Goal: Task Accomplishment & Management: Use online tool/utility

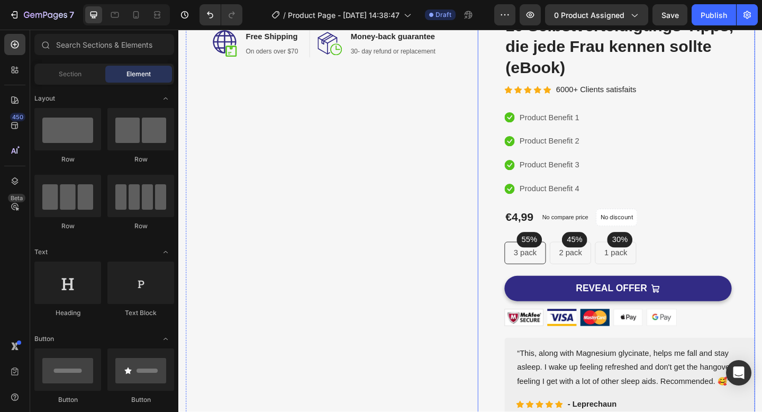
scroll to position [127, 0]
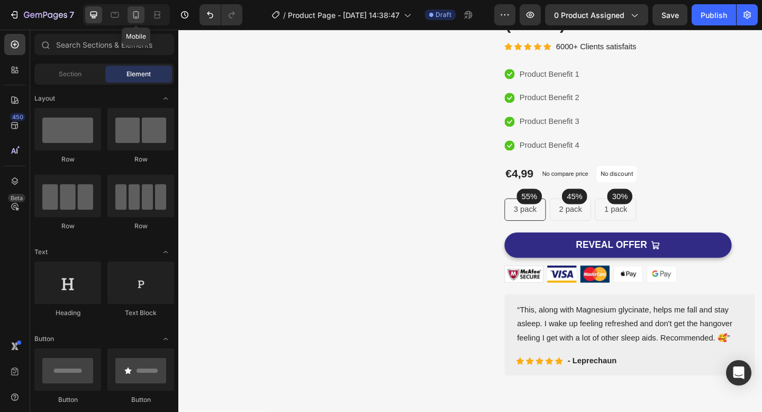
click at [140, 12] on icon at bounding box center [136, 15] width 11 height 11
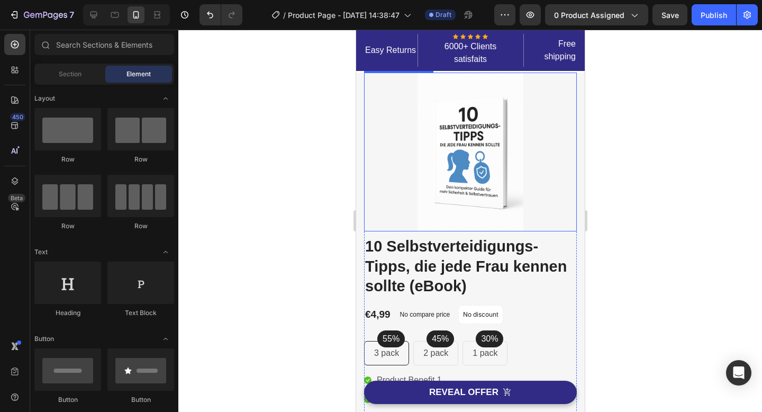
click at [457, 162] on img at bounding box center [470, 151] width 106 height 159
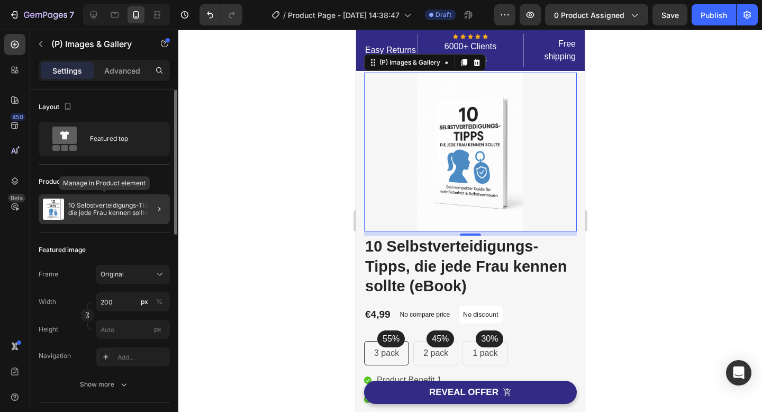
click at [124, 211] on p "10 Selbstverteidigungs-Tipps, die jede Frau kennen sollte (eBook)" at bounding box center [116, 209] width 97 height 15
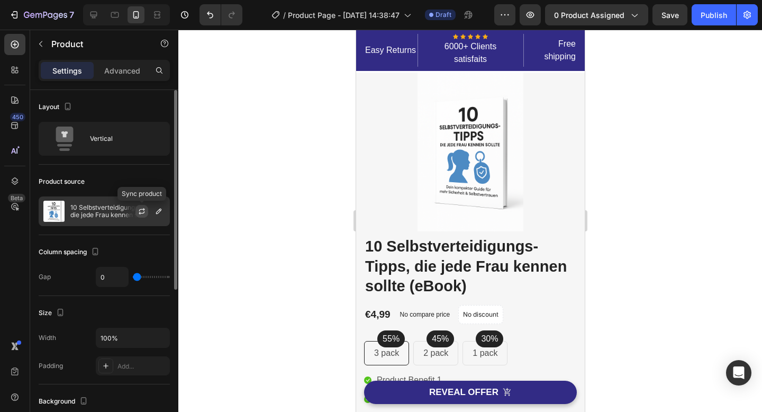
click at [141, 214] on icon "button" at bounding box center [142, 211] width 8 height 8
click at [159, 215] on button "button" at bounding box center [158, 211] width 13 height 13
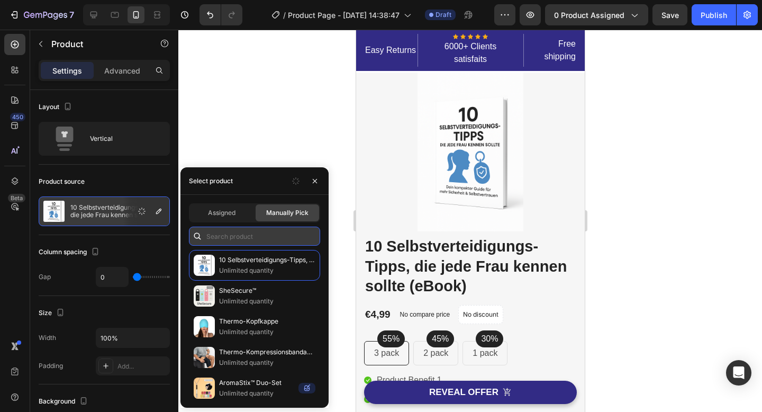
click at [234, 236] on input "text" at bounding box center [254, 235] width 131 height 19
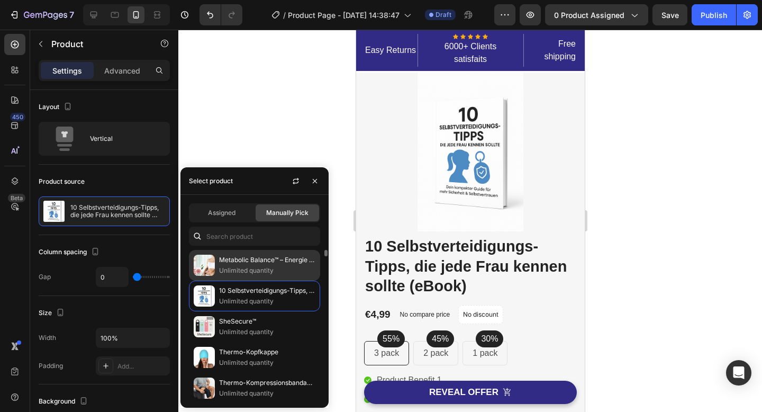
click at [236, 266] on p "Unlimited quantity" at bounding box center [267, 270] width 96 height 11
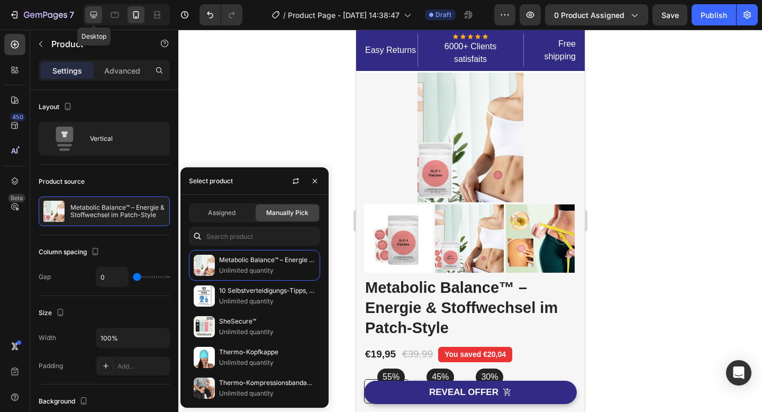
click at [96, 14] on icon at bounding box center [93, 15] width 7 height 7
type input "30"
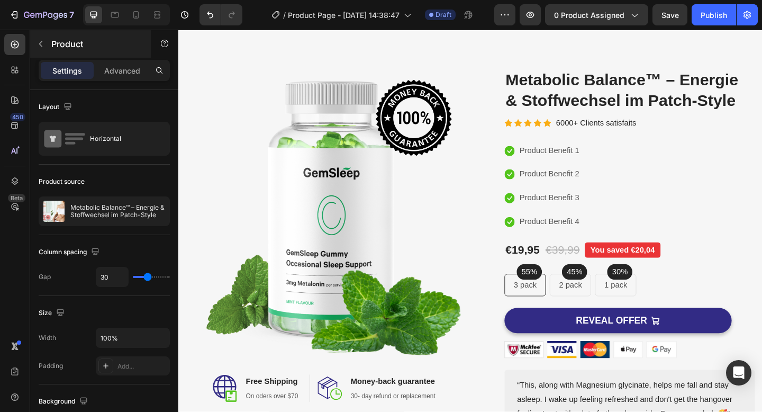
scroll to position [27, 0]
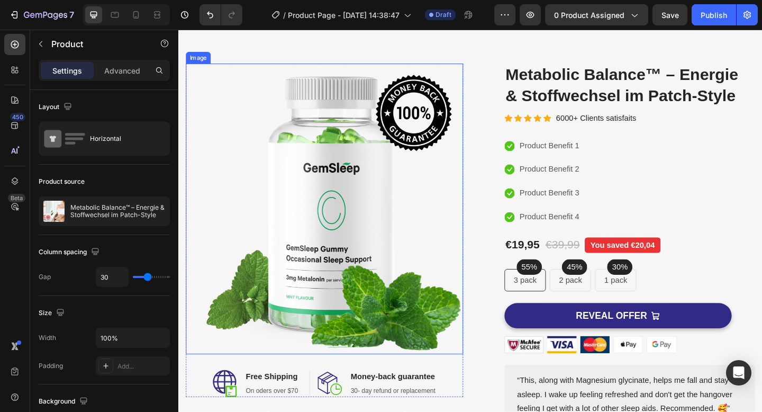
click at [313, 192] on img at bounding box center [337, 225] width 302 height 316
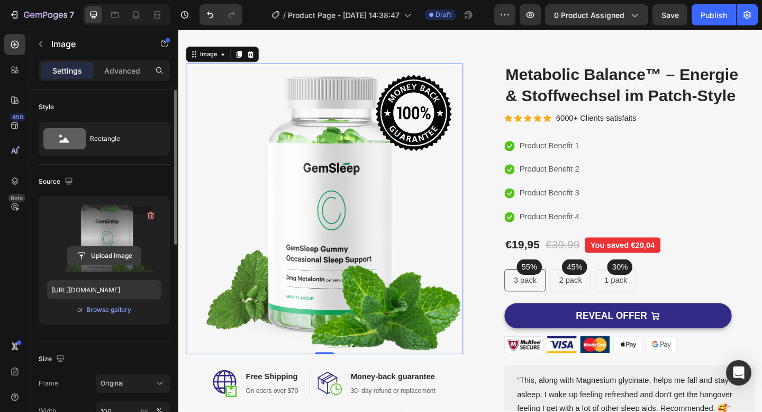
click at [102, 257] on input "file" at bounding box center [104, 256] width 73 height 18
type input "C:\fakepath\62023c46-dd2f-4332-9c01-62a08e431200.avif"
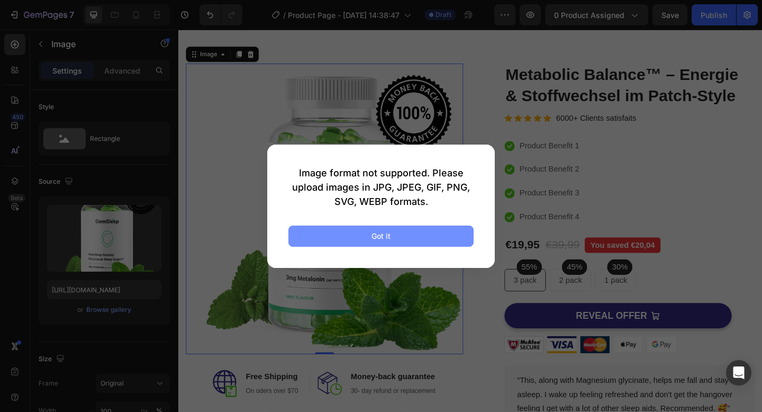
click at [436, 236] on button "Got it" at bounding box center [380, 235] width 185 height 21
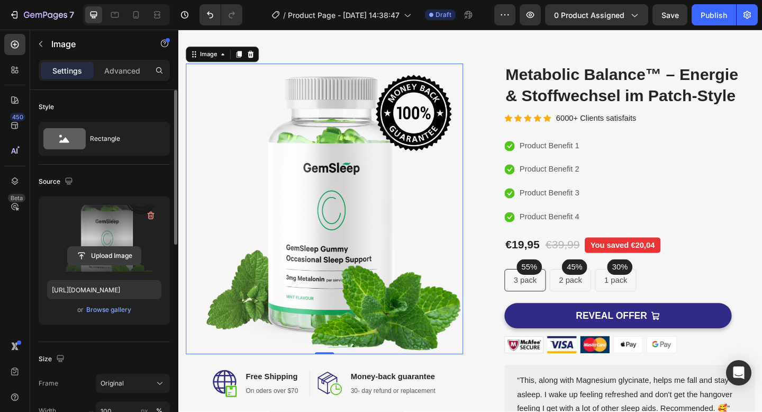
click at [103, 257] on input "file" at bounding box center [104, 256] width 73 height 18
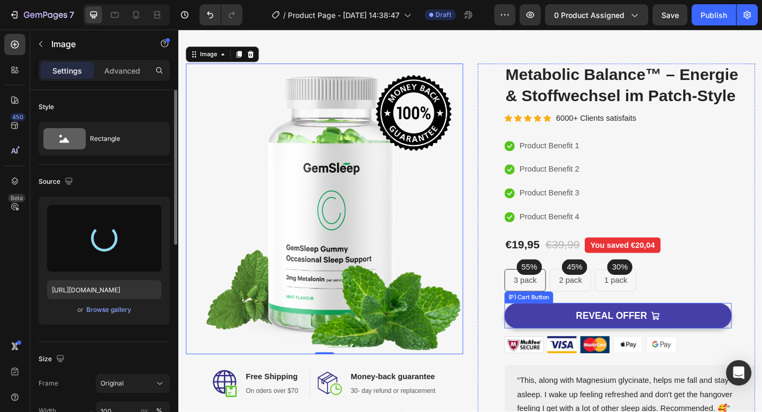
type input "[URL][DOMAIN_NAME]"
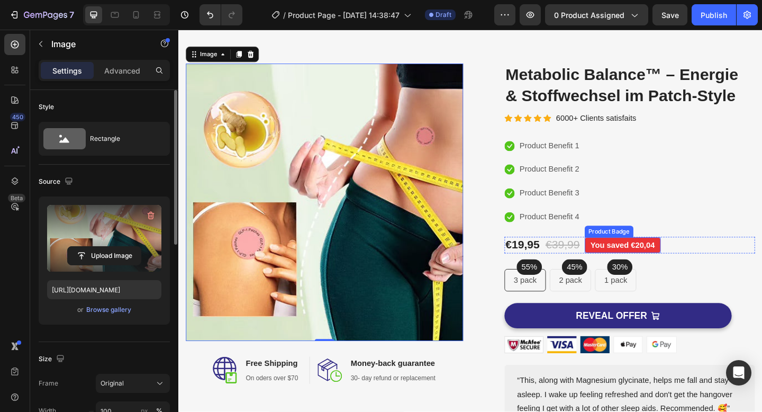
click at [650, 263] on pre "You saved €20,04" at bounding box center [661, 263] width 83 height 17
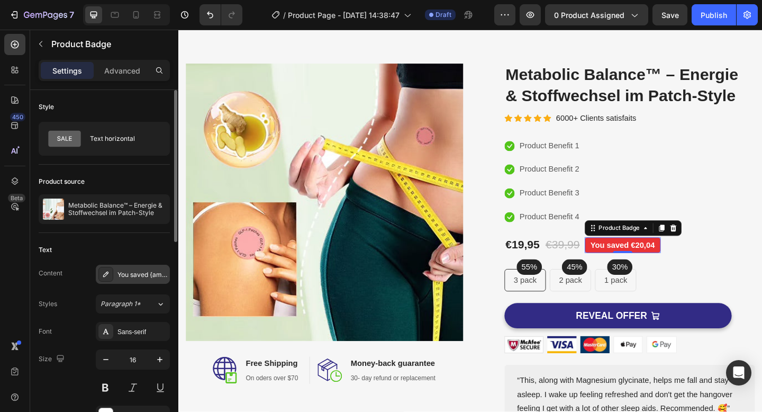
click at [142, 273] on div "You saved {amount_discount}" at bounding box center [142, 275] width 50 height 10
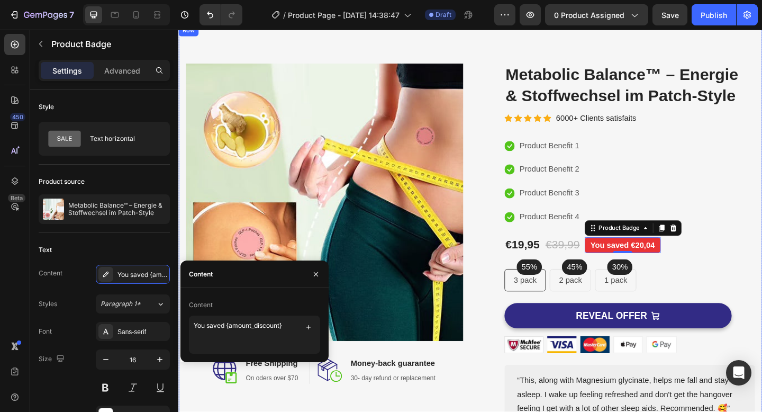
click at [488, 52] on div "Image Image Free Shipping Heading On oders over $70 Text block Row Image Money-…" at bounding box center [495, 274] width 635 height 500
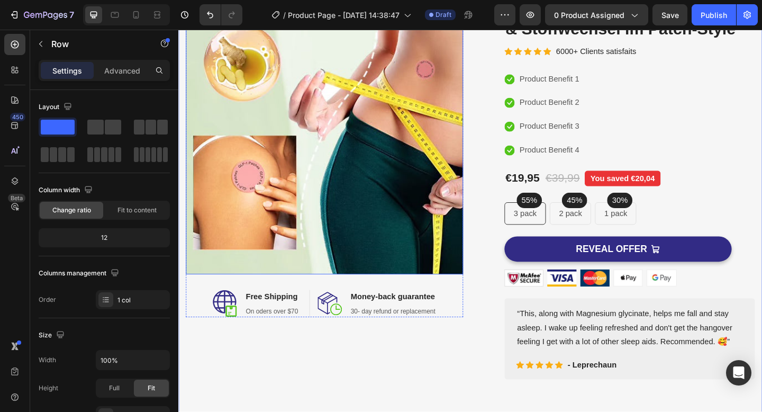
scroll to position [8, 0]
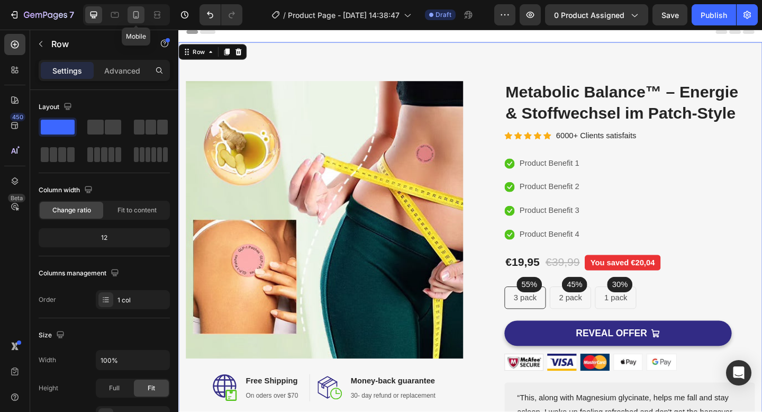
click at [131, 15] on icon at bounding box center [136, 15] width 11 height 11
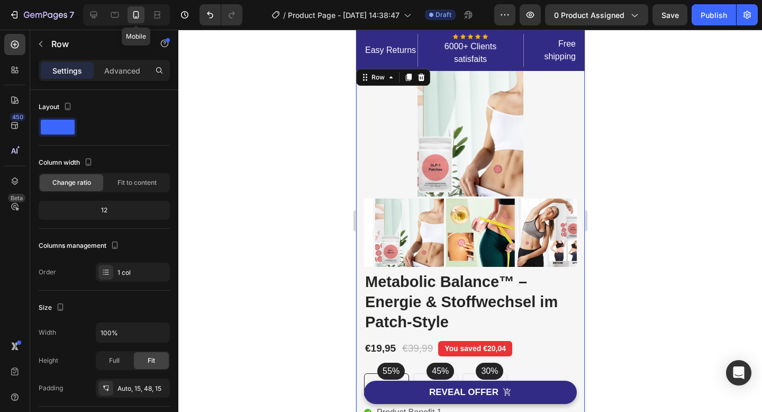
scroll to position [6, 0]
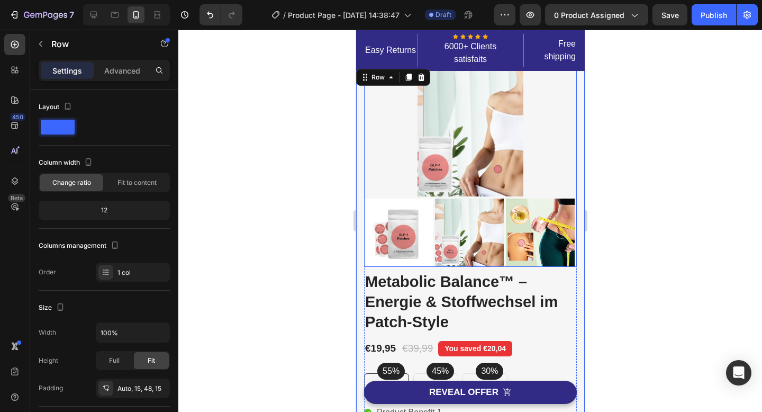
click at [481, 233] on img at bounding box center [468, 232] width 69 height 69
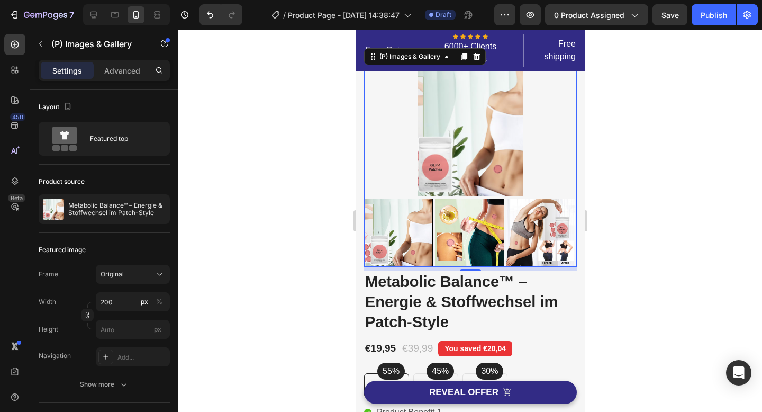
click at [376, 232] on icon "Carousel Back Arrow" at bounding box center [378, 232] width 13 height 13
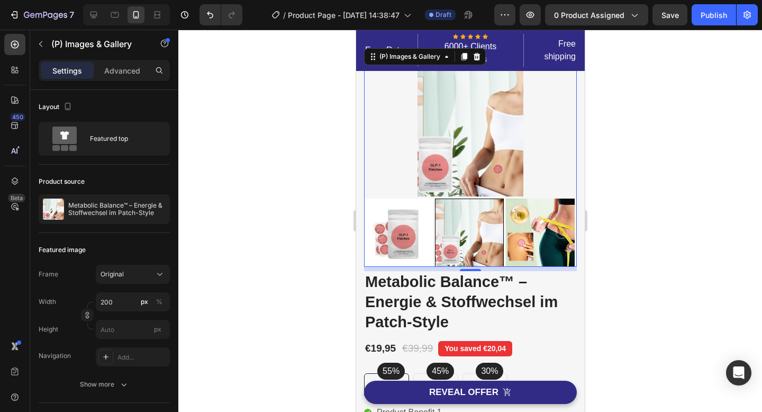
click at [398, 233] on img at bounding box center [397, 232] width 69 height 69
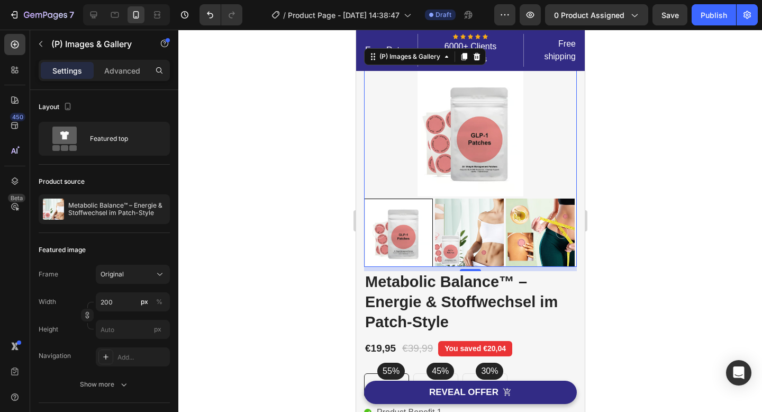
click at [451, 233] on img at bounding box center [468, 232] width 69 height 69
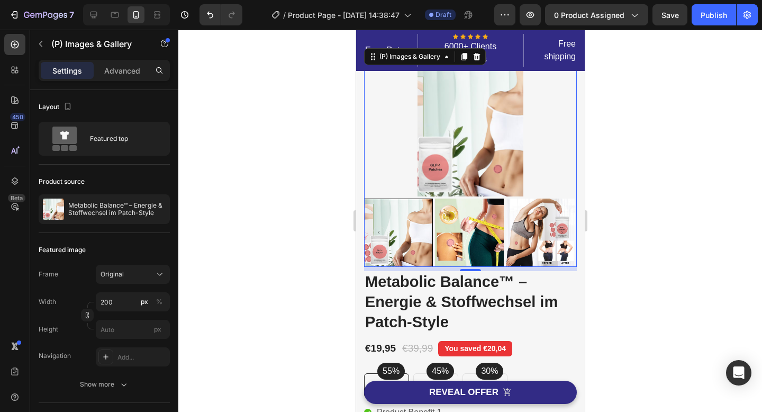
click at [480, 233] on img at bounding box center [468, 232] width 69 height 69
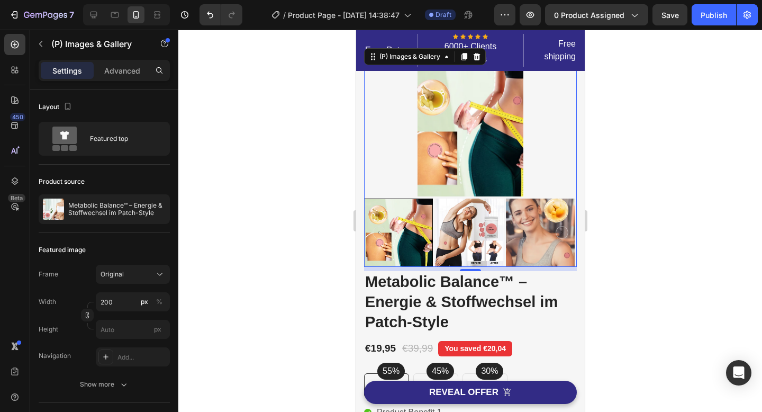
click at [471, 234] on img at bounding box center [468, 232] width 69 height 69
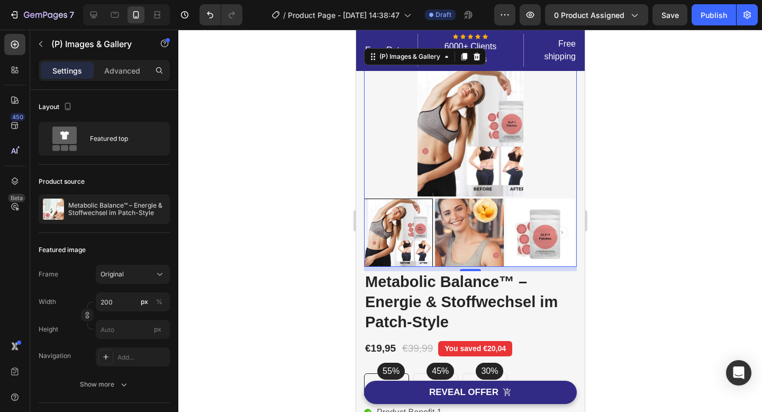
click at [495, 241] on img at bounding box center [468, 232] width 69 height 69
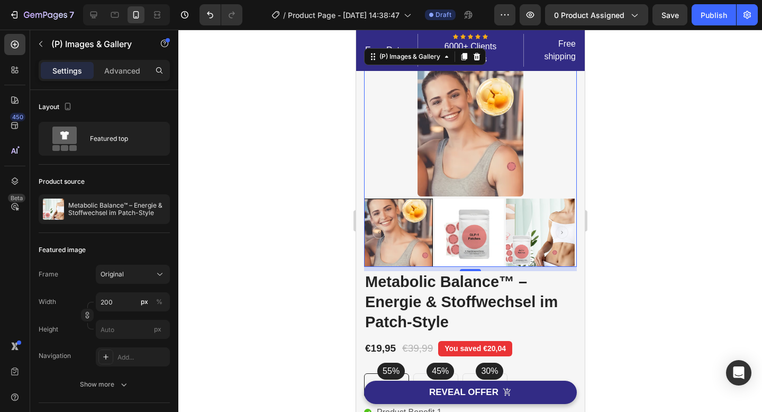
click at [521, 243] on img at bounding box center [539, 232] width 69 height 69
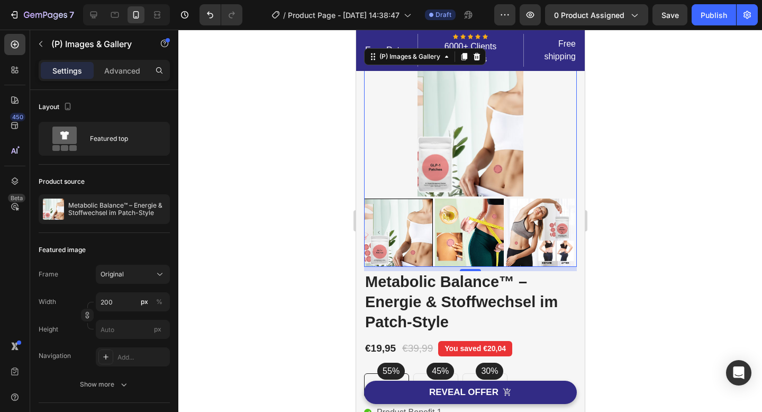
click at [534, 129] on div at bounding box center [469, 132] width 213 height 130
click at [668, 129] on div at bounding box center [469, 221] width 583 height 382
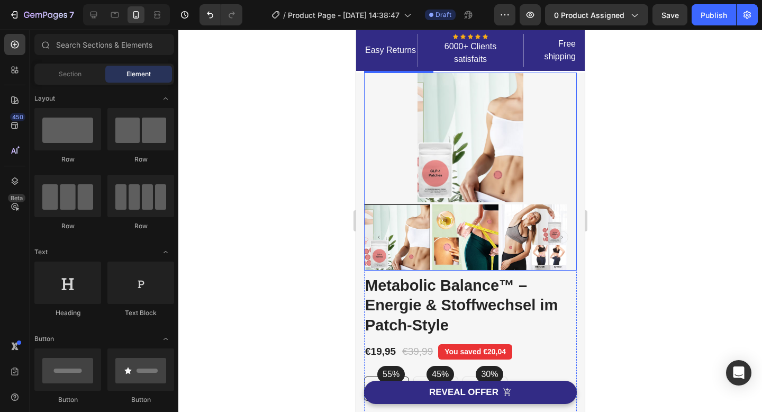
scroll to position [0, 0]
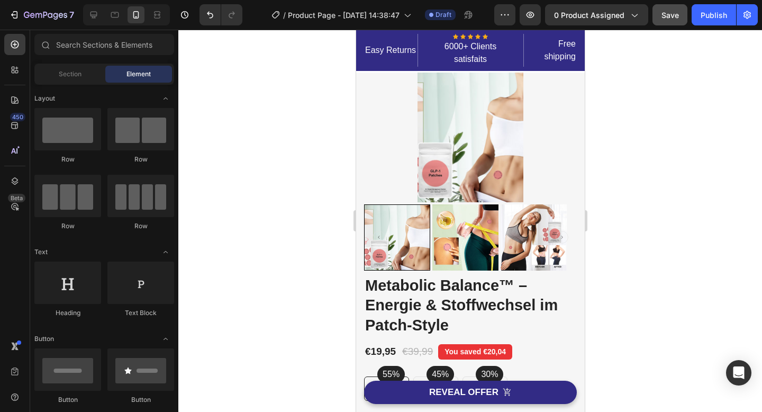
click at [677, 14] on span "Save" at bounding box center [669, 15] width 17 height 9
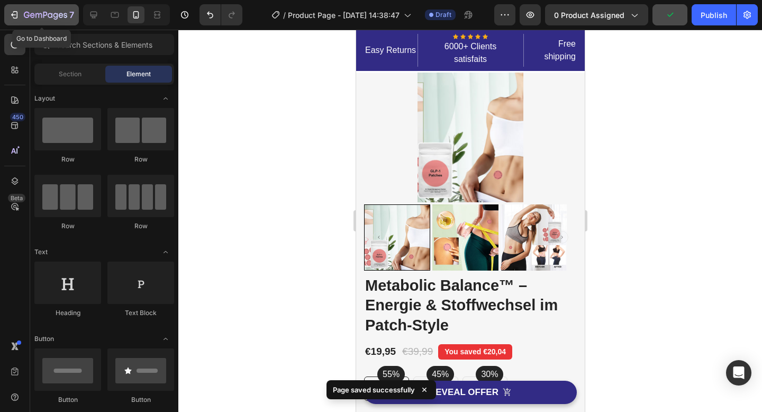
click at [15, 13] on icon "button" at bounding box center [14, 15] width 11 height 11
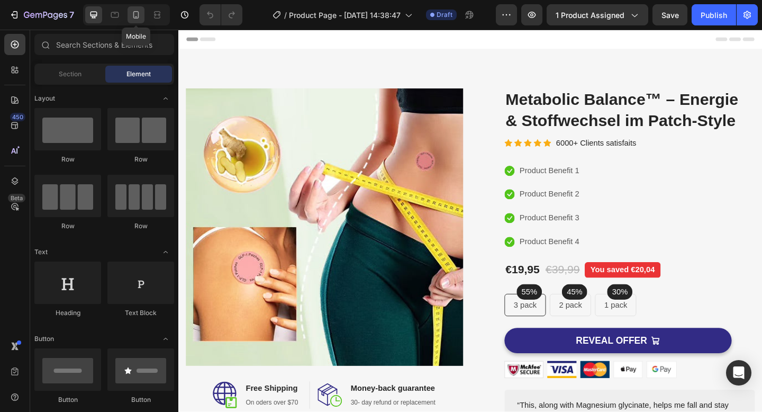
click at [135, 15] on icon at bounding box center [136, 15] width 11 height 11
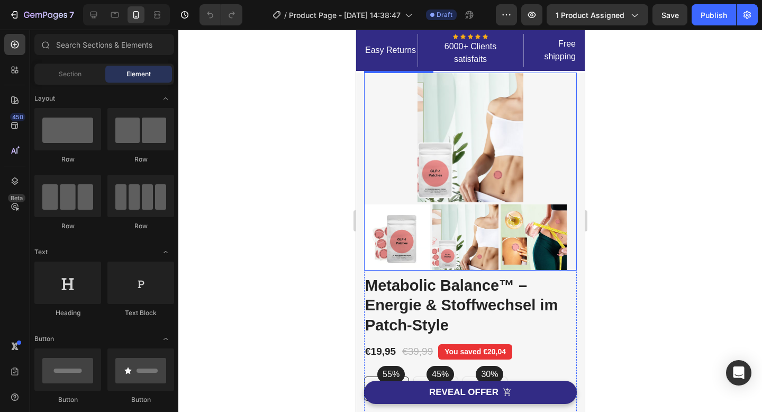
click at [479, 147] on img at bounding box center [470, 137] width 106 height 130
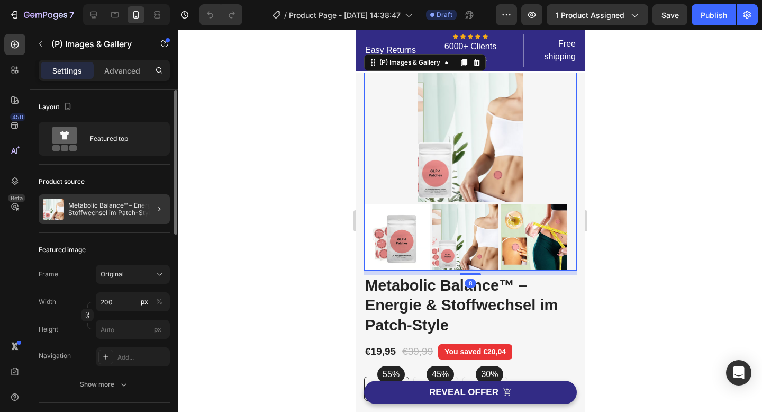
click at [149, 207] on div at bounding box center [155, 209] width 30 height 30
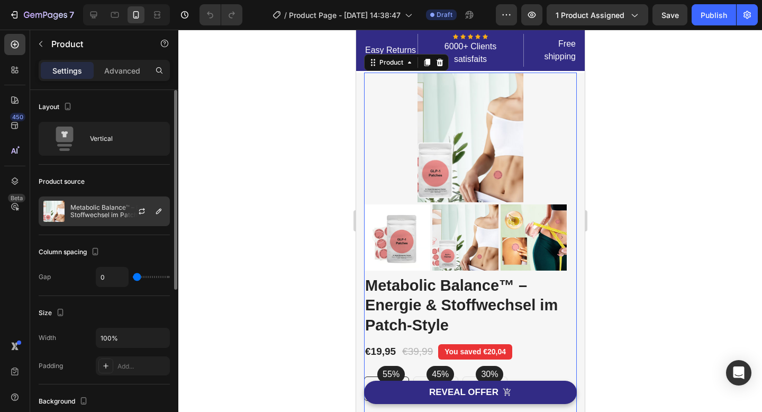
click at [88, 215] on p "Metabolic Balance™ – Energie & Stoffwechsel im Patch-Style" at bounding box center [117, 211] width 95 height 15
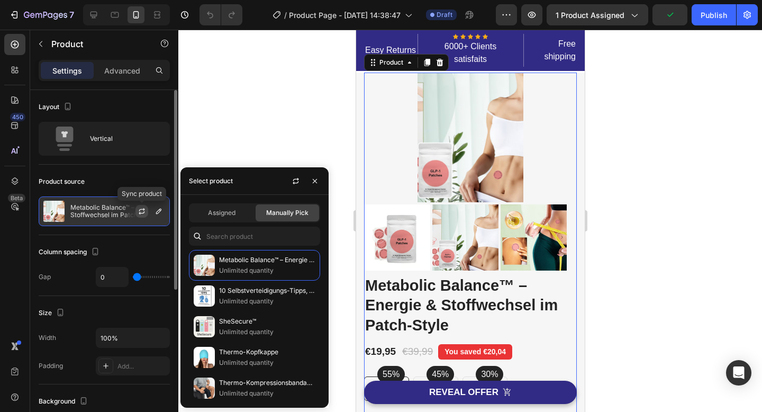
click at [141, 213] on icon "button" at bounding box center [142, 211] width 8 height 8
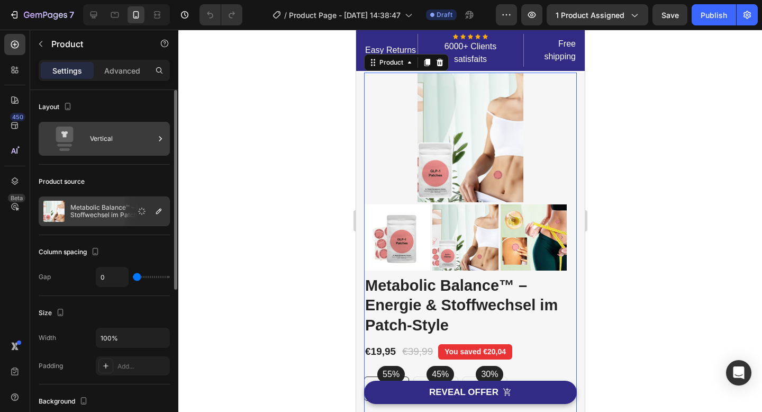
click at [116, 147] on div "Vertical" at bounding box center [122, 138] width 65 height 24
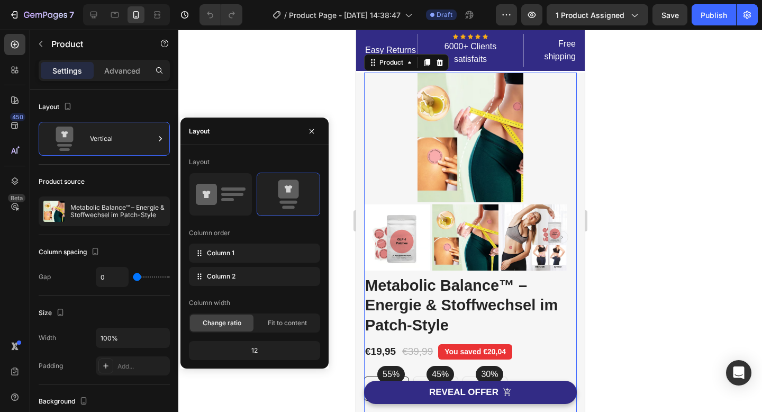
click at [237, 90] on div at bounding box center [469, 221] width 583 height 382
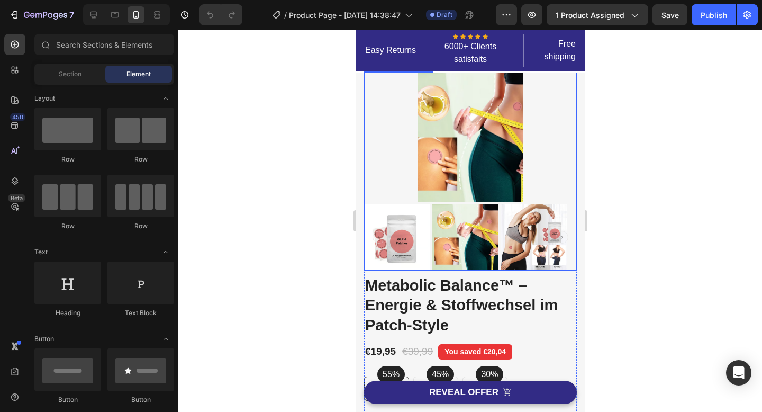
click at [446, 153] on img at bounding box center [470, 137] width 106 height 130
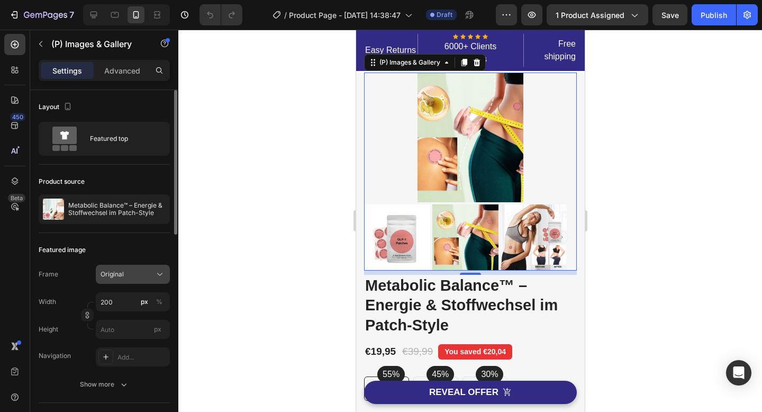
click at [117, 270] on span "Original" at bounding box center [112, 274] width 23 height 10
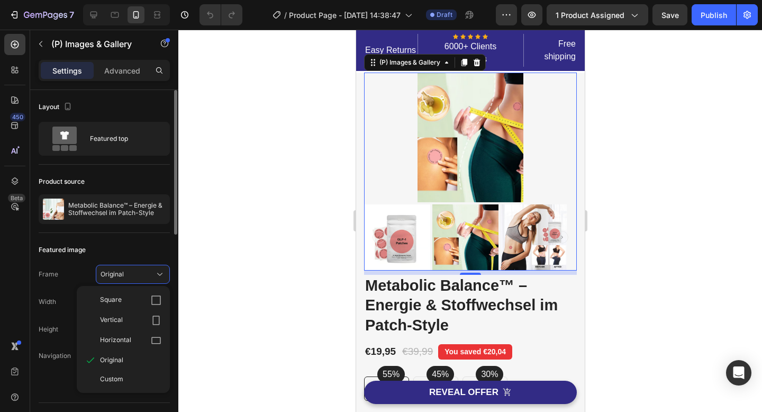
click at [80, 277] on div "Frame Original Square Vertical Horizontal Original Custom" at bounding box center [104, 273] width 131 height 19
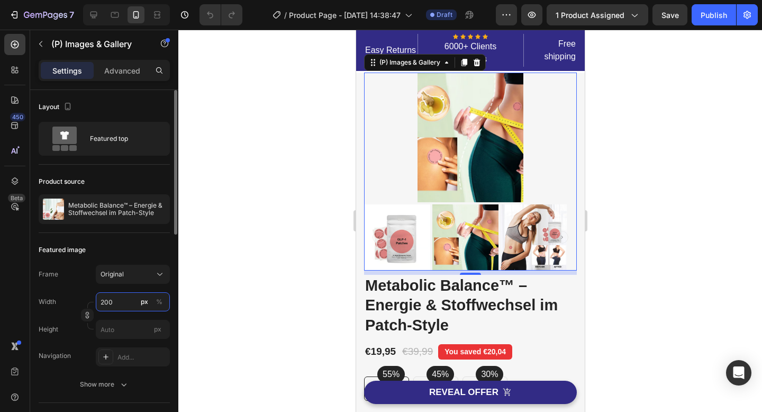
click at [124, 306] on input "200" at bounding box center [133, 301] width 74 height 19
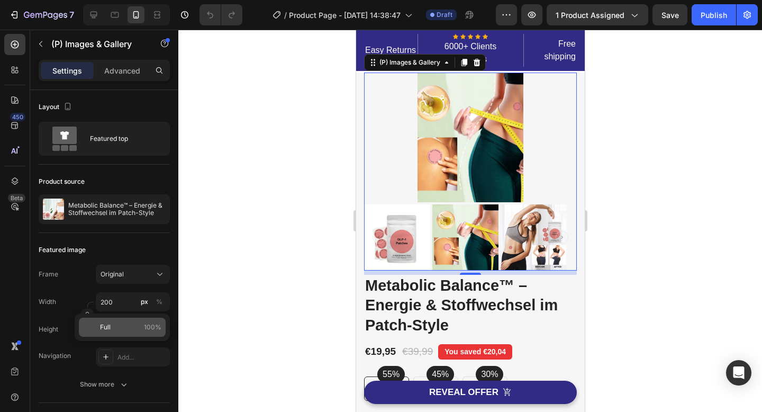
click at [121, 326] on p "Full 100%" at bounding box center [130, 327] width 61 height 10
type input "100"
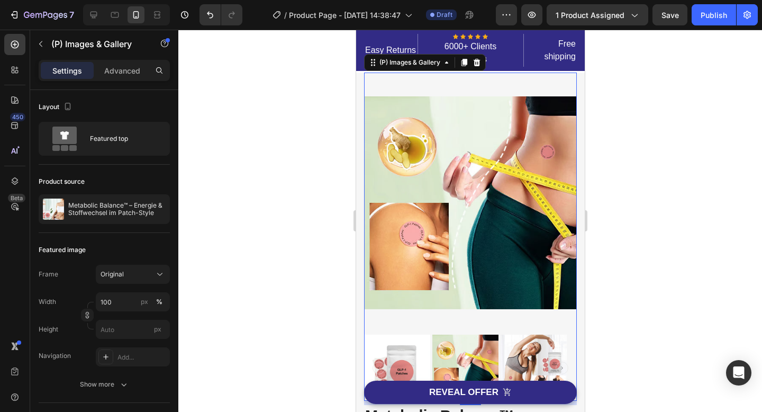
click at [281, 189] on div at bounding box center [469, 221] width 583 height 382
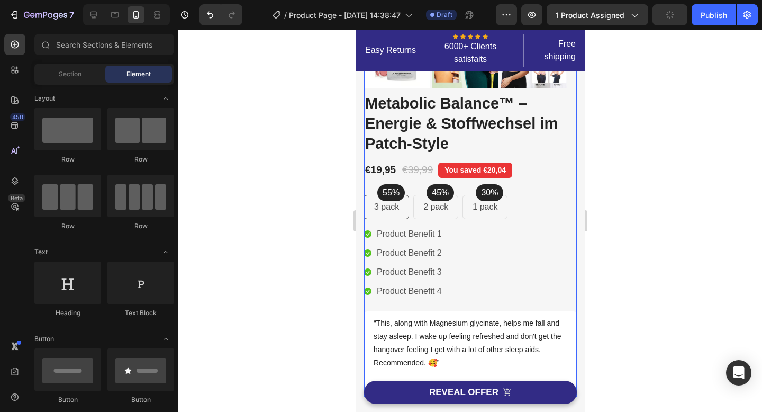
scroll to position [312, 0]
click at [435, 200] on p "2 pack" at bounding box center [435, 206] width 25 height 13
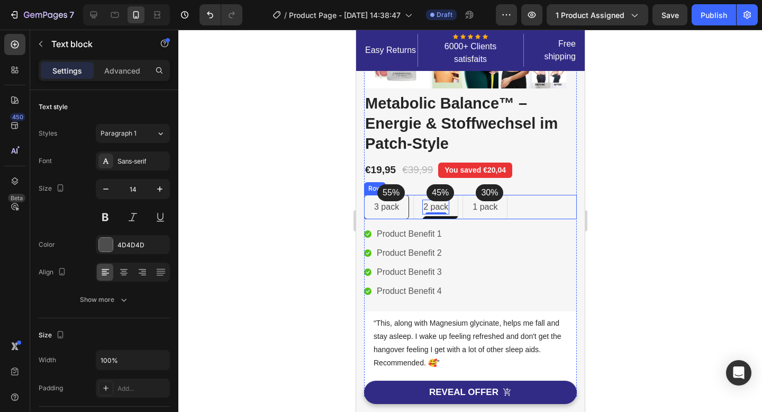
click at [533, 198] on div "55% Text block Row 3 pack Text block Row 45% Text block Row 2 pack Text block 0…" at bounding box center [469, 207] width 213 height 24
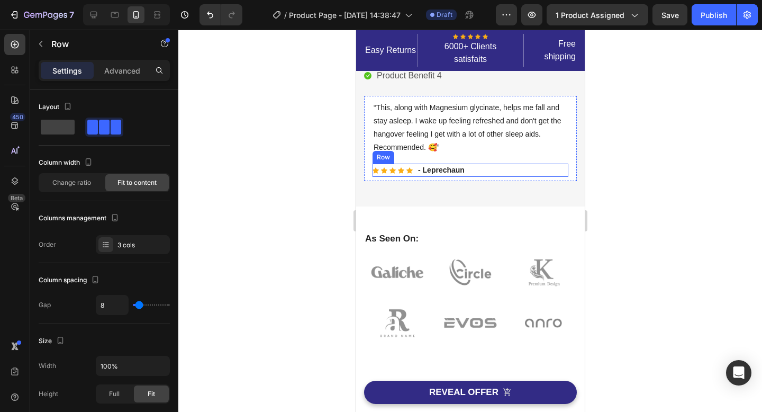
scroll to position [537, 0]
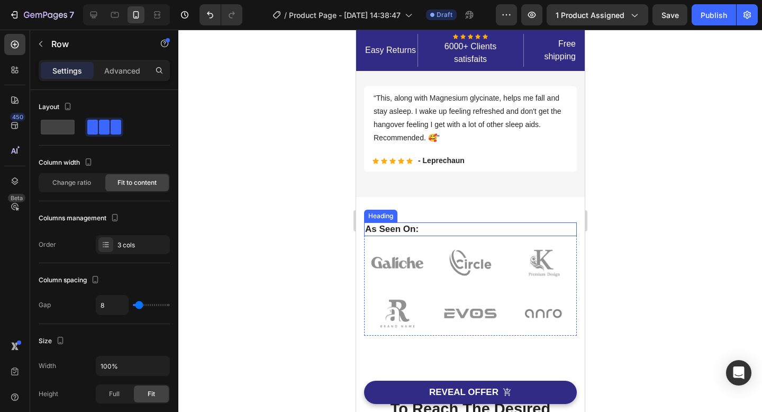
click at [392, 223] on p "As Seen On:" at bounding box center [469, 229] width 211 height 12
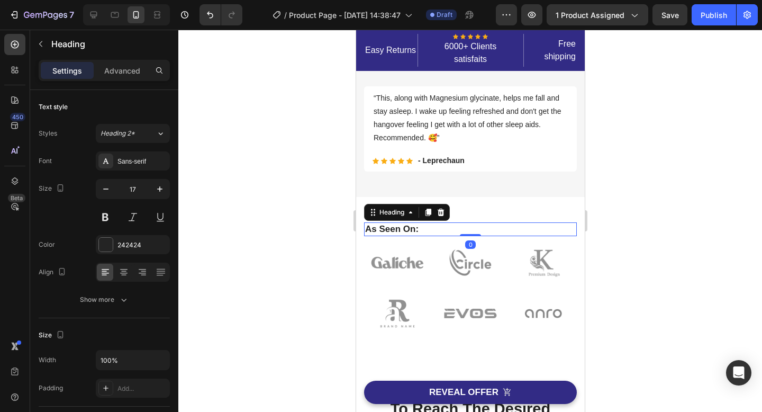
click at [392, 223] on p "As Seen On:" at bounding box center [469, 229] width 211 height 12
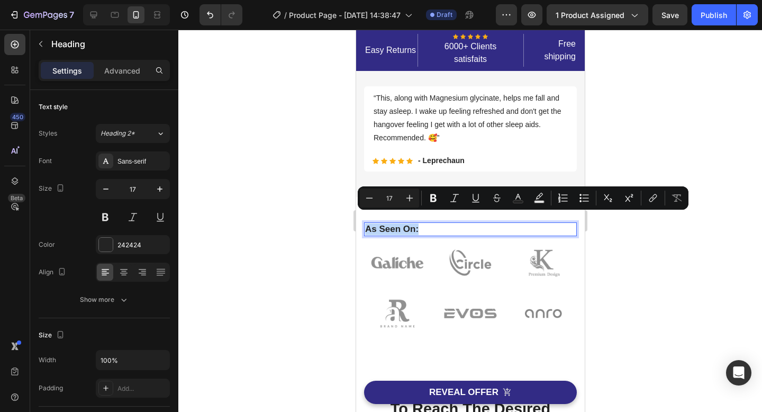
copy p "As Seen On:"
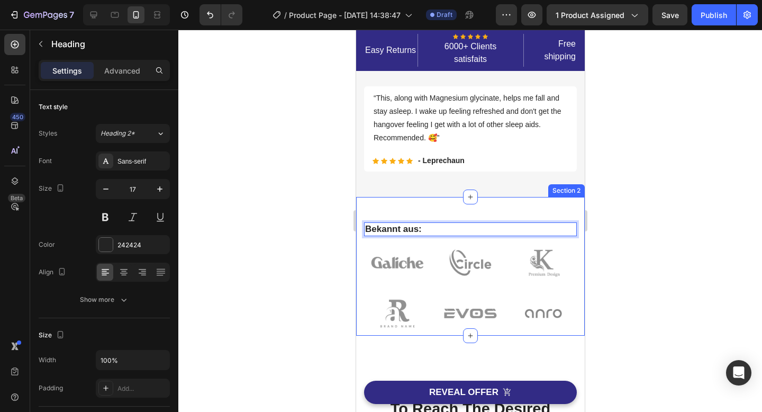
click at [658, 197] on div at bounding box center [469, 221] width 583 height 382
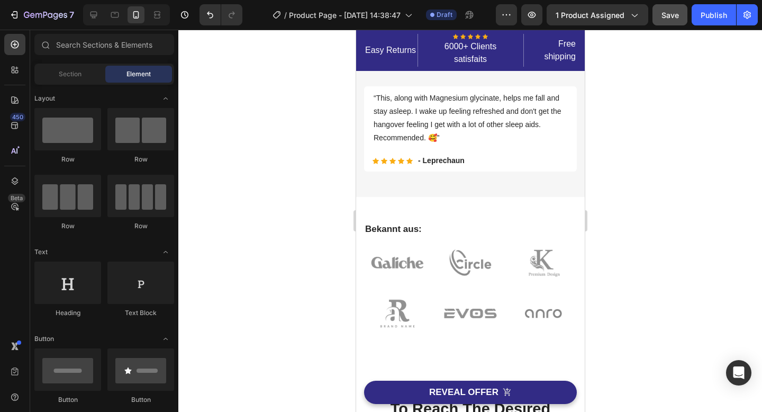
click at [659, 15] on button "Save" at bounding box center [669, 14] width 35 height 21
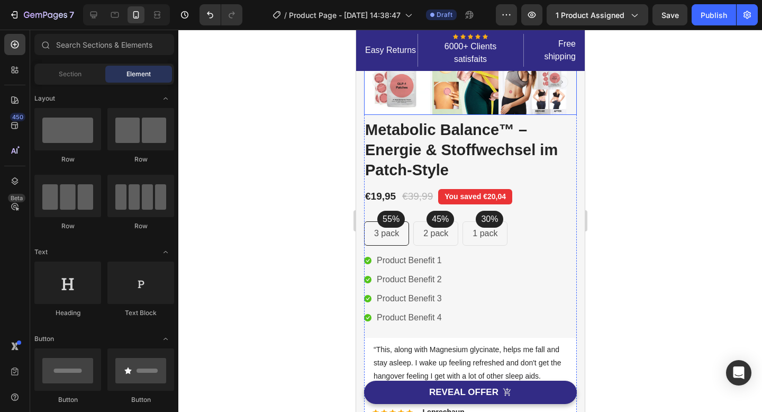
scroll to position [60, 0]
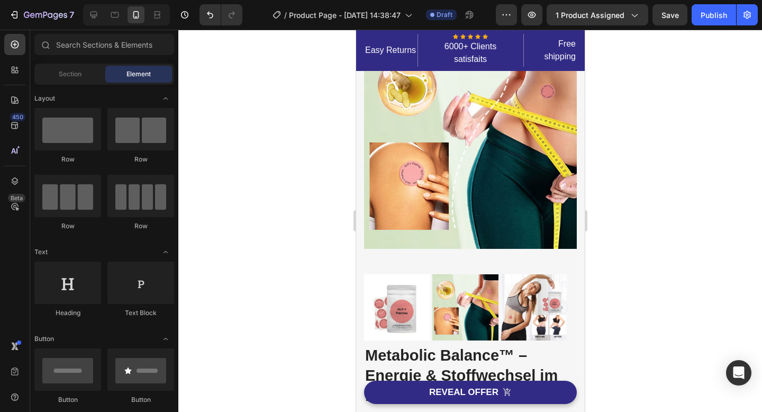
click at [670, 162] on div at bounding box center [469, 221] width 583 height 382
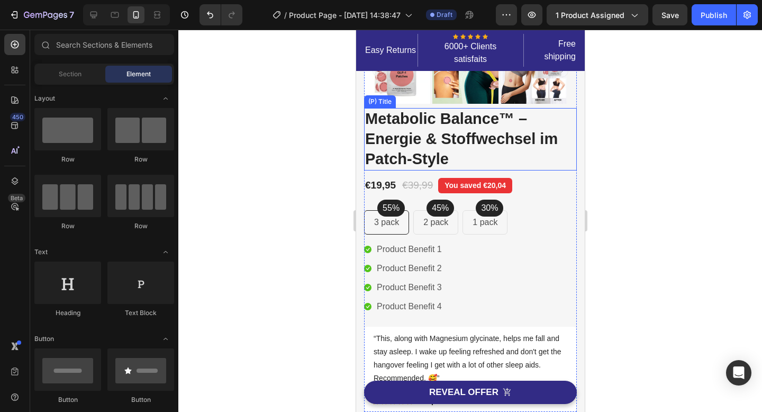
scroll to position [332, 0]
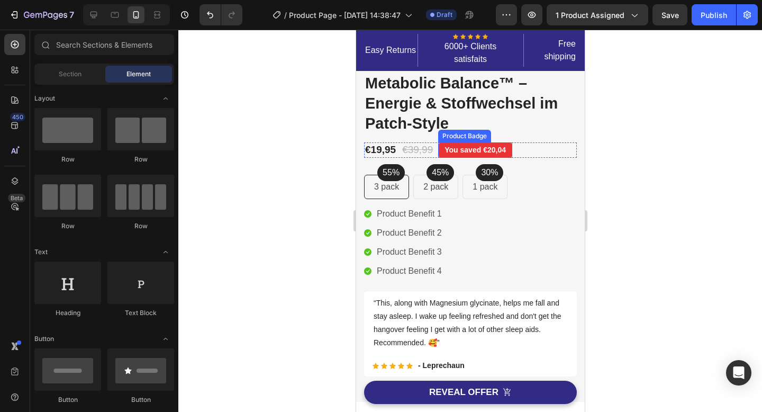
click at [468, 142] on pre "You saved €20,04" at bounding box center [474, 149] width 74 height 15
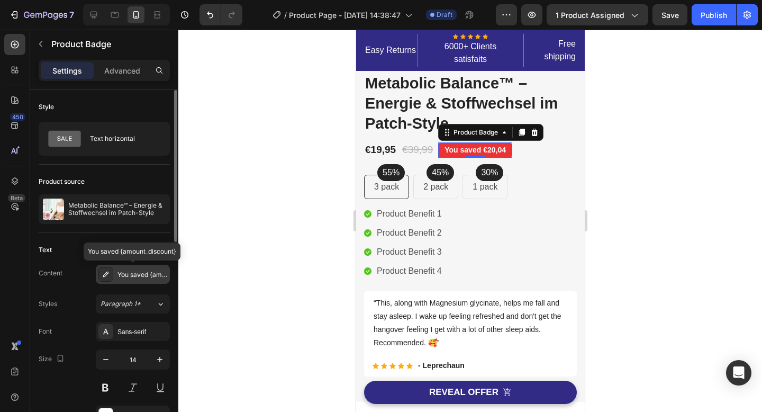
click at [128, 273] on div "You saved {amount_discount}" at bounding box center [142, 275] width 50 height 10
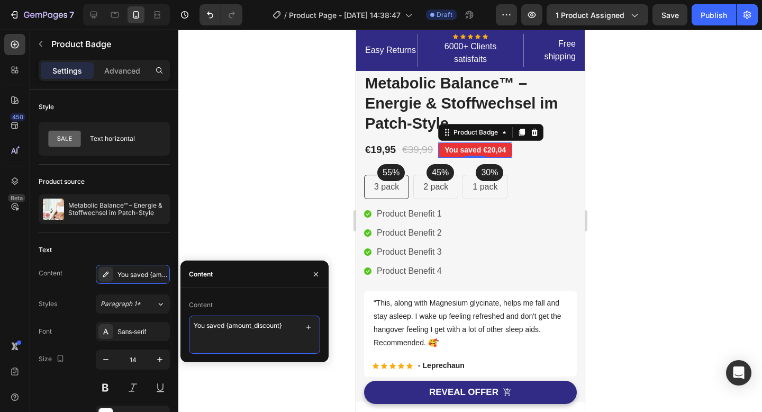
drag, startPoint x: 191, startPoint y: 324, endPoint x: 223, endPoint y: 321, distance: 31.4
click at [223, 321] on textarea "You saved {amount_discount}" at bounding box center [254, 334] width 131 height 38
click at [258, 327] on textarea "You saved {amount_discount}" at bounding box center [254, 334] width 131 height 38
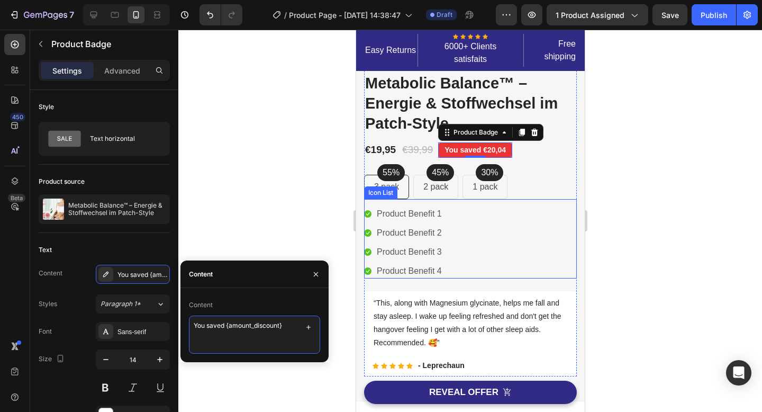
click at [219, 330] on textarea "You saved {amount_discount}" at bounding box center [254, 334] width 131 height 38
drag, startPoint x: 224, startPoint y: 323, endPoint x: 194, endPoint y: 326, distance: 30.4
click at [194, 326] on textarea "You saved {amount_discount}" at bounding box center [254, 334] width 131 height 38
paste textarea "Du sparst"
type textarea "Du sparst {amount_discount}"
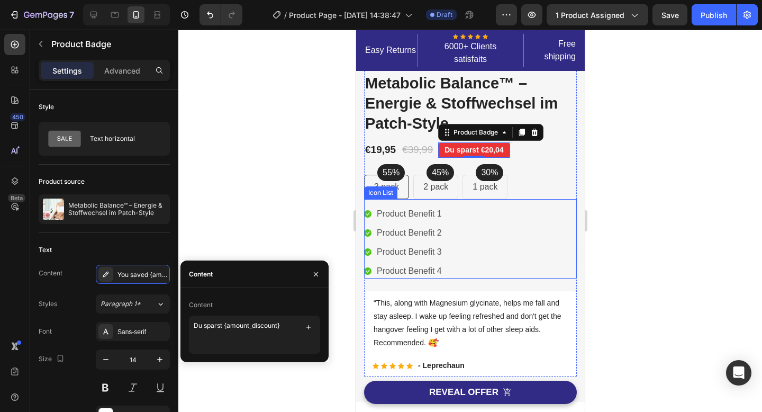
click at [263, 230] on div at bounding box center [469, 221] width 583 height 382
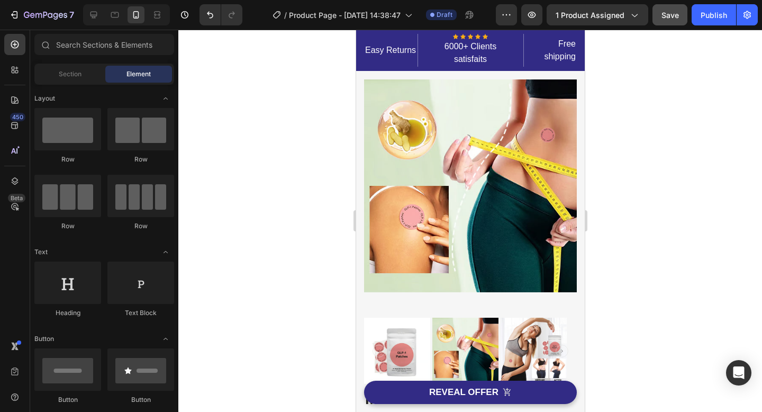
click at [676, 19] on span "Save" at bounding box center [669, 15] width 17 height 9
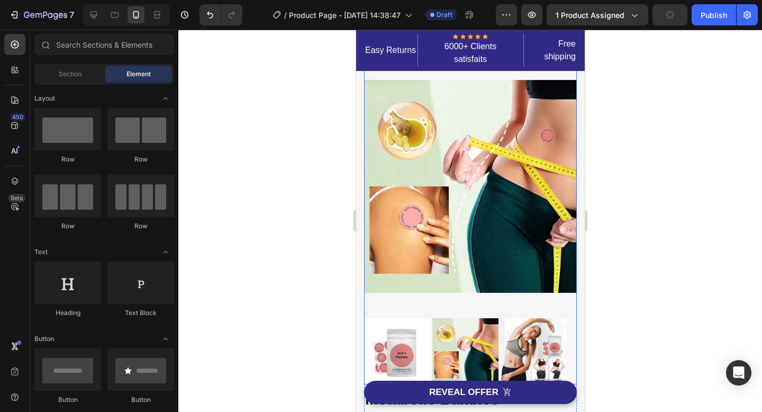
scroll to position [0, 0]
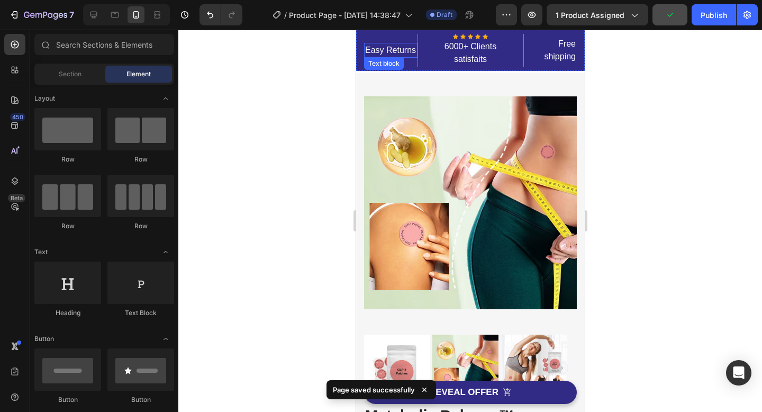
click at [374, 48] on p "Easy Returns" at bounding box center [389, 50] width 51 height 13
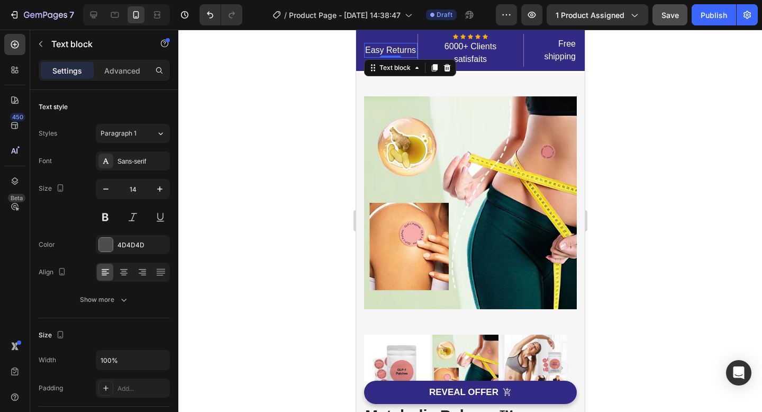
click at [376, 46] on p "Easy Returns" at bounding box center [389, 50] width 51 height 13
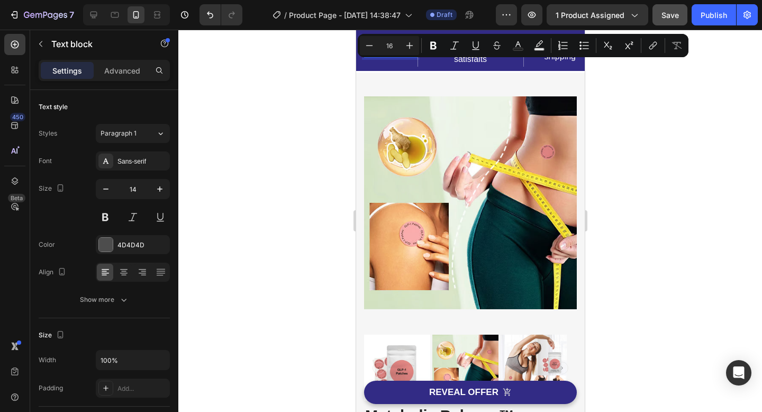
copy p "Easy Returns"
click at [728, 170] on div at bounding box center [469, 221] width 583 height 382
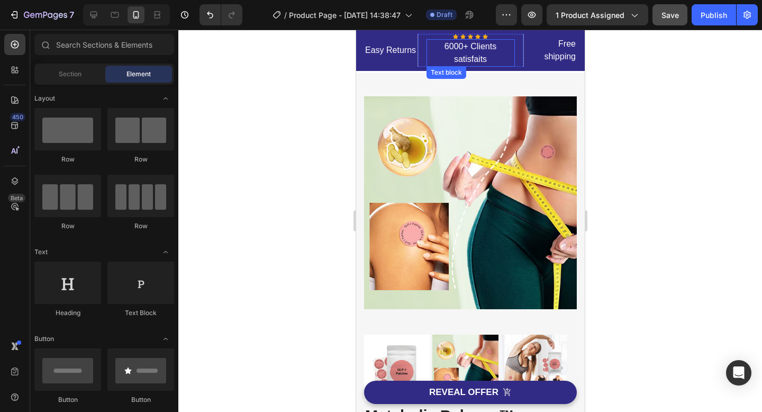
click at [478, 56] on p "6000+ Clients satisfaits" at bounding box center [470, 52] width 86 height 25
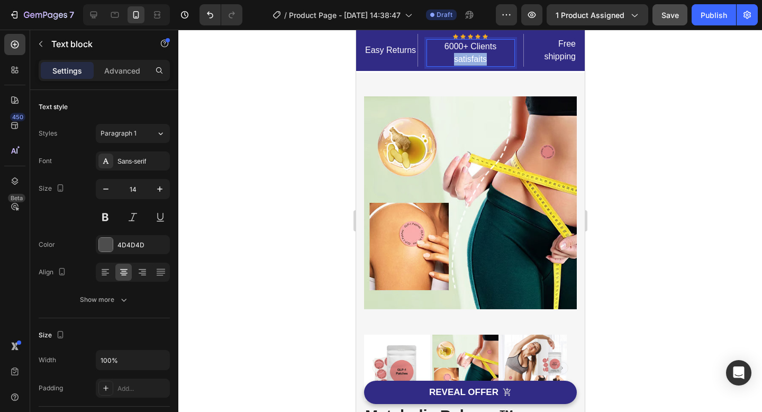
click at [478, 56] on p "6000+ Clients satisfaits" at bounding box center [470, 52] width 86 height 25
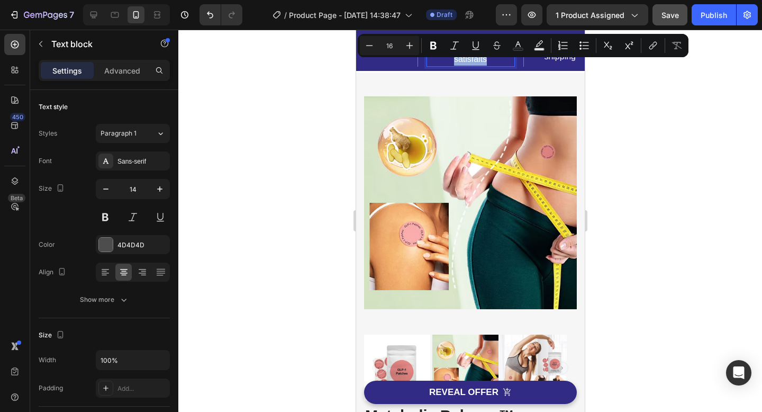
copy p "6000+ Clients satisfaits"
click at [335, 111] on div at bounding box center [469, 221] width 583 height 382
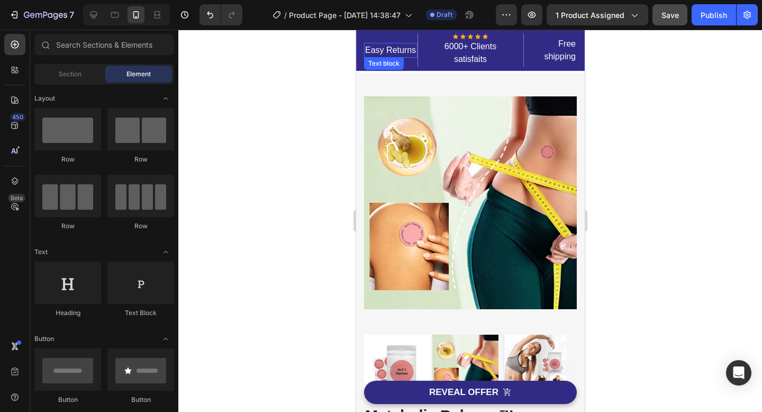
click at [379, 49] on p "Easy Returns" at bounding box center [389, 50] width 51 height 13
click at [403, 56] on p "Easy Returns" at bounding box center [389, 50] width 51 height 13
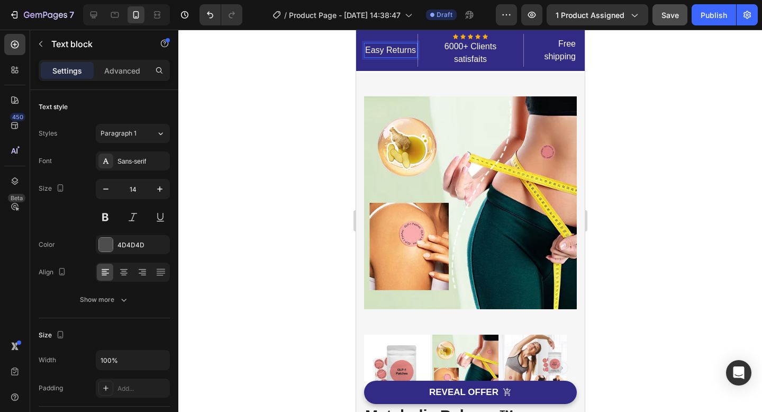
click at [383, 48] on p "Easy Returns" at bounding box center [389, 50] width 51 height 13
click at [662, 132] on div at bounding box center [469, 221] width 583 height 382
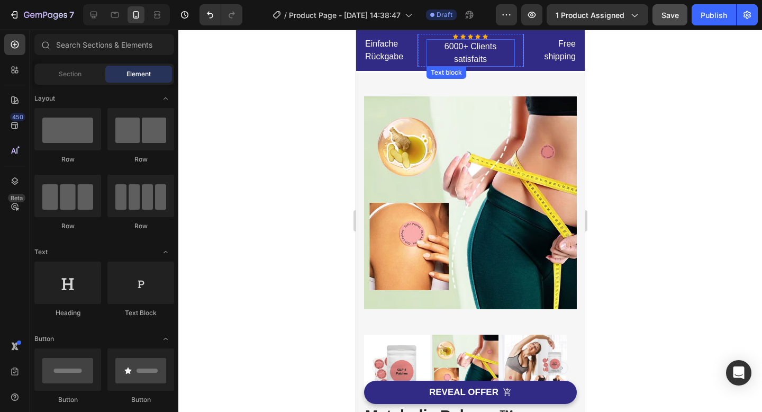
click at [449, 53] on p "6000+ Clients satisfaits" at bounding box center [470, 52] width 86 height 25
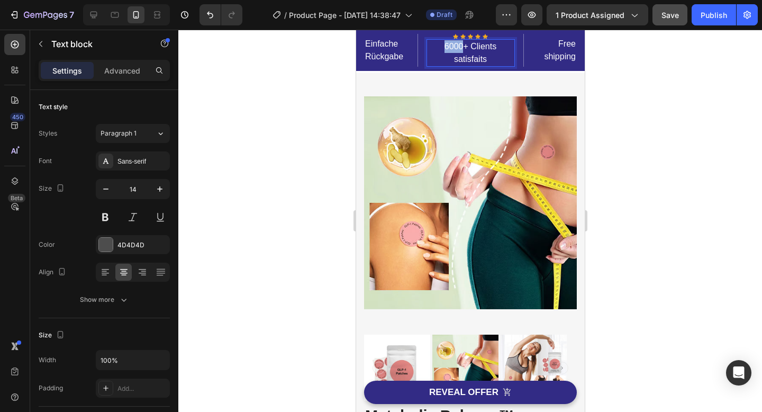
click at [453, 50] on p "6000+ Clients satisfaits" at bounding box center [470, 52] width 86 height 25
click at [699, 140] on div at bounding box center [469, 221] width 583 height 382
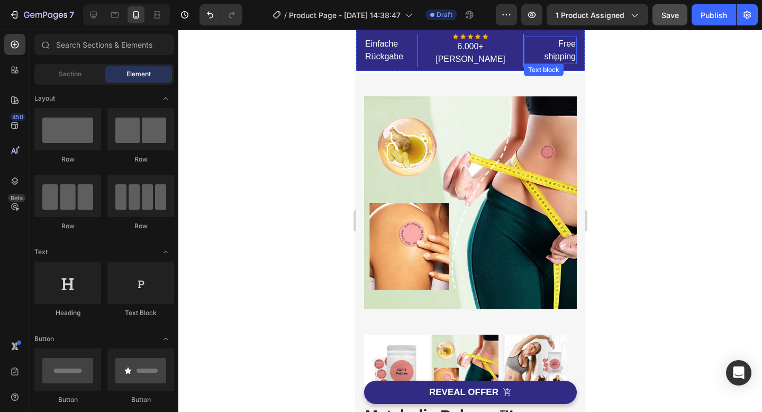
click at [558, 46] on p "Free shipping" at bounding box center [549, 50] width 51 height 25
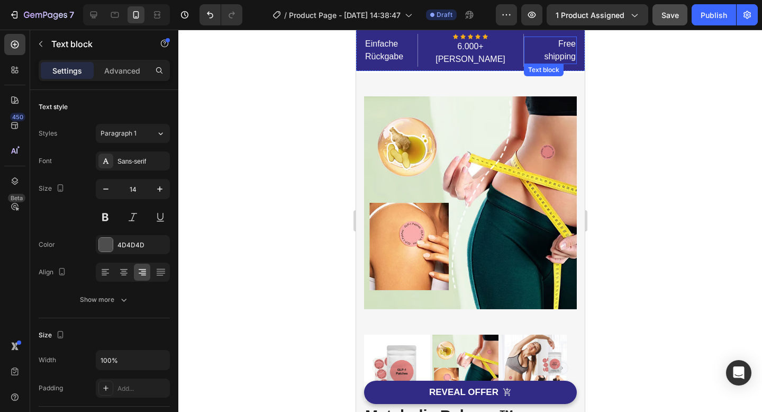
click at [558, 46] on p "Free shipping" at bounding box center [549, 50] width 51 height 25
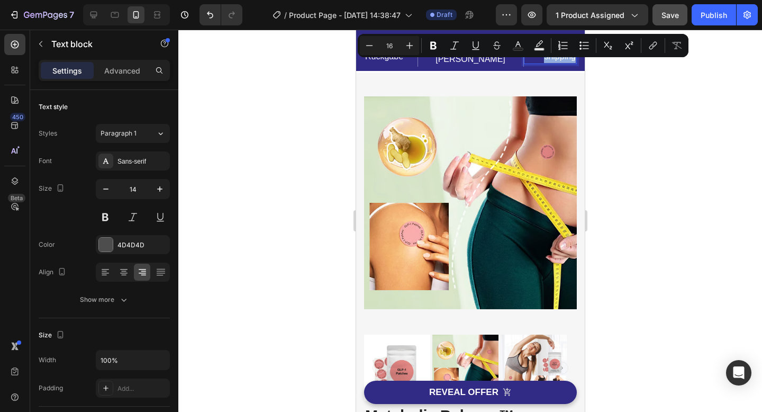
copy p "Free shipping"
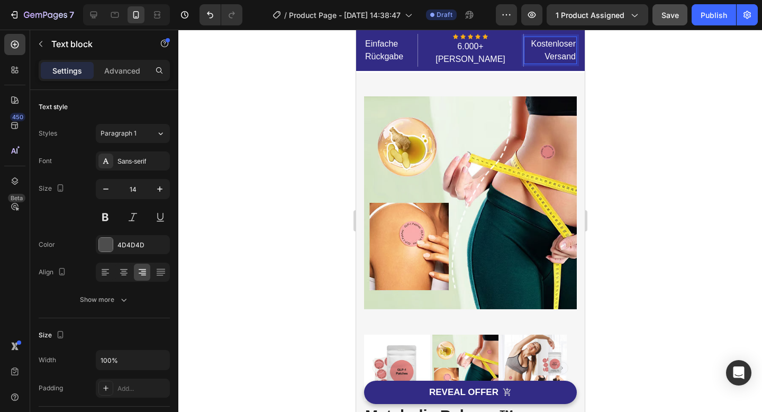
click at [616, 86] on div at bounding box center [469, 221] width 583 height 382
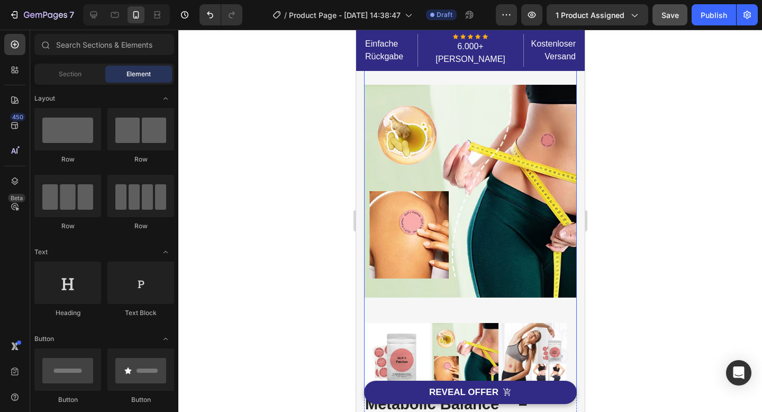
scroll to position [14, 0]
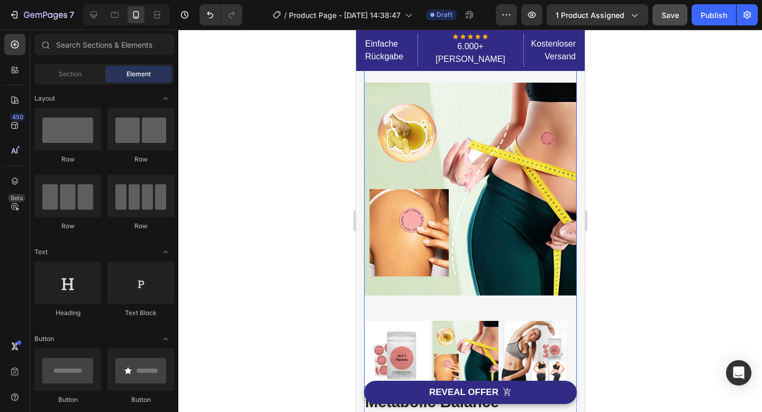
click at [540, 181] on img at bounding box center [469, 189] width 213 height 260
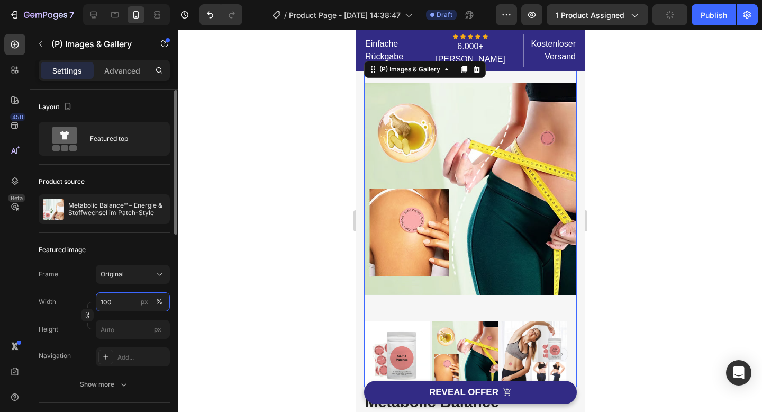
click at [114, 305] on input "100" at bounding box center [133, 301] width 74 height 19
type input "1"
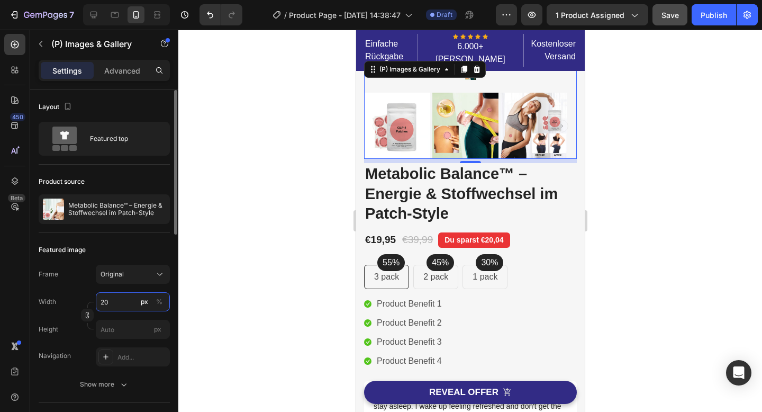
type input "2"
type input "3"
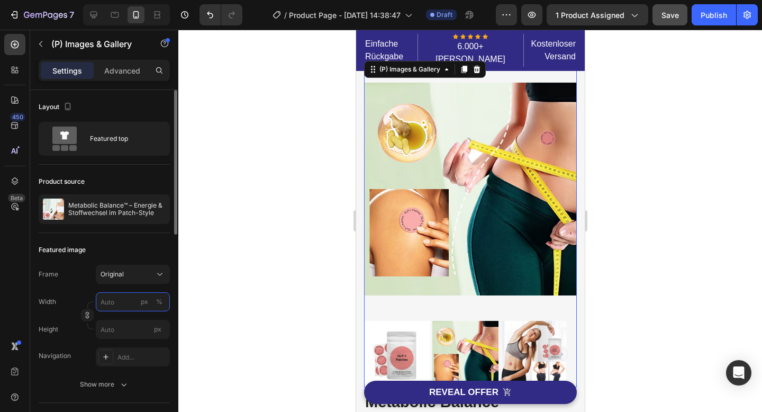
type input "3"
click at [200, 267] on div at bounding box center [469, 221] width 583 height 382
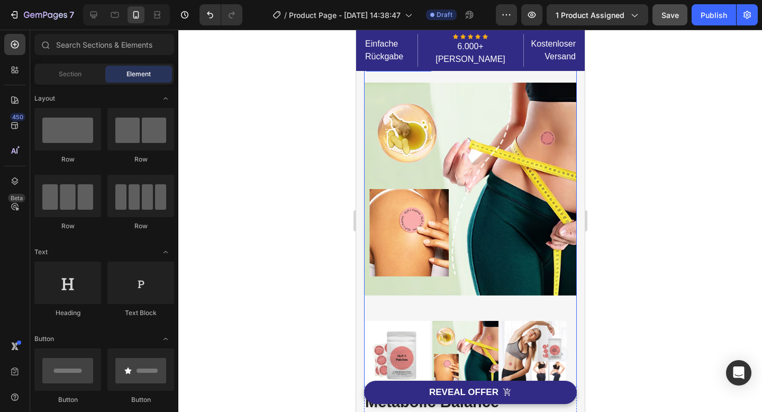
click at [487, 190] on img at bounding box center [469, 189] width 213 height 260
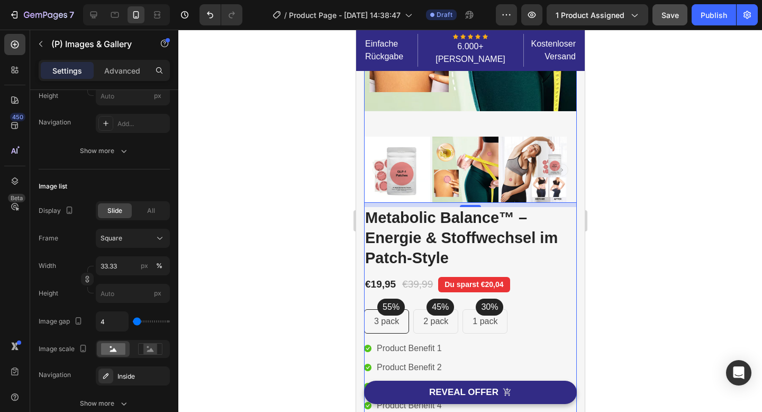
scroll to position [198, 0]
click at [385, 277] on div "€19,95" at bounding box center [379, 284] width 33 height 15
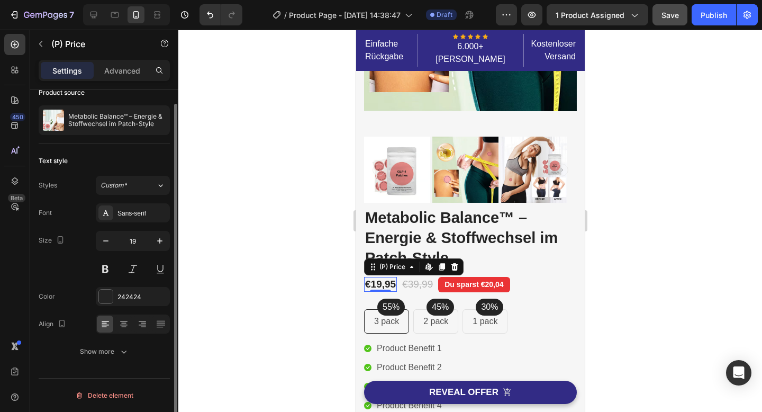
scroll to position [0, 0]
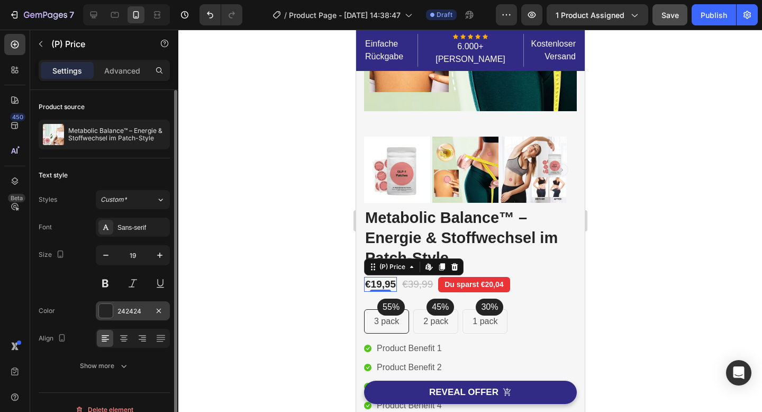
click at [106, 305] on div at bounding box center [106, 311] width 14 height 14
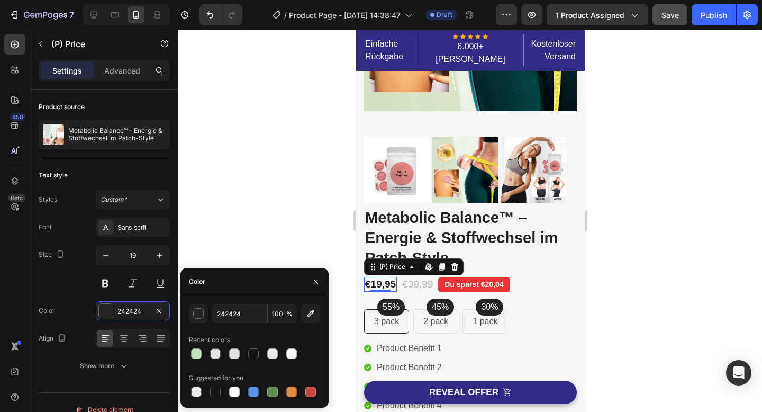
click at [302, 389] on div at bounding box center [254, 391] width 131 height 15
click at [308, 388] on div at bounding box center [310, 391] width 11 height 11
type input "C5453F"
click at [197, 310] on div "button" at bounding box center [199, 313] width 11 height 11
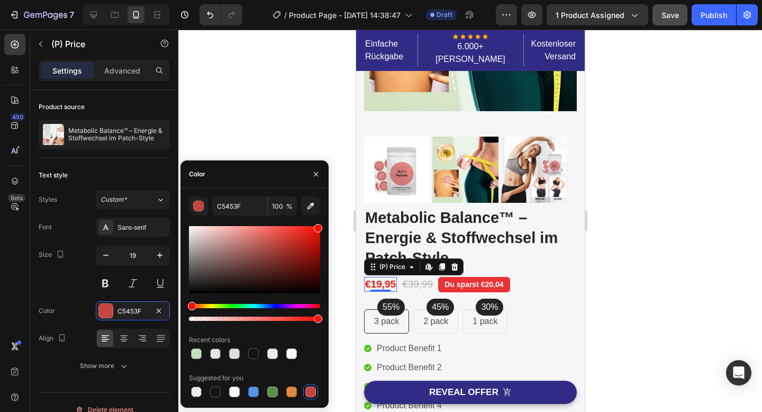
drag, startPoint x: 307, startPoint y: 239, endPoint x: 323, endPoint y: 218, distance: 26.4
click at [323, 218] on div "C5453F 100 % Recent colors Suggested for you" at bounding box center [254, 297] width 148 height 203
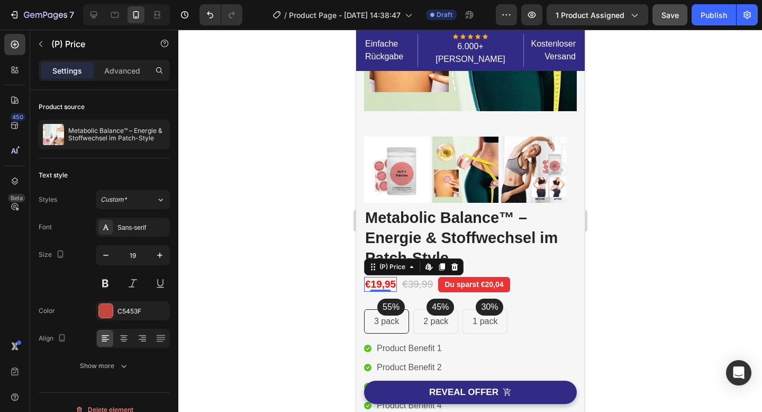
click at [302, 117] on div at bounding box center [469, 221] width 583 height 382
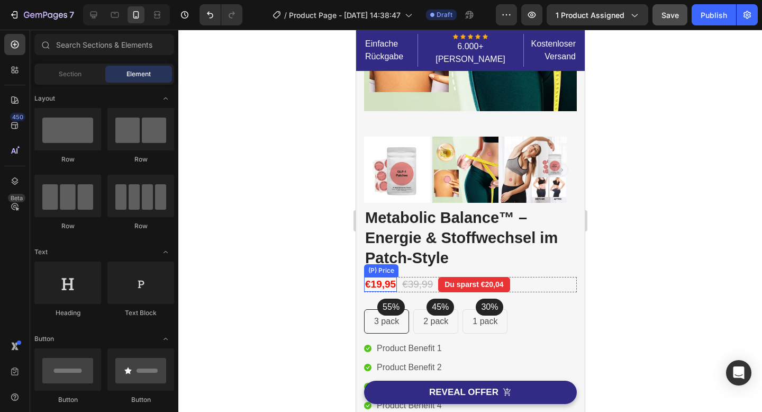
click at [376, 277] on div "€19,95" at bounding box center [379, 284] width 33 height 15
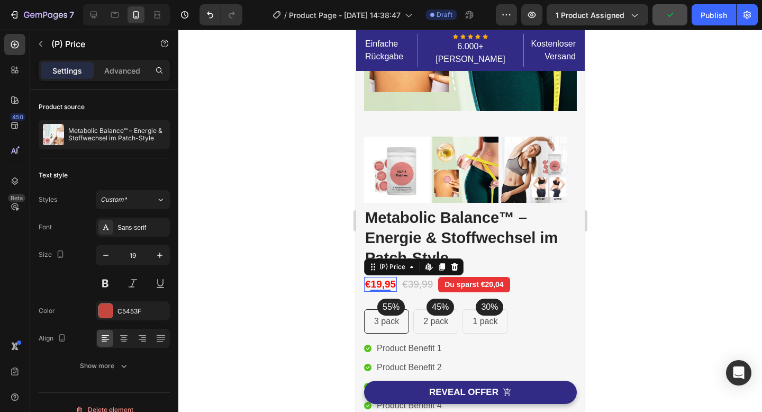
click at [657, 149] on div at bounding box center [469, 221] width 583 height 382
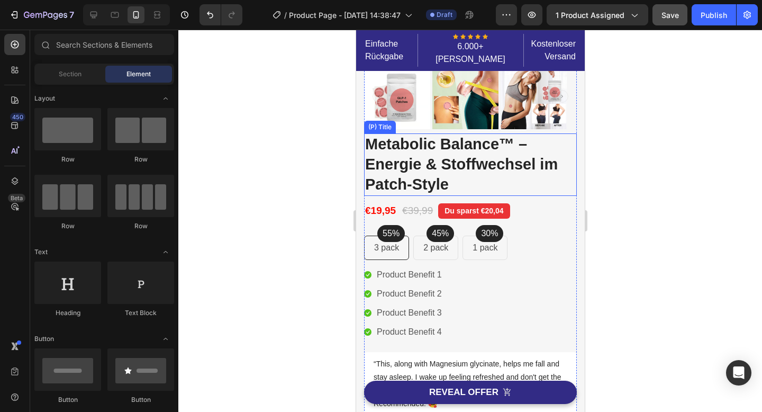
scroll to position [290, 0]
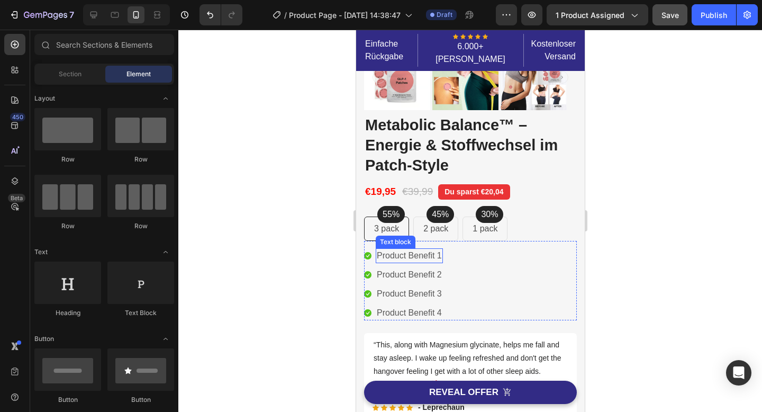
click at [425, 249] on p "Product Benefit 1" at bounding box center [408, 255] width 65 height 13
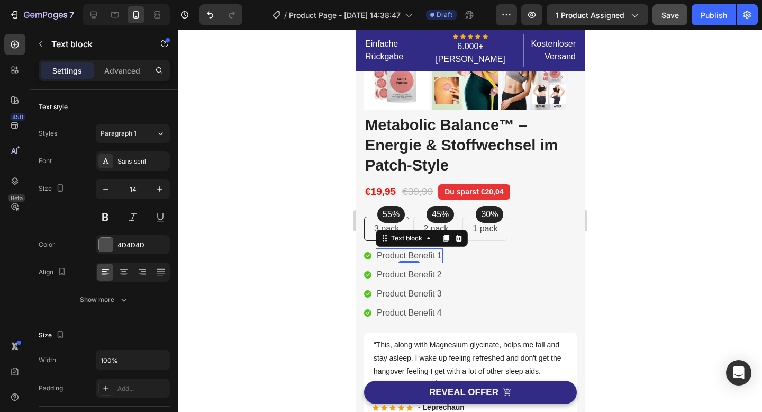
click at [399, 249] on p "Product Benefit 1" at bounding box center [408, 255] width 65 height 13
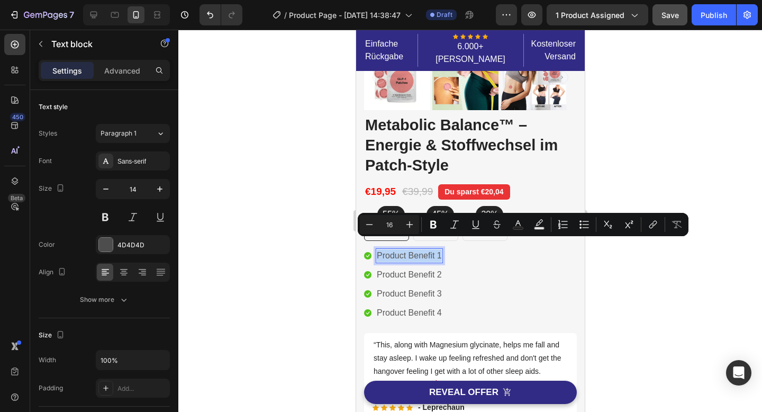
click at [399, 249] on p "Product Benefit 1" at bounding box center [408, 255] width 65 height 13
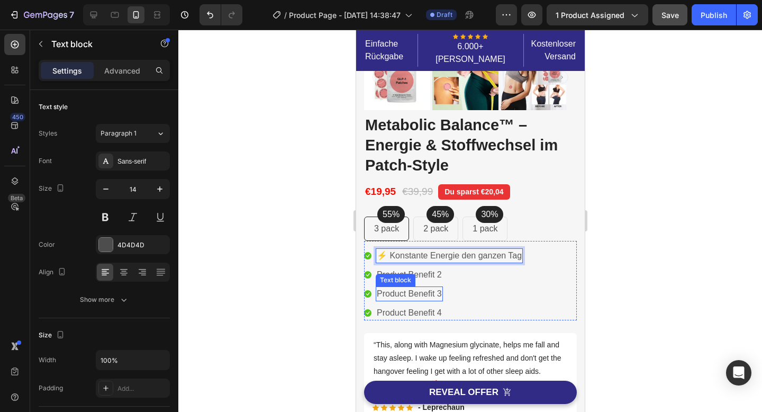
click at [425, 268] on p "Product Benefit 2" at bounding box center [408, 274] width 65 height 13
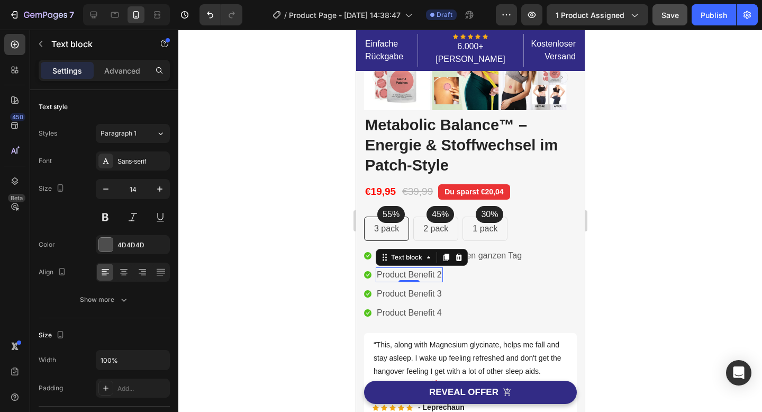
click at [425, 268] on p "Product Benefit 2" at bounding box center [408, 274] width 65 height 13
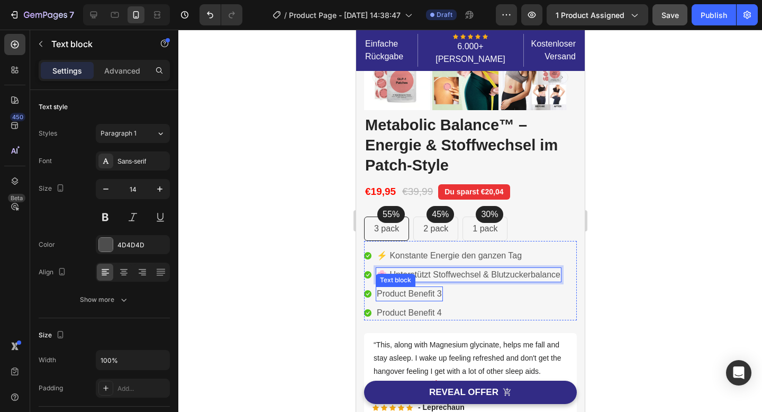
click at [425, 287] on p "Product Benefit 3" at bounding box center [408, 293] width 65 height 13
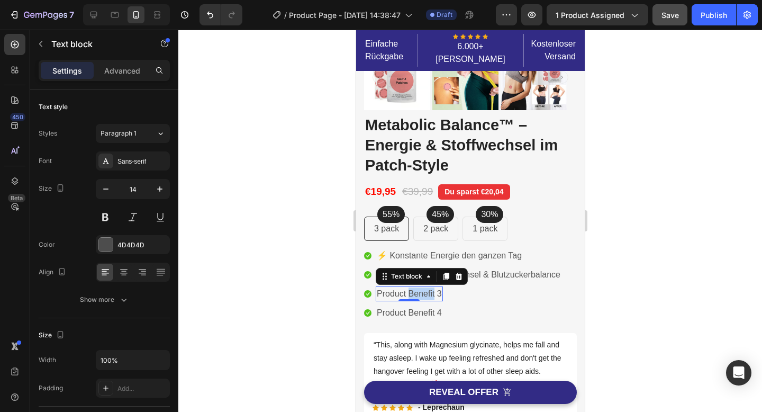
click at [425, 287] on p "Product Benefit 3" at bounding box center [408, 293] width 65 height 13
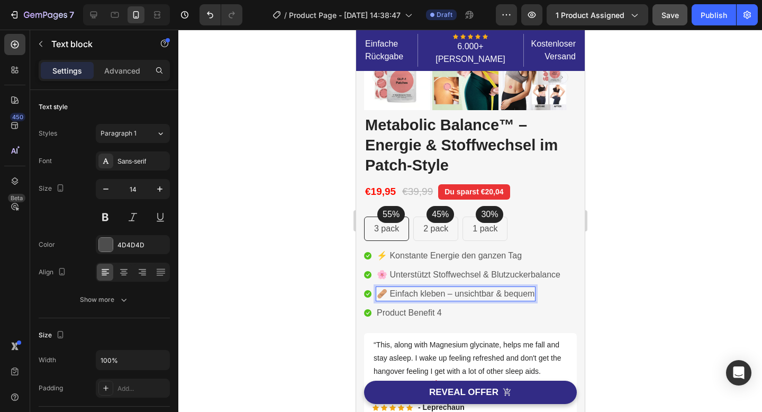
click at [278, 223] on div at bounding box center [469, 221] width 583 height 382
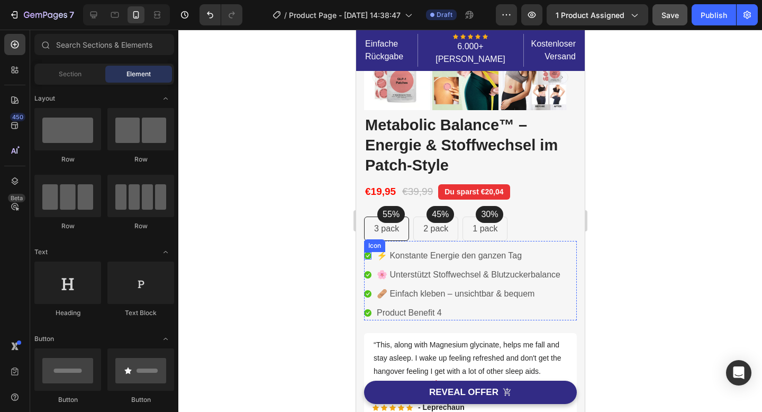
click at [366, 252] on icon at bounding box center [366, 255] width 7 height 7
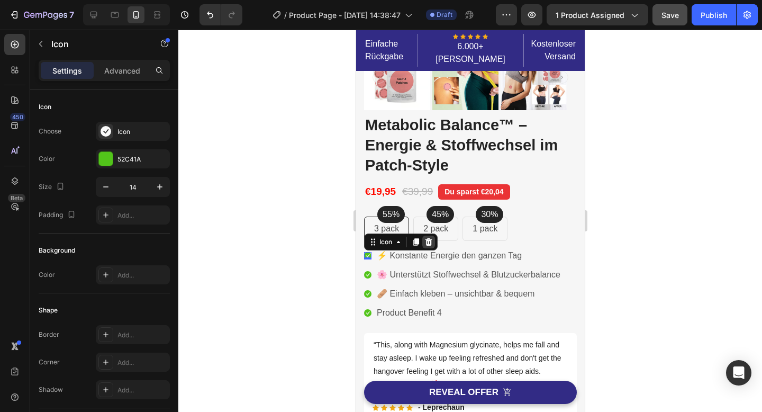
click at [425, 238] on icon at bounding box center [428, 242] width 8 height 8
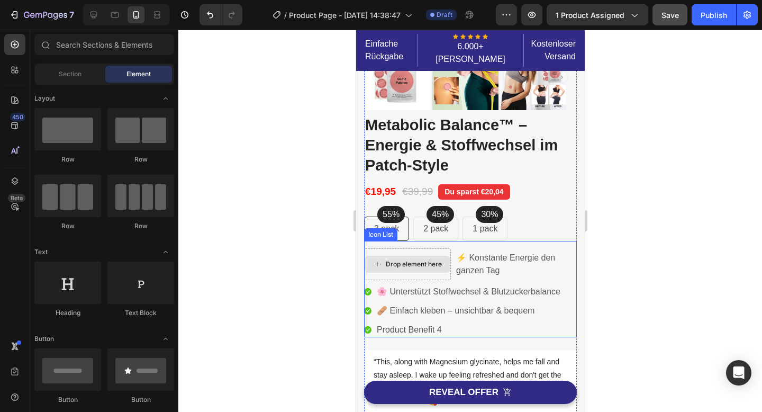
click at [441, 248] on div "Drop element here" at bounding box center [406, 264] width 87 height 32
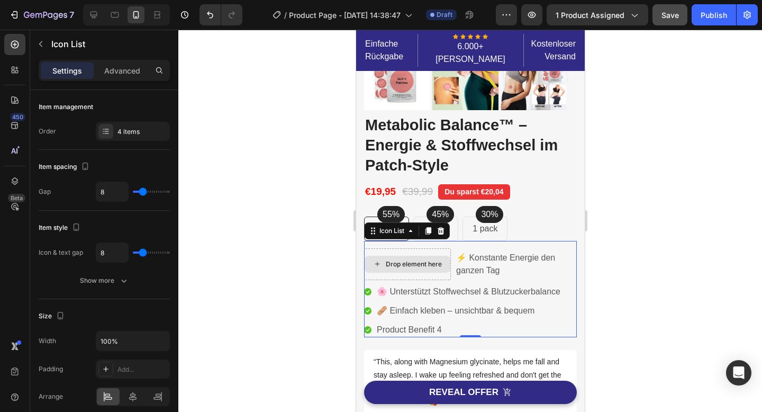
click at [375, 248] on div "Drop element here" at bounding box center [406, 264] width 87 height 32
click at [437, 248] on div "Drop element here" at bounding box center [406, 264] width 87 height 32
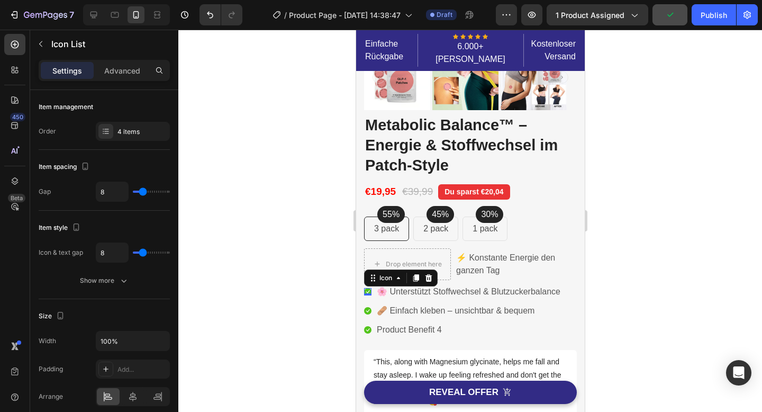
click at [367, 288] on div "Icon 0" at bounding box center [366, 291] width 7 height 7
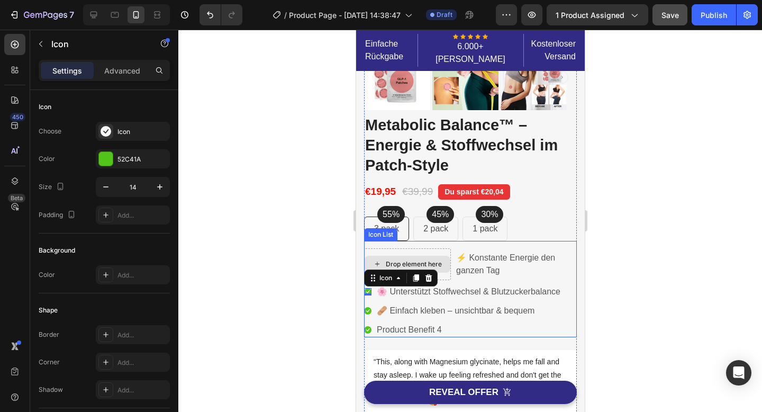
click at [450, 248] on div "Drop element here" at bounding box center [406, 264] width 87 height 32
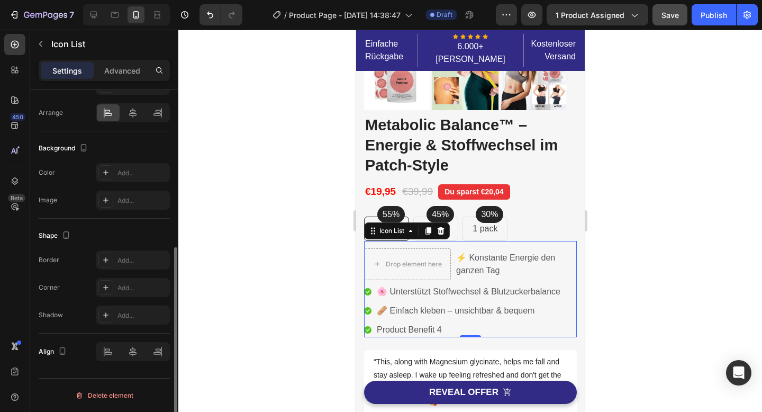
scroll to position [0, 0]
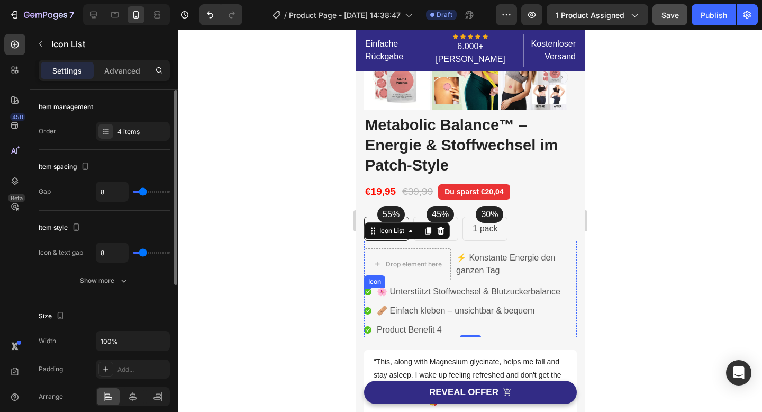
click at [366, 288] on div "Icon" at bounding box center [366, 291] width 7 height 7
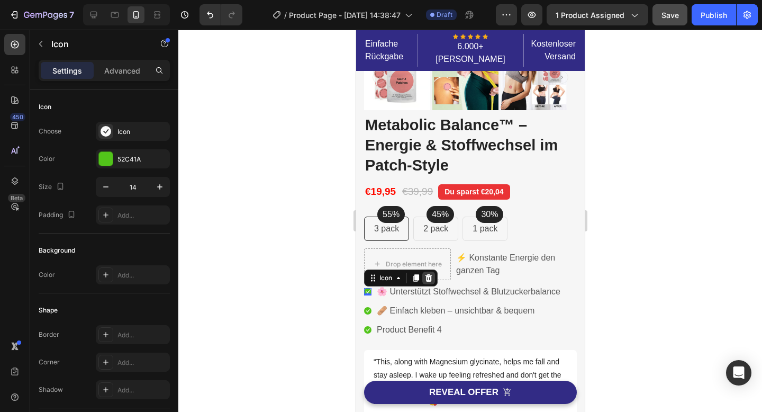
click at [427, 273] on icon at bounding box center [428, 277] width 8 height 8
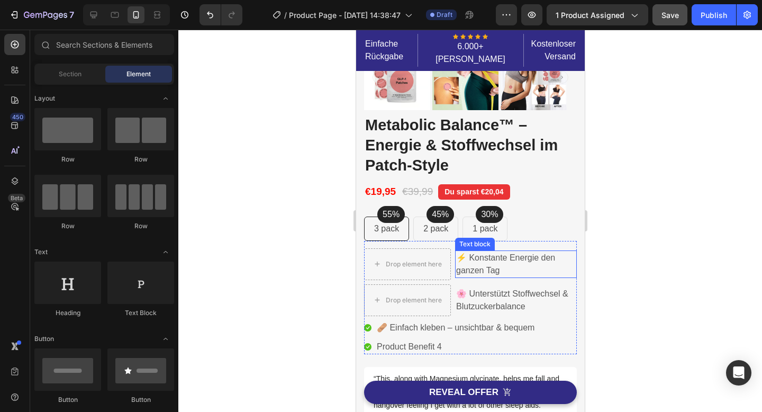
click at [468, 257] on p "⚡ Konstante Energie den ganzen Tag" at bounding box center [515, 263] width 120 height 25
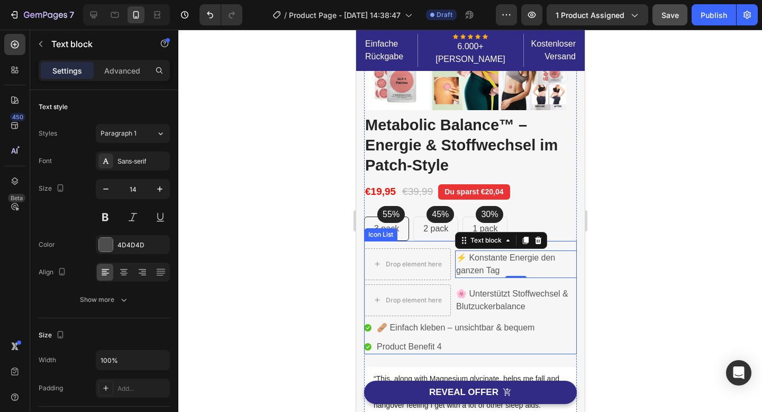
click at [450, 249] on li "Drop element here ⚡ Konstante Energie den ganzen Tag Text block 0" at bounding box center [469, 264] width 213 height 32
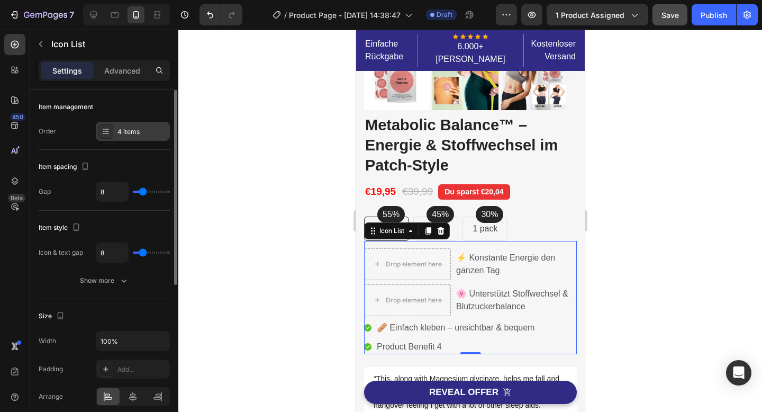
click at [125, 132] on div "4 items" at bounding box center [142, 132] width 50 height 10
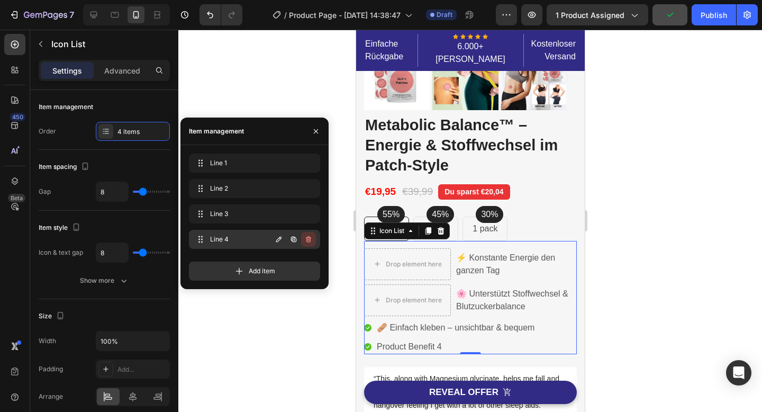
click at [309, 241] on icon "button" at bounding box center [308, 239] width 5 height 6
click at [309, 241] on div "Delete" at bounding box center [301, 239] width 20 height 10
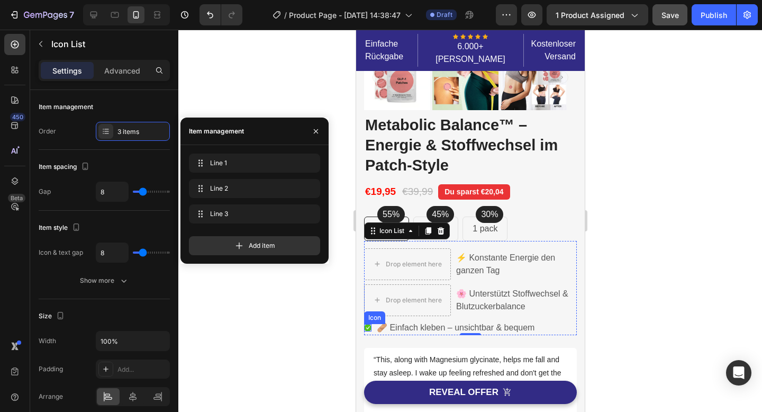
click at [369, 324] on icon at bounding box center [366, 327] width 7 height 7
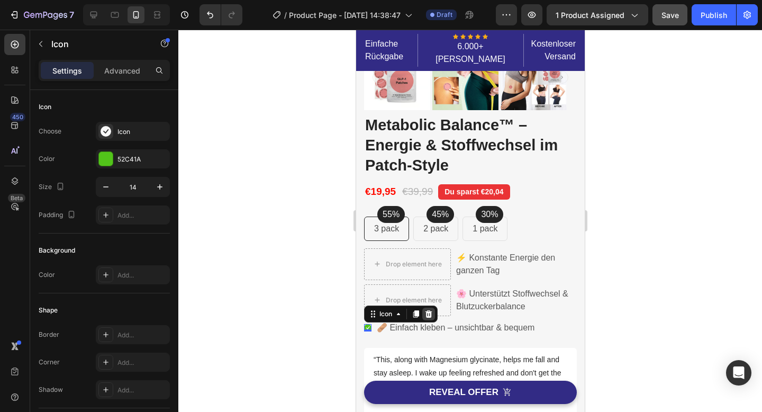
click at [430, 309] on icon at bounding box center [428, 312] width 7 height 7
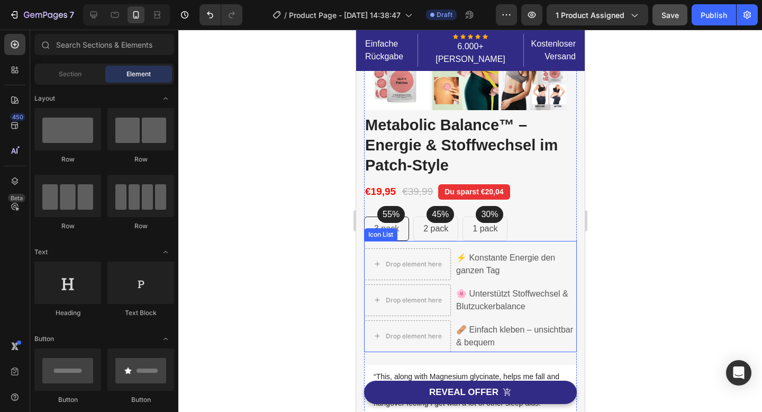
click at [453, 248] on li "Drop element here ⚡ Konstante Energie den ganzen Tag Text block" at bounding box center [469, 264] width 213 height 32
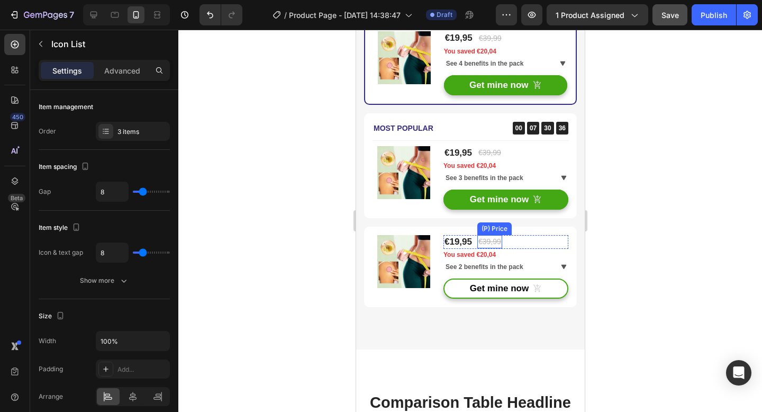
scroll to position [2947, 0]
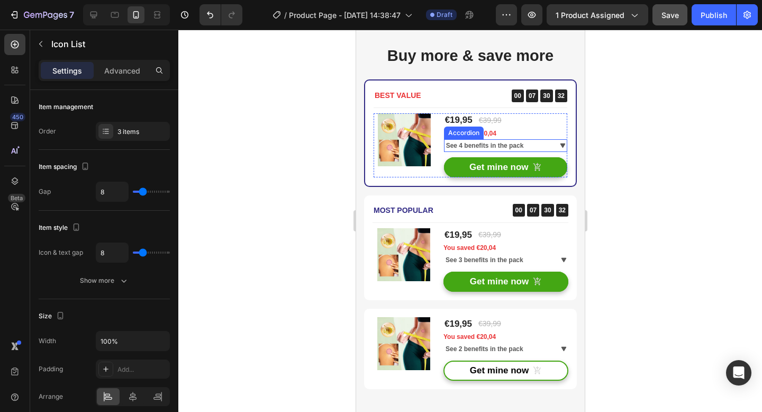
click at [558, 142] on icon at bounding box center [562, 145] width 8 height 8
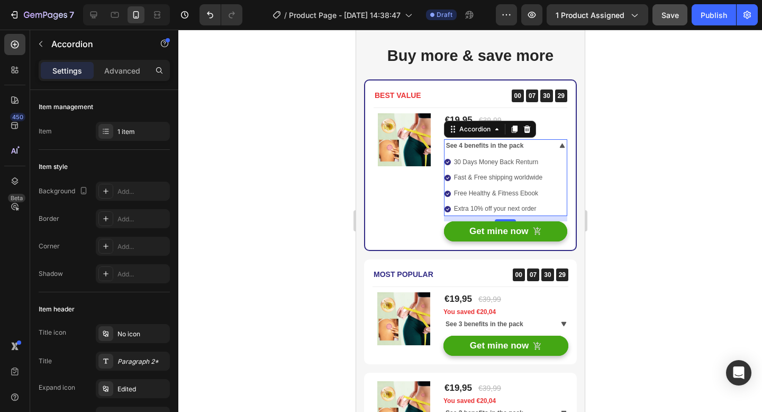
click at [558, 142] on icon at bounding box center [562, 145] width 8 height 8
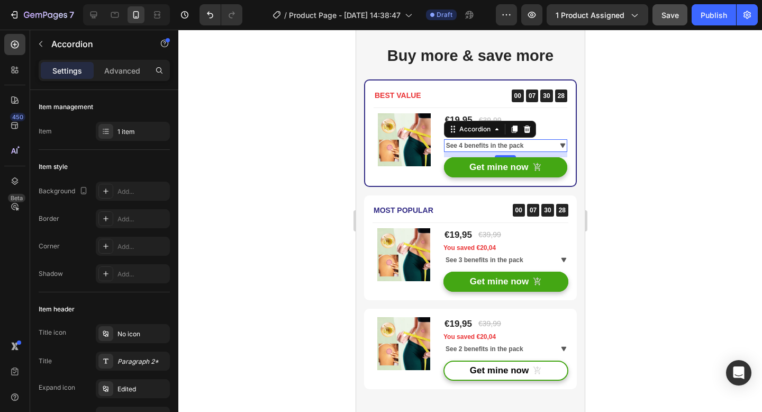
click at [644, 177] on div at bounding box center [469, 221] width 583 height 382
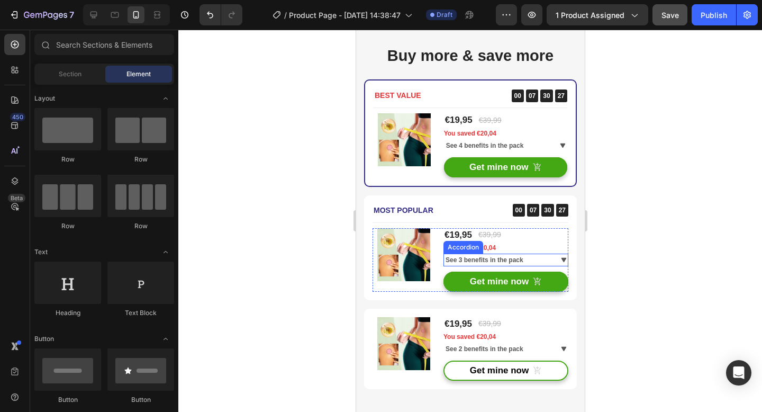
click at [546, 257] on div "See 3 benefits in the pack" at bounding box center [505, 259] width 124 height 13
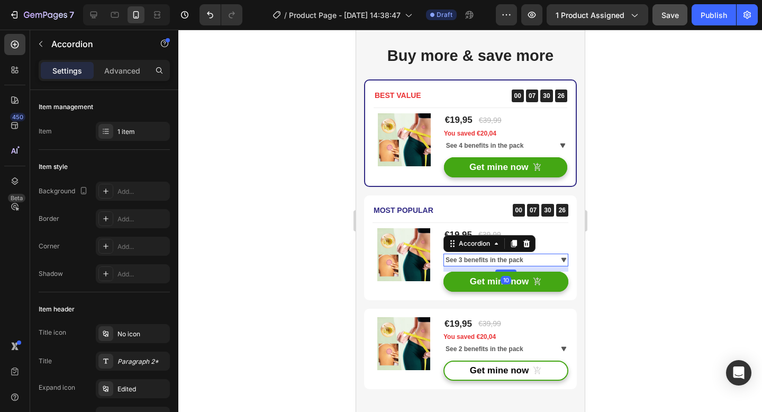
click at [550, 255] on div "See 3 benefits in the pack" at bounding box center [505, 259] width 124 height 13
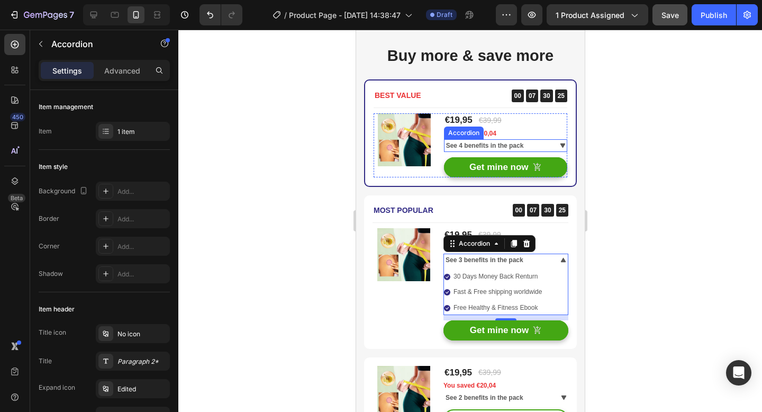
click at [545, 144] on div "See 4 benefits in the pack" at bounding box center [505, 145] width 122 height 13
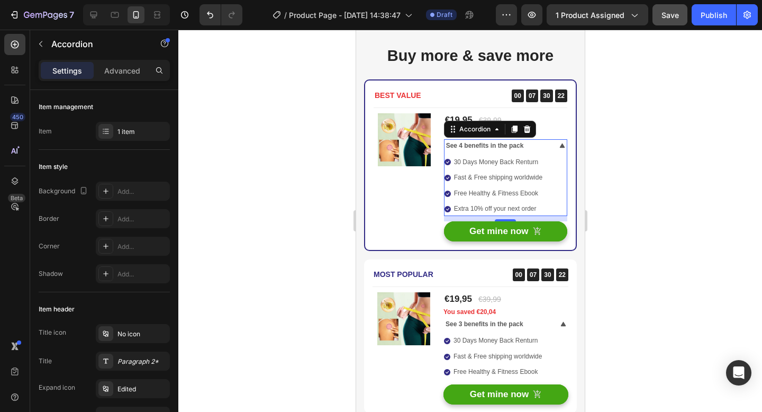
click at [545, 144] on div "See 4 benefits in the pack" at bounding box center [505, 145] width 122 height 13
click at [558, 145] on icon at bounding box center [562, 145] width 8 height 8
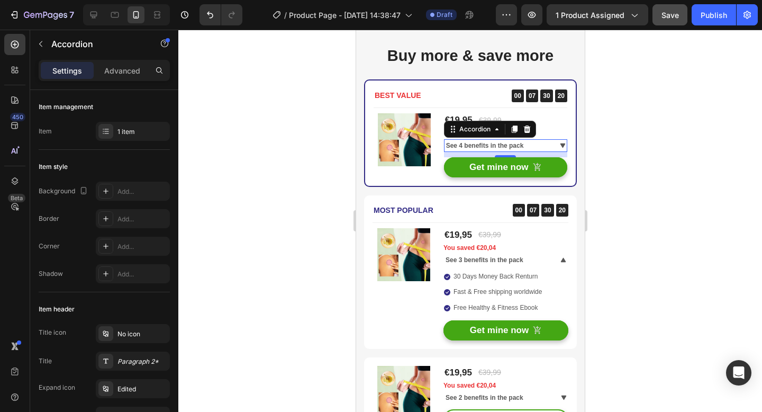
click at [688, 269] on div at bounding box center [469, 221] width 583 height 382
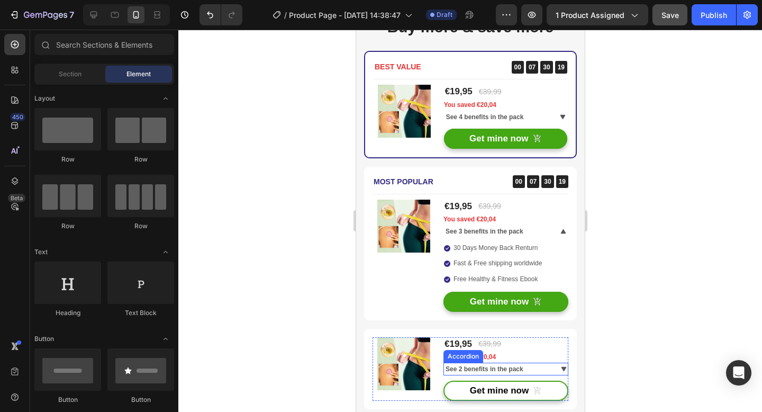
scroll to position [3112, 0]
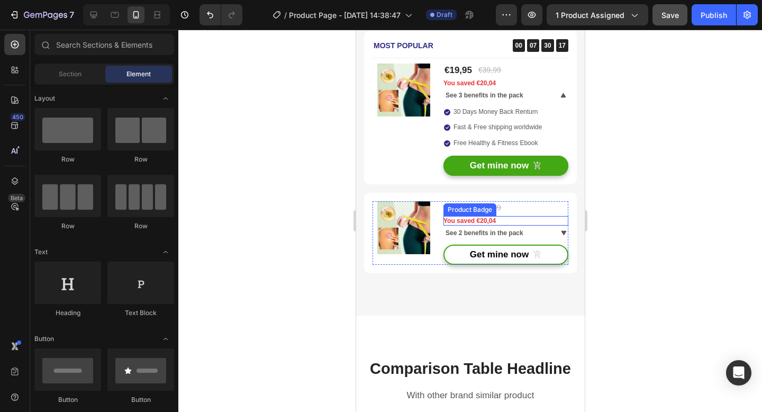
click at [560, 231] on icon at bounding box center [562, 232] width 5 height 4
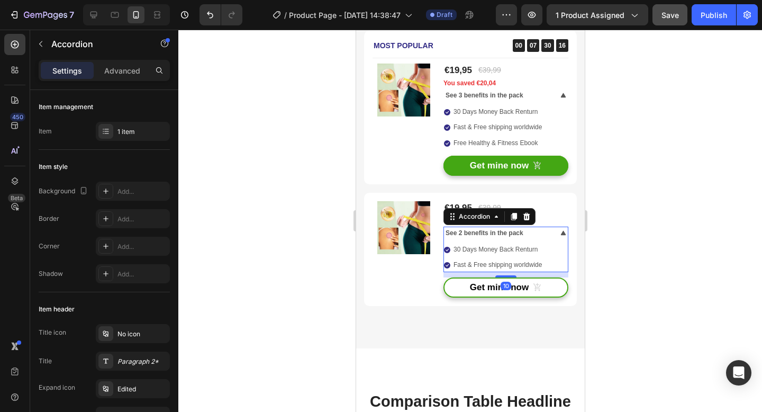
click at [687, 241] on div at bounding box center [469, 221] width 583 height 382
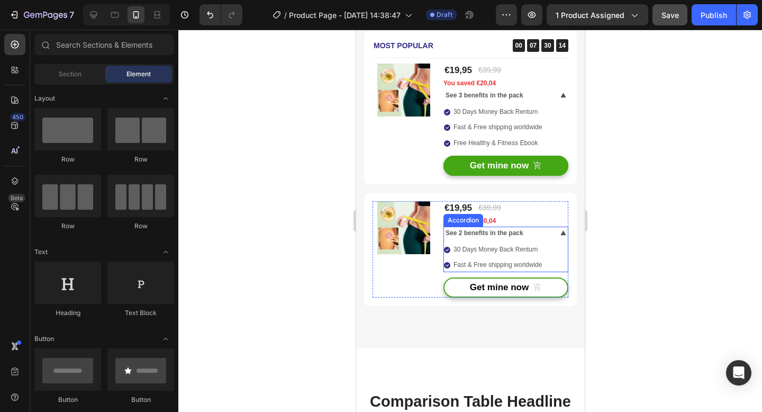
click at [560, 234] on icon at bounding box center [562, 232] width 5 height 4
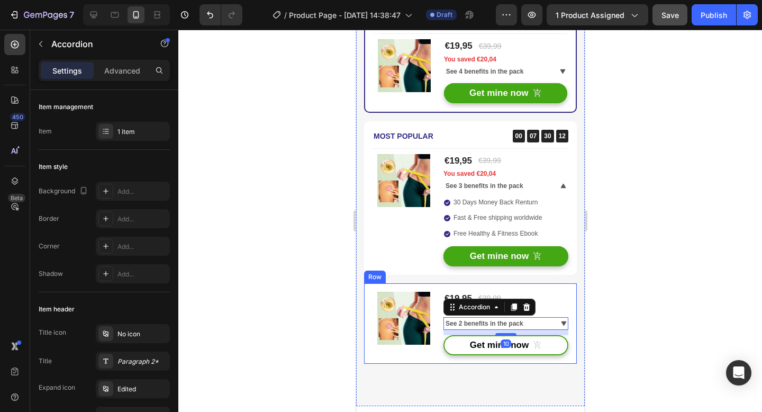
scroll to position [3016, 0]
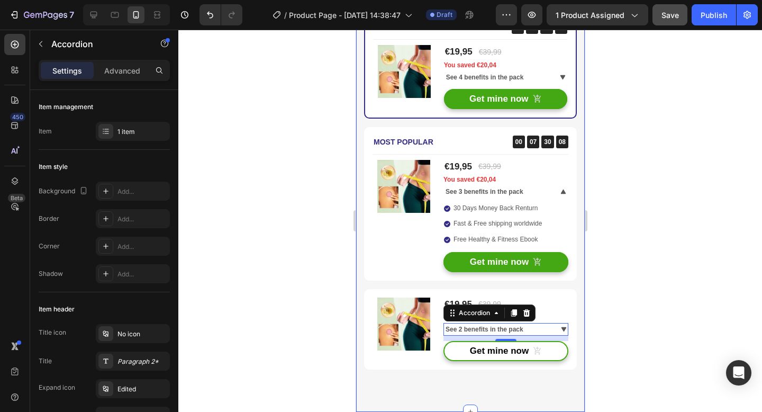
click at [638, 217] on div at bounding box center [469, 221] width 583 height 382
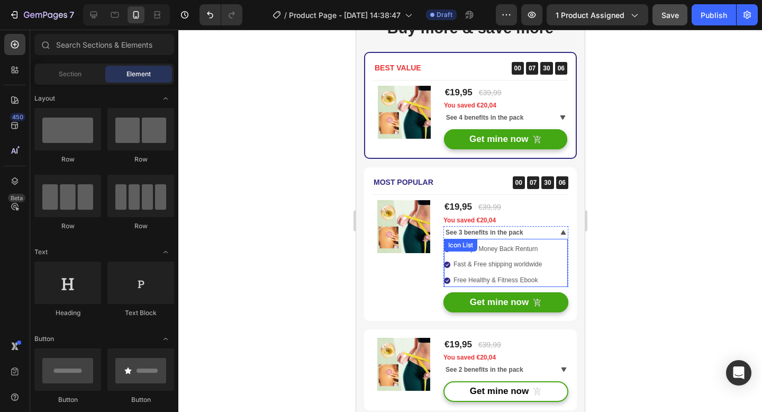
scroll to position [2899, 0]
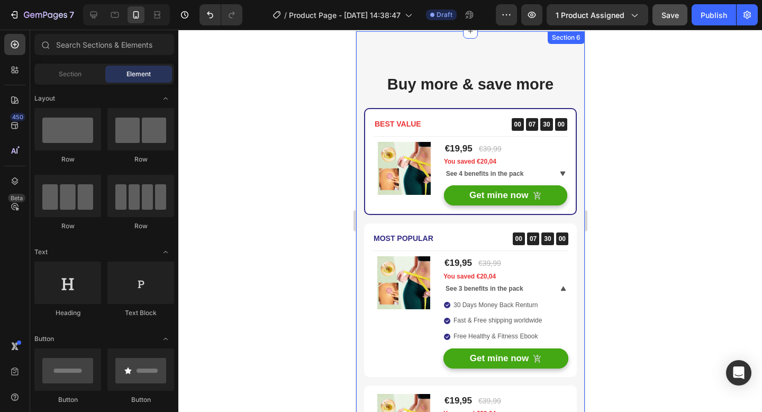
click at [445, 116] on div "Buy more & save more Heading BEST VALUE Text block 00 07 30 00 CountDown Timer …" at bounding box center [469, 270] width 213 height 392
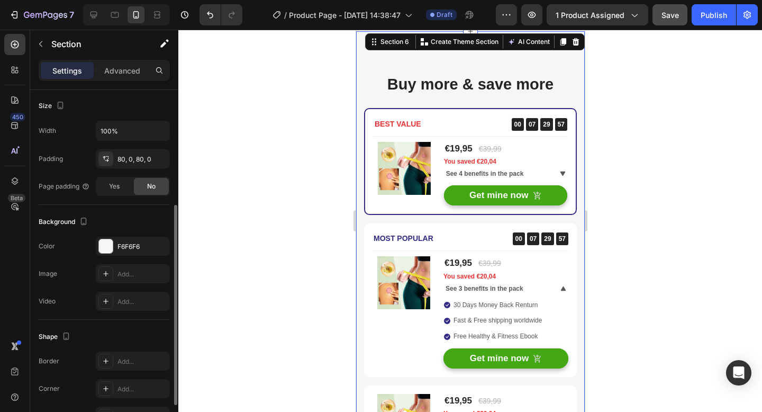
scroll to position [0, 0]
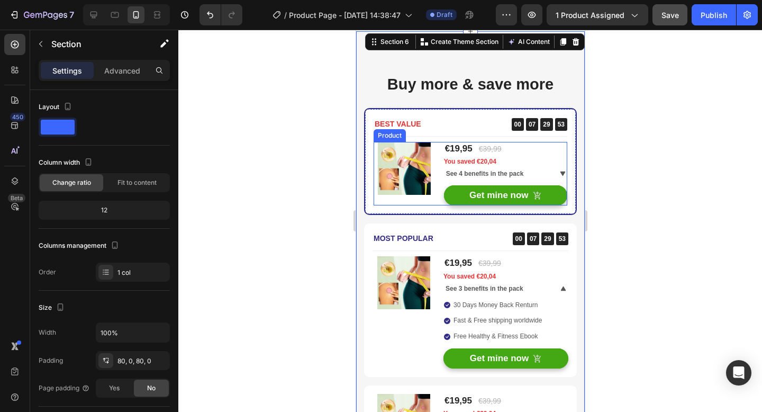
click at [436, 192] on div "(P) Images & Gallery €19,95 (P) Price (P) Price €39,99 (P) Price (P) Price Row …" at bounding box center [470, 173] width 194 height 63
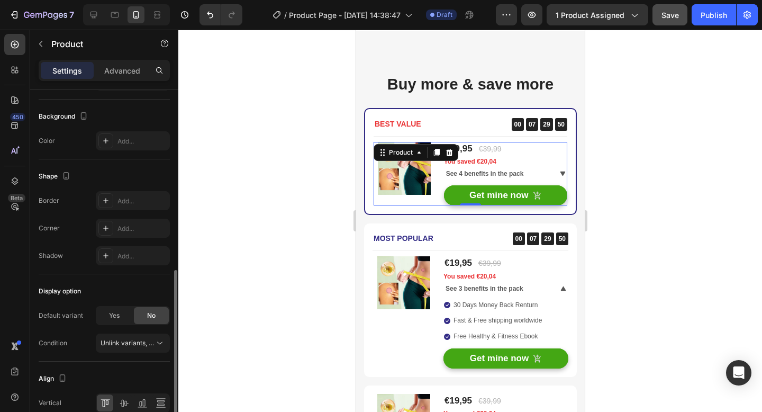
scroll to position [336, 0]
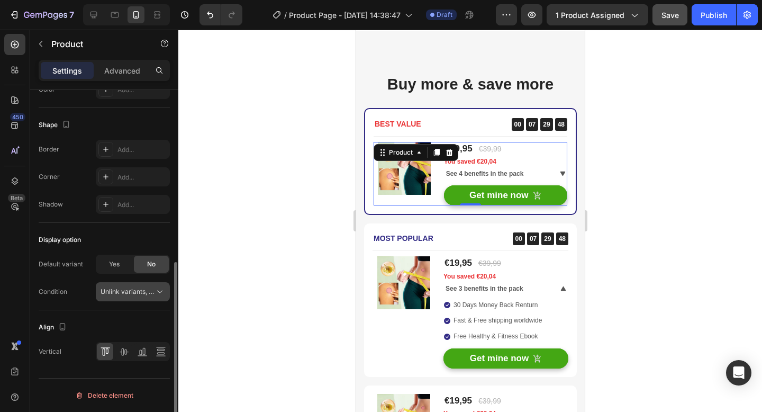
click at [120, 291] on span "Unlink variants, quantity <br> between same products" at bounding box center [182, 291] width 162 height 8
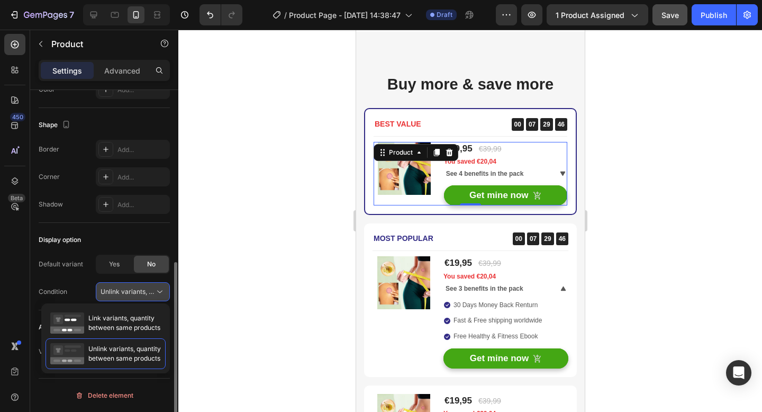
click at [120, 291] on span "Unlink variants, quantity <br> between same products" at bounding box center [182, 291] width 162 height 8
click at [226, 272] on div at bounding box center [469, 221] width 583 height 382
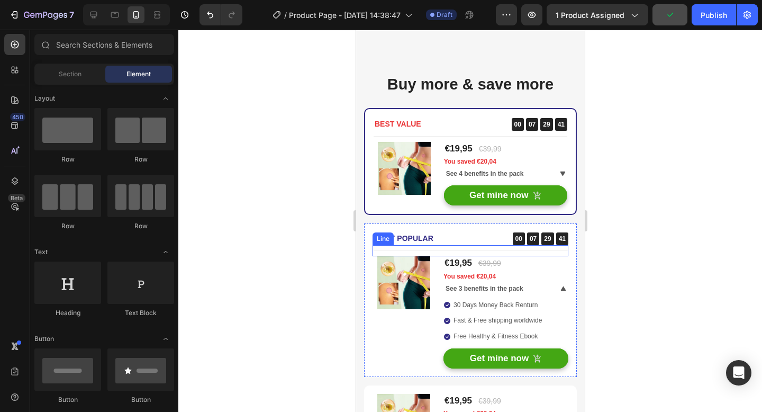
click at [298, 253] on div at bounding box center [469, 221] width 583 height 382
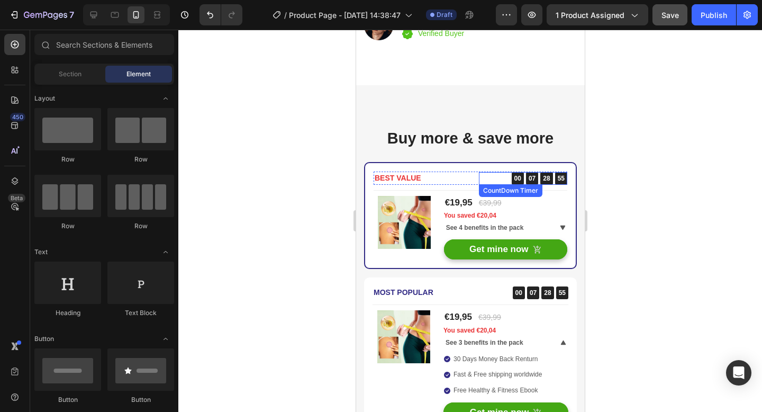
scroll to position [2848, 0]
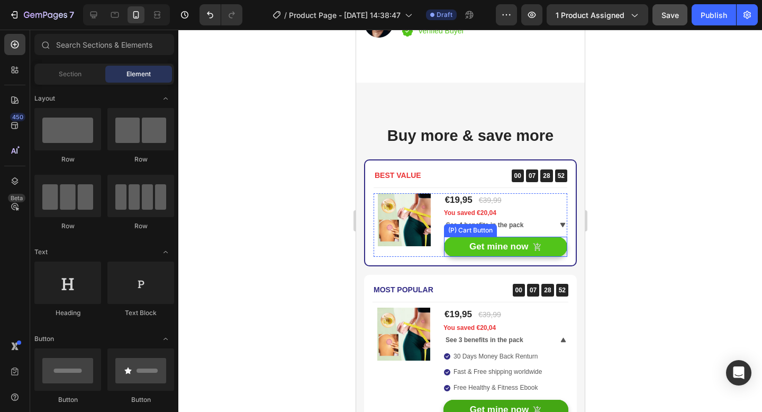
click at [537, 257] on button "Get mine now" at bounding box center [504, 246] width 123 height 20
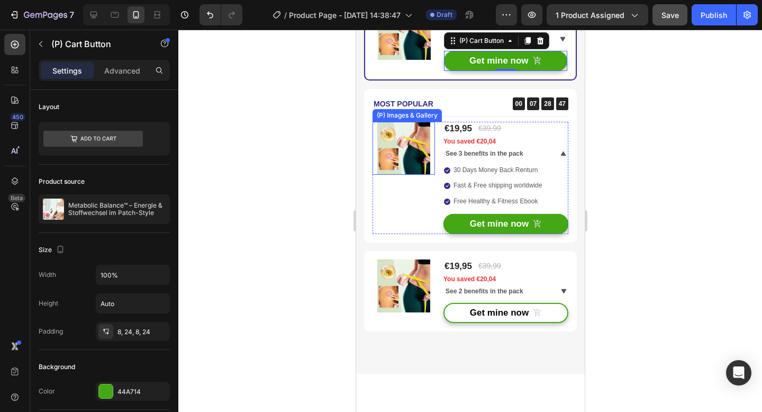
scroll to position [3101, 0]
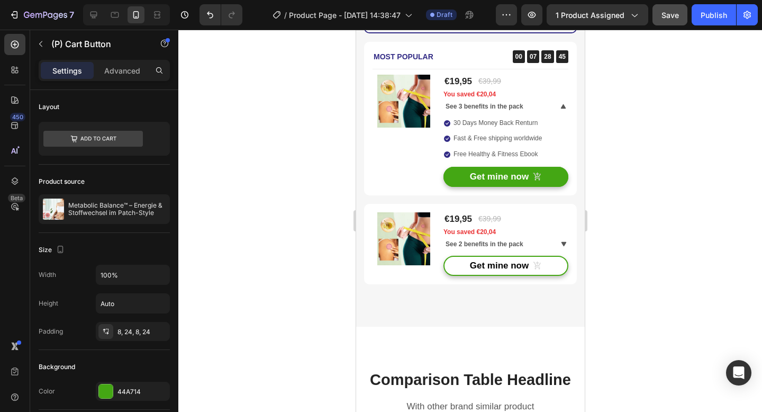
click at [629, 228] on div at bounding box center [469, 221] width 583 height 382
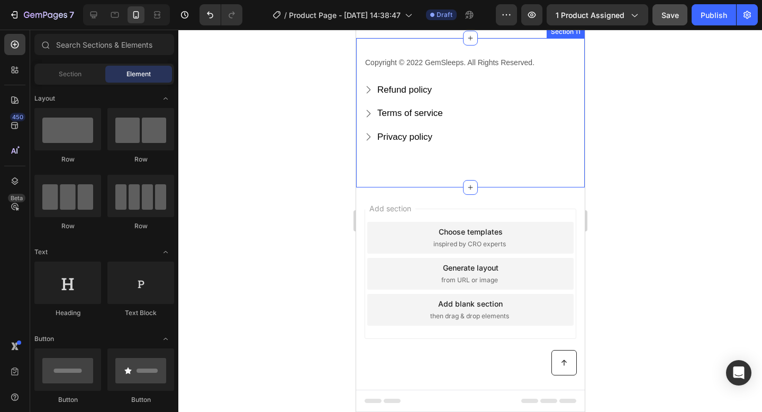
scroll to position [4867, 0]
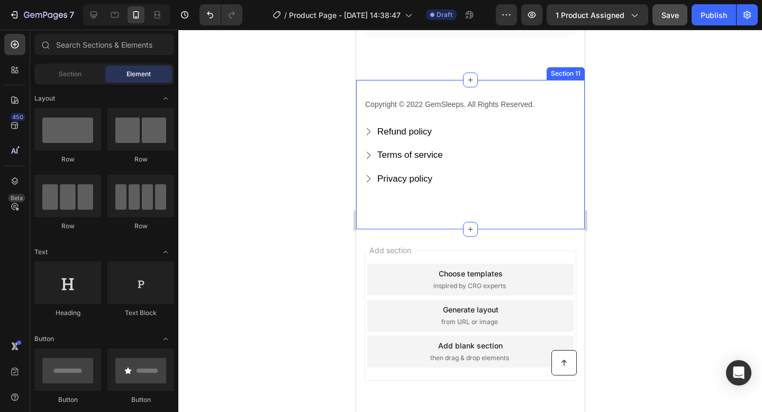
click at [555, 124] on div "Copyright © 2022 GemSleeps. All Rights Reserved. Text block Refund policy Butto…" at bounding box center [469, 154] width 229 height 150
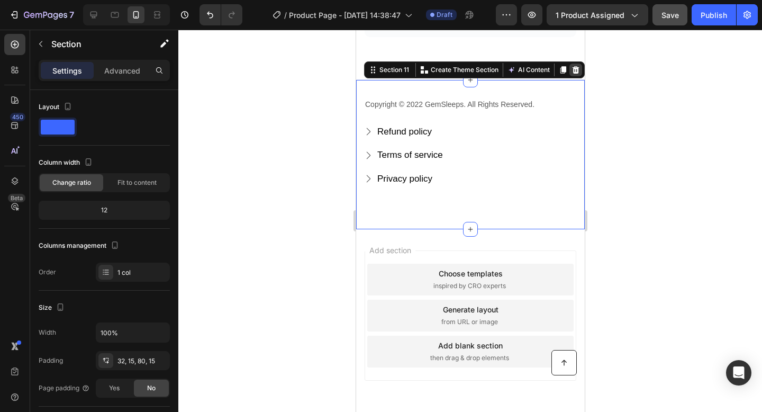
click at [572, 74] on icon at bounding box center [575, 69] width 7 height 7
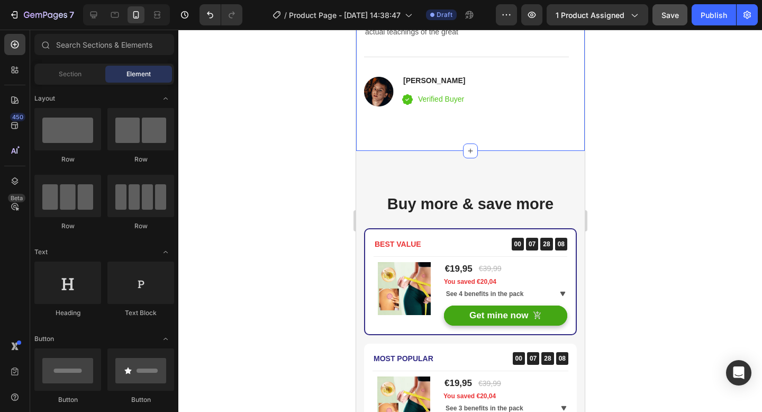
scroll to position [2464, 0]
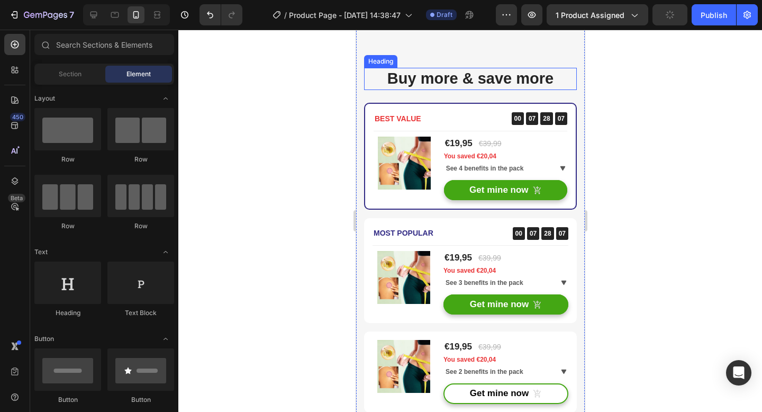
click at [469, 80] on p "Buy more & save more" at bounding box center [469, 79] width 211 height 20
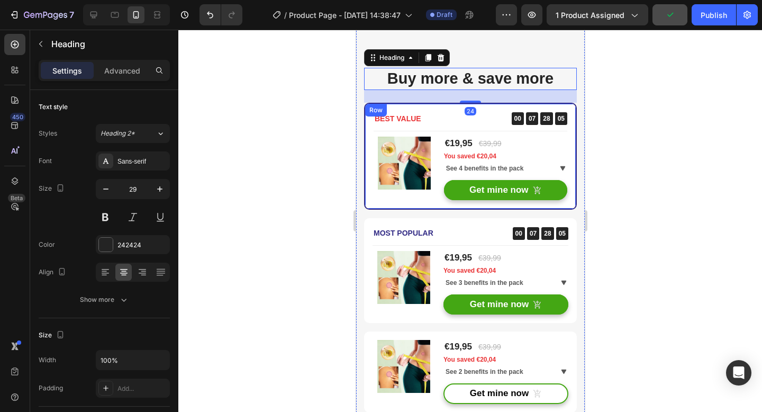
click at [480, 108] on div "BEST VALUE Text block 00 07 28 05 CountDown Timer Row Title Line (P) Images & G…" at bounding box center [469, 156] width 213 height 107
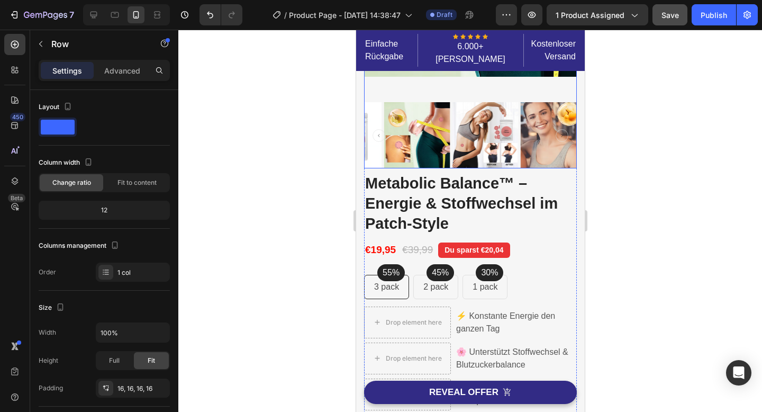
scroll to position [136, 0]
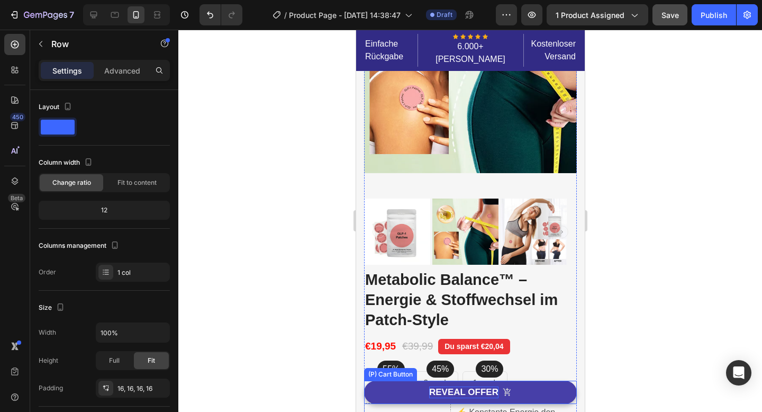
click at [483, 388] on div "REVEAL OFFER" at bounding box center [462, 392] width 69 height 12
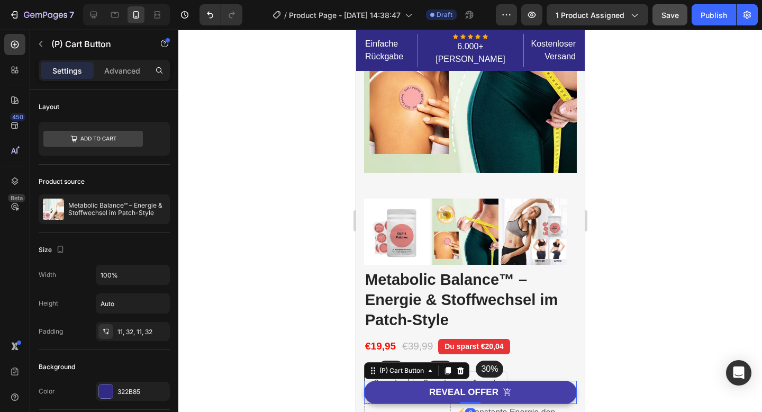
click at [514, 386] on button "REVEAL OFFER" at bounding box center [469, 391] width 213 height 23
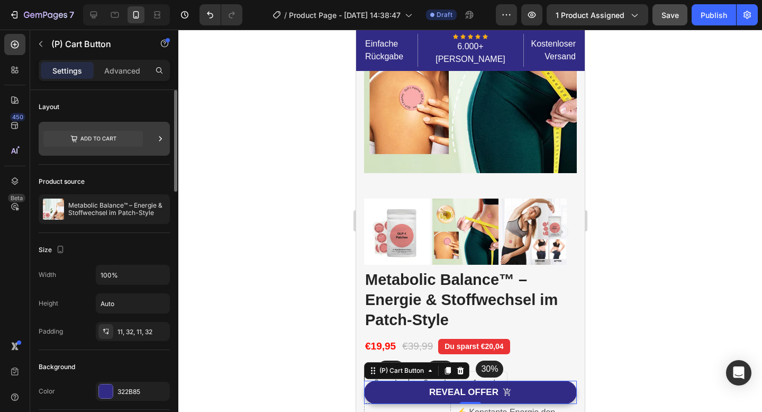
click at [149, 140] on div at bounding box center [104, 139] width 131 height 34
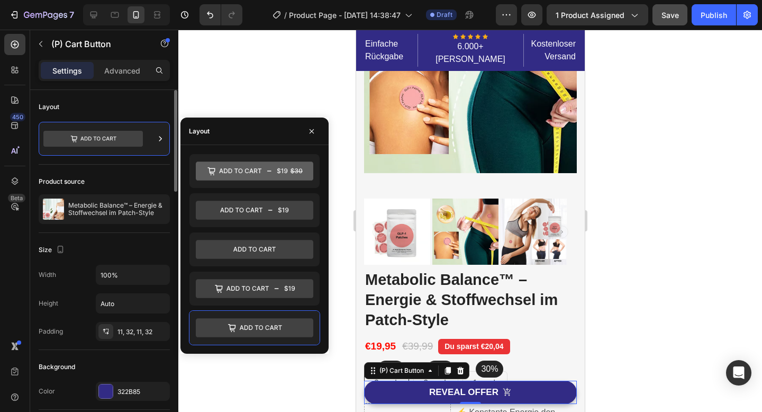
click at [148, 180] on div "Product source" at bounding box center [104, 181] width 131 height 17
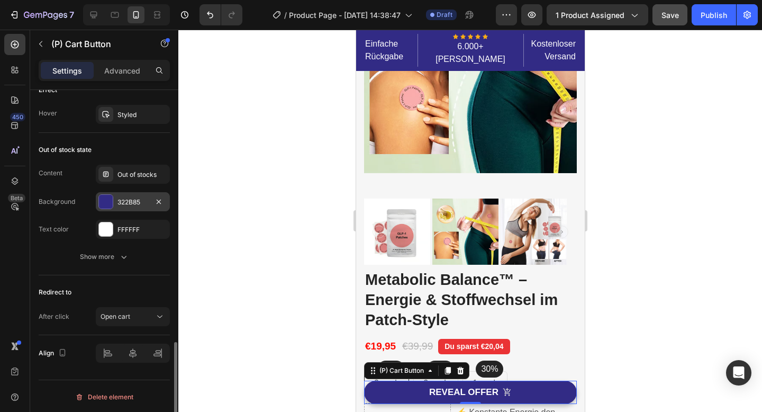
scroll to position [865, 0]
click at [225, 248] on div at bounding box center [469, 221] width 583 height 382
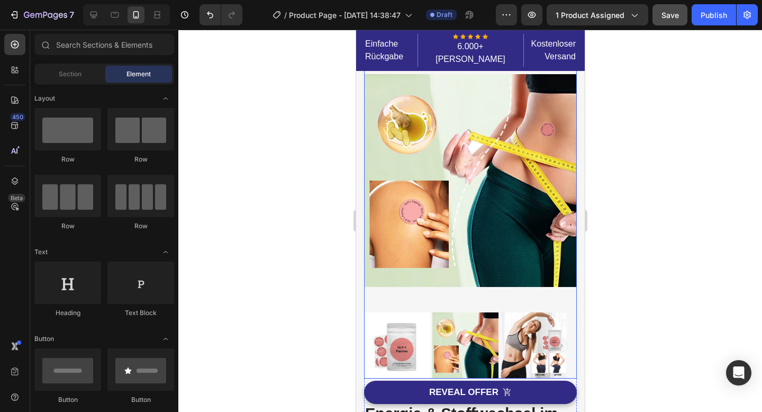
scroll to position [0, 0]
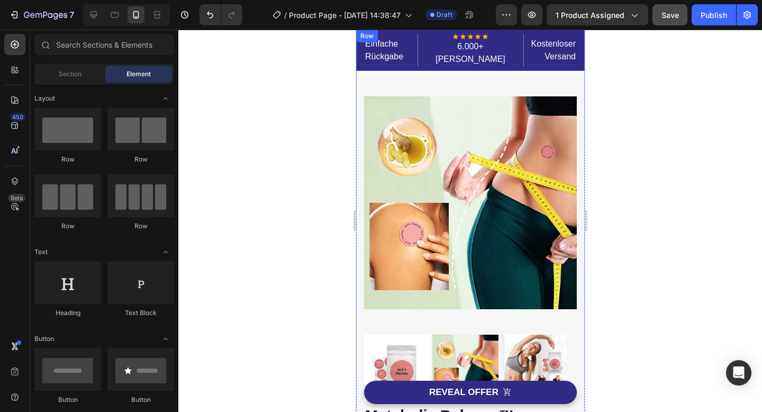
click at [412, 65] on div "Einfache Rückgabe Text block" at bounding box center [389, 50] width 53 height 33
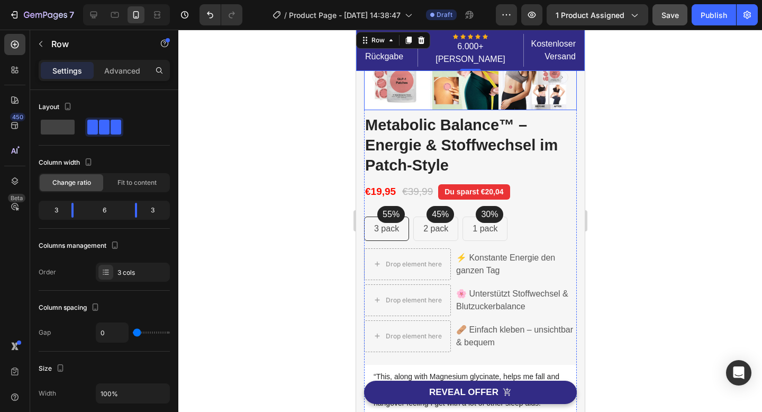
scroll to position [339, 0]
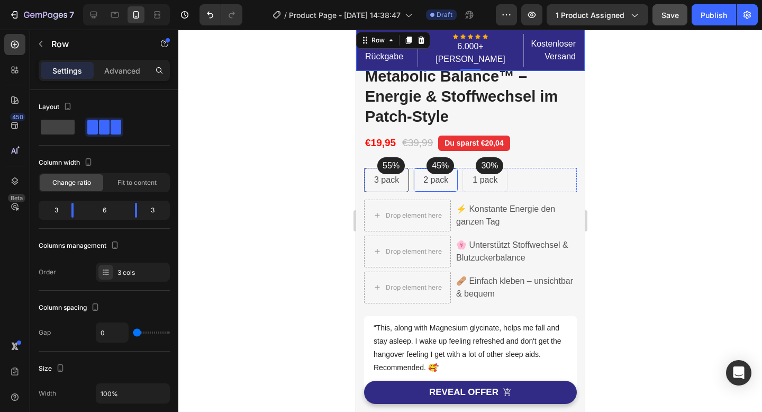
click at [453, 168] on div "2 pack Text block Row" at bounding box center [435, 180] width 45 height 24
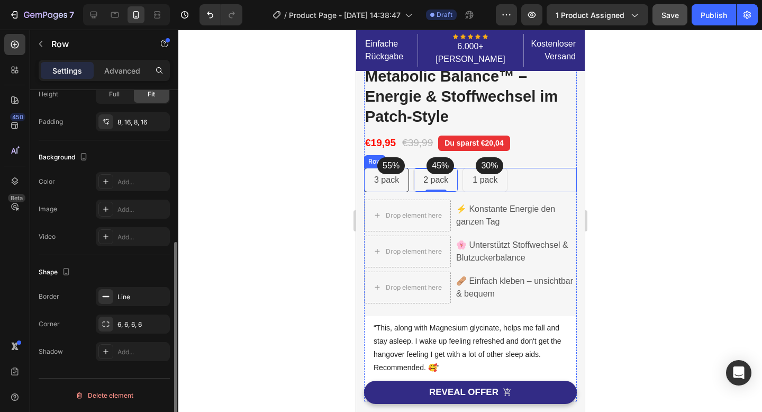
click at [524, 168] on div "55% Text block Row 3 pack Text block Row 45% Text block Row 2 pack Text block R…" at bounding box center [469, 180] width 213 height 24
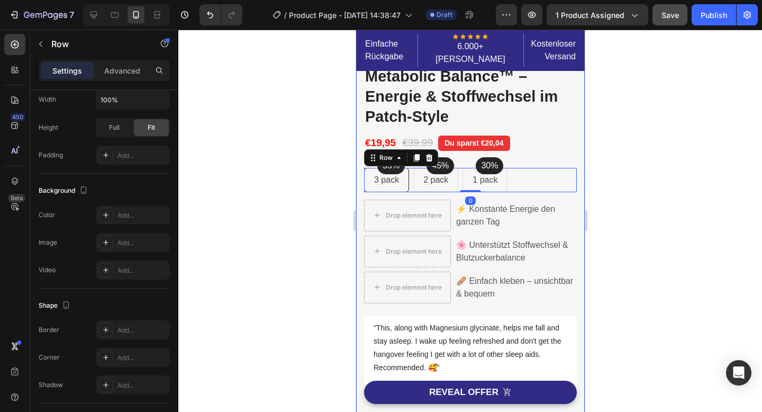
click at [573, 145] on div "Image Image Free Shipping Heading On oders over $70 Text block Row Image Money-…" at bounding box center [469, 79] width 229 height 693
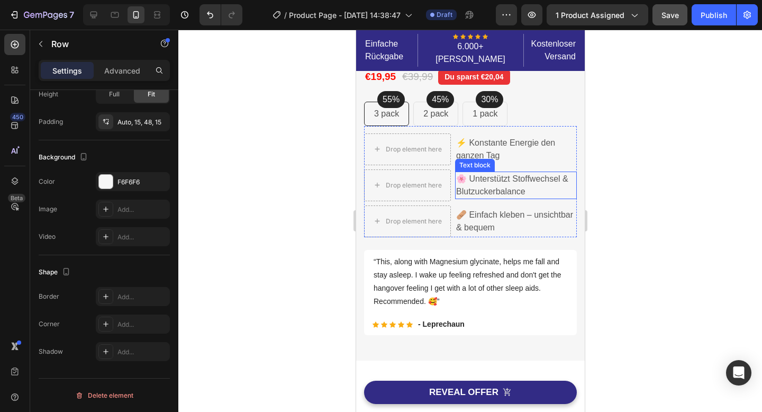
scroll to position [418, 0]
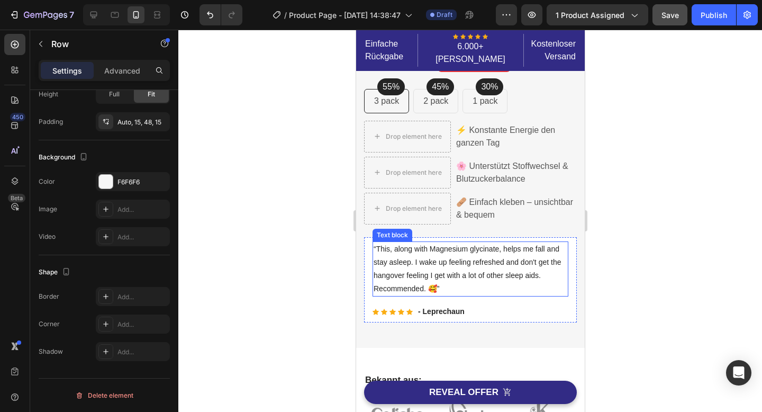
click at [423, 250] on p "“This, along with Magnesium glycinate, helps me fall and stay asleep. I wake up…" at bounding box center [470, 268] width 194 height 53
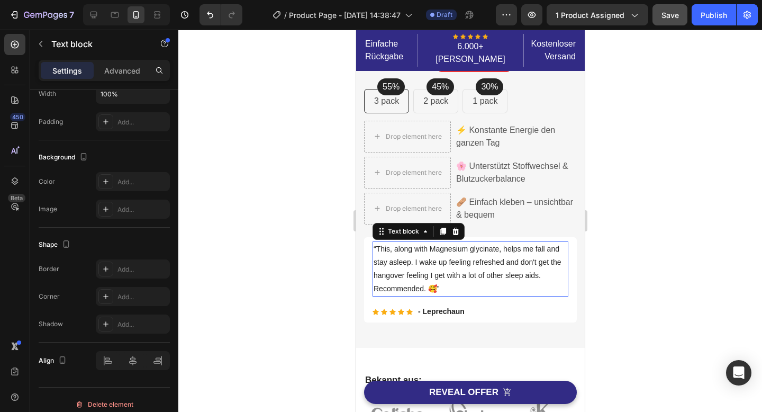
click at [423, 250] on p "“This, along with Magnesium glycinate, helps me fall and stay asleep. I wake up…" at bounding box center [470, 268] width 194 height 53
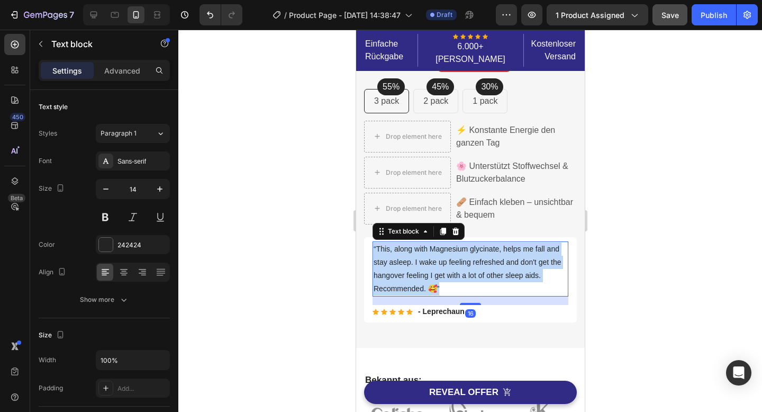
click at [423, 250] on p "“This, along with Magnesium glycinate, helps me fall and stay asleep. I wake up…" at bounding box center [470, 268] width 194 height 53
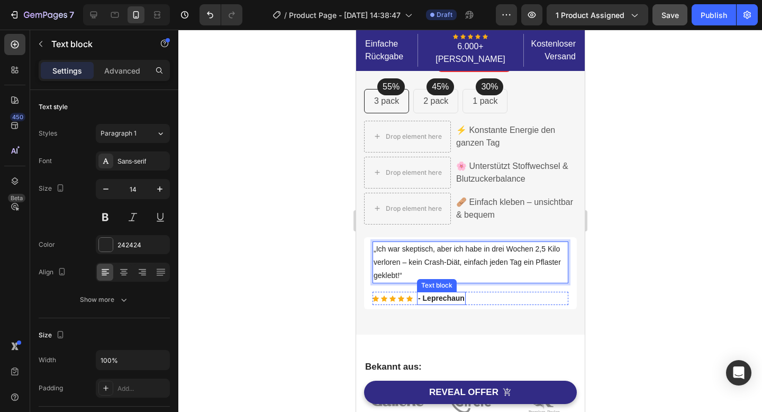
click at [436, 293] on p "- Leprechaun" at bounding box center [440, 298] width 47 height 11
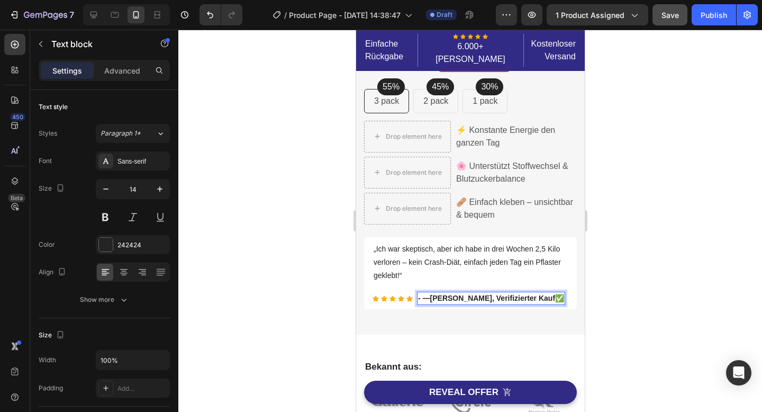
click at [428, 293] on p "- — Lisa C., Verifizierter Kauf ✅" at bounding box center [490, 298] width 146 height 11
click at [597, 260] on div at bounding box center [469, 221] width 583 height 382
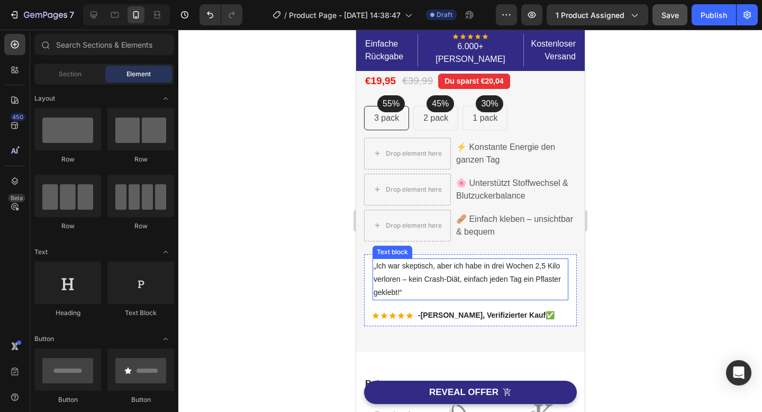
scroll to position [351, 0]
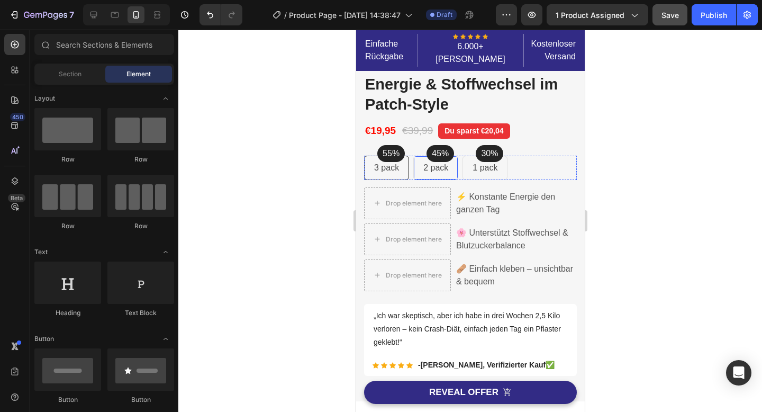
click at [416, 156] on div "2 pack Text block Row" at bounding box center [435, 168] width 45 height 24
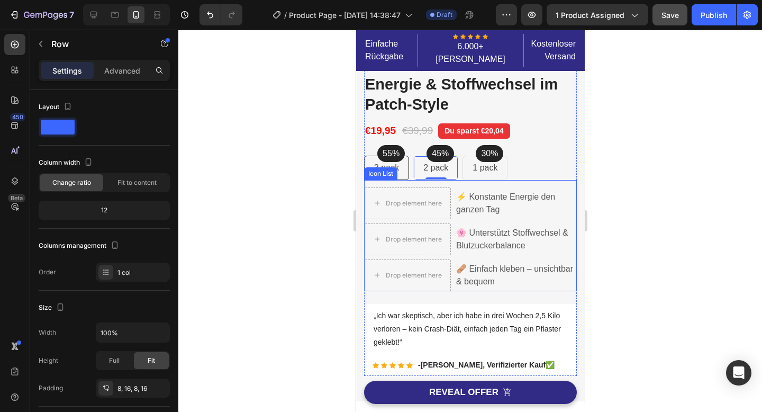
click at [546, 180] on div "Drop element here ⚡ Konstante Energie den ganzen Tag Text block Drop element he…" at bounding box center [469, 235] width 213 height 111
click at [572, 154] on div "Image Image Free Shipping Heading On oders over $70 Text block Row Image Money-…" at bounding box center [469, 61] width 229 height 680
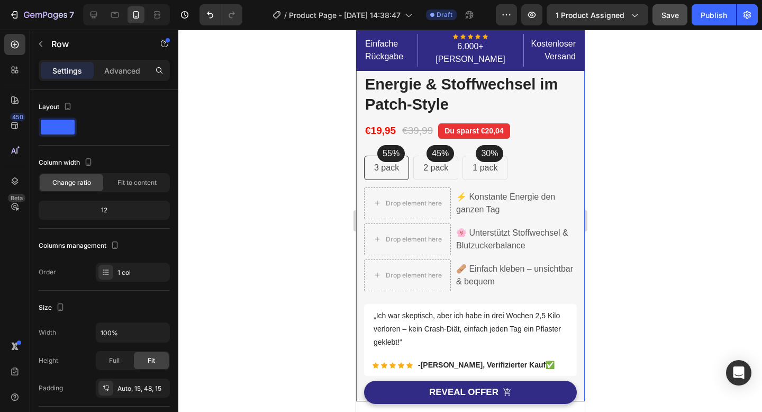
click at [672, 180] on div at bounding box center [469, 221] width 583 height 382
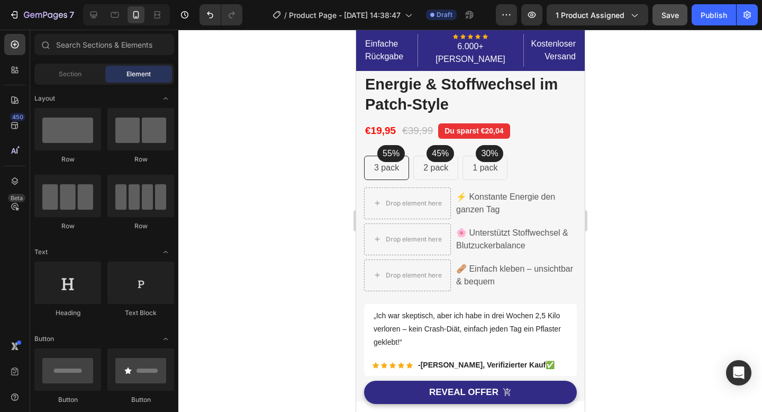
click at [599, 172] on div at bounding box center [469, 221] width 583 height 382
click at [457, 157] on div "2 pack Text block Row" at bounding box center [435, 168] width 45 height 24
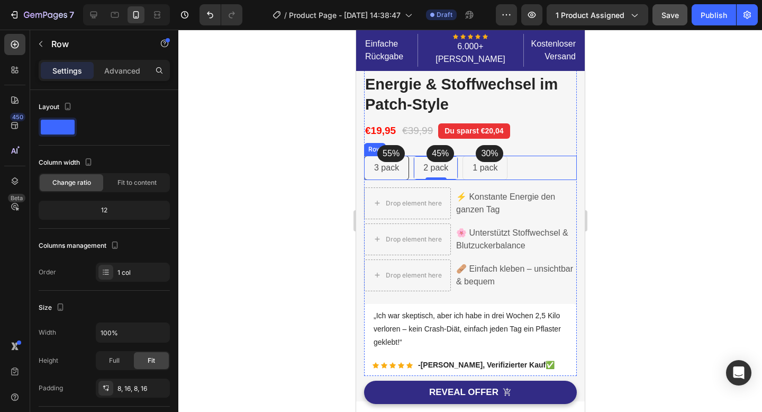
click at [531, 156] on div "55% Text block Row 3 pack Text block Row 45% Text block Row 2 pack Text block R…" at bounding box center [469, 168] width 213 height 24
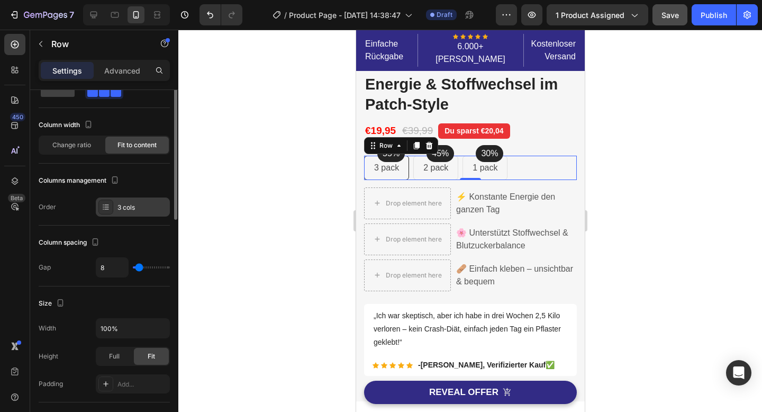
scroll to position [0, 0]
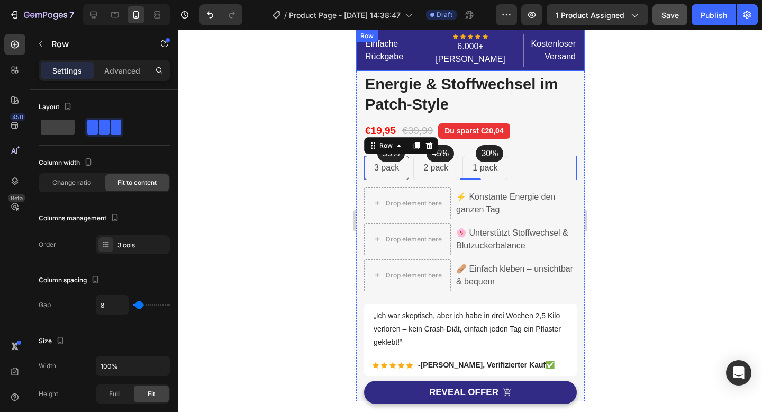
click at [408, 34] on div "Einfache Rückgabe Text block" at bounding box center [389, 50] width 53 height 33
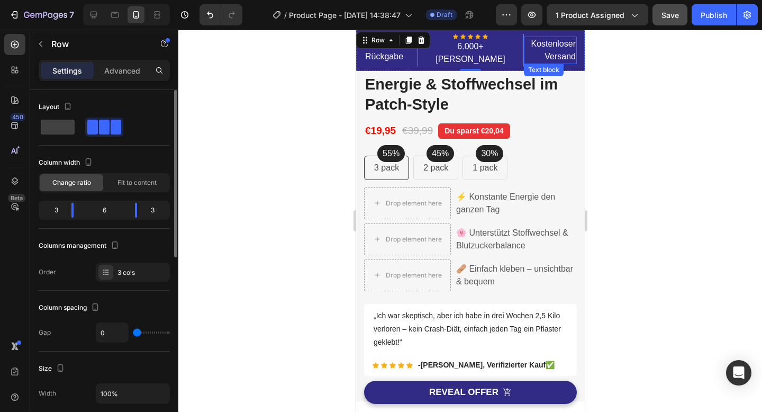
click at [524, 57] on p "Kostenloser Versand" at bounding box center [549, 50] width 51 height 25
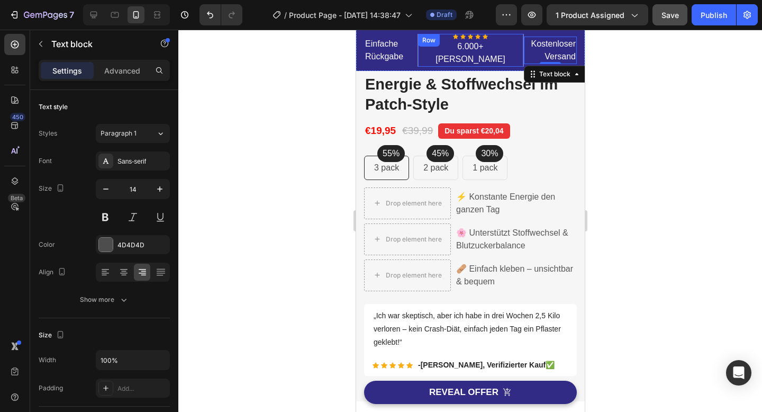
click at [511, 61] on div "Icon Icon Icon Icon Icon Icon List Hoz 6.000+ zufriedene Kunden Text block Row" at bounding box center [470, 50] width 106 height 33
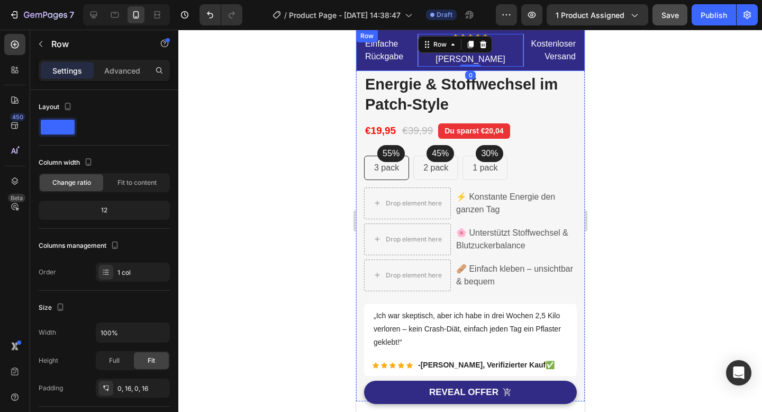
click at [512, 69] on div "Einfache Rückgabe Text block Icon Icon Icon Icon Icon Icon List Hoz 6.000+ zufr…" at bounding box center [469, 50] width 229 height 41
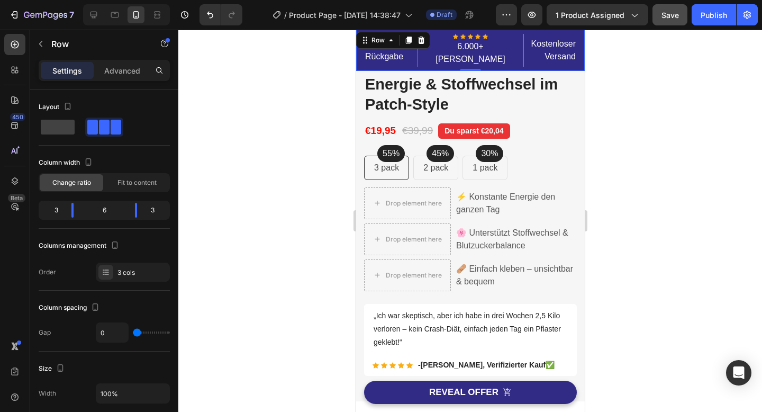
click at [519, 68] on div "Einfache Rückgabe Text block Icon Icon Icon Icon Icon Icon List Hoz 6.000+ zufr…" at bounding box center [469, 50] width 229 height 41
click at [672, 113] on div at bounding box center [469, 221] width 583 height 382
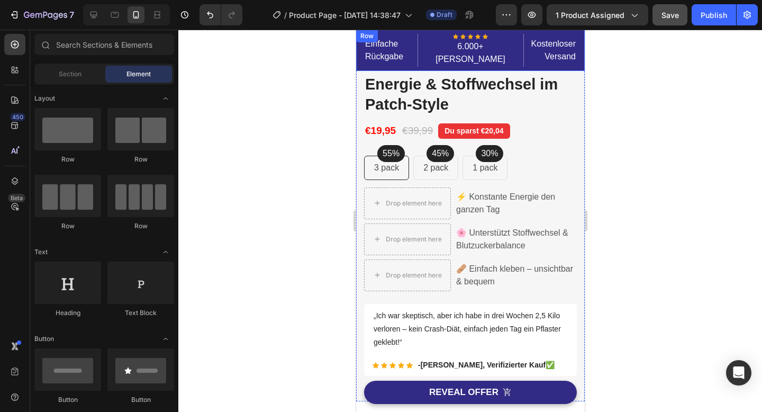
click at [361, 33] on div "Row" at bounding box center [366, 36] width 17 height 10
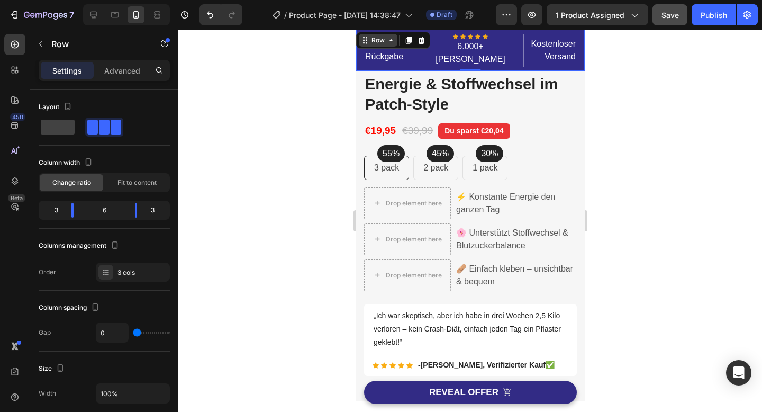
click at [369, 44] on div "Row" at bounding box center [377, 40] width 17 height 10
click at [376, 43] on div "Row" at bounding box center [377, 40] width 17 height 10
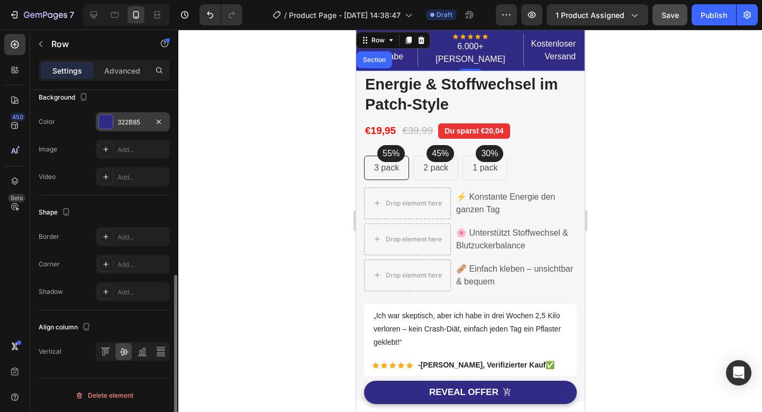
click at [108, 124] on div at bounding box center [106, 122] width 14 height 14
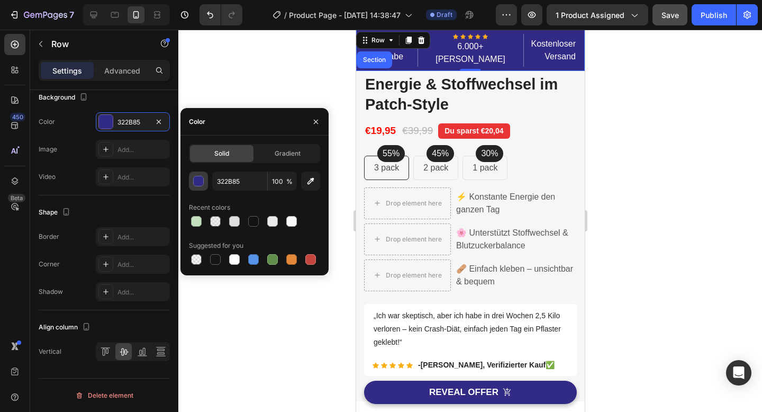
click at [197, 182] on div "button" at bounding box center [199, 181] width 11 height 11
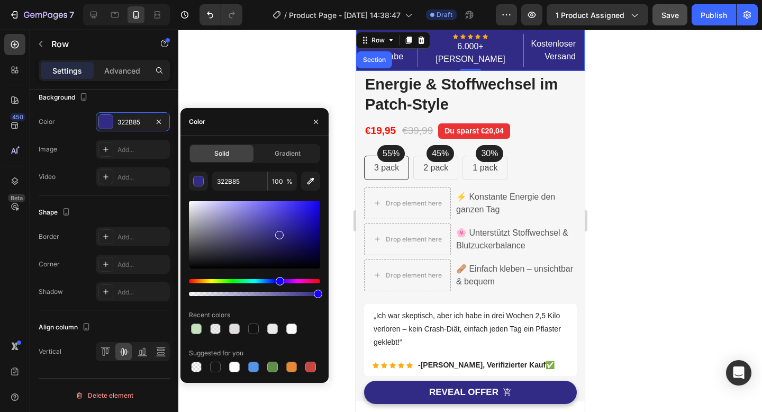
click at [233, 280] on div "Hue" at bounding box center [254, 281] width 131 height 4
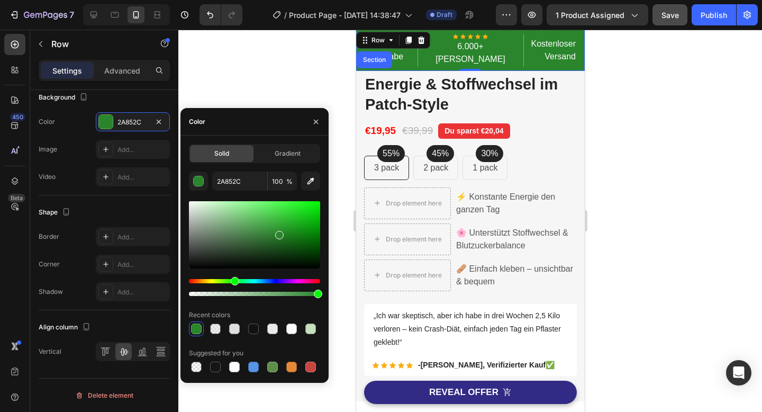
click at [238, 280] on div "Hue" at bounding box center [235, 281] width 8 height 8
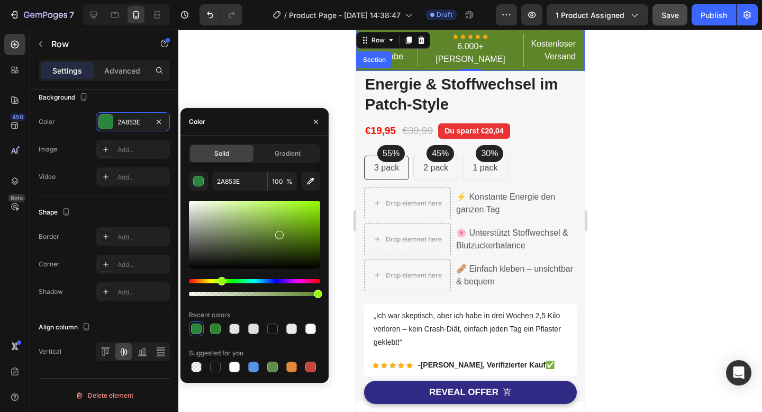
drag, startPoint x: 239, startPoint y: 281, endPoint x: 220, endPoint y: 282, distance: 18.5
click at [220, 282] on div "Hue" at bounding box center [221, 281] width 8 height 8
drag, startPoint x: 220, startPoint y: 282, endPoint x: 225, endPoint y: 281, distance: 5.3
click at [222, 282] on div "Hue" at bounding box center [221, 281] width 8 height 8
click at [224, 281] on div "Hue" at bounding box center [221, 281] width 8 height 8
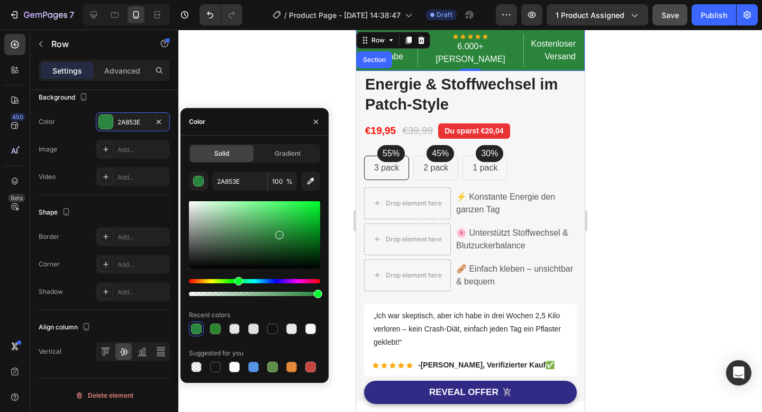
click at [237, 281] on div "Hue" at bounding box center [254, 281] width 131 height 4
type input "2A853B"
click at [237, 281] on div "Hue" at bounding box center [238, 281] width 8 height 8
click at [233, 184] on input "2A853B" at bounding box center [239, 180] width 55 height 19
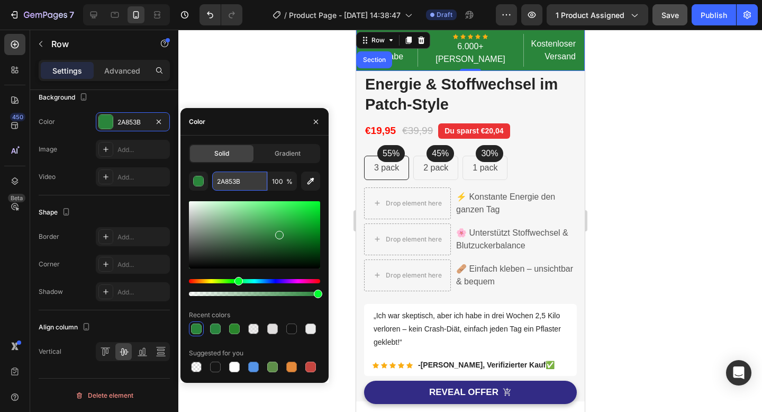
click at [233, 184] on input "2A853B" at bounding box center [239, 180] width 55 height 19
click at [262, 73] on div at bounding box center [469, 221] width 583 height 382
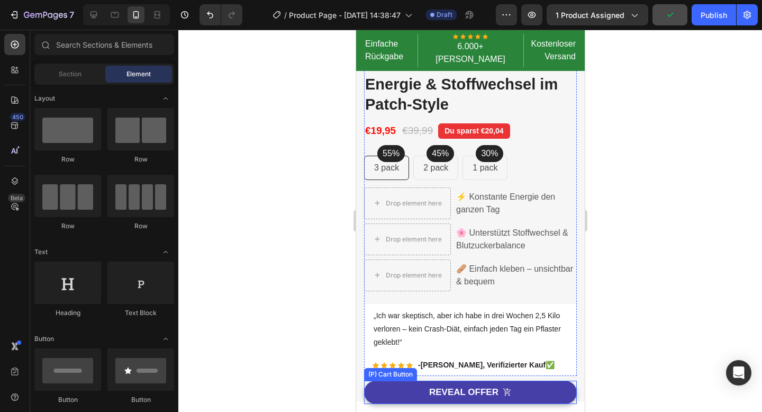
click at [392, 391] on button "REVEAL OFFER" at bounding box center [469, 391] width 213 height 23
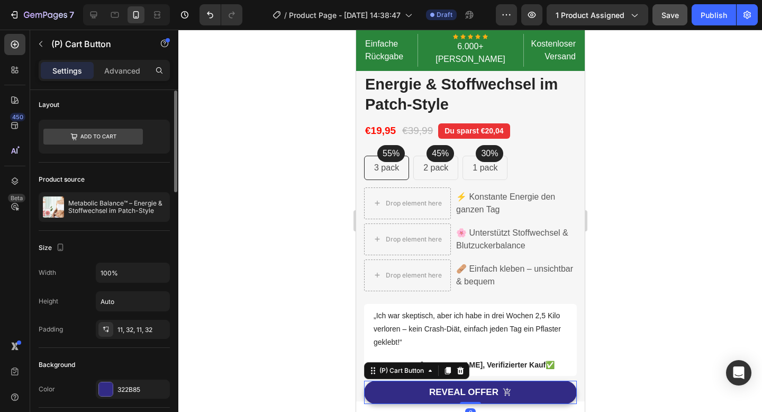
scroll to position [4, 0]
click at [106, 380] on div at bounding box center [106, 387] width 14 height 14
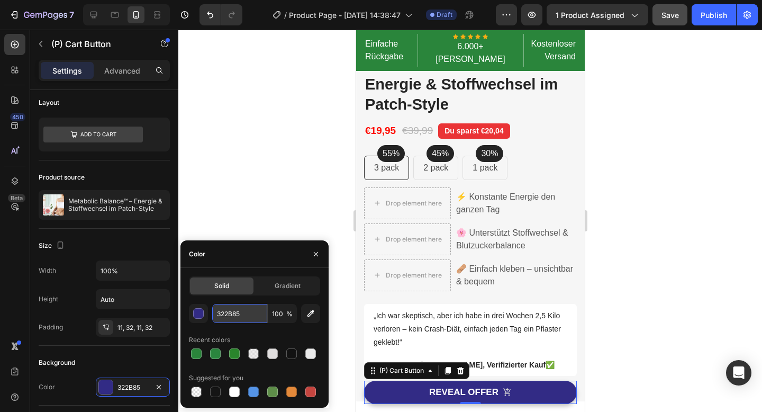
click at [224, 317] on input "322B85" at bounding box center [239, 313] width 55 height 19
paste input "2A853B"
type input "2A853B"
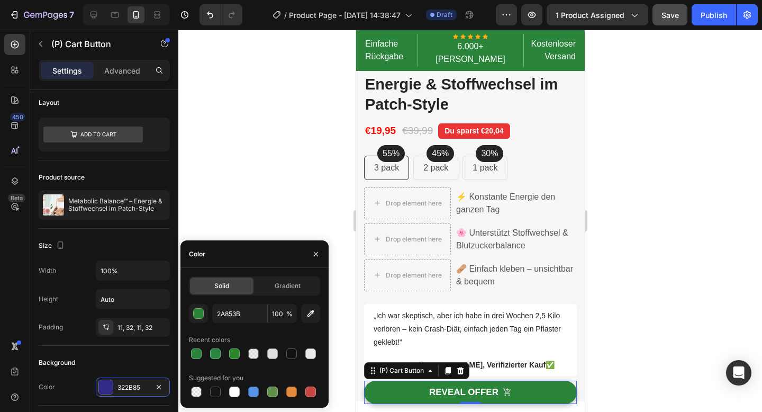
click at [247, 159] on div at bounding box center [469, 221] width 583 height 382
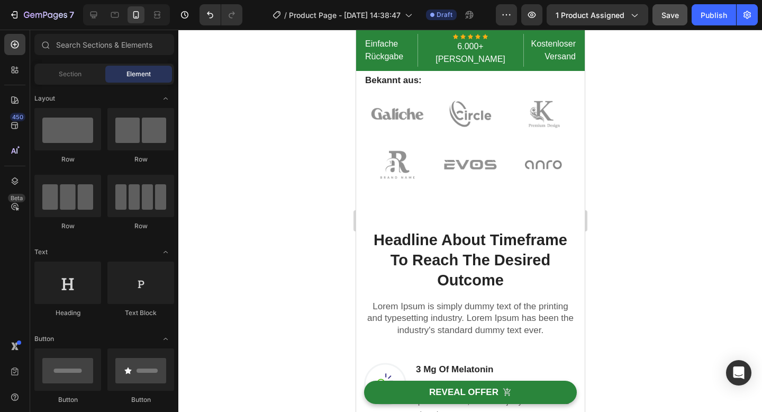
scroll to position [794, 0]
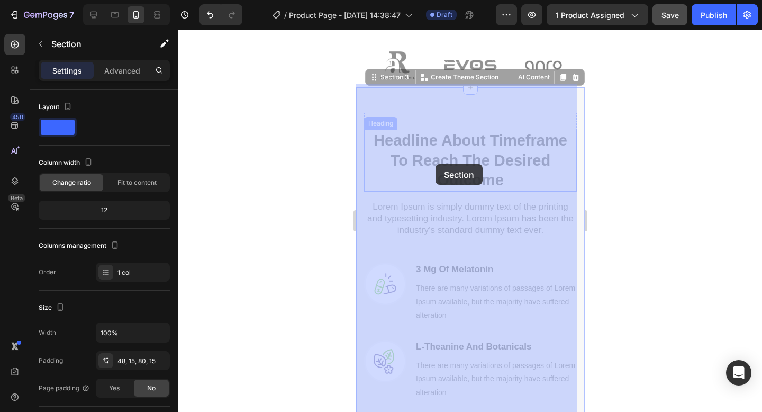
drag, startPoint x: 362, startPoint y: 127, endPoint x: 442, endPoint y: 174, distance: 92.6
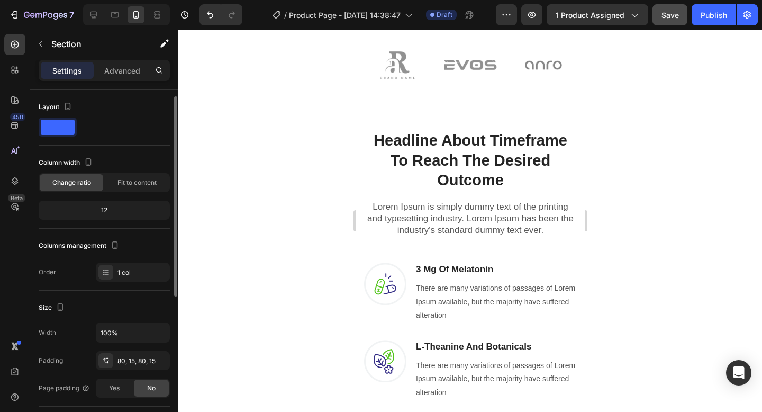
scroll to position [4, 0]
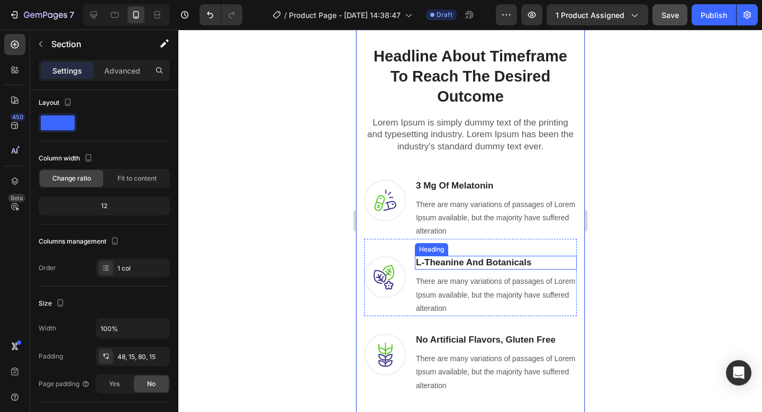
scroll to position [859, 0]
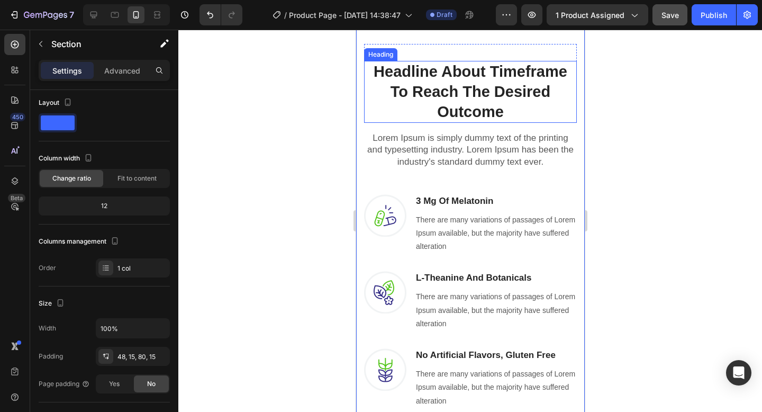
click at [403, 66] on div "Headline About Timeframe To Reach The Desired Outcome Heading" at bounding box center [469, 92] width 213 height 62
click at [397, 61] on div "Heading" at bounding box center [379, 54] width 33 height 13
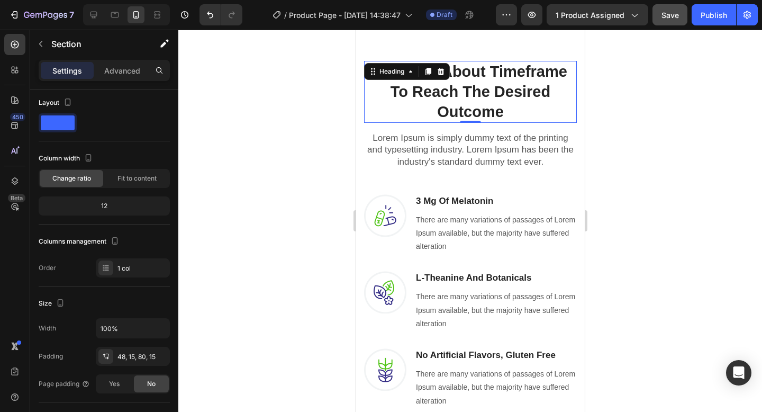
click at [403, 67] on div "Heading" at bounding box center [391, 72] width 29 height 10
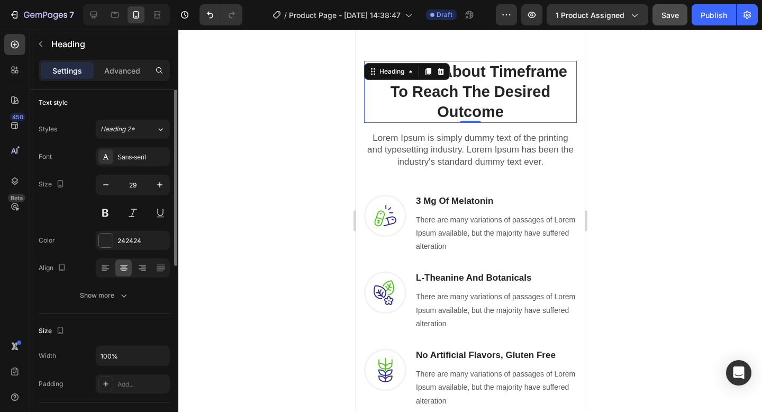
scroll to position [0, 0]
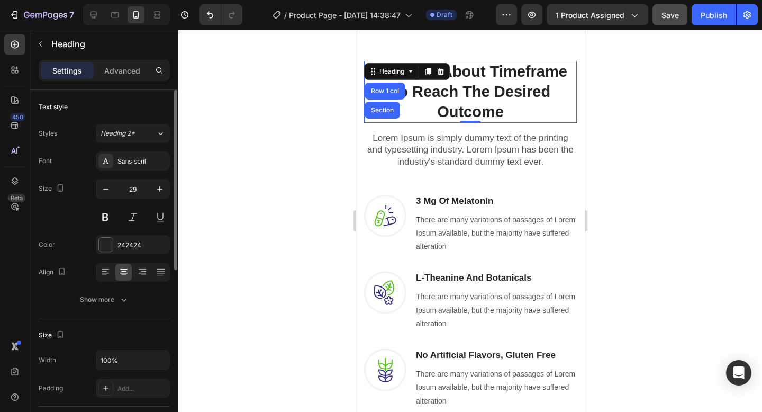
click at [460, 89] on p "Headline About Timeframe To Reach The Desired Outcome" at bounding box center [469, 92] width 211 height 60
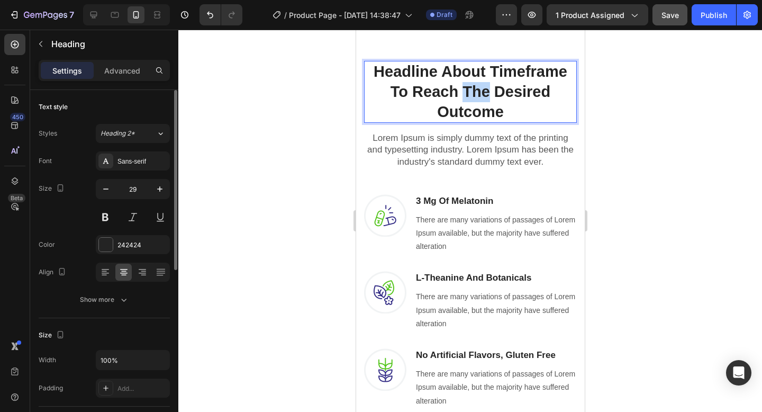
click at [460, 89] on p "Headline About Timeframe To Reach The Desired Outcome" at bounding box center [469, 92] width 211 height 60
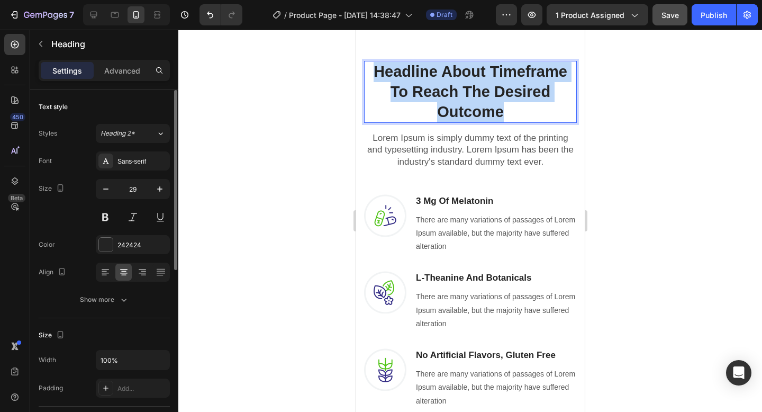
click at [460, 89] on p "Headline About Timeframe To Reach The Desired Outcome" at bounding box center [469, 92] width 211 height 60
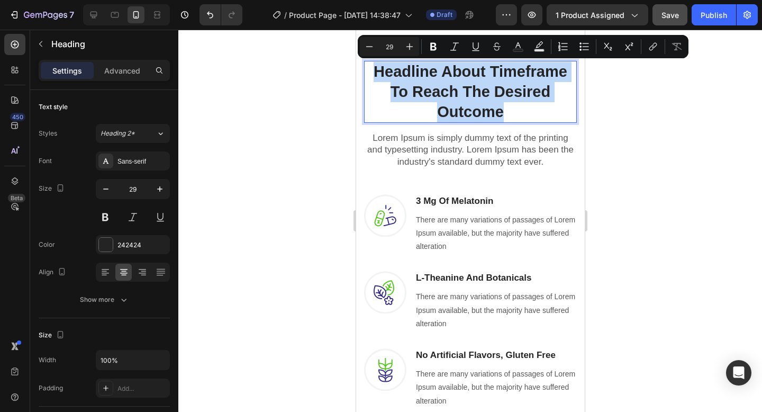
copy p "Headline About Timeframe To Reach The Desired Outcome"
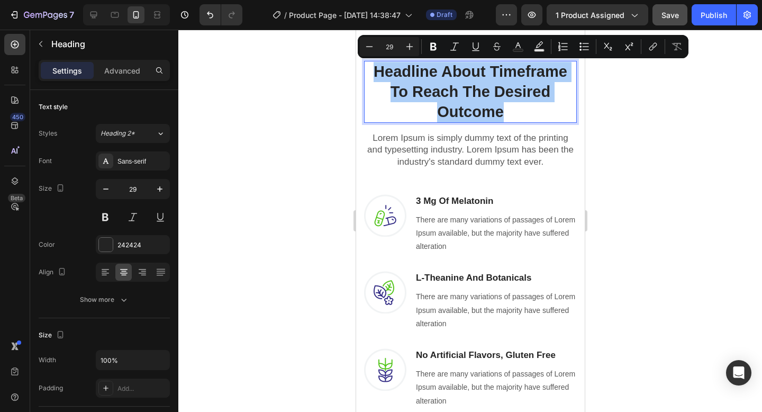
click at [301, 118] on div at bounding box center [469, 221] width 583 height 382
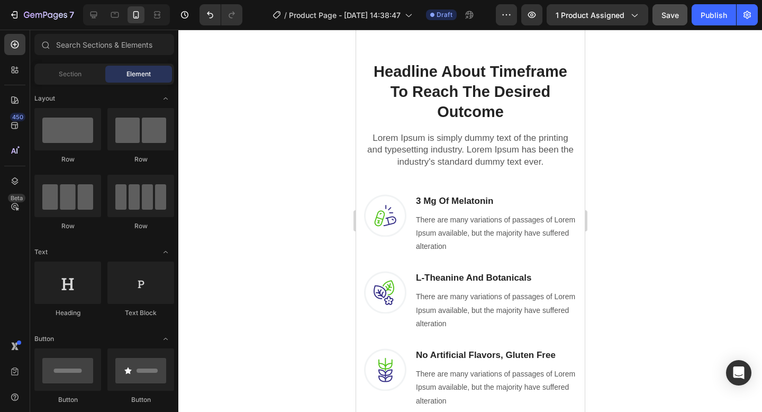
click at [324, 151] on div at bounding box center [469, 221] width 583 height 382
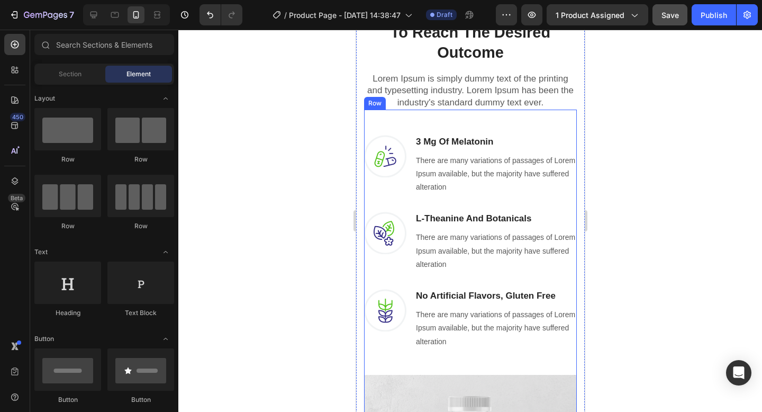
scroll to position [947, 0]
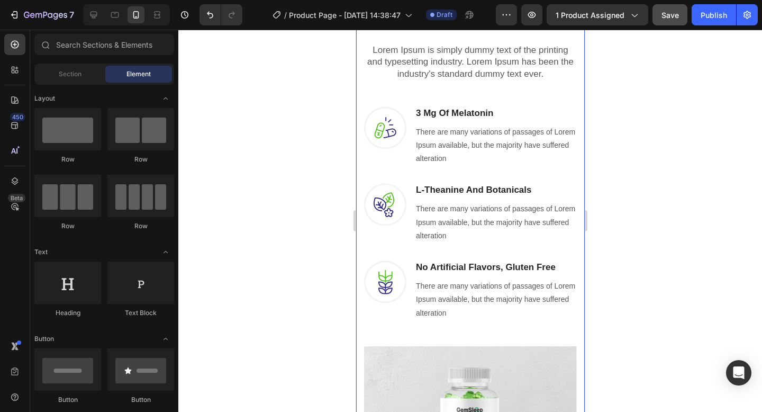
click at [572, 221] on div "Headline About Timeframe To Reach The Desired Outcome Heading Row Lorem Ipsum i…" at bounding box center [469, 266] width 229 height 670
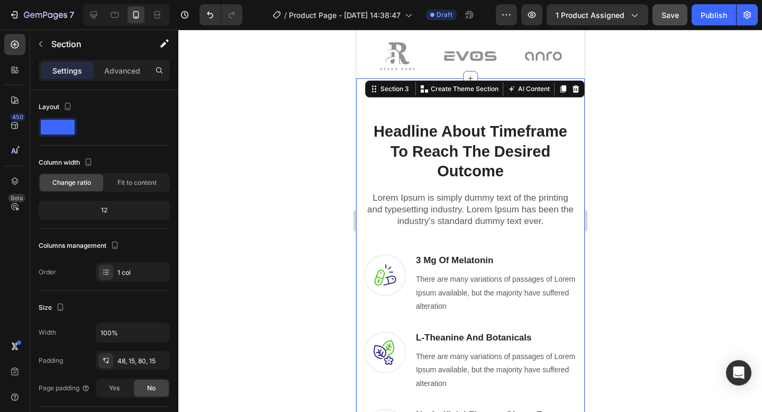
scroll to position [764, 0]
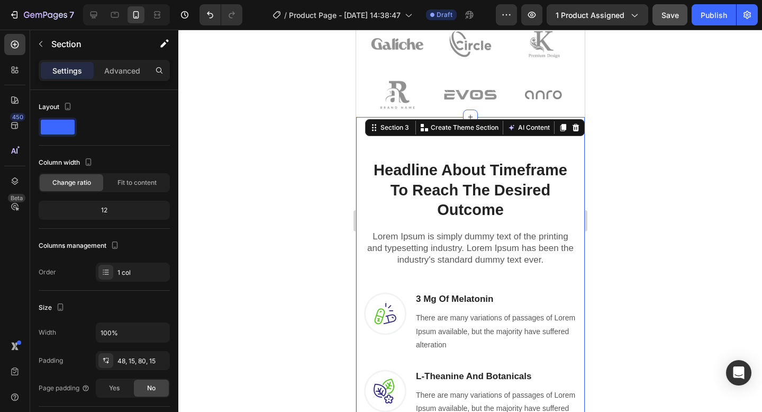
click at [644, 225] on div at bounding box center [469, 221] width 583 height 382
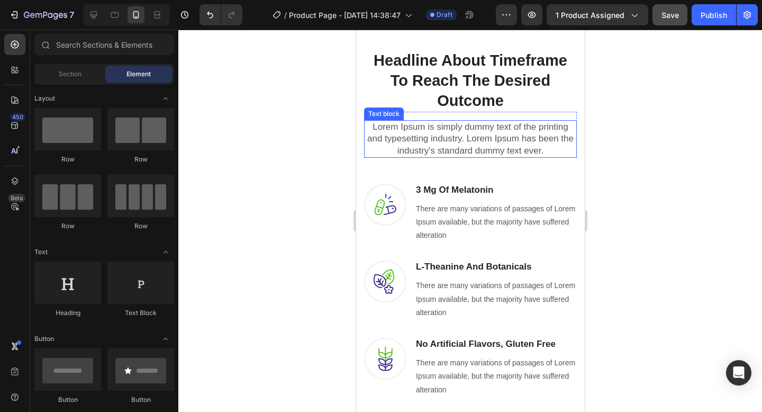
scroll to position [872, 0]
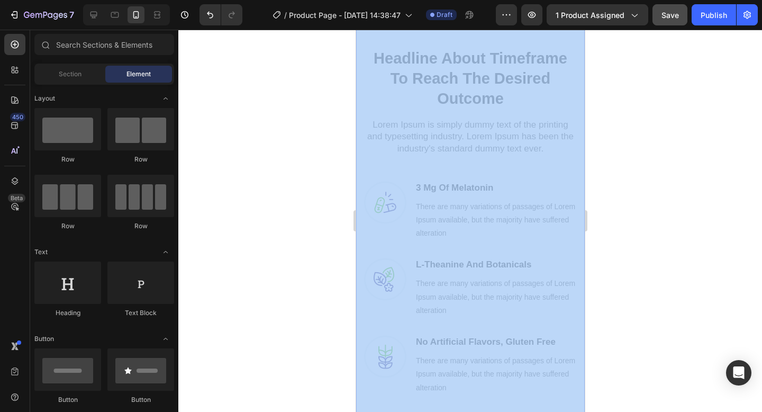
drag, startPoint x: 955, startPoint y: 389, endPoint x: 567, endPoint y: 391, distance: 388.3
click at [643, 179] on div at bounding box center [469, 221] width 583 height 382
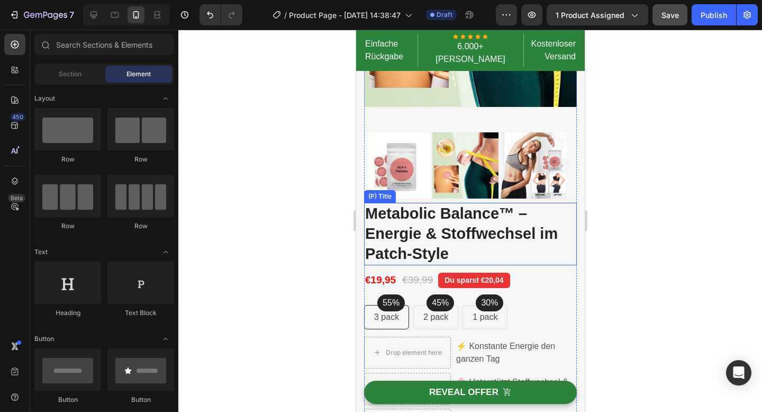
scroll to position [223, 0]
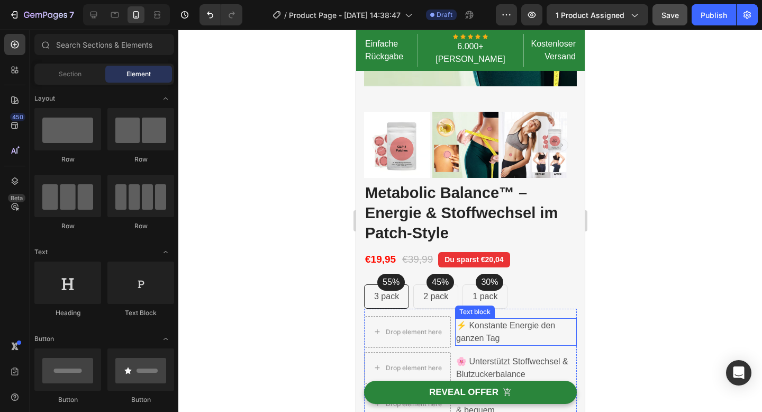
click at [493, 319] on p "⚡ Konstante Energie den ganzen Tag" at bounding box center [515, 331] width 120 height 25
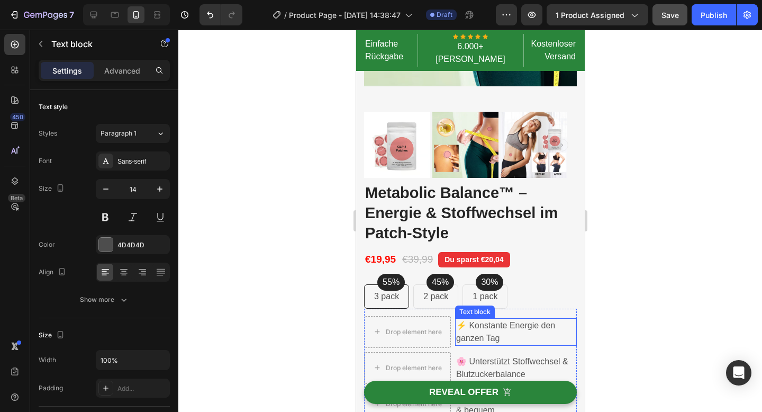
click at [493, 319] on p "⚡ Konstante Energie den ganzen Tag" at bounding box center [515, 331] width 120 height 25
click at [492, 319] on p "⚡ Konstante Energie den ganzen Tag" at bounding box center [515, 331] width 120 height 25
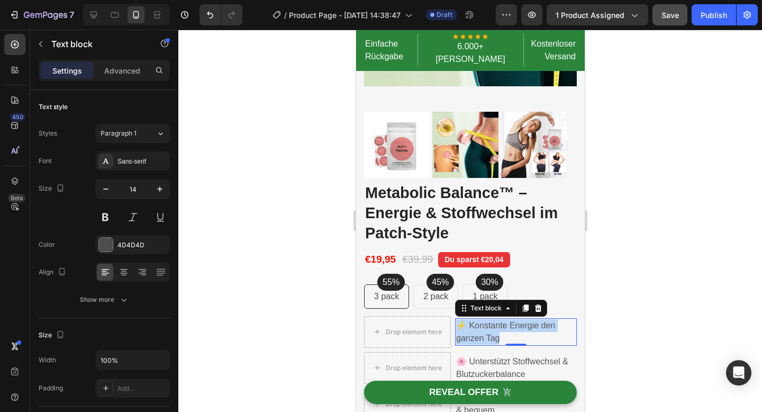
click at [492, 319] on p "⚡ Konstante Energie den ganzen Tag" at bounding box center [515, 331] width 120 height 25
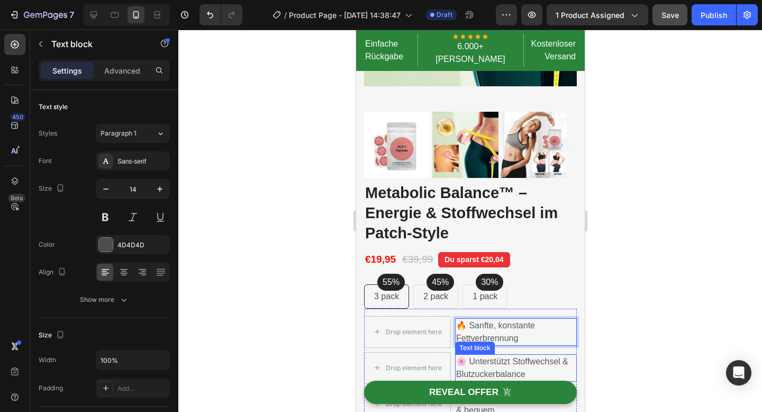
click at [489, 355] on p "🌸 Unterstützt Stoffwechsel & Blutzuckerbalance" at bounding box center [515, 367] width 120 height 25
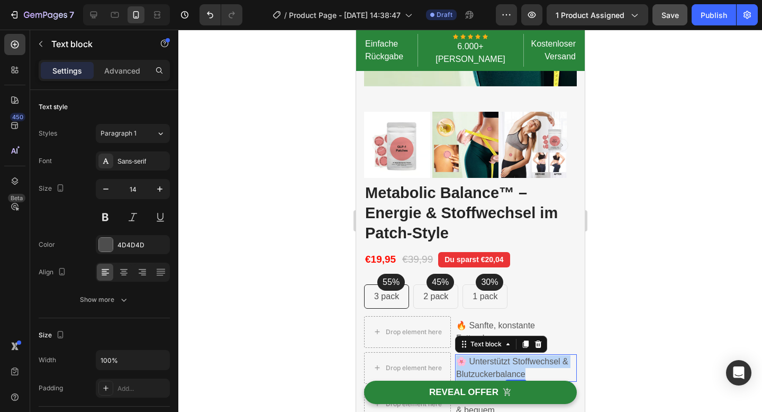
click at [489, 355] on p "🌸 Unterstützt Stoffwechsel & Blutzuckerbalance" at bounding box center [515, 367] width 120 height 25
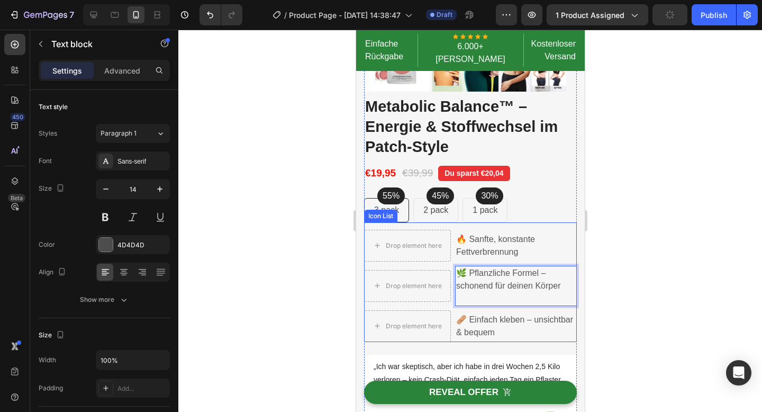
scroll to position [311, 0]
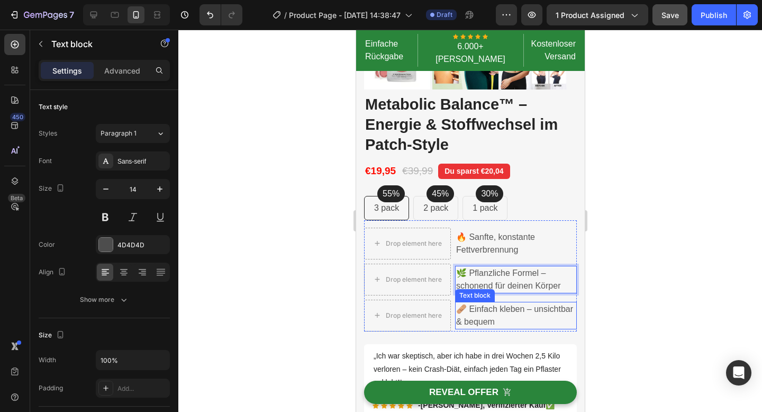
click at [509, 306] on p "🩹 Einfach kleben – unsichtbar & bequem" at bounding box center [515, 315] width 120 height 25
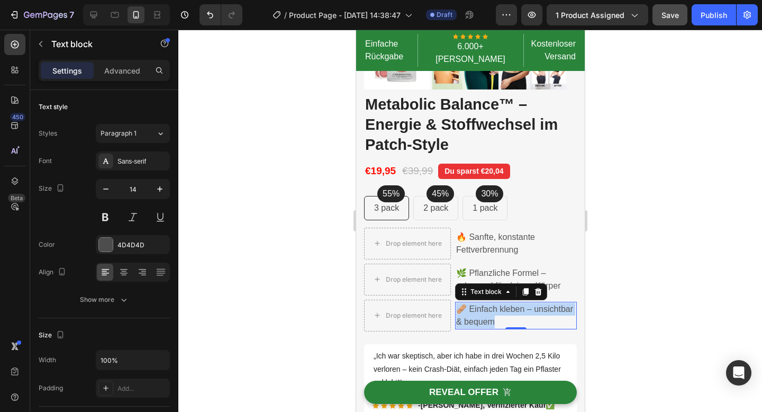
click at [509, 306] on p "🩹 Einfach kleben – unsichtbar & bequem" at bounding box center [515, 315] width 120 height 25
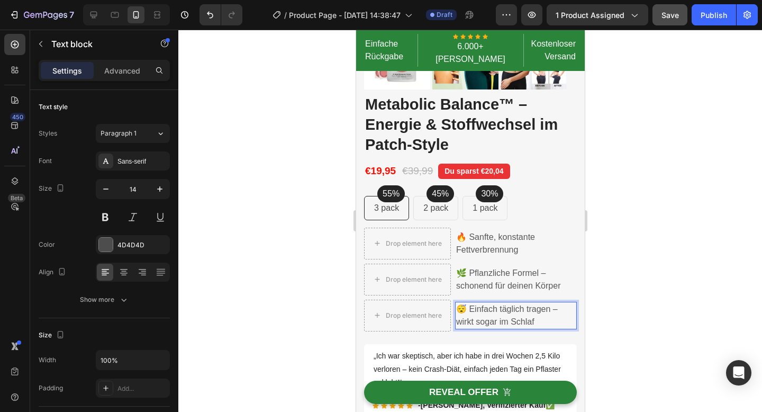
click at [658, 200] on div at bounding box center [469, 221] width 583 height 382
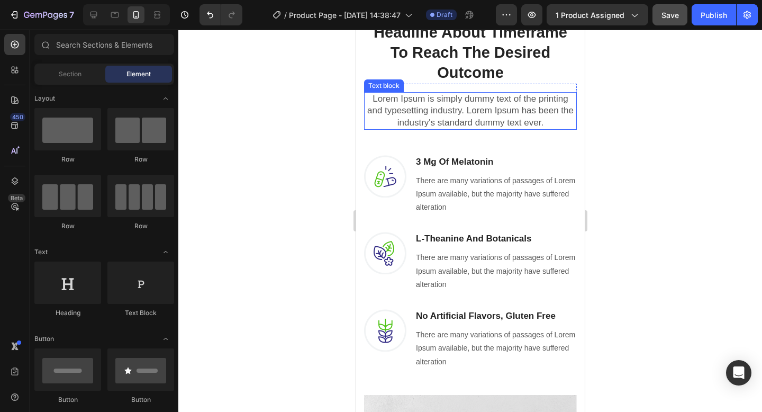
scroll to position [909, 0]
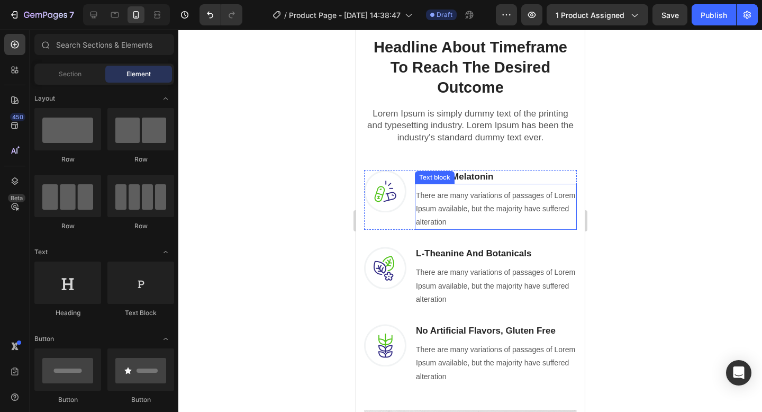
scroll to position [747, 0]
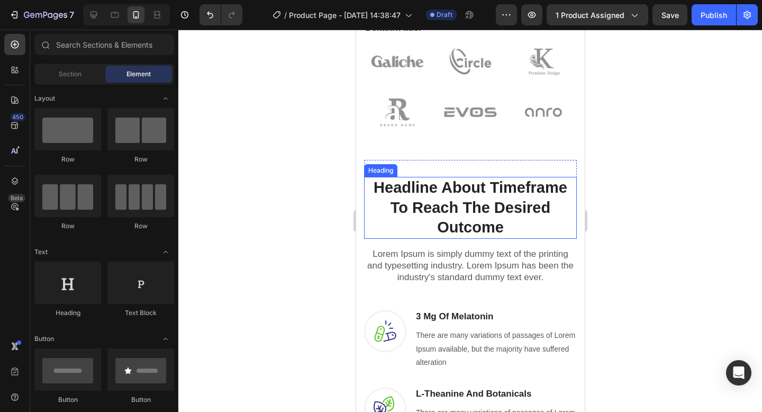
click at [418, 197] on p "Headline About Timeframe To Reach The Desired Outcome" at bounding box center [469, 208] width 211 height 60
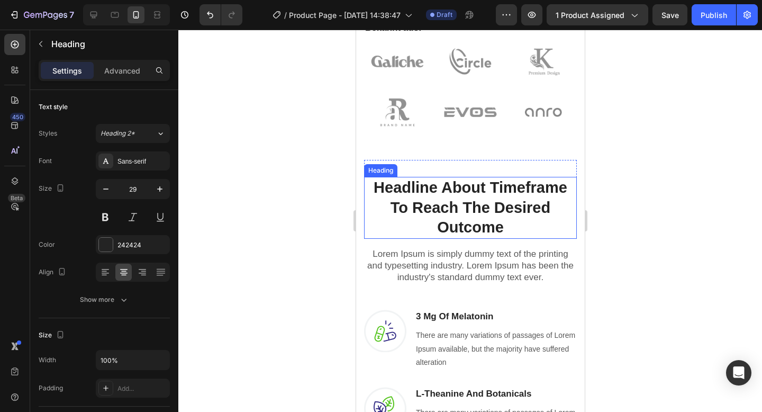
click at [418, 197] on p "Headline About Timeframe To Reach The Desired Outcome" at bounding box center [469, 208] width 211 height 60
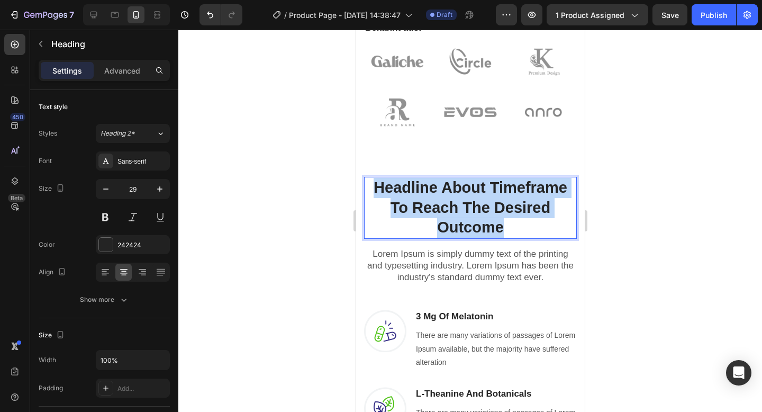
click at [418, 197] on p "Headline About Timeframe To Reach The Desired Outcome" at bounding box center [469, 208] width 211 height 60
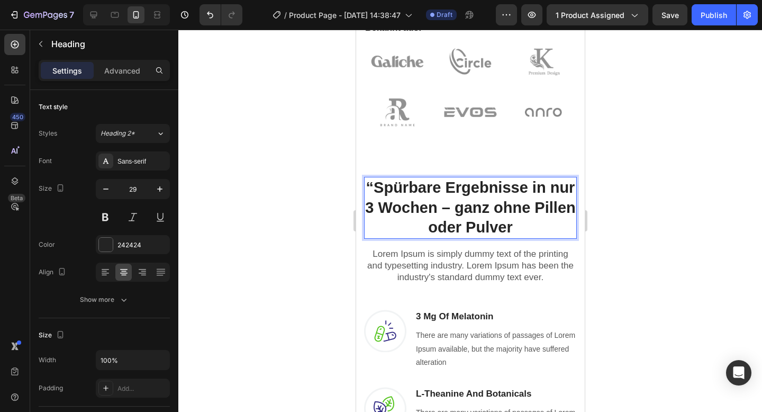
click at [382, 179] on strong "“Spürbare Ergebnisse in nur 3 Wochen – ganz ohne Pillen oder Pulver" at bounding box center [469, 207] width 210 height 57
click at [720, 182] on div at bounding box center [469, 221] width 583 height 382
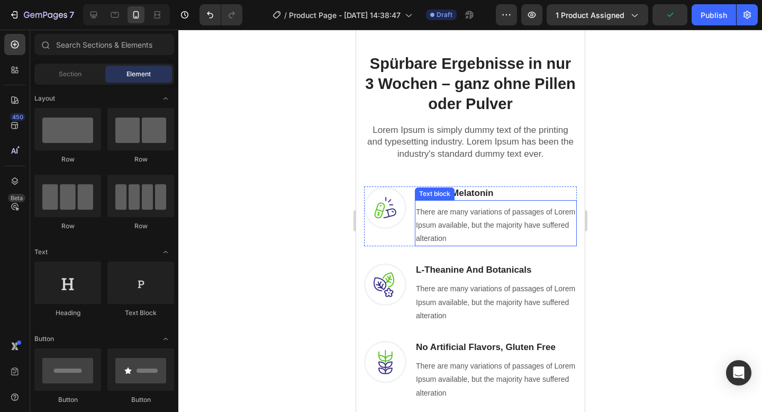
scroll to position [866, 0]
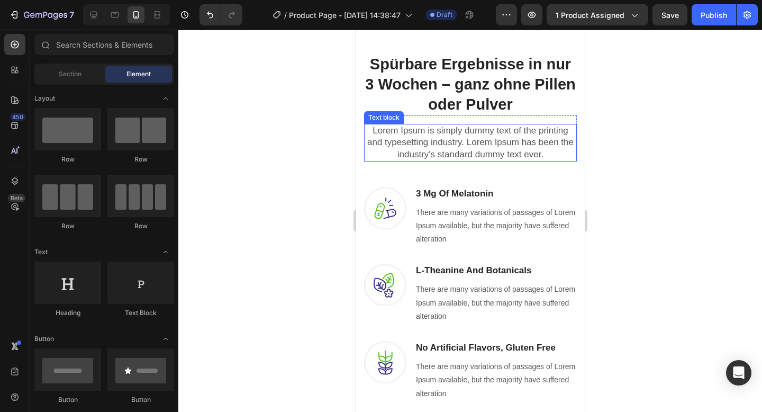
click at [426, 143] on p "Lorem Ipsum is simply dummy text of the printing and typesetting industry. Lore…" at bounding box center [469, 142] width 211 height 35
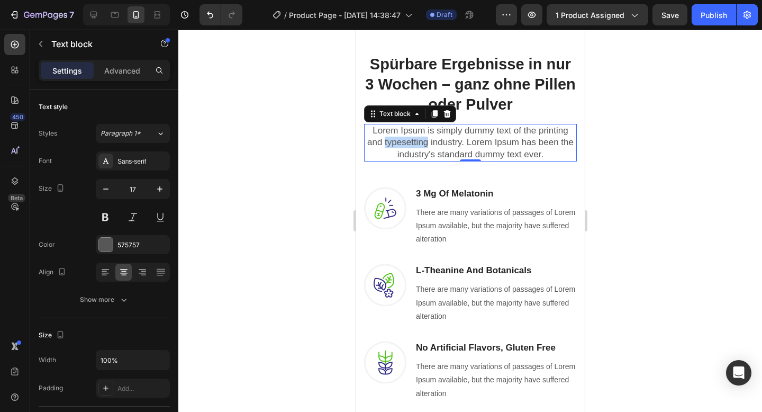
click at [426, 143] on p "Lorem Ipsum is simply dummy text of the printing and typesetting industry. Lore…" at bounding box center [469, 142] width 211 height 35
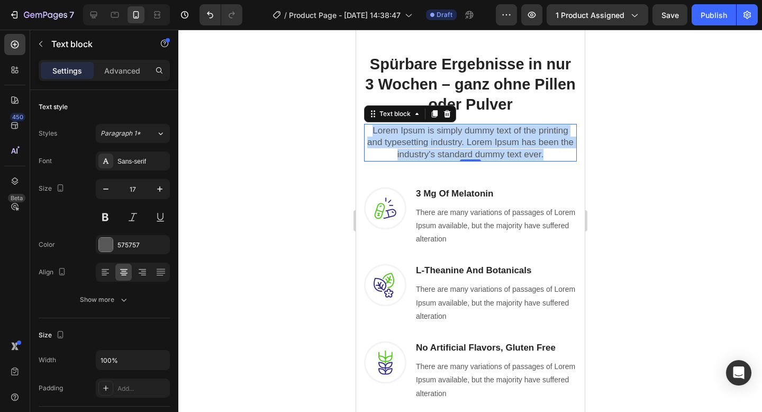
click at [426, 143] on p "Lorem Ipsum is simply dummy text of the printing and typesetting industry. Lore…" at bounding box center [469, 142] width 211 height 35
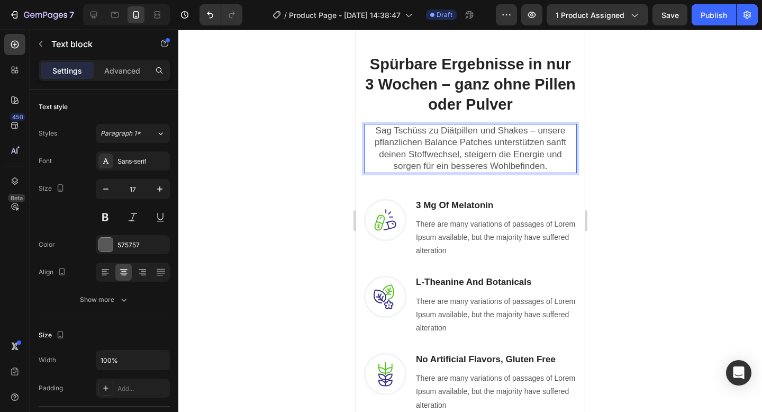
click at [595, 188] on div at bounding box center [469, 221] width 583 height 382
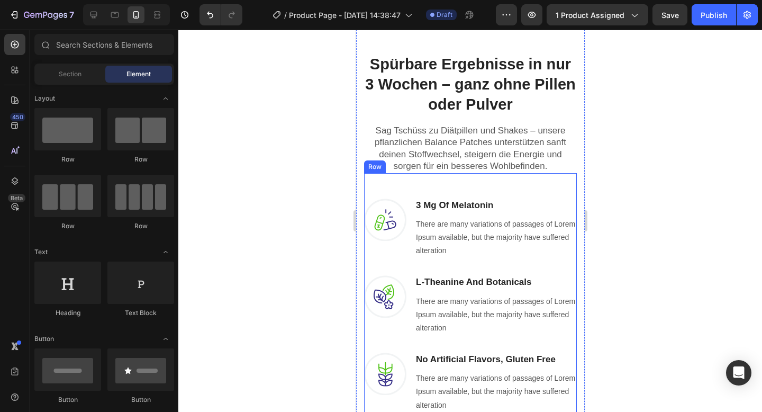
click at [443, 204] on p "3 Mg Of Melatonin" at bounding box center [495, 205] width 160 height 12
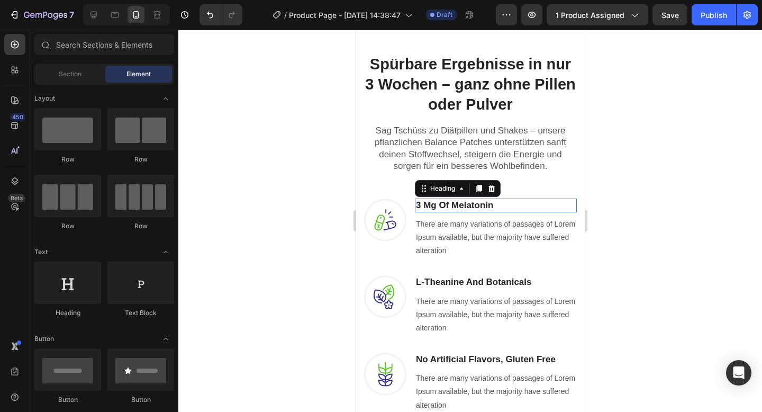
click at [443, 204] on p "3 Mg Of Melatonin" at bounding box center [495, 205] width 160 height 12
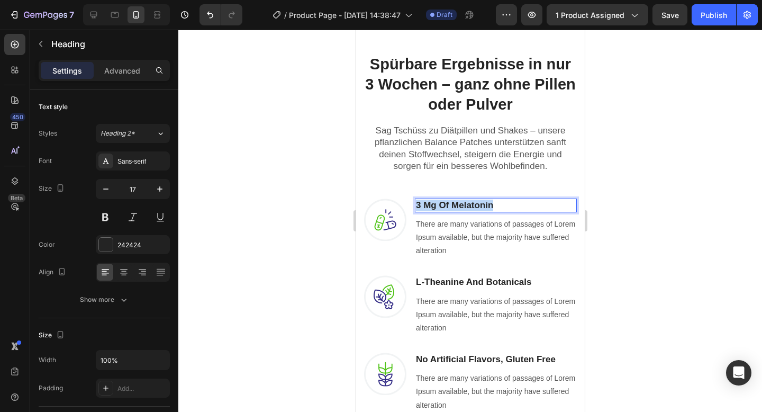
click at [443, 204] on p "3 Mg Of Melatonin" at bounding box center [495, 205] width 160 height 12
click at [428, 202] on strong "Ingwer-Extrakt" at bounding box center [457, 205] width 62 height 10
click at [450, 233] on p "There are many variations of passages of Lorem Ipsum available, but the majorit…" at bounding box center [495, 237] width 160 height 40
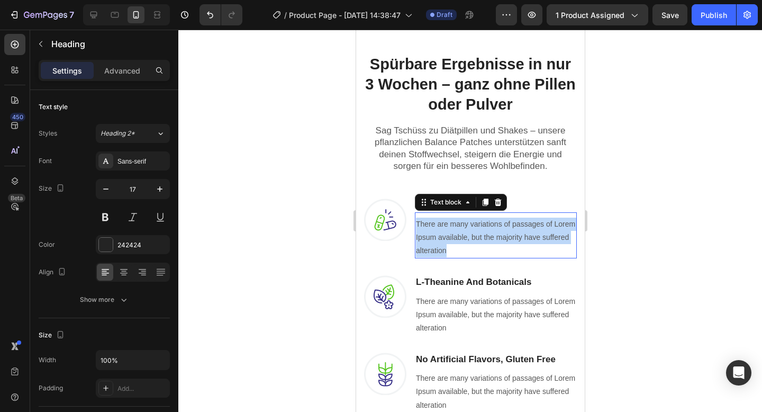
click at [450, 233] on p "There are many variations of passages of Lorem Ipsum available, but the majorit…" at bounding box center [495, 237] width 160 height 40
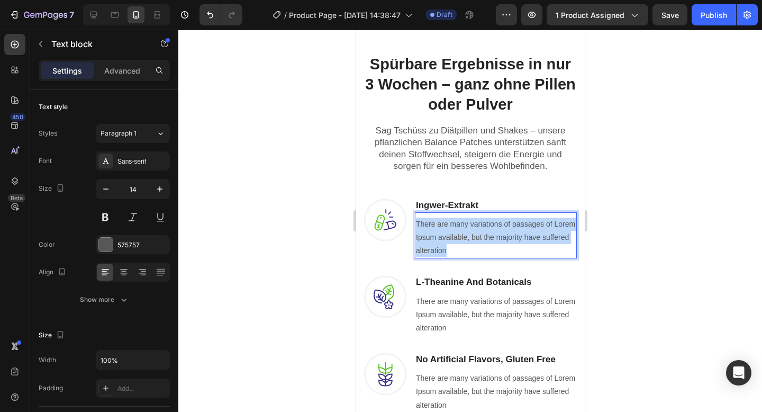
click at [450, 233] on p "There are many variations of passages of Lorem Ipsum available, but the majorit…" at bounding box center [495, 237] width 160 height 40
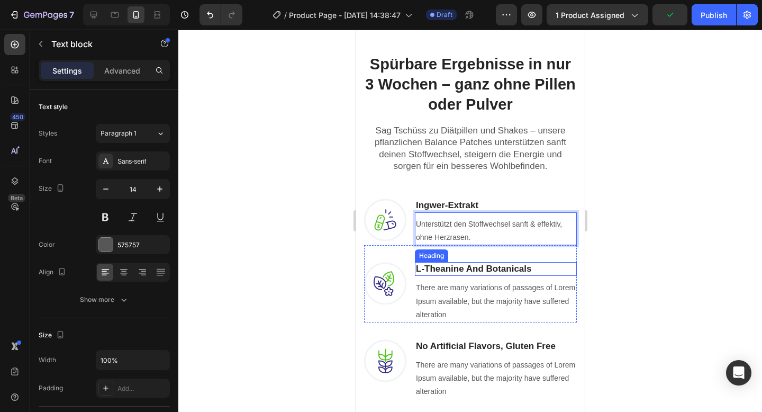
click at [457, 264] on p "L-Theanine And Botanicals" at bounding box center [495, 269] width 160 height 12
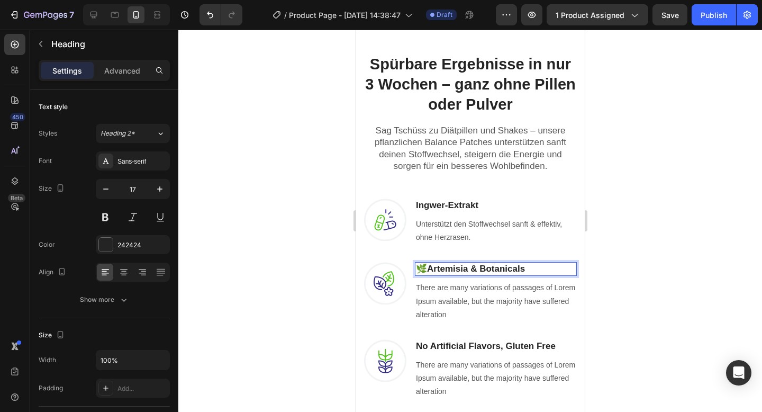
click at [426, 267] on strong "Artemisia & Botanicals" at bounding box center [475, 268] width 98 height 10
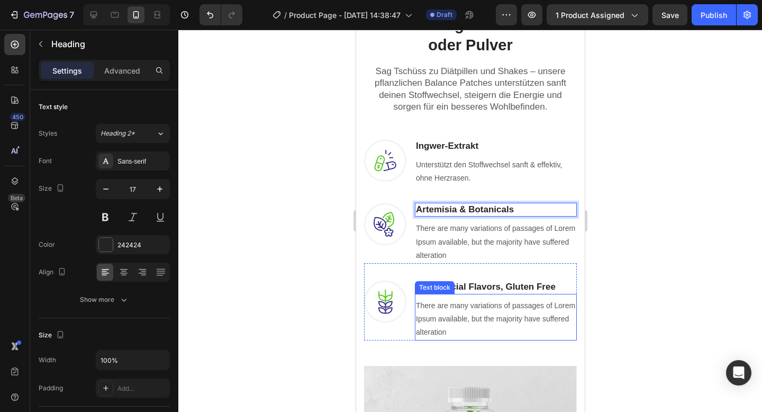
scroll to position [930, 0]
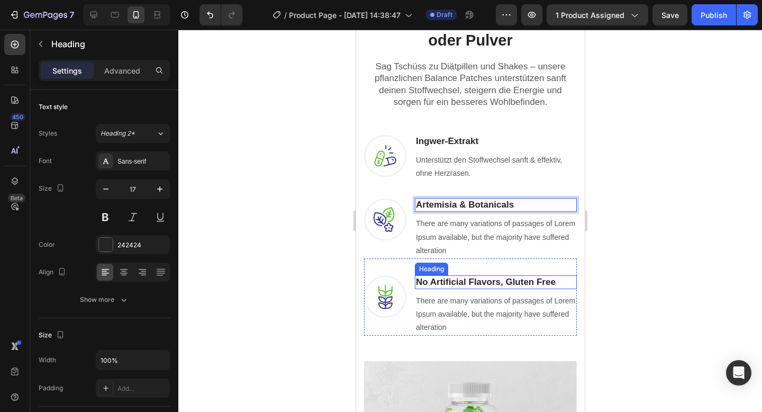
click at [486, 280] on p "No Artificial Flavors, Gluten Free" at bounding box center [495, 282] width 160 height 12
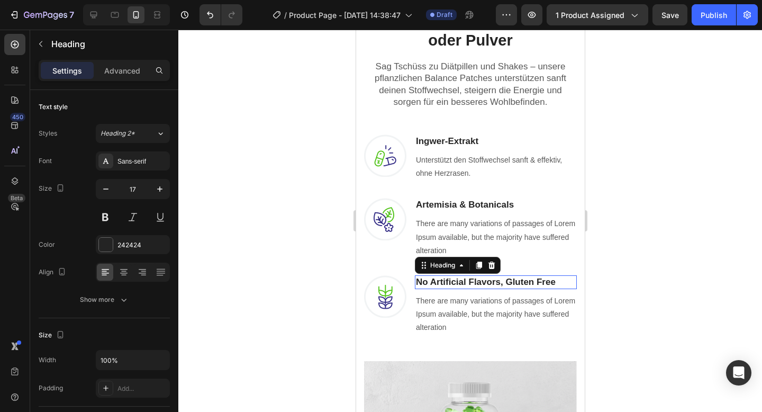
click at [486, 280] on p "No Artificial Flavors, Gluten Free" at bounding box center [495, 282] width 160 height 12
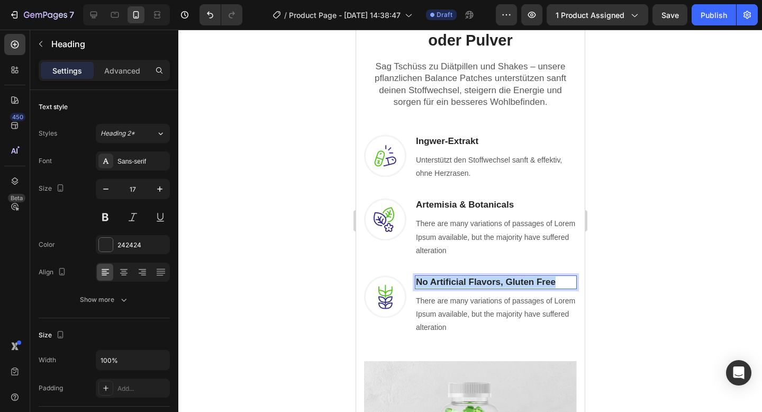
click at [486, 280] on p "No Artificial Flavors, Gluten Free" at bounding box center [495, 282] width 160 height 12
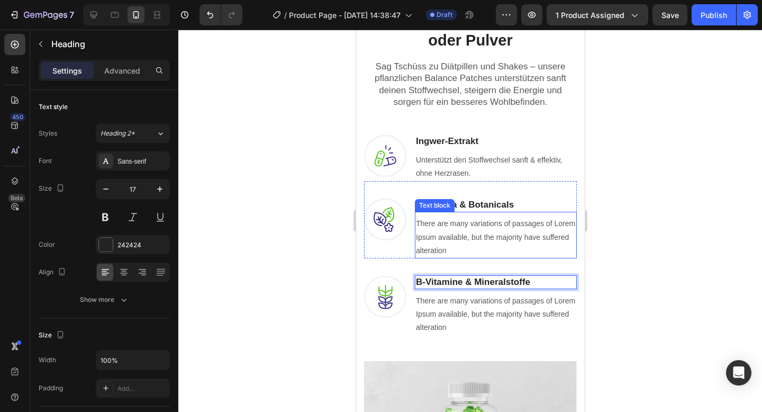
click at [451, 231] on p "There are many variations of passages of Lorem Ipsum available, but the majorit…" at bounding box center [495, 237] width 160 height 40
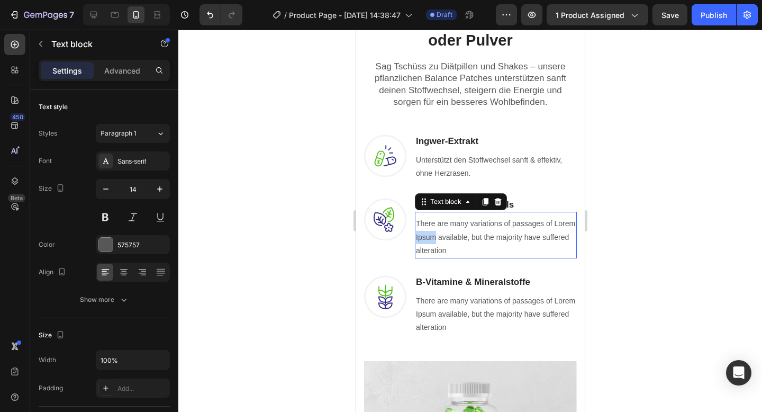
click at [486, 237] on p "There are many variations of passages of Lorem Ipsum available, but the majorit…" at bounding box center [495, 237] width 160 height 40
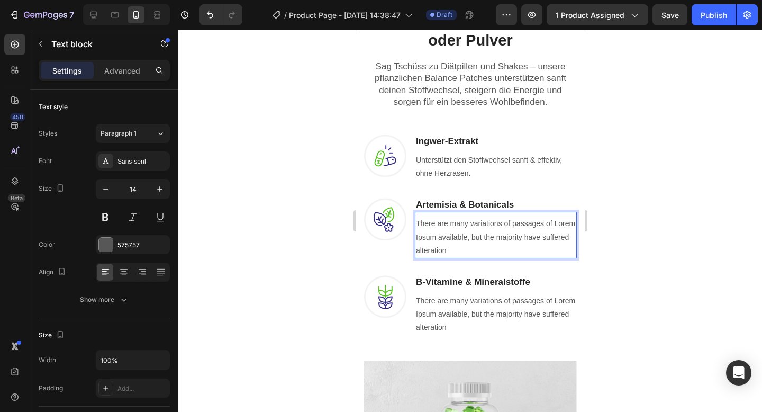
click at [486, 237] on p "There are many variations of passages of Lorem Ipsum available, but the majorit…" at bounding box center [495, 237] width 160 height 40
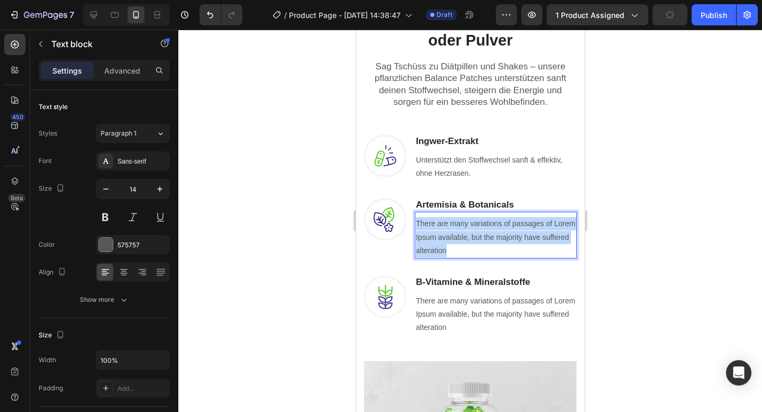
click at [486, 237] on p "There are many variations of passages of Lorem Ipsum available, but the majorit…" at bounding box center [495, 237] width 160 height 40
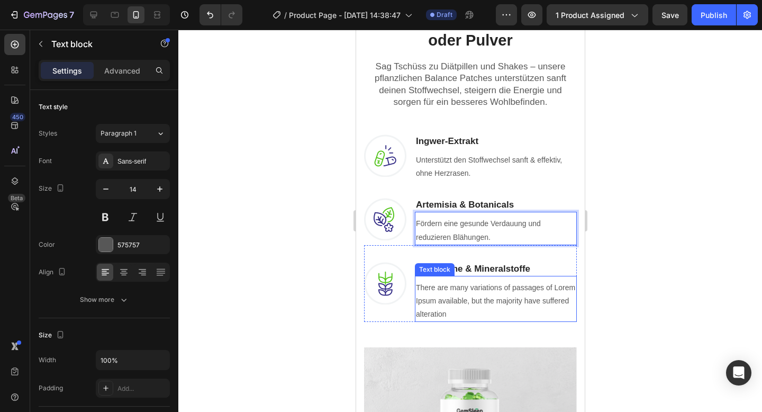
click at [469, 296] on p "There are many variations of passages of Lorem Ipsum available, but the majorit…" at bounding box center [495, 301] width 160 height 40
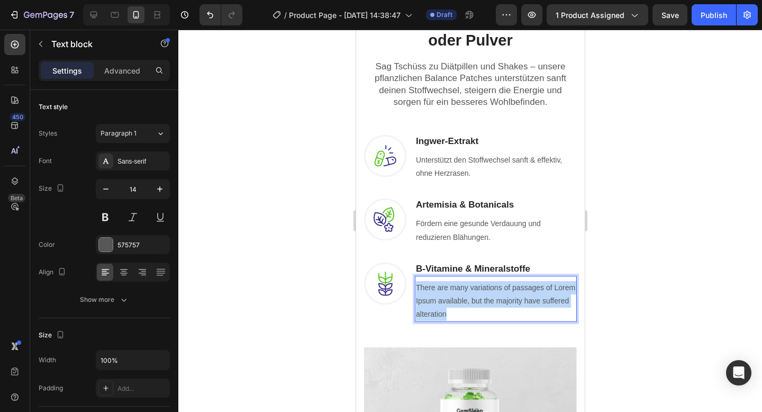
click at [469, 296] on p "There are many variations of passages of Lorem Ipsum available, but the majorit…" at bounding box center [495, 301] width 160 height 40
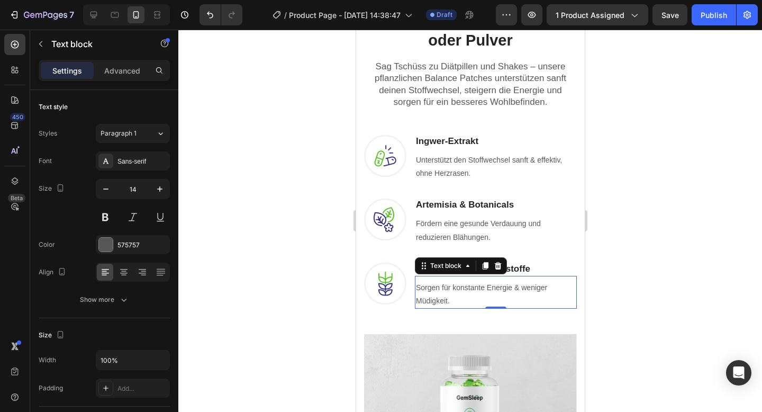
click at [677, 314] on div at bounding box center [469, 221] width 583 height 382
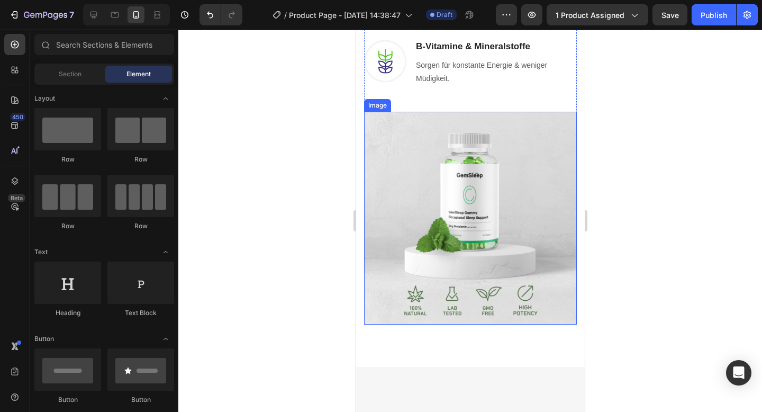
scroll to position [1195, 0]
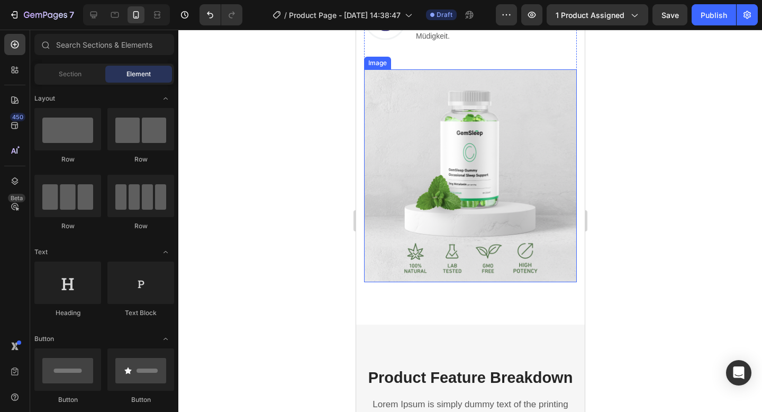
click at [476, 171] on img at bounding box center [469, 175] width 213 height 213
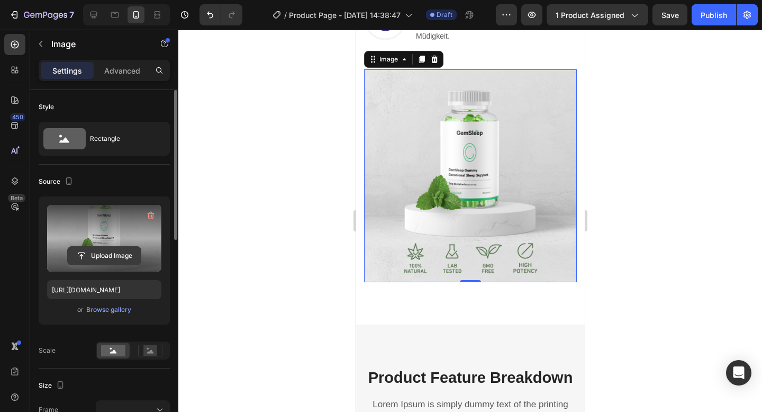
click at [122, 253] on input "file" at bounding box center [104, 256] width 73 height 18
type input "C:\fakepath\62023c46-dd2f-4332-9c01-62a08e431200.avif"
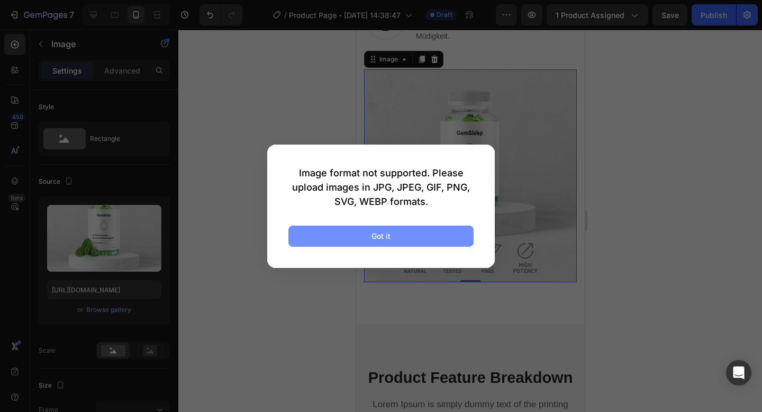
click at [408, 234] on button "Got it" at bounding box center [380, 235] width 185 height 21
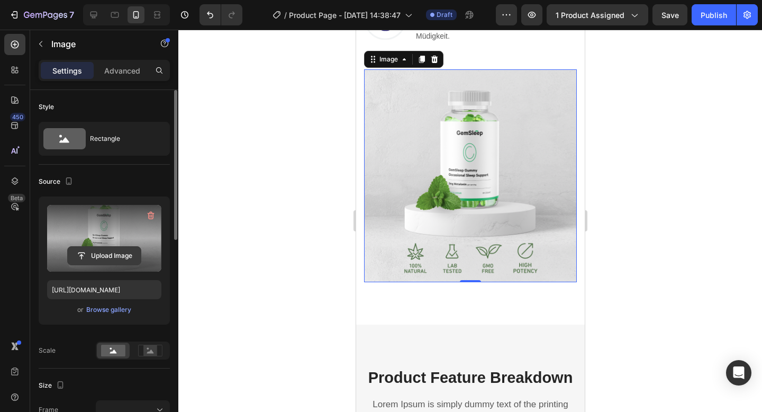
click at [131, 249] on input "file" at bounding box center [104, 256] width 73 height 18
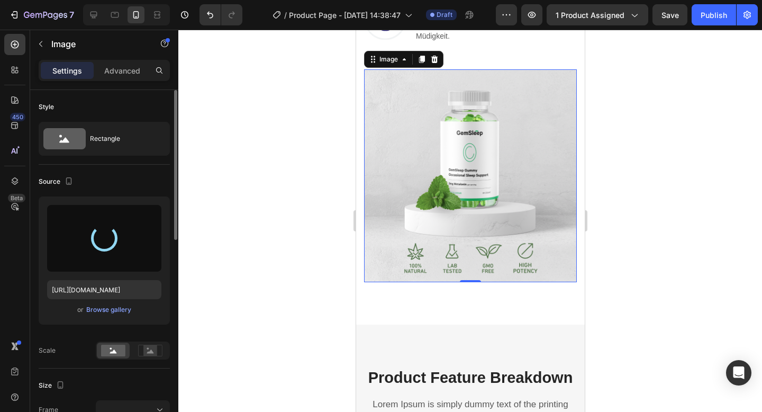
type input "[URL][DOMAIN_NAME]"
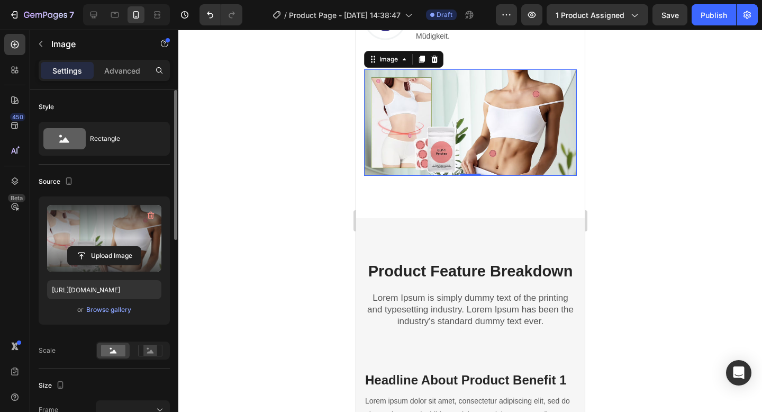
click at [249, 233] on div at bounding box center [469, 221] width 583 height 382
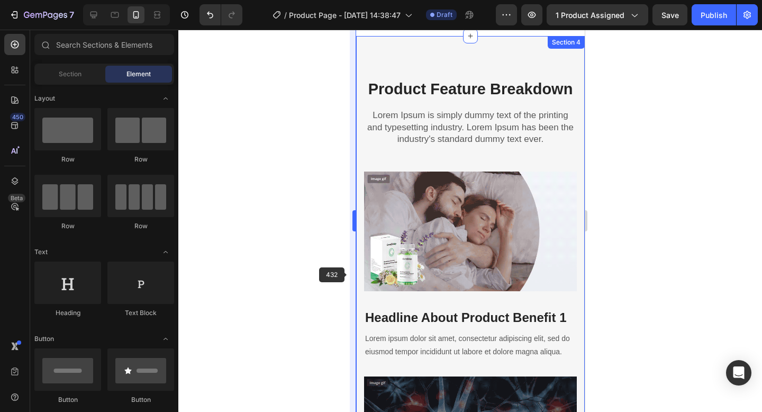
scroll to position [1551, 0]
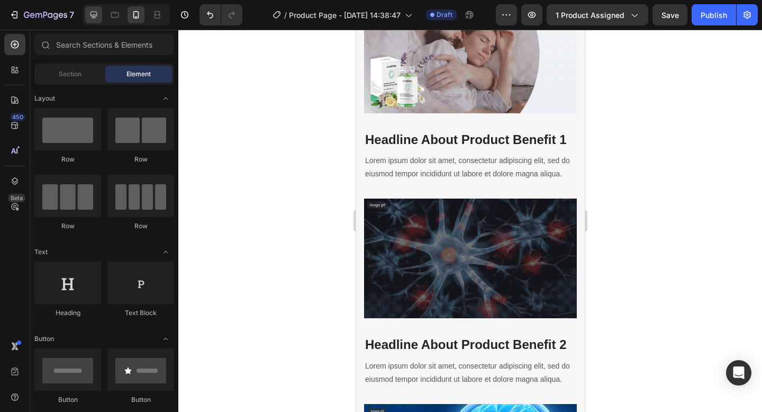
click at [89, 23] on div at bounding box center [93, 14] width 17 height 17
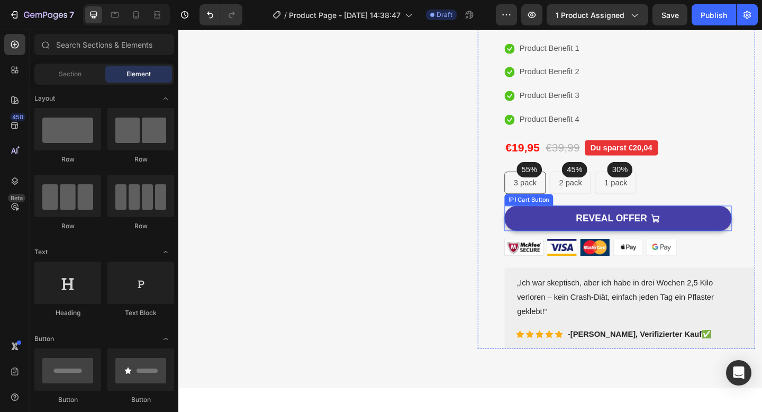
scroll to position [197, 0]
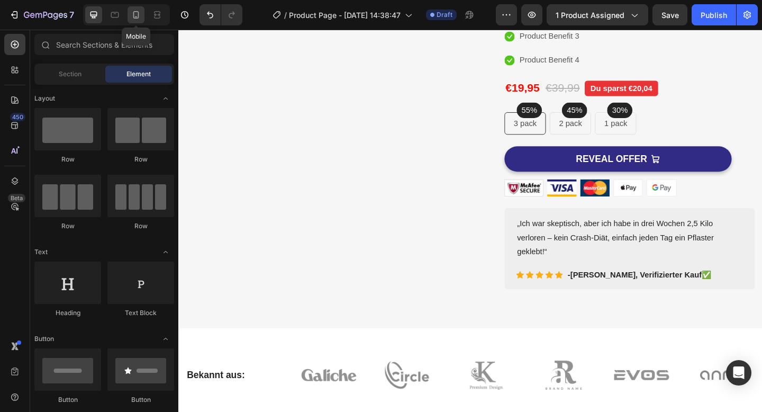
click at [134, 20] on div at bounding box center [135, 14] width 17 height 17
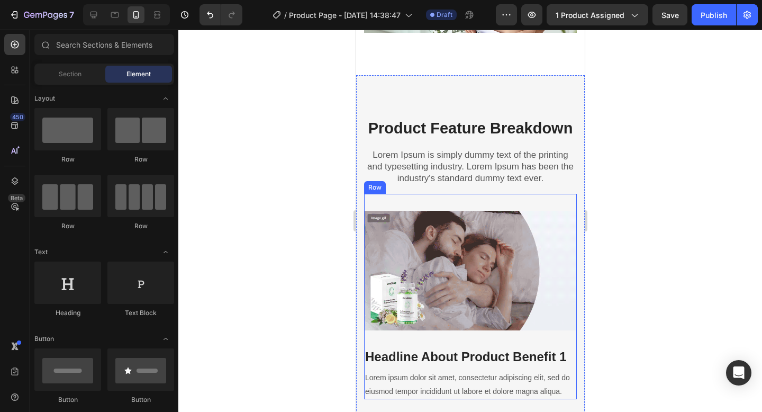
scroll to position [1340, 0]
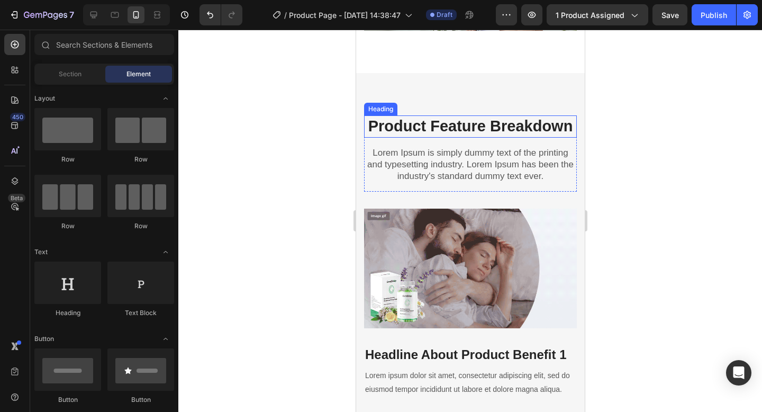
click at [462, 128] on p "Product Feature Breakdown" at bounding box center [469, 126] width 211 height 20
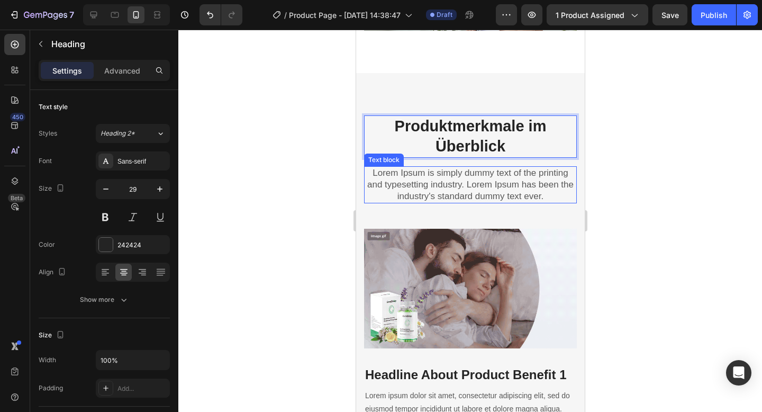
click at [423, 172] on p "Lorem Ipsum is simply dummy text of the printing and typesetting industry. Lore…" at bounding box center [469, 184] width 211 height 35
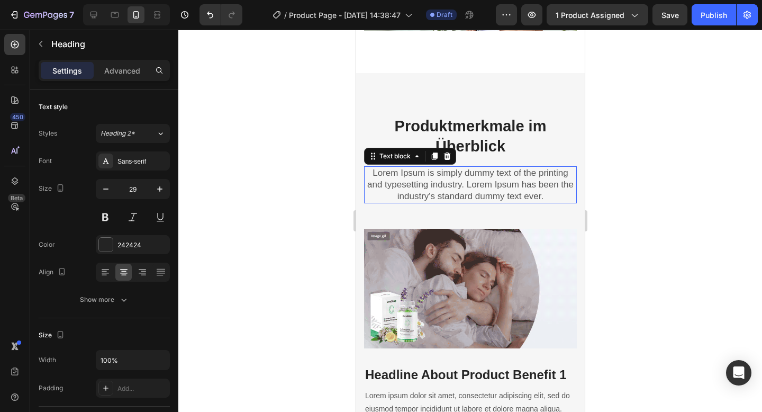
click at [423, 172] on p "Lorem Ipsum is simply dummy text of the printing and typesetting industry. Lore…" at bounding box center [469, 184] width 211 height 35
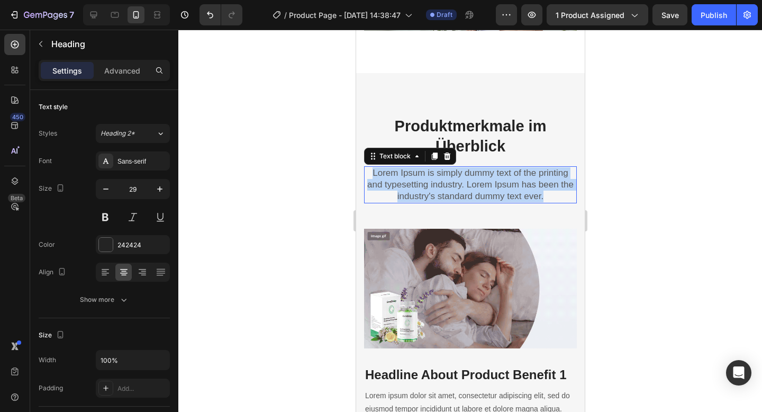
click at [423, 172] on p "Lorem Ipsum is simply dummy text of the printing and typesetting industry. Lore…" at bounding box center [469, 184] width 211 height 35
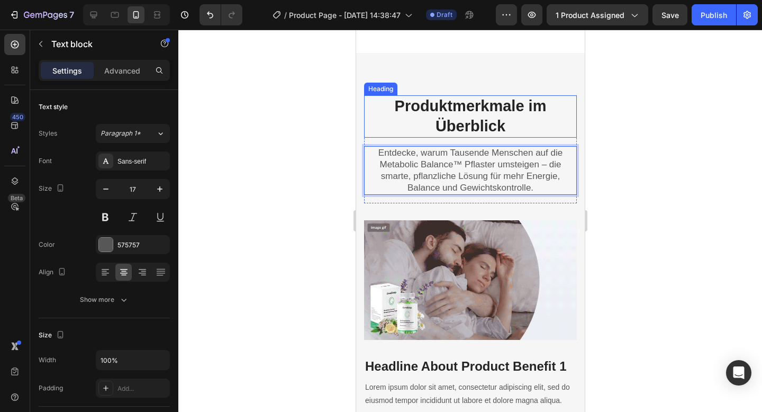
scroll to position [1361, 0]
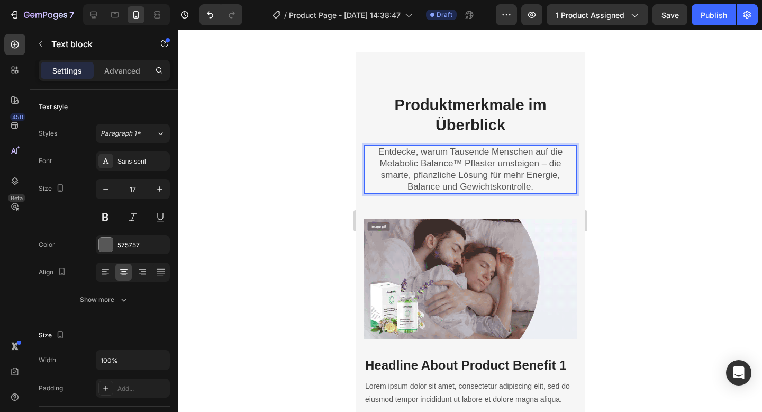
click at [452, 147] on p "Entdecke, warum Tausende Menschen auf die Metabolic Balance™ Pflaster umsteigen…" at bounding box center [469, 169] width 211 height 47
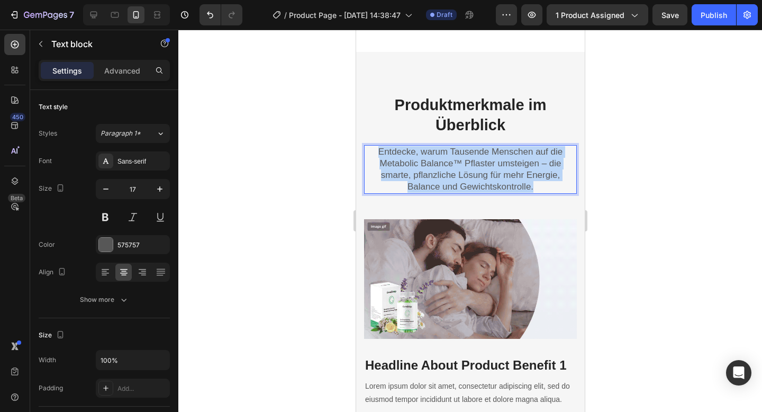
click at [452, 147] on p "Entdecke, warum Tausende Menschen auf die Metabolic Balance™ Pflaster umsteigen…" at bounding box center [469, 169] width 211 height 47
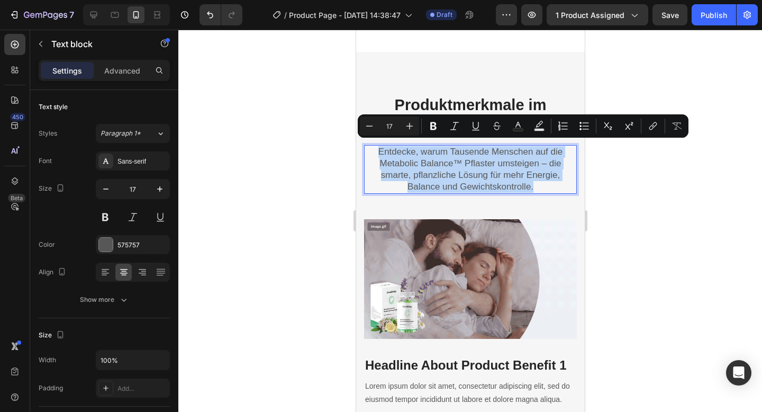
click at [477, 148] on p "Entdecke, warum Tausende Menschen auf die Metabolic Balance™ Pflaster umsteigen…" at bounding box center [469, 169] width 211 height 47
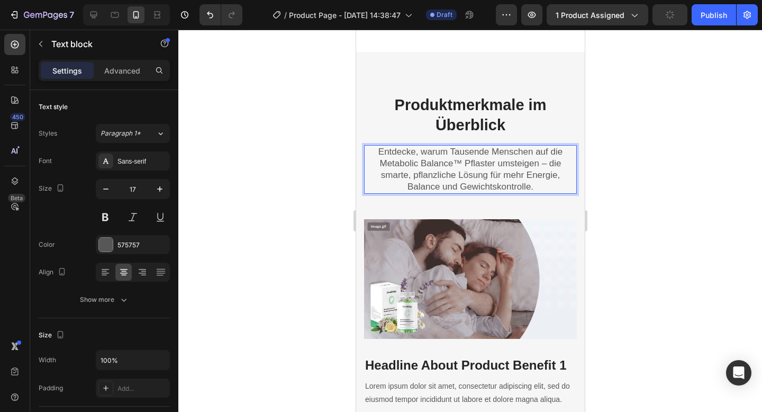
click at [454, 146] on p "Entdecke, warum Tausende Menschen auf die Metabolic Balance™ Pflaster umsteigen…" at bounding box center [469, 169] width 211 height 47
click at [446, 146] on p "Entdecke, warum Tausende Menschen auf die Metabolic Balance™ Pflaster umsteigen…" at bounding box center [469, 169] width 211 height 47
click at [504, 170] on p "Entdecke, warum Tausende Menschen auf die Metabolic Balance™ Pflaster umsteigen…" at bounding box center [469, 169] width 211 height 47
click at [500, 170] on p "Entdecke, warum Tausende Menschen auf die Metabolic Balance™ Pflaster umsteigen…" at bounding box center [469, 169] width 211 height 47
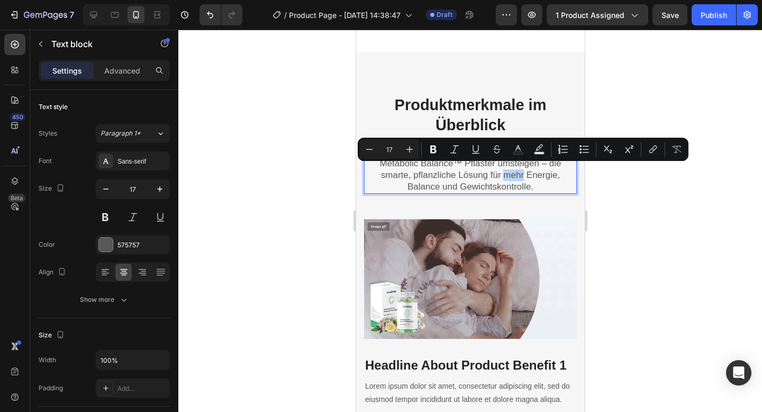
click at [545, 172] on p "Entdecke, warum Tausende Menschen auf die Metabolic Balance™ Pflaster umsteigen…" at bounding box center [469, 169] width 211 height 47
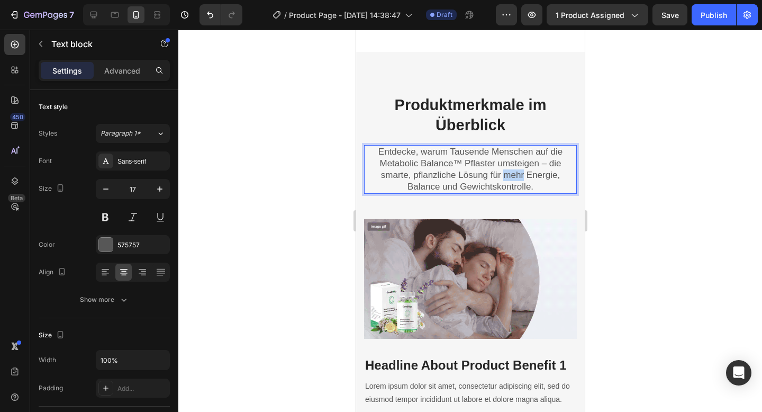
click at [545, 172] on p "Entdecke, warum Tausende Menschen auf die Metabolic Balance™ Pflaster umsteigen…" at bounding box center [469, 169] width 211 height 47
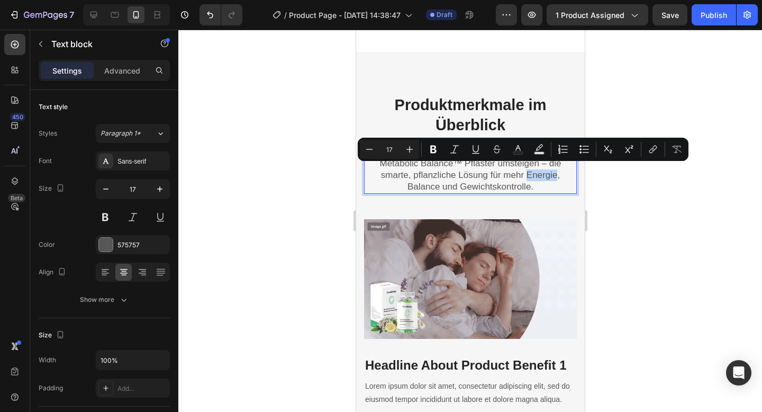
click at [409, 170] on p "Entdecke, warum Tausende Menschen auf die Metabolic Balance™ Pflaster umsteigen…" at bounding box center [469, 169] width 211 height 47
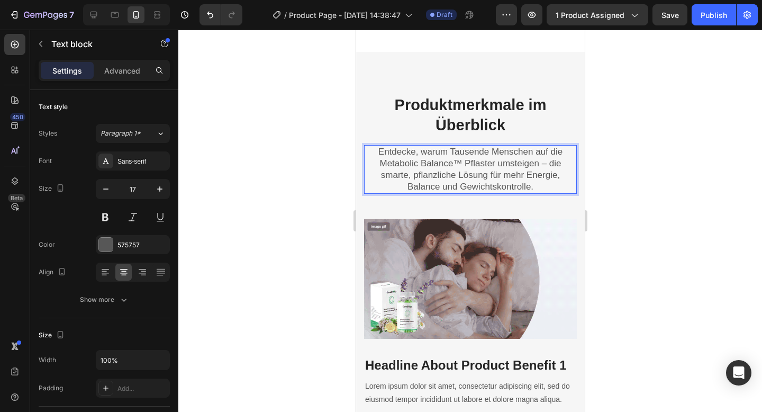
drag, startPoint x: 409, startPoint y: 171, endPoint x: 424, endPoint y: 171, distance: 14.3
click at [412, 171] on p "Entdecke, warum Tausende Menschen auf die Metabolic Balance™ Pflaster umsteigen…" at bounding box center [469, 169] width 211 height 47
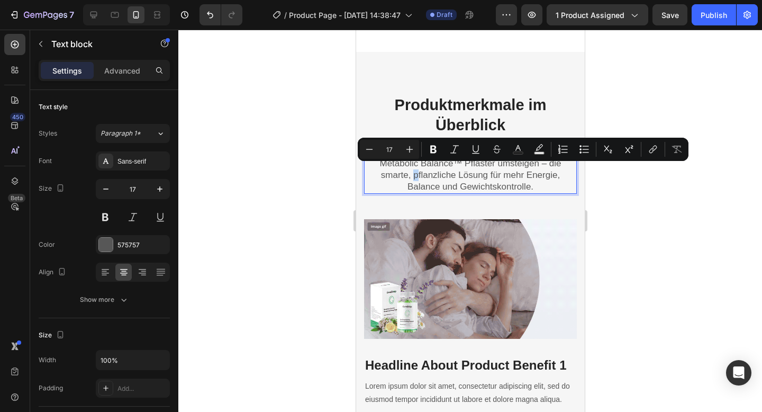
click at [450, 171] on p "Entdecke, warum Tausende Menschen auf die Metabolic Balance™ Pflaster umsteigen…" at bounding box center [469, 169] width 211 height 47
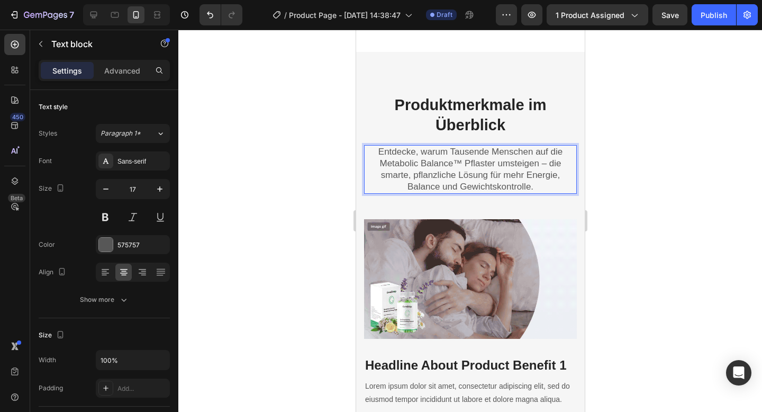
click at [444, 169] on p "Entdecke, warum Tausende Menschen auf die Metabolic Balance™ Pflaster umsteigen…" at bounding box center [469, 169] width 211 height 47
drag, startPoint x: 407, startPoint y: 169, endPoint x: 482, endPoint y: 169, distance: 75.6
click at [480, 169] on p "Entdecke, warum Tausende Menschen auf die Metabolic Balance™ Pflaster umsteigen…" at bounding box center [469, 169] width 211 height 47
drag, startPoint x: 521, startPoint y: 169, endPoint x: 537, endPoint y: 171, distance: 16.0
click at [547, 171] on p "Entdecke, warum Tausende Menschen auf die Metabolic Balance™ Pflaster umsteigen…" at bounding box center [469, 169] width 211 height 47
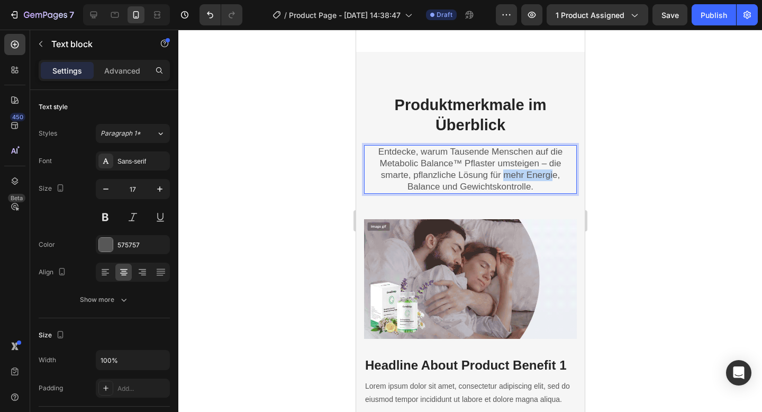
click at [547, 171] on p "Entdecke, warum Tausende Menschen auf die Metabolic Balance™ Pflaster umsteigen…" at bounding box center [469, 169] width 211 height 47
click at [475, 171] on p "Entdecke, warum Tausende Menschen auf die Metabolic Balance™ Pflaster umsteigen…" at bounding box center [469, 169] width 211 height 47
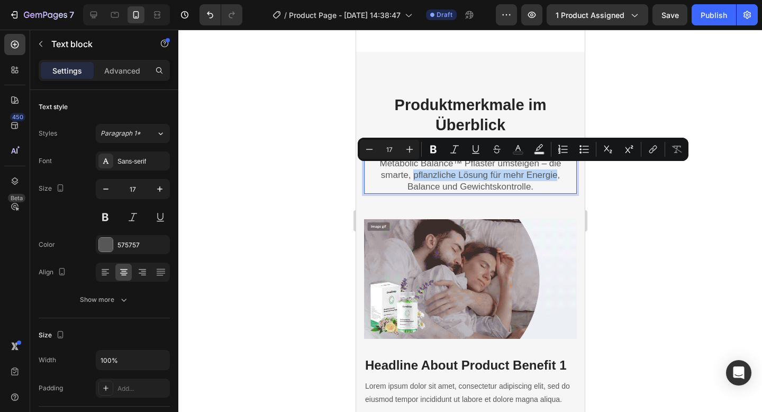
drag, startPoint x: 408, startPoint y: 169, endPoint x: 550, endPoint y: 172, distance: 141.8
click at [550, 172] on p "Entdecke, warum Tausende Menschen auf die Metabolic Balance™ Pflaster umsteigen…" at bounding box center [469, 169] width 211 height 47
drag, startPoint x: 409, startPoint y: 166, endPoint x: 553, endPoint y: 170, distance: 144.5
click at [553, 170] on p "Entdecke, warum Tausende Menschen auf die Metabolic Balance™ Pflaster umsteigen…" at bounding box center [469, 169] width 211 height 47
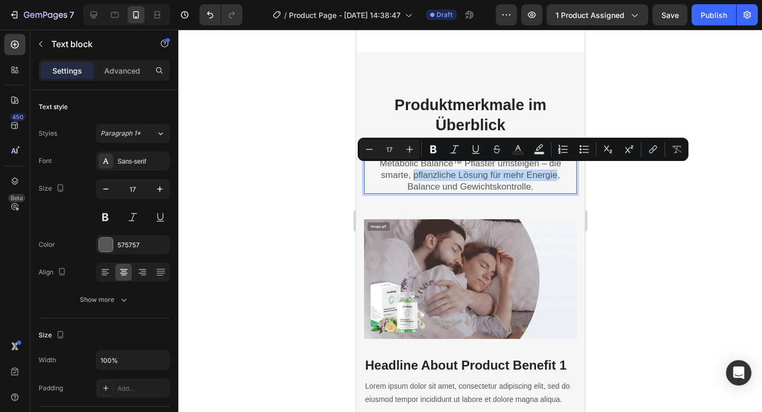
click at [553, 170] on p "Entdecke, warum Tausende Menschen auf die Metabolic Balance™ Pflaster umsteigen…" at bounding box center [469, 169] width 211 height 47
click at [431, 151] on icon "Editor contextual toolbar" at bounding box center [433, 149] width 6 height 8
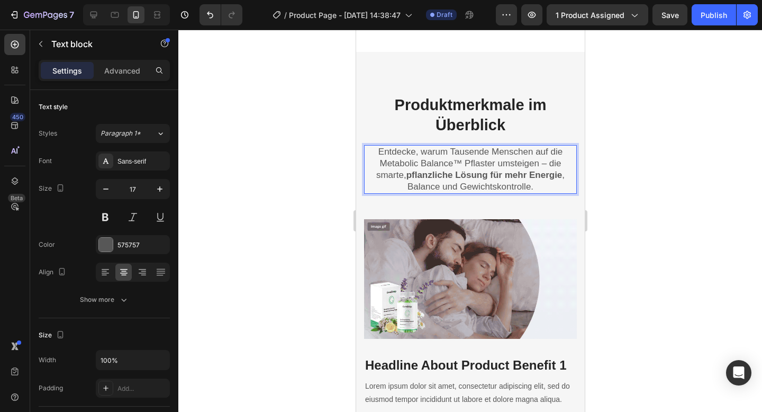
click at [415, 182] on p "Entdecke, warum Tausende Menschen auf die Metabolic Balance™ Pflaster umsteigen…" at bounding box center [469, 169] width 211 height 47
click at [419, 178] on p "Entdecke, warum Tausende Menschen auf die Metabolic Balance™ Pflaster umsteigen…" at bounding box center [469, 169] width 211 height 47
click at [417, 180] on p "Entdecke, warum Tausende Menschen auf die Metabolic Balance™ Pflaster umsteigen…" at bounding box center [469, 169] width 211 height 47
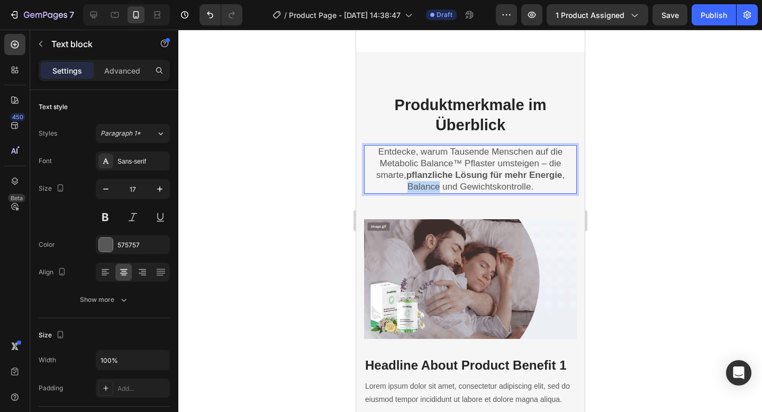
click at [421, 179] on p "Entdecke, warum Tausende Menschen auf die Metabolic Balance™ Pflaster umsteigen…" at bounding box center [469, 169] width 211 height 47
click at [397, 181] on p "Entdecke, warum Tausende Menschen auf die Metabolic Balance™ Pflaster umsteigen…" at bounding box center [469, 169] width 211 height 47
click at [403, 180] on p "Entdecke, warum Tausende Menschen auf die Metabolic Balance™ Pflaster umsteigen…" at bounding box center [469, 169] width 211 height 47
click at [382, 178] on p "Entdecke, warum Tausende Menschen auf die Metabolic Balance™ Pflaster umsteigen…" at bounding box center [469, 169] width 211 height 47
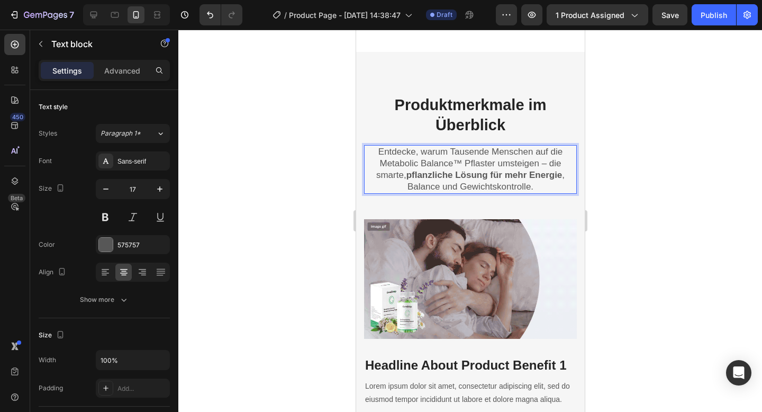
click at [382, 178] on p "Entdecke, warum Tausende Menschen auf die Metabolic Balance™ Pflaster umsteigen…" at bounding box center [469, 169] width 211 height 47
click at [406, 181] on p "Entdecke, warum Tausende Menschen auf die Metabolic Balance™ Pflaster umsteigen…" at bounding box center [469, 169] width 211 height 47
click at [415, 181] on p "Entdecke, warum Tausende Menschen auf die Metabolic Balance™ Pflaster umsteigen…" at bounding box center [469, 169] width 211 height 47
click at [403, 180] on p "Entdecke, warum Tausende Menschen auf die Metabolic Balance™ Pflaster umsteigen…" at bounding box center [469, 169] width 211 height 47
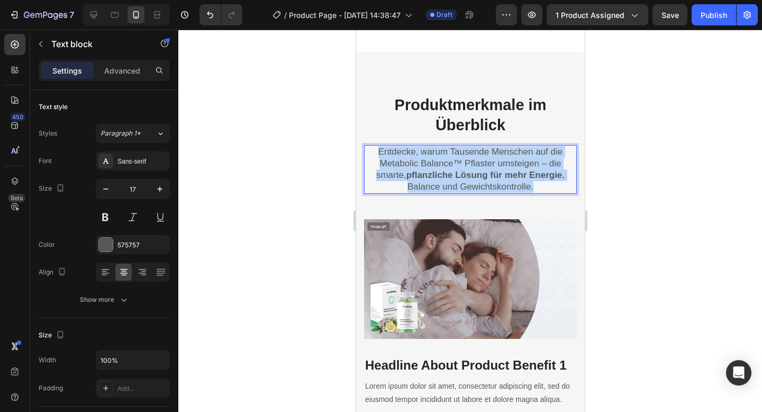
drag, startPoint x: 403, startPoint y: 180, endPoint x: 426, endPoint y: 180, distance: 22.7
click at [426, 180] on p "Entdecke, warum Tausende Menschen auf die Metabolic Balance™ Pflaster umsteigen…" at bounding box center [469, 169] width 211 height 47
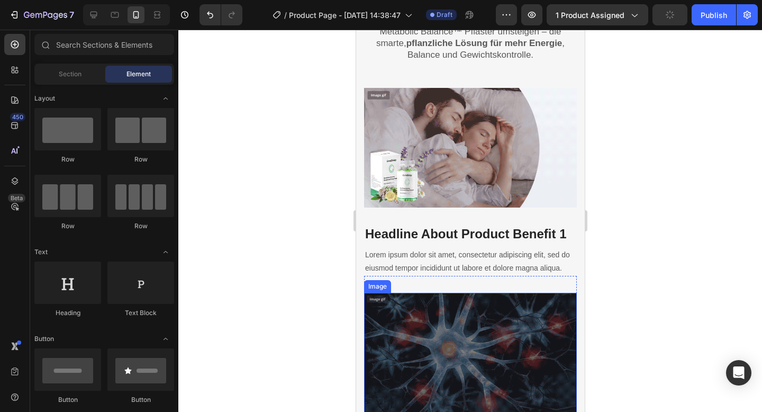
scroll to position [1380, 0]
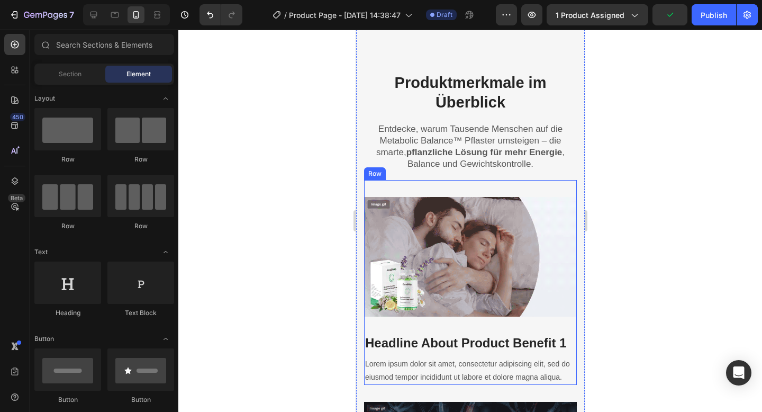
click at [485, 180] on div "Image Headline About Product Benefit 1 Heading Lorem ipsum dolor sit amet, cons…" at bounding box center [469, 282] width 213 height 205
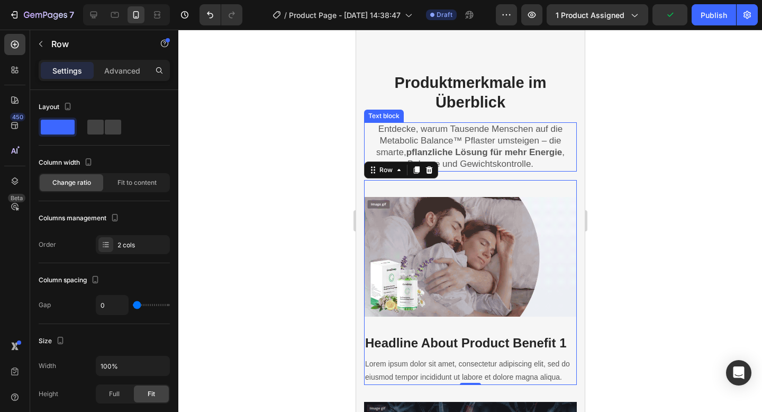
click at [470, 156] on strong "pflanzliche Lösung für mehr Energie" at bounding box center [484, 152] width 156 height 10
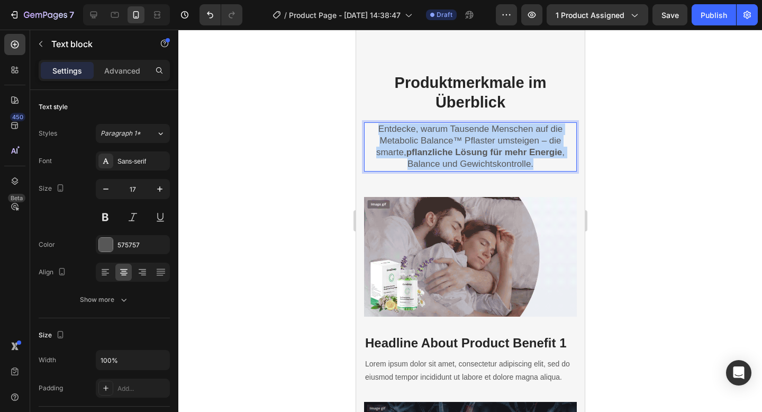
click at [416, 163] on p "Entdecke, warum Tausende Menschen auf die Metabolic Balance™ Pflaster umsteigen…" at bounding box center [469, 146] width 211 height 47
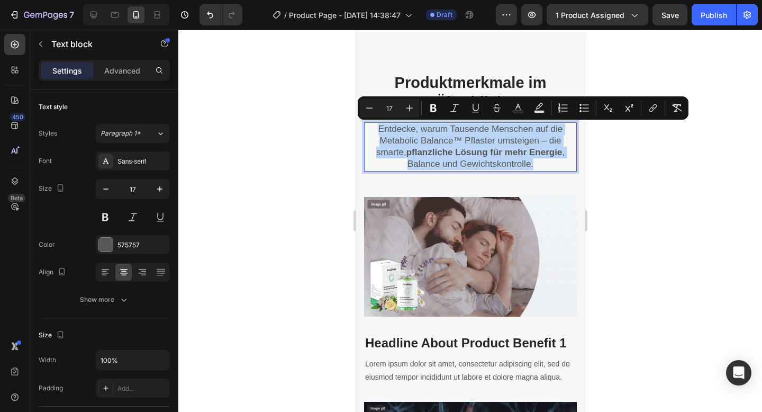
click at [410, 165] on p "Entdecke, warum Tausende Menschen auf die Metabolic Balance™ Pflaster umsteigen…" at bounding box center [469, 146] width 211 height 47
click at [397, 165] on p "Entdecke, warum Tausende Menschen auf die Metabolic Balance™ Pflaster umsteigen…" at bounding box center [469, 146] width 211 height 47
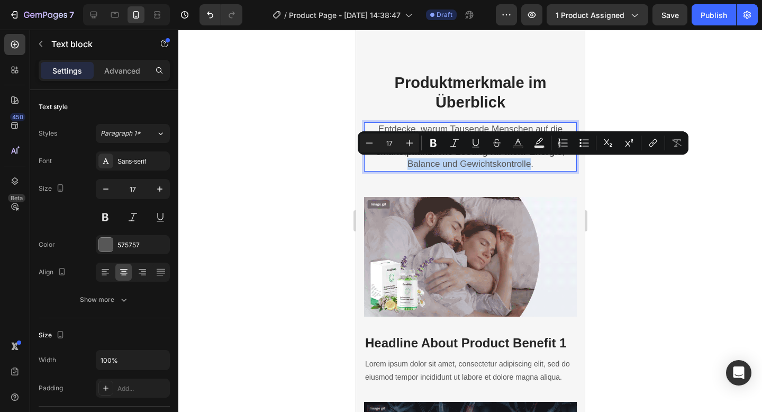
drag, startPoint x: 404, startPoint y: 162, endPoint x: 524, endPoint y: 163, distance: 120.6
click at [524, 163] on p "Entdecke, warum Tausende Menschen auf die Metabolic Balance™ Pflaster umsteigen…" at bounding box center [469, 146] width 211 height 47
click at [432, 145] on icon "Editor contextual toolbar" at bounding box center [433, 143] width 6 height 8
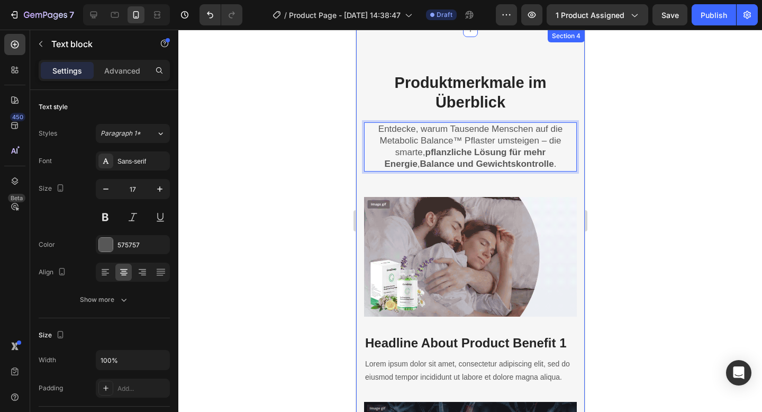
click at [622, 186] on div at bounding box center [469, 221] width 583 height 382
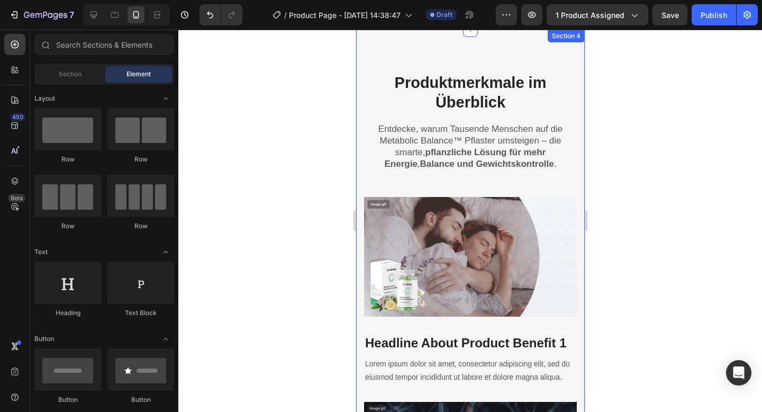
click at [622, 186] on div at bounding box center [469, 221] width 583 height 382
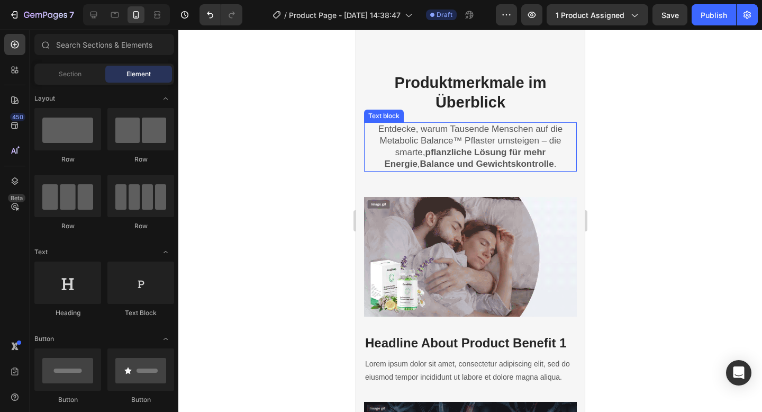
scroll to position [1455, 0]
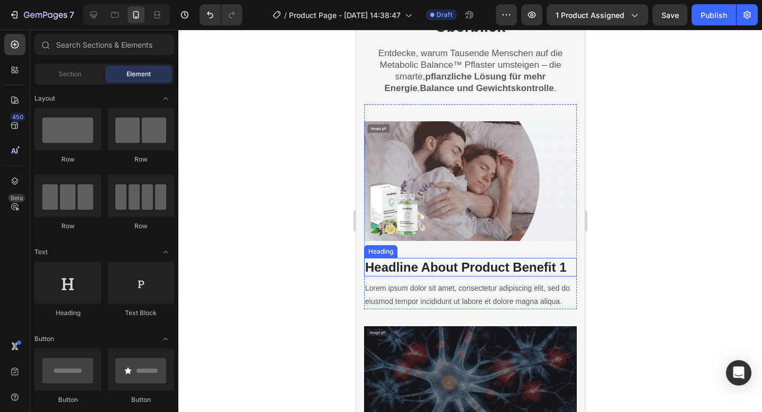
click at [406, 262] on p "Headline About Product Benefit 1" at bounding box center [469, 267] width 211 height 16
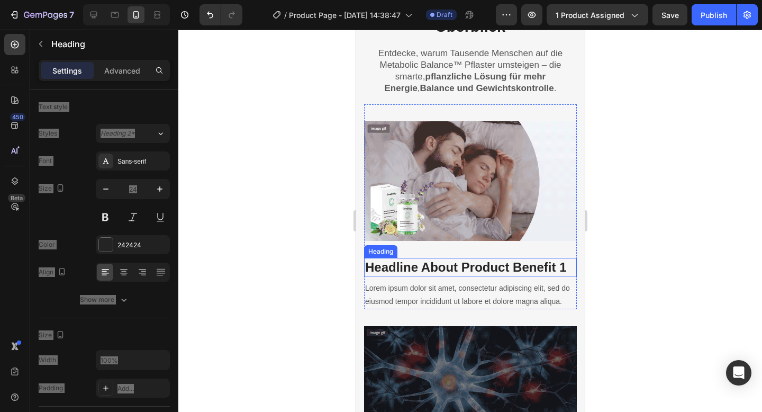
click at [406, 262] on p "Headline About Product Benefit 1" at bounding box center [469, 267] width 211 height 16
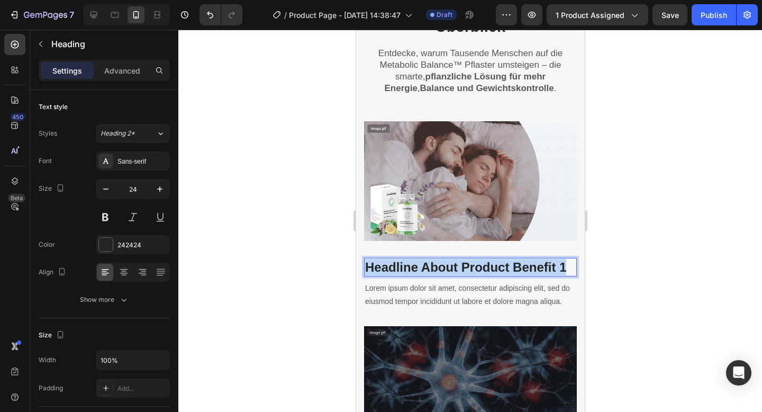
click at [406, 262] on p "Headline About Product Benefit 1" at bounding box center [469, 267] width 211 height 16
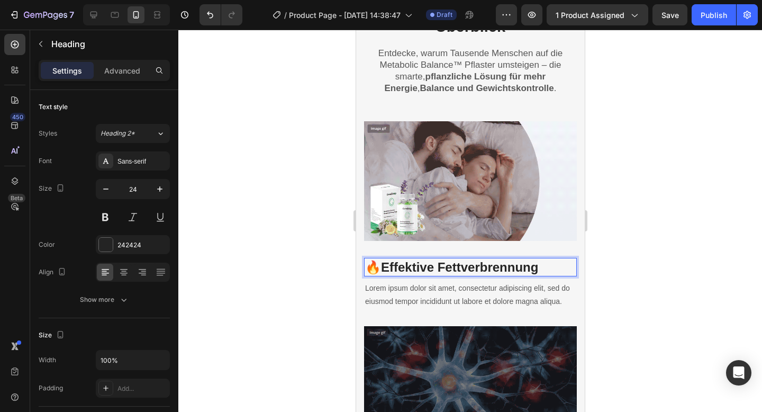
click at [382, 262] on strong "Effektive Fettverbrennung" at bounding box center [458, 267] width 157 height 14
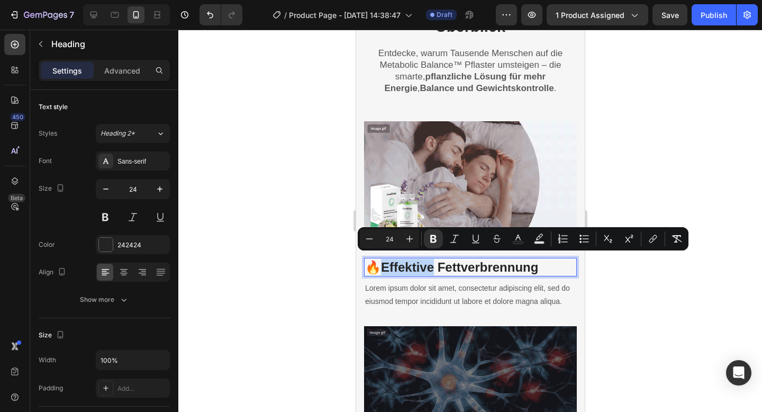
click at [383, 262] on strong "Effektive Fettverbrennung" at bounding box center [458, 267] width 157 height 14
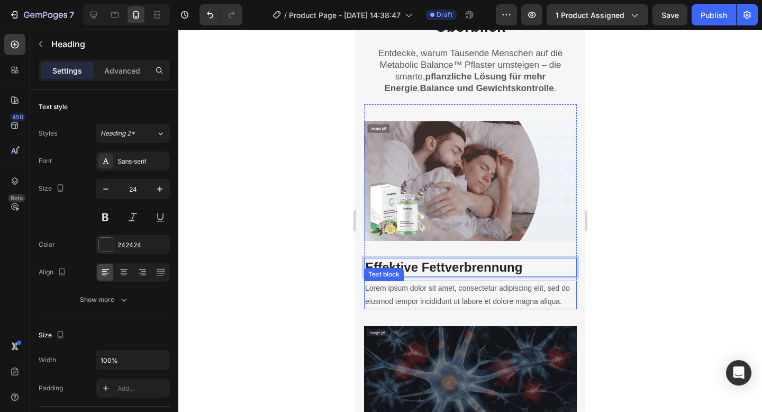
click at [392, 286] on p "Lorem ipsum dolor sit amet, consectetur adipiscing elit, sed do eiusmod tempor …" at bounding box center [469, 294] width 211 height 26
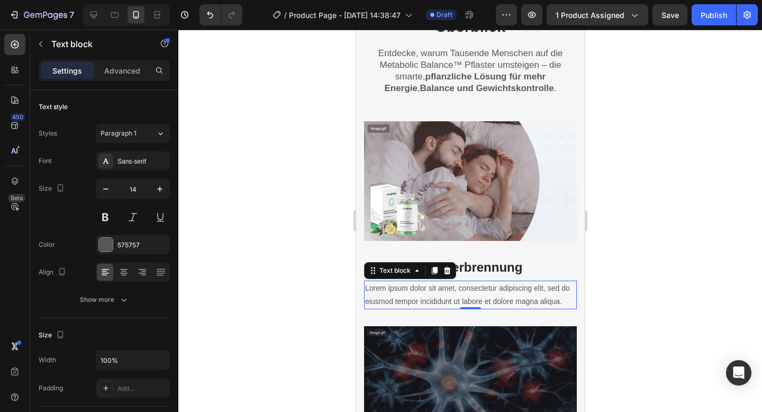
click at [392, 286] on p "Lorem ipsum dolor sit amet, consectetur adipiscing elit, sed do eiusmod tempor …" at bounding box center [469, 294] width 211 height 26
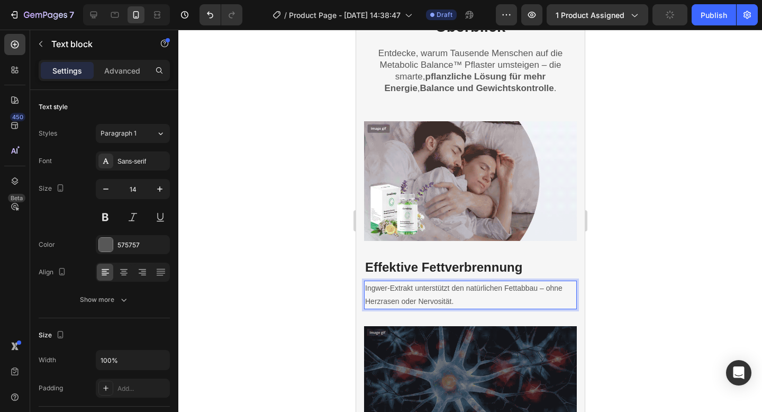
click at [426, 290] on p "Ingwer-Extrakt unterstützt den natürlichen Fettabbau – ohne Herzrasen oder Nerv…" at bounding box center [469, 294] width 211 height 26
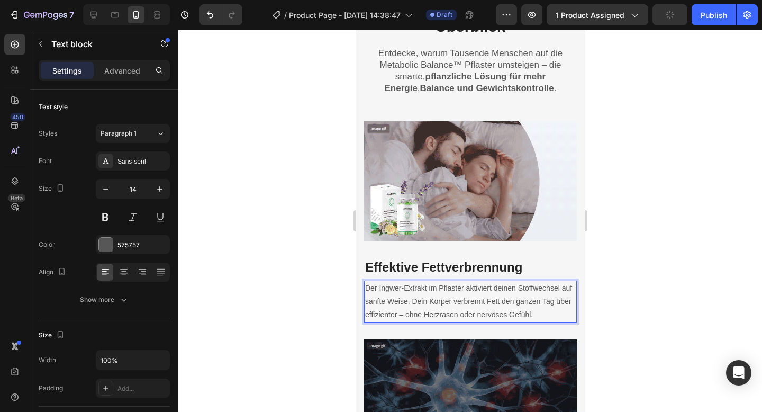
click at [662, 305] on div at bounding box center [469, 221] width 583 height 382
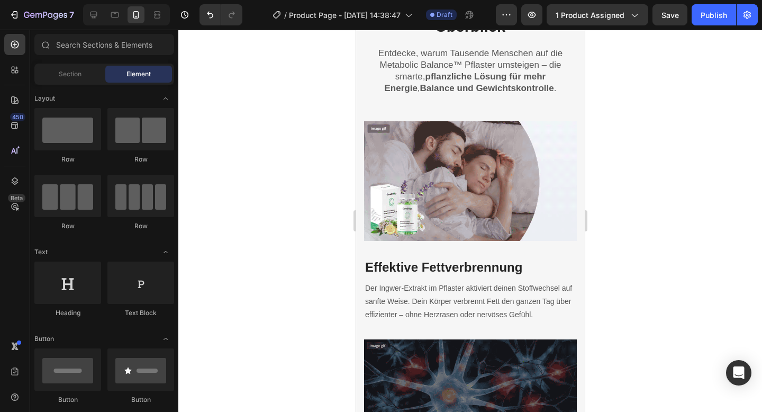
click at [661, 305] on div at bounding box center [469, 221] width 583 height 382
click at [426, 296] on p "Der Ingwer-Extrakt im Pflaster aktiviert deinen Stoffwechsel auf sanfte Weise. …" at bounding box center [469, 301] width 211 height 40
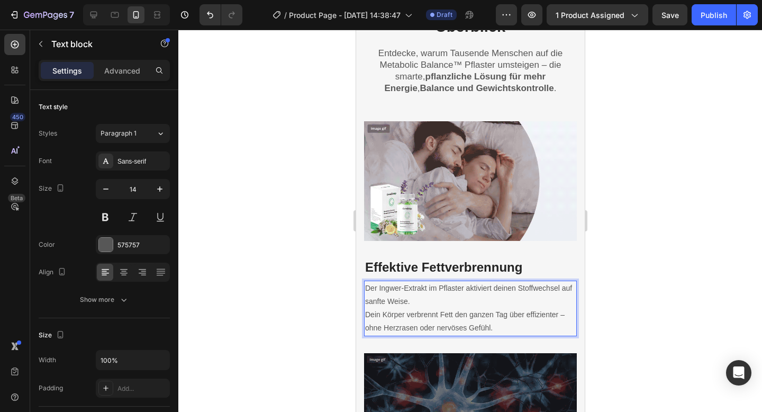
click at [700, 215] on div at bounding box center [469, 221] width 583 height 382
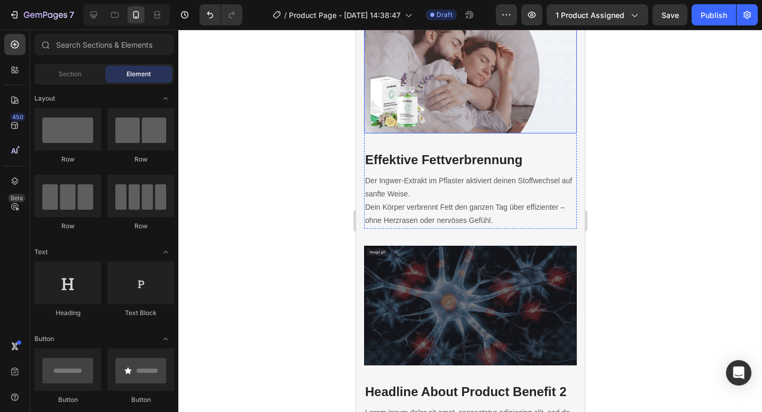
scroll to position [1689, 0]
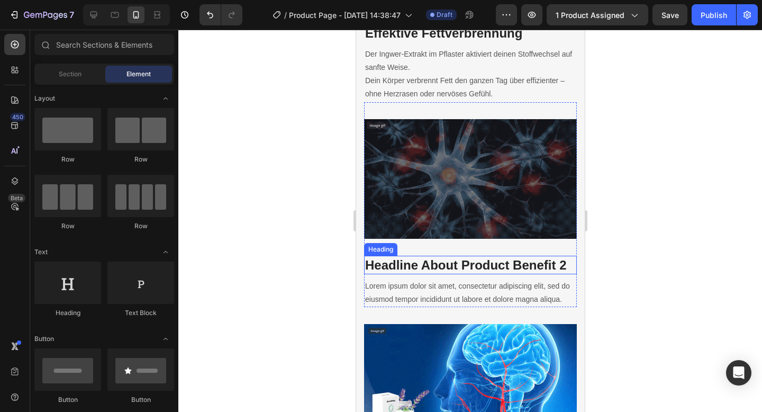
click at [394, 257] on p "Headline About Product Benefit 2" at bounding box center [469, 265] width 211 height 16
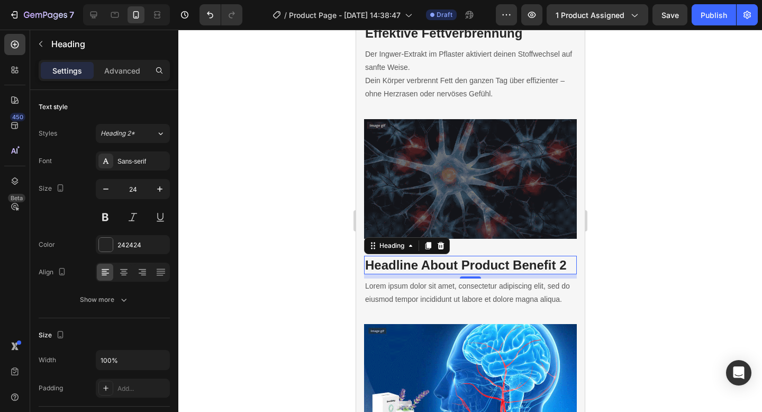
click at [394, 257] on p "Headline About Product Benefit 2" at bounding box center [469, 265] width 211 height 16
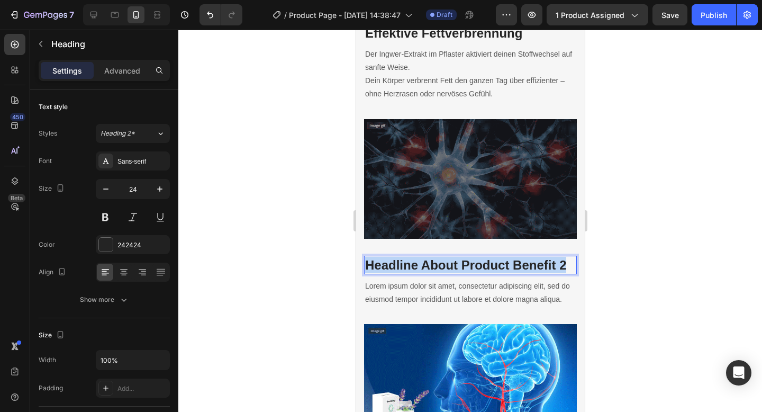
click at [394, 257] on p "Headline About Product Benefit 2" at bounding box center [469, 265] width 211 height 16
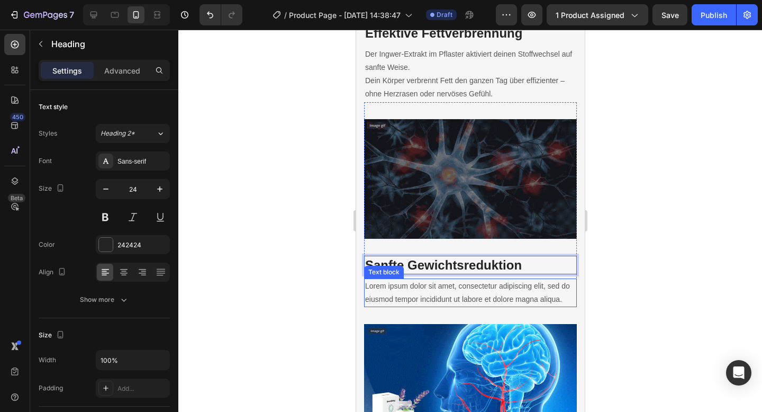
click at [454, 288] on p "Lorem ipsum dolor sit amet, consectetur adipiscing elit, sed do eiusmod tempor …" at bounding box center [469, 292] width 211 height 26
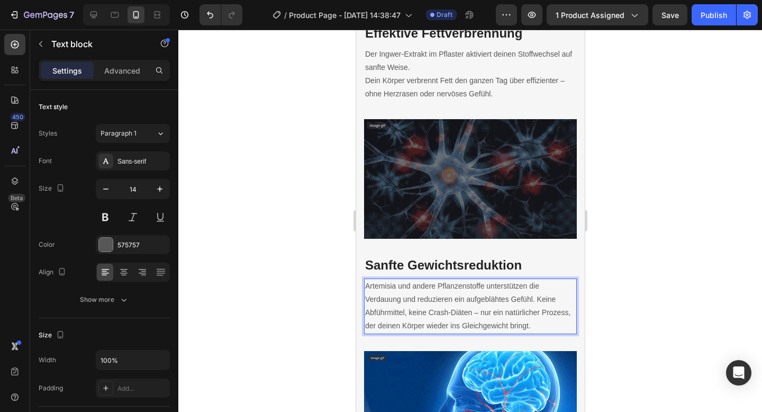
click at [609, 287] on div at bounding box center [469, 221] width 583 height 382
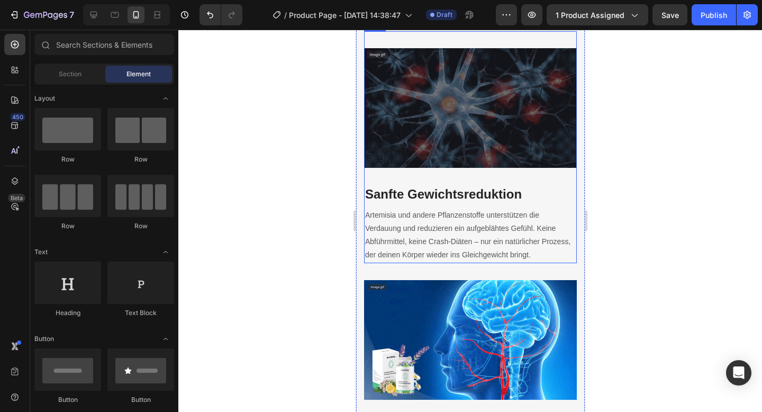
scroll to position [1906, 0]
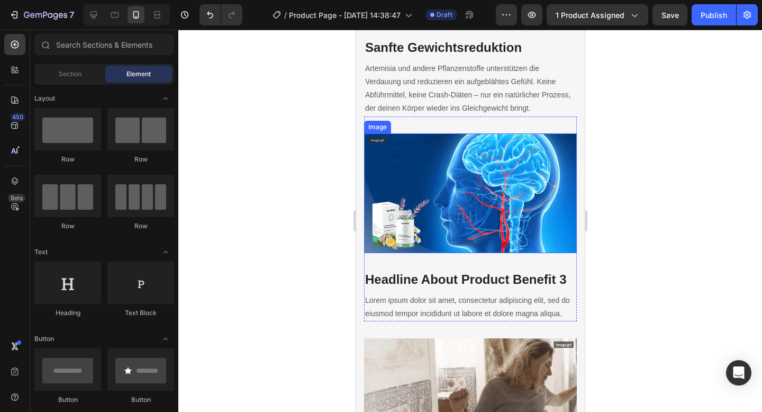
click at [397, 192] on img at bounding box center [469, 193] width 213 height 120
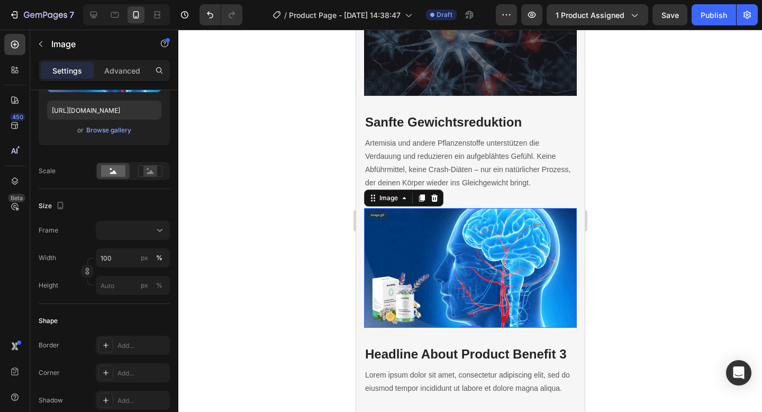
scroll to position [1849, 0]
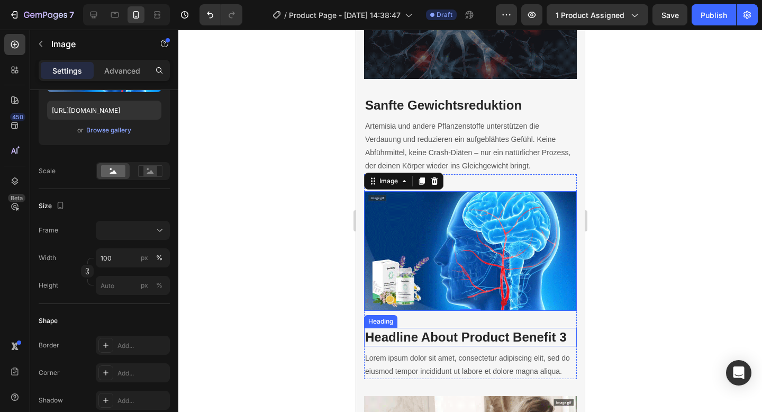
click at [425, 328] on p "Headline About Product Benefit 3" at bounding box center [469, 336] width 211 height 16
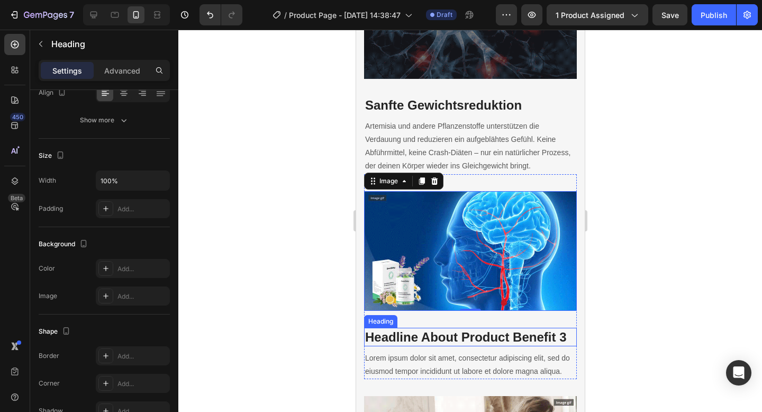
click at [425, 328] on p "Headline About Product Benefit 3" at bounding box center [469, 336] width 211 height 16
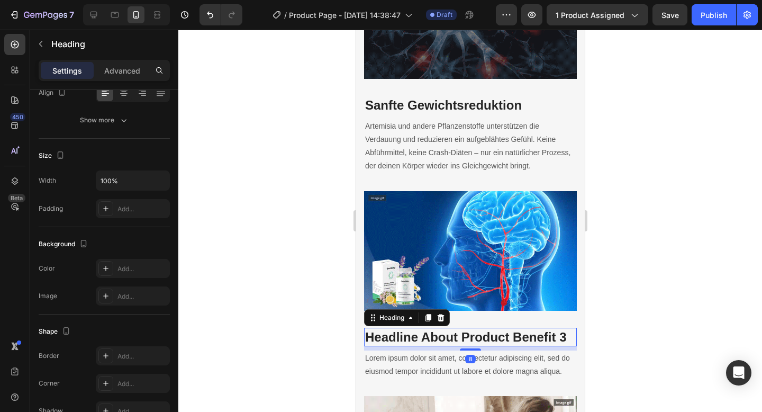
click at [425, 328] on p "Headline About Product Benefit 3" at bounding box center [469, 336] width 211 height 16
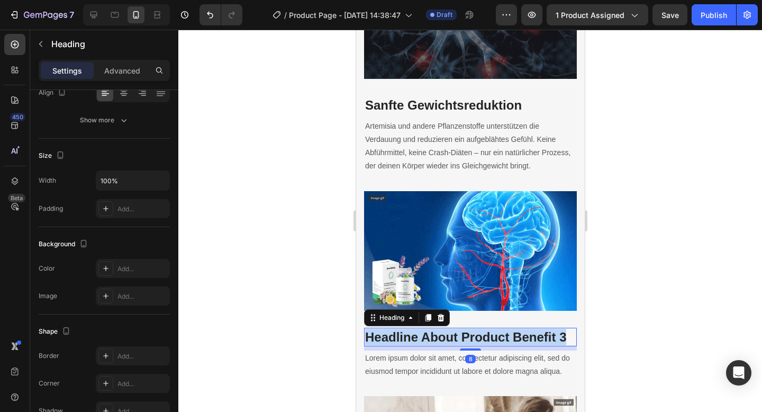
scroll to position [0, 0]
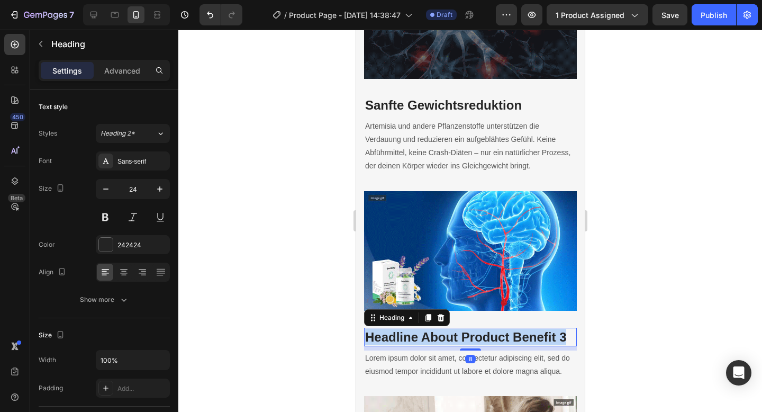
click at [425, 328] on p "Headline About Product Benefit 3" at bounding box center [469, 336] width 211 height 16
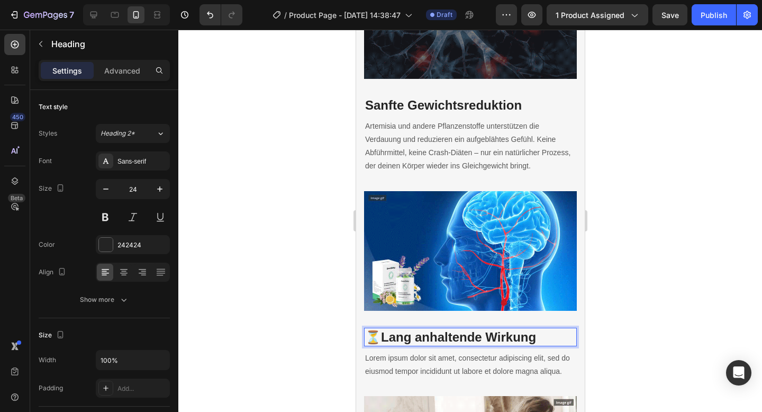
click at [381, 330] on strong "Lang anhaltende Wirkung" at bounding box center [457, 337] width 155 height 14
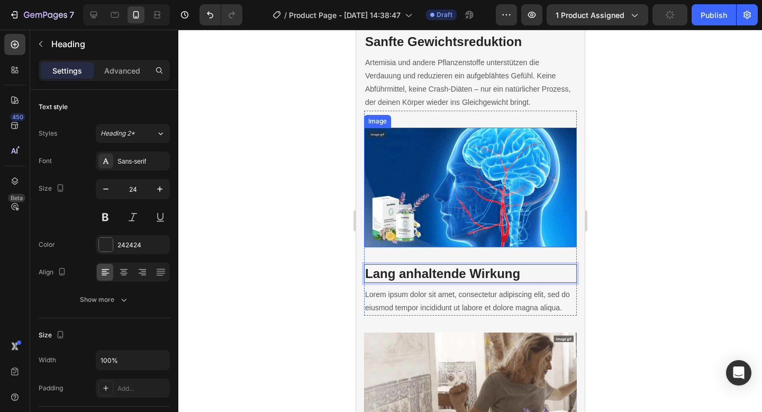
scroll to position [1933, 0]
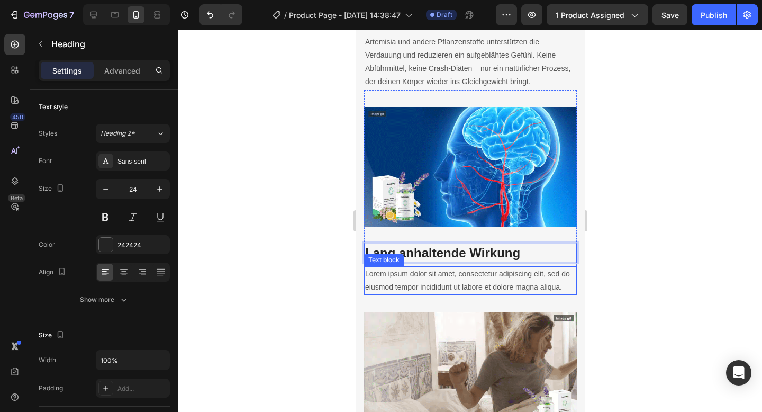
click at [428, 275] on p "Lorem ipsum dolor sit amet, consectetur adipiscing elit, sed do eiusmod tempor …" at bounding box center [469, 280] width 211 height 26
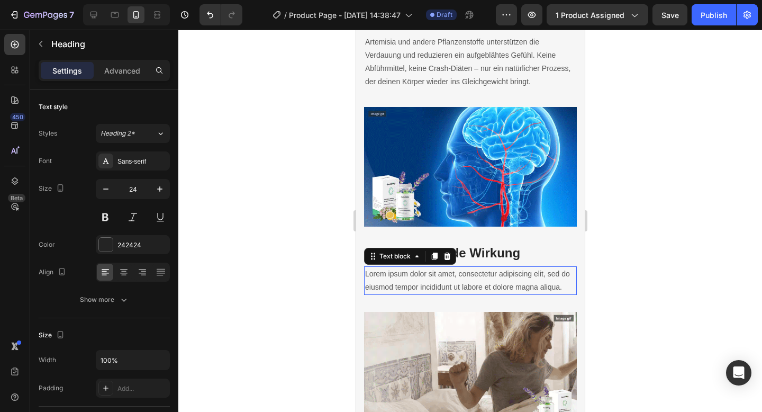
click at [428, 275] on p "Lorem ipsum dolor sit amet, consectetur adipiscing elit, sed do eiusmod tempor …" at bounding box center [469, 280] width 211 height 26
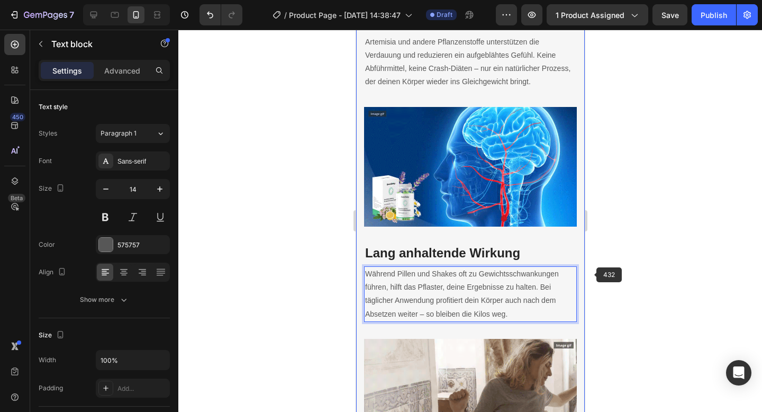
click at [603, 275] on div at bounding box center [469, 221] width 583 height 382
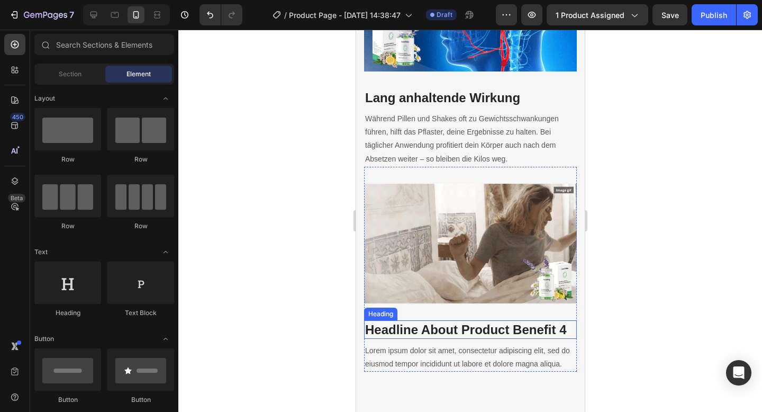
scroll to position [2145, 0]
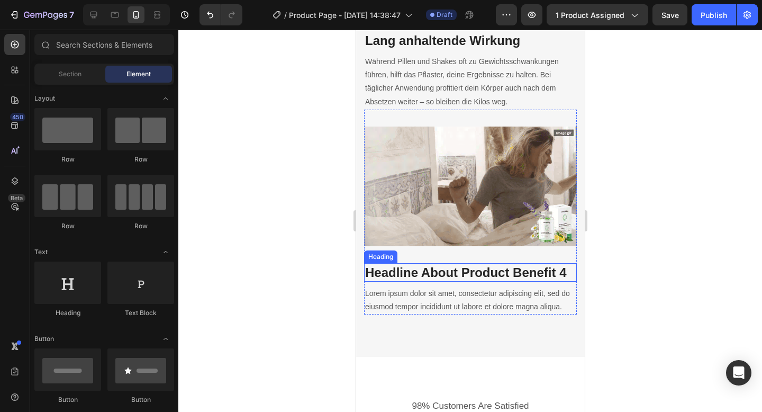
click at [407, 264] on p "Headline About Product Benefit 4" at bounding box center [469, 272] width 211 height 16
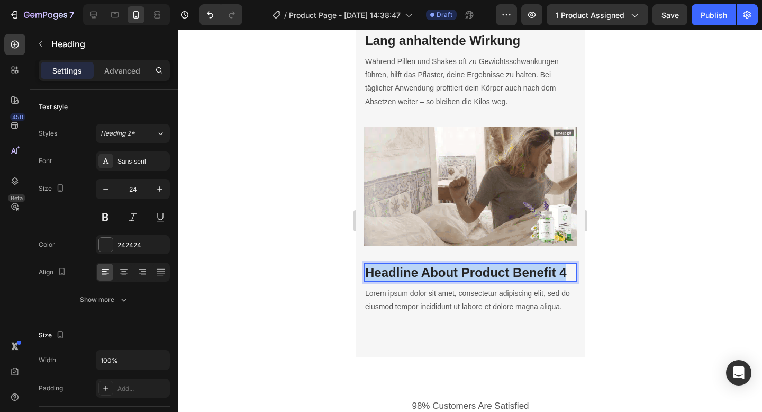
click at [407, 264] on p "Headline About Product Benefit 4" at bounding box center [469, 272] width 211 height 16
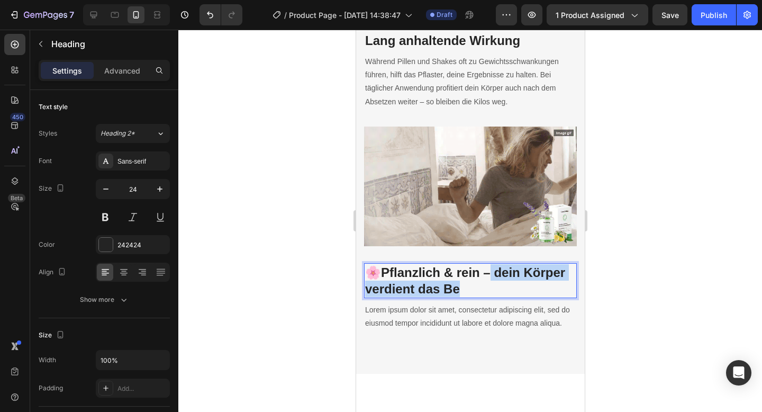
drag, startPoint x: 463, startPoint y: 271, endPoint x: 492, endPoint y: 258, distance: 32.2
click at [492, 264] on p "🌸 Pflanzlich & rein – dein Körper verdient das Be" at bounding box center [469, 280] width 211 height 33
click at [492, 265] on strong "Pflanzlich & rein – dein Körper verdient das Be" at bounding box center [464, 280] width 200 height 31
click at [481, 266] on p "🌸 Pflanzlich & rein – dein Körper verdient das Be" at bounding box center [469, 280] width 211 height 33
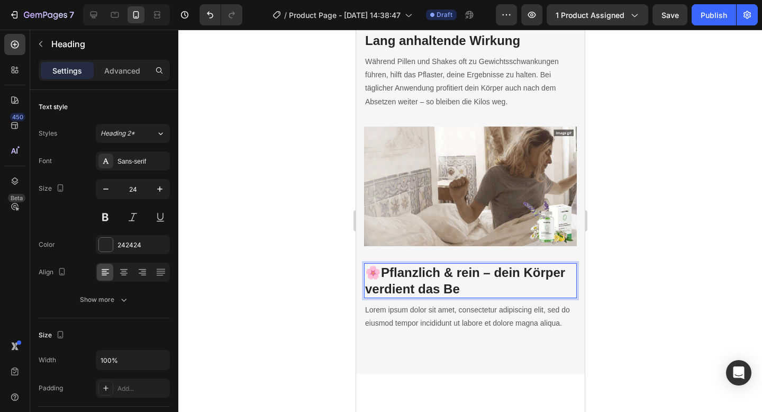
click at [465, 267] on p "🌸 Pflanzlich & rein – dein Körper verdient das Be" at bounding box center [469, 280] width 211 height 33
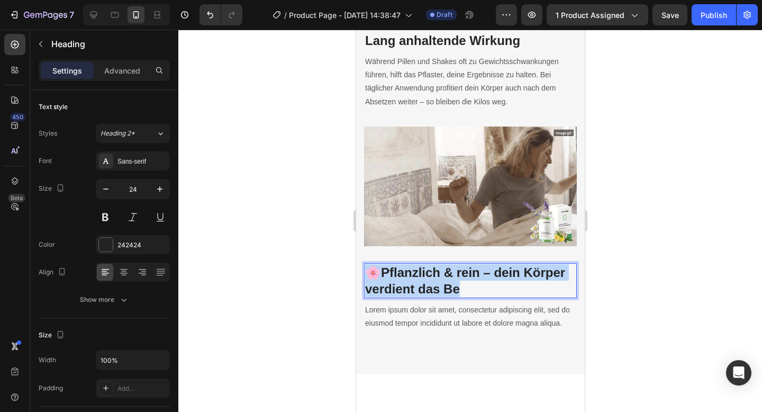
click at [445, 270] on strong "Pflanzlich & rein – dein Körper verdient das Be" at bounding box center [464, 280] width 200 height 31
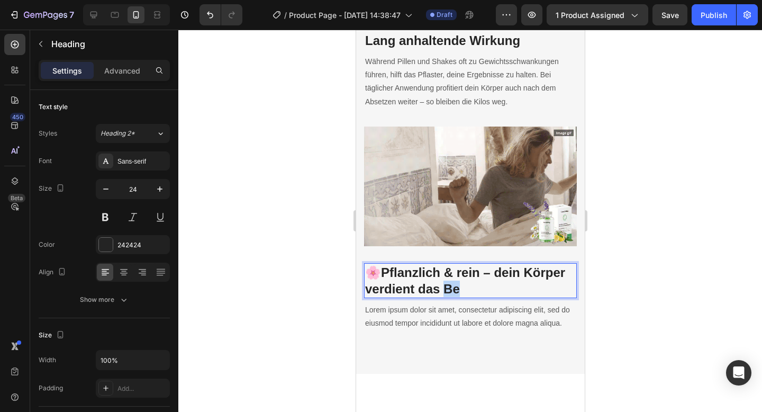
click at [445, 270] on strong "Pflanzlich & rein – dein Körper verdient das Be" at bounding box center [464, 280] width 200 height 31
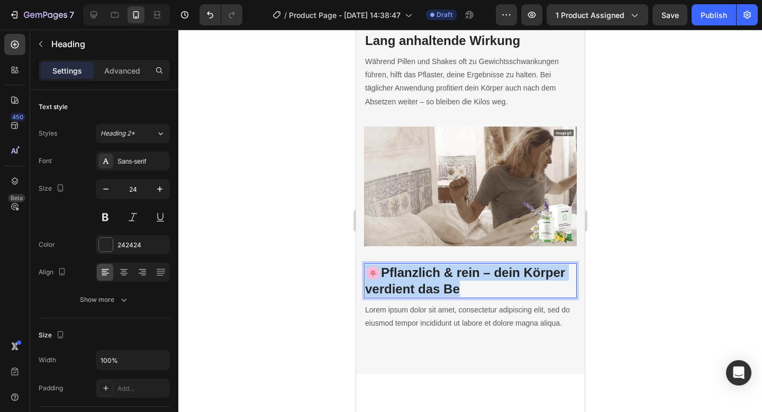
click at [445, 270] on strong "Pflanzlich & rein – dein Körper verdient das Be" at bounding box center [464, 280] width 200 height 31
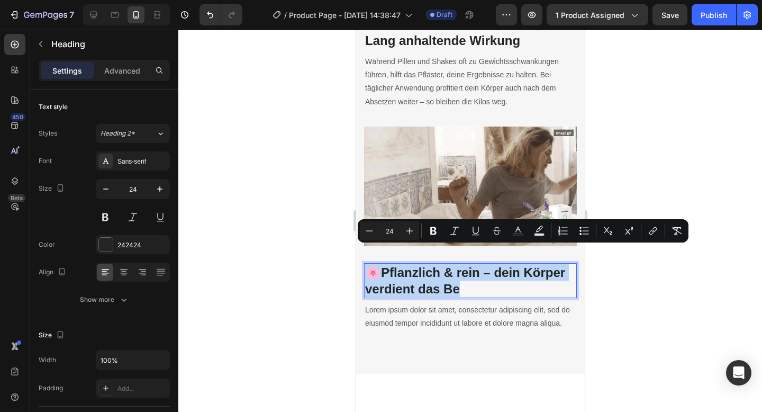
click at [458, 273] on strong "Pflanzlich & rein – dein Körper verdient das Be" at bounding box center [464, 280] width 200 height 31
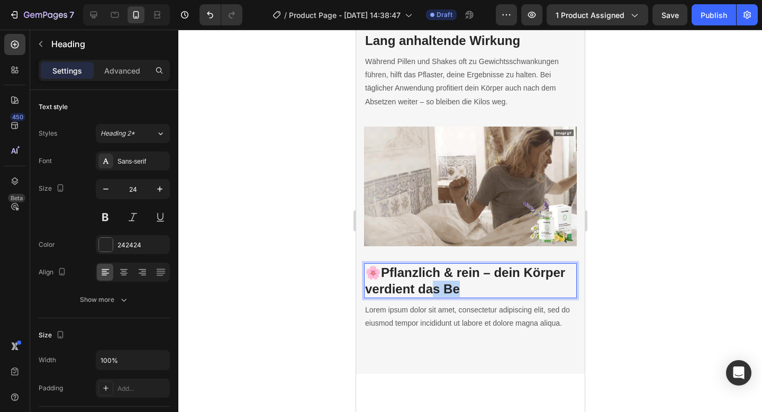
drag, startPoint x: 458, startPoint y: 272, endPoint x: 424, endPoint y: 271, distance: 33.9
click at [427, 271] on strong "Pflanzlich & rein – dein Körper verdient das Be" at bounding box center [464, 280] width 200 height 31
click at [425, 271] on strong "Pflanzlich & rein – dein Körper verdient das Be" at bounding box center [464, 280] width 200 height 31
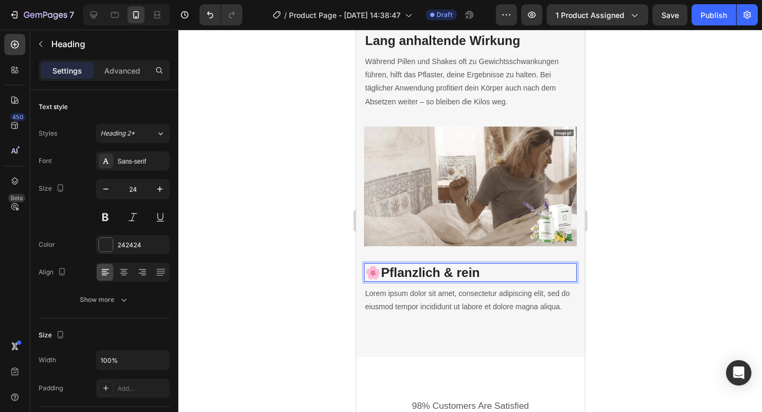
click at [380, 264] on p "🌸 Pflanzlich & rein" at bounding box center [469, 272] width 211 height 16
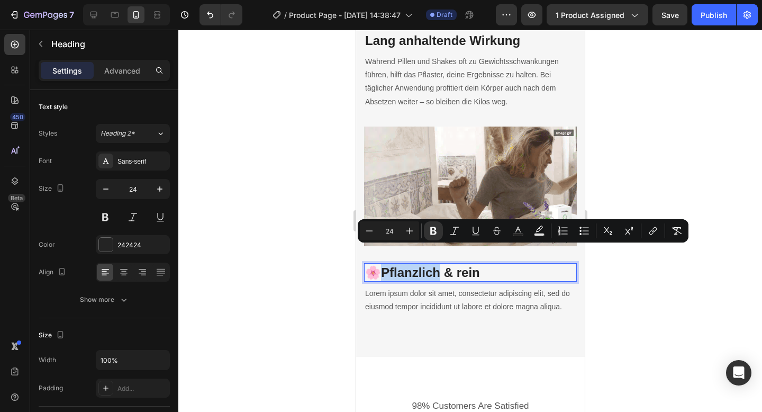
click at [378, 264] on p "🌸 Pflanzlich & rein" at bounding box center [469, 272] width 211 height 16
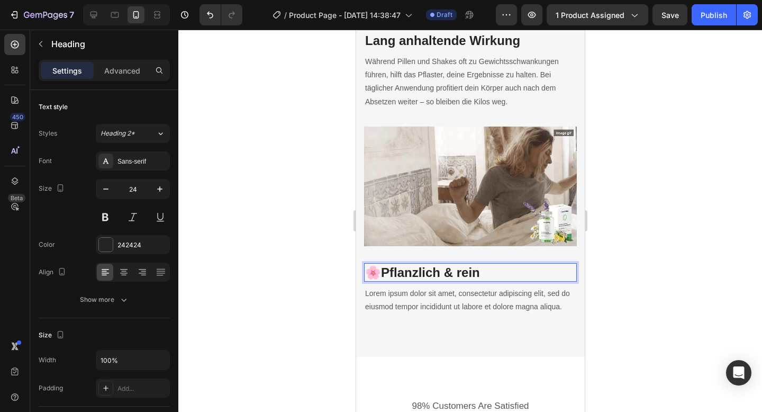
click at [381, 265] on strong "Pflanzlich & rein" at bounding box center [429, 272] width 99 height 14
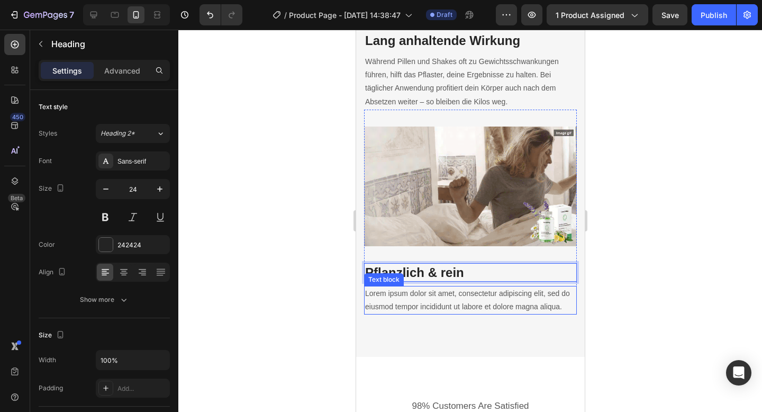
click at [455, 287] on p "Lorem ipsum dolor sit amet, consectetur adipiscing elit, sed do eiusmod tempor …" at bounding box center [469, 300] width 211 height 26
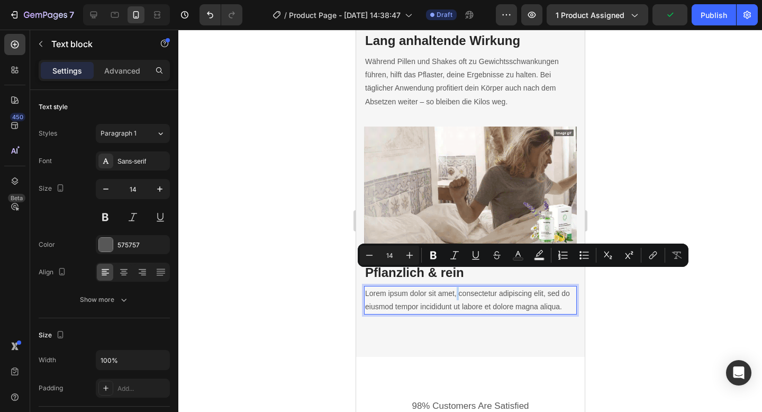
click at [453, 287] on p "Lorem ipsum dolor sit amet, consectetur adipiscing elit, sed do eiusmod tempor …" at bounding box center [469, 300] width 211 height 26
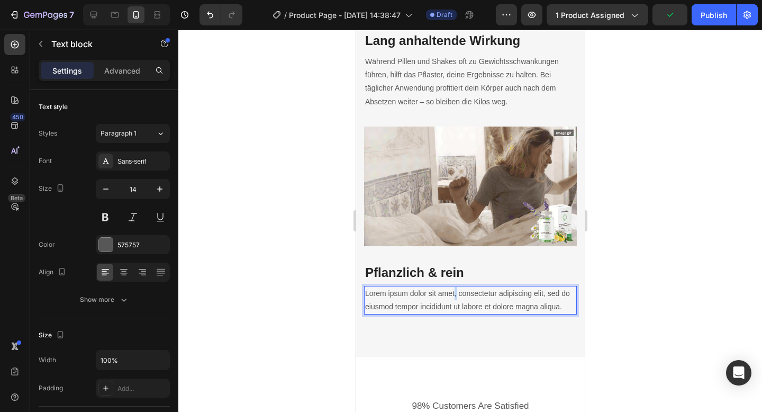
click at [453, 287] on p "Lorem ipsum dolor sit amet, consectetur adipiscing elit, sed do eiusmod tempor …" at bounding box center [469, 300] width 211 height 26
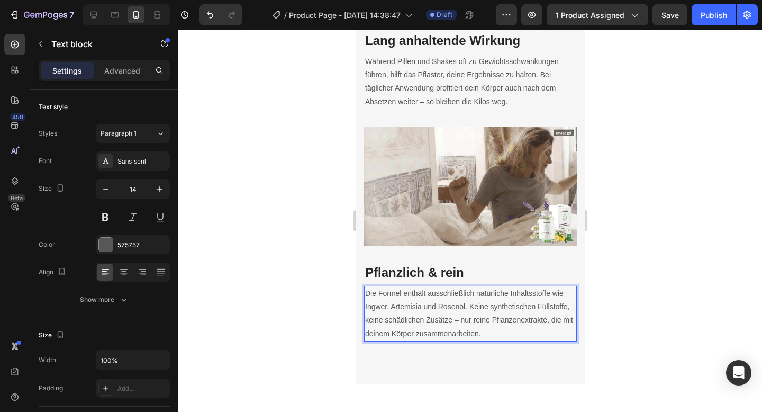
click at [655, 276] on div at bounding box center [469, 221] width 583 height 382
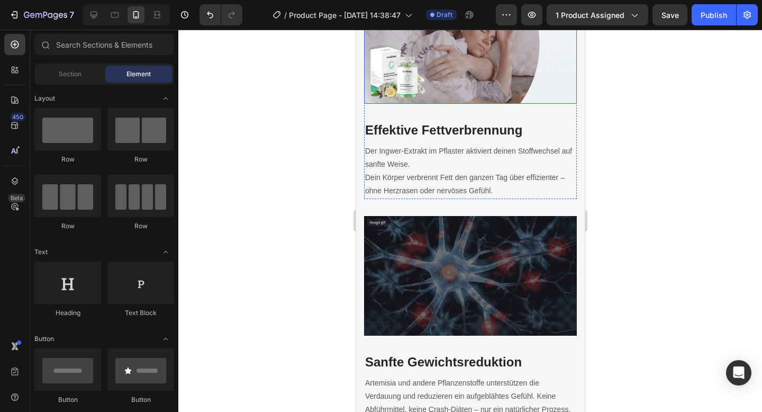
scroll to position [1630, 0]
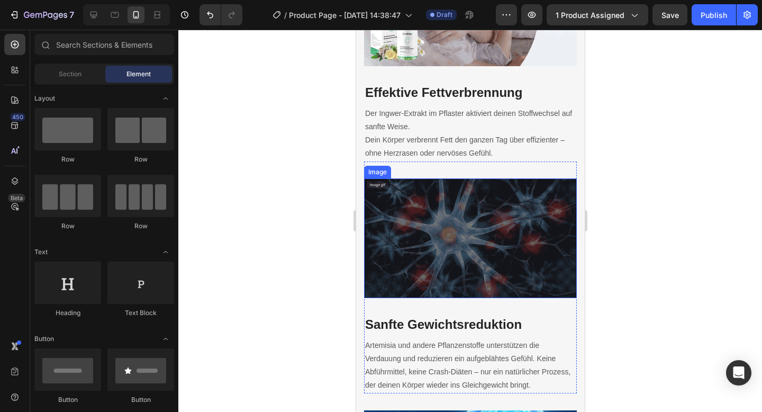
click at [465, 239] on img at bounding box center [469, 238] width 213 height 120
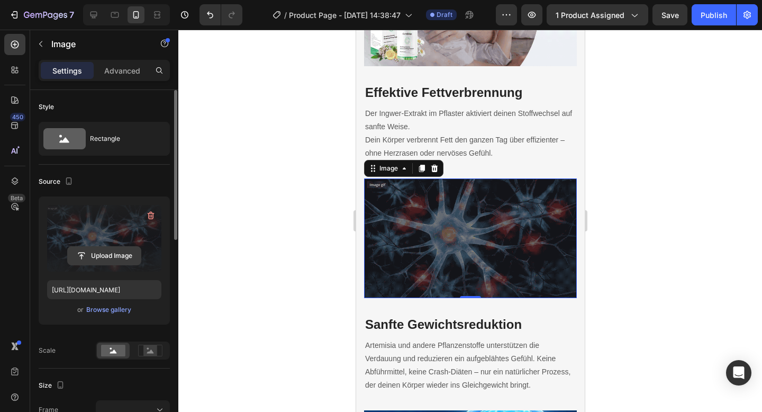
click at [117, 259] on input "file" at bounding box center [104, 256] width 73 height 18
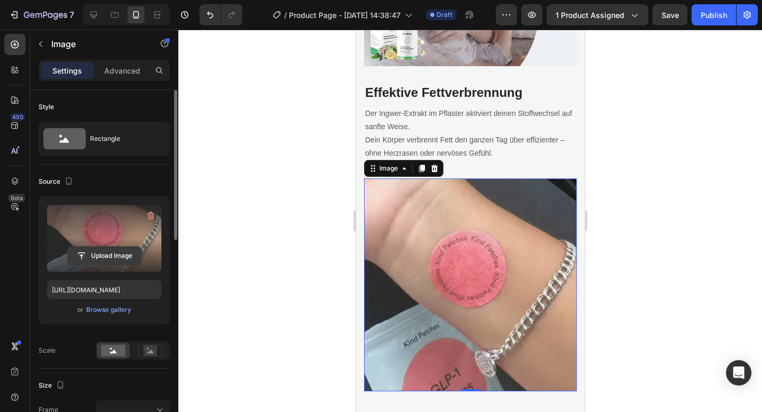
click at [88, 250] on input "file" at bounding box center [104, 256] width 73 height 18
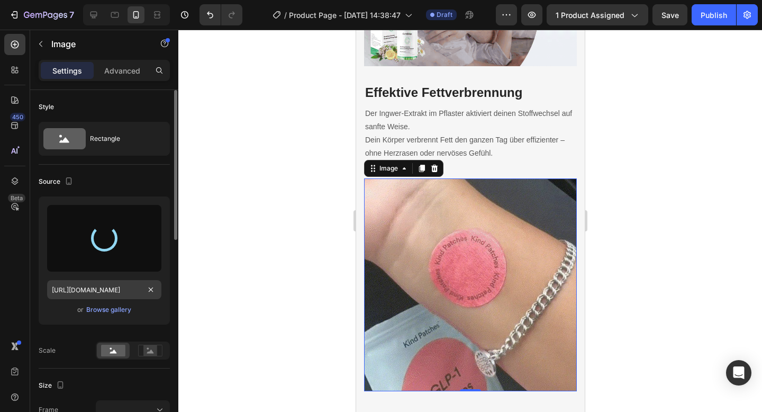
scroll to position [11, 0]
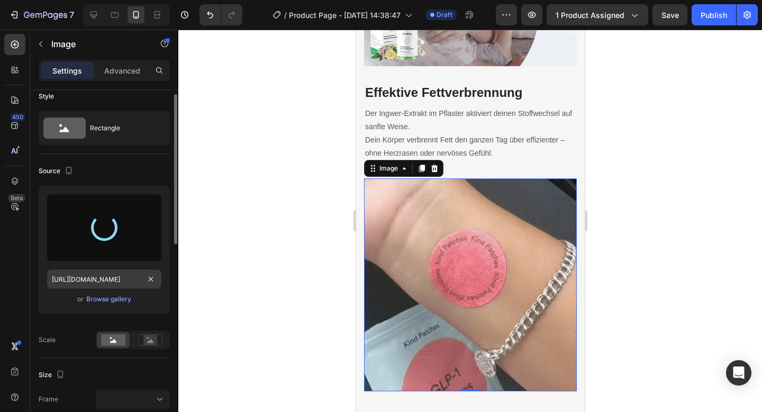
type input "[URL][DOMAIN_NAME]"
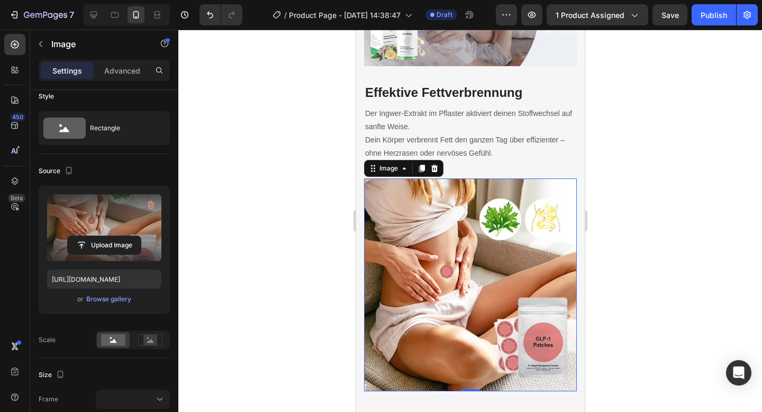
click at [198, 267] on div at bounding box center [469, 221] width 583 height 382
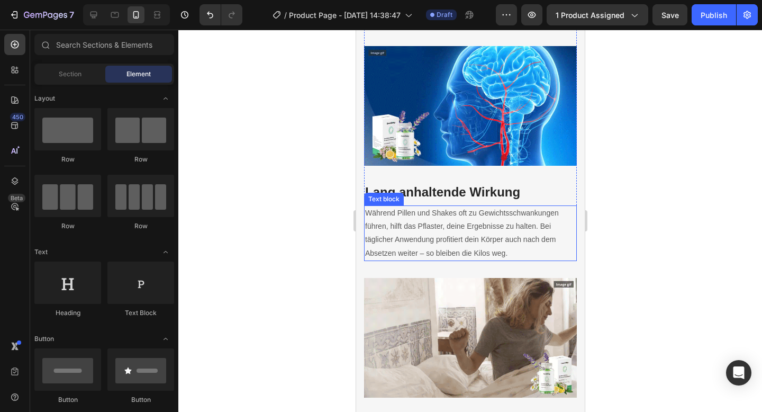
scroll to position [2023, 0]
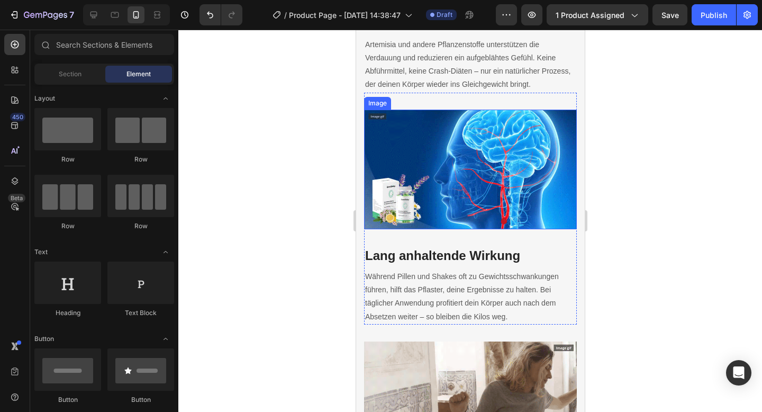
click at [407, 163] on img at bounding box center [469, 169] width 213 height 120
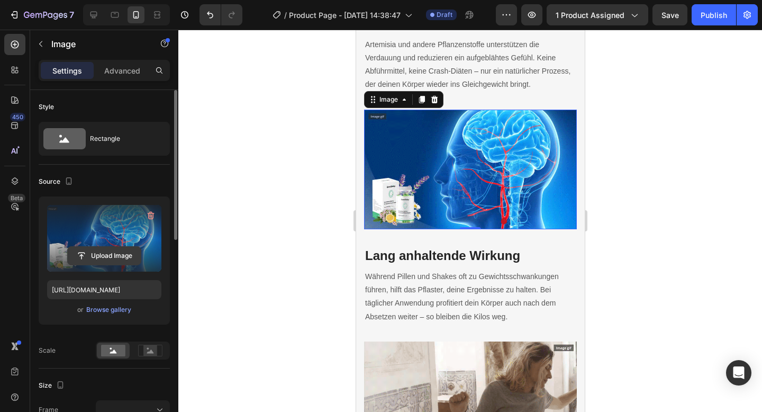
click at [112, 256] on input "file" at bounding box center [104, 256] width 73 height 18
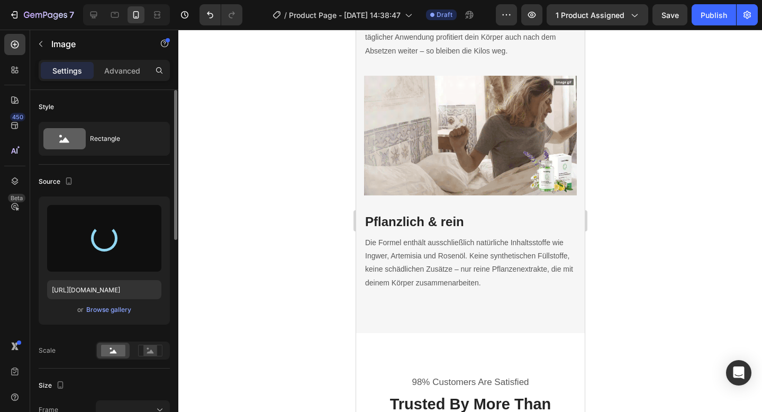
type input "[URL][DOMAIN_NAME]"
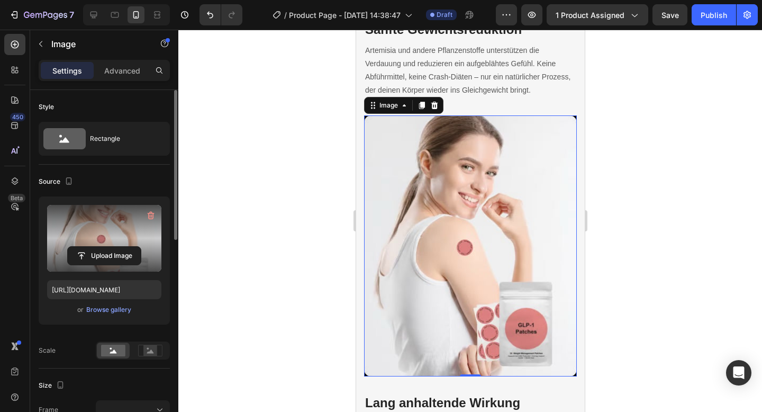
scroll to position [1822, 0]
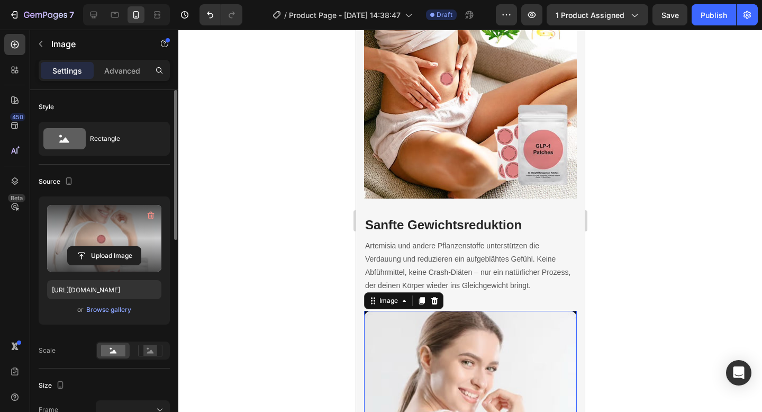
click at [696, 220] on div at bounding box center [469, 221] width 583 height 382
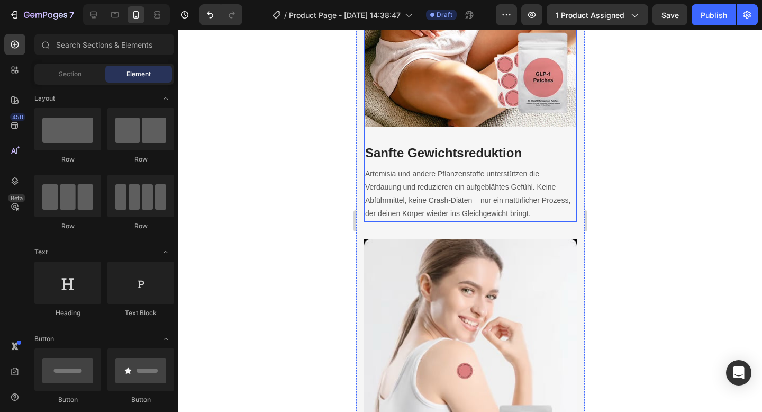
scroll to position [1998, 0]
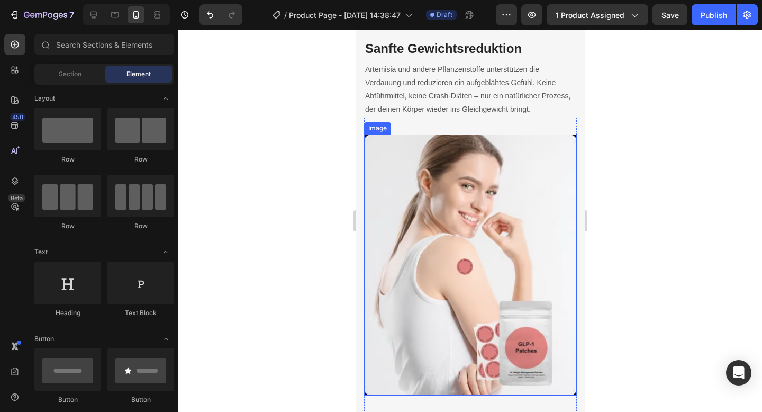
click at [390, 277] on img at bounding box center [469, 264] width 213 height 261
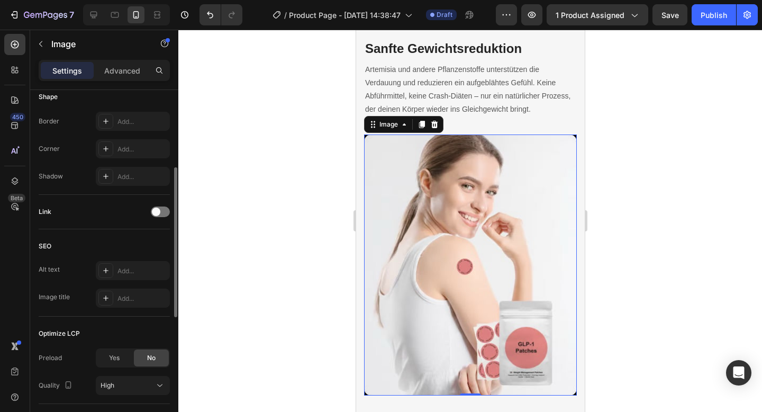
scroll to position [473, 0]
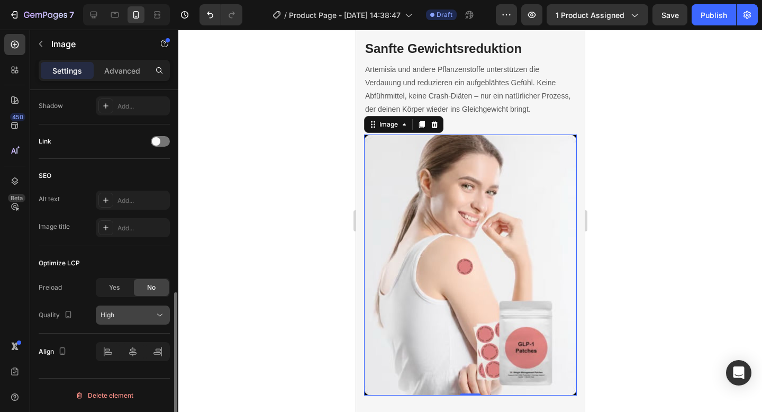
click at [106, 315] on span "High" at bounding box center [108, 315] width 14 height 8
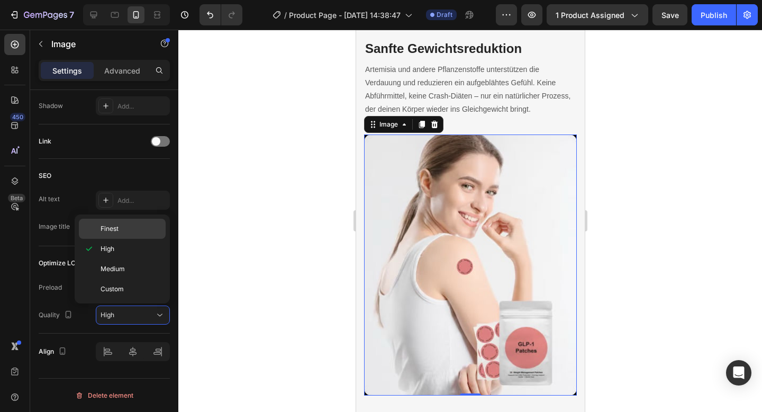
click at [108, 234] on div "Finest" at bounding box center [122, 228] width 87 height 20
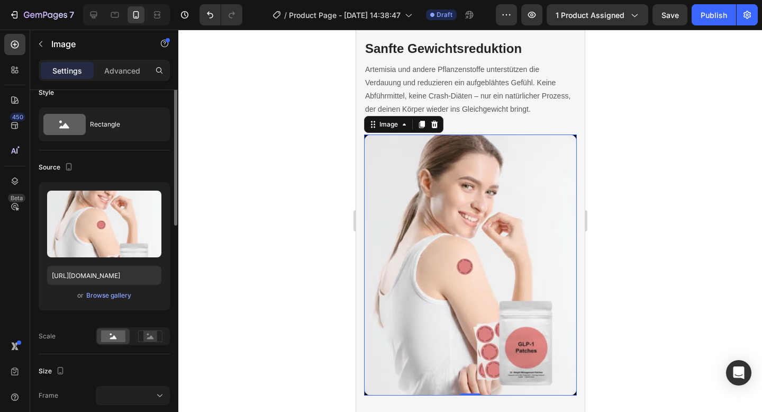
scroll to position [0, 0]
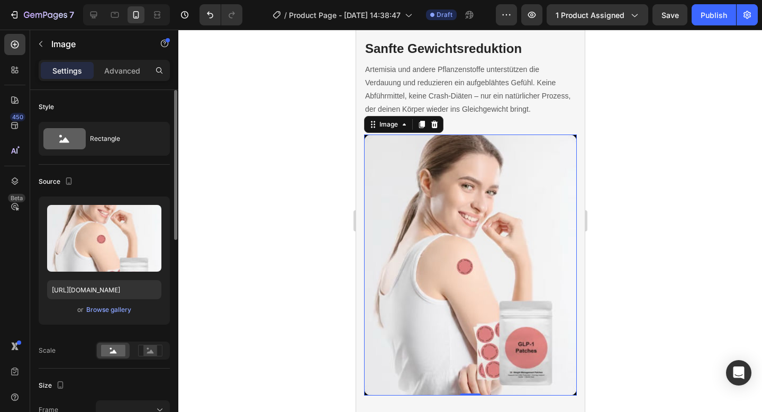
click at [436, 247] on img at bounding box center [469, 264] width 213 height 261
click at [140, 145] on div "Rectangle" at bounding box center [122, 138] width 65 height 24
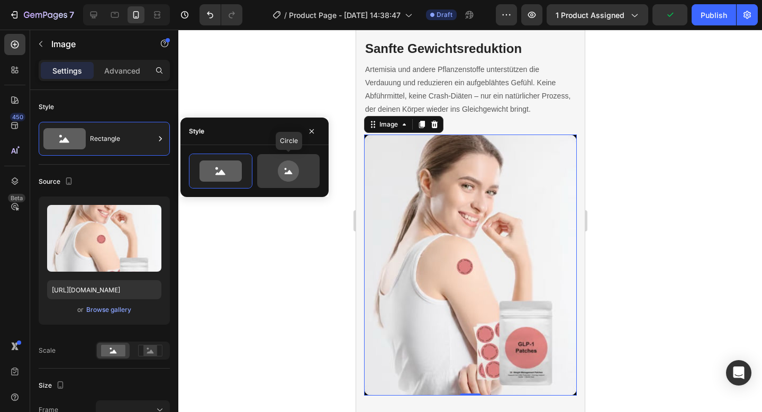
click at [288, 180] on icon at bounding box center [288, 170] width 21 height 21
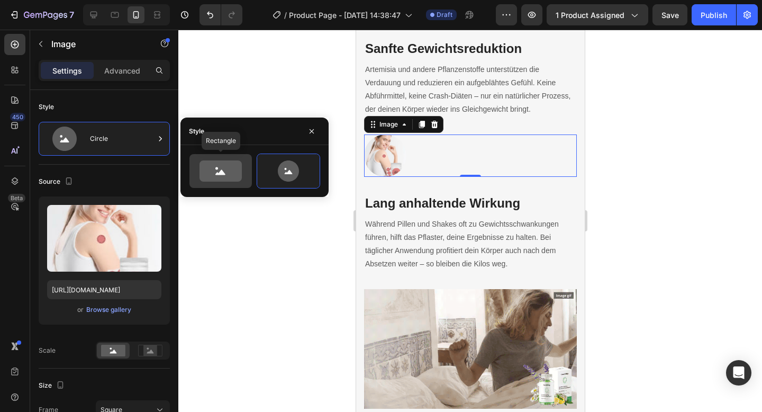
click at [233, 171] on icon at bounding box center [220, 170] width 42 height 21
type input "100"
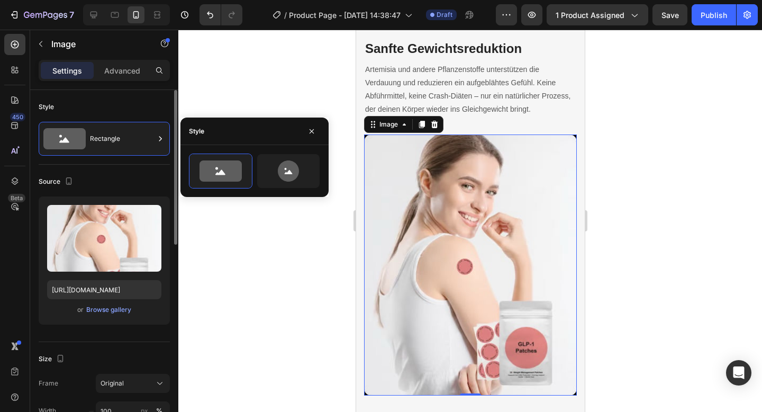
scroll to position [75, 0]
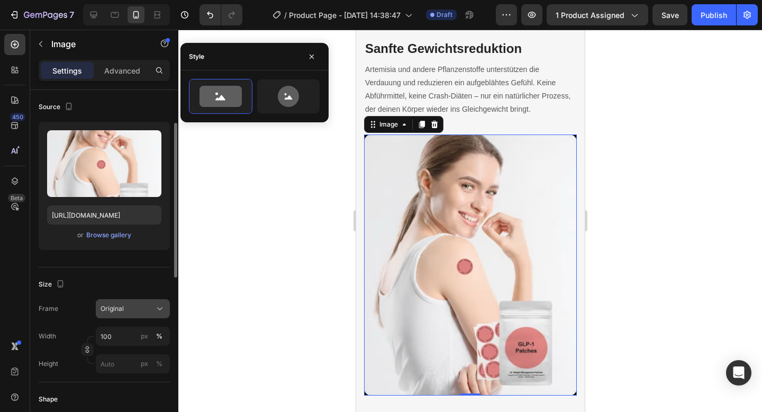
click at [124, 311] on div "Original" at bounding box center [127, 309] width 52 height 10
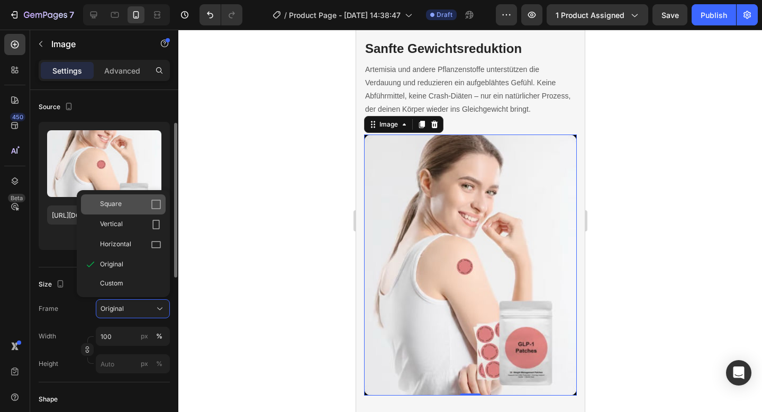
click at [111, 209] on span "Square" at bounding box center [111, 204] width 22 height 11
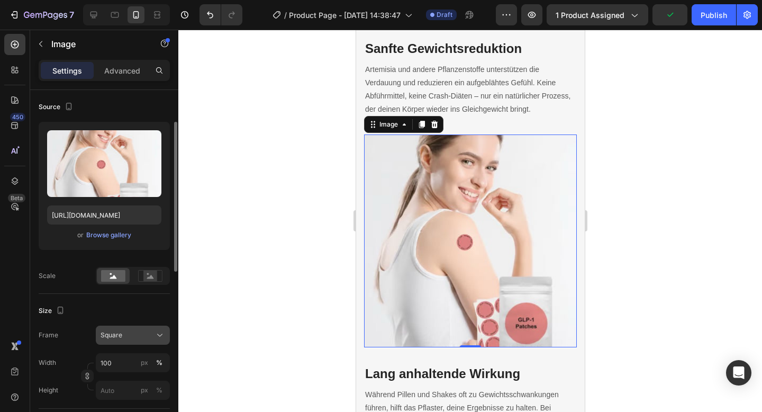
click at [123, 332] on div "Square" at bounding box center [127, 335] width 52 height 10
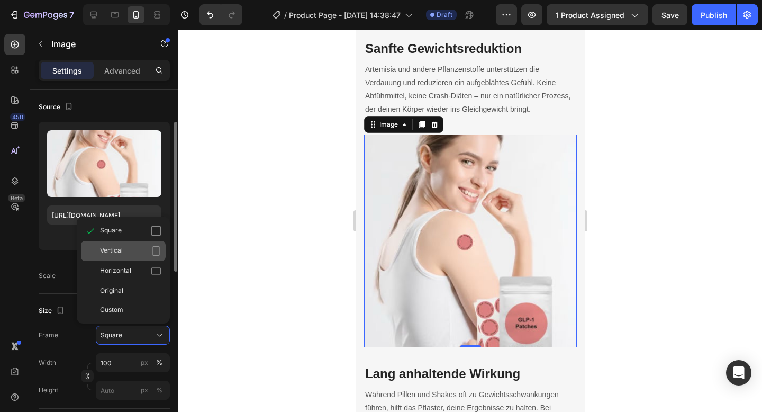
click at [119, 256] on span "Vertical" at bounding box center [111, 250] width 23 height 11
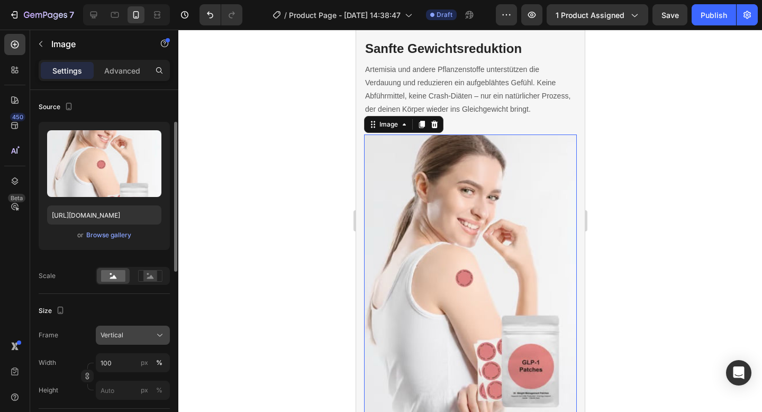
click at [115, 333] on span "Vertical" at bounding box center [112, 335] width 23 height 10
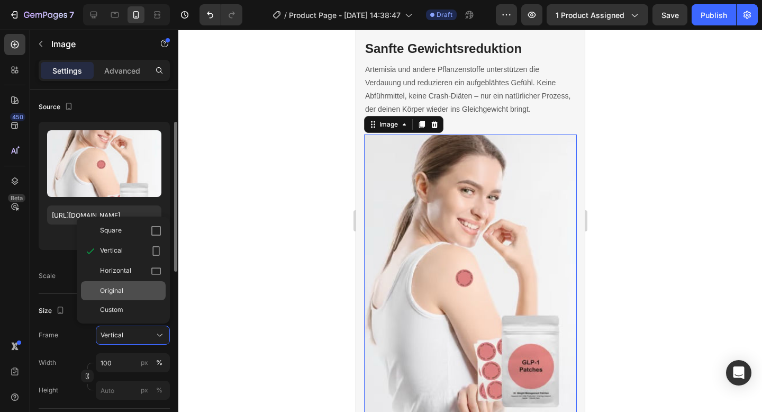
click at [117, 292] on span "Original" at bounding box center [111, 291] width 23 height 10
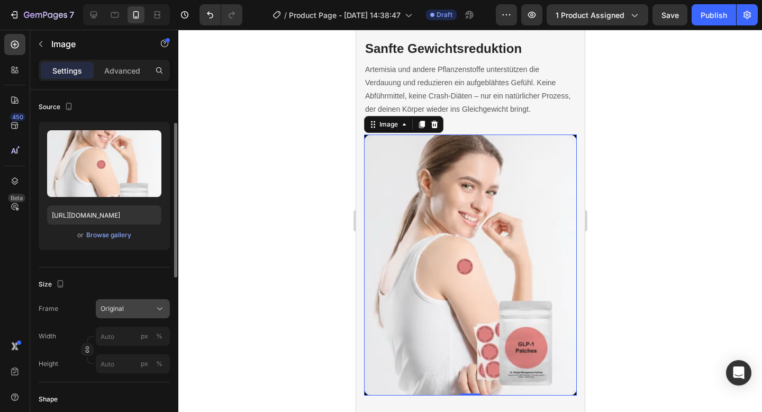
click at [112, 303] on div "Original" at bounding box center [133, 308] width 65 height 11
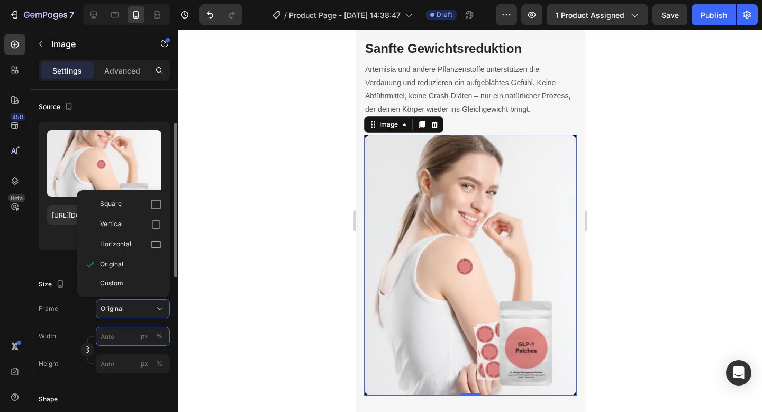
click at [127, 338] on input "px %" at bounding box center [133, 335] width 74 height 19
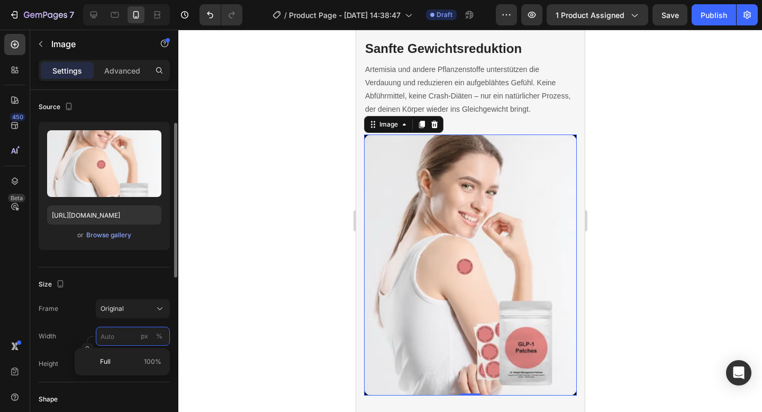
type input "2"
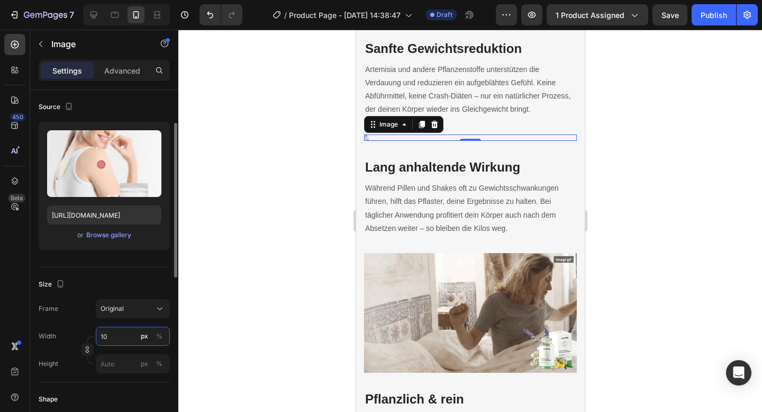
type input "1"
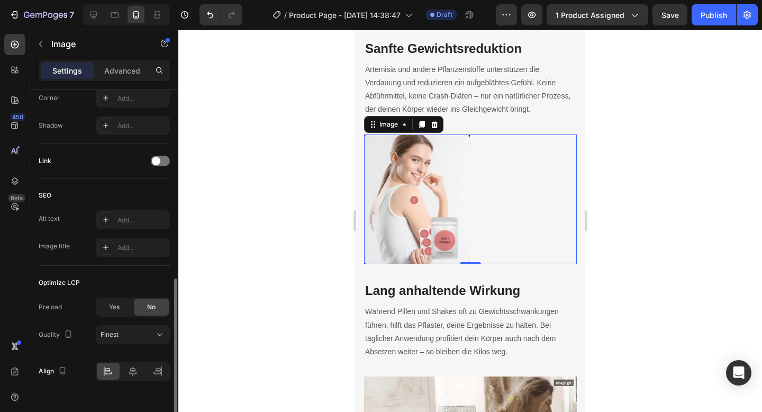
scroll to position [446, 0]
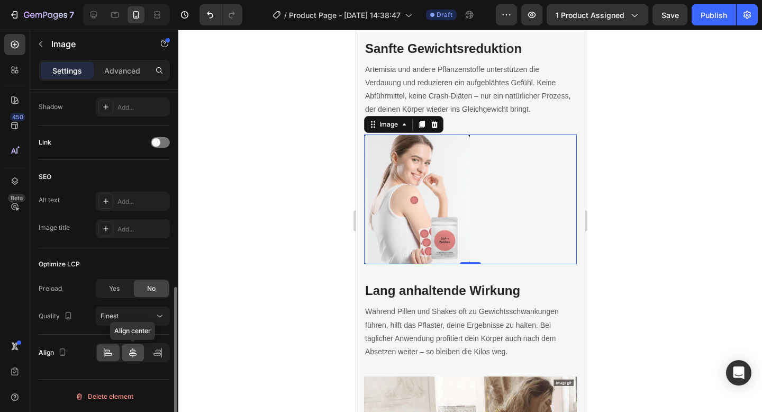
type input "200"
click at [135, 348] on icon at bounding box center [132, 352] width 11 height 11
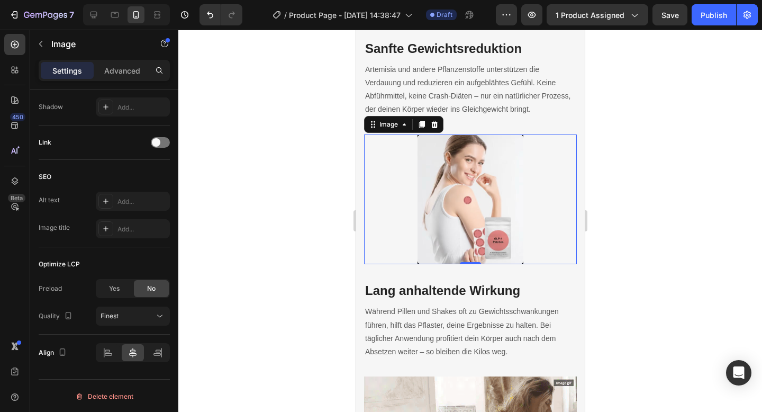
click at [273, 287] on div at bounding box center [469, 221] width 583 height 382
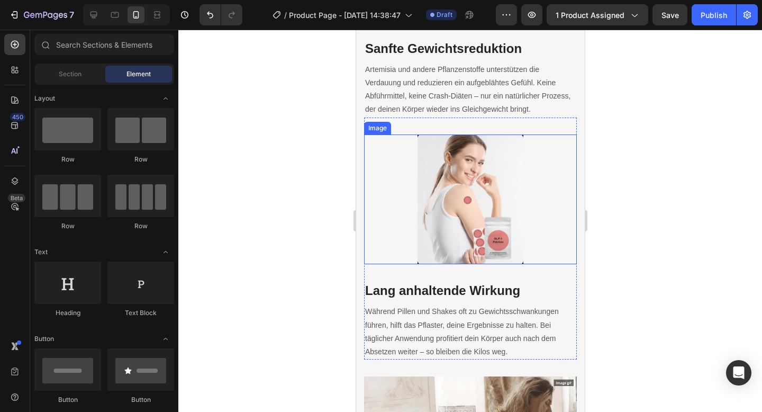
click at [433, 206] on img at bounding box center [470, 199] width 106 height 130
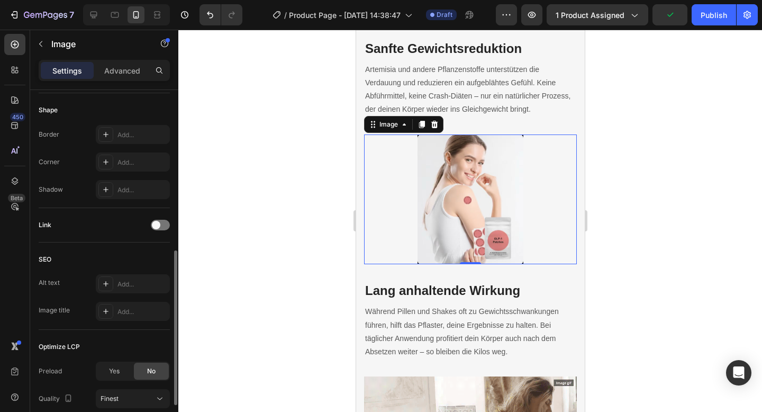
scroll to position [345, 0]
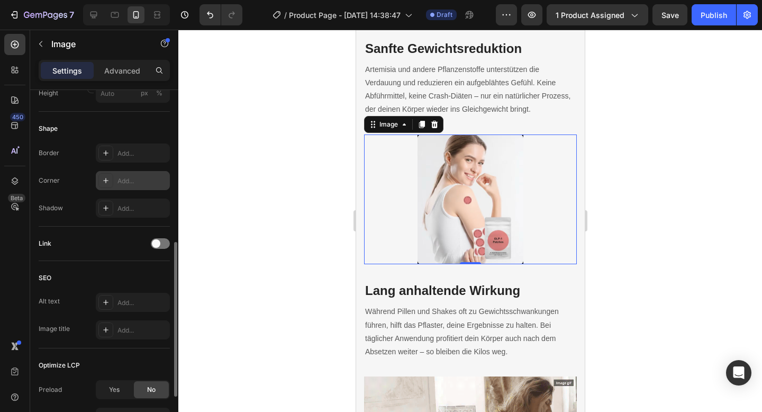
click at [104, 176] on icon at bounding box center [106, 180] width 8 height 8
click at [208, 179] on div at bounding box center [469, 221] width 583 height 382
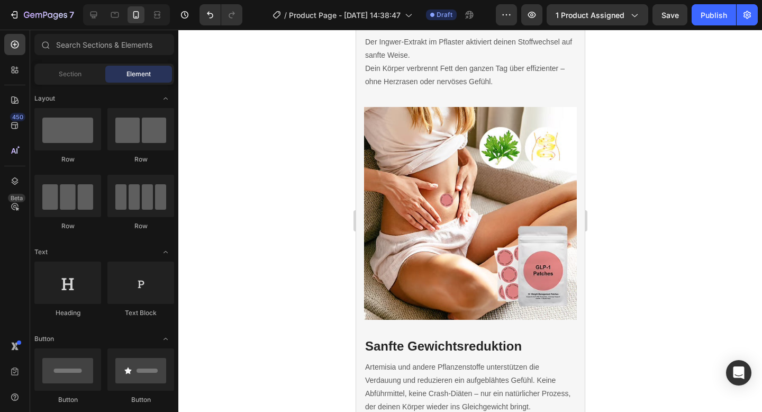
scroll to position [344, 0]
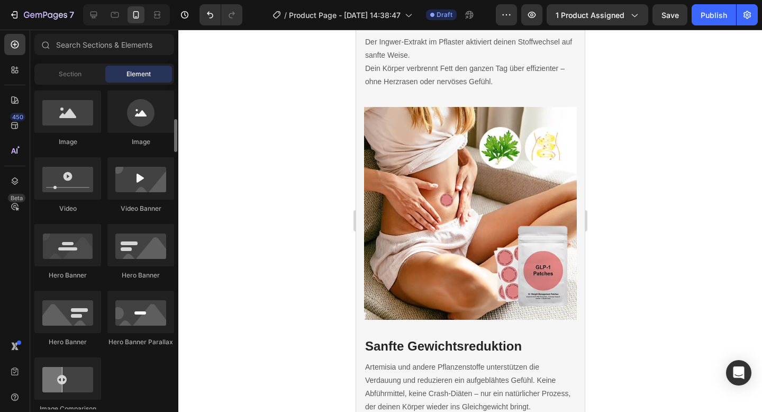
click at [381, 193] on img at bounding box center [469, 213] width 213 height 213
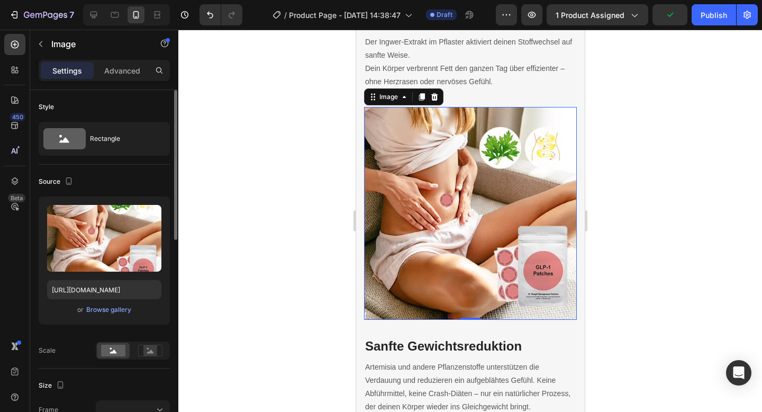
scroll to position [221, 0]
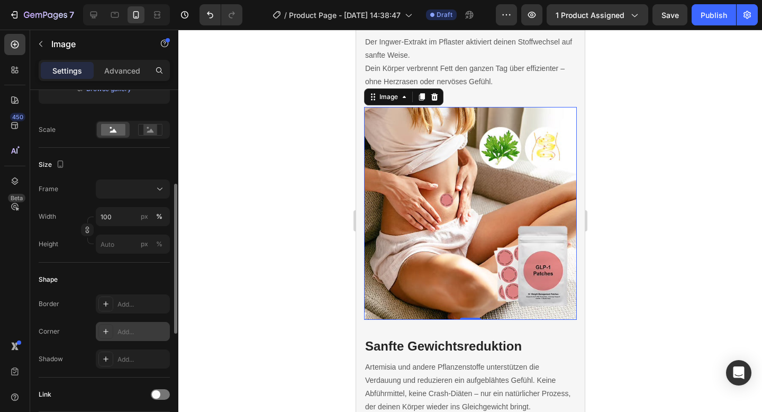
click at [127, 333] on div "Add..." at bounding box center [142, 332] width 50 height 10
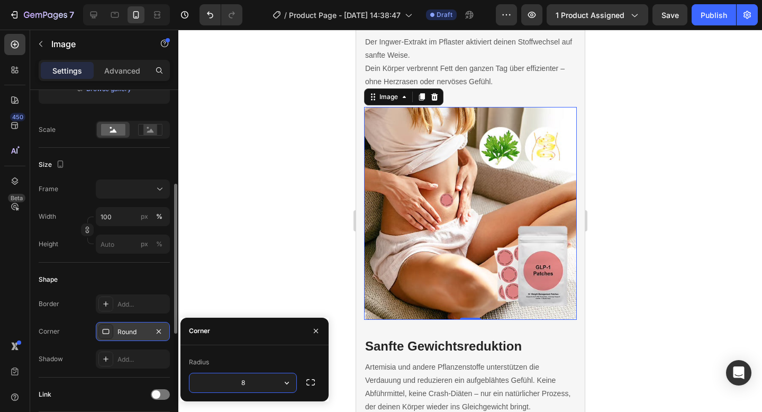
click at [214, 215] on div at bounding box center [469, 221] width 583 height 382
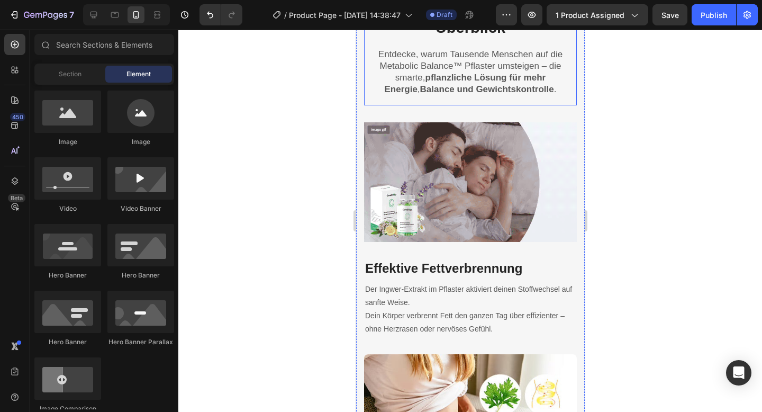
scroll to position [1398, 0]
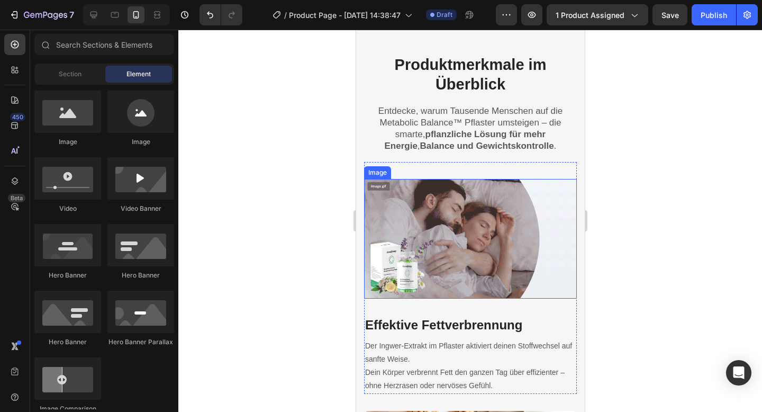
click at [420, 240] on img at bounding box center [469, 239] width 213 height 120
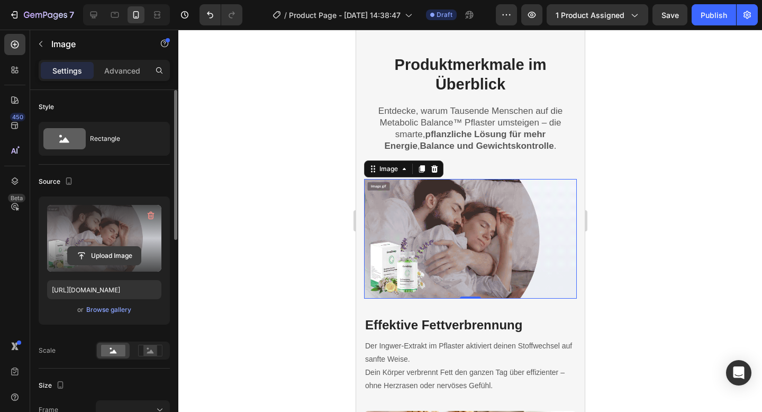
click at [114, 258] on input "file" at bounding box center [104, 256] width 73 height 18
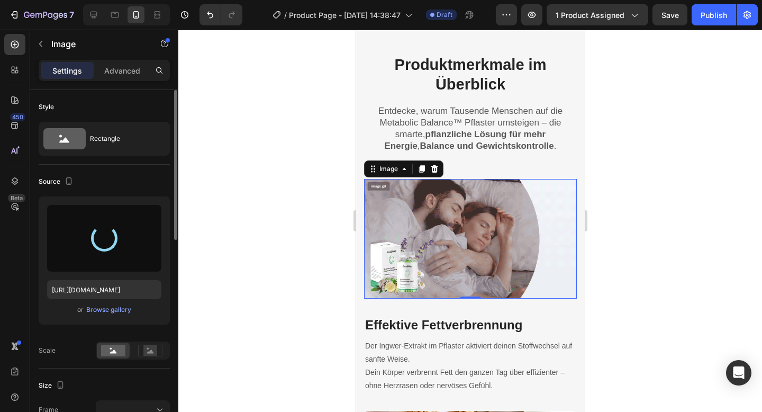
type input "[URL][DOMAIN_NAME]"
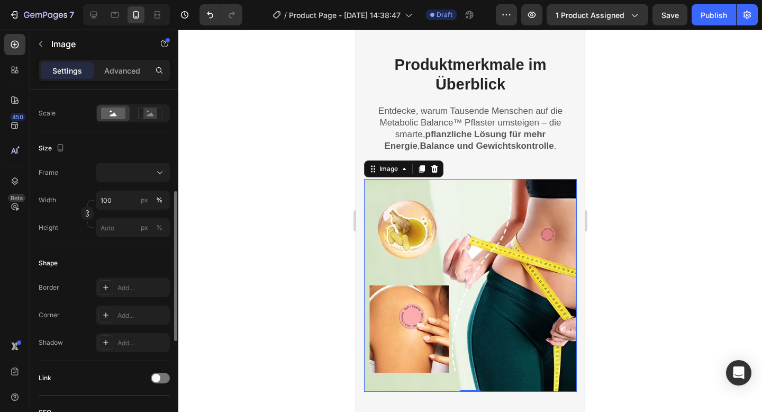
scroll to position [336, 0]
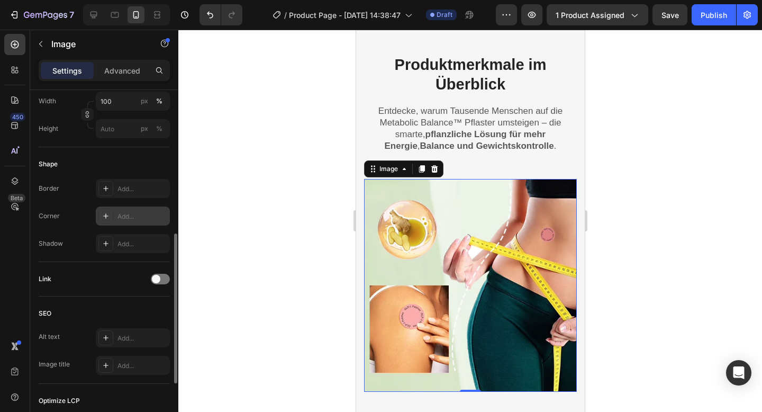
click at [124, 215] on div "Add..." at bounding box center [142, 217] width 50 height 10
click at [255, 166] on div at bounding box center [469, 221] width 583 height 382
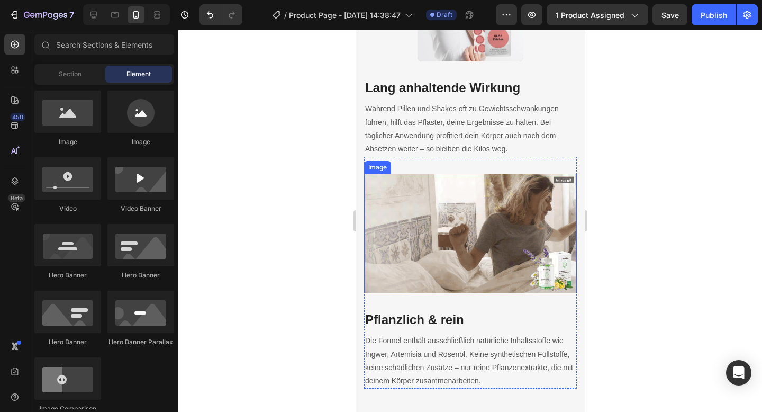
scroll to position [2316, 0]
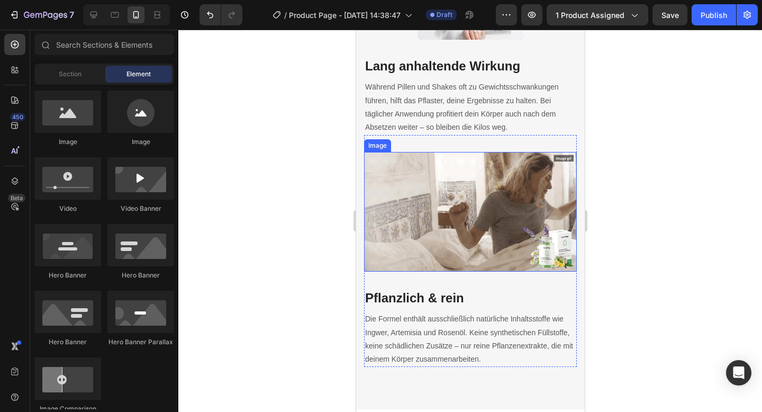
click at [452, 205] on img at bounding box center [469, 212] width 213 height 120
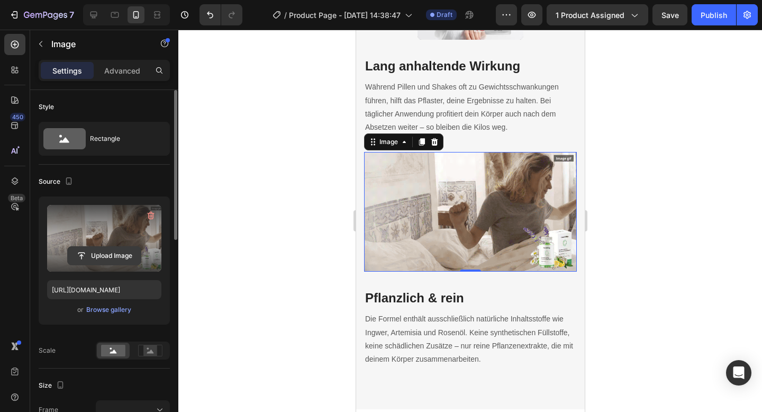
click at [88, 250] on input "file" at bounding box center [104, 256] width 73 height 18
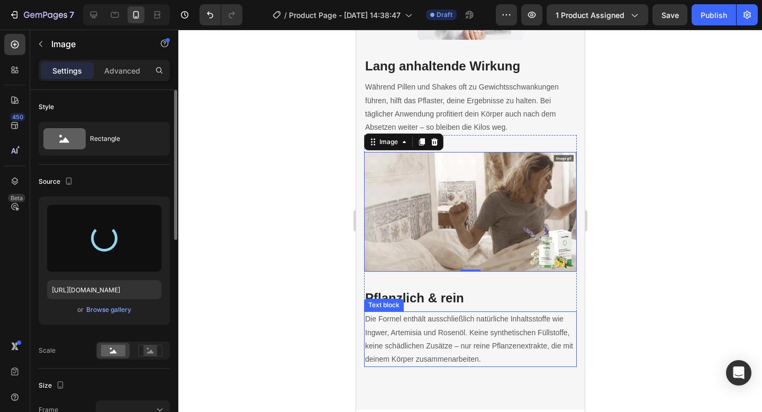
type input "https://cdn.shopify.com/s/files/1/0788/6916/8473/files/gempages_536301623899587…"
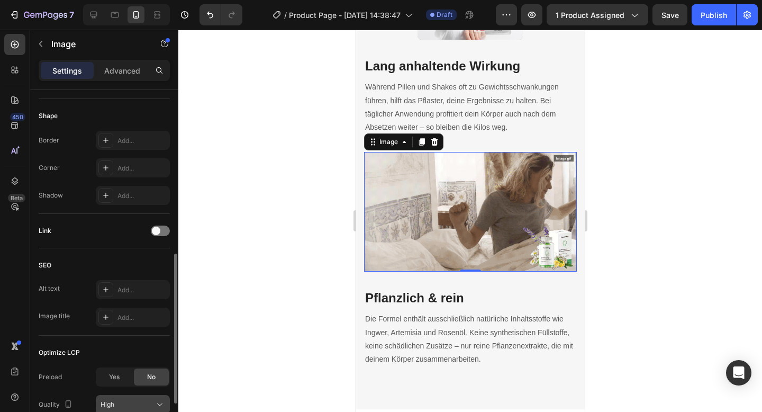
scroll to position [288, 0]
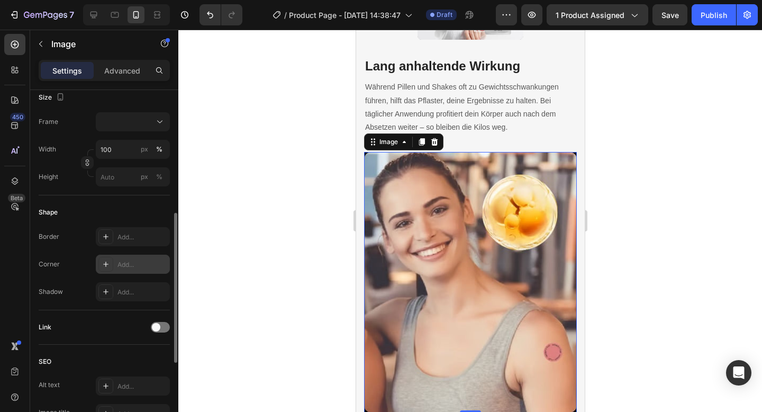
click at [130, 261] on div "Add..." at bounding box center [142, 265] width 50 height 10
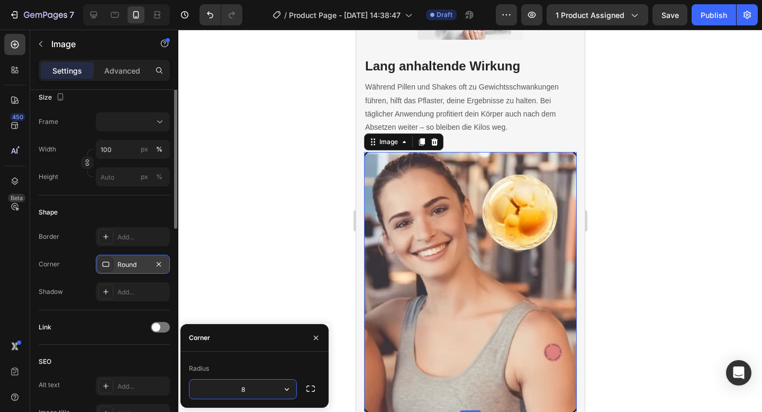
scroll to position [194, 0]
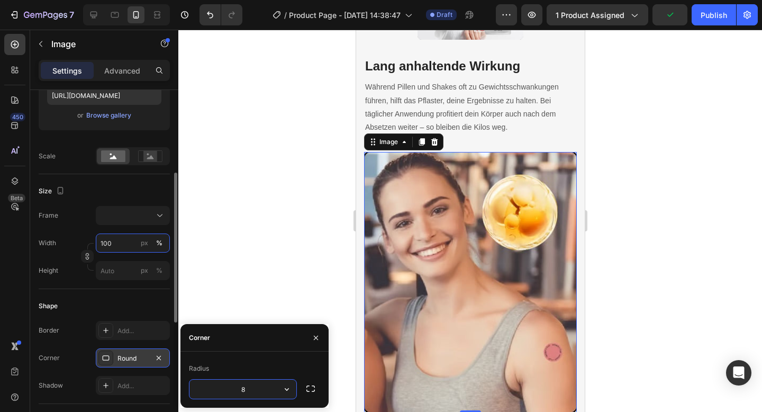
click at [124, 238] on input "100" at bounding box center [133, 242] width 74 height 19
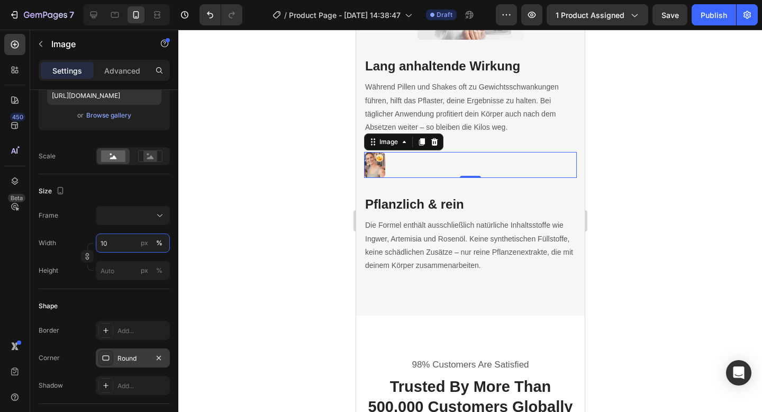
type input "1"
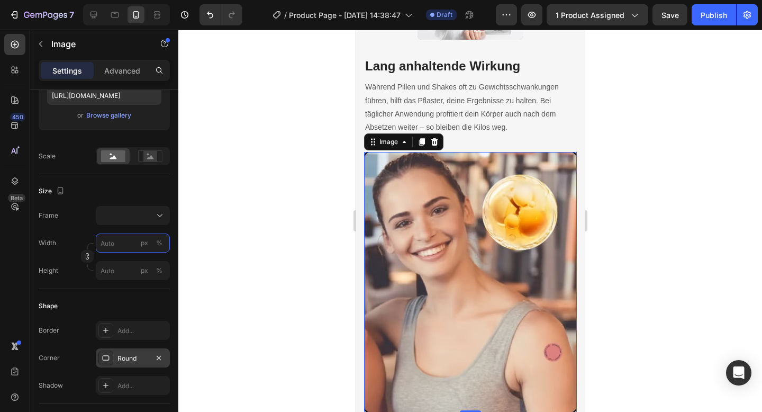
type input "1"
type input "10"
type input "100"
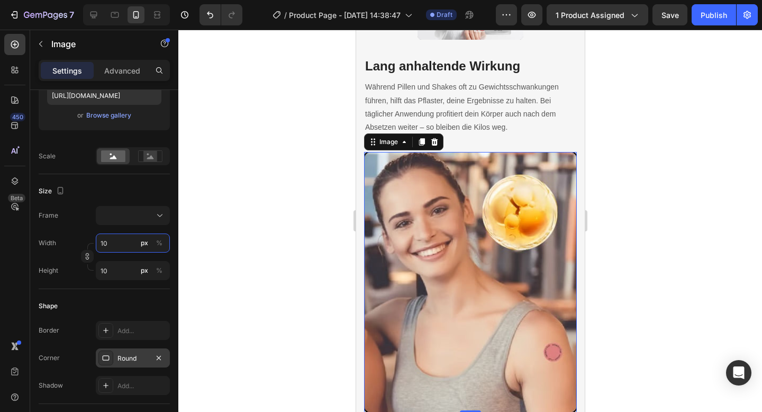
type input "100"
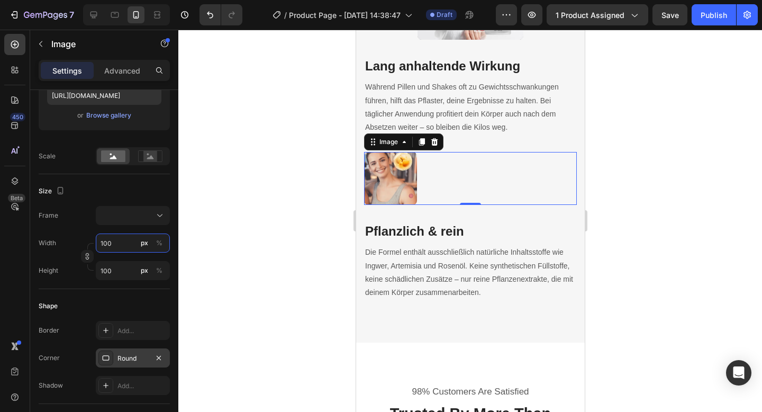
type input "10"
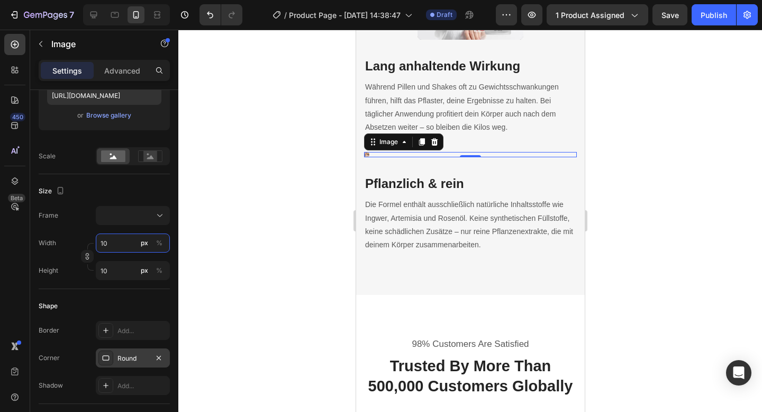
type input "1"
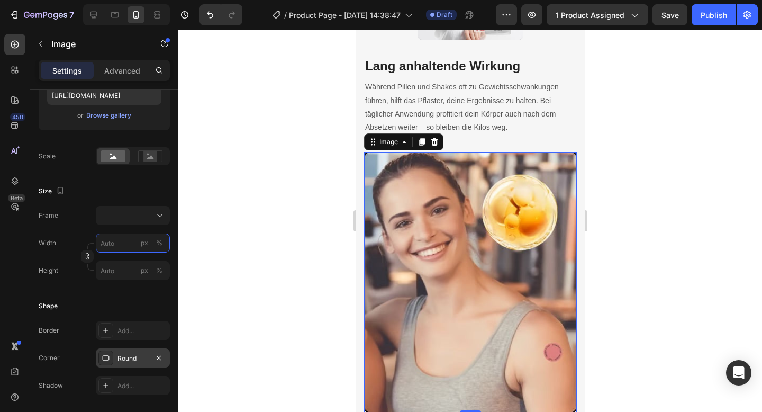
type input "2"
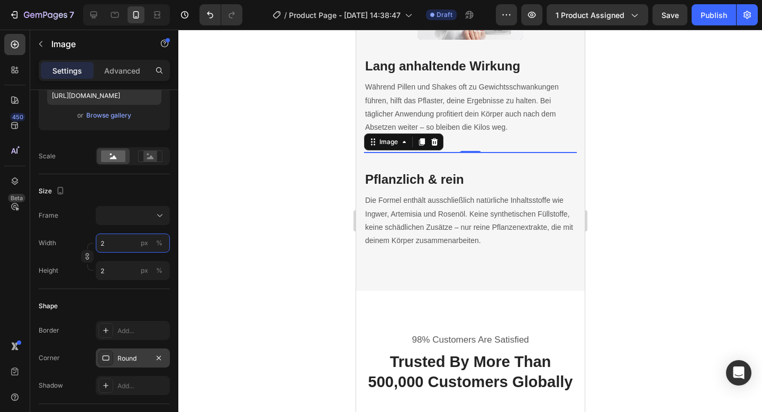
type input "20"
type input "200"
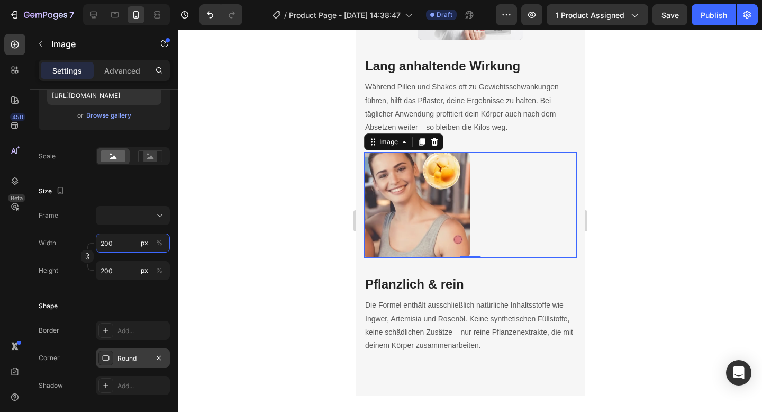
type input "20"
type input "2"
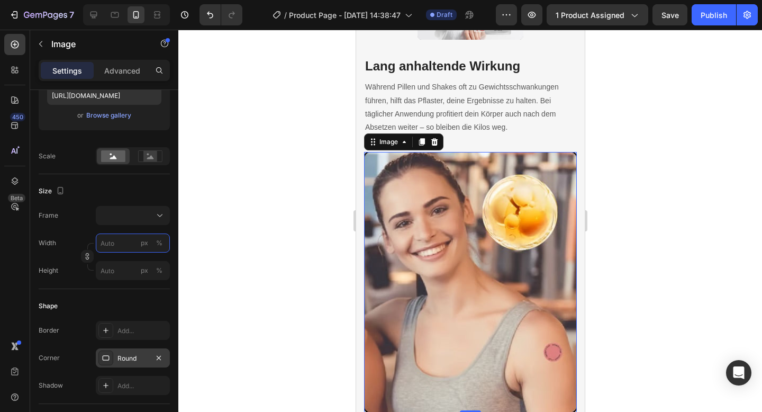
type input "4"
type input "40"
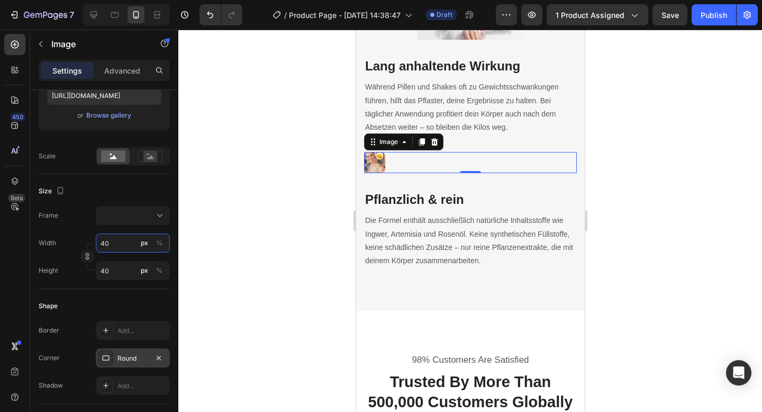
type input "400"
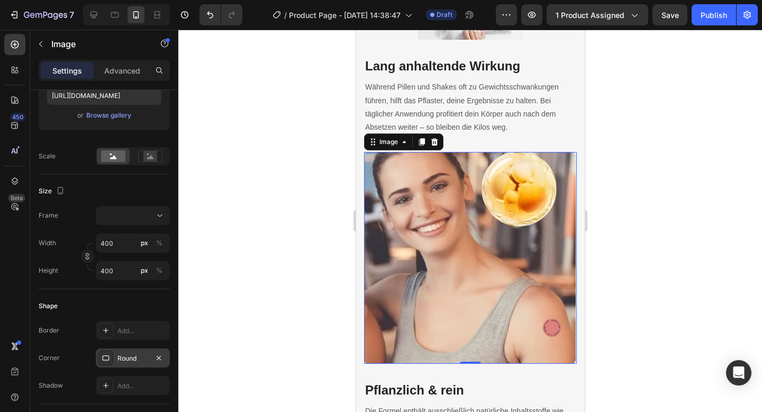
click at [346, 203] on div at bounding box center [469, 221] width 583 height 382
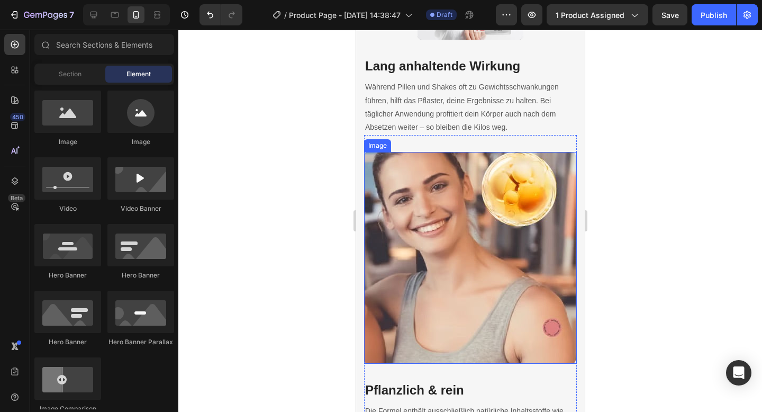
click at [394, 225] on img at bounding box center [469, 258] width 212 height 212
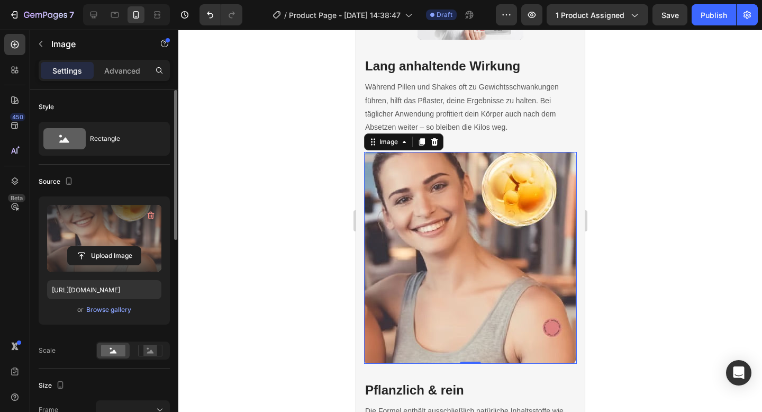
scroll to position [217, 0]
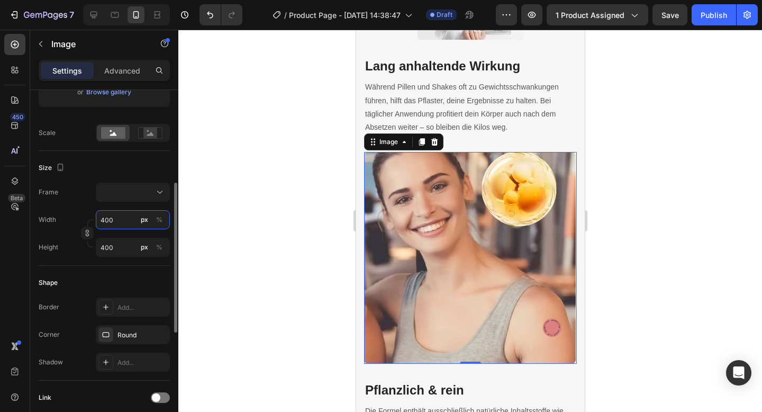
click at [118, 221] on input "400" at bounding box center [133, 219] width 74 height 19
type input "3"
type input "30"
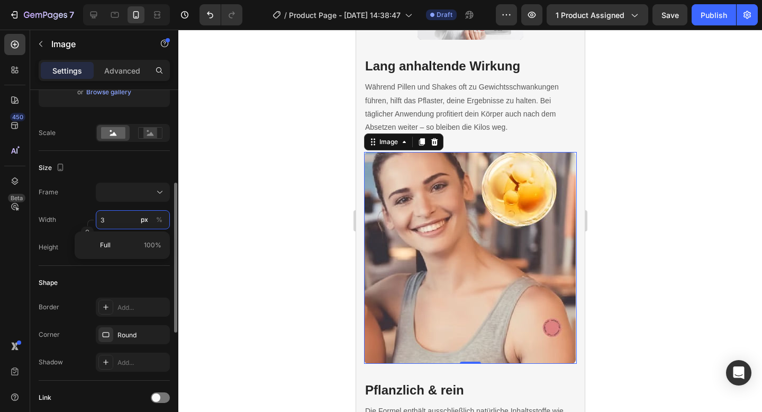
type input "30"
type input "300"
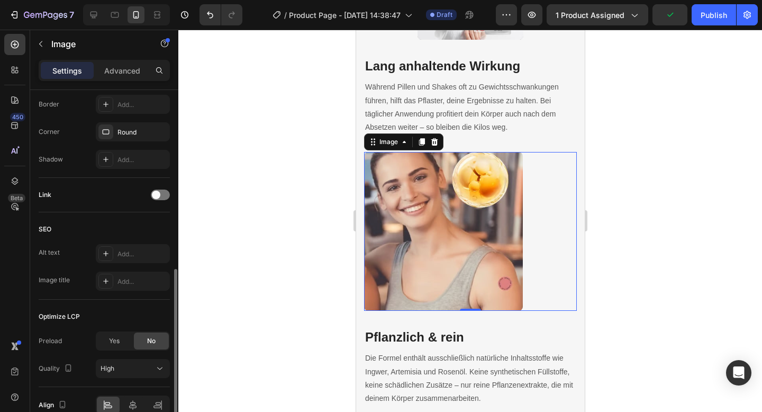
scroll to position [473, 0]
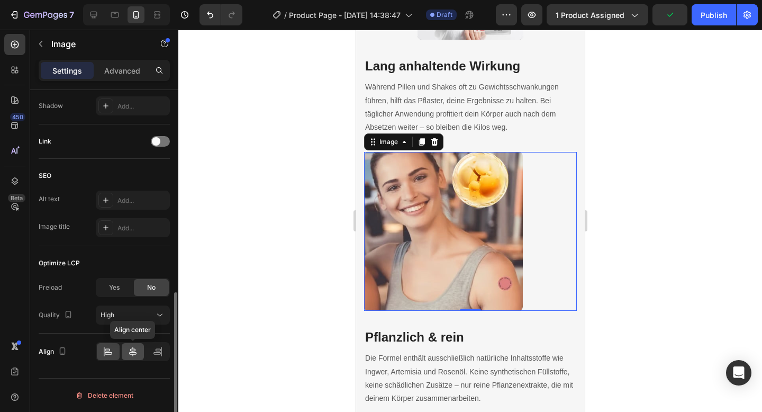
type input "300"
click at [135, 352] on icon at bounding box center [132, 351] width 7 height 10
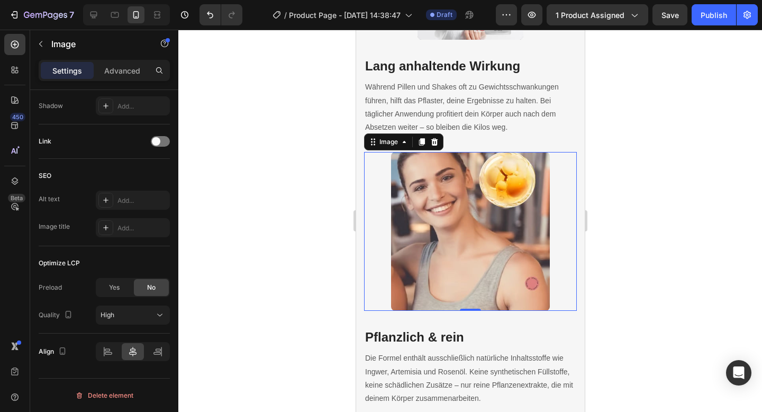
click at [196, 318] on div at bounding box center [469, 221] width 583 height 382
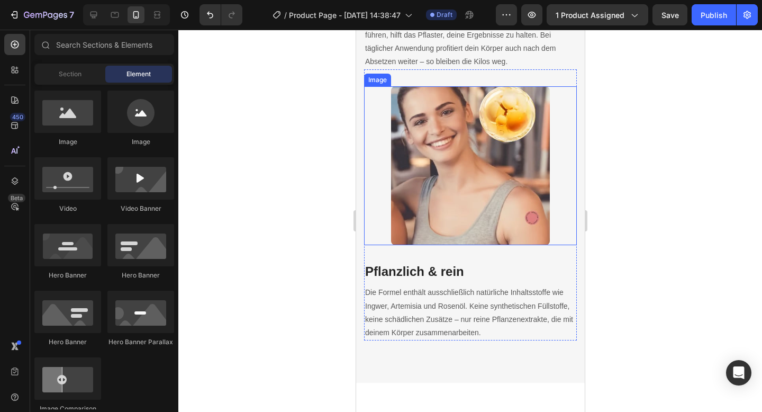
scroll to position [2383, 0]
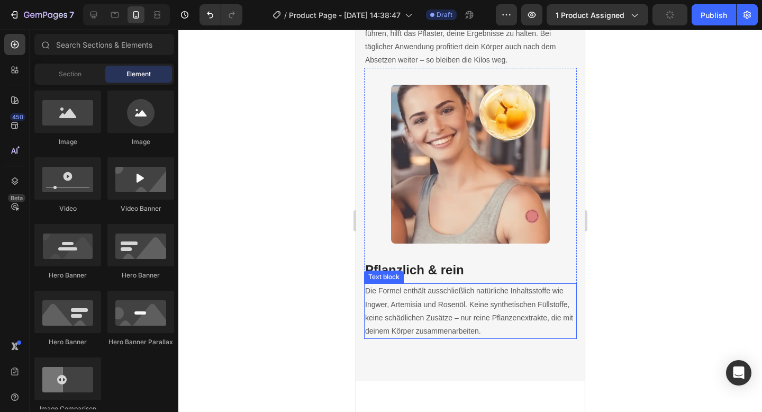
click at [378, 316] on p "Die Formel enthält ausschließlich natürliche Inhaltsstoffe wie Ingwer, Artemisi…" at bounding box center [469, 310] width 211 height 53
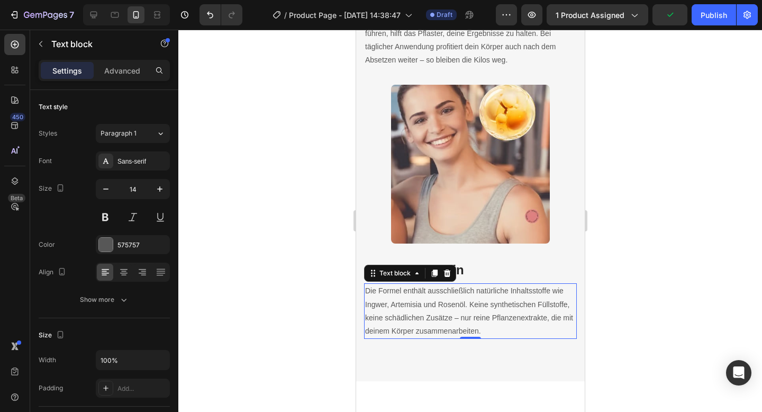
click at [380, 315] on p "Die Formel enthält ausschließlich natürliche Inhaltsstoffe wie Ingwer, Artemisi…" at bounding box center [469, 310] width 211 height 53
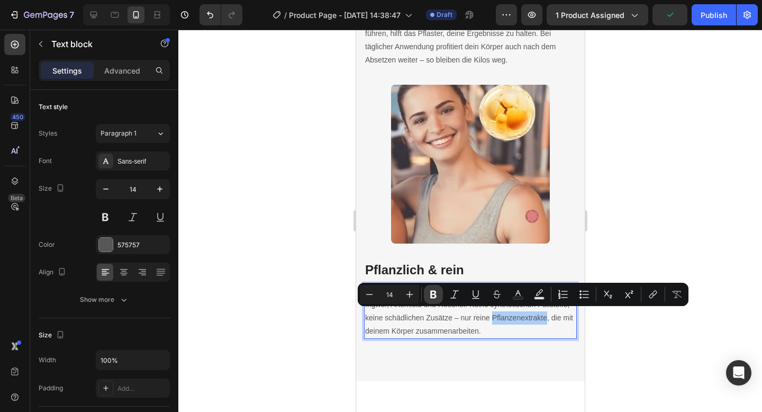
click at [431, 295] on icon "Editor contextual toolbar" at bounding box center [433, 294] width 6 height 8
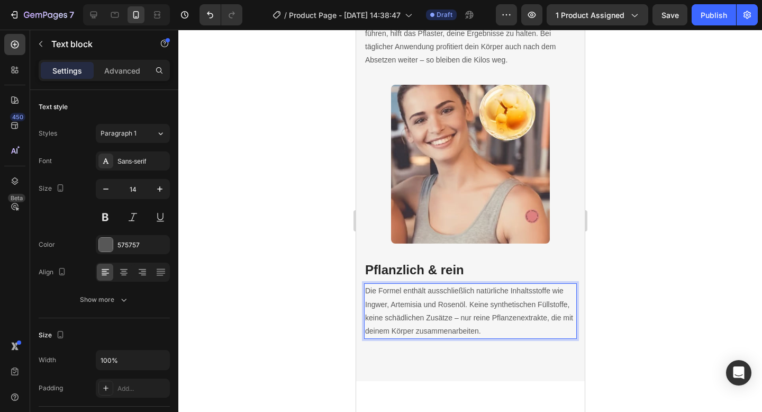
click at [408, 315] on p "Die Formel enthält ausschließlich natürliche Inhaltsstoffe wie Ingwer, Artemisi…" at bounding box center [469, 310] width 211 height 53
click at [440, 260] on h3 "Pflanzlich & rein" at bounding box center [469, 269] width 213 height 19
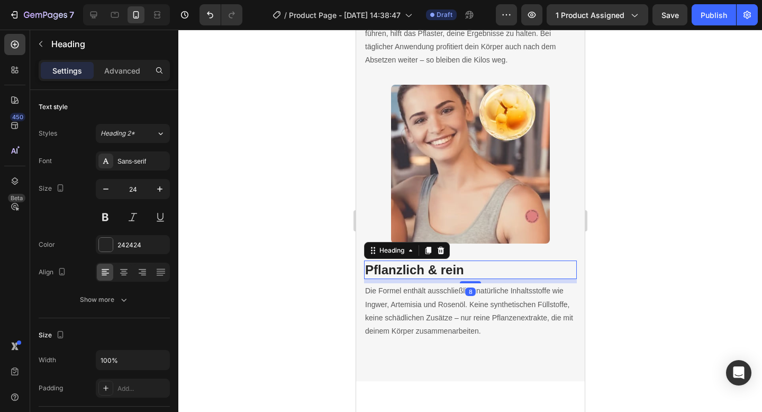
click at [491, 285] on p "Die Formel enthält ausschließlich natürliche Inhaltsstoffe wie Ingwer, Artemisi…" at bounding box center [469, 310] width 211 height 53
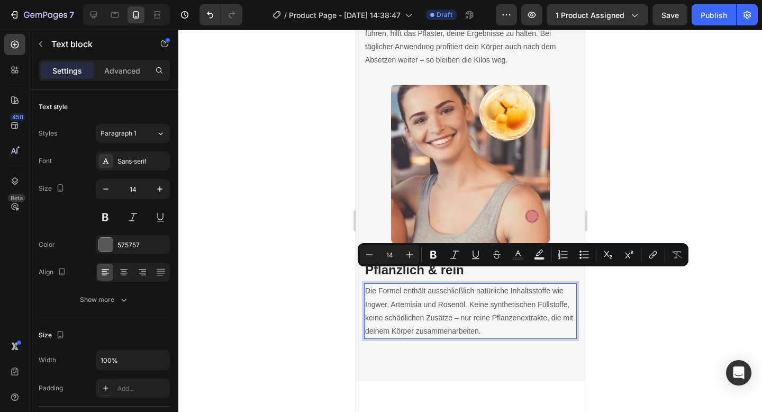
click at [675, 313] on div at bounding box center [469, 221] width 583 height 382
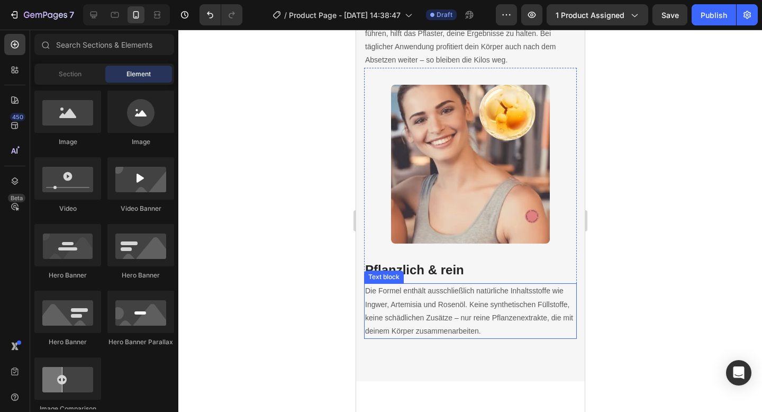
click at [489, 284] on p "Die Formel enthält ausschließlich natürliche Inhaltsstoffe wie Ingwer, Artemisi…" at bounding box center [469, 310] width 211 height 53
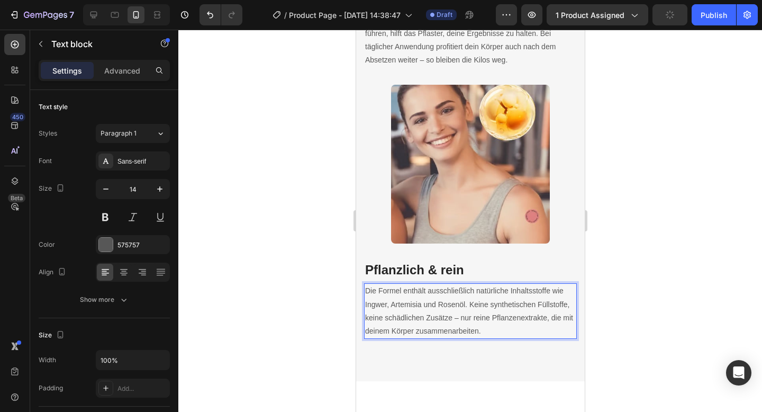
click at [475, 284] on p "Die Formel enthält ausschließlich natürliche Inhaltsstoffe wie Ingwer, Artemisi…" at bounding box center [469, 310] width 211 height 53
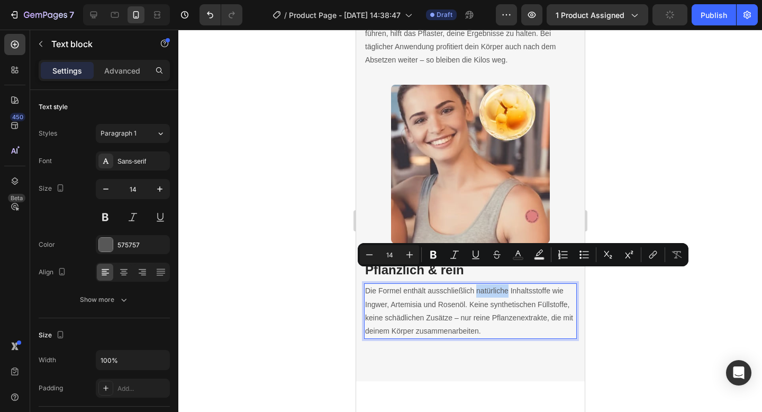
click at [494, 284] on p "Die Formel enthält ausschließlich natürliche Inhaltsstoffe wie Ingwer, Artemisi…" at bounding box center [469, 310] width 211 height 53
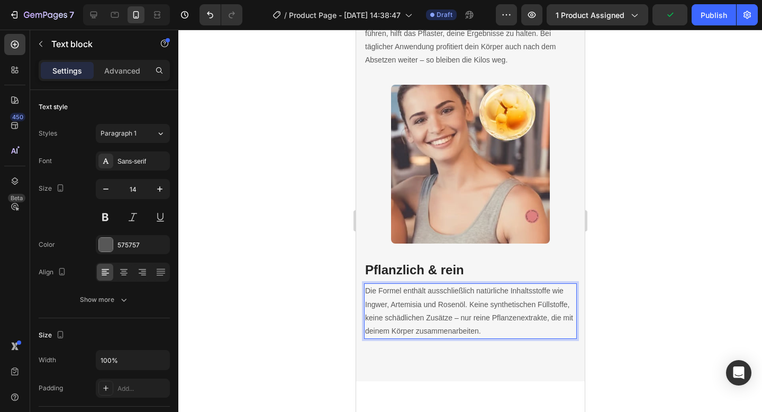
click at [525, 284] on p "Die Formel enthält ausschließlich natürliche Inhaltsstoffe wie Ingwer, Artemisi…" at bounding box center [469, 310] width 211 height 53
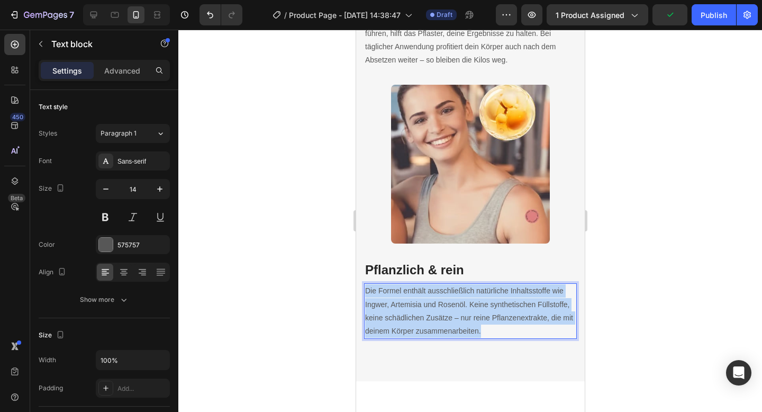
click at [525, 284] on p "Die Formel enthält ausschließlich natürliche Inhaltsstoffe wie Ingwer, Artemisi…" at bounding box center [469, 310] width 211 height 53
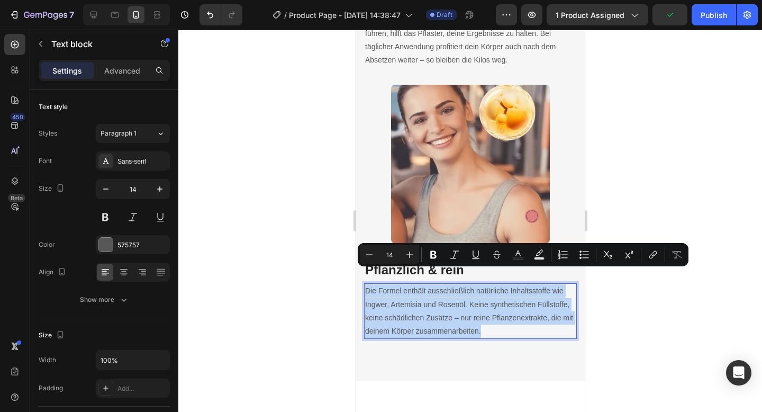
click at [544, 284] on p "Die Formel enthält ausschließlich natürliche Inhaltsstoffe wie Ingwer, Artemisi…" at bounding box center [469, 310] width 211 height 53
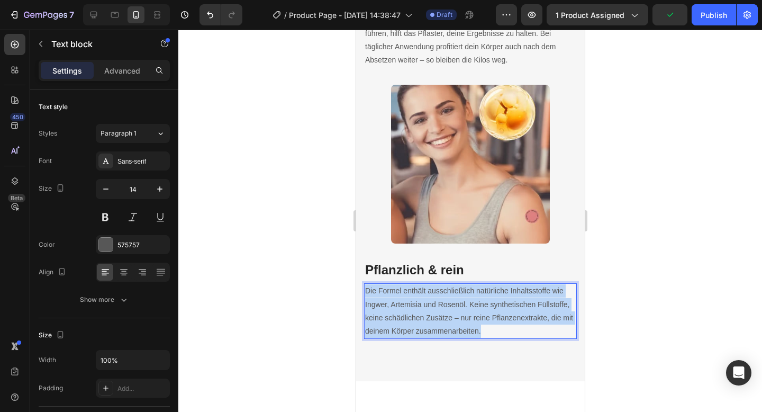
click at [551, 284] on p "Die Formel enthält ausschließlich natürliche Inhaltsstoffe wie Ingwer, Artemisi…" at bounding box center [469, 310] width 211 height 53
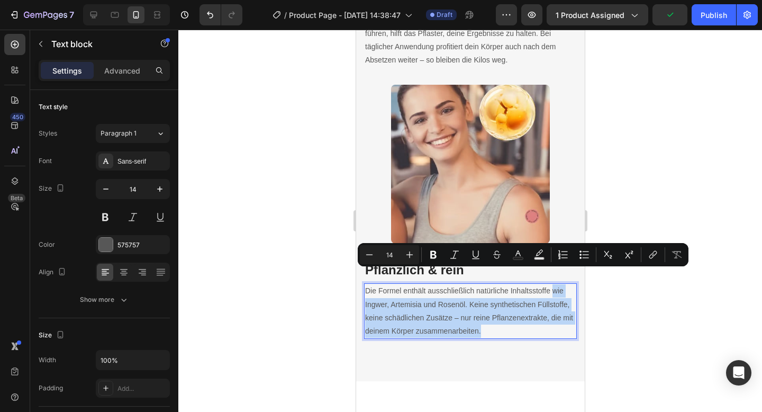
click at [551, 286] on p "Die Formel enthält ausschließlich natürliche Inhaltsstoffe wie Ingwer, Artemisi…" at bounding box center [469, 310] width 211 height 53
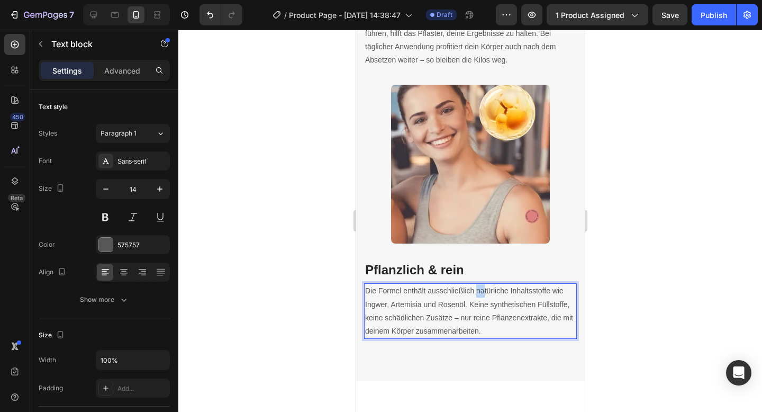
drag, startPoint x: 475, startPoint y: 273, endPoint x: 489, endPoint y: 276, distance: 14.5
click at [487, 284] on p "Die Formel enthält ausschließlich natürliche Inhaltsstoffe wie Ingwer, Artemisi…" at bounding box center [469, 310] width 211 height 53
drag, startPoint x: 492, startPoint y: 277, endPoint x: 540, endPoint y: 277, distance: 48.1
click at [540, 284] on p "Die Formel enthält ausschließlich natürliche Inhaltsstoffe wie Ingwer, Artemisi…" at bounding box center [469, 310] width 211 height 53
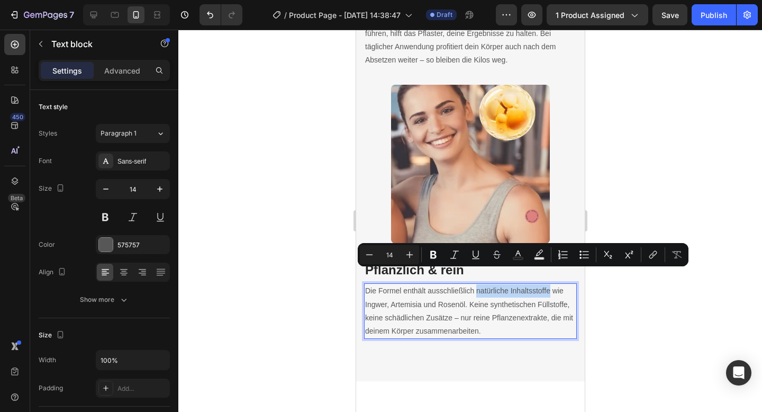
drag, startPoint x: 549, startPoint y: 274, endPoint x: 476, endPoint y: 275, distance: 72.5
click at [476, 284] on p "Die Formel enthält ausschließlich natürliche Inhaltsstoffe wie Ingwer, Artemisi…" at bounding box center [469, 310] width 211 height 53
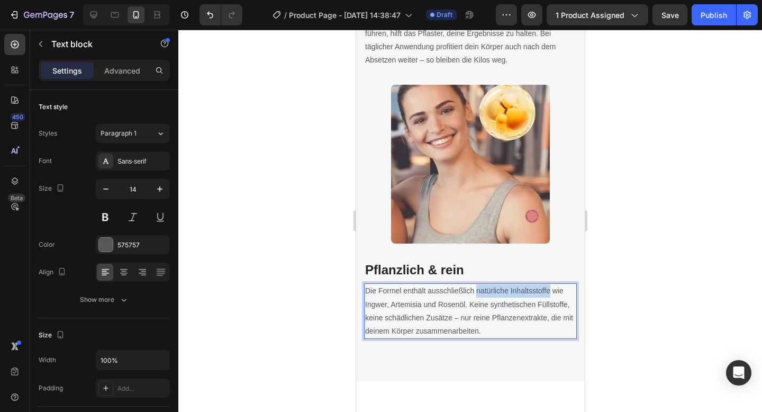
drag, startPoint x: 475, startPoint y: 273, endPoint x: 549, endPoint y: 276, distance: 74.1
click at [549, 284] on p "Die Formel enthält ausschließlich natürliche Inhaltsstoffe wie Ingwer, Artemisi…" at bounding box center [469, 310] width 211 height 53
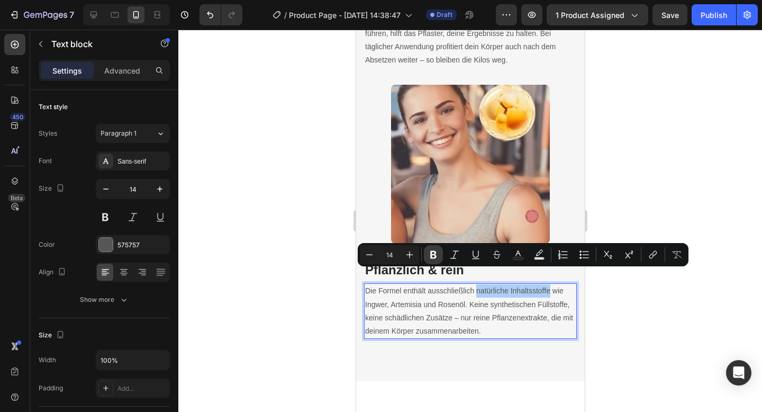
click at [436, 257] on icon "Editor contextual toolbar" at bounding box center [433, 254] width 11 height 11
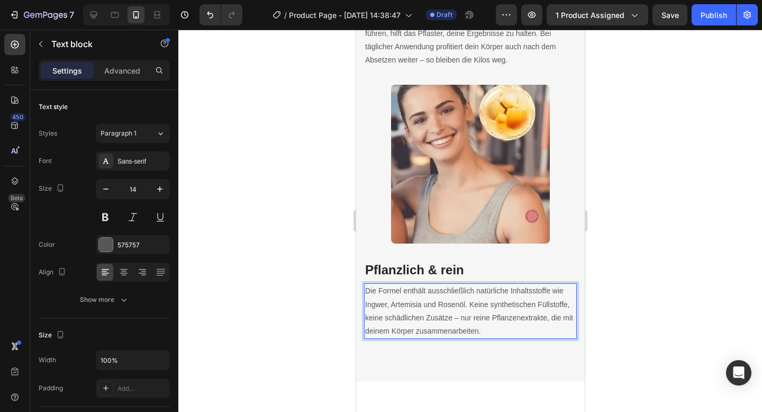
click at [476, 284] on p "Die Formel enthält ausschließlich natürliche Inhaltsstoffe wie Ingwer, Artemisi…" at bounding box center [469, 310] width 211 height 53
click at [477, 284] on p "Die Formel enthält ausschließlich natürliche Inhaltsstoffe wie Ingwer, Artemisi…" at bounding box center [469, 310] width 211 height 53
click at [550, 284] on p "Die Formel enthält ausschließlich natürliche Inhaltsstoffe wie Ingwer, Artemisi…" at bounding box center [469, 310] width 211 height 53
drag, startPoint x: 549, startPoint y: 272, endPoint x: 528, endPoint y: 275, distance: 20.8
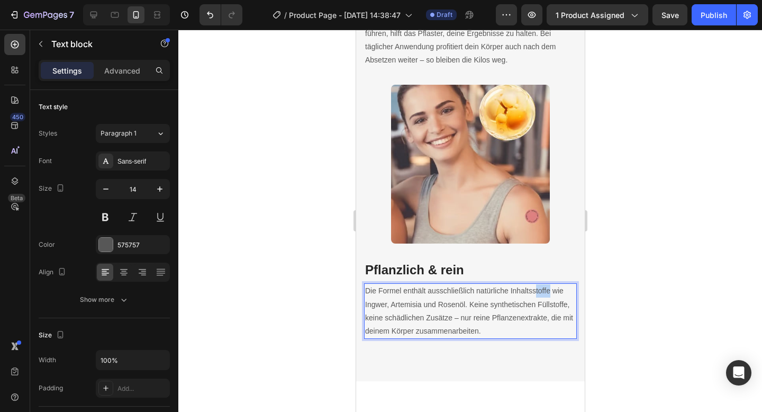
click at [532, 284] on p "Die Formel enthält ausschließlich natürliche Inhaltsstoffe wie Ingwer, Artemisi…" at bounding box center [469, 310] width 211 height 53
click at [503, 284] on p "Die Formel enthält ausschließlich natürliche Inhaltsstoffe wie Ingwer, Artemisi…" at bounding box center [469, 310] width 211 height 53
click at [488, 284] on p "Die Formel enthält ausschließlich natürliche Inhaltsstoffe wie Ingwer, Artemisi…" at bounding box center [469, 310] width 211 height 53
click at [479, 284] on p "Die Formel enthält ausschließlich natürliche Inhaltsstoffe wie Ingwer, Artemisi…" at bounding box center [469, 310] width 211 height 53
drag, startPoint x: 528, startPoint y: 275, endPoint x: 561, endPoint y: 278, distance: 33.4
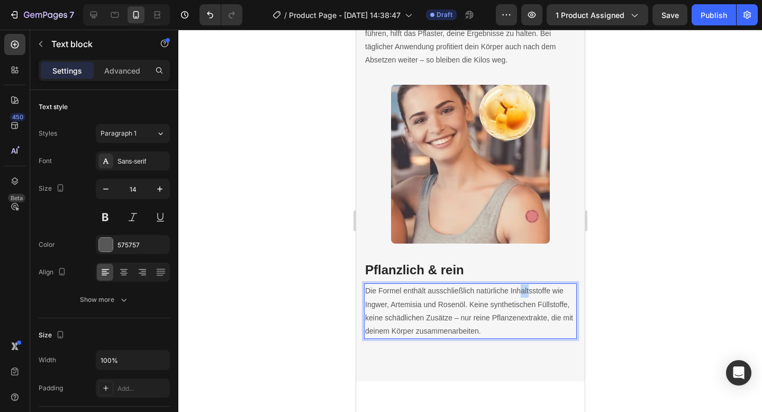
click at [528, 284] on p "Die Formel enthält ausschließlich natürliche Inhaltsstoffe wie Ingwer, Artemisi…" at bounding box center [469, 310] width 211 height 53
drag, startPoint x: 479, startPoint y: 286, endPoint x: 500, endPoint y: 284, distance: 21.8
click at [498, 284] on p "Die Formel enthält ausschließlich natürliche Inhaltsstoffe wie Ingwer, Artemisi…" at bounding box center [469, 310] width 211 height 53
click at [503, 284] on p "Die Formel enthält ausschließlich natürliche Inhaltsstoffe wie Ingwer, Artemisi…" at bounding box center [469, 310] width 211 height 53
click at [490, 286] on p "Die Formel enthält ausschließlich natürliche Inhaltsstoffe wie Ingwer, Artemisi…" at bounding box center [469, 310] width 211 height 53
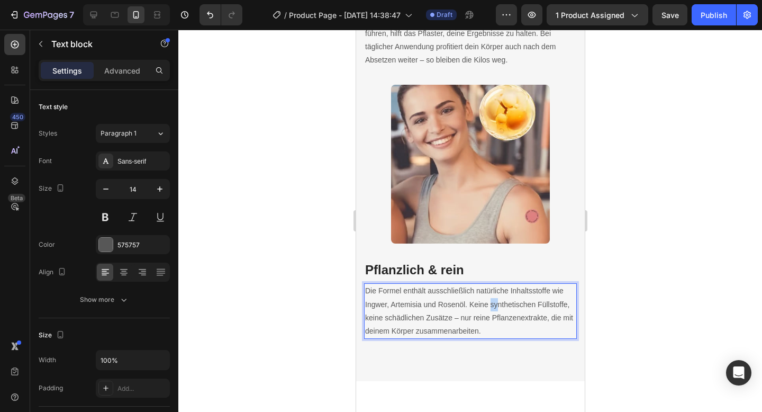
click at [475, 286] on p "Die Formel enthält ausschließlich natürliche Inhaltsstoffe wie Ingwer, Artemisi…" at bounding box center [469, 310] width 211 height 53
drag, startPoint x: 475, startPoint y: 287, endPoint x: 507, endPoint y: 287, distance: 32.3
click at [507, 287] on p "Die Formel enthält ausschließlich natürliche Inhaltsstoffe wie Ingwer, Artemisi…" at bounding box center [469, 310] width 211 height 53
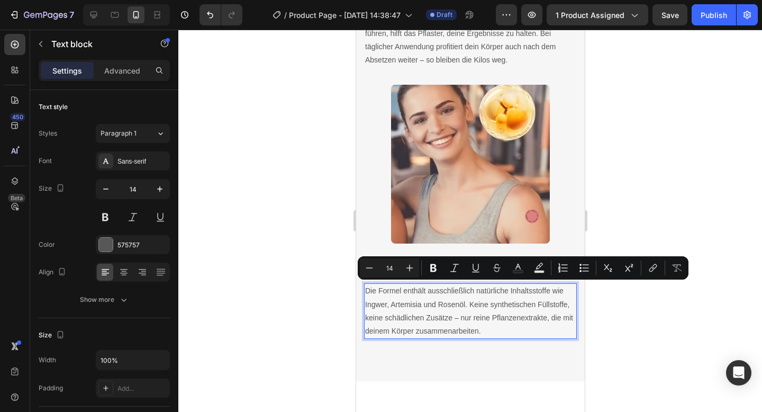
click at [510, 296] on p "Die Formel enthält ausschließlich natürliche Inhaltsstoffe wie Ingwer, Artemisi…" at bounding box center [469, 310] width 211 height 53
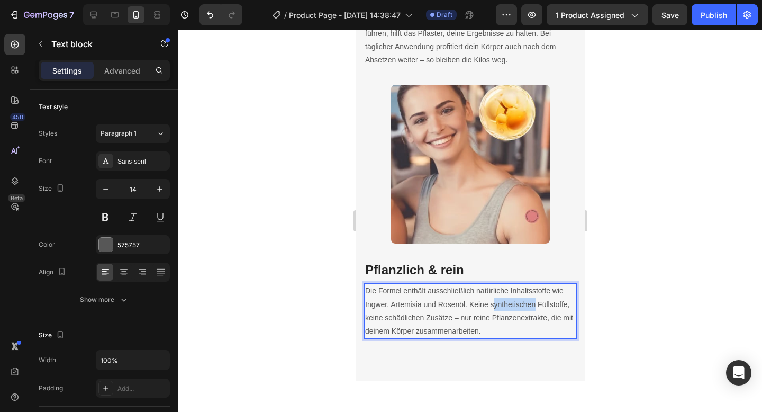
drag, startPoint x: 533, startPoint y: 284, endPoint x: 488, endPoint y: 287, distance: 45.6
click at [488, 287] on p "Die Formel enthält ausschließlich natürliche Inhaltsstoffe wie Ingwer, Artemisi…" at bounding box center [469, 310] width 211 height 53
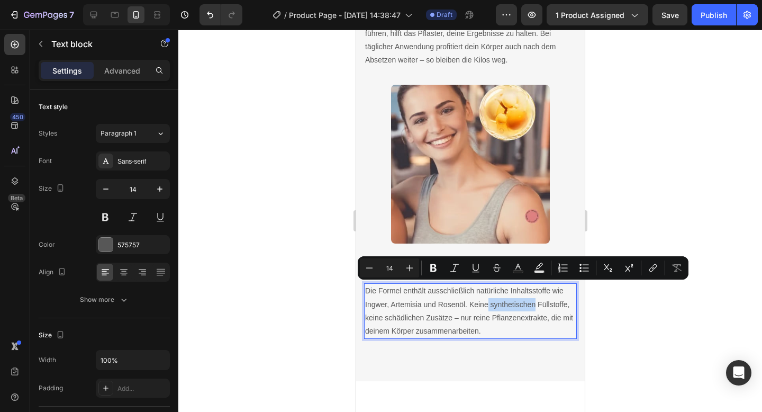
click at [542, 286] on p "Die Formel enthält ausschließlich natürliche Inhaltsstoffe wie Ingwer, Artemisi…" at bounding box center [469, 310] width 211 height 53
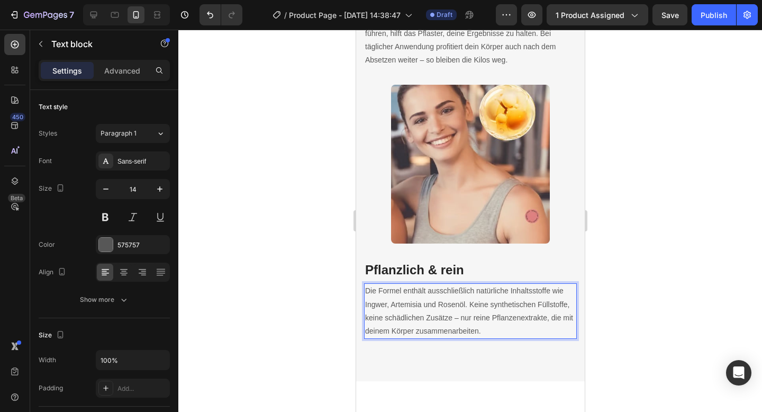
click at [537, 288] on p "Die Formel enthält ausschließlich natürliche Inhaltsstoffe wie Ingwer, Artemisi…" at bounding box center [469, 310] width 211 height 53
drag, startPoint x: 522, startPoint y: 287, endPoint x: 501, endPoint y: 287, distance: 20.6
click at [519, 287] on p "Die Formel enthält ausschließlich natürliche Inhaltsstoffe wie Ingwer, Artemisi…" at bounding box center [469, 310] width 211 height 53
click at [509, 287] on p "Die Formel enthält ausschließlich natürliche Inhaltsstoffe wie Ingwer, Artemisi…" at bounding box center [469, 310] width 211 height 53
click at [499, 287] on p "Die Formel enthält ausschließlich natürliche Inhaltsstoffe wie Ingwer, Artemisi…" at bounding box center [469, 310] width 211 height 53
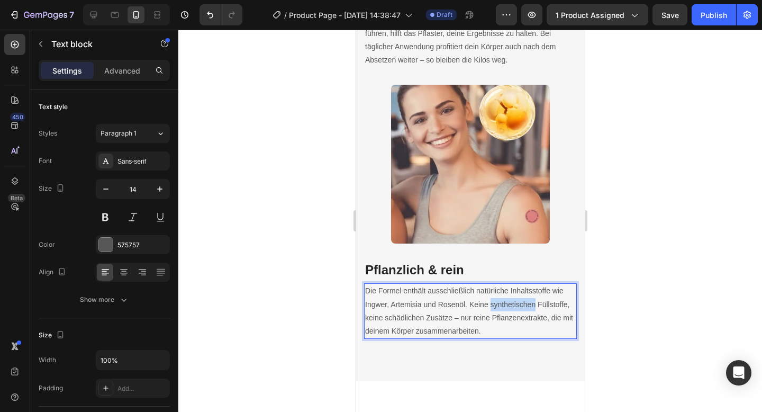
click at [499, 287] on p "Die Formel enthält ausschließlich natürliche Inhaltsstoffe wie Ingwer, Artemisi…" at bounding box center [469, 310] width 211 height 53
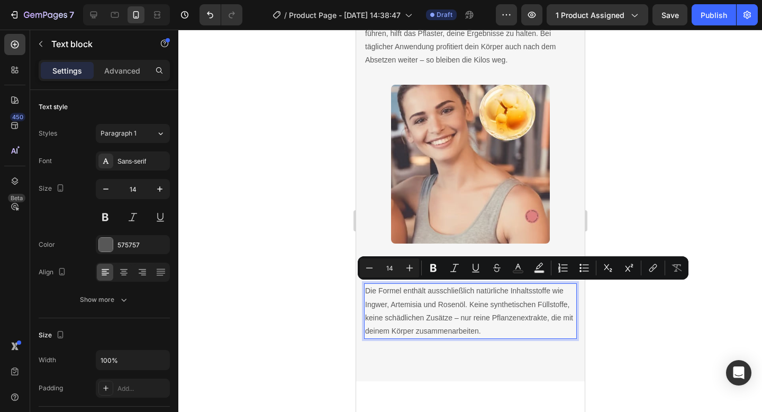
click at [467, 286] on p "Die Formel enthält ausschließlich natürliche Inhaltsstoffe wie Ingwer, Artemisi…" at bounding box center [469, 310] width 211 height 53
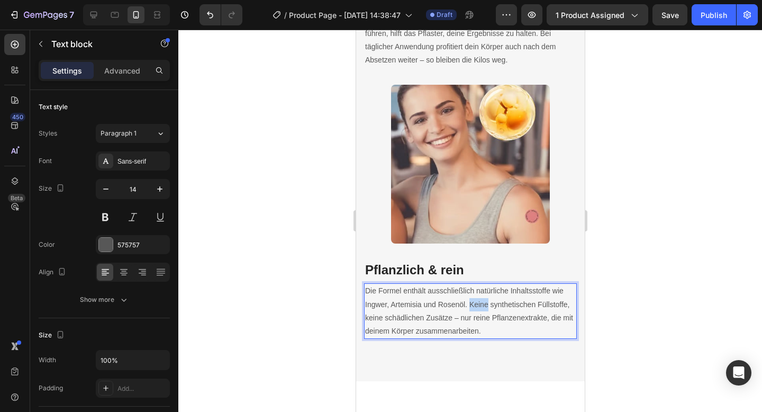
drag, startPoint x: 470, startPoint y: 285, endPoint x: 508, endPoint y: 286, distance: 38.6
click at [506, 286] on p "Die Formel enthält ausschließlich natürliche Inhaltsstoffe wie Ingwer, Artemisi…" at bounding box center [469, 310] width 211 height 53
click at [508, 286] on p "Die Formel enthält ausschließlich natürliche Inhaltsstoffe wie Ingwer, Artemisi…" at bounding box center [469, 310] width 211 height 53
click at [537, 300] on p "Die Formel enthält ausschließlich natürliche Inhaltsstoffe wie Ingwer, Artemisi…" at bounding box center [469, 310] width 211 height 53
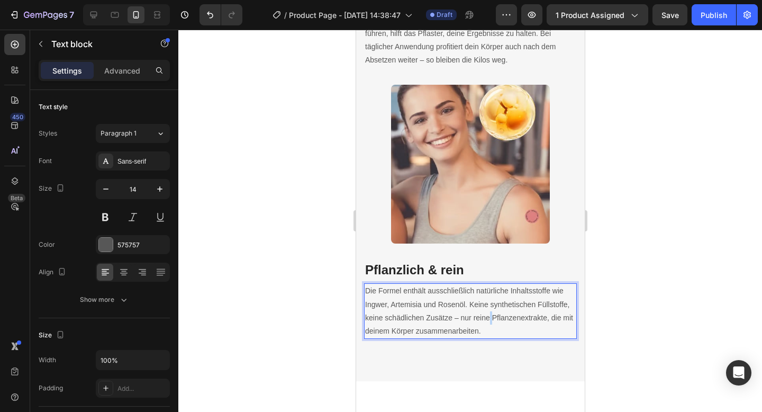
click at [537, 300] on p "Die Formel enthält ausschließlich natürliche Inhaltsstoffe wie Ingwer, Artemisi…" at bounding box center [469, 310] width 211 height 53
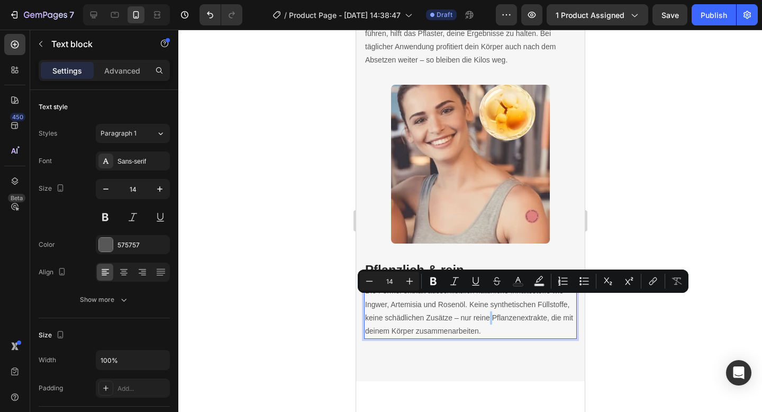
click at [671, 330] on div at bounding box center [469, 221] width 583 height 382
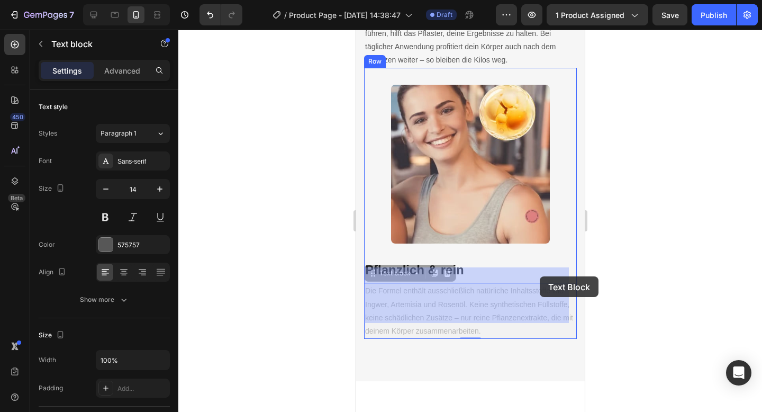
drag, startPoint x: 475, startPoint y: 273, endPoint x: 531, endPoint y: 275, distance: 56.1
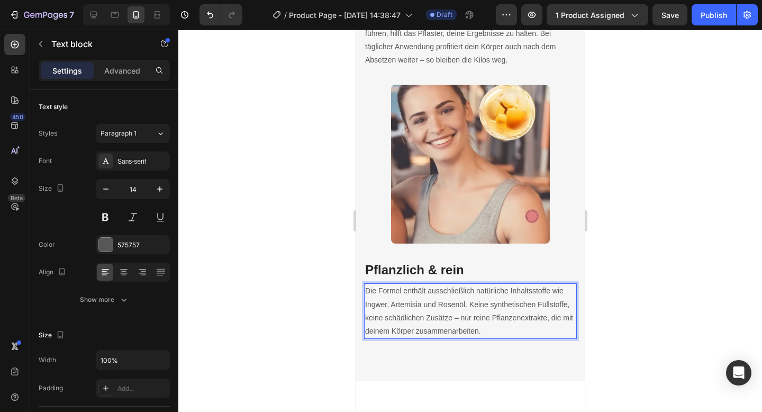
click at [517, 284] on p "Die Formel enthält ausschließlich natürliche Inhaltsstoffe wie Ingwer, Artemisi…" at bounding box center [469, 310] width 211 height 53
click at [480, 284] on p "Die Formel enthält ausschließlich natürliche Inhaltsstoffe wie Ingwer, Artemisi…" at bounding box center [469, 310] width 211 height 53
click at [476, 284] on p "Die Formel enthält ausschließlich natürliche Inhaltsstoffe wie Ingwer, Artemisi…" at bounding box center [469, 310] width 211 height 53
click at [483, 284] on p "Die Formel enthält ausschließlich natürliche Inhaltsstoffe wie Ingwer, Artemisi…" at bounding box center [469, 310] width 211 height 53
drag, startPoint x: 489, startPoint y: 273, endPoint x: 524, endPoint y: 273, distance: 35.4
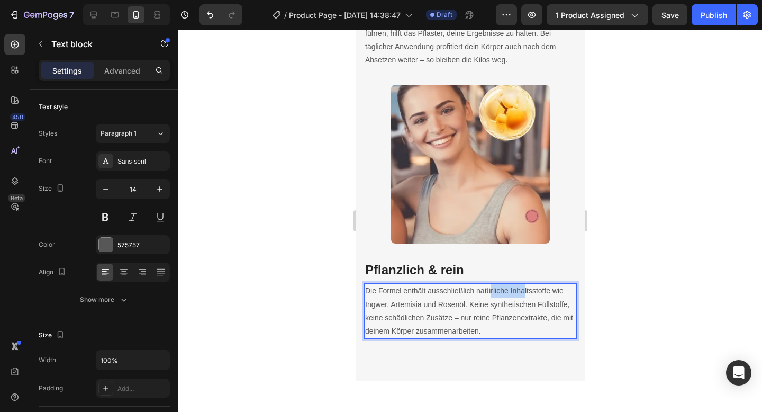
click at [524, 284] on p "Die Formel enthält ausschließlich natürliche Inhaltsstoffe wie Ingwer, Artemisi…" at bounding box center [469, 310] width 211 height 53
click at [542, 284] on p "Die Formel enthält ausschließlich natürliche Inhaltsstoffe wie Ingwer, Artemisi…" at bounding box center [469, 310] width 211 height 53
click at [549, 284] on p "Die Formel enthält ausschließlich natürliche Inhaltsstoffe wie Ingwer, Artemisi…" at bounding box center [469, 310] width 211 height 53
click at [537, 284] on p "Die Formel enthält ausschließlich natürliche Inhaltsstoffe wie Ingwer, Artemisi…" at bounding box center [469, 310] width 211 height 53
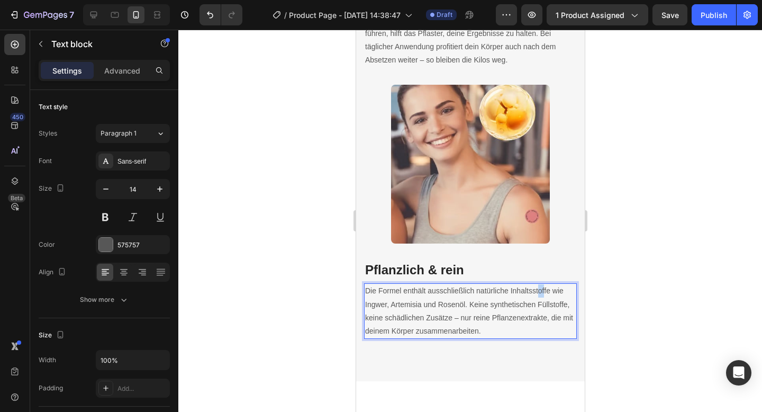
click at [530, 284] on p "Die Formel enthält ausschließlich natürliche Inhaltsstoffe wie Ingwer, Artemisi…" at bounding box center [469, 310] width 211 height 53
click at [520, 284] on p "Die Formel enthält ausschließlich natürliche Inhaltsstoffe wie Ingwer, Artemisi…" at bounding box center [469, 310] width 211 height 53
click at [516, 284] on p "Die Formel enthält ausschließlich natürliche Inhaltsstoffe wie Ingwer, Artemisi…" at bounding box center [469, 310] width 211 height 53
drag, startPoint x: 475, startPoint y: 273, endPoint x: 548, endPoint y: 273, distance: 73.0
click at [548, 284] on p "Die Formel enthält ausschließlich natürliche Inhaltsstoffe wie Ingwer, Artemisi…" at bounding box center [469, 310] width 211 height 53
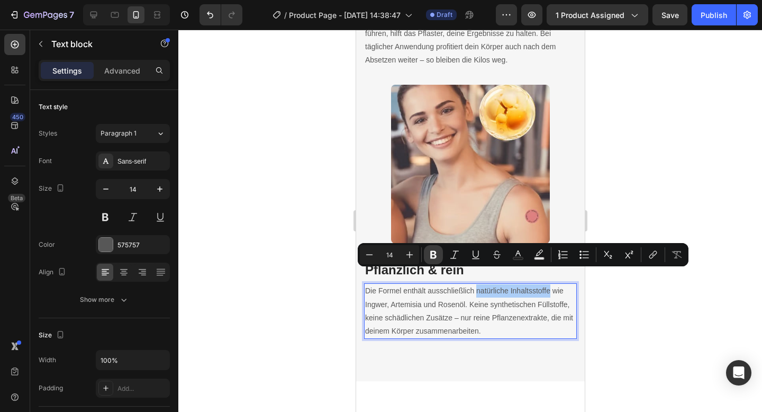
click at [433, 257] on icon "Editor contextual toolbar" at bounding box center [433, 255] width 6 height 8
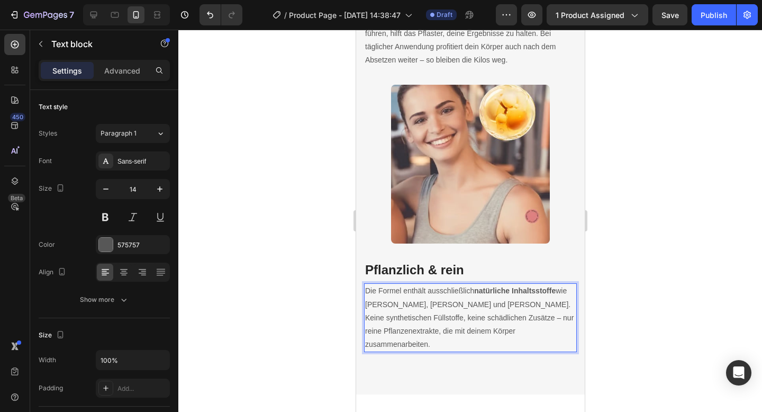
click at [631, 310] on div at bounding box center [469, 221] width 583 height 382
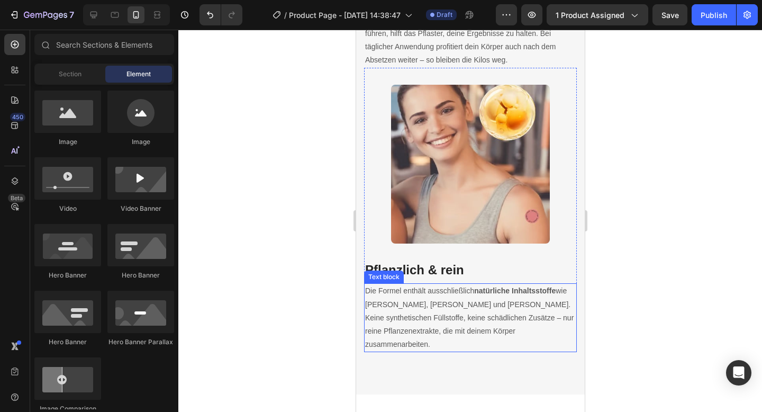
click at [372, 285] on p "Die Formel enthält ausschließlich natürliche Inhaltsstoffe wie Ingwer, Artemisi…" at bounding box center [469, 317] width 211 height 67
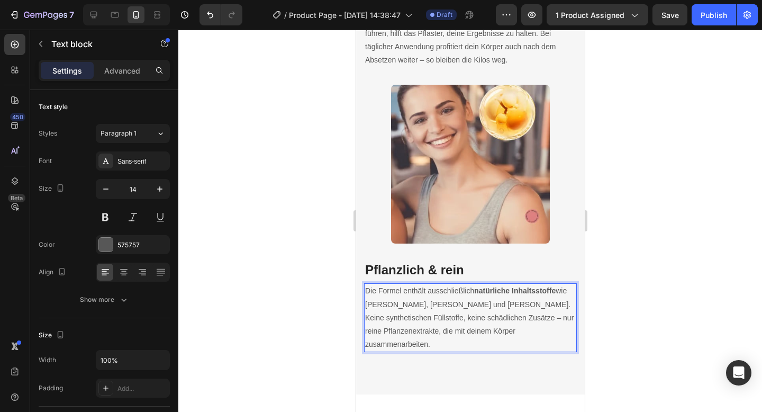
click at [367, 288] on p "Die Formel enthält ausschließlich natürliche Inhaltsstoffe wie Ingwer, Artemisi…" at bounding box center [469, 317] width 211 height 67
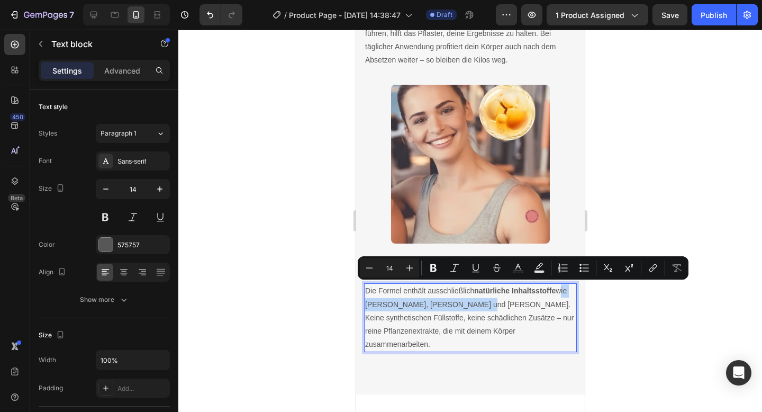
drag, startPoint x: 367, startPoint y: 288, endPoint x: 477, endPoint y: 286, distance: 110.0
click at [477, 286] on p "Die Formel enthält ausschließlich natürliche Inhaltsstoffe wie Ingwer, Artemisi…" at bounding box center [469, 317] width 211 height 67
drag, startPoint x: 366, startPoint y: 287, endPoint x: 477, endPoint y: 286, distance: 111.6
click at [477, 286] on p "Die Formel enthält ausschließlich natürliche Inhaltsstoffe wie Ingwer, Artemisi…" at bounding box center [469, 317] width 211 height 67
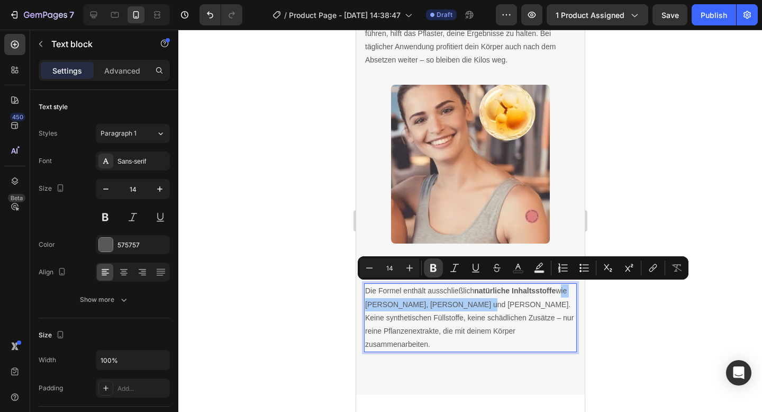
click at [432, 271] on icon "Editor contextual toolbar" at bounding box center [433, 268] width 6 height 8
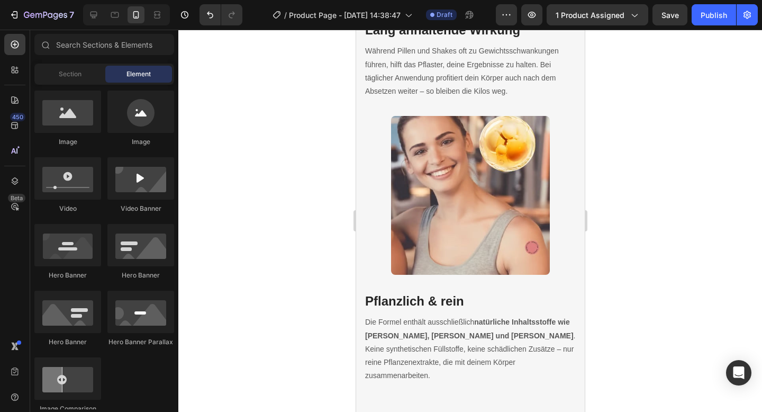
scroll to position [2351, 0]
click at [468, 208] on img at bounding box center [469, 195] width 159 height 159
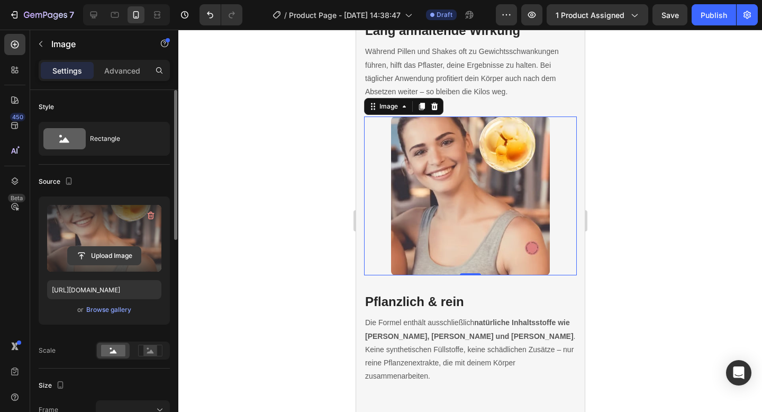
click at [122, 257] on input "file" at bounding box center [104, 256] width 73 height 18
type input "C:\fakepath\w500 (2).avif"
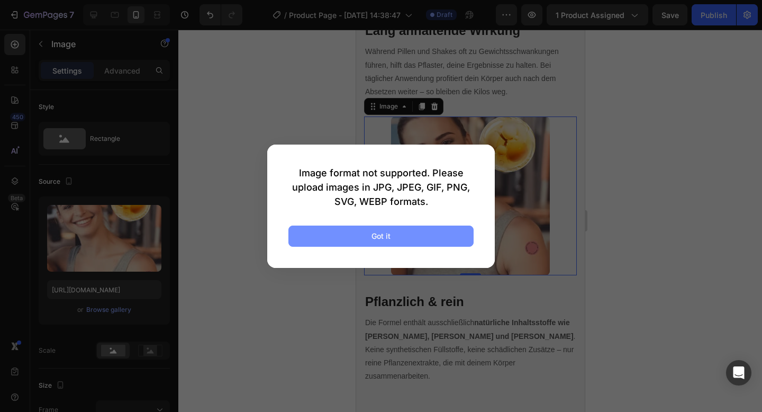
click at [434, 236] on button "Got it" at bounding box center [380, 235] width 185 height 21
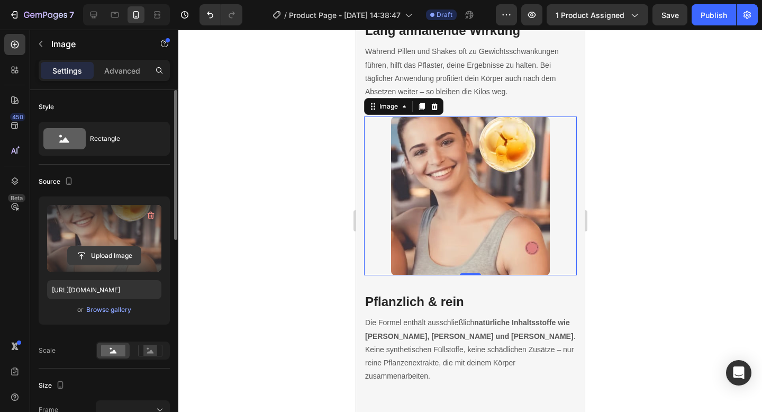
click at [108, 255] on input "file" at bounding box center [104, 256] width 73 height 18
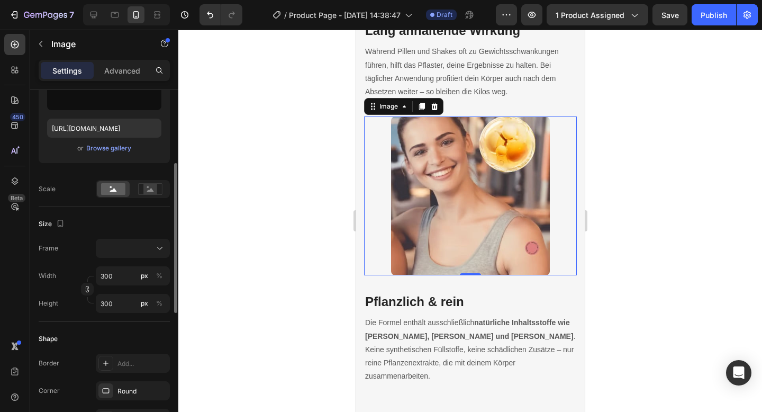
scroll to position [168, 0]
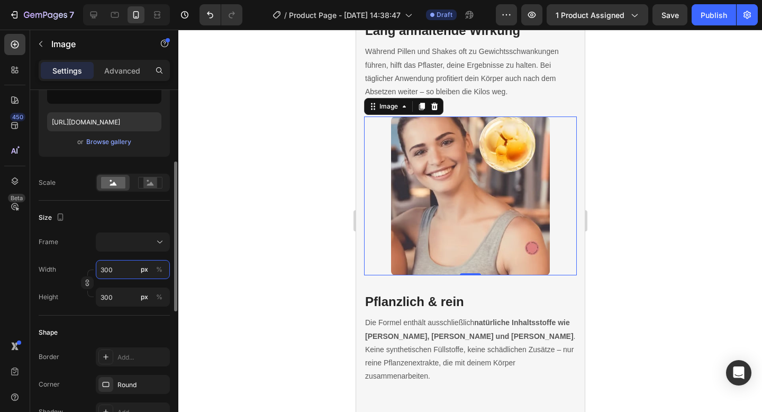
click at [118, 276] on input "300" at bounding box center [133, 269] width 74 height 19
click at [132, 243] on div at bounding box center [133, 241] width 65 height 11
type input "[URL][DOMAIN_NAME]"
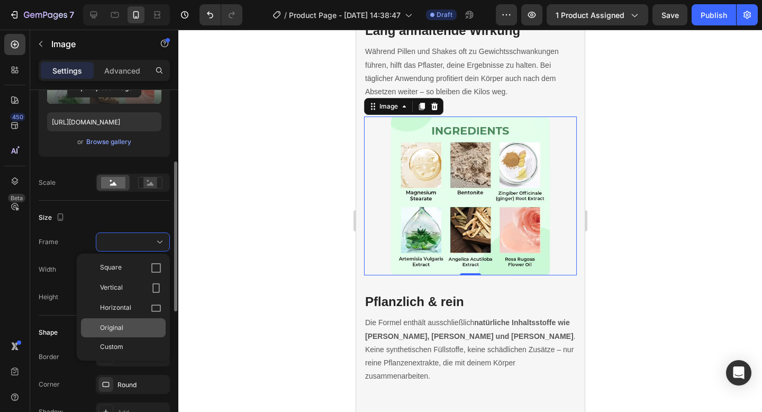
click at [123, 327] on div "Original" at bounding box center [130, 328] width 61 height 10
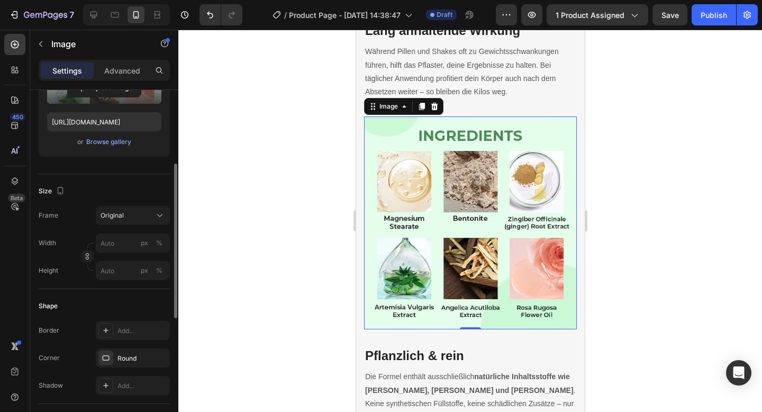
click at [239, 237] on div at bounding box center [469, 221] width 583 height 382
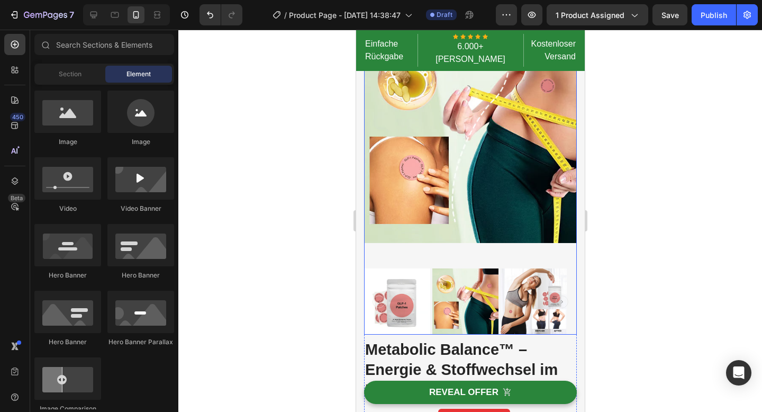
scroll to position [67, 0]
click at [425, 268] on img at bounding box center [396, 301] width 66 height 66
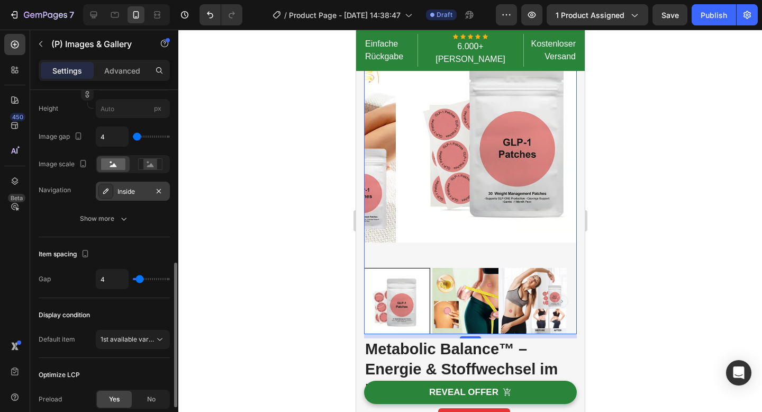
scroll to position [430, 0]
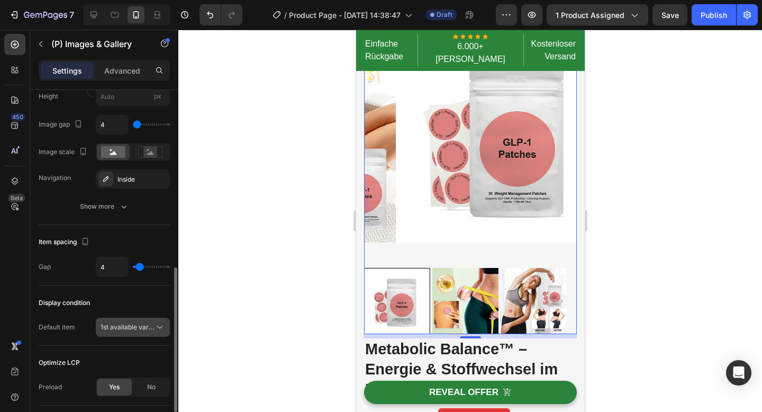
click at [157, 330] on icon at bounding box center [159, 327] width 11 height 11
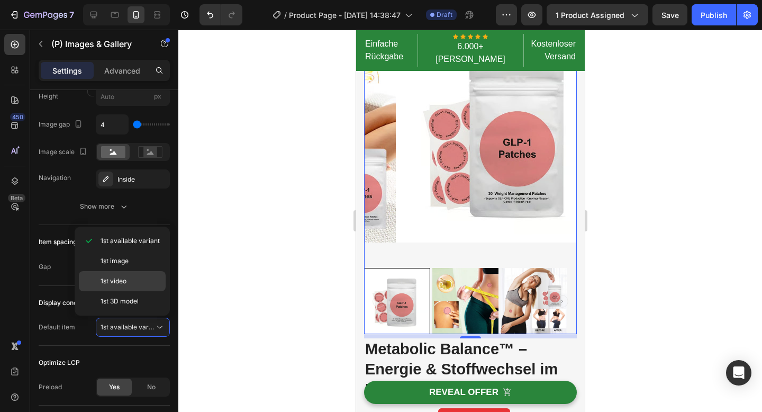
click at [129, 261] on p "1st image" at bounding box center [131, 261] width 60 height 10
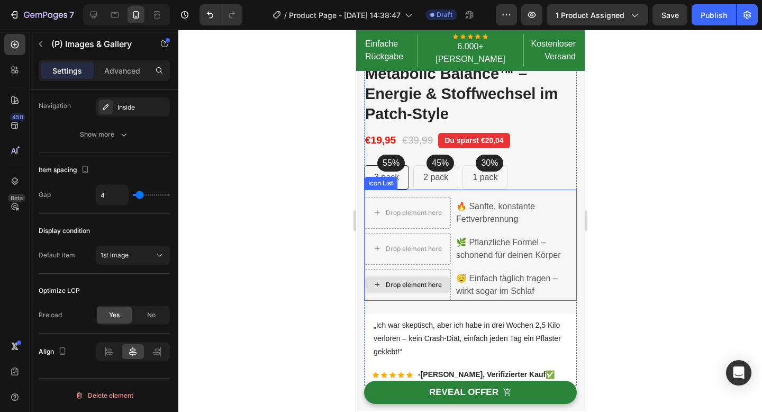
scroll to position [401, 0]
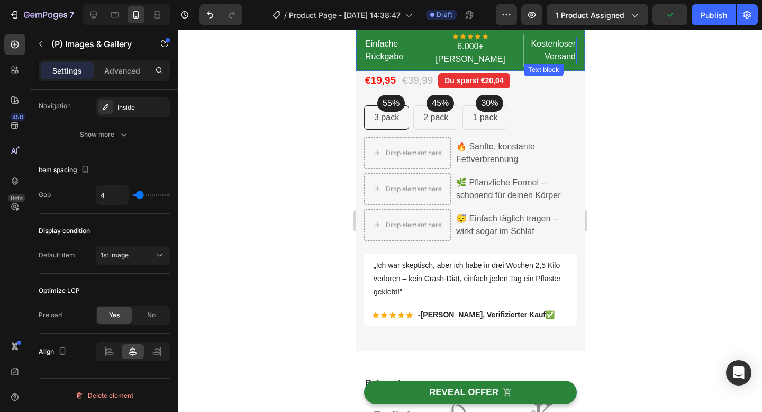
click at [542, 41] on p "Kostenloser Versand" at bounding box center [549, 50] width 51 height 25
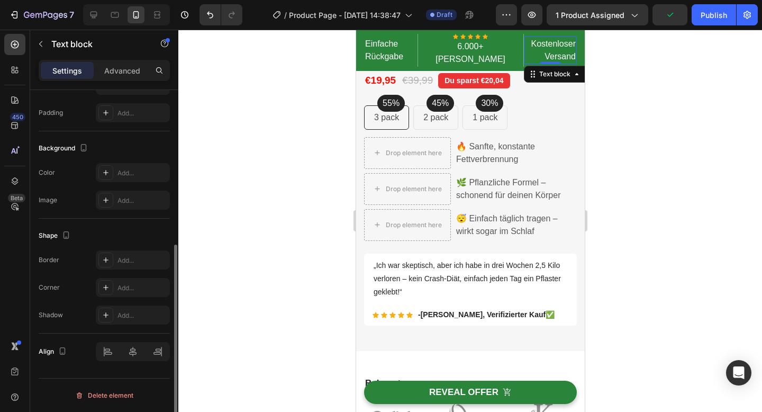
scroll to position [0, 0]
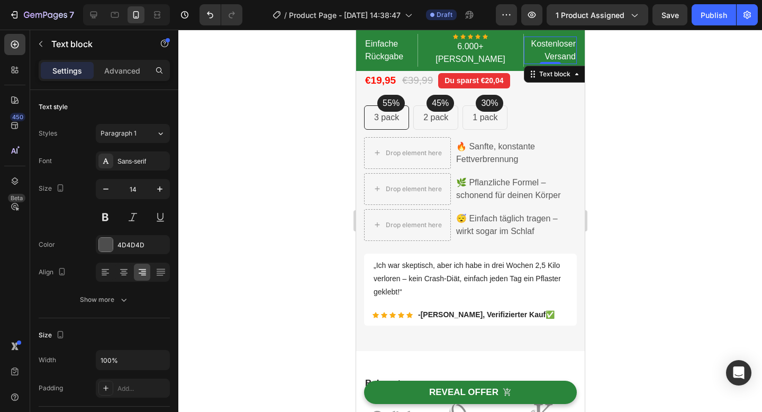
click at [540, 44] on p "Kostenloser Versand" at bounding box center [549, 50] width 51 height 25
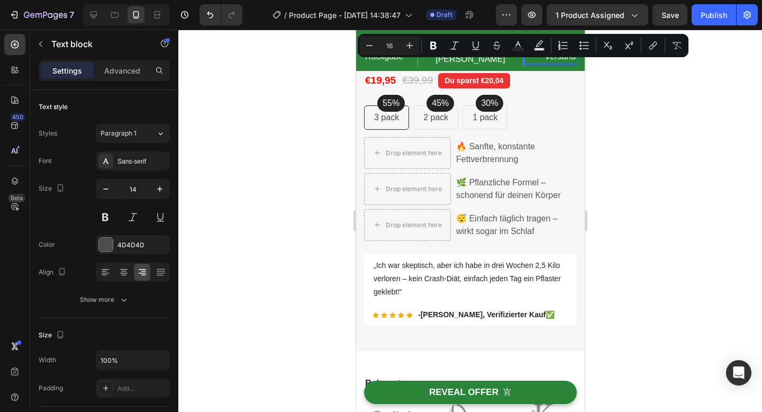
click at [626, 81] on div at bounding box center [469, 221] width 583 height 382
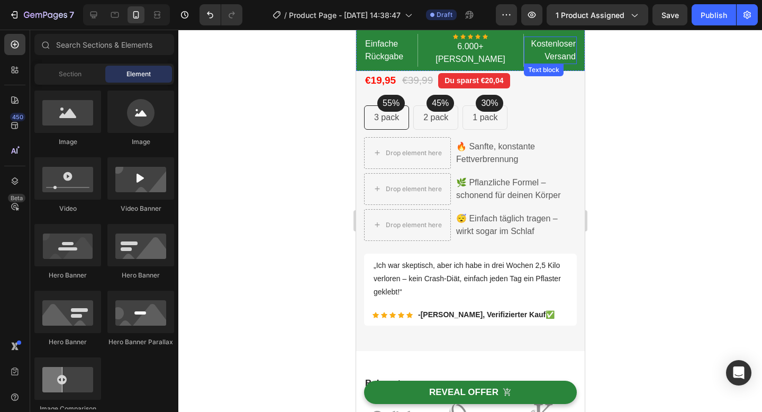
click at [549, 55] on p "Kostenloser Versand" at bounding box center [549, 50] width 51 height 25
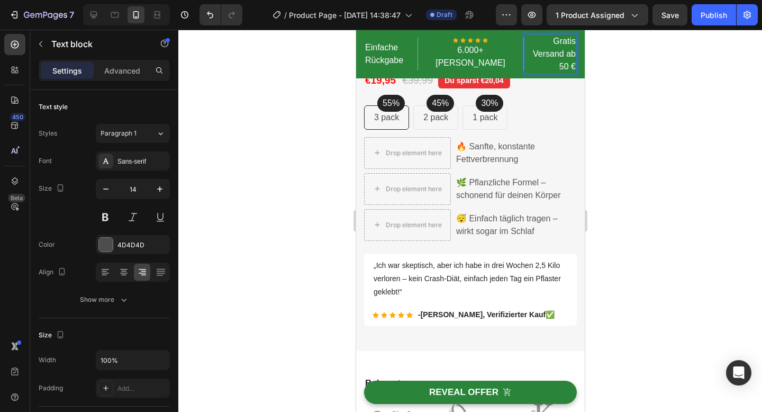
click at [542, 42] on p "Gratis Versand ab 50 €" at bounding box center [549, 54] width 51 height 38
click at [525, 53] on p "Gratis Versand ab 50 €" at bounding box center [549, 54] width 51 height 38
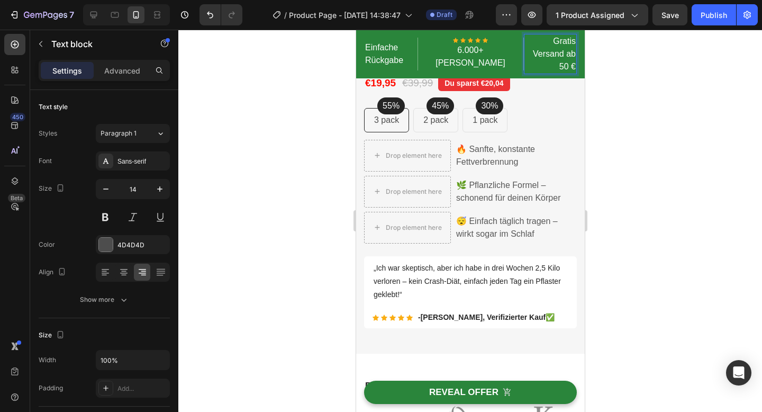
click at [550, 58] on p "Gratis Versand ab 50 €" at bounding box center [549, 54] width 51 height 38
click at [620, 85] on div at bounding box center [469, 221] width 583 height 382
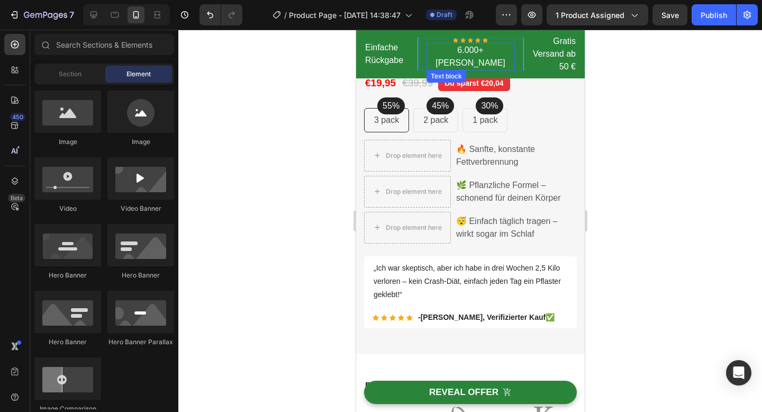
click at [506, 61] on p "6.000+ [PERSON_NAME]" at bounding box center [470, 56] width 86 height 25
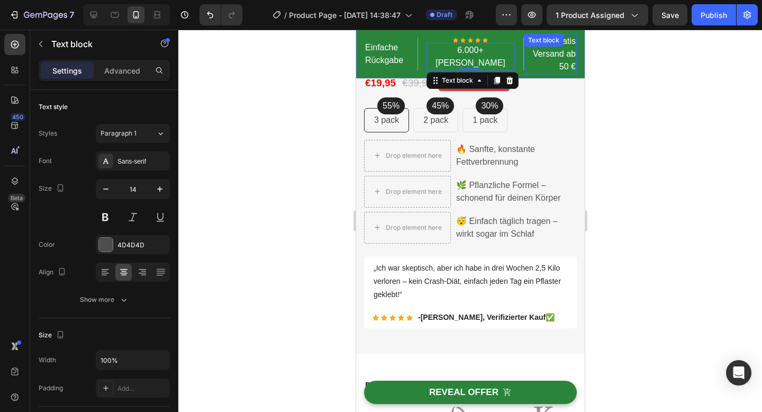
click at [528, 58] on p "Gratis Versand ab 50 €" at bounding box center [549, 54] width 51 height 38
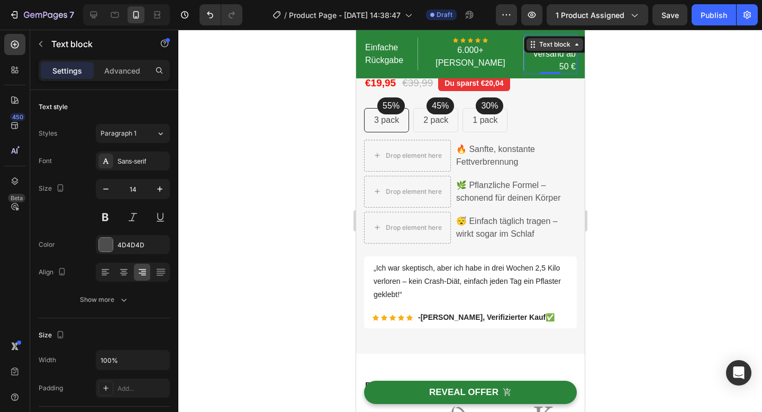
click at [562, 48] on div "Text block" at bounding box center [553, 45] width 35 height 10
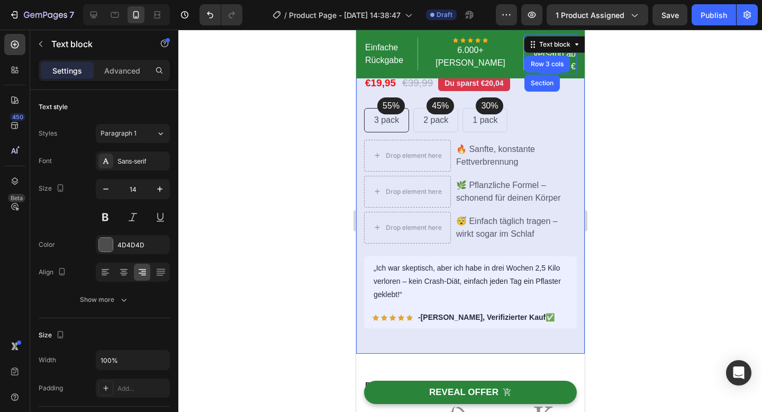
drag, startPoint x: 649, startPoint y: 108, endPoint x: 629, endPoint y: 101, distance: 20.6
click at [649, 108] on div at bounding box center [469, 221] width 583 height 382
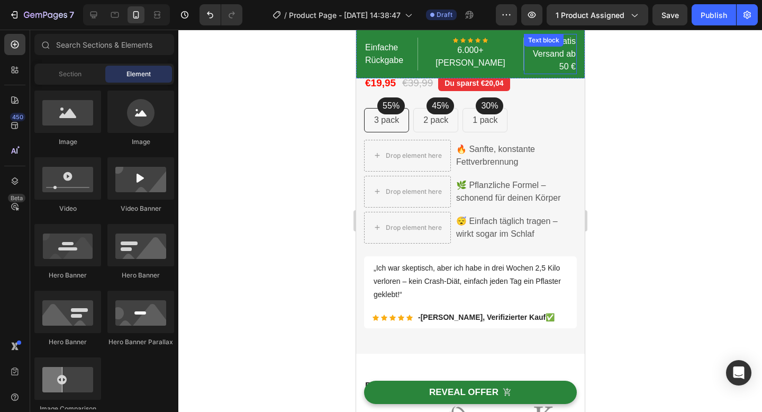
click at [542, 51] on div "Gratis Versand ab 50 € Text block" at bounding box center [549, 54] width 53 height 40
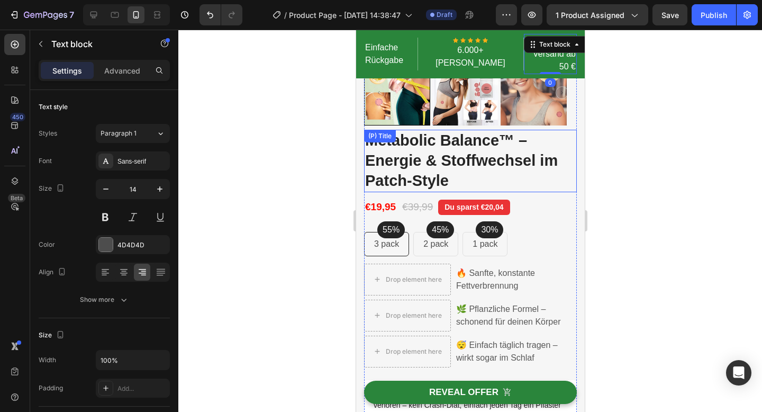
scroll to position [140, 0]
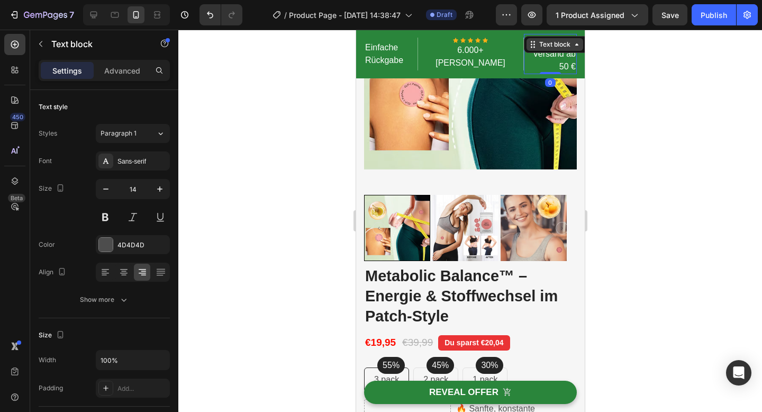
click at [572, 41] on icon at bounding box center [576, 44] width 8 height 8
click at [528, 42] on icon at bounding box center [532, 44] width 8 height 8
click at [533, 47] on icon at bounding box center [537, 44] width 8 height 8
click at [564, 42] on icon at bounding box center [567, 44] width 7 height 7
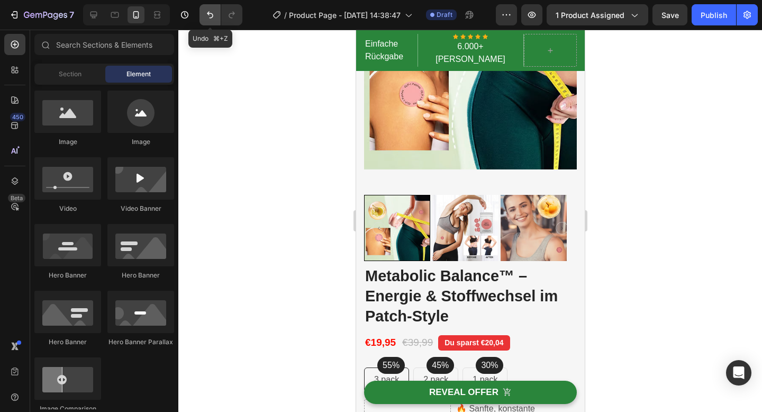
click at [211, 20] on icon "Undo/Redo" at bounding box center [210, 15] width 11 height 11
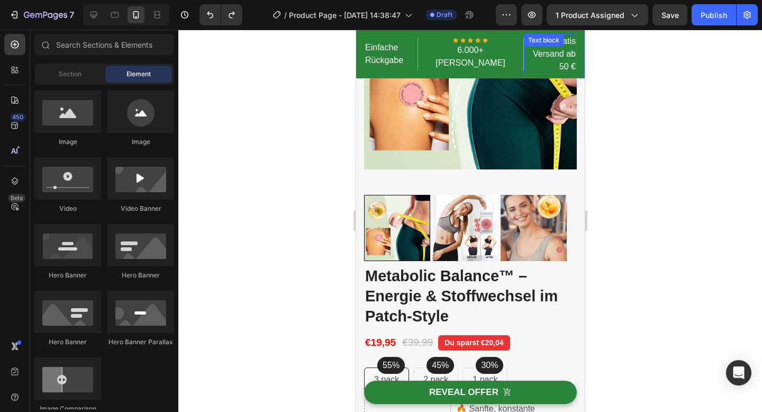
click at [541, 47] on div "Gratis Versand ab 50 € Text block" at bounding box center [549, 54] width 53 height 40
click at [541, 45] on div "Text block" at bounding box center [542, 40] width 35 height 10
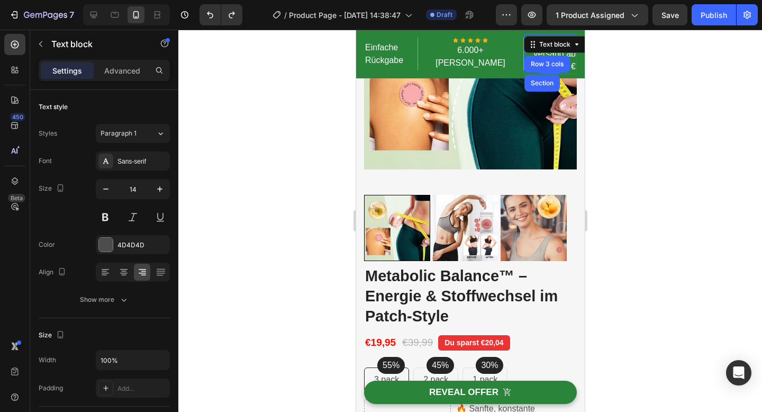
click at [570, 68] on div "Einfache Rückgabe Text block Icon Icon Icon Icon Icon Icon List Hoz 6.000+ zufr…" at bounding box center [469, 54] width 229 height 49
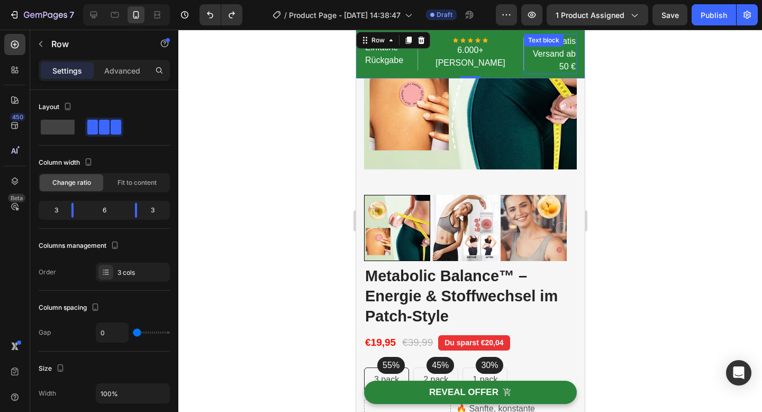
click at [546, 63] on p "Gratis Versand ab 50 €" at bounding box center [549, 54] width 51 height 38
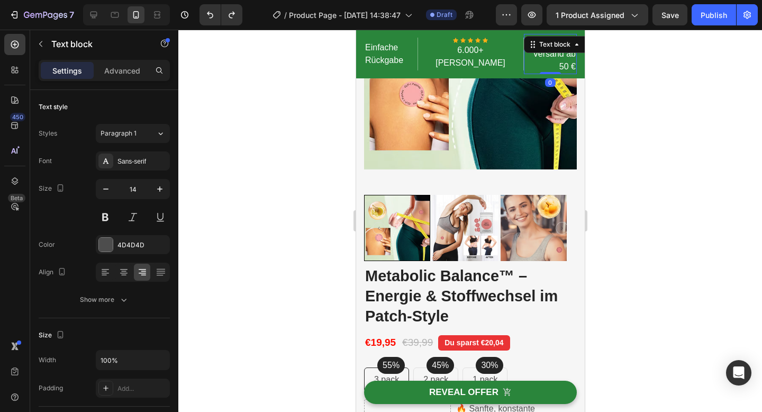
click at [546, 63] on p "Gratis Versand ab 50 €" at bounding box center [549, 54] width 51 height 38
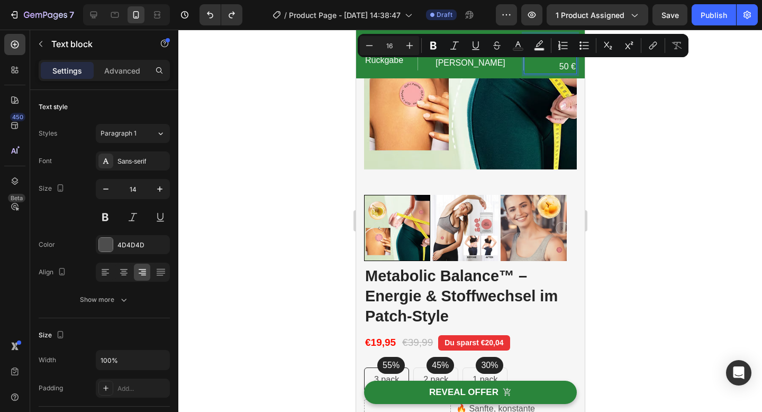
click at [546, 59] on p "Gratis Versand ab 50 €" at bounding box center [549, 54] width 51 height 38
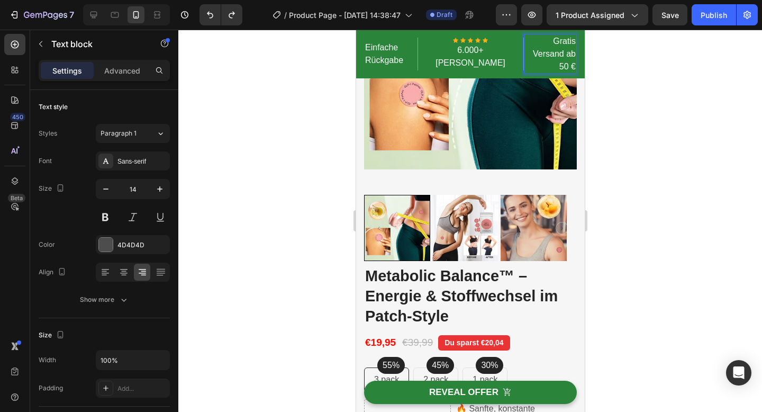
click at [543, 57] on p "Gratis Versand ab 50 €" at bounding box center [549, 54] width 51 height 38
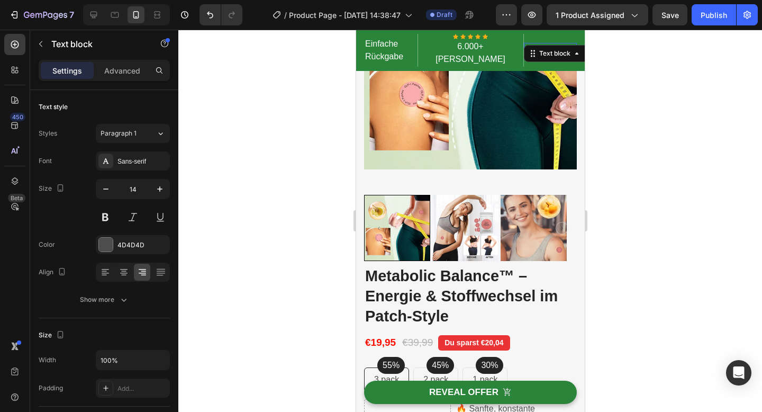
click at [632, 83] on div at bounding box center [469, 221] width 583 height 382
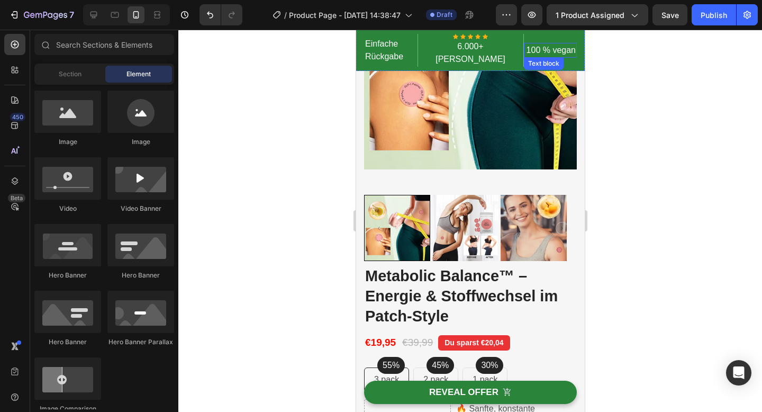
click at [554, 57] on p "100 % vegan" at bounding box center [549, 50] width 51 height 13
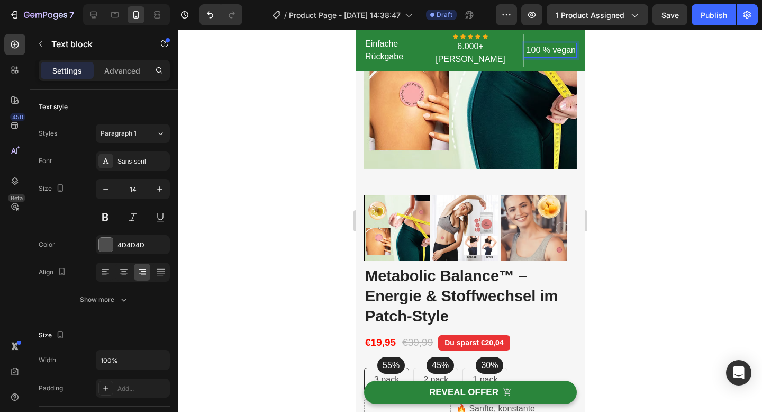
click at [544, 57] on p "100 % vegan" at bounding box center [549, 50] width 51 height 13
click at [639, 76] on div at bounding box center [469, 221] width 583 height 382
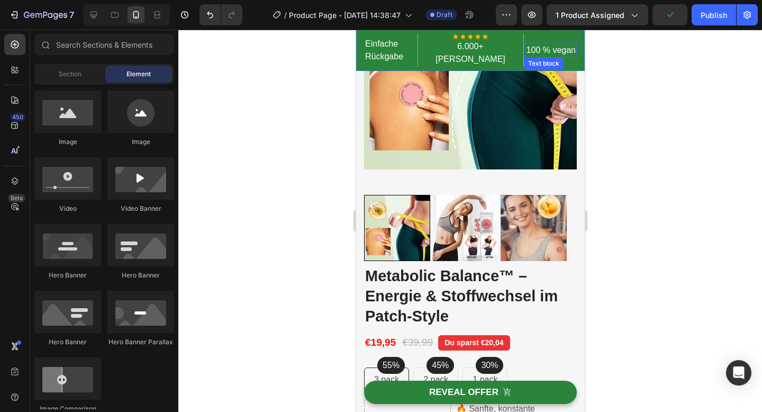
click at [544, 56] on p "100 % vegan" at bounding box center [549, 50] width 51 height 13
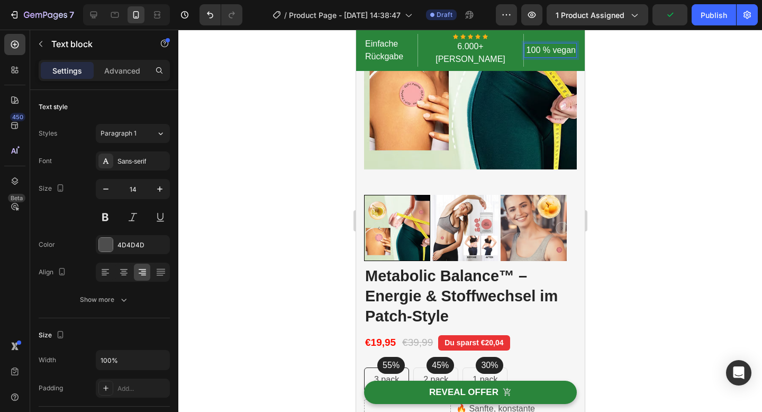
click at [545, 56] on p "100 % vegan" at bounding box center [549, 50] width 51 height 13
click at [565, 56] on p "100 % vegan" at bounding box center [549, 50] width 51 height 13
click at [557, 54] on p "100 % vegan🌱" at bounding box center [549, 50] width 51 height 25
click at [595, 72] on div at bounding box center [469, 221] width 583 height 382
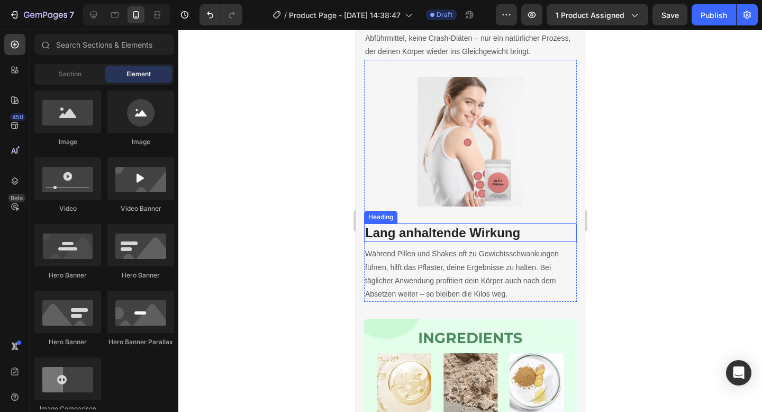
scroll to position [2103, 0]
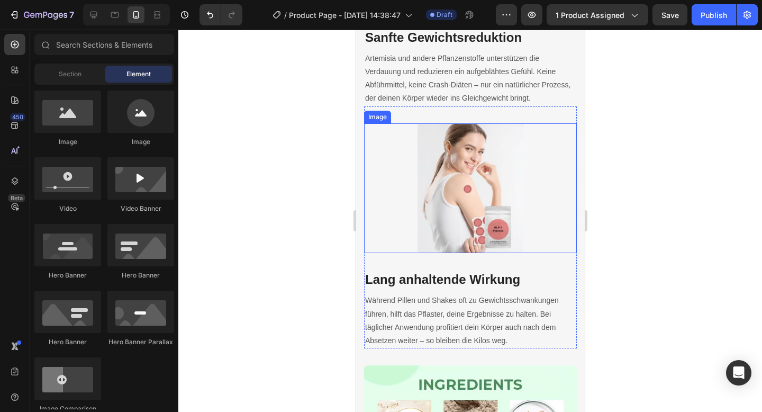
click at [467, 157] on img at bounding box center [470, 188] width 106 height 130
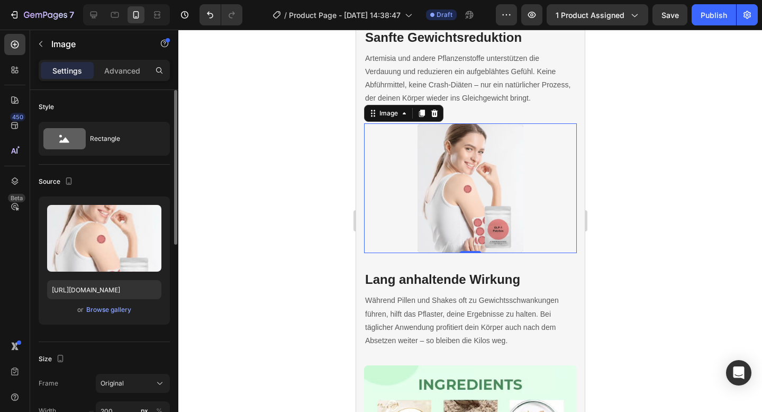
scroll to position [185, 0]
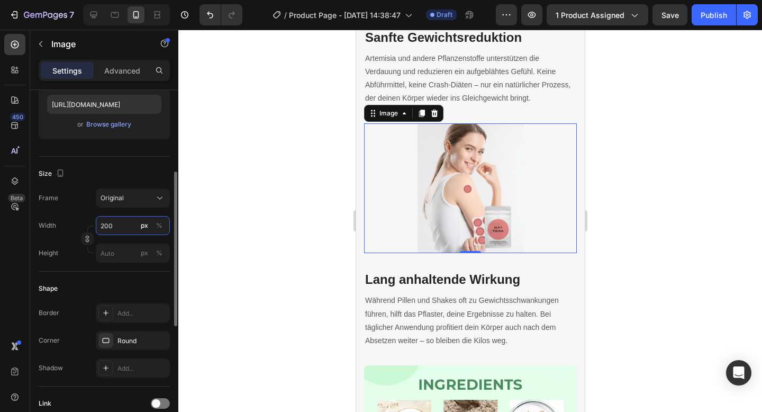
click at [114, 226] on input "200" at bounding box center [133, 225] width 74 height 19
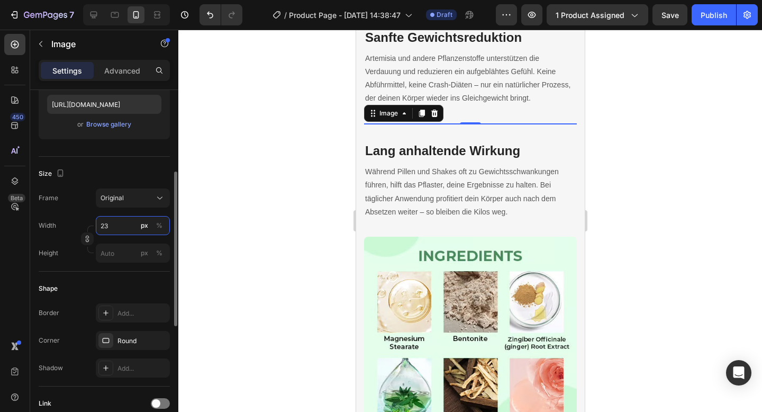
type input "230"
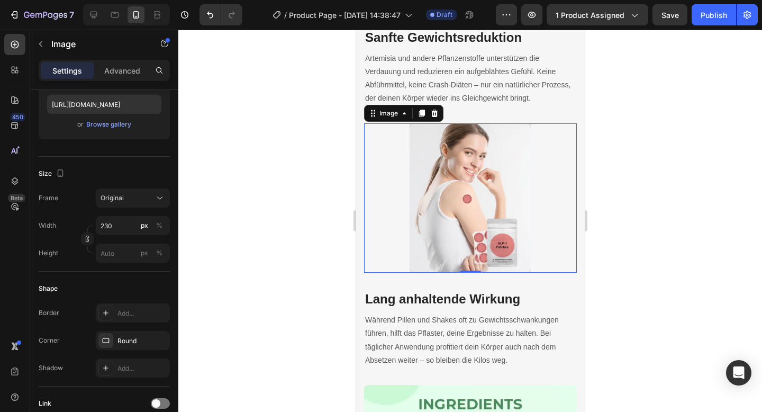
click at [214, 144] on div at bounding box center [469, 221] width 583 height 382
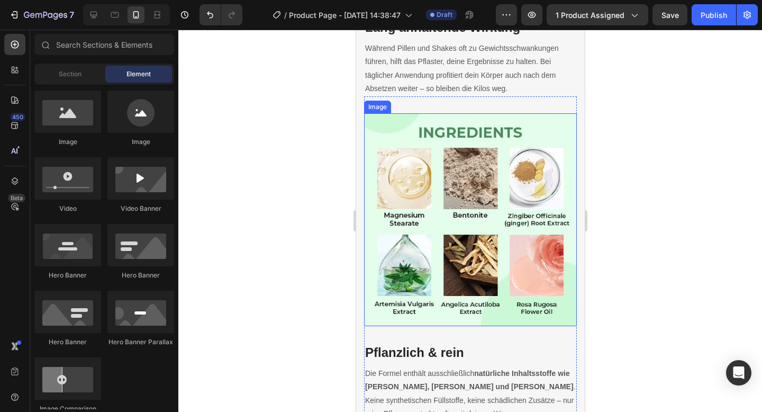
scroll to position [2658, 0]
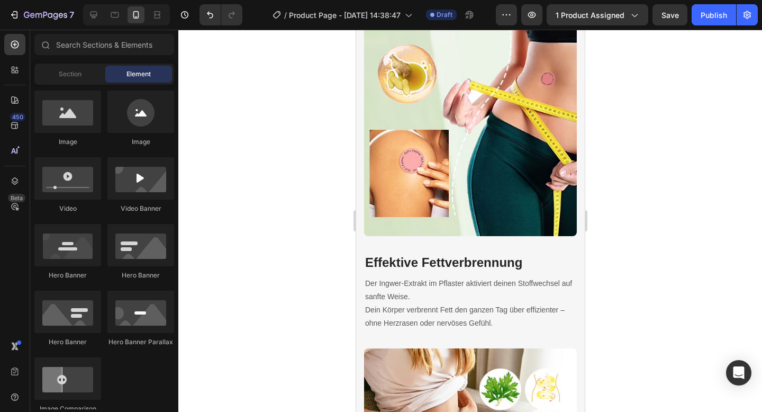
scroll to position [1569, 0]
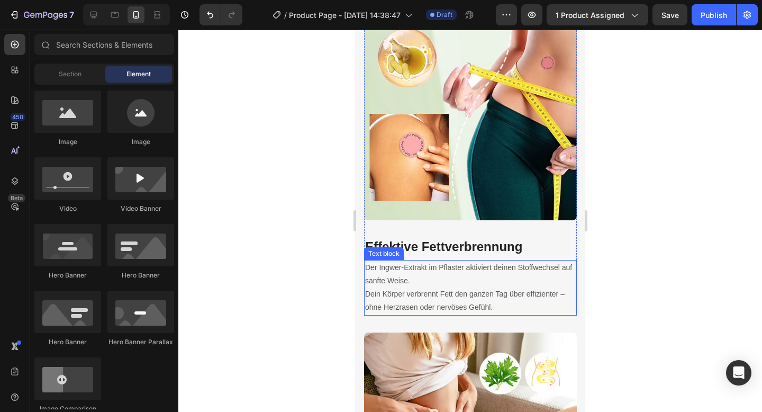
click at [414, 292] on p "Der Ingwer-Extrakt im Pflaster aktiviert deinen Stoffwechsel auf sanfte Weise. …" at bounding box center [469, 287] width 211 height 53
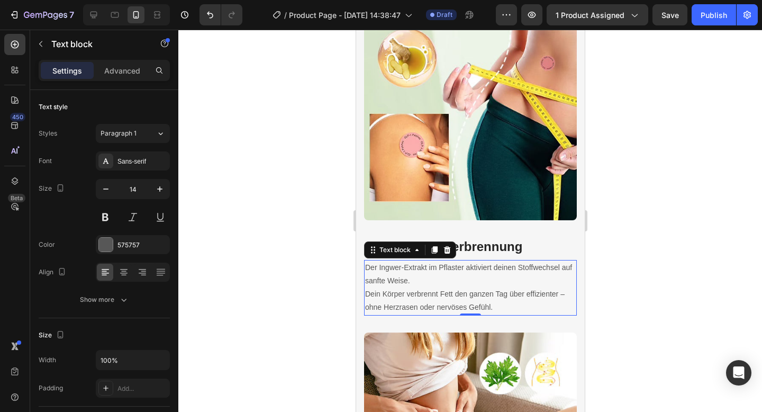
click at [500, 298] on p "Der Ingwer-Extrakt im Pflaster aktiviert deinen Stoffwechsel auf sanfte Weise. …" at bounding box center [469, 287] width 211 height 53
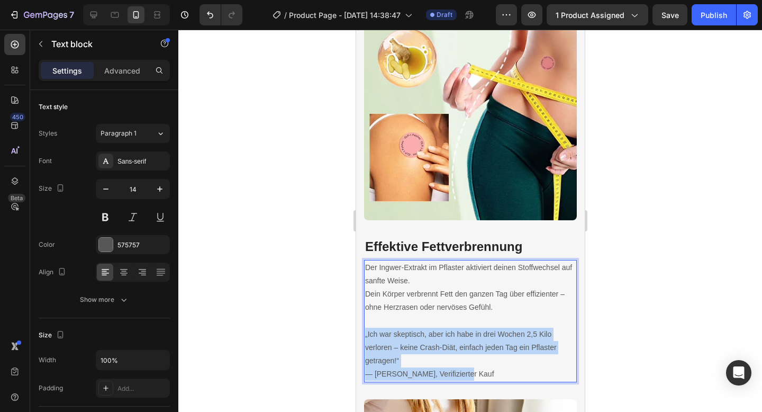
drag, startPoint x: 464, startPoint y: 363, endPoint x: 365, endPoint y: 325, distance: 106.2
click at [365, 327] on p "„Ich war skeptisch, aber ich habe in drei Wochen 2,5 Kilo verloren – keine Cras…" at bounding box center [469, 353] width 211 height 53
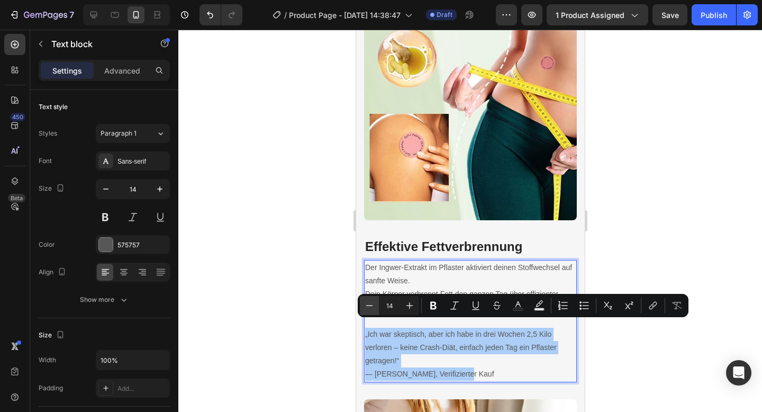
click at [368, 307] on icon "Editor contextual toolbar" at bounding box center [369, 305] width 11 height 11
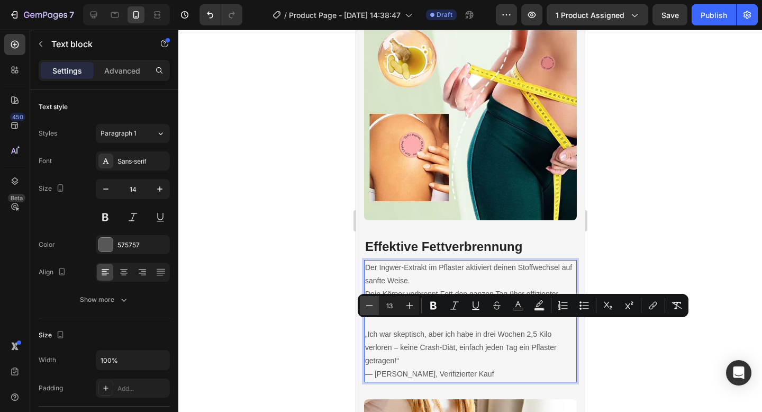
click at [368, 307] on icon "Editor contextual toolbar" at bounding box center [369, 305] width 11 height 11
type input "12"
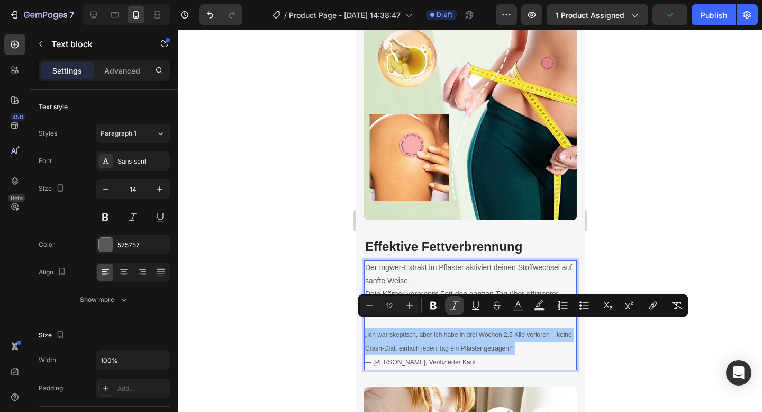
click at [457, 300] on icon "Editor contextual toolbar" at bounding box center [454, 305] width 11 height 11
click at [619, 222] on div at bounding box center [469, 221] width 583 height 382
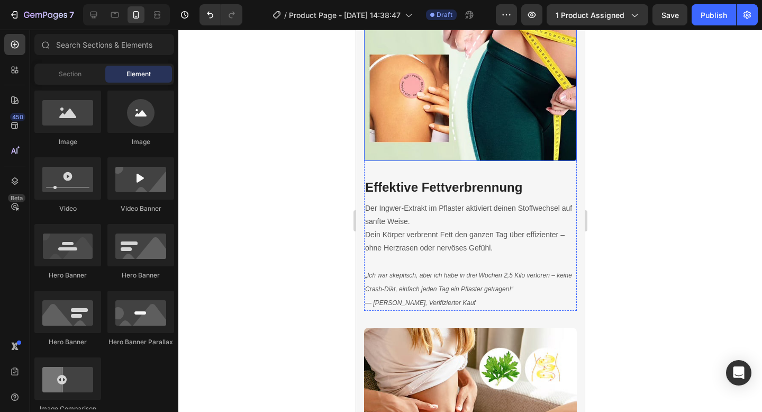
scroll to position [1630, 0]
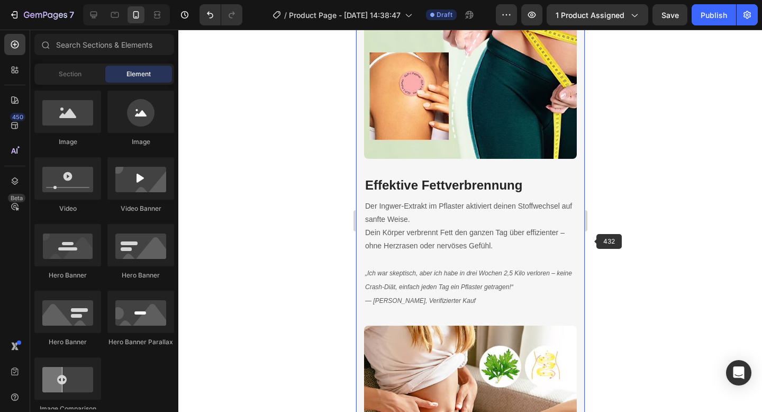
click at [616, 244] on div at bounding box center [469, 221] width 583 height 382
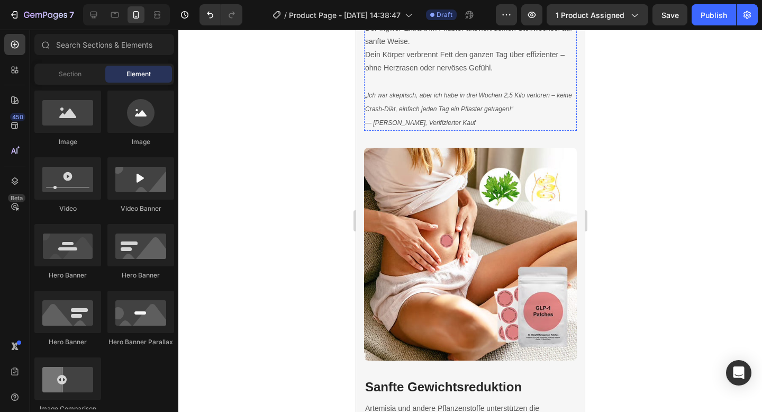
scroll to position [1827, 0]
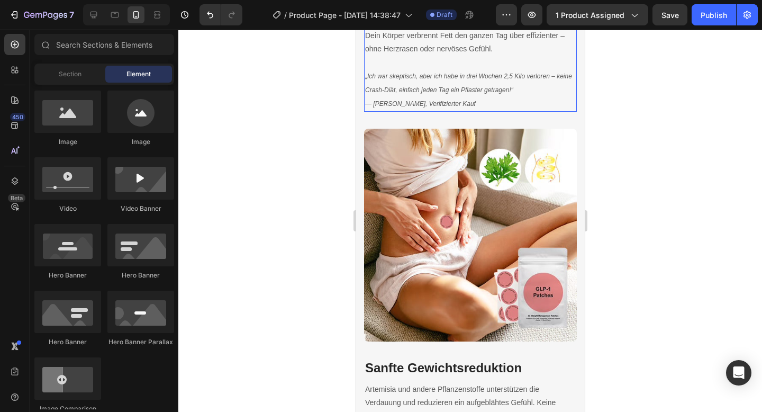
click at [388, 77] on p "„Ich war skeptisch, aber ich habe in drei Wochen 2,5 Kilo verloren – keine Cras…" at bounding box center [469, 90] width 211 height 42
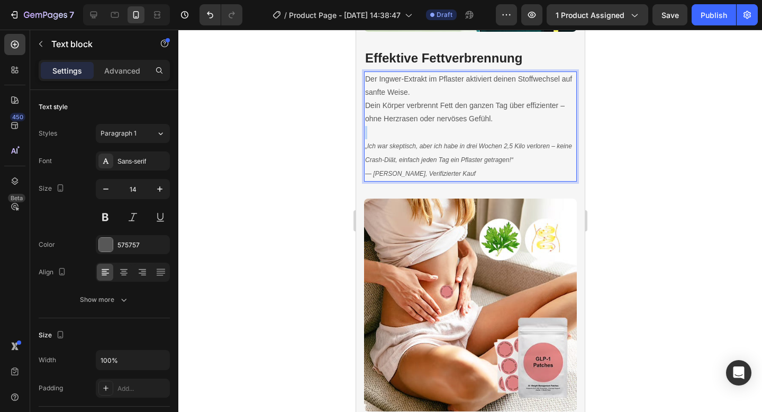
click at [388, 78] on div "Der Ingwer-Extrakt im Pflaster aktiviert deinen Stoffwechsel auf sanfte Weise. …" at bounding box center [469, 126] width 213 height 111
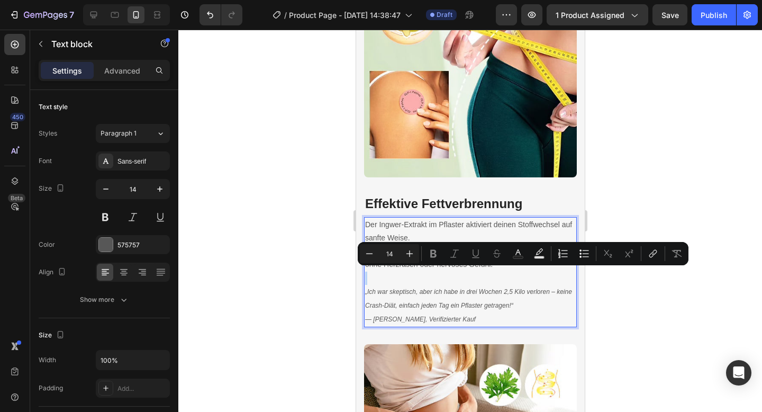
scroll to position [1608, 0]
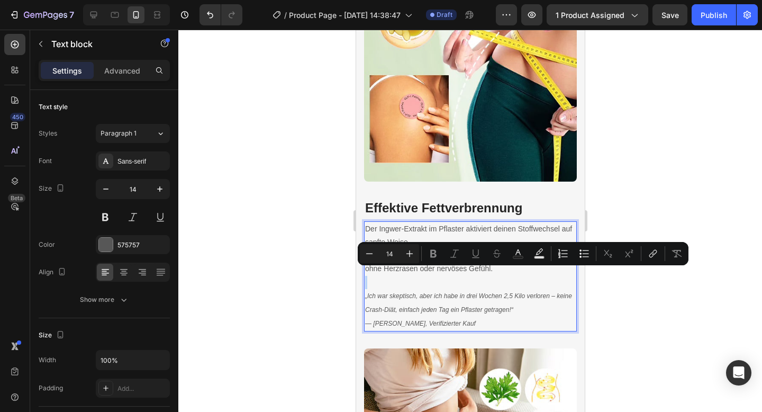
click at [413, 289] on p "„Ich war skeptisch, aber ich habe in drei Wochen 2,5 Kilo verloren – keine Cras…" at bounding box center [469, 310] width 211 height 42
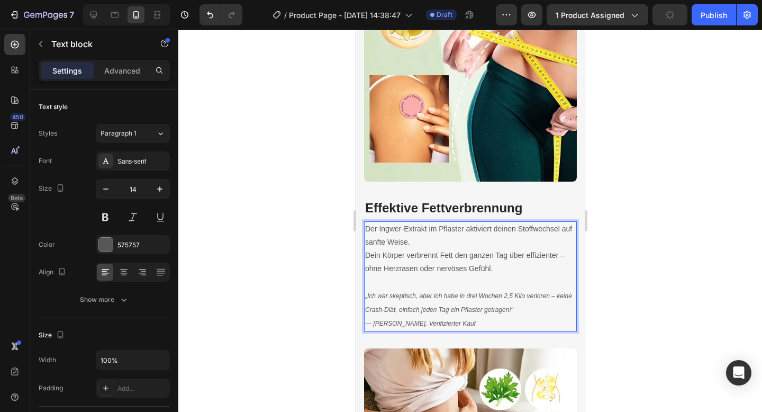
click at [406, 292] on icon "„Ich war skeptisch, aber ich habe in drei Wochen 2,5 Kilo verloren – keine Cras…" at bounding box center [467, 302] width 207 height 21
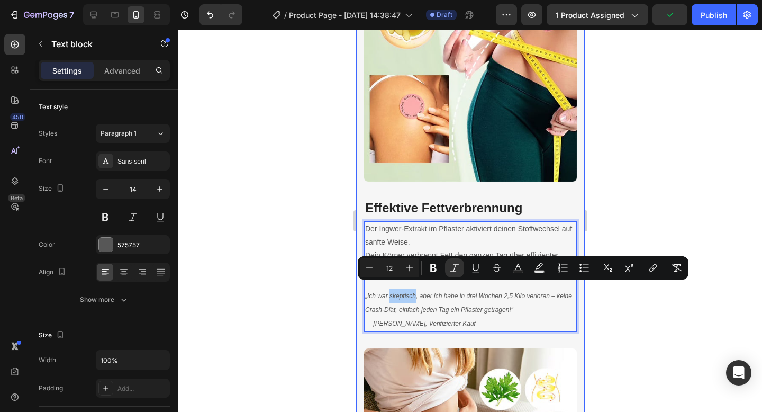
click at [335, 292] on div at bounding box center [469, 221] width 583 height 382
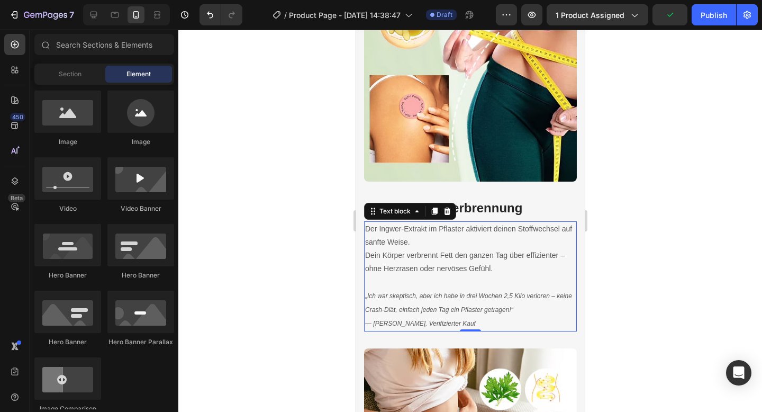
click at [369, 280] on p "Rich Text Editor. Editing area: main" at bounding box center [469, 282] width 211 height 13
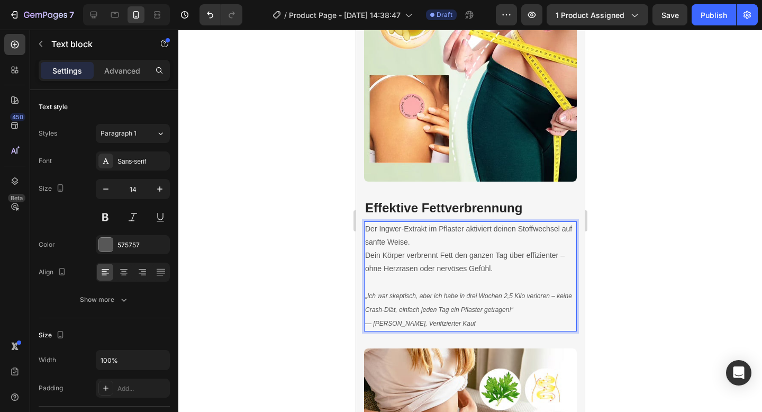
click at [288, 282] on div at bounding box center [469, 221] width 583 height 382
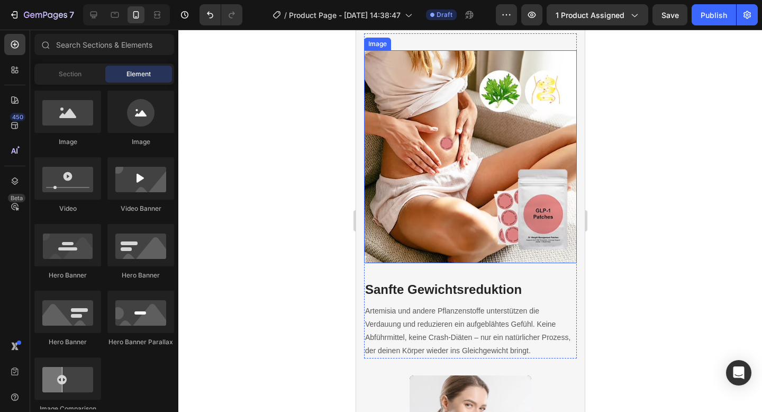
scroll to position [1918, 0]
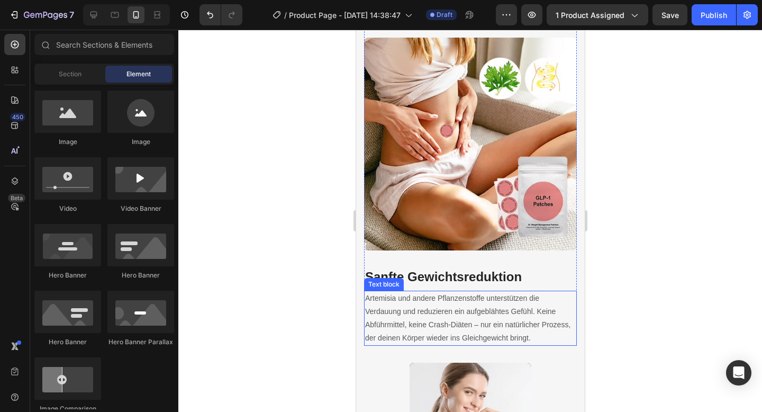
click at [562, 321] on p "Artemisia und andere Pflanzenstoffe unterstützen die Verdauung und reduzieren e…" at bounding box center [469, 317] width 211 height 53
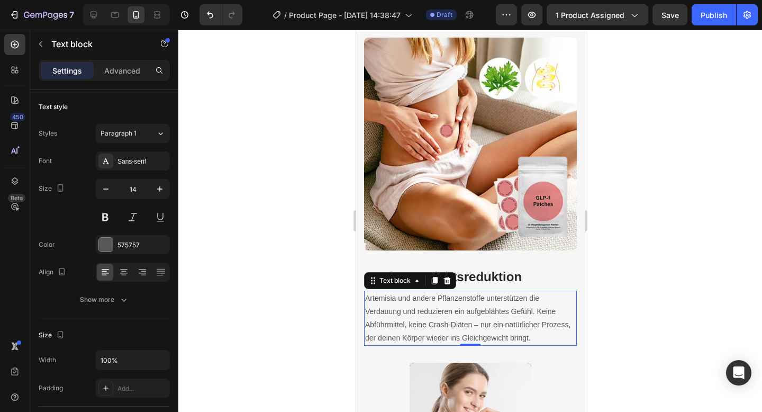
click at [561, 322] on p "Artemisia und andere Pflanzenstoffe unterstützen die Verdauung und reduzieren e…" at bounding box center [469, 317] width 211 height 53
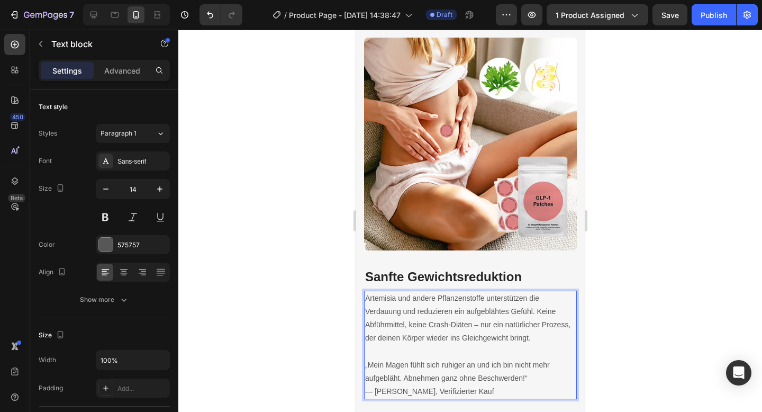
click at [446, 358] on p "„Mein Magen fühlt sich ruhiger an und ich bin nicht mehr aufgebläht. Abnehmen g…" at bounding box center [469, 378] width 211 height 40
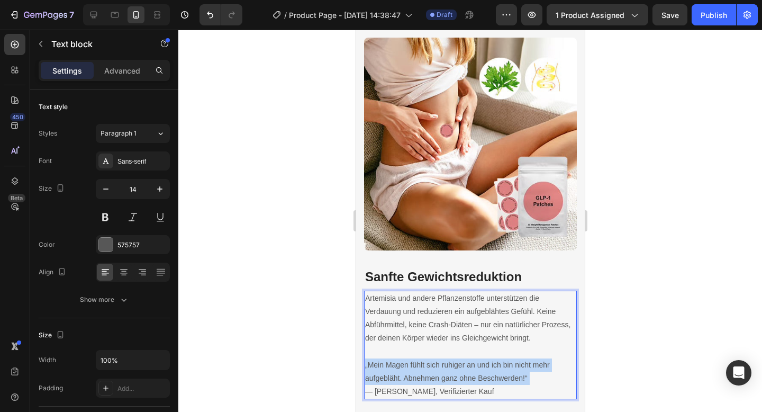
click at [446, 358] on p "„Mein Magen fühlt sich ruhiger an und ich bin nicht mehr aufgebläht. Abnehmen g…" at bounding box center [469, 378] width 211 height 40
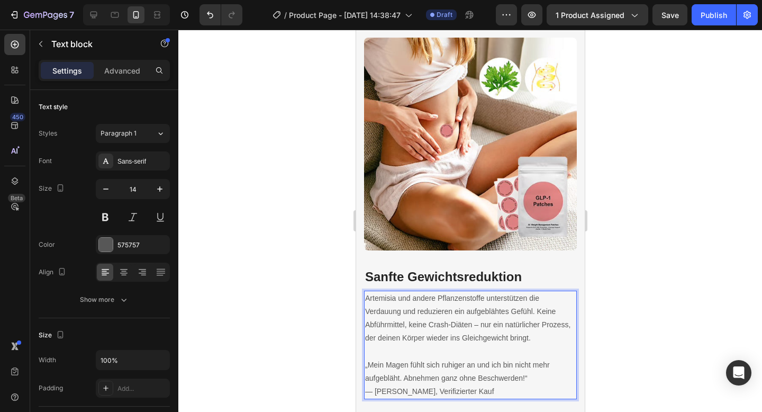
click at [461, 378] on p "„Mein Magen fühlt sich ruhiger an und ich bin nicht mehr aufgebläht. Abnehmen g…" at bounding box center [469, 378] width 211 height 40
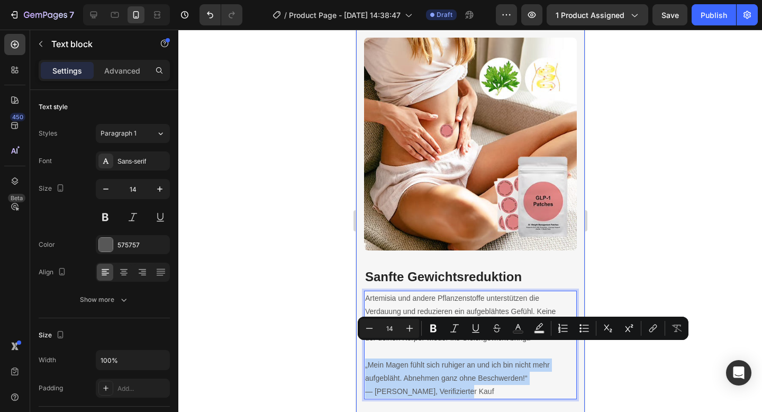
drag, startPoint x: 462, startPoint y: 377, endPoint x: 360, endPoint y: 346, distance: 106.5
click at [360, 346] on div "Produktmerkmale im Überblick Heading Entdecke, warum Tausende Menschen auf die …" at bounding box center [469, 266] width 229 height 1550
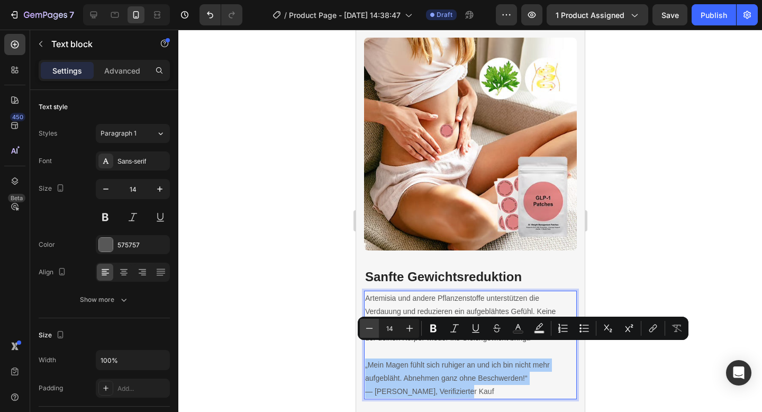
click at [370, 332] on icon "Editor contextual toolbar" at bounding box center [369, 328] width 11 height 11
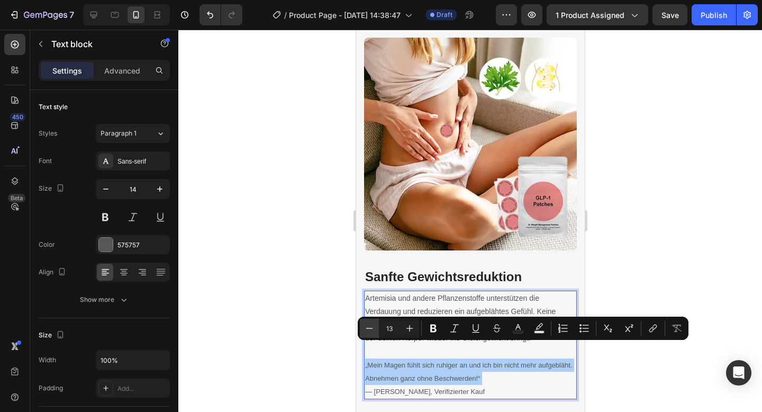
click at [370, 332] on icon "Editor contextual toolbar" at bounding box center [369, 328] width 11 height 11
type input "12"
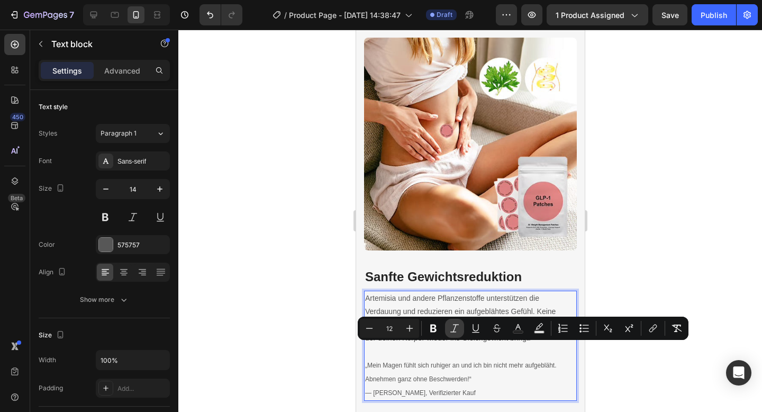
click at [456, 325] on icon "Editor contextual toolbar" at bounding box center [454, 328] width 11 height 11
click at [624, 354] on div at bounding box center [469, 221] width 583 height 382
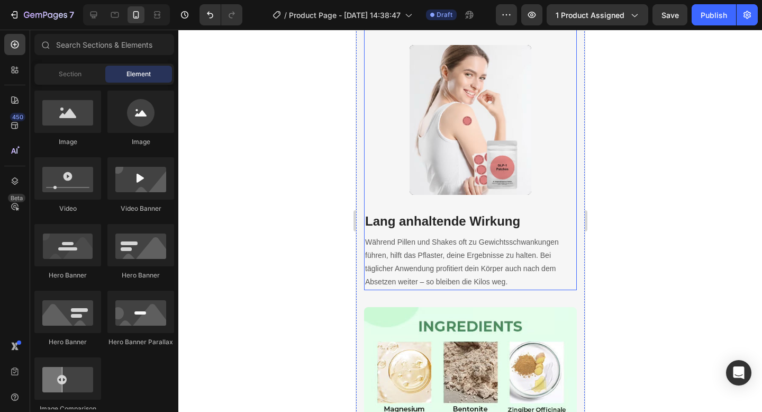
scroll to position [2298, 0]
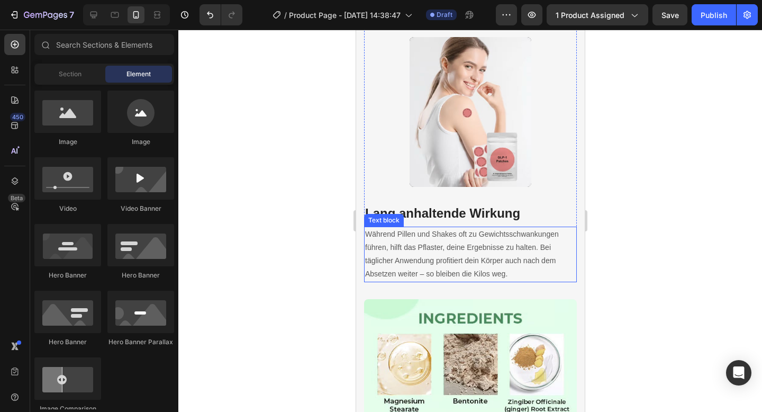
click at [519, 253] on p "Während Pillen und Shakes oft zu Gewichtsschwankungen führen, hilft das Pflaste…" at bounding box center [469, 253] width 211 height 53
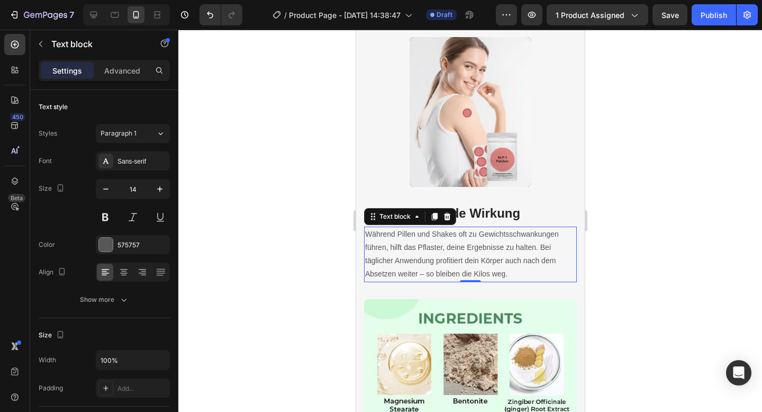
click at [510, 255] on p "Während Pillen und Shakes oft zu Gewichtsschwankungen führen, hilft das Pflaste…" at bounding box center [469, 253] width 211 height 53
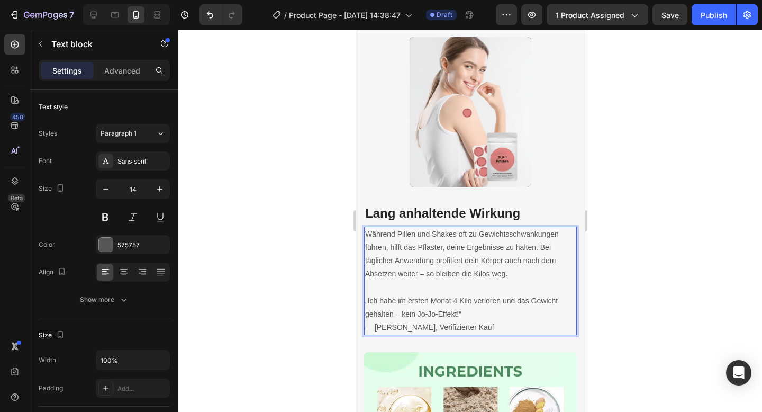
click at [407, 294] on p "„Ich habe im ersten Monat 4 Kilo verloren und das Gewicht gehalten – kein Jo-Jo…" at bounding box center [469, 314] width 211 height 40
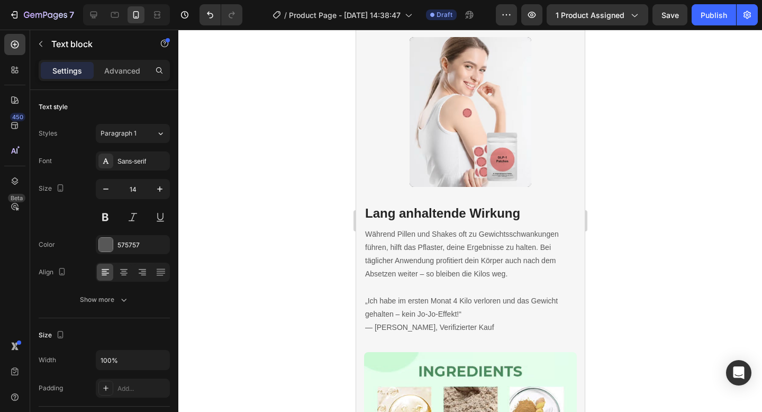
click at [400, 289] on div at bounding box center [400, 289] width 0 height 0
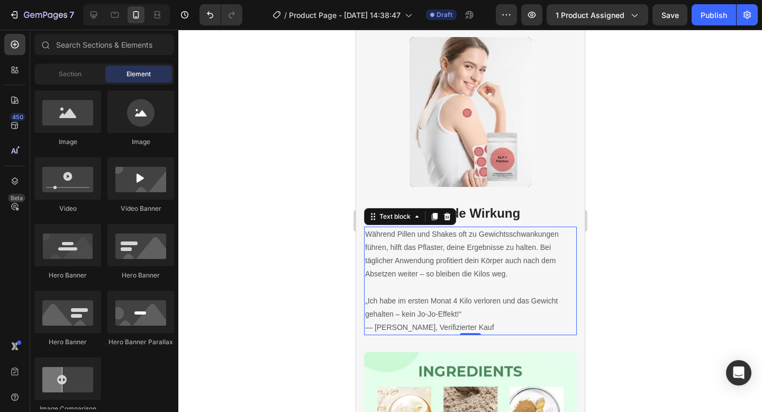
click at [465, 312] on p "„Ich habe im ersten Monat 4 Kilo verloren und das Gewicht gehalten – kein Jo-Jo…" at bounding box center [469, 314] width 211 height 40
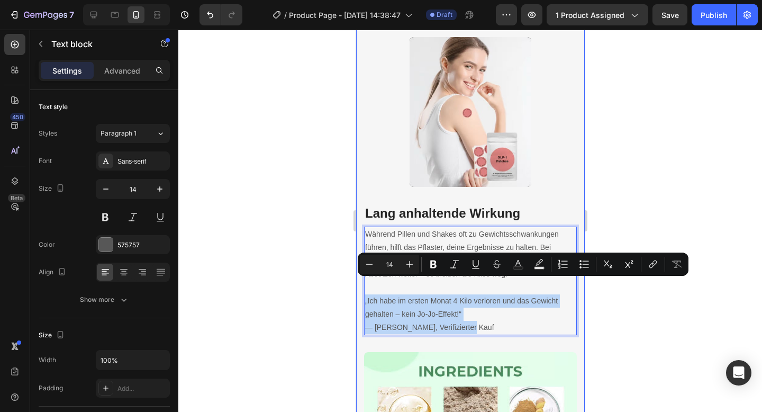
drag, startPoint x: 461, startPoint y: 312, endPoint x: 361, endPoint y: 288, distance: 102.8
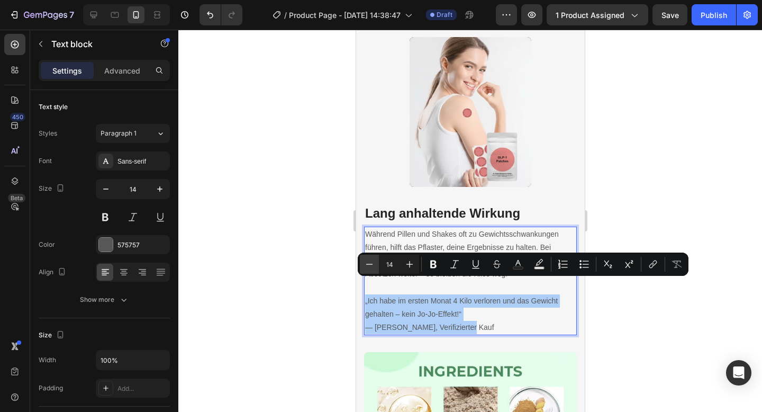
click at [369, 260] on icon "Editor contextual toolbar" at bounding box center [369, 264] width 11 height 11
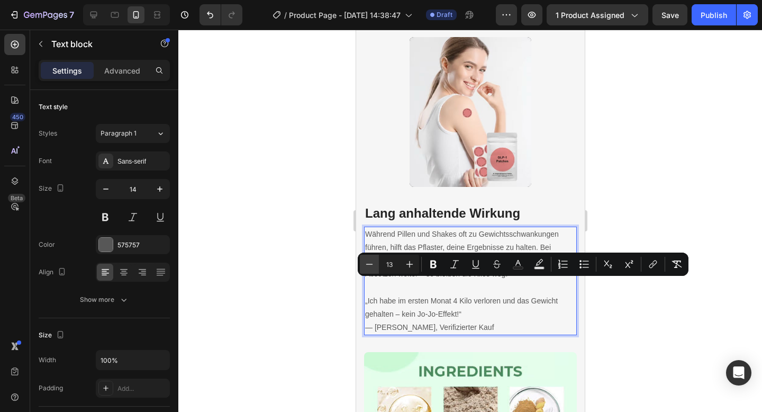
click at [369, 260] on icon "Editor contextual toolbar" at bounding box center [369, 264] width 11 height 11
type input "12"
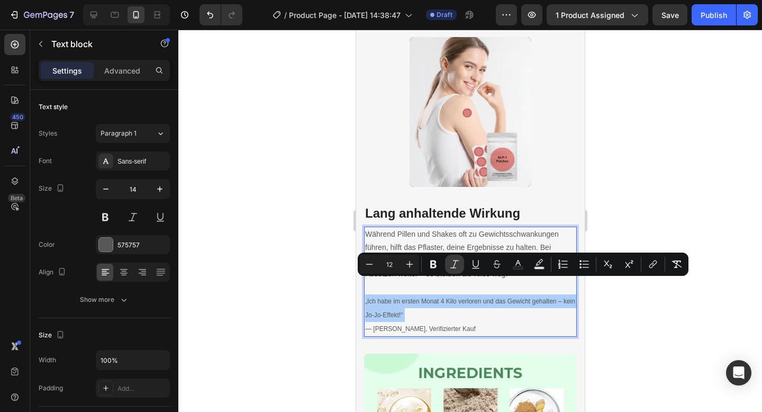
click at [451, 262] on icon "Editor contextual toolbar" at bounding box center [454, 264] width 11 height 11
click at [619, 300] on div at bounding box center [469, 221] width 583 height 382
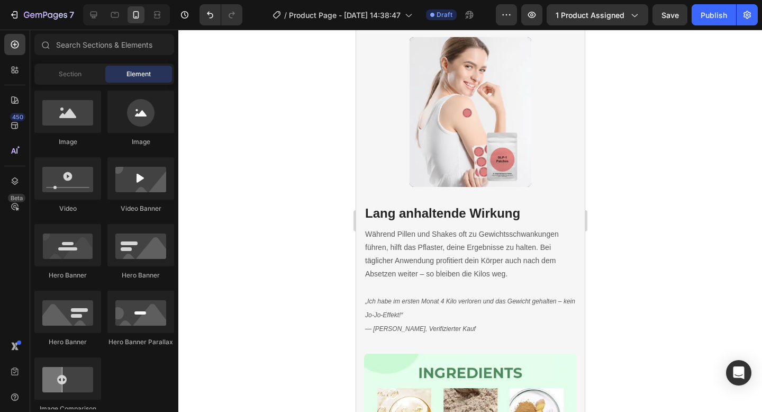
click at [661, 253] on div at bounding box center [469, 221] width 583 height 382
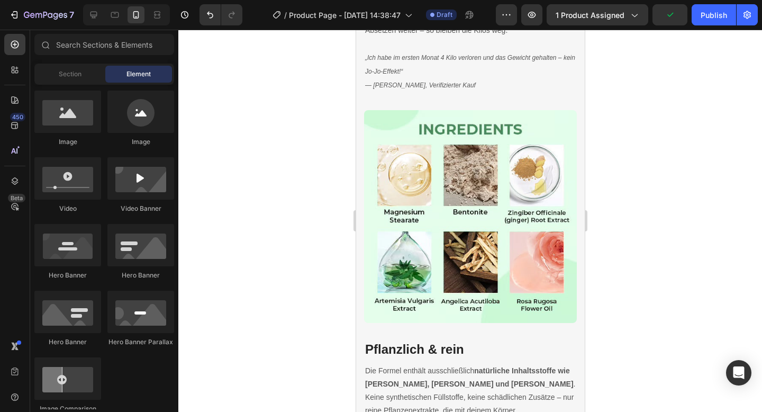
scroll to position [2622, 0]
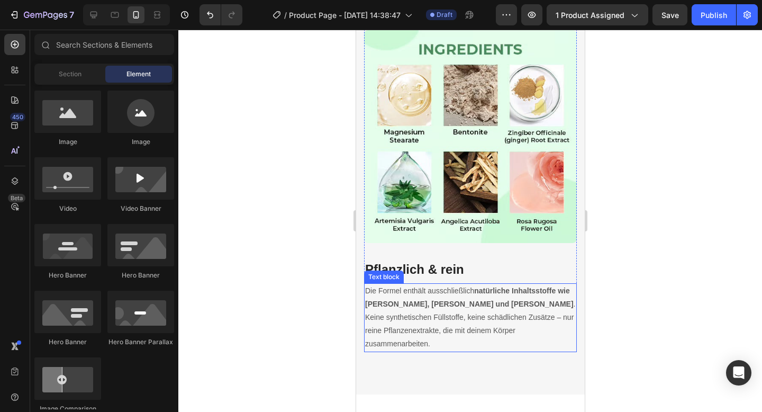
click at [562, 308] on p "Die Formel enthält ausschließlich natürliche Inhaltsstoffe wie Ingwer, Artemisi…" at bounding box center [469, 317] width 211 height 67
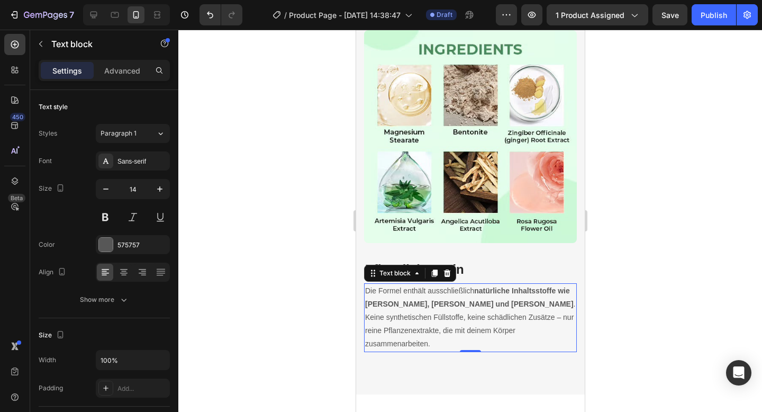
click at [562, 308] on p "Die Formel enthält ausschließlich natürliche Inhaltsstoffe wie Ingwer, Artemisi…" at bounding box center [469, 317] width 211 height 67
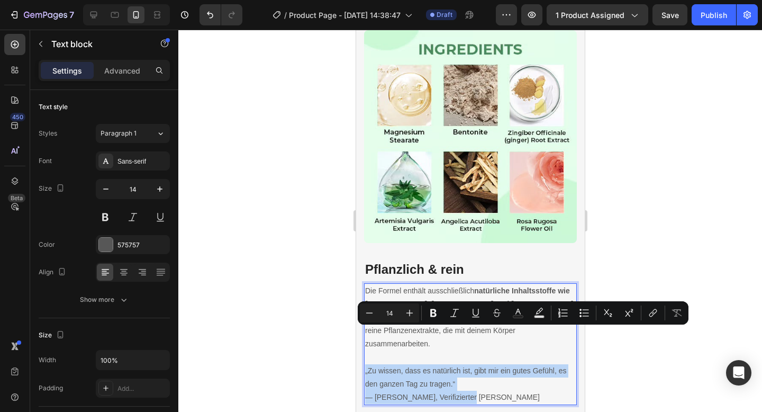
drag, startPoint x: 462, startPoint y: 359, endPoint x: 365, endPoint y: 331, distance: 101.1
click at [365, 364] on p "„Zu wissen, dass es natürlich ist, gibt mir ein gutes Gefühl, es den ganzen Tag…" at bounding box center [469, 384] width 211 height 40
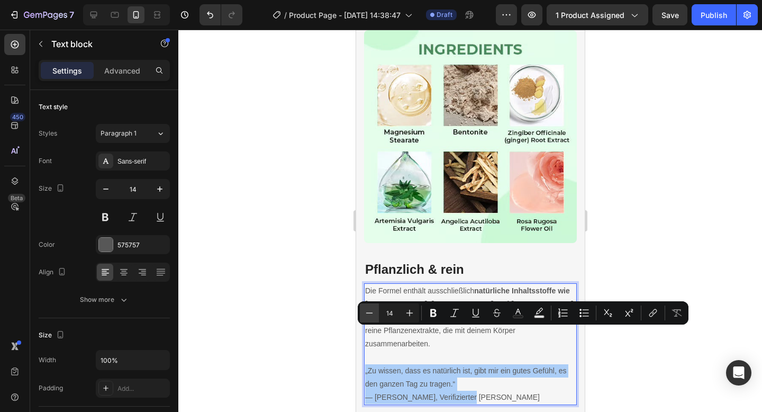
click at [368, 312] on icon "Editor contextual toolbar" at bounding box center [369, 312] width 7 height 1
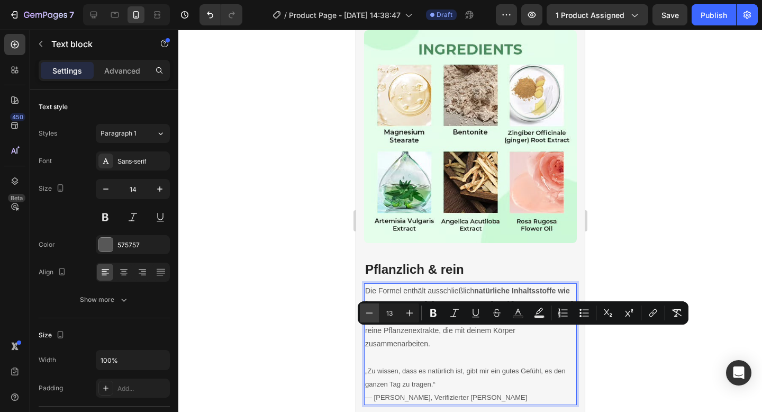
click at [368, 312] on icon "Editor contextual toolbar" at bounding box center [369, 312] width 7 height 1
type input "12"
click at [453, 313] on icon "Editor contextual toolbar" at bounding box center [454, 312] width 11 height 11
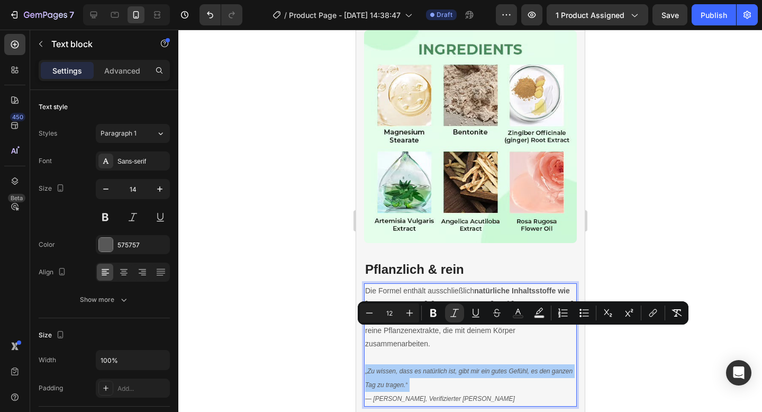
click at [665, 376] on div at bounding box center [469, 221] width 583 height 382
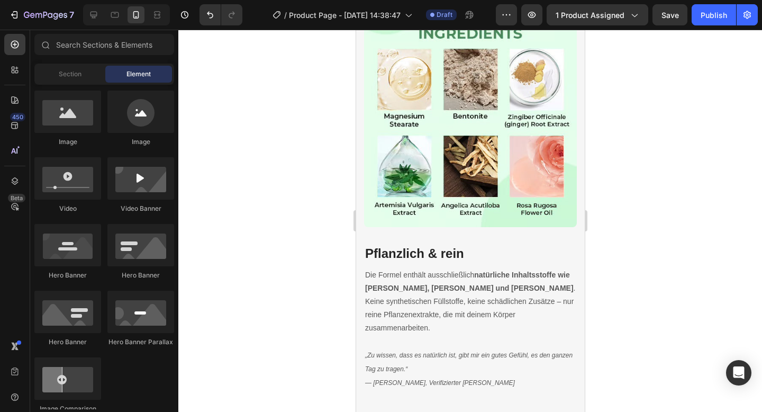
scroll to position [2670, 0]
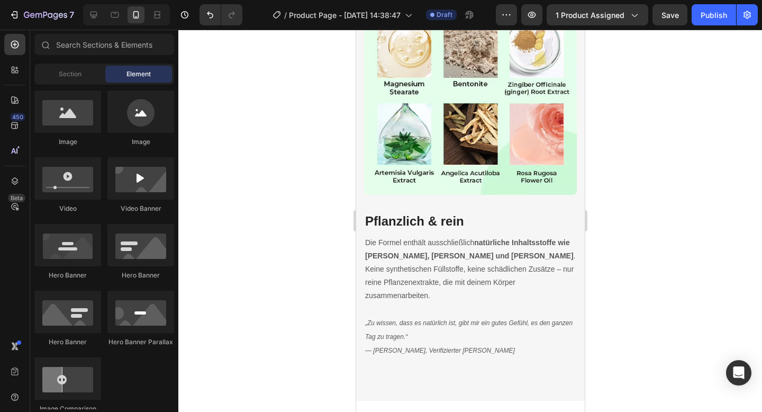
click at [649, 240] on div at bounding box center [469, 221] width 583 height 382
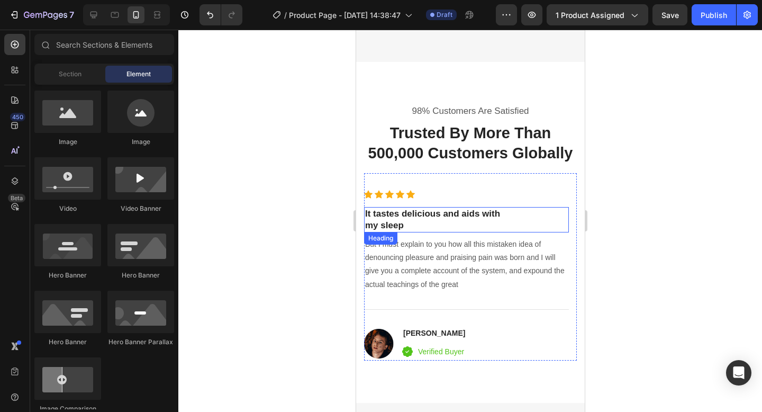
scroll to position [2895, 0]
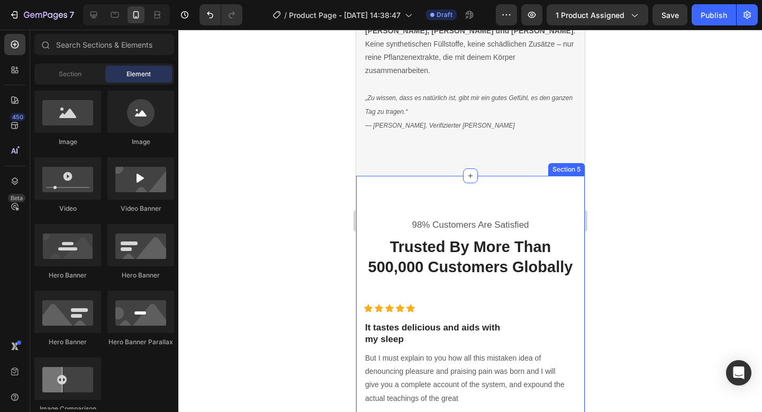
click at [462, 176] on div "98% Customers Are Satisfied Text block Trusted By More Than 500,000 Customers G…" at bounding box center [469, 346] width 229 height 341
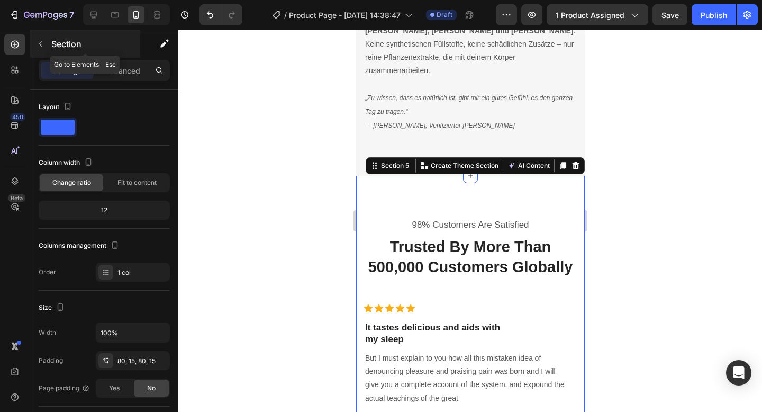
click at [48, 43] on button "button" at bounding box center [40, 43] width 17 height 17
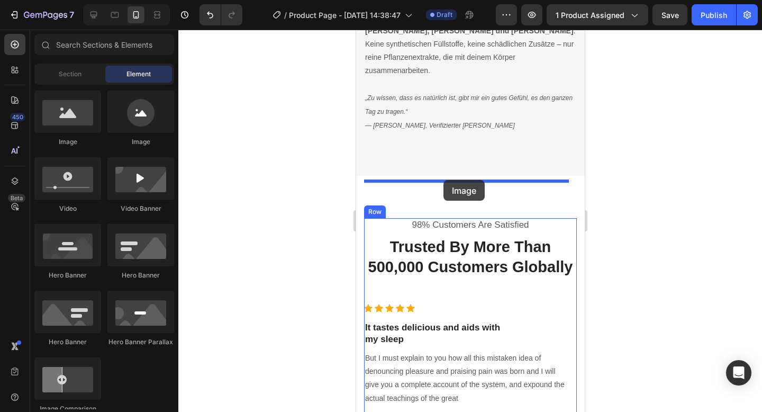
drag, startPoint x: 440, startPoint y: 151, endPoint x: 443, endPoint y: 180, distance: 29.3
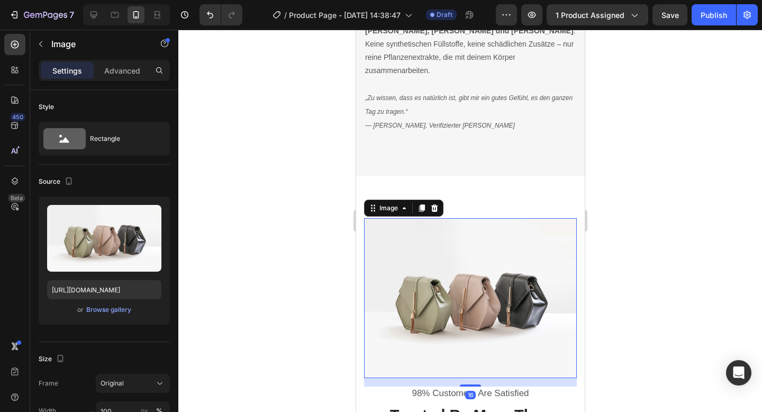
click at [647, 302] on div at bounding box center [469, 221] width 583 height 382
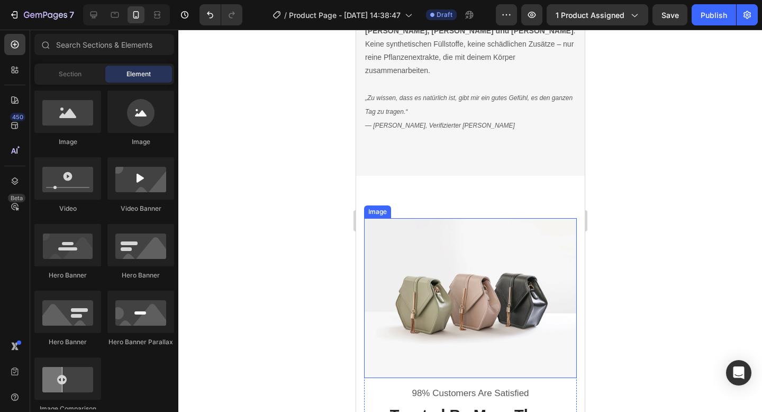
click at [484, 281] on img at bounding box center [469, 298] width 213 height 160
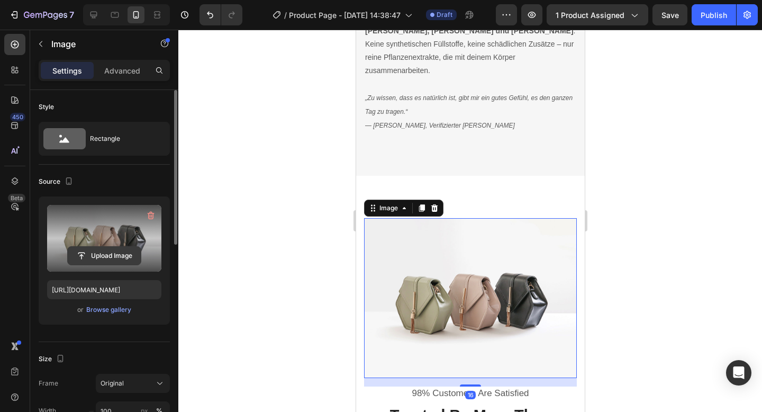
click at [126, 253] on input "file" at bounding box center [104, 256] width 73 height 18
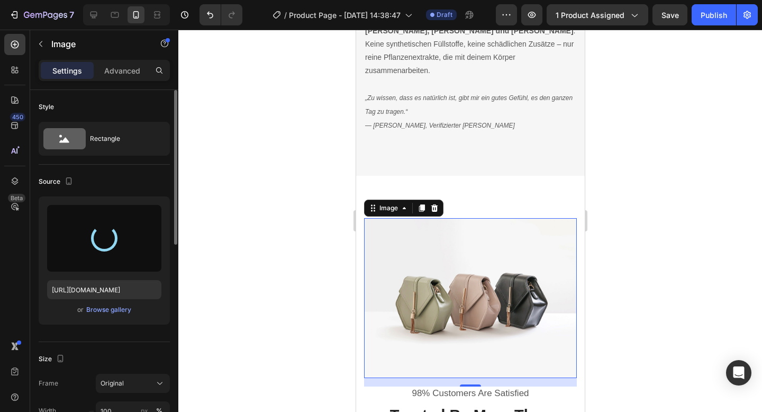
type input "https://cdn.shopify.com/s/files/1/0788/6916/8473/files/gempages_536301623899587…"
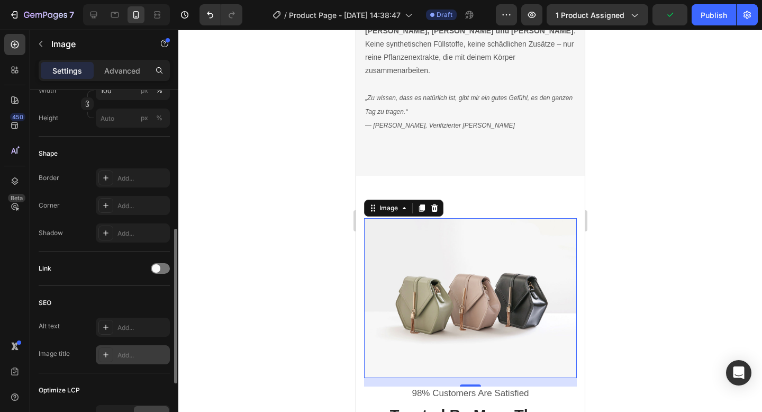
scroll to position [318, 0]
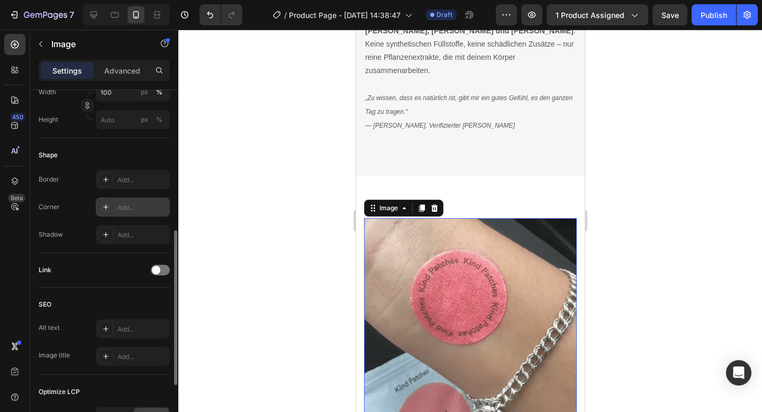
click at [131, 209] on div "Add..." at bounding box center [142, 208] width 50 height 10
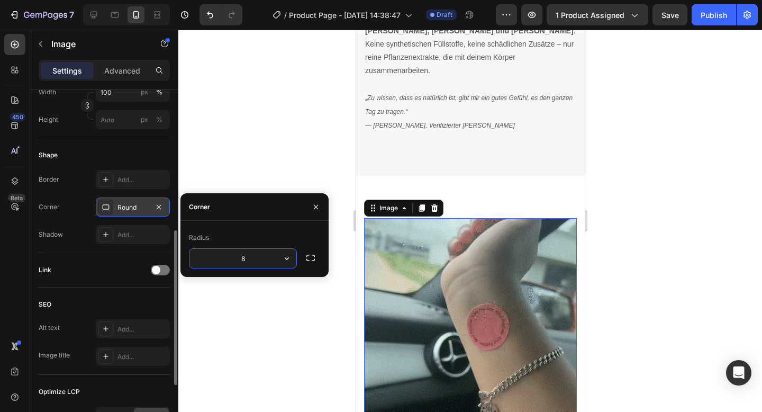
click at [267, 150] on div at bounding box center [469, 221] width 583 height 382
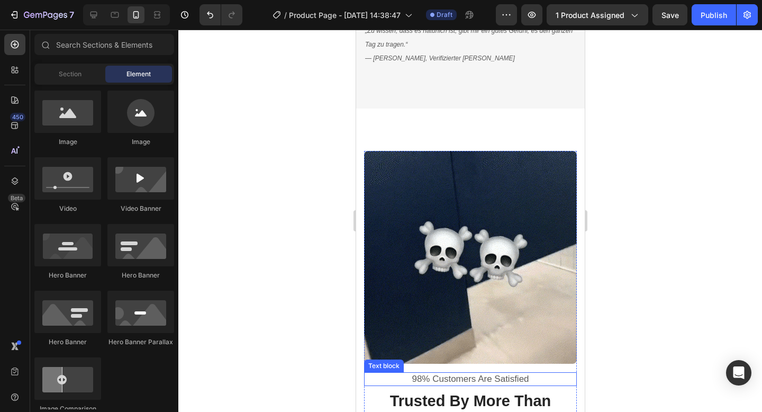
scroll to position [2961, 0]
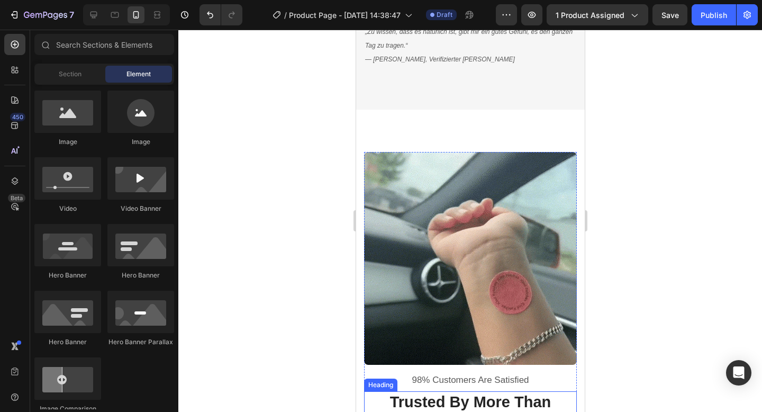
click at [427, 392] on p "Trusted By More Than 500,000 Customers Globally" at bounding box center [469, 412] width 211 height 40
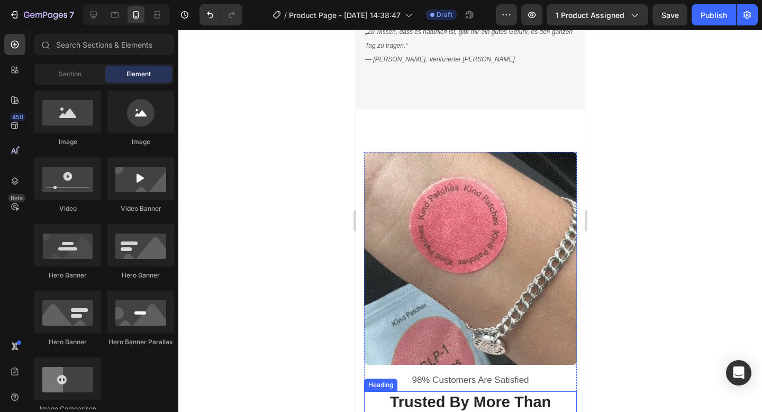
click at [427, 392] on p "Trusted By More Than 500,000 Customers Globally" at bounding box center [469, 412] width 211 height 40
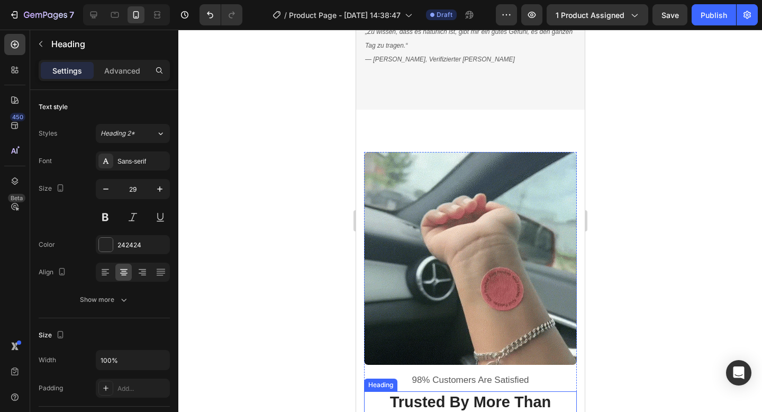
click at [427, 392] on p "Trusted By More Than 500,000 Customers Globally" at bounding box center [469, 412] width 211 height 40
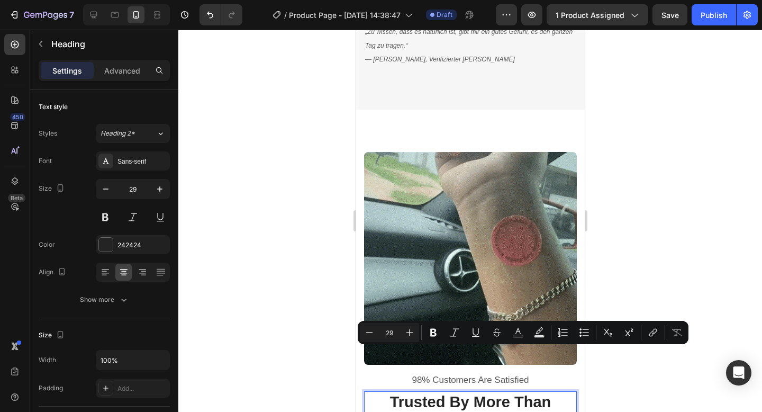
click at [484, 392] on p "Trusted By More Than 500,000 Customers Globally" at bounding box center [469, 412] width 211 height 40
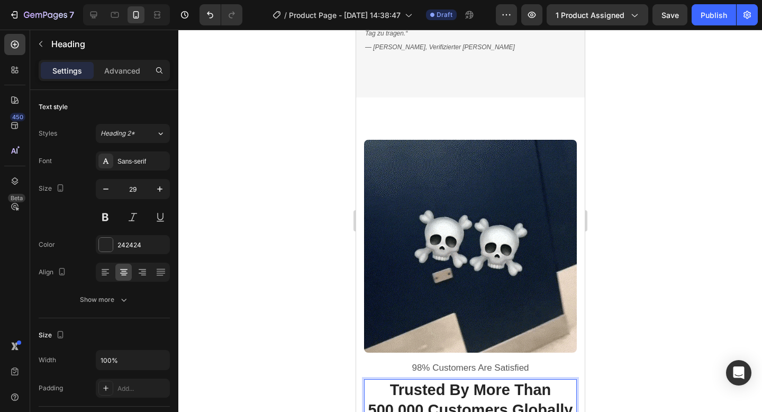
scroll to position [2983, 0]
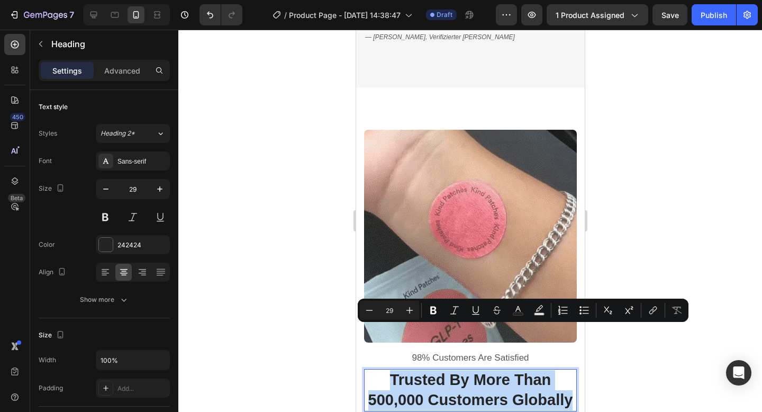
drag, startPoint x: 504, startPoint y: 376, endPoint x: 385, endPoint y: 331, distance: 127.2
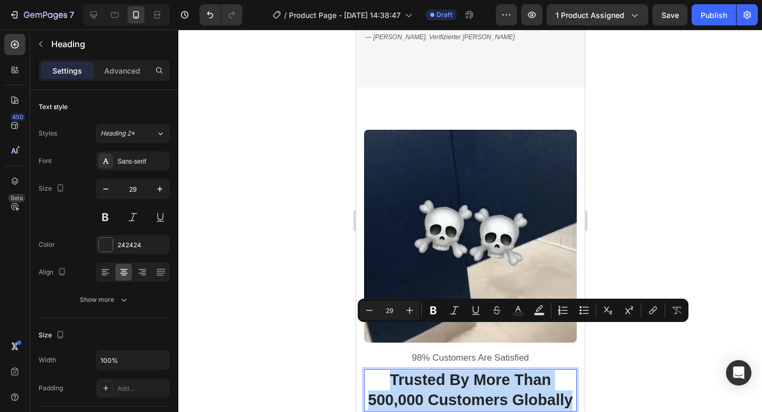
click at [385, 370] on p "Trusted By More Than 500,000 Customers Globally" at bounding box center [469, 390] width 211 height 40
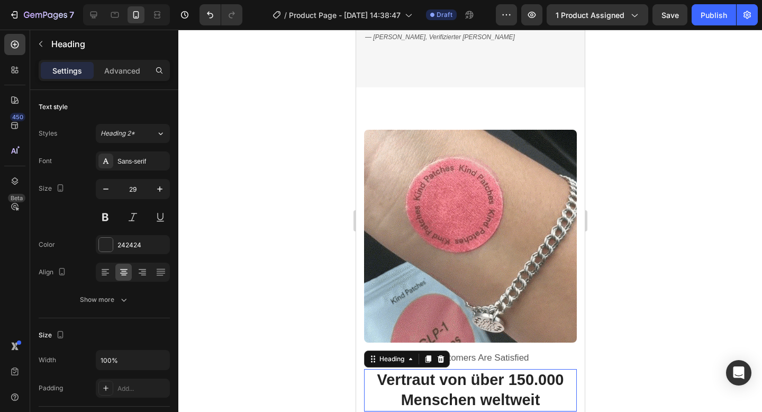
click at [649, 307] on div at bounding box center [469, 221] width 583 height 382
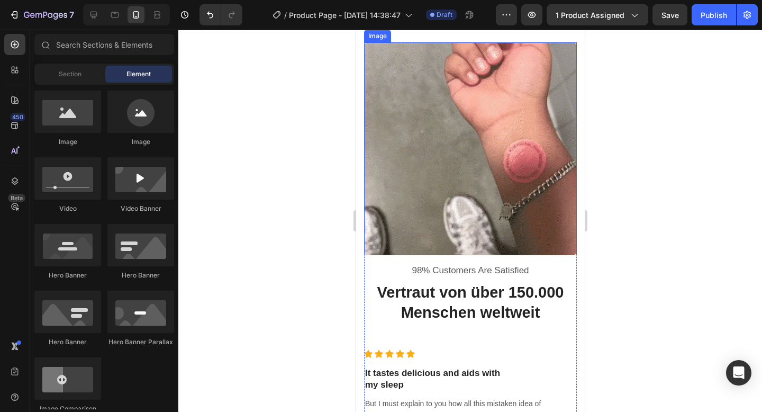
scroll to position [3043, 0]
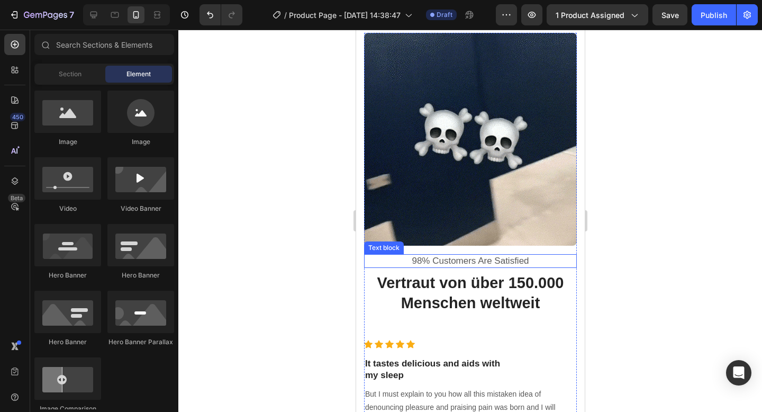
click at [456, 255] on p "98% Customers Are Satisfied" at bounding box center [469, 261] width 211 height 12
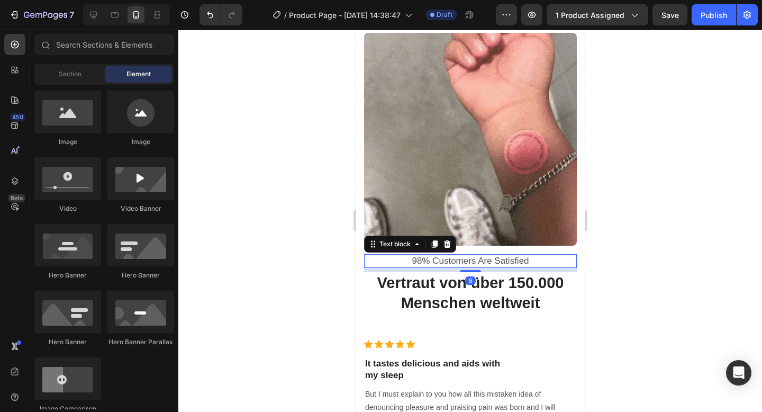
click at [456, 255] on p "98% Customers Are Satisfied" at bounding box center [469, 261] width 211 height 12
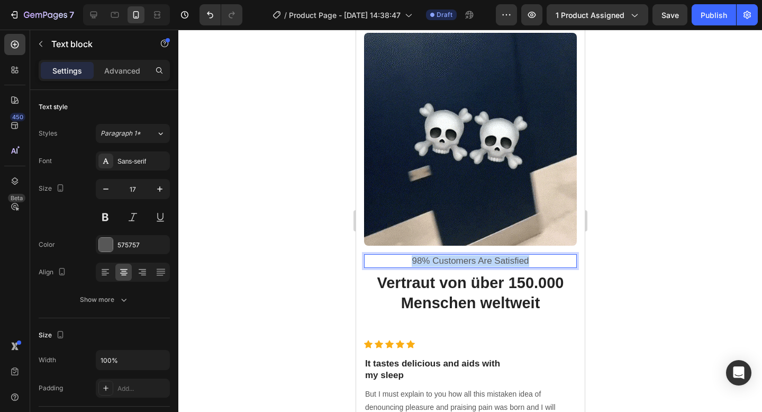
click at [456, 255] on p "98% Customers Are Satisfied" at bounding box center [469, 261] width 211 height 12
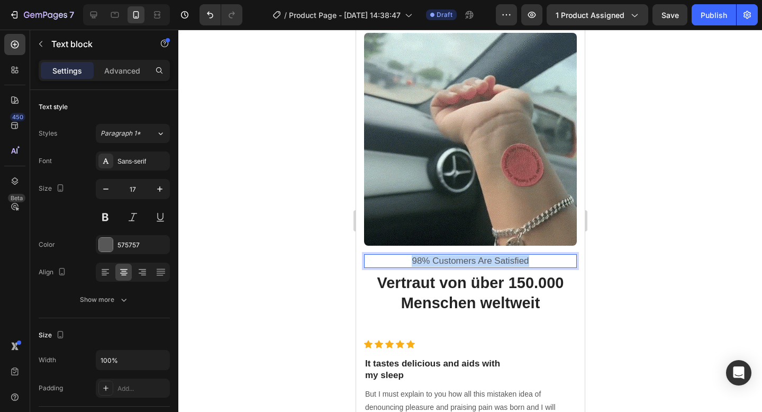
copy p "98% Customers Are Satisfied"
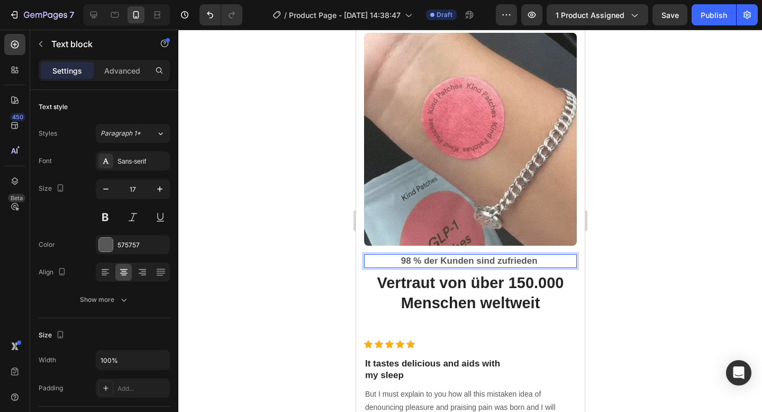
click at [425, 255] on strong "98 % der Kunden sind zufrieden" at bounding box center [468, 260] width 136 height 10
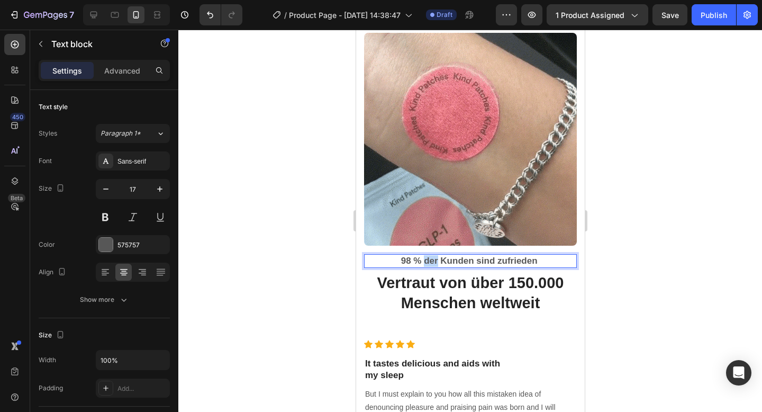
click at [425, 255] on strong "98 % der Kunden sind zufrieden" at bounding box center [468, 260] width 136 height 10
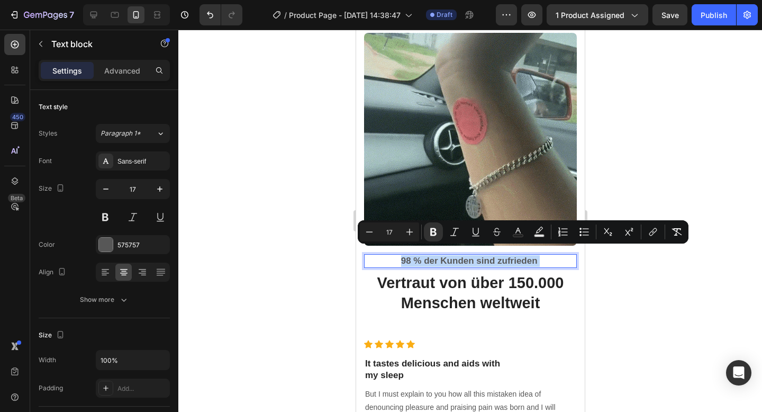
click at [425, 255] on strong "98 % der Kunden sind zufrieden" at bounding box center [468, 260] width 136 height 10
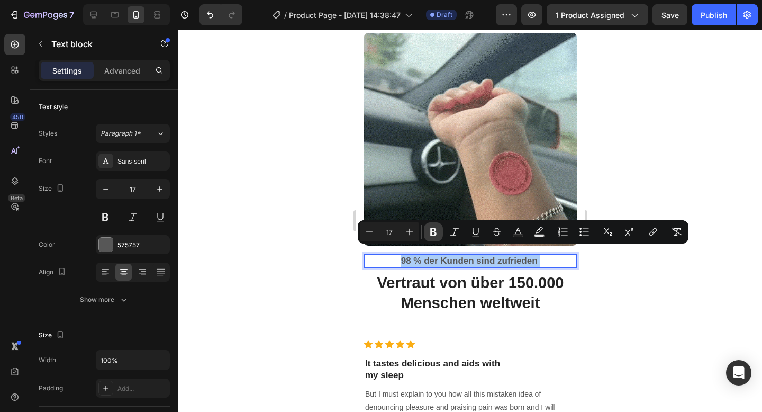
click at [433, 233] on icon "Editor contextual toolbar" at bounding box center [433, 231] width 11 height 11
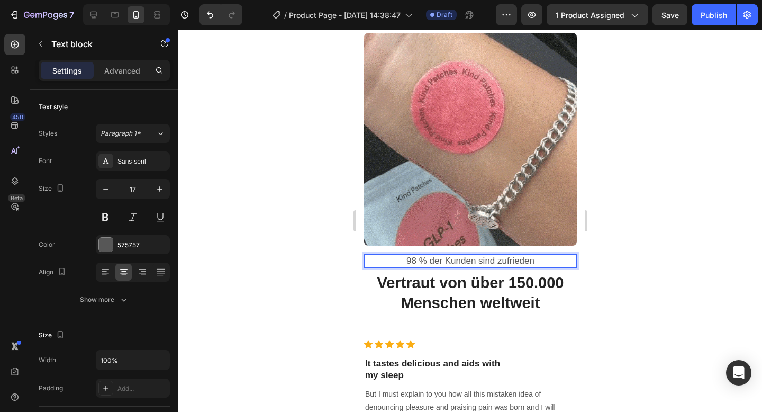
click at [667, 311] on div at bounding box center [469, 221] width 583 height 382
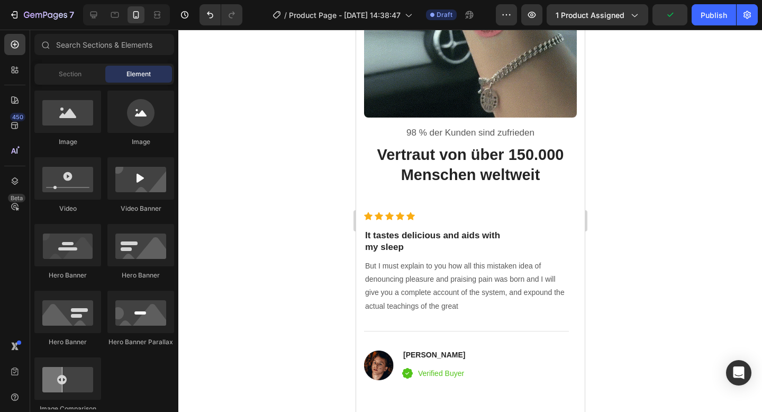
scroll to position [3218, 0]
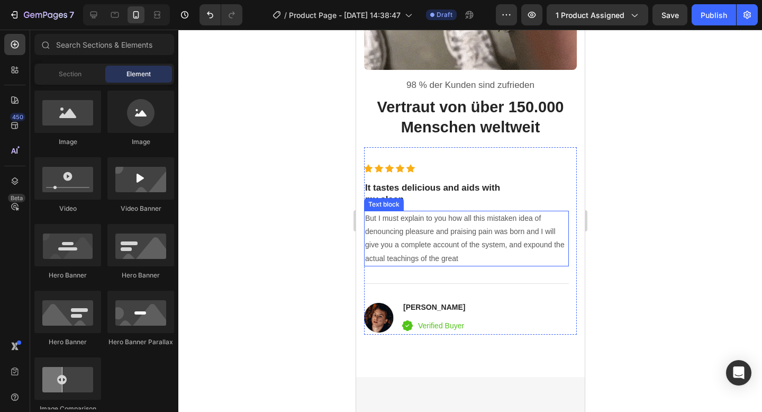
click at [417, 227] on p "But I must explain to you how all this mistaken idea of denouncing pleasure and…" at bounding box center [465, 238] width 203 height 53
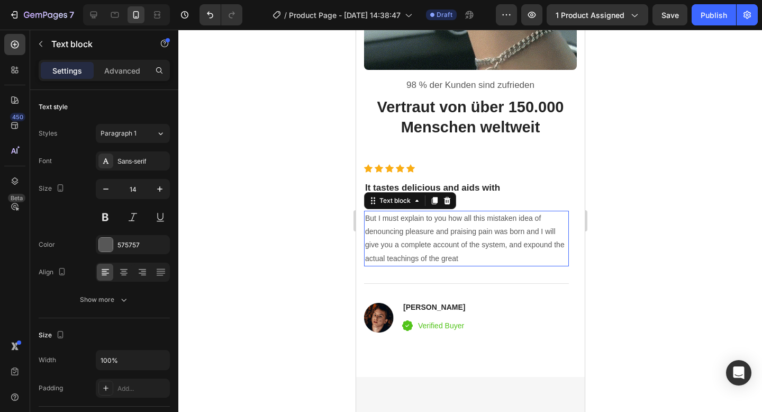
click at [417, 227] on p "But I must explain to you how all this mistaken idea of denouncing pleasure and…" at bounding box center [465, 238] width 203 height 53
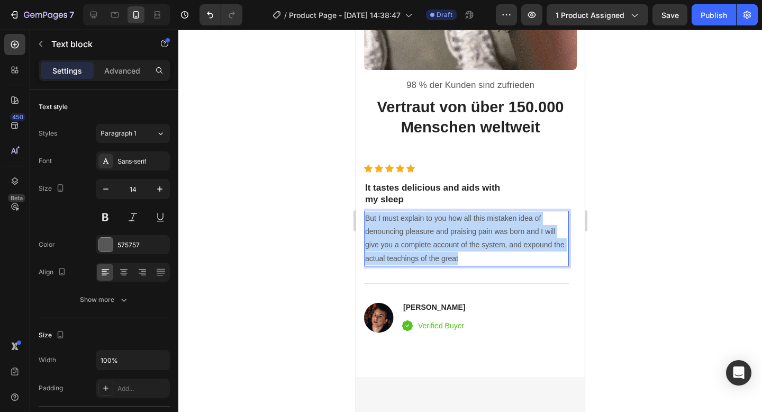
click at [417, 227] on p "But I must explain to you how all this mistaken idea of denouncing pleasure and…" at bounding box center [465, 238] width 203 height 53
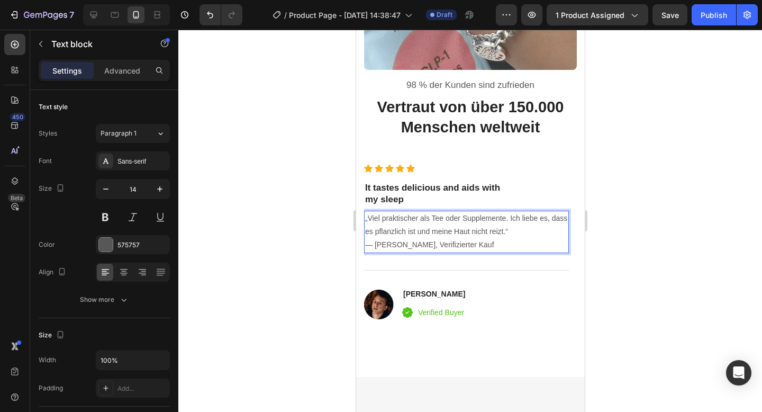
click at [449, 237] on p "„Viel praktischer als Tee oder Supplemente. Ich liebe es, dass es pflanzlich is…" at bounding box center [465, 232] width 203 height 40
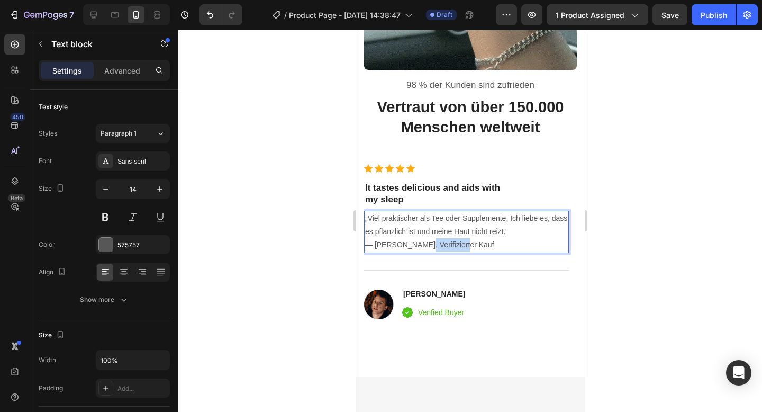
click at [449, 237] on p "„Viel praktischer als Tee oder Supplemente. Ich liebe es, dass es pflanzlich is…" at bounding box center [465, 232] width 203 height 40
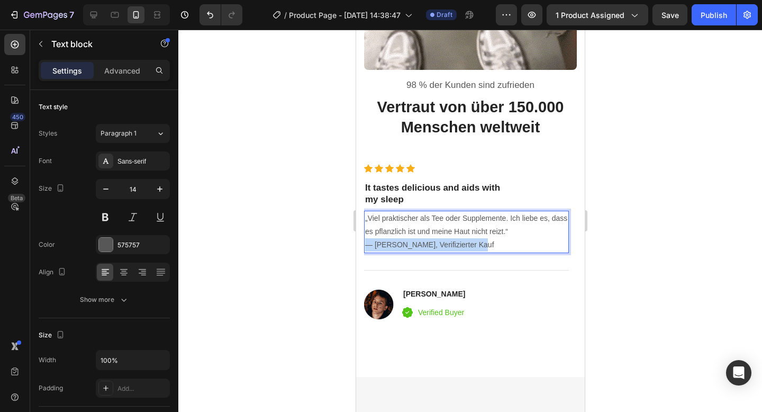
click at [449, 237] on p "„Viel praktischer als Tee oder Supplemente. Ich liebe es, dass es pflanzlich is…" at bounding box center [465, 232] width 203 height 40
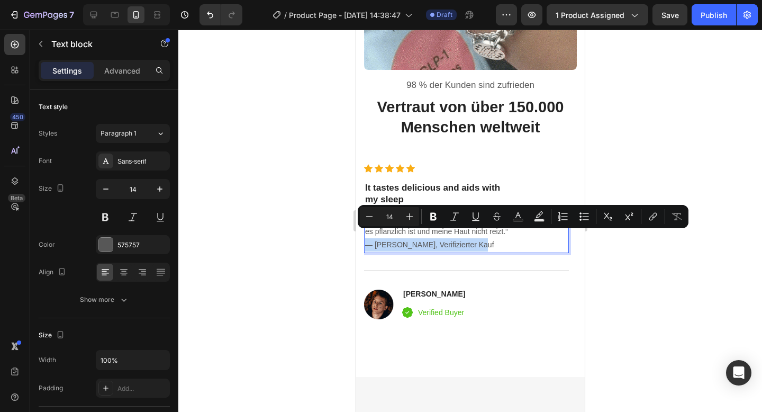
click at [419, 235] on p "„Viel praktischer als Tee oder Supplemente. Ich liebe es, dass es pflanzlich is…" at bounding box center [465, 232] width 203 height 40
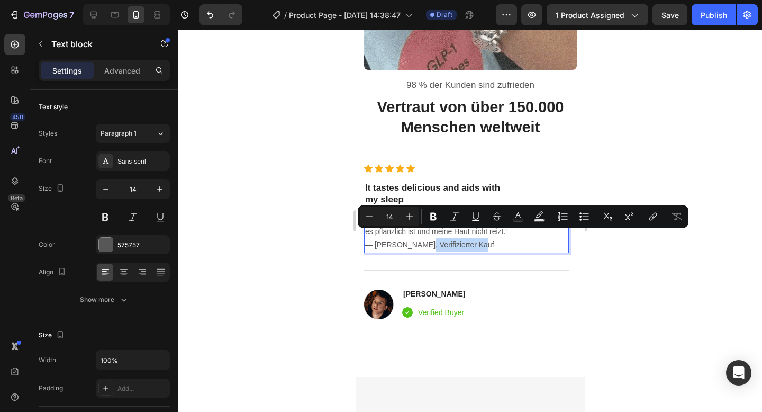
drag, startPoint x: 419, startPoint y: 235, endPoint x: 460, endPoint y: 236, distance: 41.3
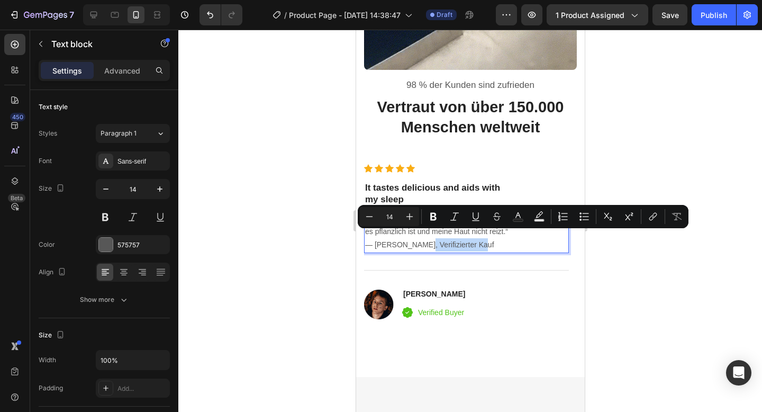
click at [460, 236] on p "„Viel praktischer als Tee oder Supplemente. Ich liebe es, dass es pflanzlich is…" at bounding box center [465, 232] width 203 height 40
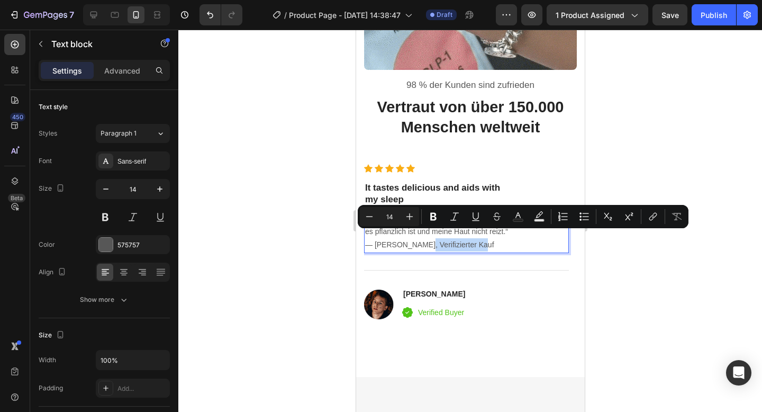
copy p "Verifizierter Kauf"
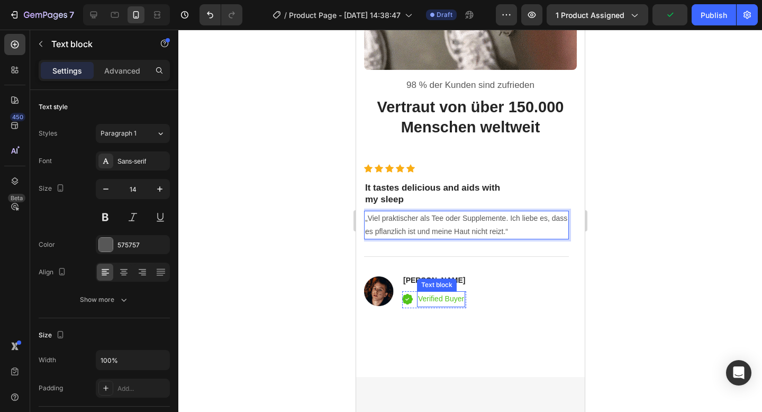
click at [439, 292] on p "Verified Buyer" at bounding box center [440, 298] width 46 height 13
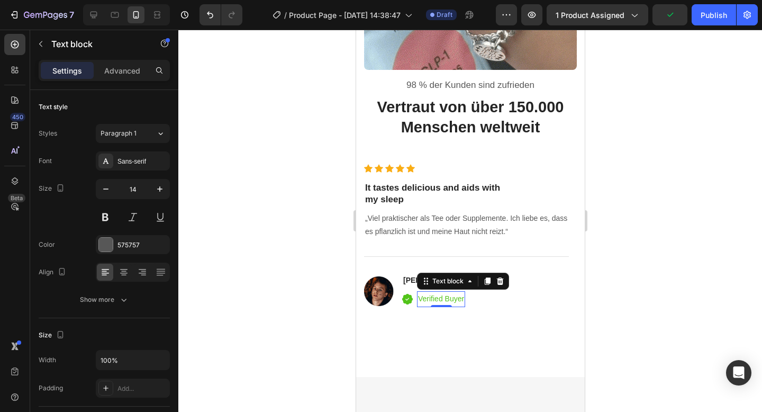
scroll to position [275, 0]
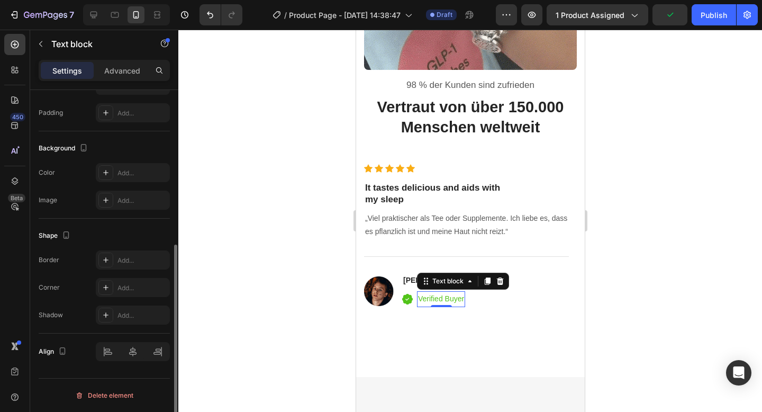
click at [439, 292] on p "Verified Buyer" at bounding box center [440, 298] width 46 height 13
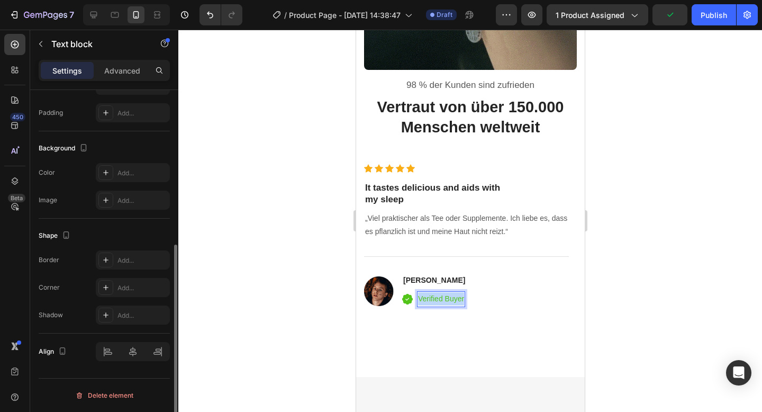
click at [439, 292] on p "Verified Buyer" at bounding box center [440, 298] width 46 height 13
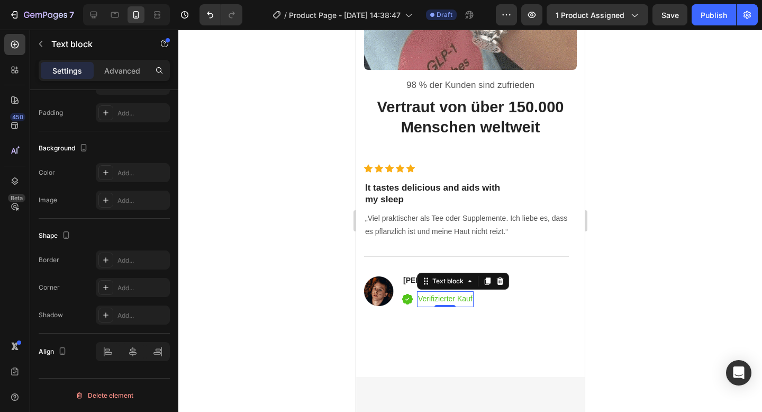
click at [640, 264] on div at bounding box center [469, 221] width 583 height 382
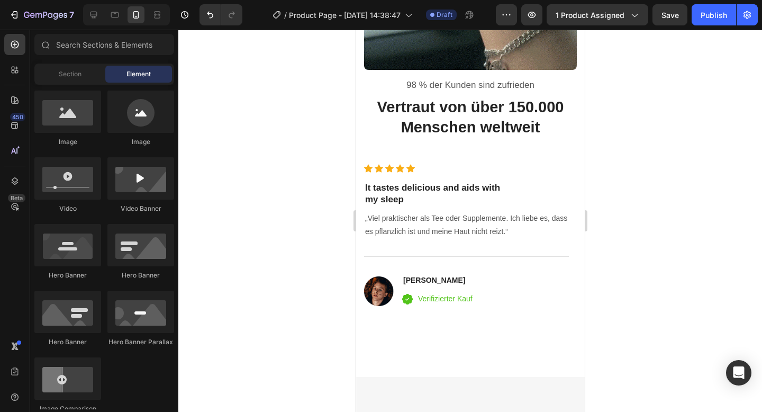
click at [644, 212] on div at bounding box center [469, 221] width 583 height 382
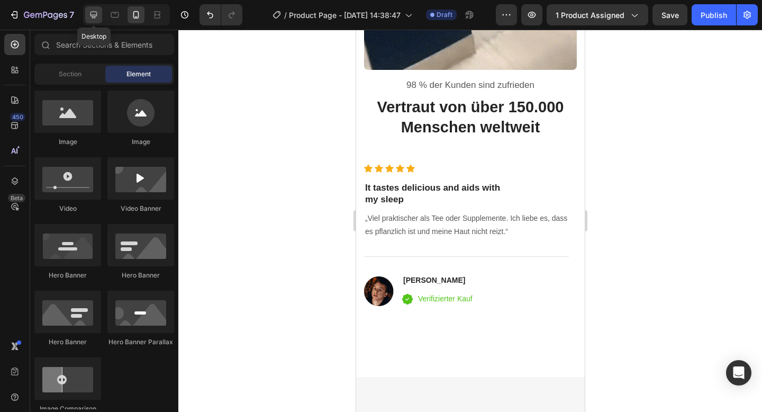
click at [97, 16] on icon at bounding box center [93, 15] width 11 height 11
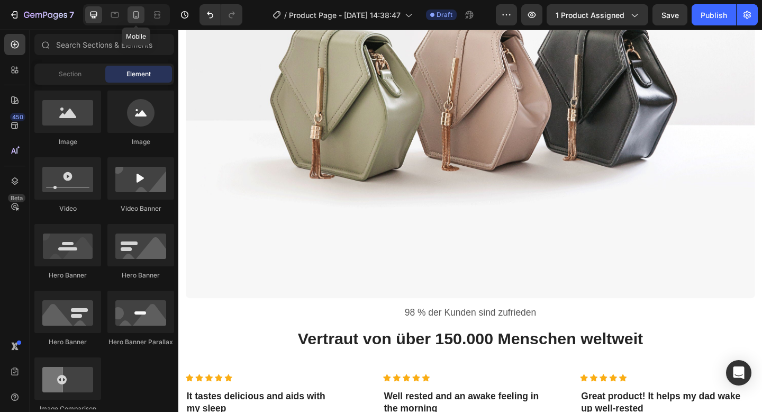
click at [134, 16] on icon at bounding box center [136, 14] width 6 height 7
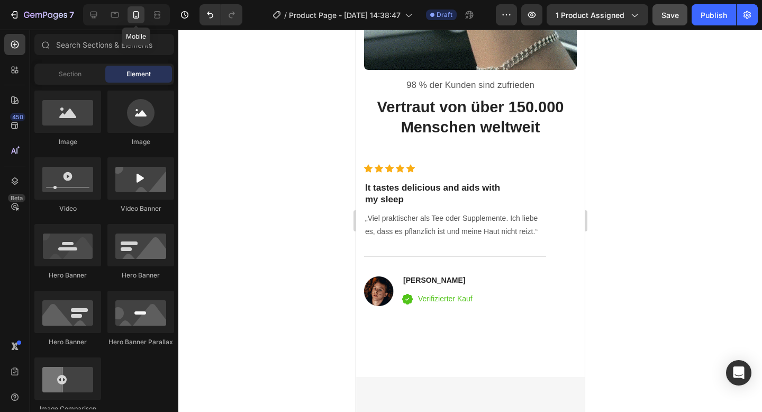
click at [668, 16] on span "Save" at bounding box center [669, 15] width 17 height 9
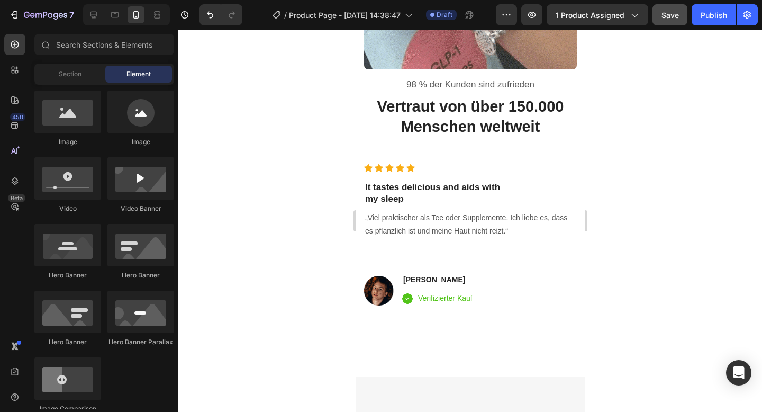
scroll to position [3292, 0]
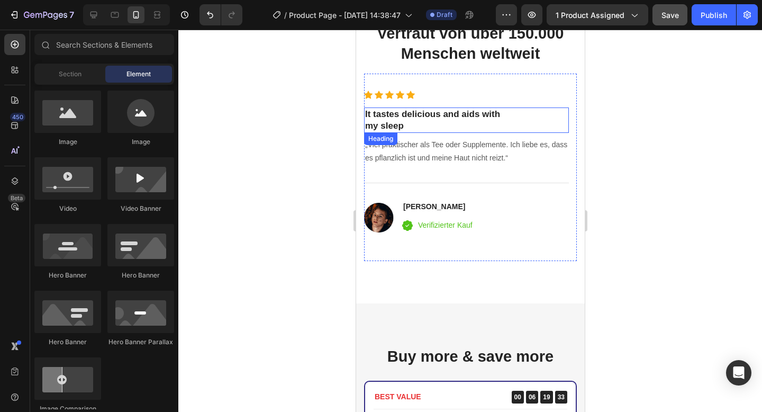
click at [388, 108] on p "It tastes delicious and aids with my sleep" at bounding box center [465, 119] width 203 height 23
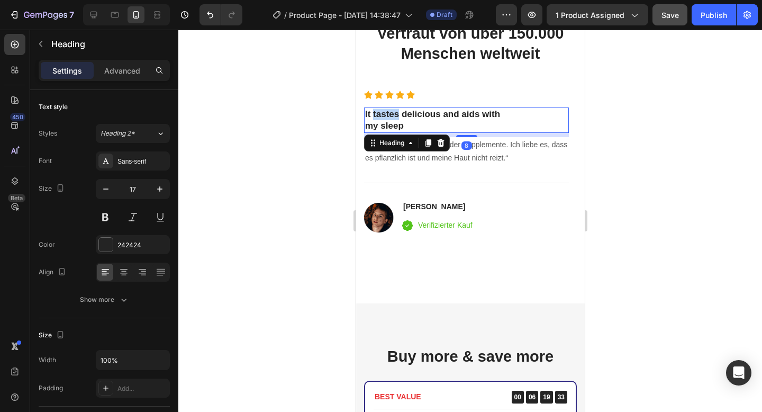
click at [388, 108] on p "It tastes delicious and aids with my sleep" at bounding box center [465, 119] width 203 height 23
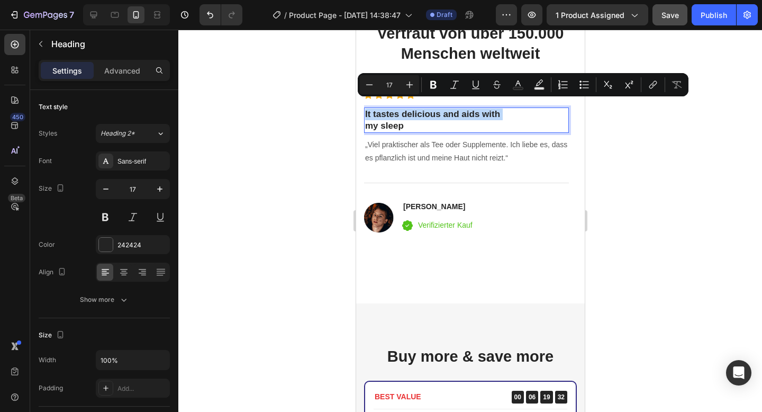
click at [418, 115] on p "It tastes delicious and aids with my sleep" at bounding box center [465, 119] width 203 height 23
drag, startPoint x: 418, startPoint y: 115, endPoint x: 365, endPoint y: 104, distance: 54.6
click at [365, 108] on p "It tastes delicious and aids with my sleep" at bounding box center [465, 119] width 203 height 23
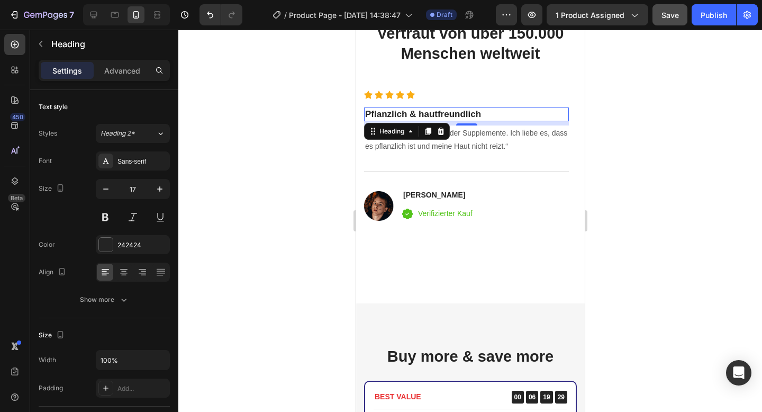
click at [657, 144] on div at bounding box center [469, 221] width 583 height 382
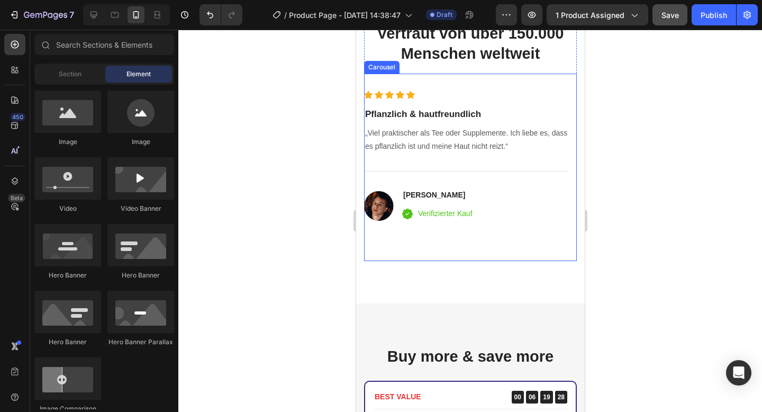
scroll to position [3045, 0]
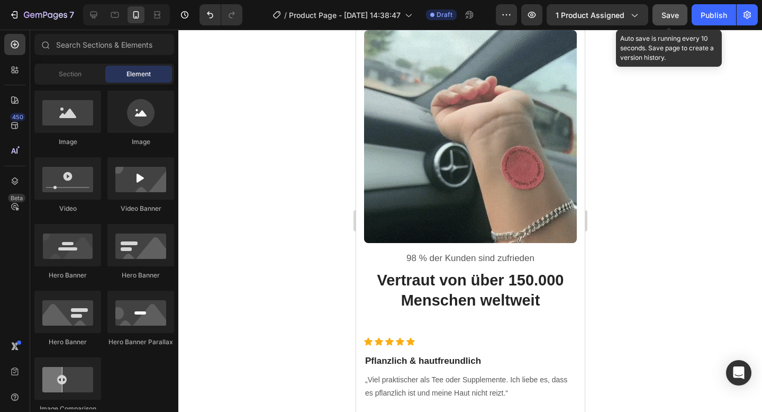
click at [662, 18] on span "Save" at bounding box center [669, 15] width 17 height 9
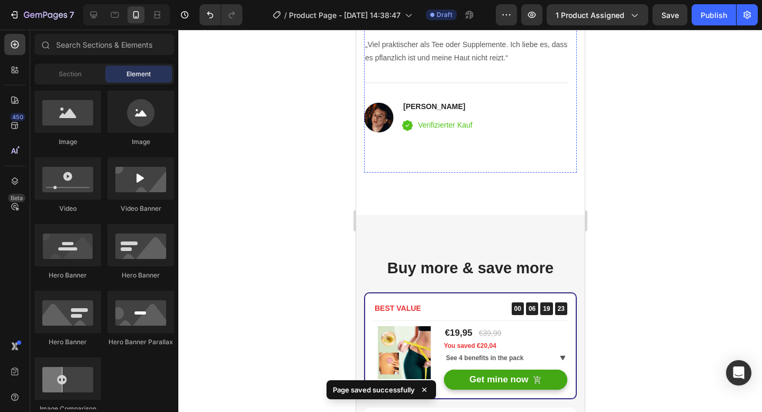
scroll to position [3467, 0]
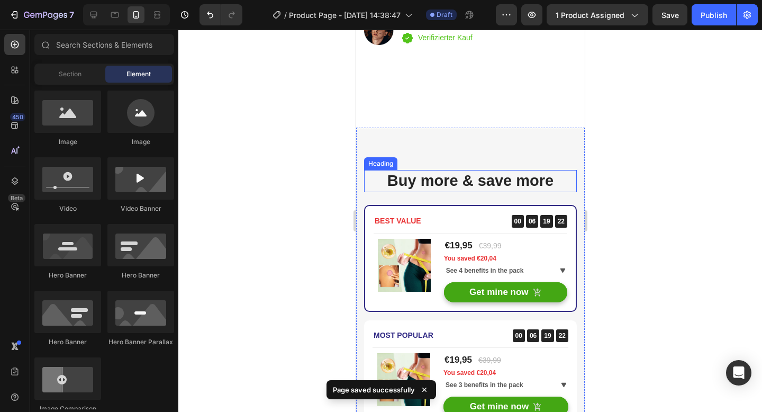
click at [465, 174] on p "Buy more & save more" at bounding box center [469, 181] width 211 height 20
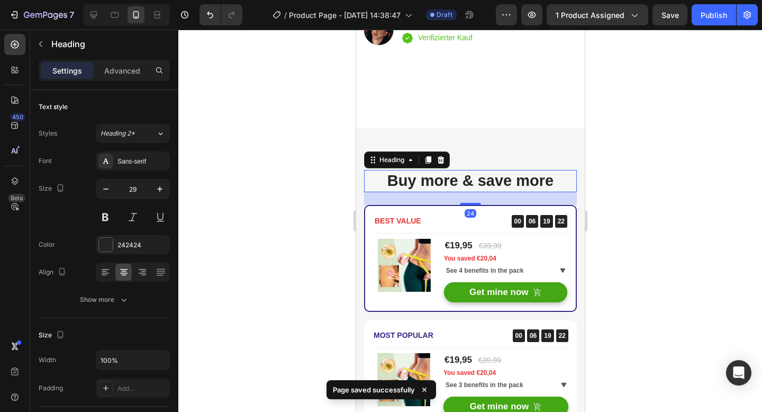
click at [465, 174] on p "Buy more & save more" at bounding box center [469, 181] width 211 height 20
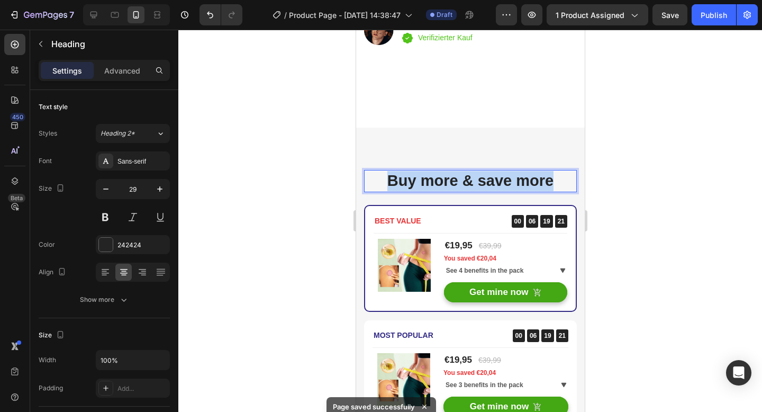
click at [465, 174] on p "Buy more & save more" at bounding box center [469, 181] width 211 height 20
copy p "Buy more & save more"
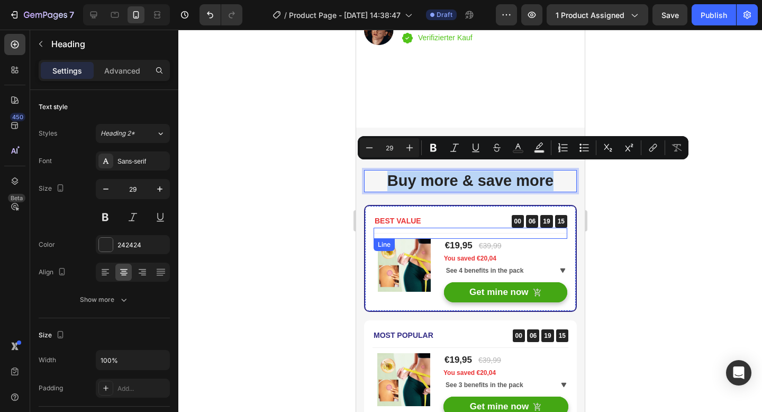
click at [471, 227] on div "Title Line" at bounding box center [470, 232] width 194 height 11
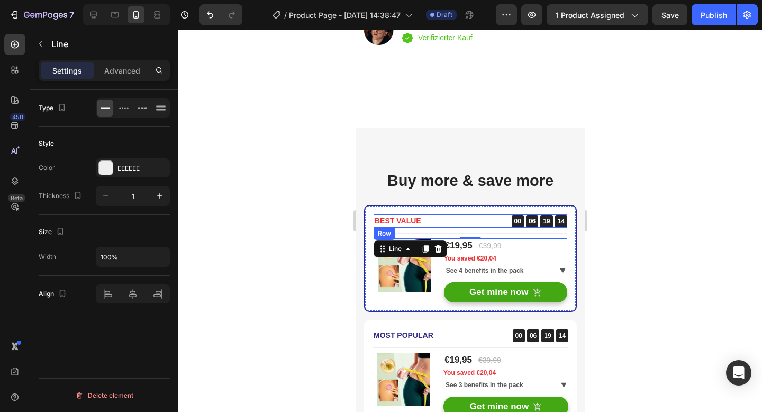
click at [469, 214] on div "BEST VALUE Text block 00 06 19 14 CountDown Timer Row" at bounding box center [470, 220] width 194 height 13
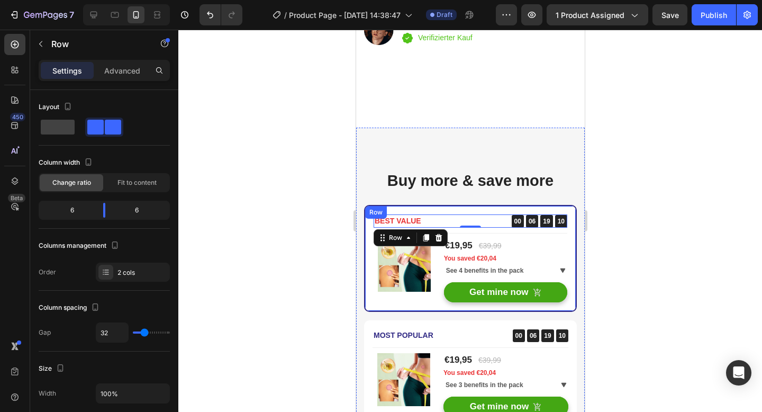
click at [367, 254] on div "BEST VALUE Text block 00 06 19 10 CountDown Timer Row 0 Title Line (P) Images &…" at bounding box center [469, 258] width 213 height 107
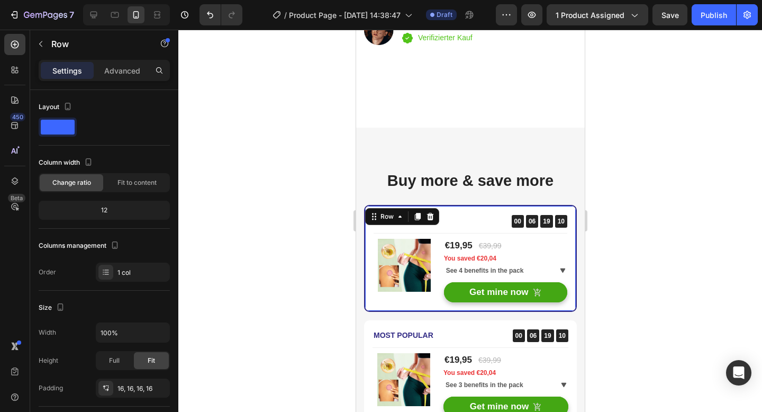
scroll to position [266, 0]
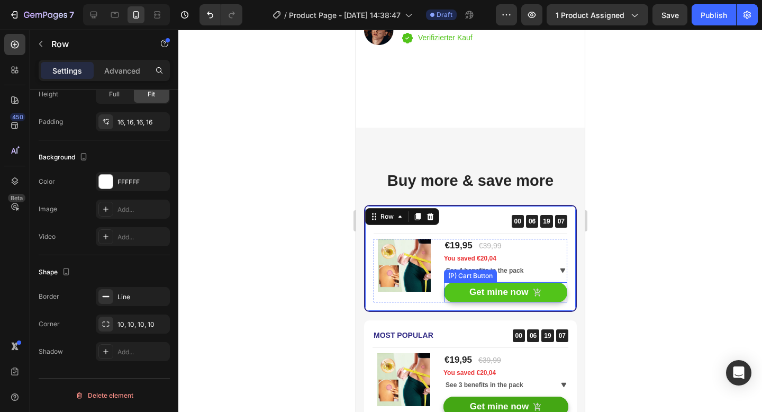
click at [449, 282] on button "Get mine now" at bounding box center [504, 292] width 123 height 20
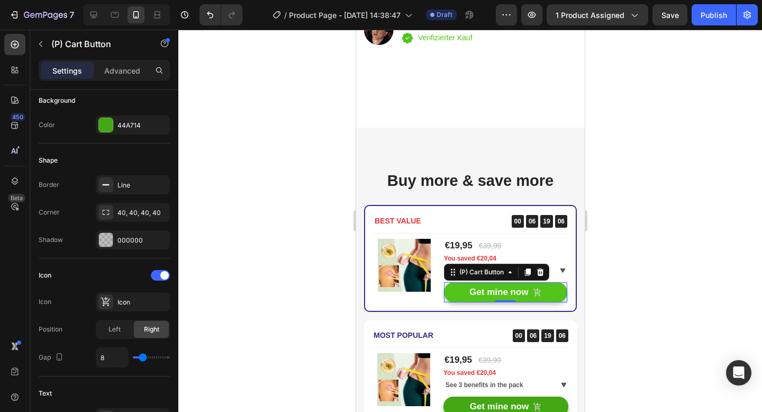
scroll to position [0, 0]
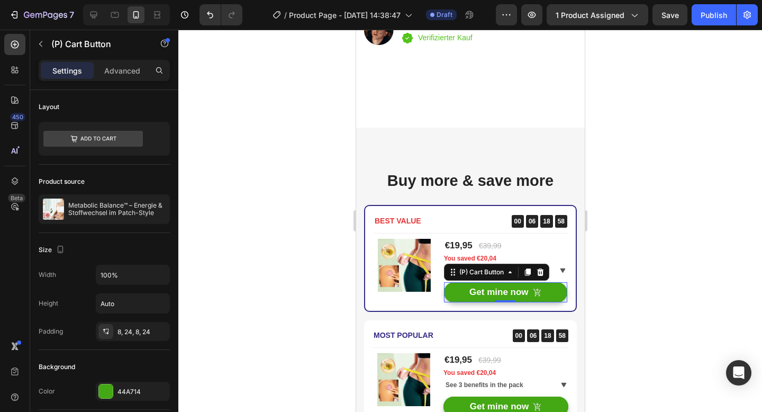
click at [305, 250] on div at bounding box center [469, 221] width 583 height 382
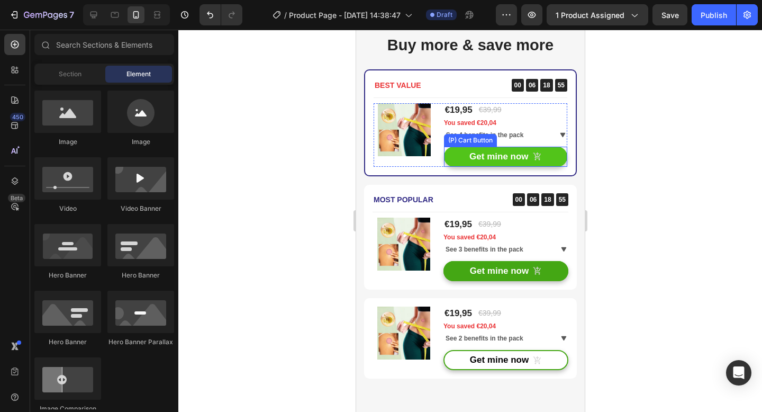
scroll to position [3608, 0]
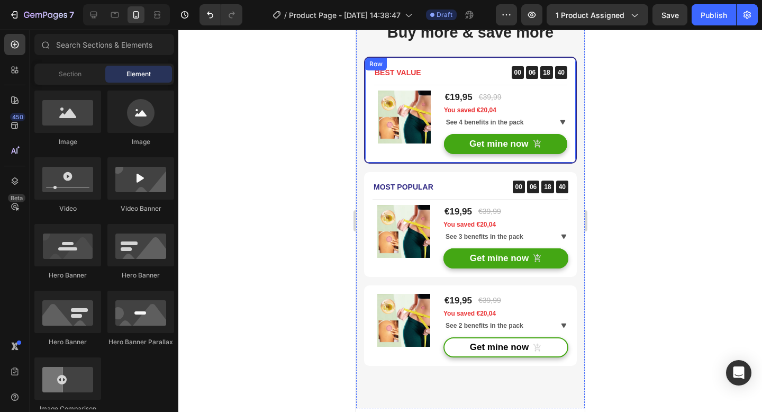
click at [414, 156] on div "BEST VALUE Text block 00 06 18 40 CountDown Timer Row Title Line (P) Images & G…" at bounding box center [469, 110] width 213 height 107
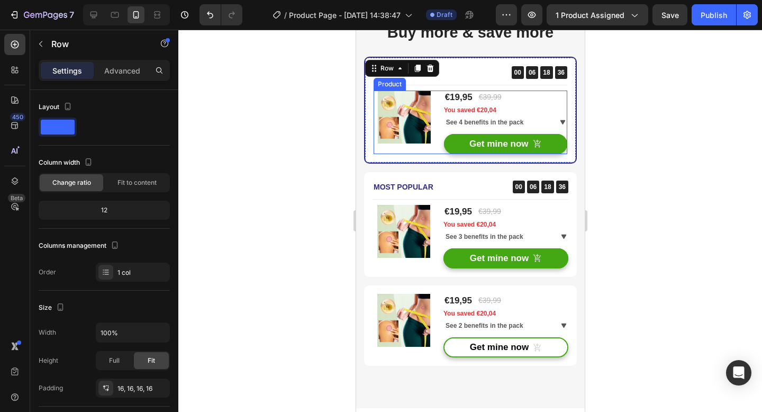
click at [438, 142] on div "(P) Images & Gallery €19,95 (P) Price (P) Price €39,99 (P) Price (P) Price Row …" at bounding box center [470, 121] width 194 height 63
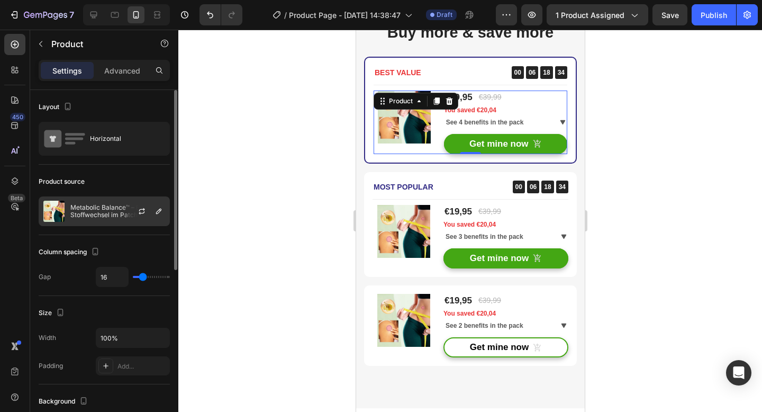
click at [106, 221] on div "Metabolic Balance™ – Energie & Stoffwechsel im Patch-Style" at bounding box center [104, 211] width 131 height 30
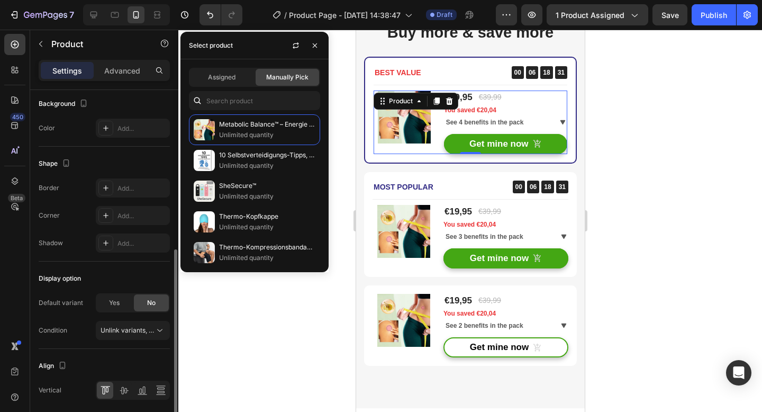
scroll to position [336, 0]
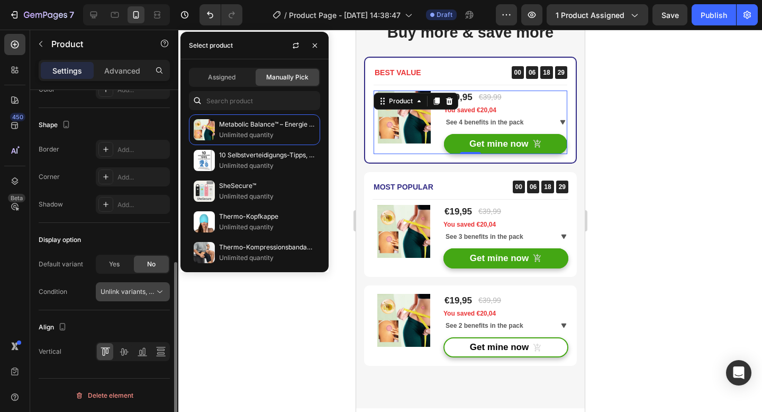
click at [127, 289] on span "Unlink variants, quantity <br> between same products" at bounding box center [182, 291] width 162 height 8
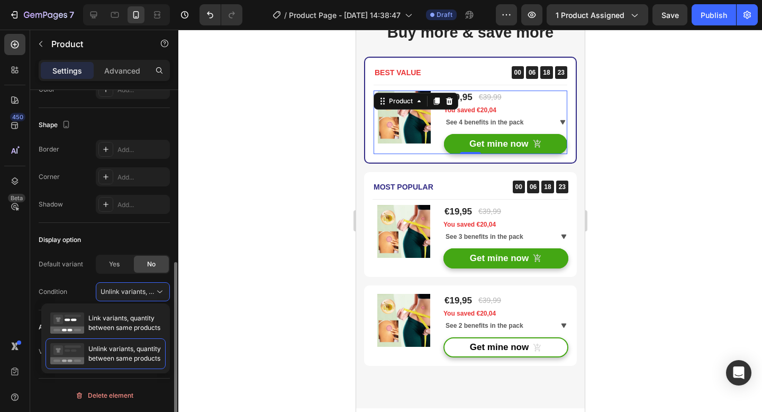
click at [72, 286] on div "Condition Unlink variants, quantity <br> between same products" at bounding box center [104, 291] width 131 height 19
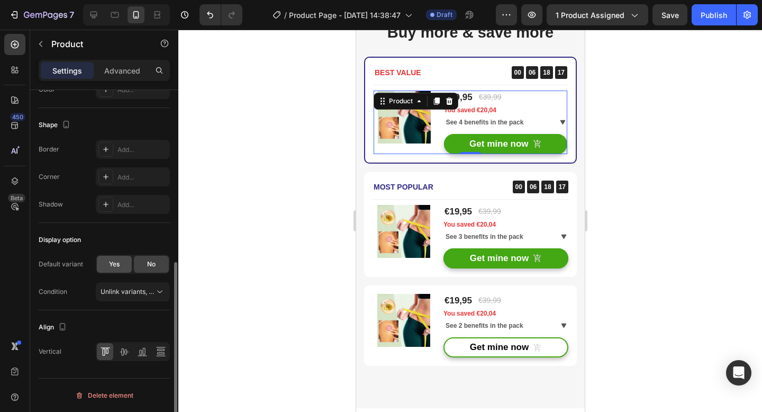
click at [125, 262] on div "Yes" at bounding box center [114, 263] width 35 height 17
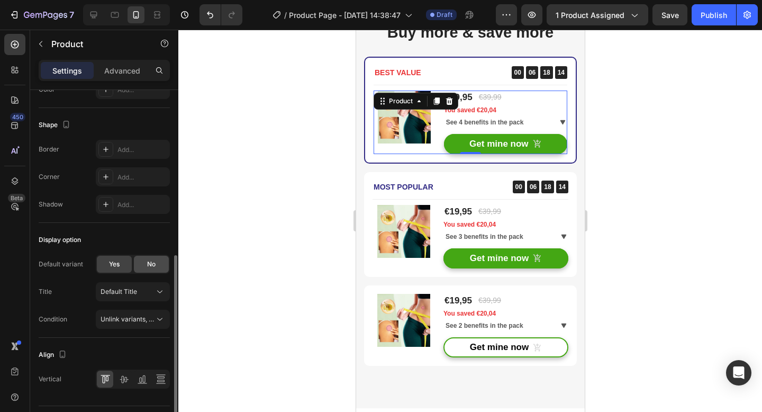
click at [148, 261] on span "No" at bounding box center [151, 264] width 8 height 10
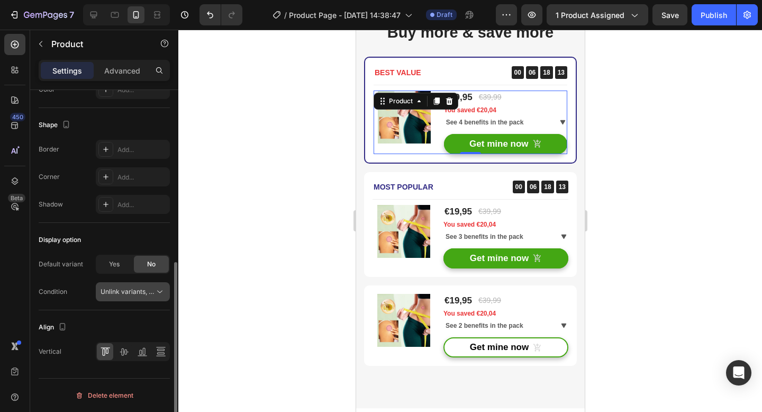
click at [133, 293] on span "Unlink variants, quantity <br> between same products" at bounding box center [182, 291] width 162 height 8
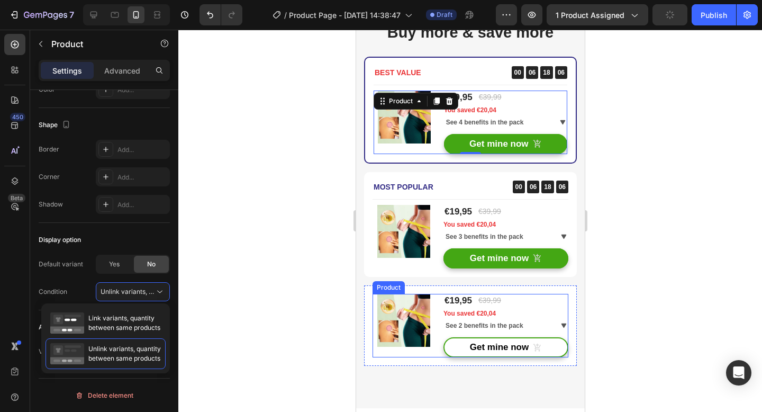
click at [433, 298] on div "(P) Images & Gallery €19,95 (P) Price (P) Price €39,99 (P) Price (P) Price Row …" at bounding box center [470, 325] width 196 height 63
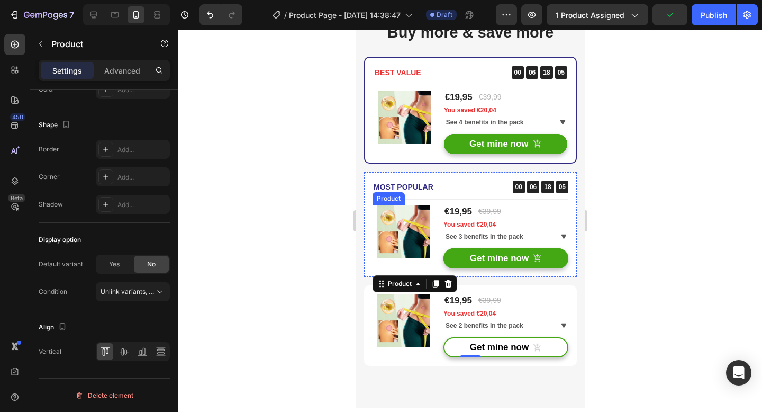
click at [436, 228] on div "(P) Images & Gallery €19,95 (P) Price (P) Price €39,99 (P) Price (P) Price Row …" at bounding box center [470, 236] width 196 height 63
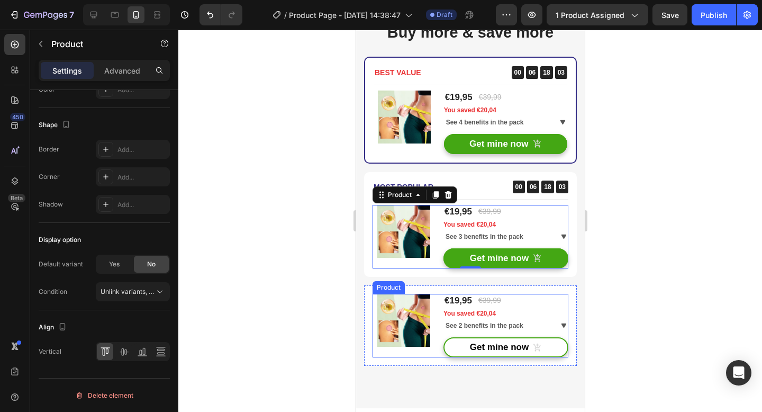
click at [433, 295] on div "(P) Images & Gallery €19,95 (P) Price (P) Price €39,99 (P) Price (P) Price Row …" at bounding box center [470, 325] width 196 height 63
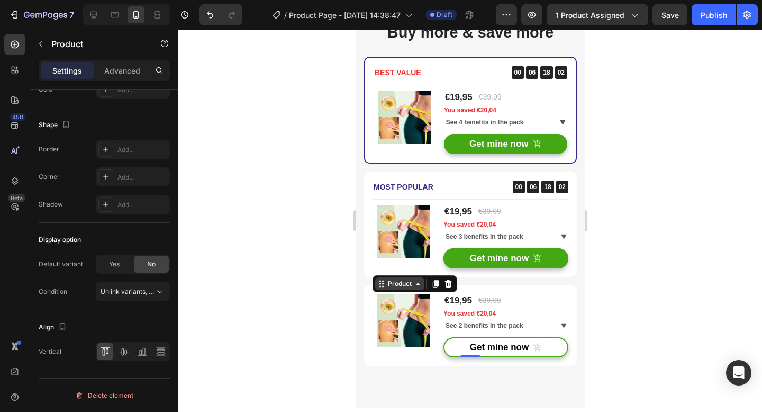
click at [422, 284] on div "Product" at bounding box center [399, 283] width 49 height 13
click at [559, 324] on span at bounding box center [563, 325] width 8 height 8
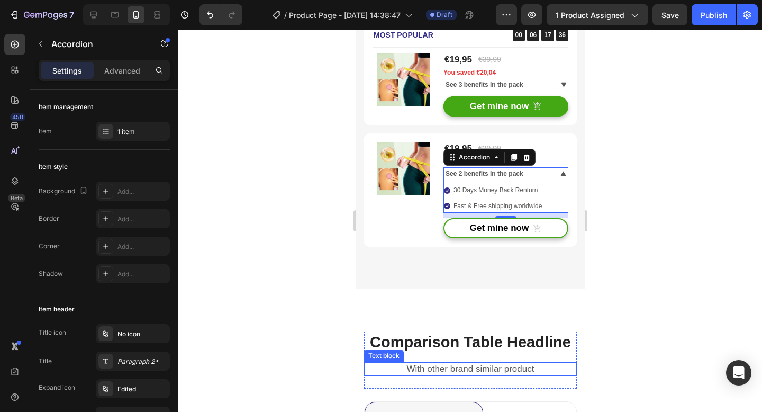
scroll to position [3747, 0]
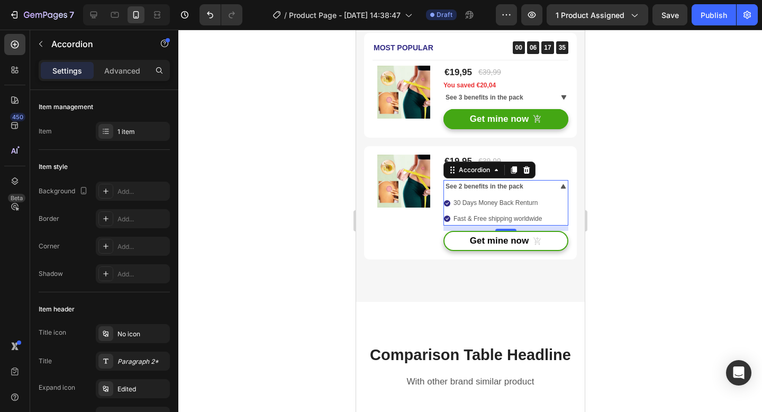
click at [607, 170] on div at bounding box center [469, 221] width 583 height 382
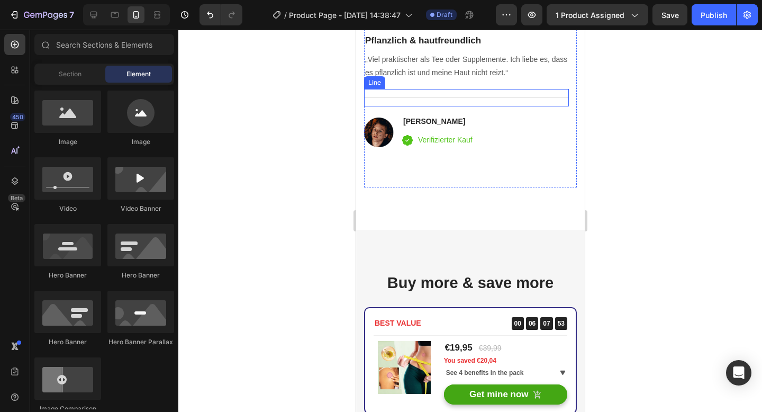
scroll to position [3386, 0]
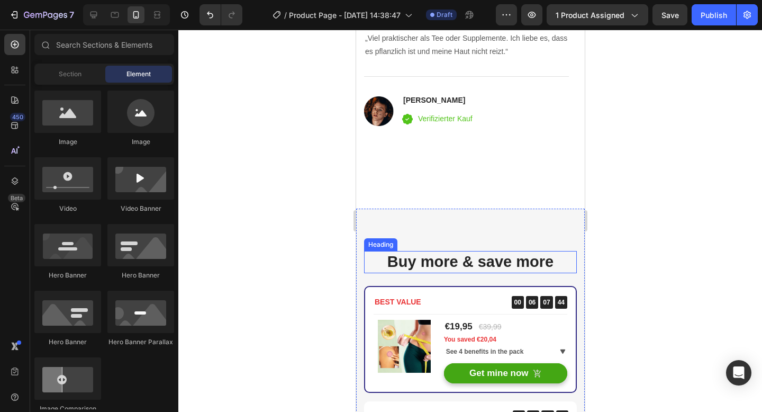
click at [484, 252] on p "Buy more & save more" at bounding box center [469, 262] width 211 height 20
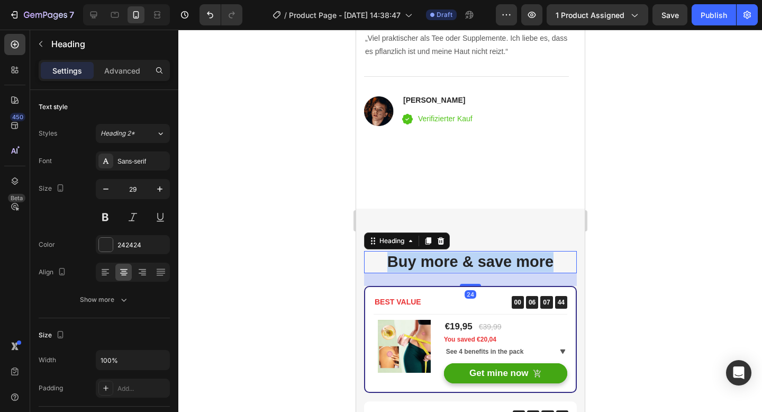
click at [484, 252] on p "Buy more & save more" at bounding box center [469, 262] width 211 height 20
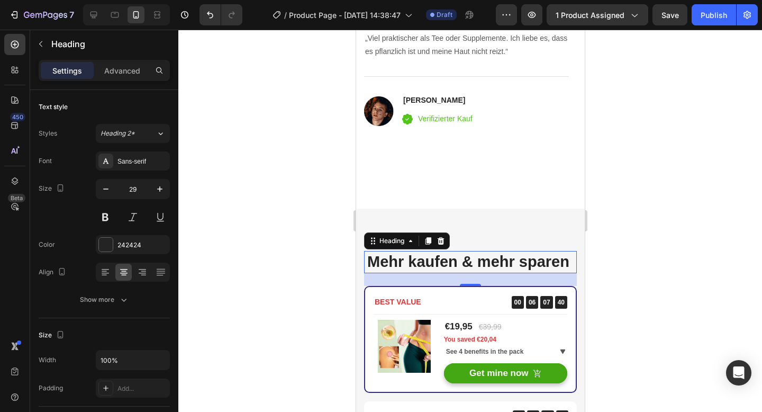
click at [651, 240] on div at bounding box center [469, 221] width 583 height 382
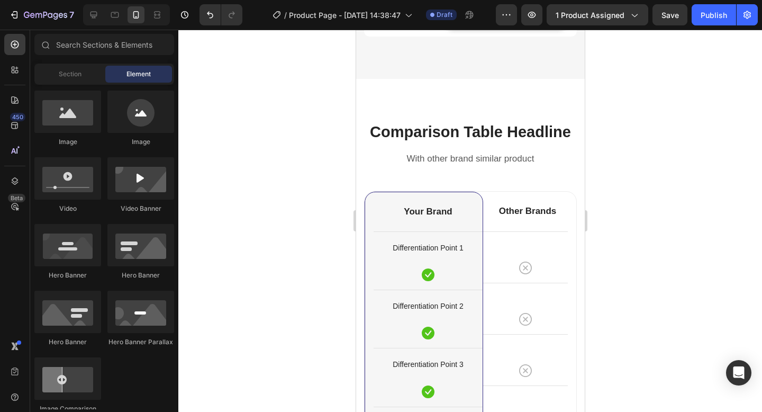
scroll to position [3951, 0]
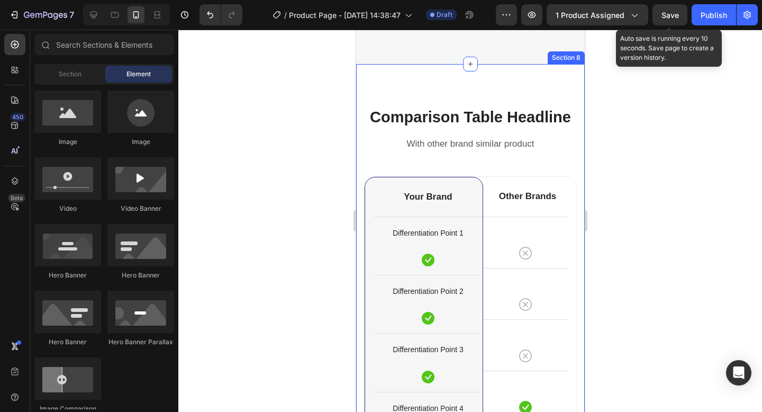
click at [669, 13] on span "Save" at bounding box center [669, 15] width 17 height 9
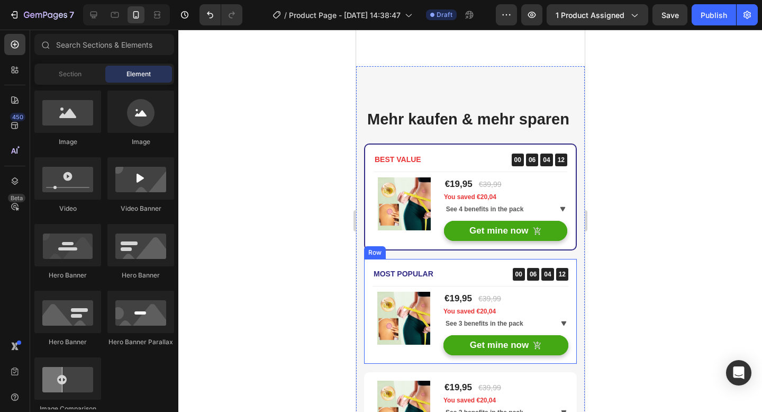
scroll to position [3529, 0]
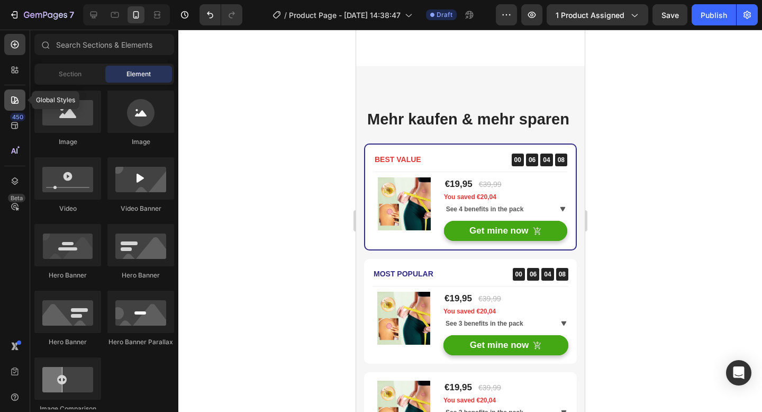
click at [8, 102] on div at bounding box center [14, 99] width 21 height 21
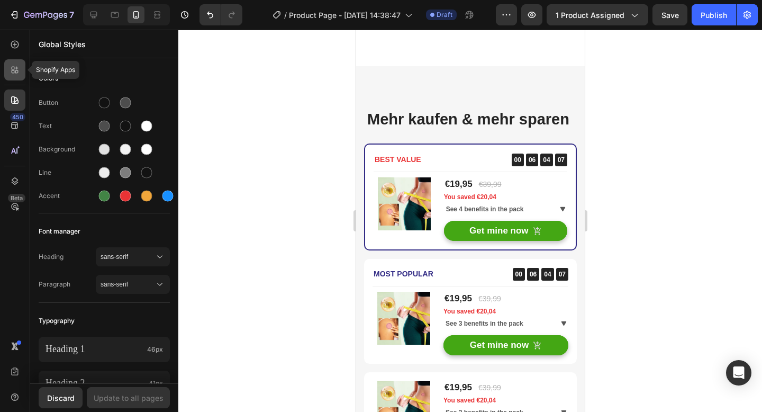
click at [15, 74] on icon at bounding box center [15, 70] width 11 height 11
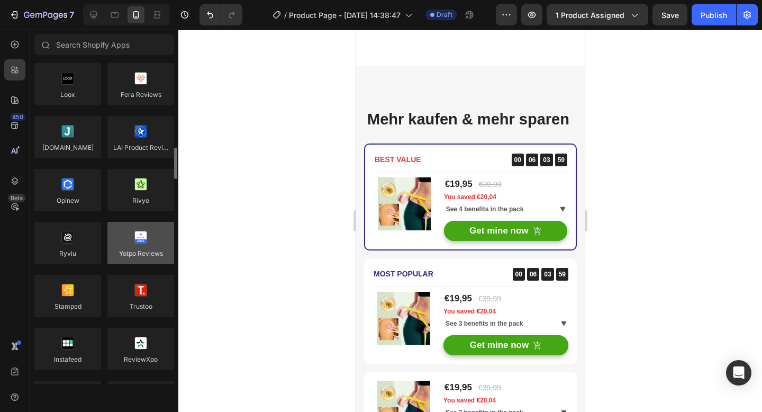
scroll to position [98, 0]
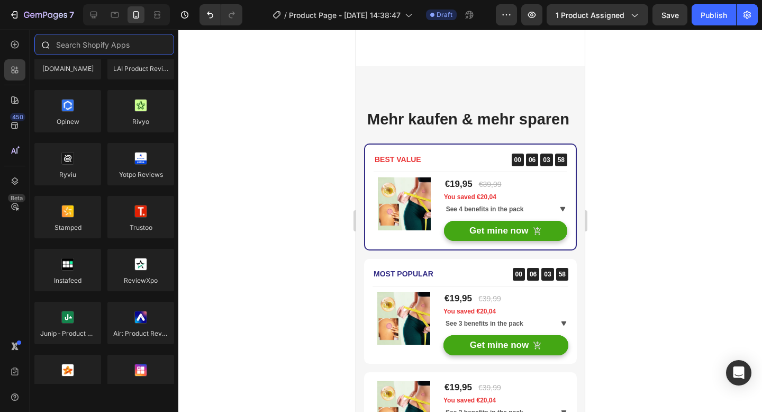
click at [83, 52] on input "text" at bounding box center [104, 44] width 140 height 21
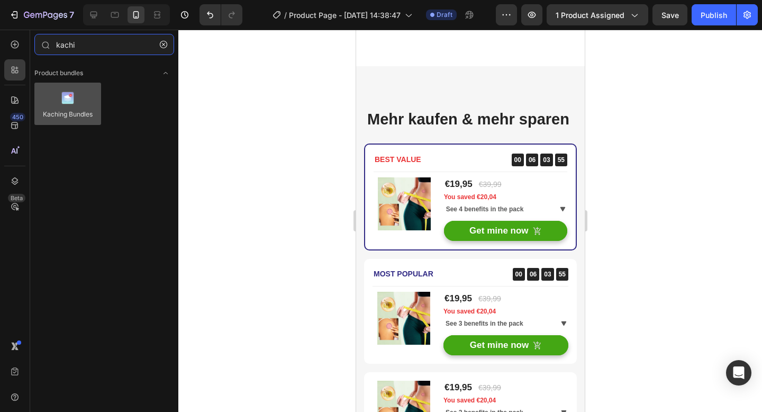
type input "kachi"
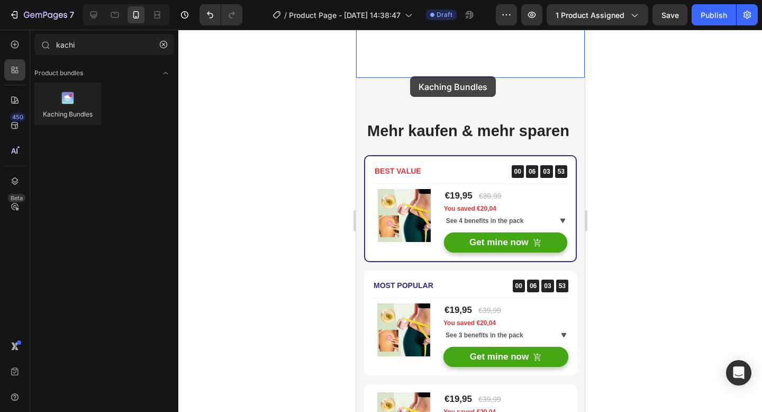
scroll to position [3504, 0]
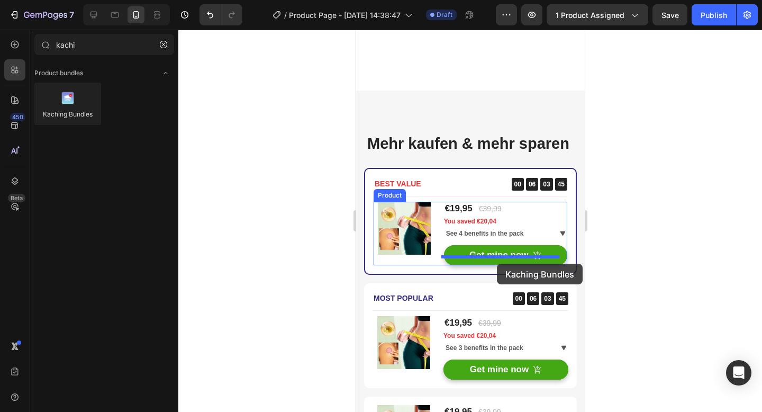
drag, startPoint x: 409, startPoint y: 141, endPoint x: 496, endPoint y: 263, distance: 149.9
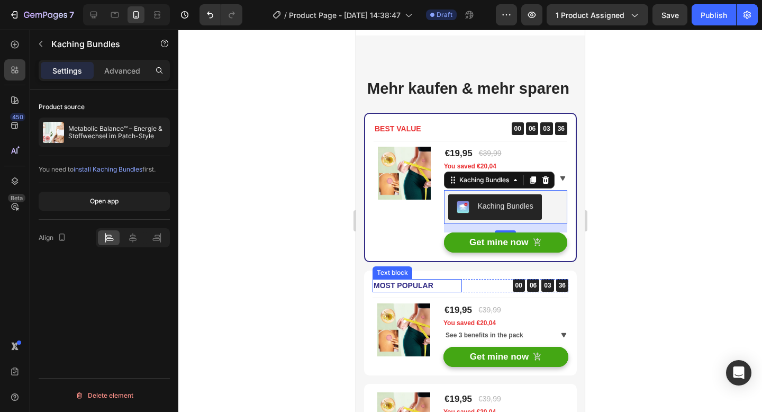
scroll to position [3674, 0]
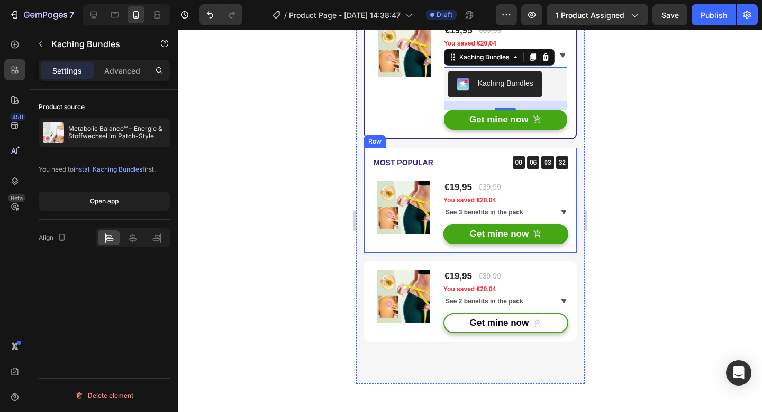
click at [368, 189] on div "Most Popular Text block 00 06 03 32 CountDown Timer Row Title Line (P) Images &…" at bounding box center [469, 200] width 213 height 105
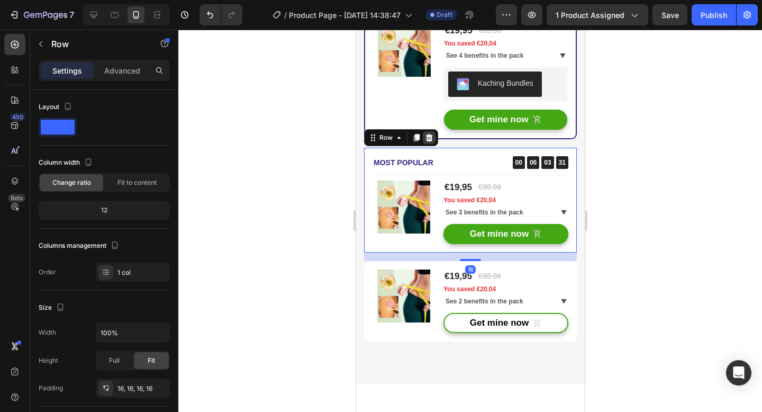
click at [431, 144] on div at bounding box center [428, 137] width 13 height 13
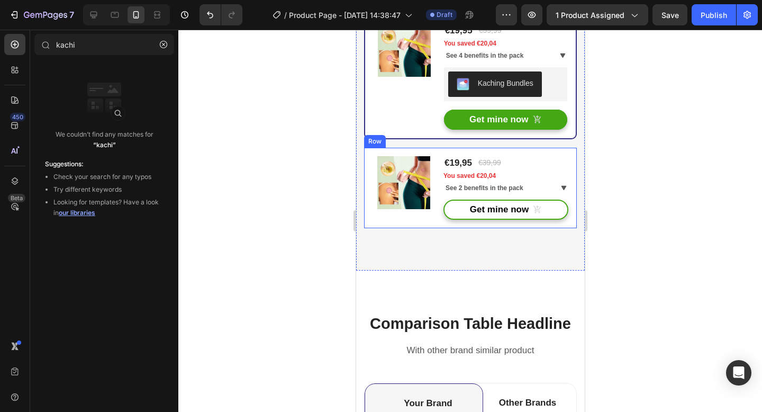
click at [372, 170] on div "(P) Images & Gallery €19,95 (P) Price (P) Price €39,99 (P) Price (P) Price Row …" at bounding box center [469, 188] width 213 height 80
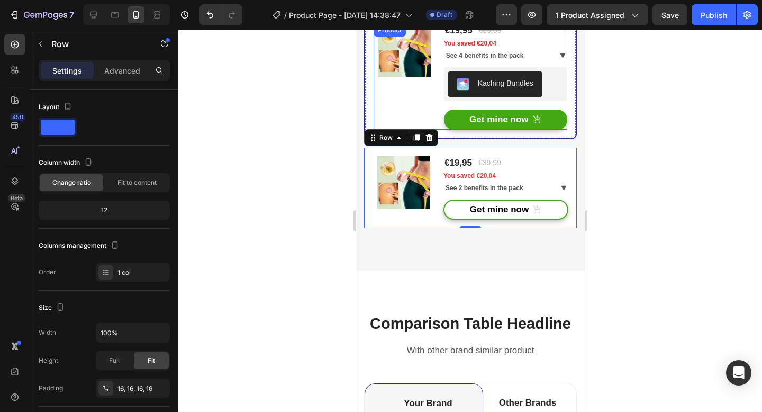
click at [428, 126] on div "(P) Images & Gallery" at bounding box center [404, 77] width 62 height 106
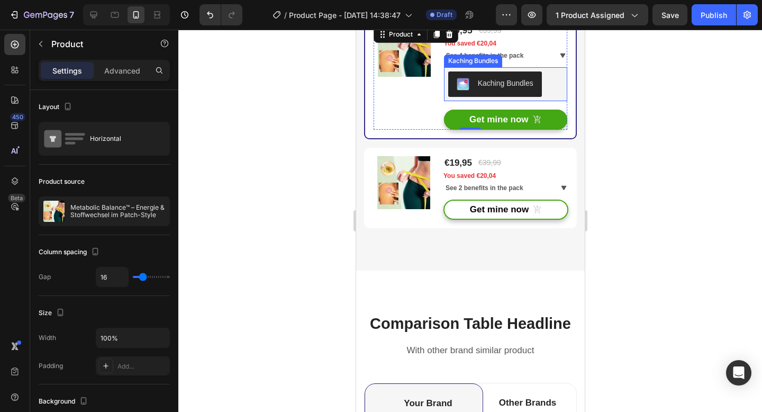
click at [444, 92] on div "Kaching Bundles" at bounding box center [504, 84] width 123 height 34
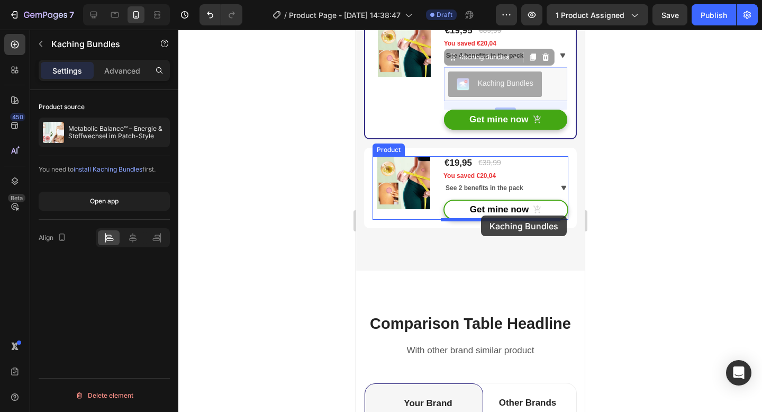
drag, startPoint x: 449, startPoint y: 75, endPoint x: 480, endPoint y: 215, distance: 144.1
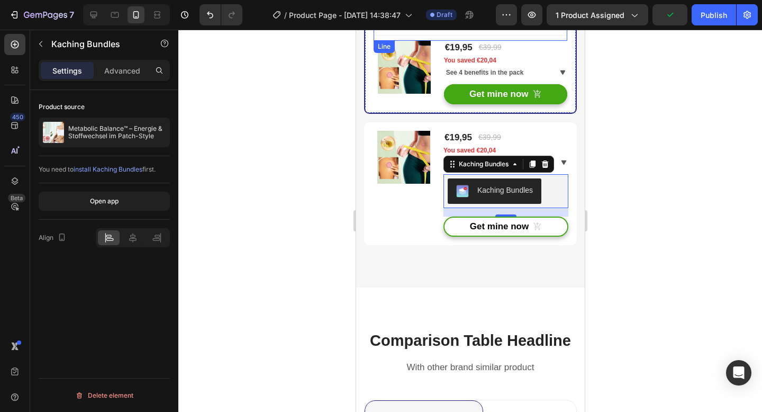
scroll to position [3644, 0]
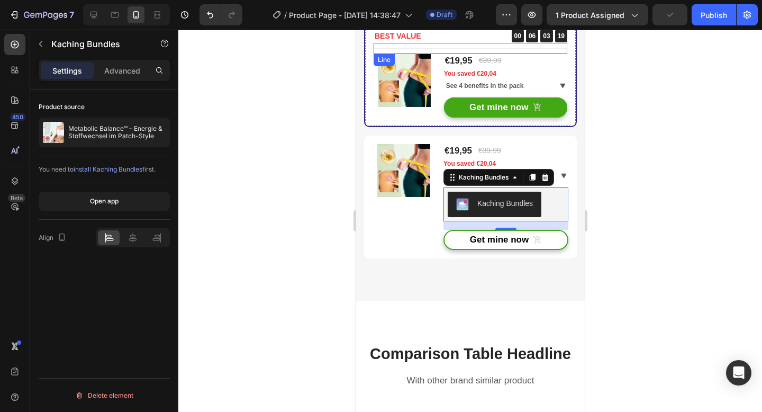
click at [478, 42] on div "00 06 03 19" at bounding box center [522, 36] width 88 height 13
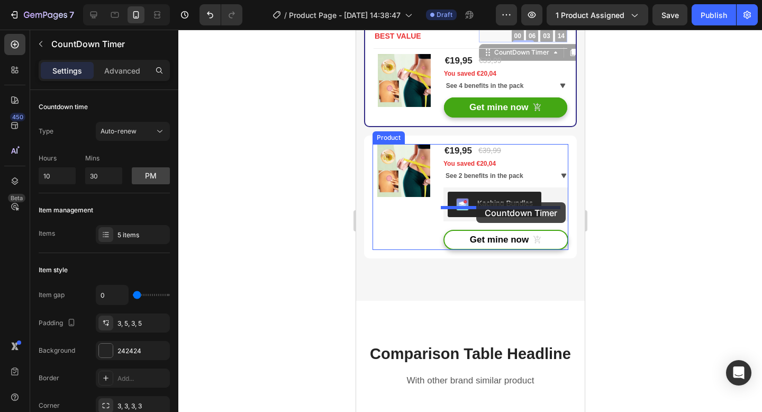
drag, startPoint x: 482, startPoint y: 75, endPoint x: 476, endPoint y: 202, distance: 127.1
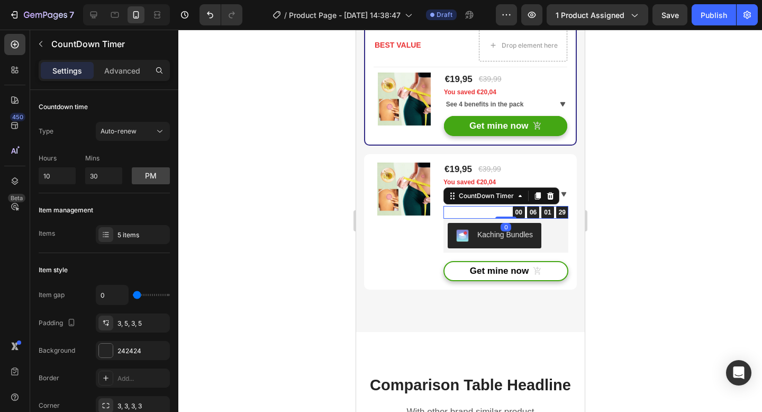
click at [593, 178] on div at bounding box center [469, 221] width 583 height 382
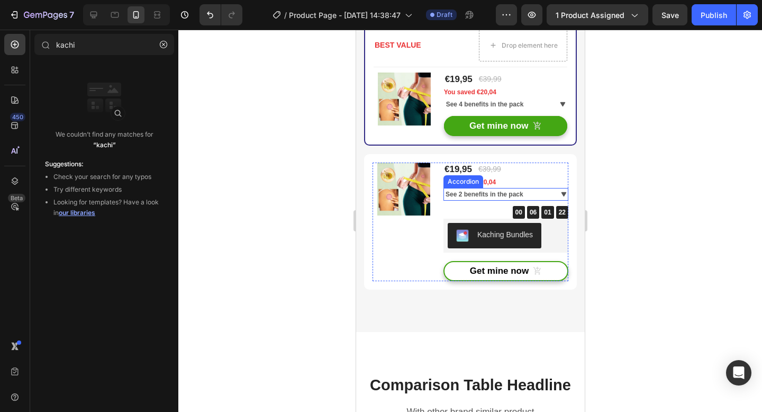
click at [460, 188] on div "Accordion" at bounding box center [463, 181] width 40 height 13
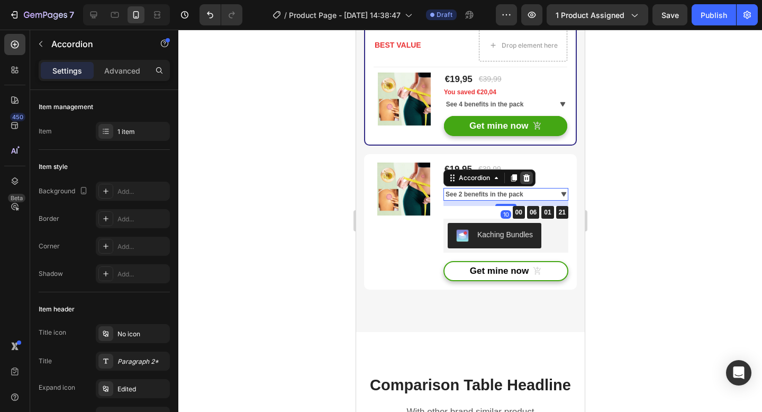
click at [525, 181] on icon at bounding box center [526, 177] width 7 height 7
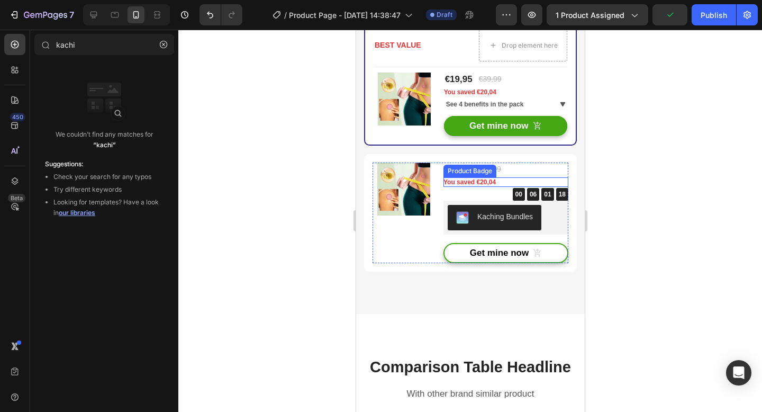
click at [497, 187] on div "You saved €20,04" at bounding box center [505, 182] width 125 height 10
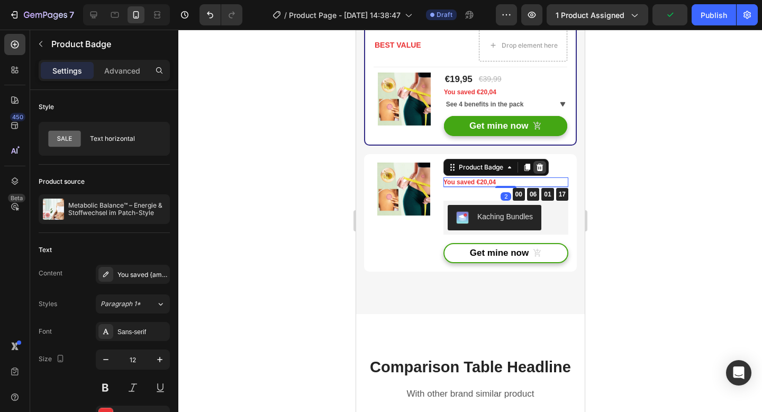
click at [536, 171] on icon at bounding box center [539, 166] width 7 height 7
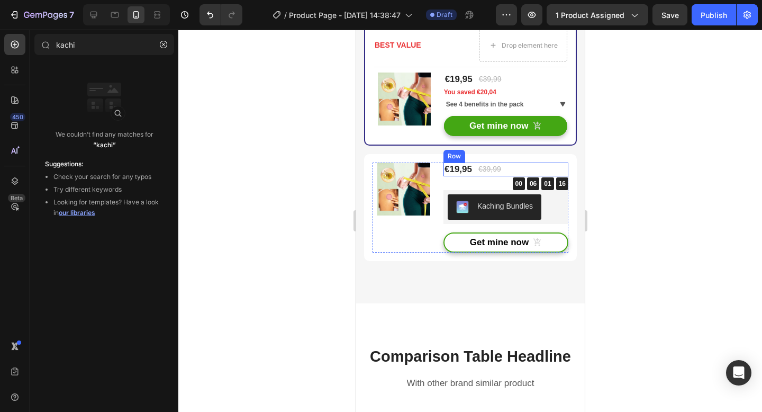
click at [523, 176] on div "€19,95 (P) Price (P) Price €39,99 (P) Price (P) Price Row" at bounding box center [505, 169] width 125 height 14
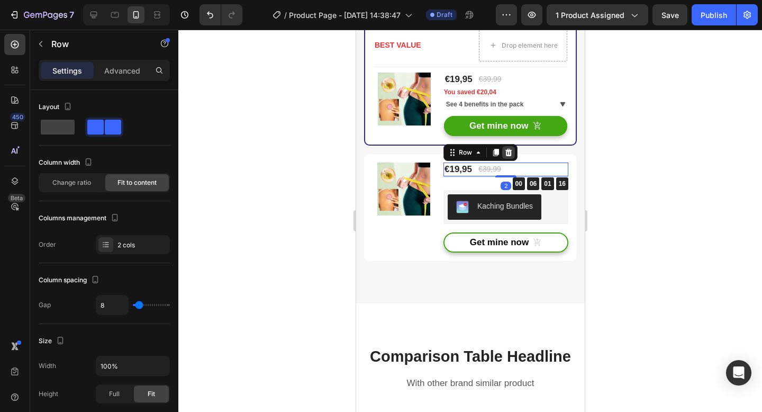
click at [504, 159] on div at bounding box center [507, 152] width 13 height 13
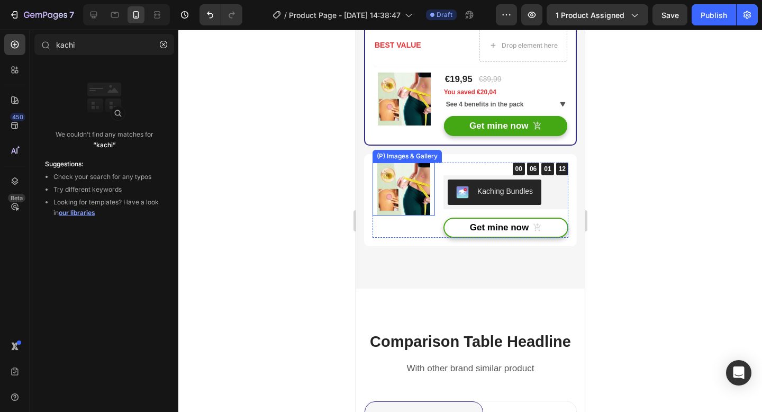
click at [424, 202] on img at bounding box center [403, 188] width 53 height 53
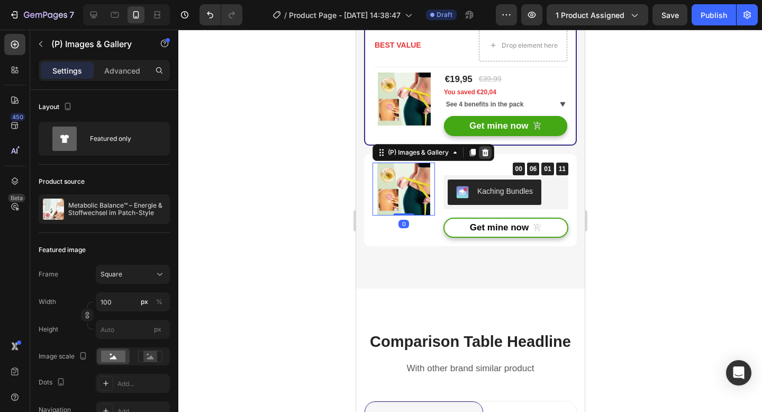
click at [482, 157] on icon at bounding box center [484, 152] width 8 height 8
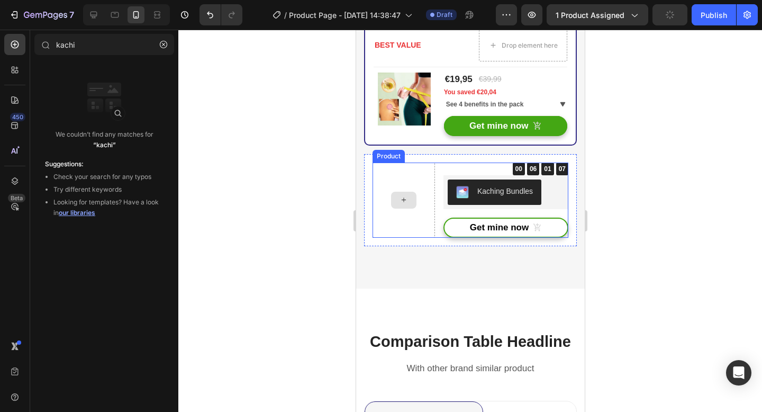
click at [405, 202] on div at bounding box center [403, 199] width 62 height 75
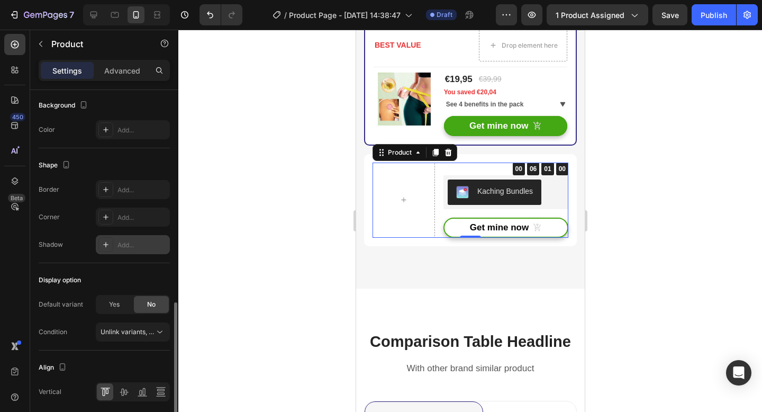
scroll to position [336, 0]
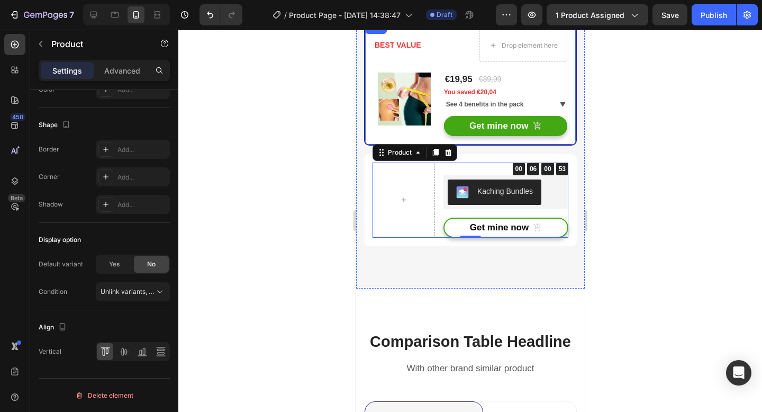
click at [371, 68] on div "BEST VALUE Text block Drop element here Row Title Line (P) Images & Gallery €19…" at bounding box center [469, 82] width 213 height 125
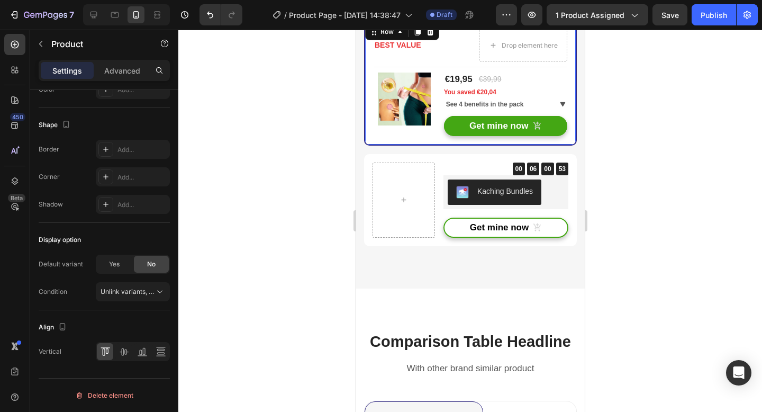
scroll to position [0, 0]
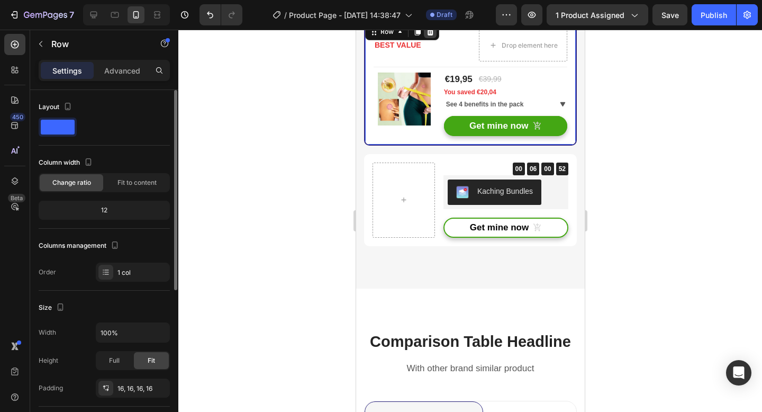
click at [430, 36] on icon at bounding box center [429, 32] width 8 height 8
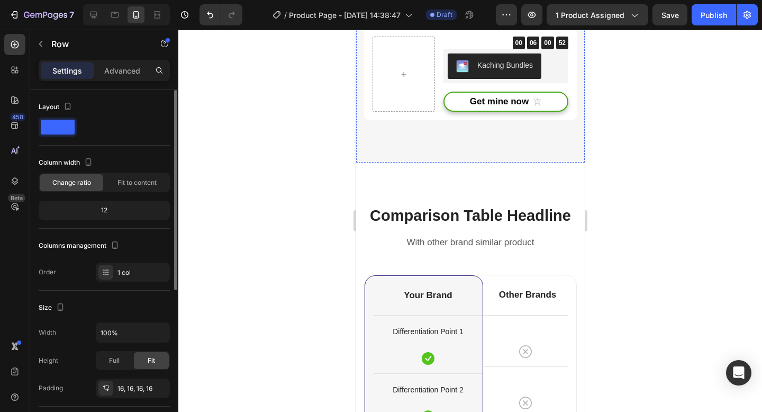
scroll to position [3510, 0]
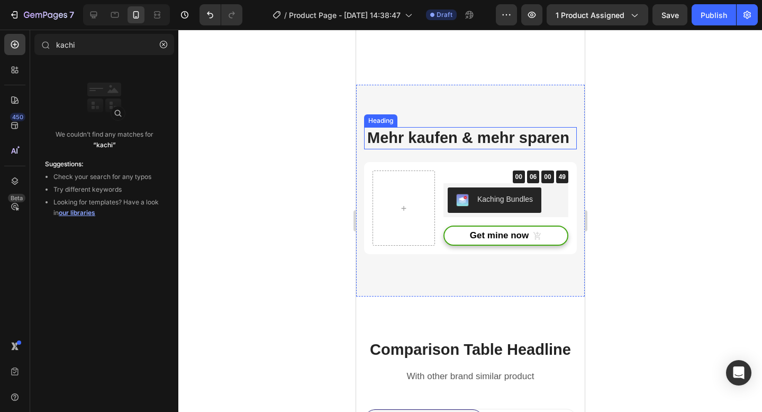
click at [409, 135] on strong "Mehr kaufen & mehr sparen" at bounding box center [468, 137] width 202 height 17
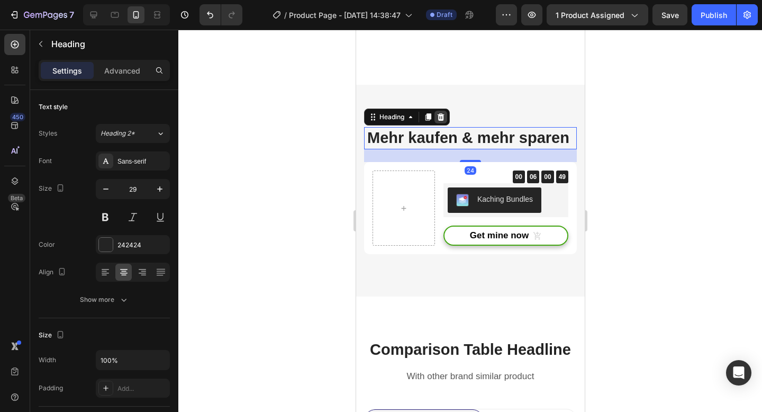
click at [443, 113] on icon at bounding box center [440, 117] width 8 height 8
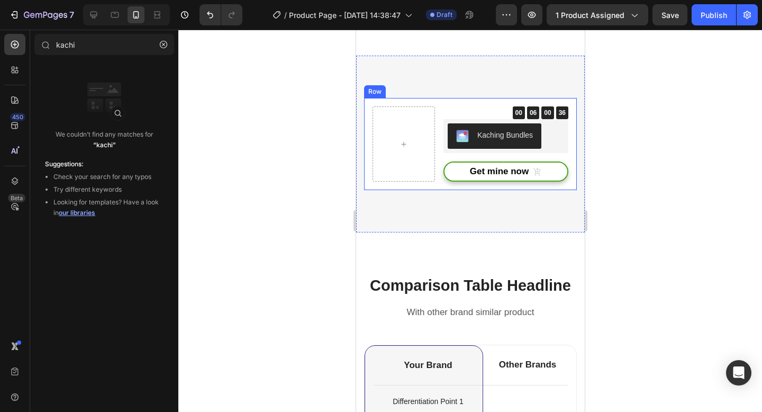
scroll to position [3549, 0]
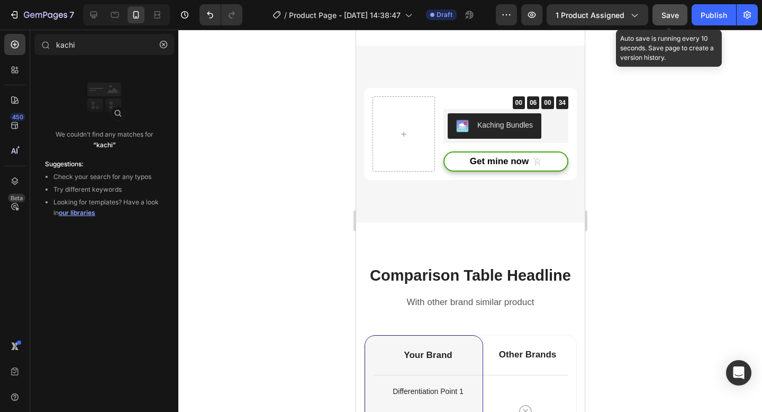
click at [681, 15] on button "Save" at bounding box center [669, 14] width 35 height 21
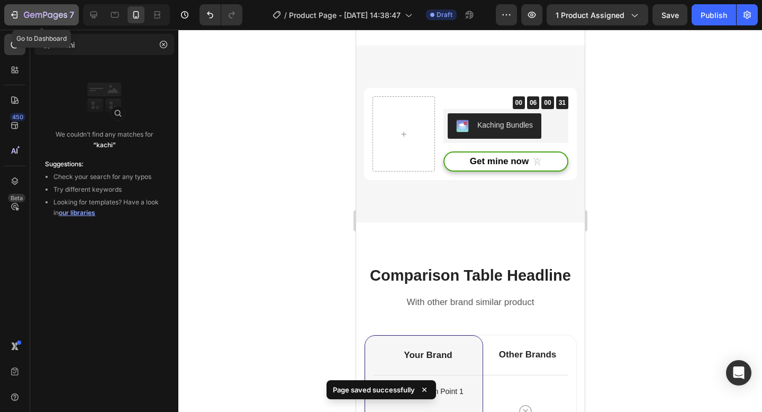
click at [29, 16] on icon "button" at bounding box center [27, 15] width 6 height 6
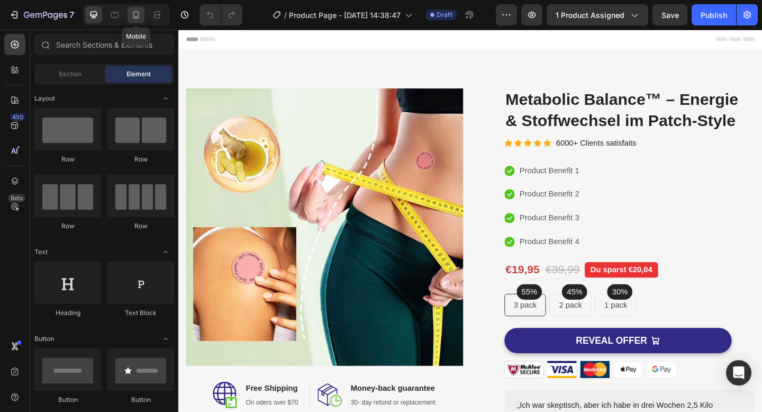
click at [136, 17] on icon at bounding box center [136, 15] width 11 height 11
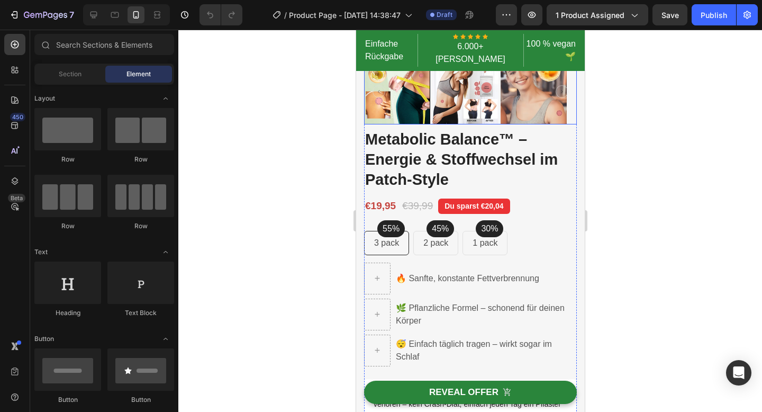
scroll to position [321, 0]
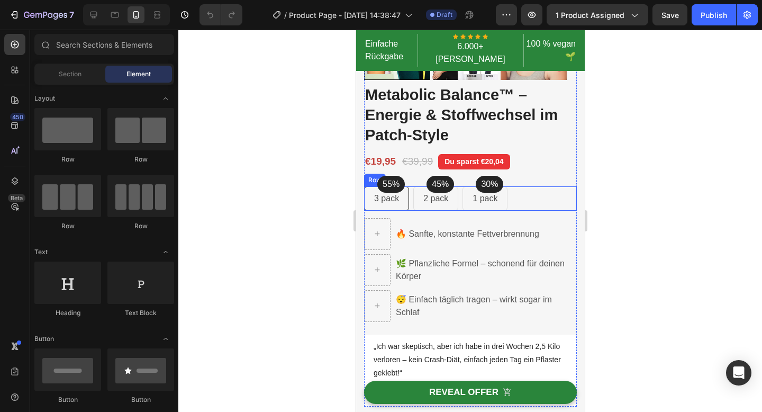
click at [525, 191] on div "55% Text block Row 3 pack Text block Row 45% Text block Row 2 pack Text block R…" at bounding box center [469, 198] width 213 height 24
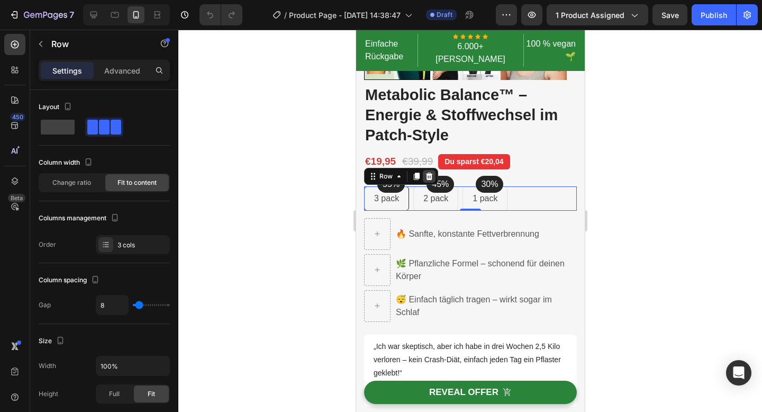
click at [427, 172] on icon at bounding box center [428, 175] width 7 height 7
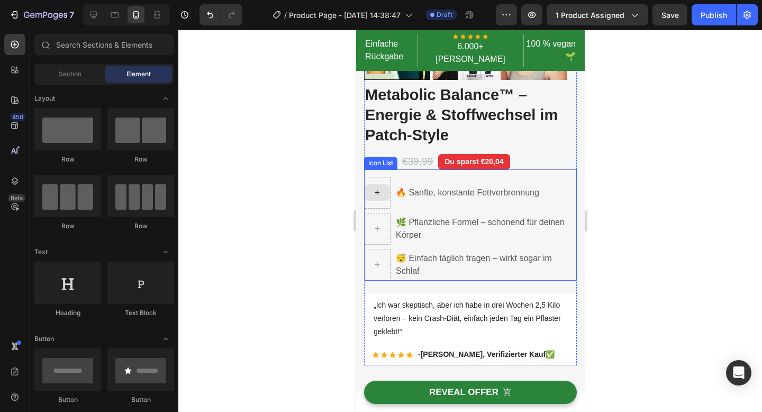
click at [381, 177] on div at bounding box center [376, 193] width 26 height 32
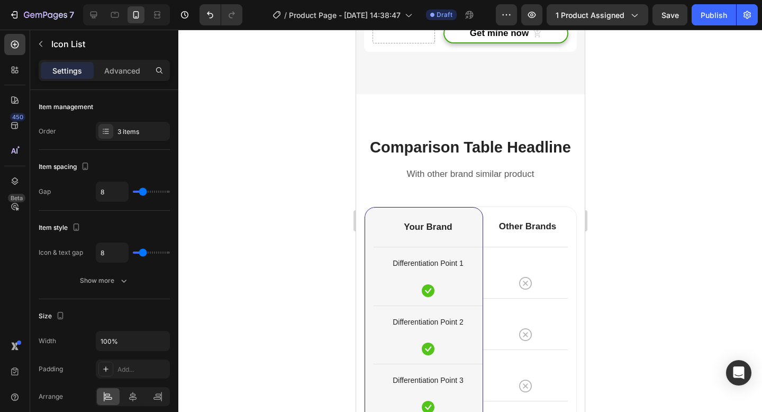
scroll to position [3523, 0]
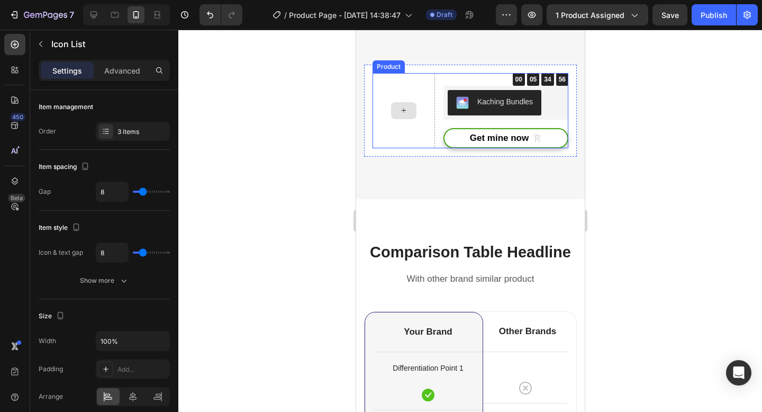
click at [425, 86] on div at bounding box center [403, 110] width 62 height 75
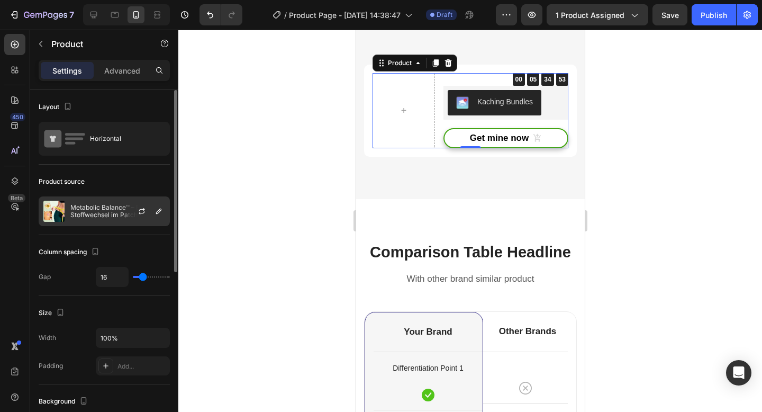
click at [111, 215] on p "Metabolic Balance™ – Energie & Stoffwechsel im Patch-Style" at bounding box center [117, 211] width 95 height 15
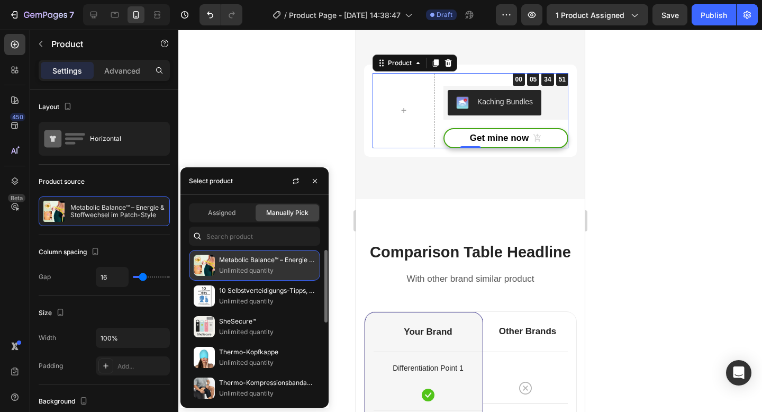
click at [253, 263] on p "Metabolic Balance™ – Energie & Stoffwechsel im Patch-Style" at bounding box center [267, 259] width 96 height 11
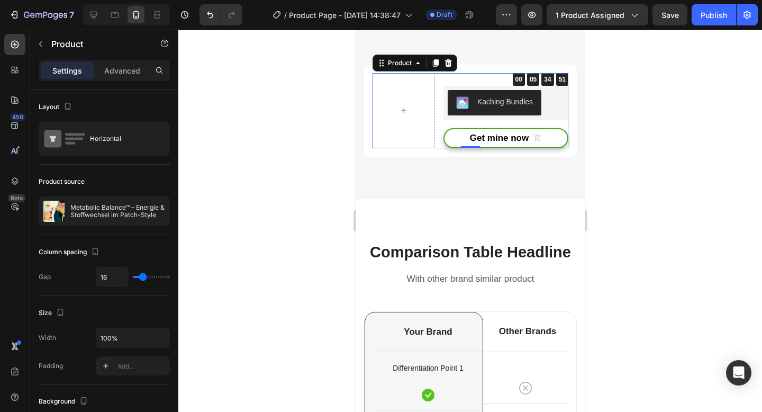
click at [243, 144] on div at bounding box center [469, 221] width 583 height 382
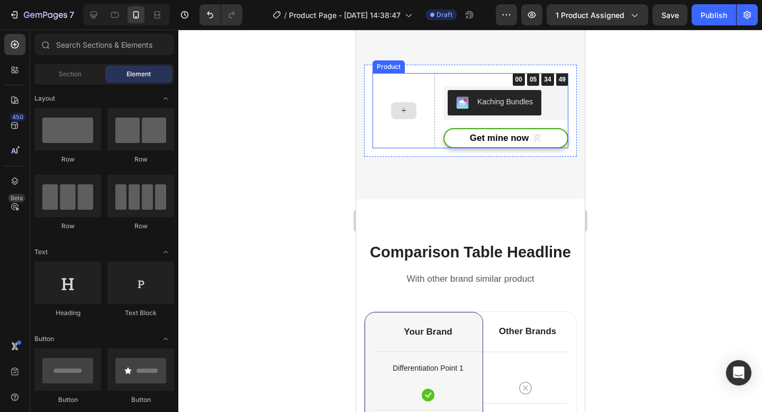
click at [383, 109] on div at bounding box center [403, 110] width 62 height 75
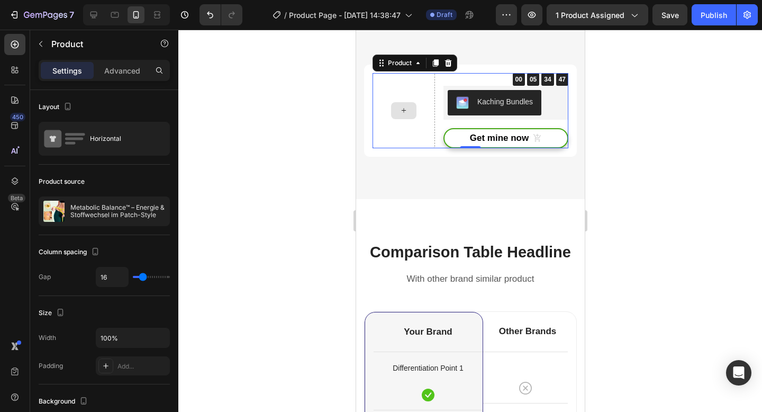
click at [404, 101] on div at bounding box center [403, 110] width 62 height 75
click at [403, 108] on icon at bounding box center [403, 110] width 8 height 9
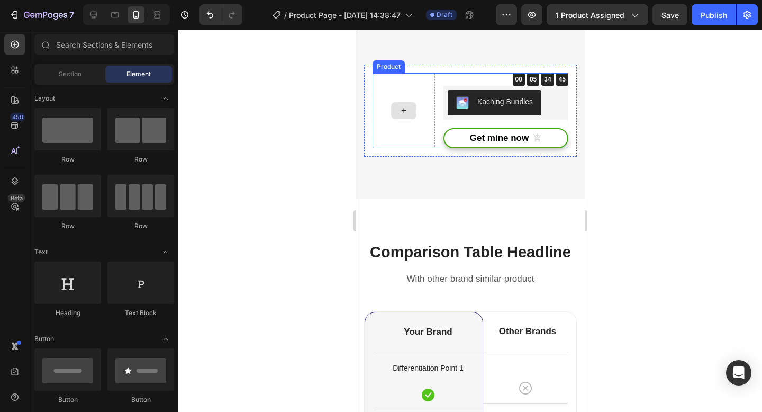
click at [408, 115] on div at bounding box center [402, 110] width 25 height 17
click at [403, 107] on icon at bounding box center [403, 110] width 8 height 9
click at [435, 87] on div "00 05 34 43 CountDown Timer Kaching Bundles Kaching Bundles Get mine now (P) Ca…" at bounding box center [470, 110] width 196 height 75
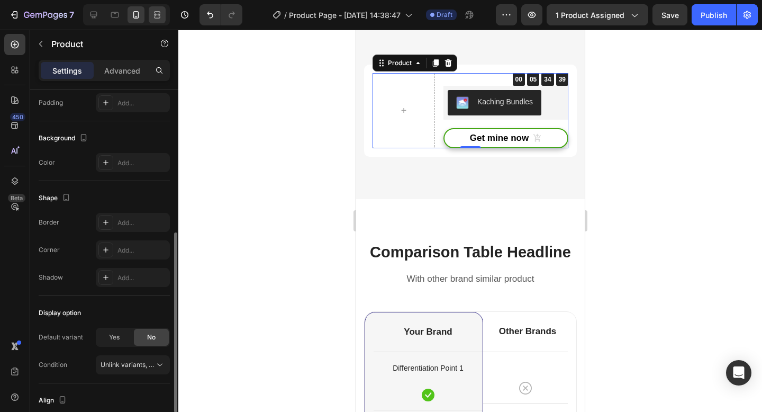
scroll to position [268, 0]
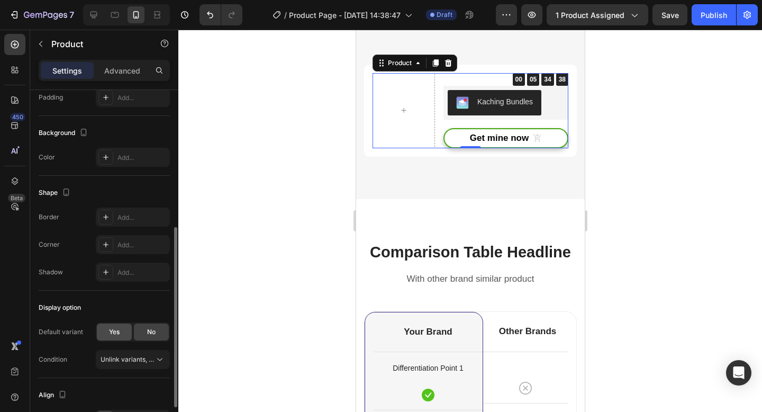
click at [119, 336] on div "Yes" at bounding box center [114, 331] width 35 height 17
click at [118, 357] on span "Default Title" at bounding box center [119, 359] width 36 height 10
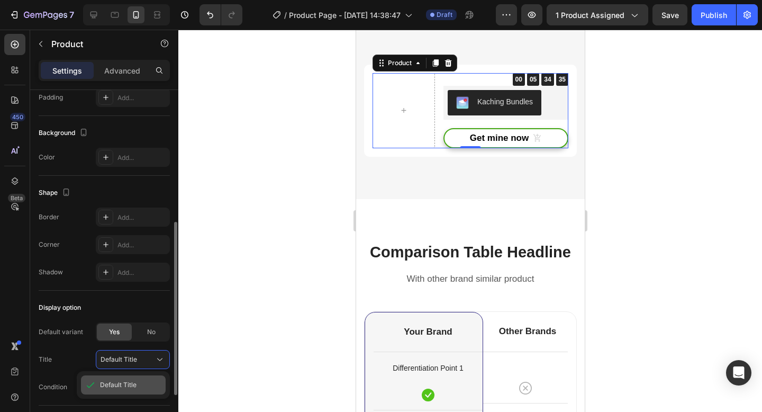
click at [108, 377] on div "Default Title" at bounding box center [123, 384] width 85 height 19
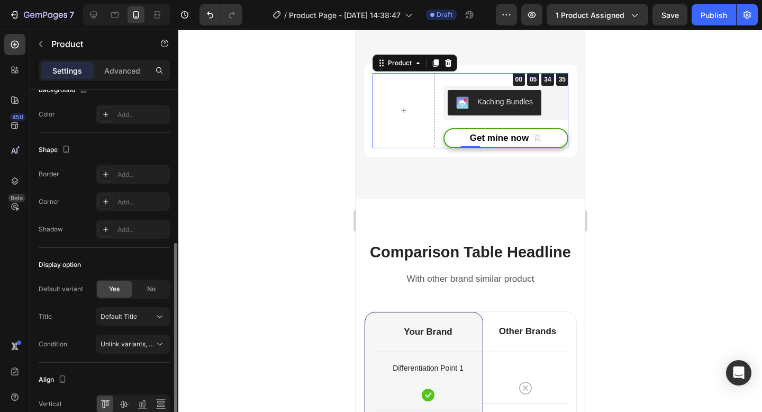
scroll to position [315, 0]
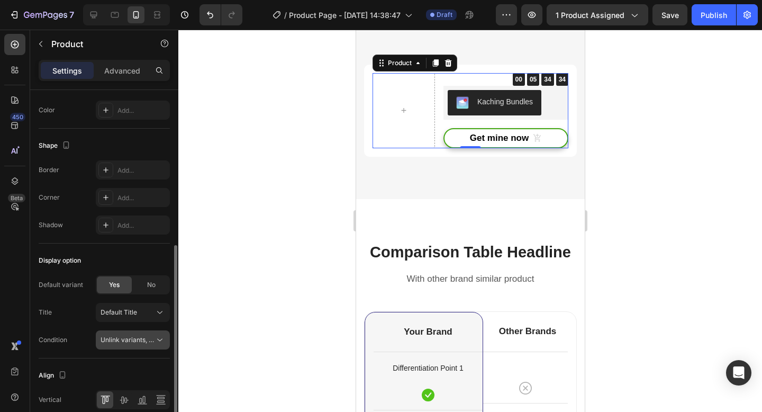
click at [111, 340] on span "Unlink variants, quantity <br> between same products" at bounding box center [182, 339] width 162 height 8
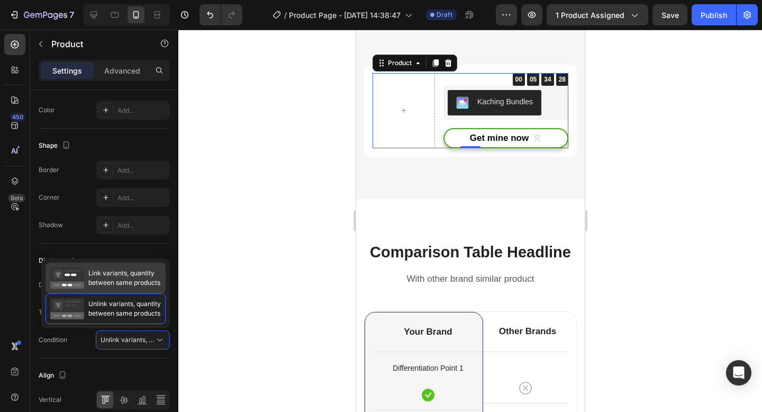
click at [115, 280] on span "Link variants, quantity between same products" at bounding box center [124, 277] width 72 height 19
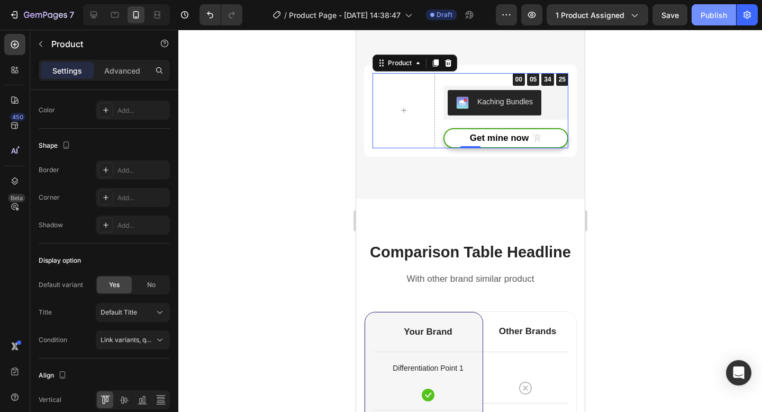
click at [705, 14] on div "Publish" at bounding box center [713, 15] width 26 height 11
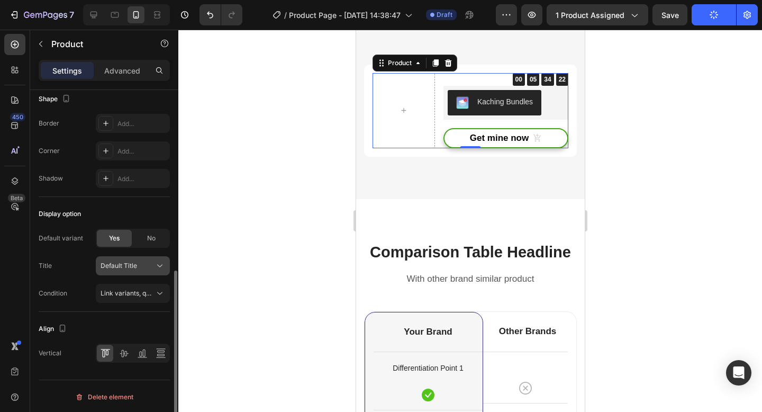
scroll to position [363, 0]
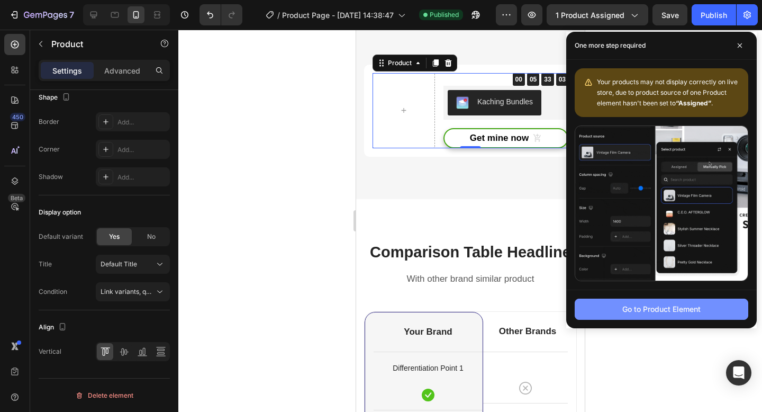
click at [620, 310] on button "Go to Product Element" at bounding box center [661, 308] width 174 height 21
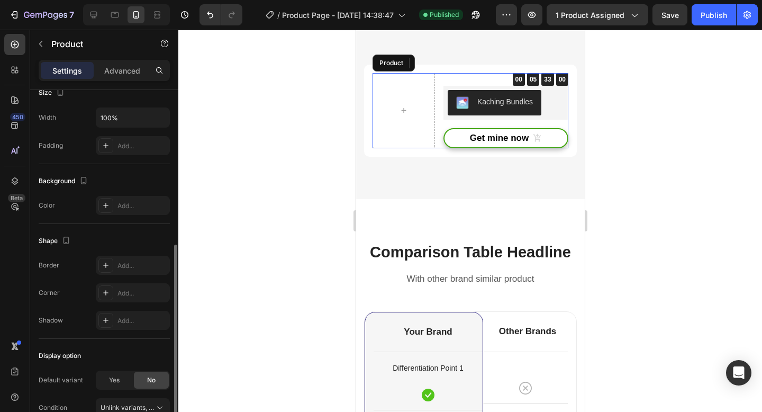
scroll to position [0, 0]
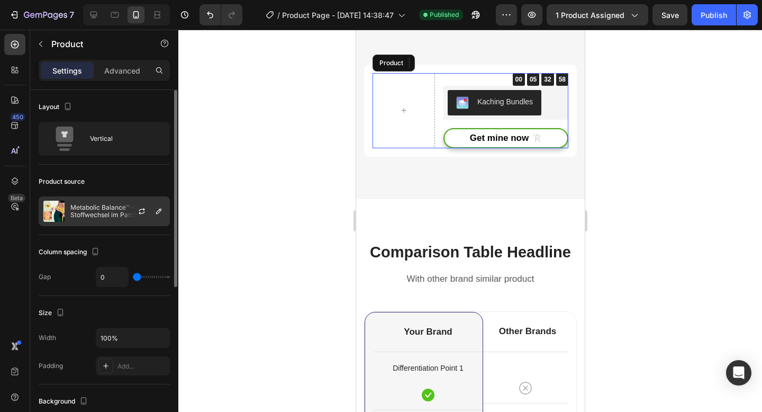
click at [114, 216] on p "Metabolic Balance™ – Energie & Stoffwechsel im Patch-Style" at bounding box center [117, 211] width 95 height 15
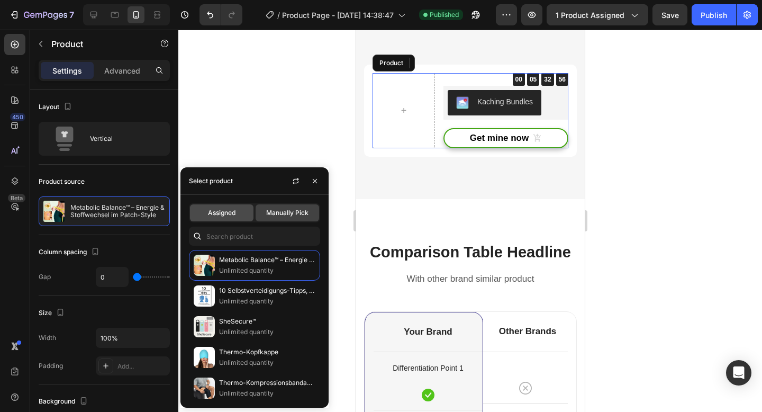
click at [224, 215] on span "Assigned" at bounding box center [222, 213] width 28 height 10
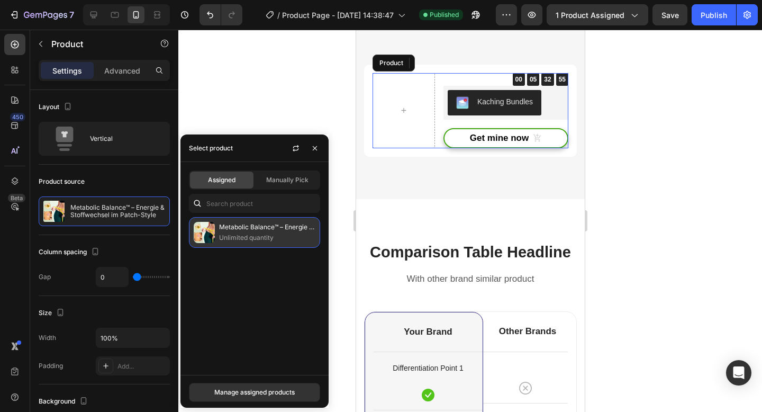
click at [252, 229] on p "Metabolic Balance™ – Energie & Stoffwechsel im Patch-Style" at bounding box center [267, 227] width 96 height 11
click at [293, 222] on p "Metabolic Balance™ – Energie & Stoffwechsel im Patch-Style" at bounding box center [267, 227] width 96 height 11
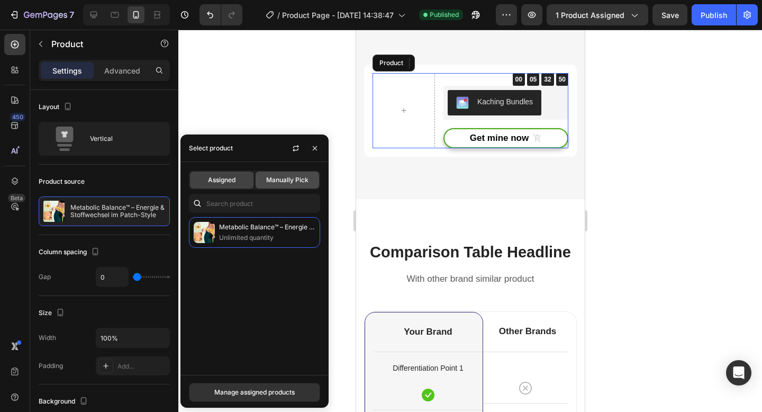
click at [296, 175] on span "Manually Pick" at bounding box center [287, 180] width 42 height 10
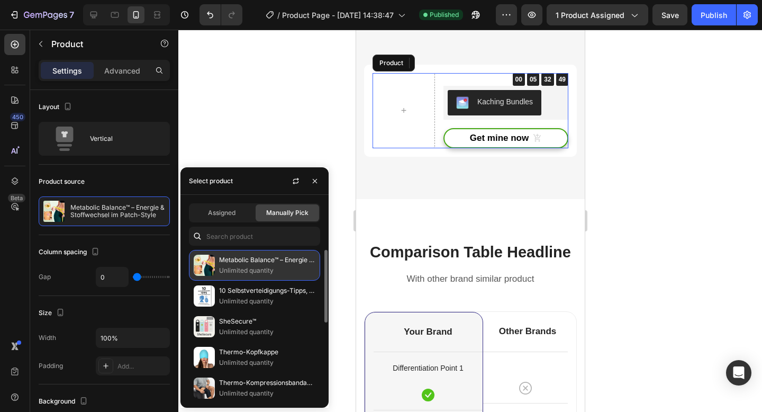
click at [255, 268] on p "Unlimited quantity" at bounding box center [267, 270] width 96 height 11
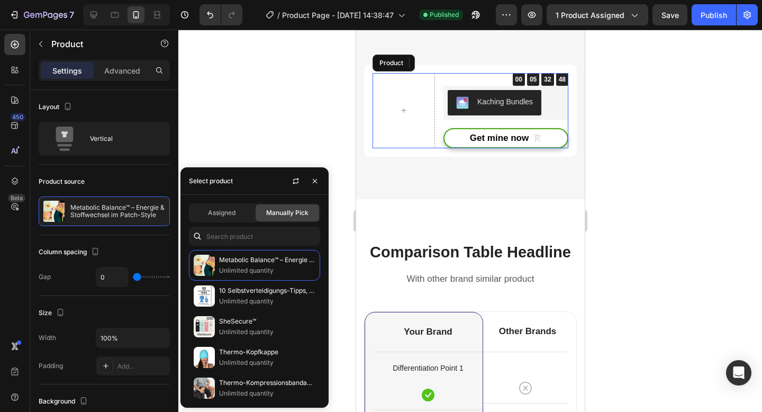
click at [268, 147] on div at bounding box center [469, 221] width 583 height 382
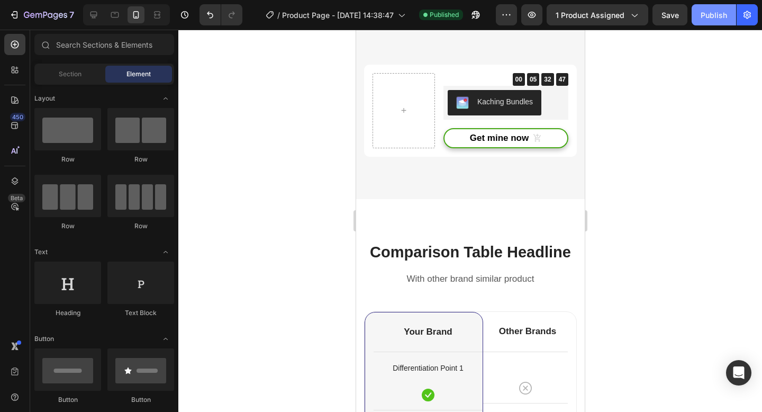
click at [712, 17] on div "Publish" at bounding box center [713, 15] width 26 height 11
click at [507, 18] on icon "button" at bounding box center [506, 15] width 11 height 11
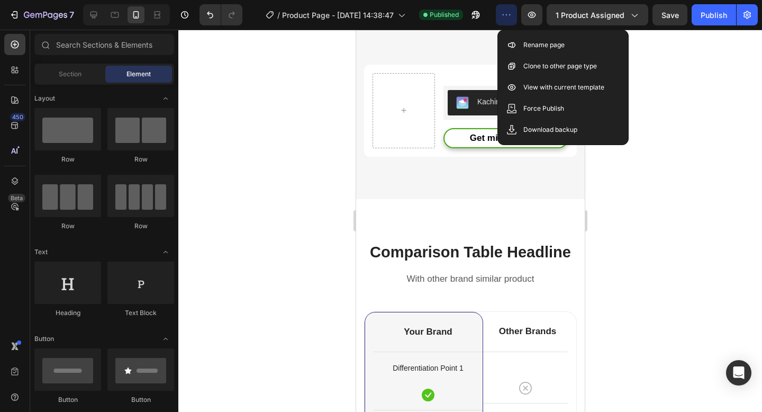
click at [665, 68] on div at bounding box center [469, 221] width 583 height 382
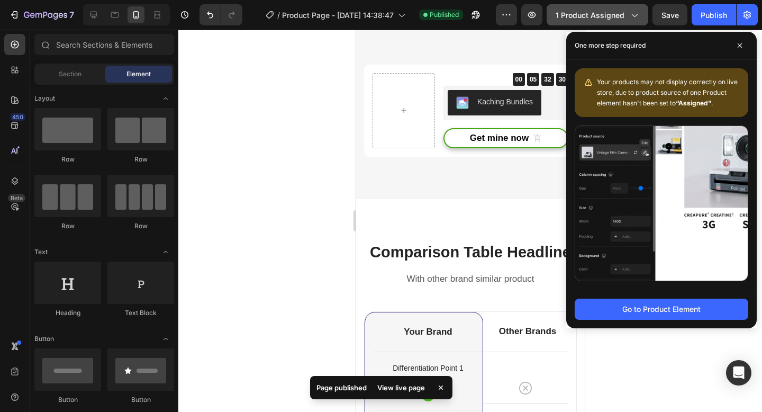
click at [640, 24] on button "1 product assigned" at bounding box center [597, 14] width 102 height 21
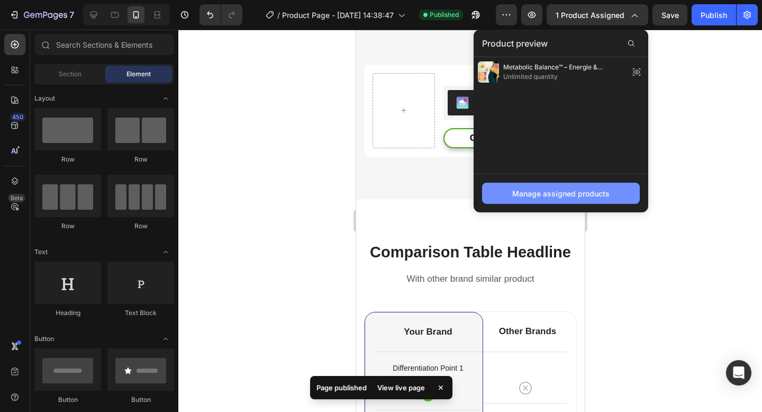
click at [543, 191] on div "Manage assigned products" at bounding box center [560, 193] width 97 height 11
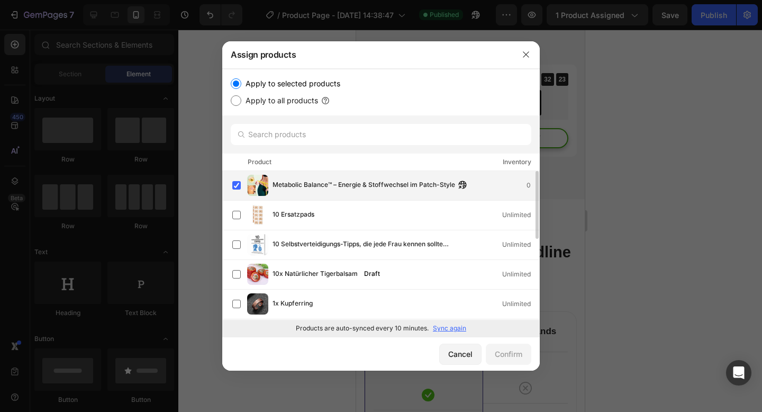
click at [510, 187] on div "Metabolic Balance™ – Energie & Stoffwechsel im Patch-Style 0" at bounding box center [405, 185] width 267 height 12
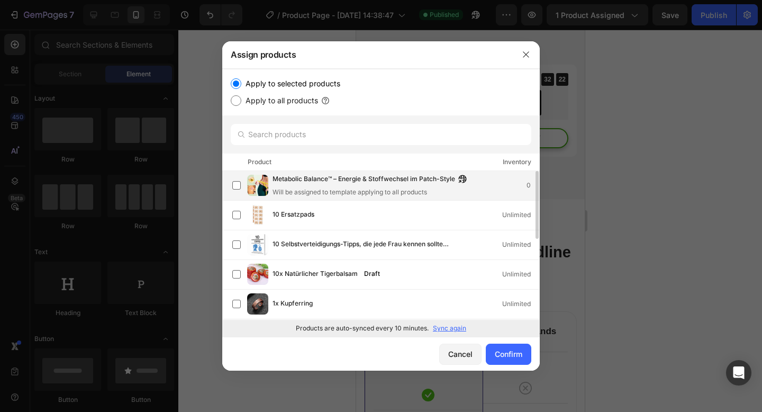
click at [506, 185] on div "Metabolic Balance™ – Energie & Stoffwechsel im Patch-Style Will be assigned to …" at bounding box center [405, 185] width 267 height 23
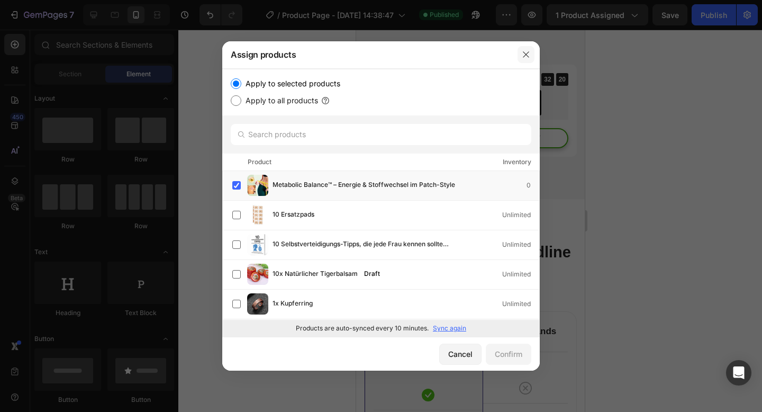
click at [527, 52] on icon "button" at bounding box center [526, 54] width 8 height 8
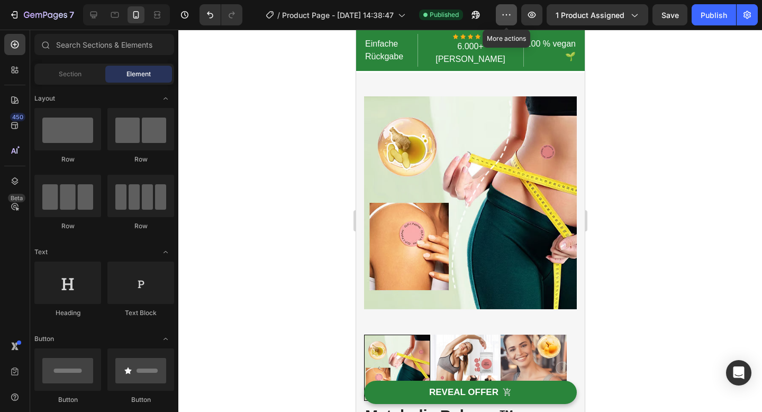
click at [511, 16] on icon "button" at bounding box center [506, 15] width 11 height 11
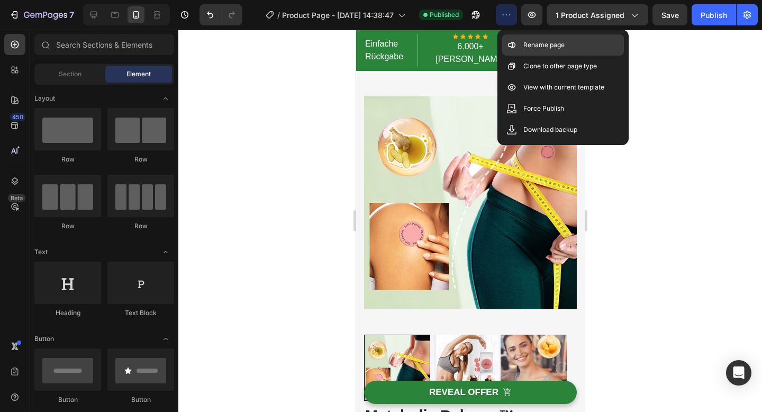
click at [525, 56] on div "Rename page" at bounding box center [563, 66] width 122 height 21
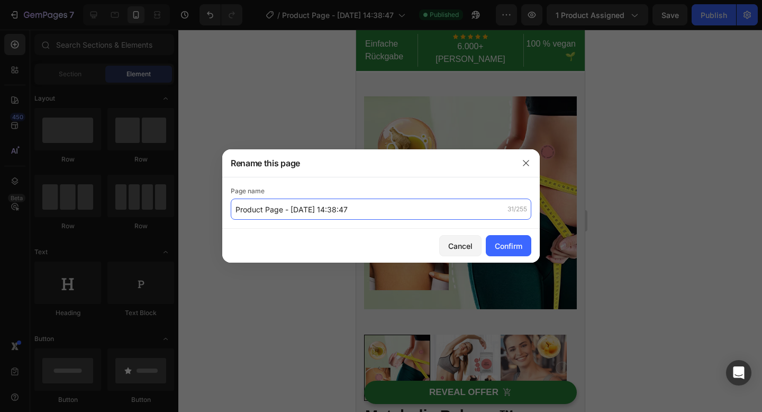
click at [334, 209] on input "Product Page - [DATE] 14:38:47" at bounding box center [381, 208] width 300 height 21
type input "ù"
type input "Metabolic Balance"
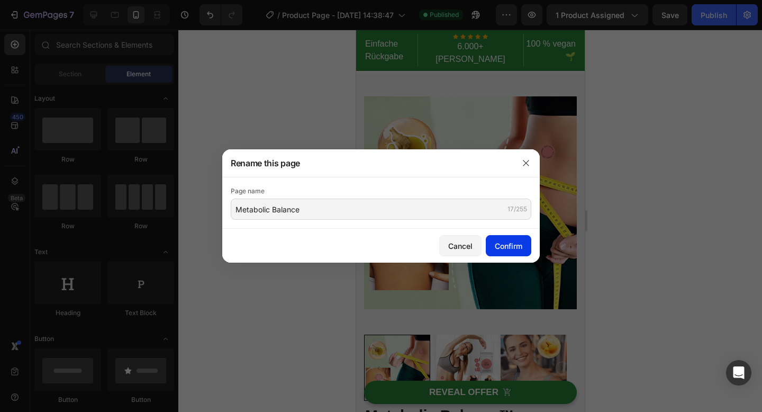
click at [517, 242] on div "Confirm" at bounding box center [509, 245] width 28 height 11
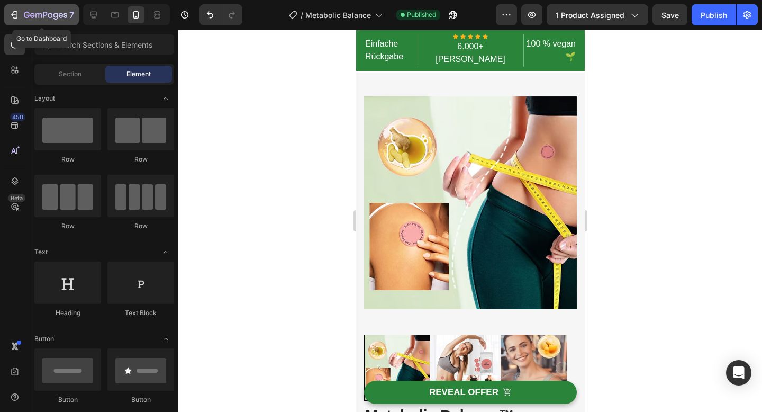
click at [16, 16] on icon "button" at bounding box center [14, 15] width 11 height 11
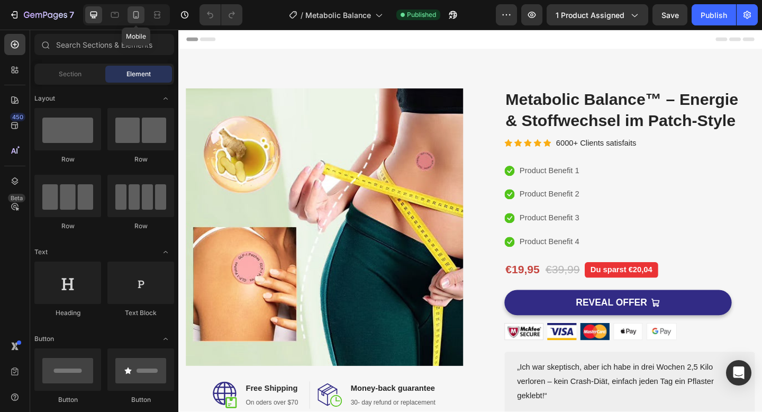
click at [136, 13] on icon at bounding box center [136, 15] width 11 height 11
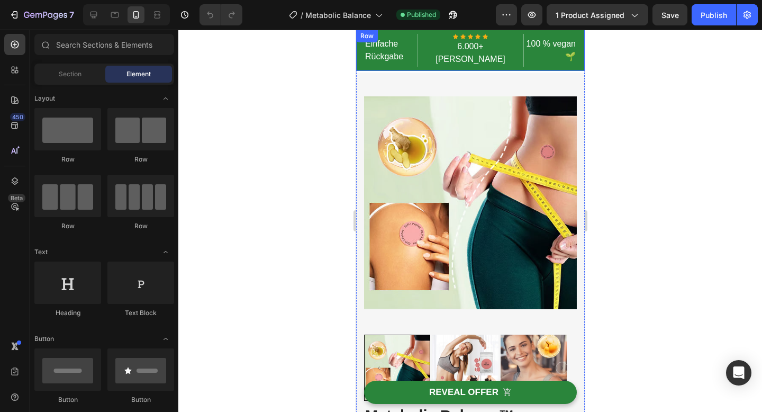
click at [361, 38] on div "Row" at bounding box center [366, 36] width 17 height 10
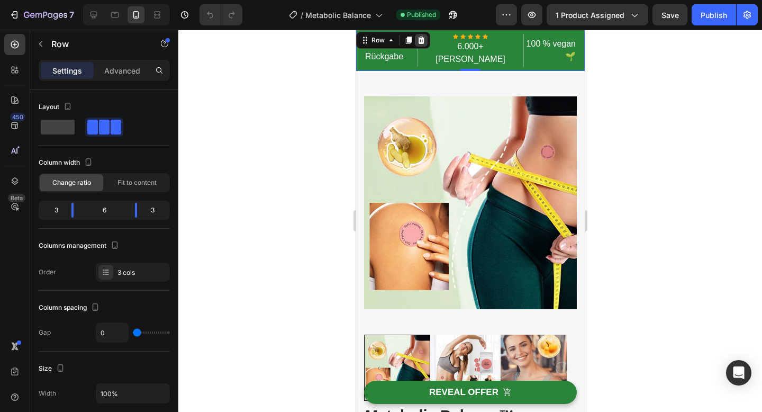
click at [419, 42] on icon at bounding box center [420, 39] width 7 height 7
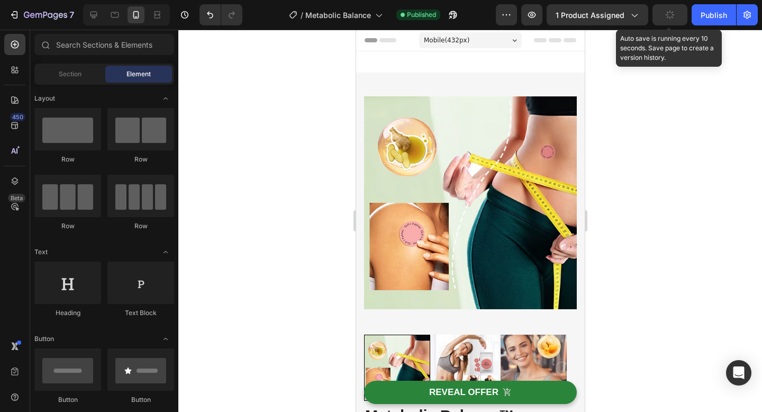
click at [677, 23] on button "button" at bounding box center [669, 14] width 35 height 21
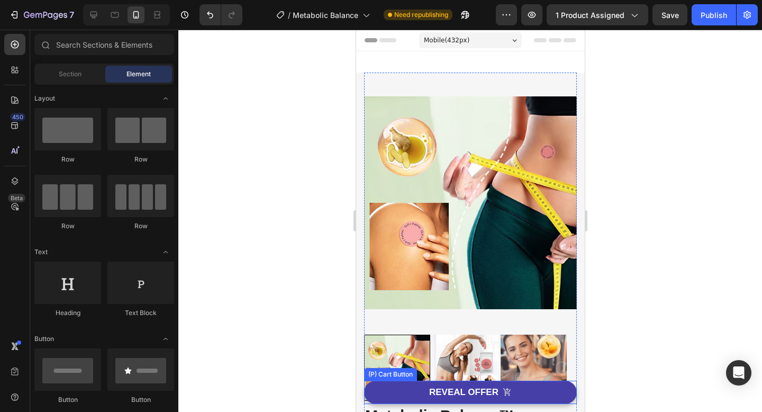
click at [401, 391] on button "REVEAL OFFER" at bounding box center [469, 391] width 213 height 23
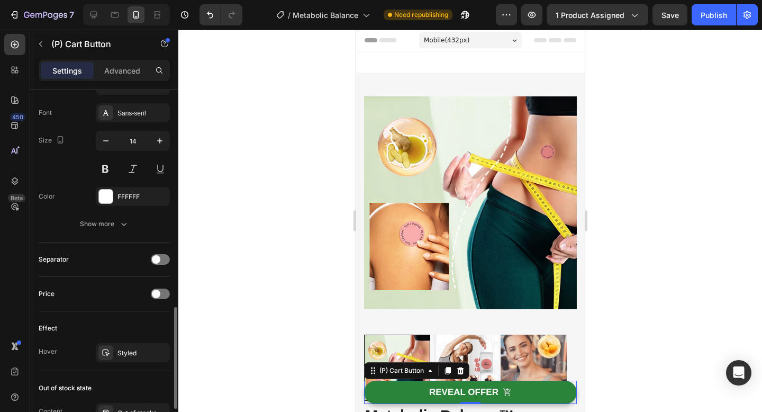
scroll to position [654, 0]
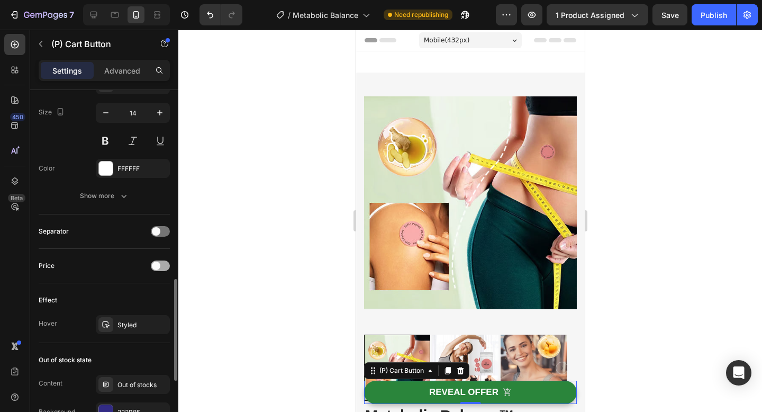
click at [153, 264] on span at bounding box center [156, 265] width 8 height 8
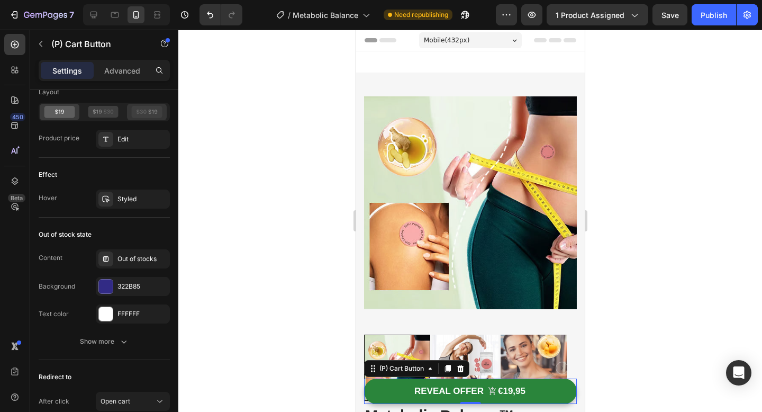
scroll to position [938, 0]
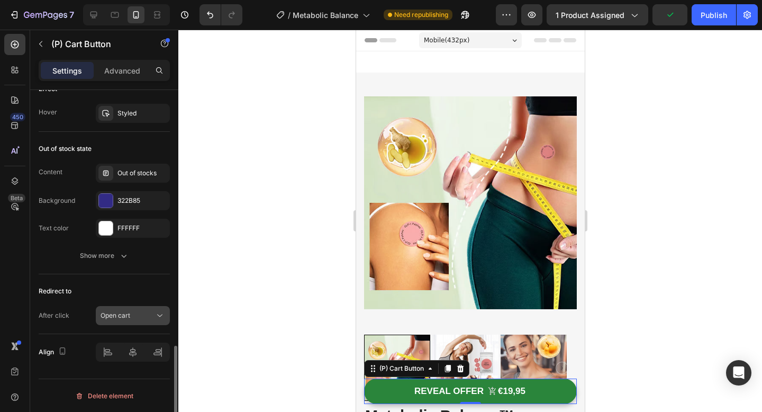
click at [162, 310] on icon at bounding box center [159, 315] width 11 height 11
click at [157, 312] on icon at bounding box center [159, 315] width 11 height 11
click at [180, 282] on div at bounding box center [469, 221] width 583 height 382
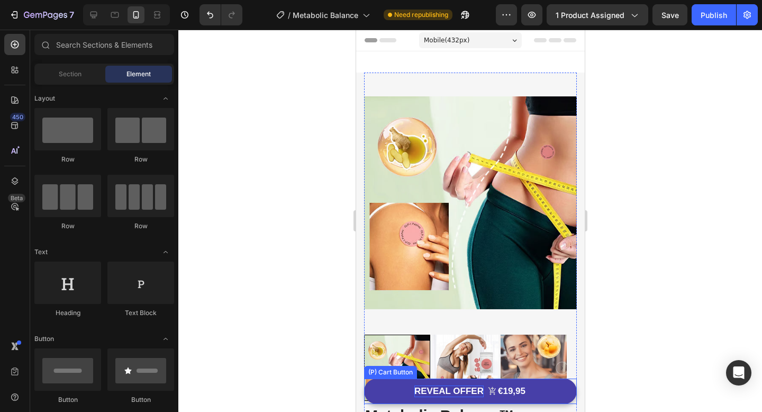
click at [424, 390] on div "REVEAL OFFER" at bounding box center [448, 391] width 69 height 12
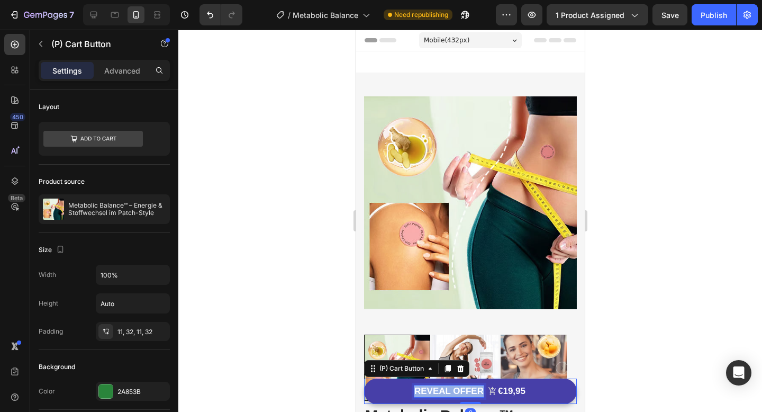
click at [424, 390] on p "REVEAL OFFER" at bounding box center [448, 391] width 69 height 12
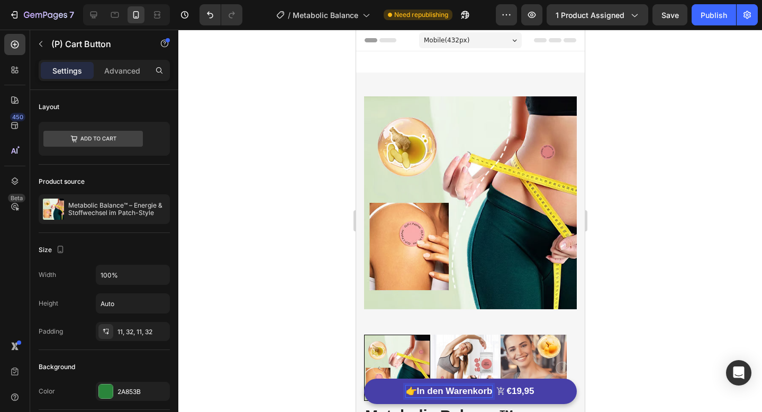
click at [416, 389] on strong "In den Warenkorb" at bounding box center [454, 391] width 76 height 10
click at [410, 389] on p "👉 In den Warenkorb" at bounding box center [448, 391] width 87 height 12
click at [370, 384] on button "In den Warenkorb €19,95" at bounding box center [469, 390] width 213 height 25
click at [372, 389] on button "In den Warenkorb €19,95" at bounding box center [469, 390] width 213 height 25
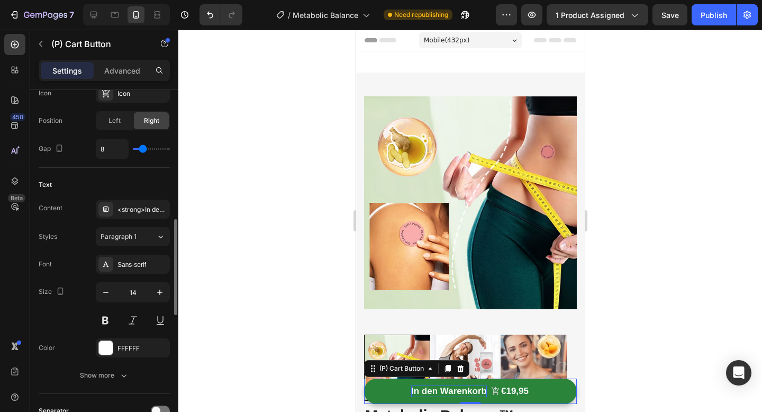
scroll to position [850, 0]
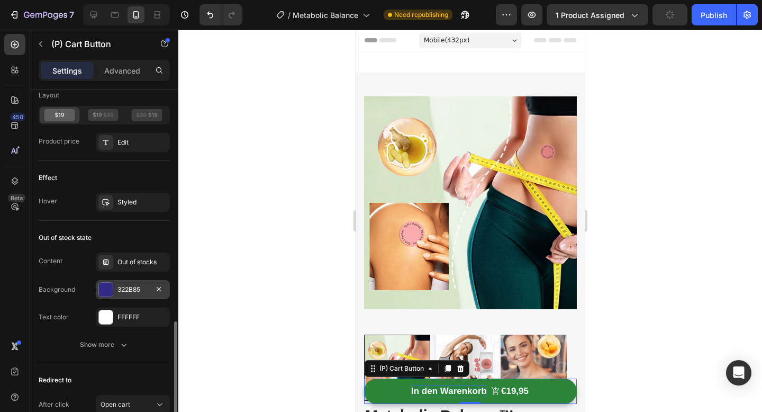
click at [99, 288] on div at bounding box center [106, 289] width 14 height 14
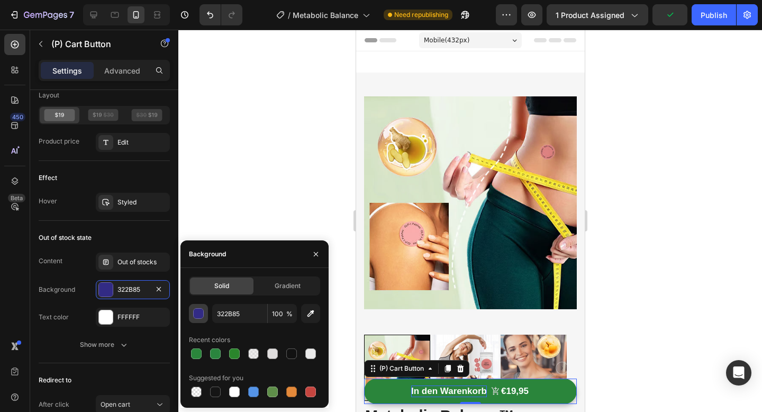
click at [203, 312] on div "button" at bounding box center [199, 313] width 11 height 11
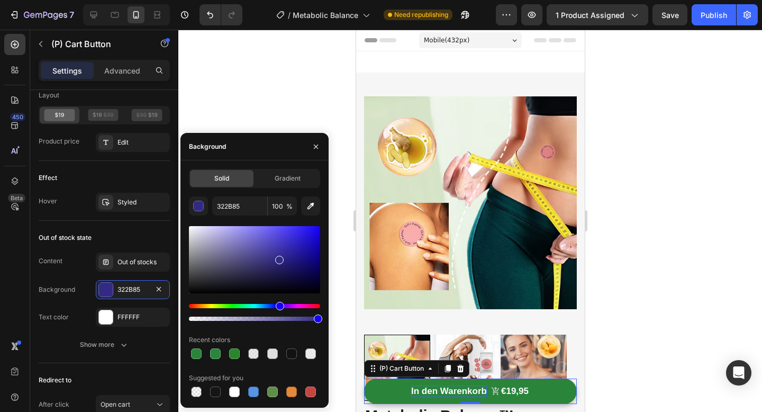
click at [230, 303] on div at bounding box center [254, 273] width 131 height 99
click at [232, 305] on div "Hue" at bounding box center [254, 306] width 131 height 4
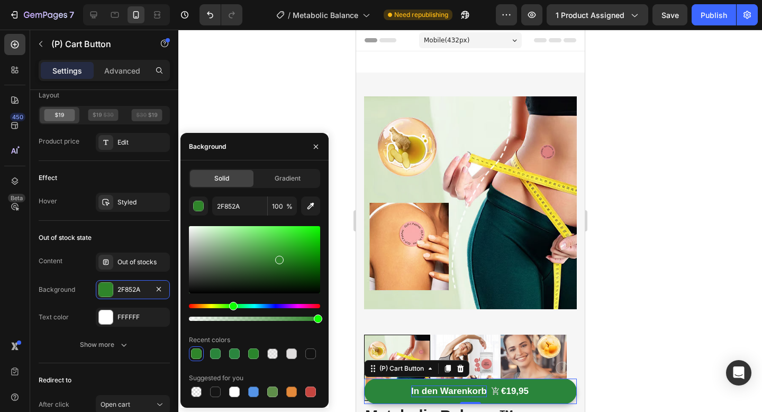
click at [244, 252] on div at bounding box center [254, 259] width 131 height 67
click at [244, 252] on div at bounding box center [244, 254] width 8 height 8
click at [230, 241] on div at bounding box center [254, 259] width 131 height 67
type input "8AC487"
click at [321, 145] on button "button" at bounding box center [315, 146] width 17 height 17
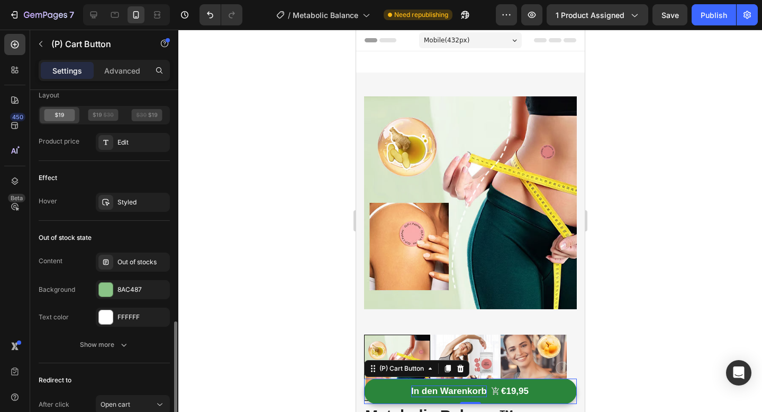
scroll to position [938, 0]
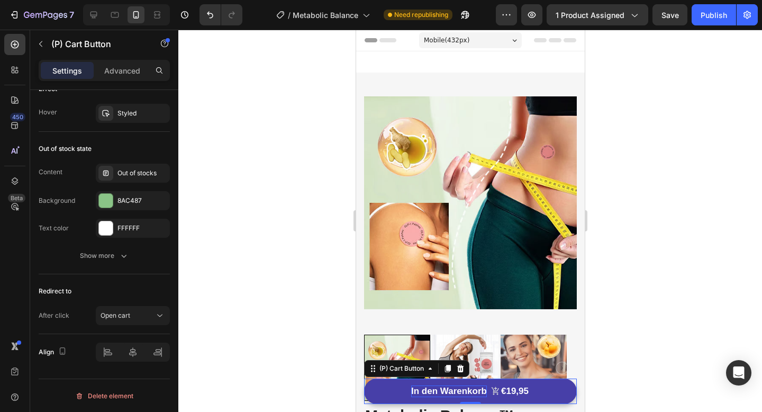
click at [367, 390] on button "In den Warenkorb €19,95" at bounding box center [469, 390] width 213 height 25
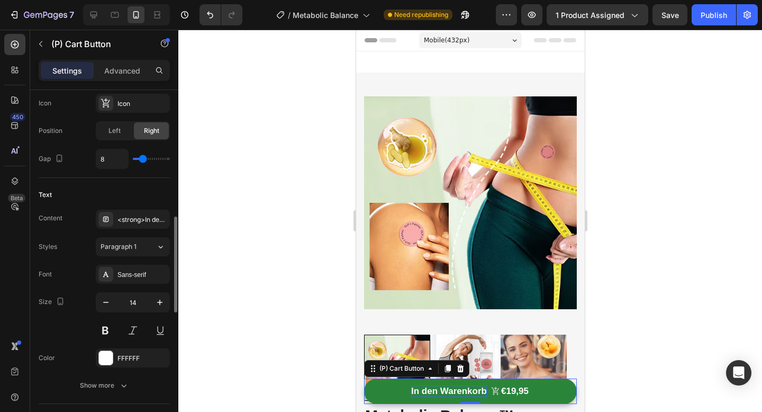
scroll to position [540, 0]
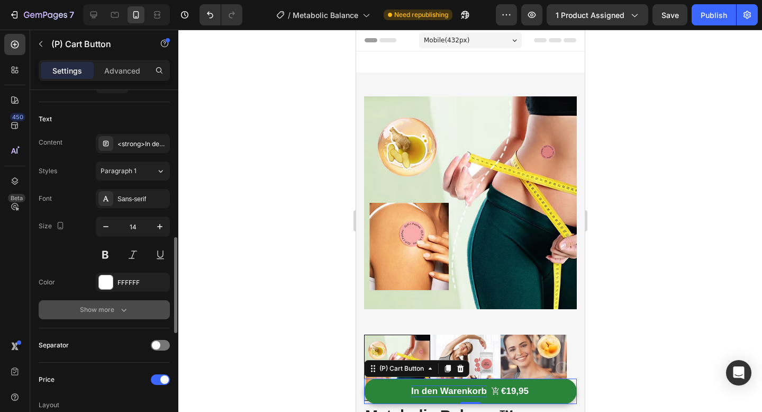
click at [112, 309] on div "Show more" at bounding box center [104, 309] width 49 height 11
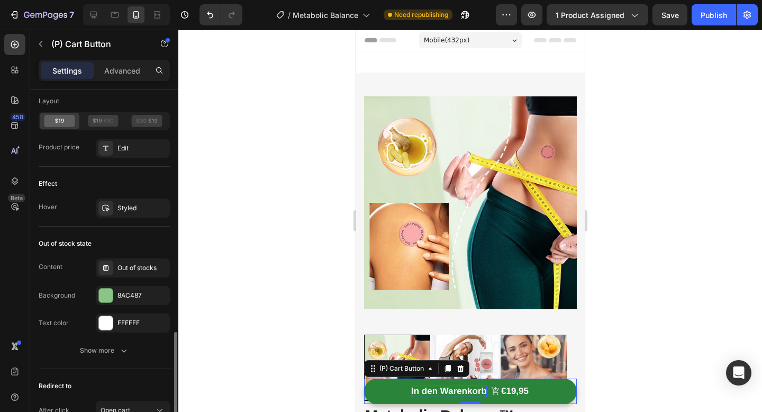
scroll to position [1078, 0]
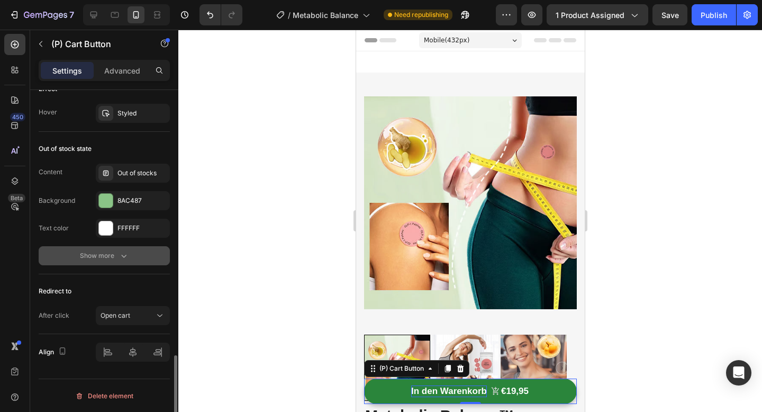
click at [116, 258] on div "Show more" at bounding box center [104, 255] width 49 height 11
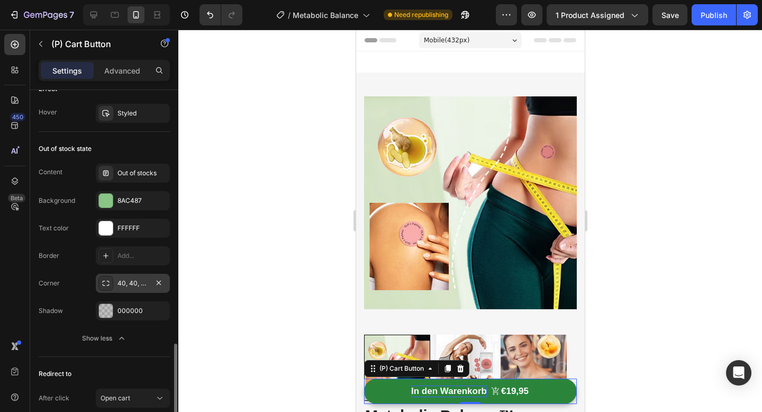
scroll to position [1161, 0]
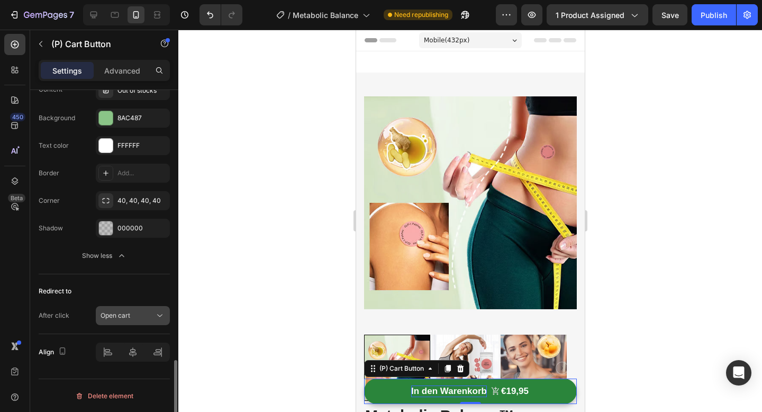
click at [143, 315] on div "Open cart" at bounding box center [128, 316] width 54 height 10
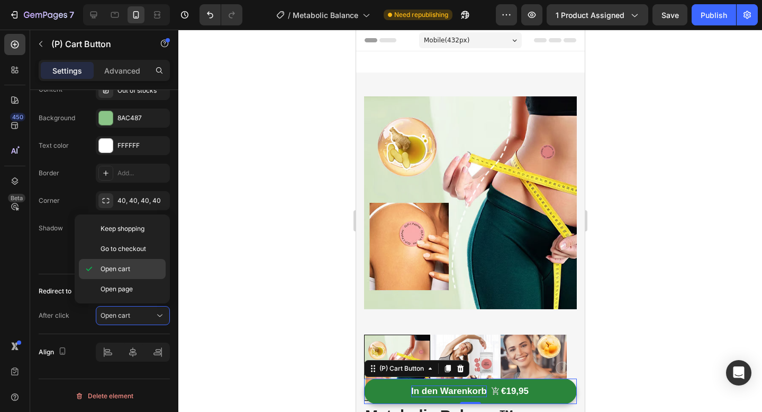
click at [112, 268] on span "Open cart" at bounding box center [116, 269] width 30 height 10
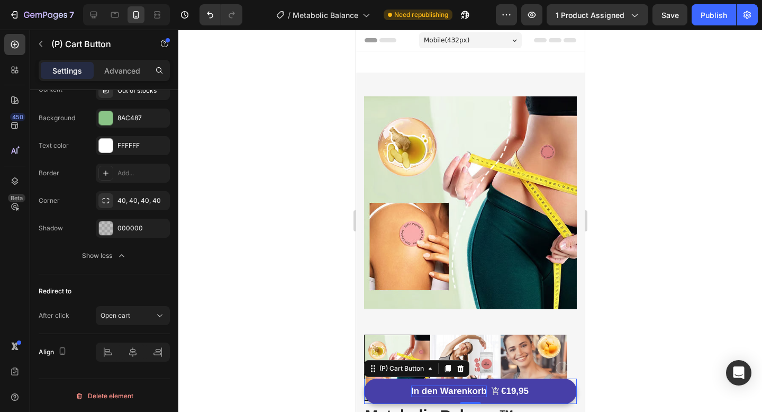
click at [382, 390] on button "In den Warenkorb €19,95" at bounding box center [469, 390] width 213 height 25
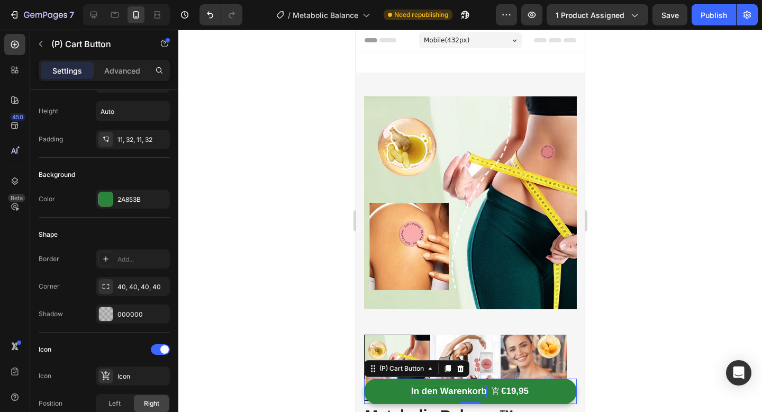
scroll to position [0, 0]
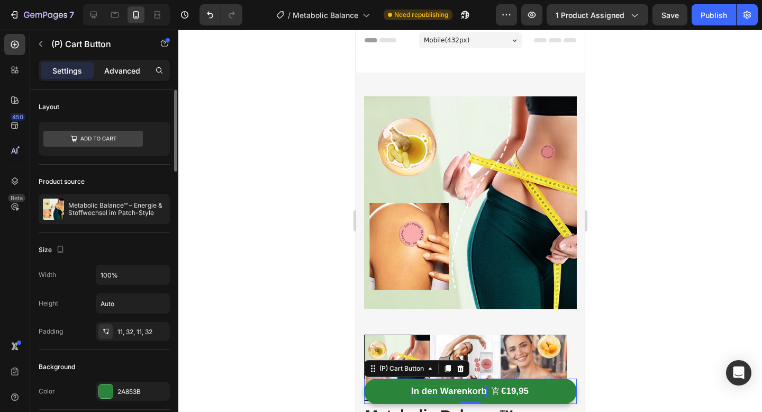
click at [115, 65] on p "Advanced" at bounding box center [122, 70] width 36 height 11
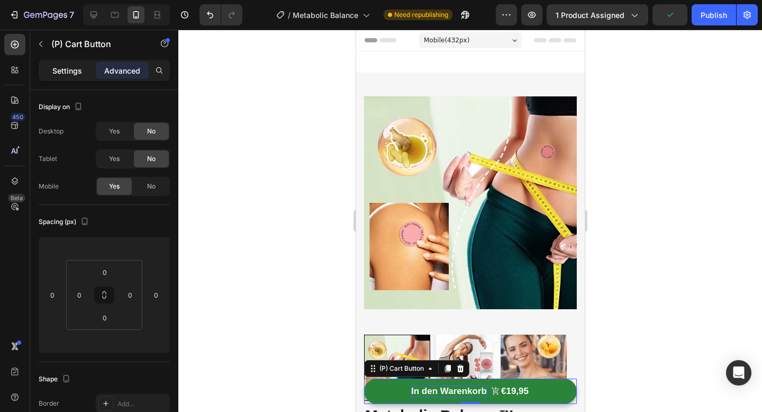
click at [74, 77] on div "Settings" at bounding box center [67, 70] width 53 height 17
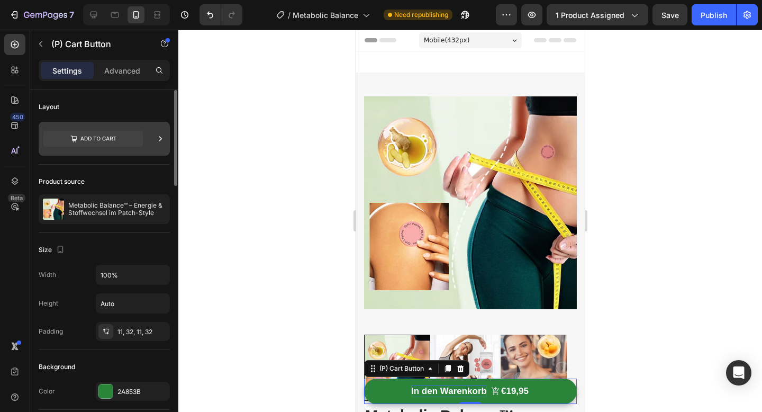
click at [138, 142] on icon at bounding box center [92, 139] width 99 height 16
click at [153, 141] on div at bounding box center [104, 139] width 131 height 34
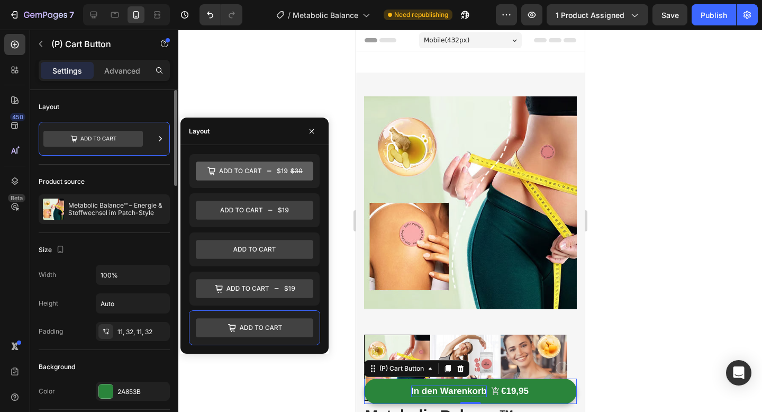
click at [149, 170] on div "Product source Metabolic Balance™ – Energie & Stoffwechsel im Patch-Style" at bounding box center [104, 199] width 131 height 68
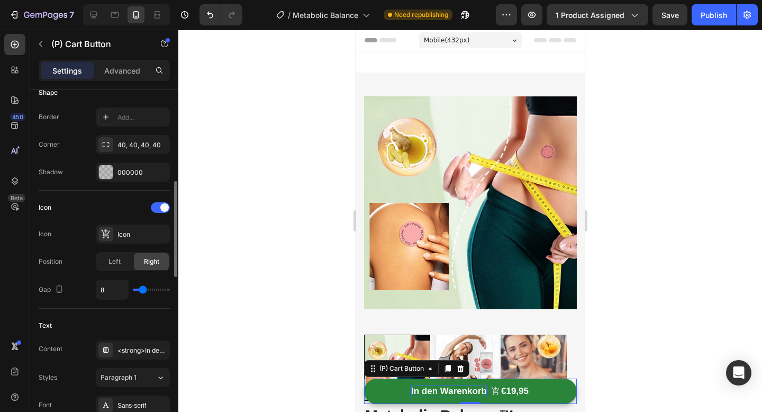
scroll to position [363, 0]
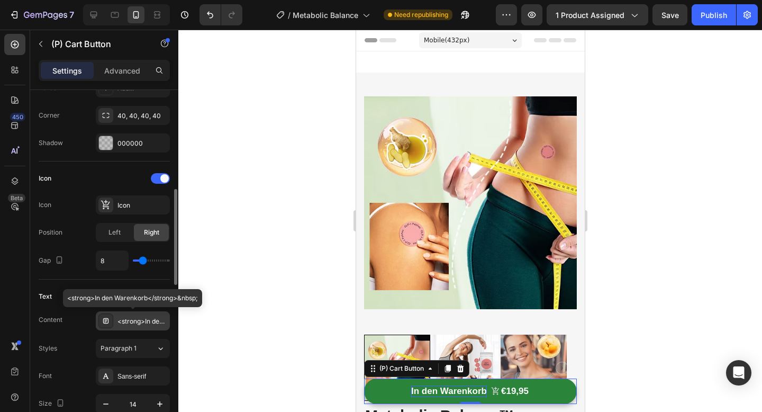
click at [134, 318] on div "<strong>In den Warenkorb</strong>" at bounding box center [142, 321] width 50 height 10
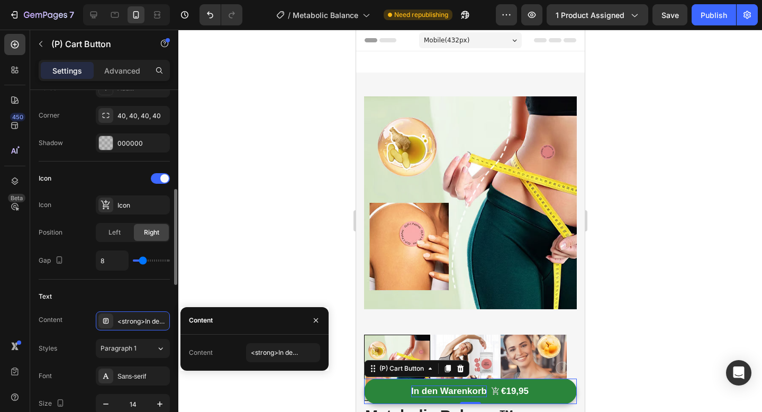
click at [82, 342] on div "Styles Paragraph 1" at bounding box center [104, 348] width 131 height 19
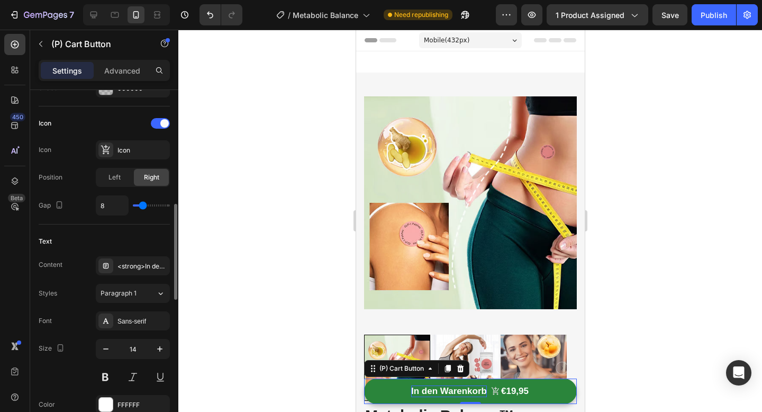
scroll to position [497, 0]
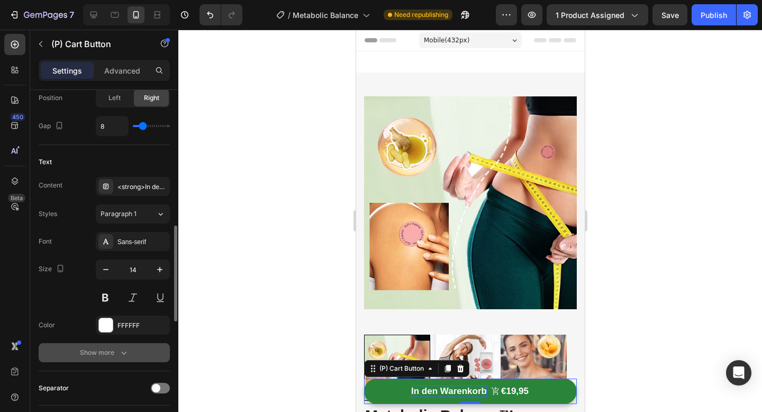
click at [111, 351] on div "Show more" at bounding box center [104, 352] width 49 height 11
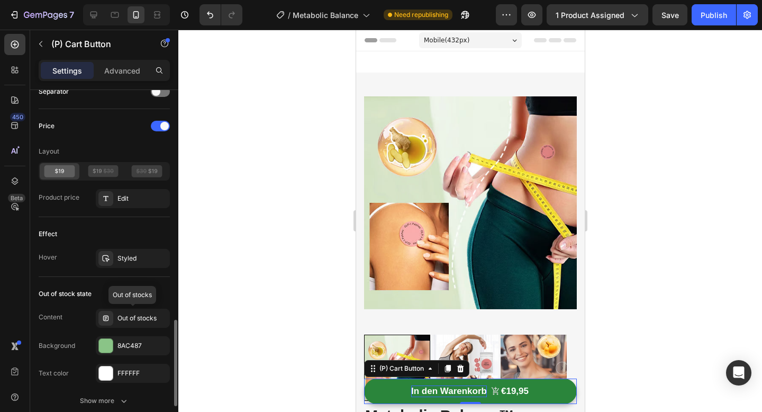
scroll to position [985, 0]
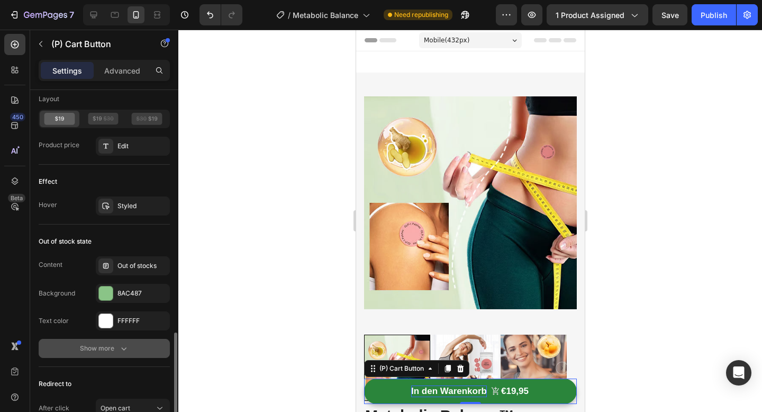
click at [128, 350] on icon "button" at bounding box center [123, 348] width 11 height 11
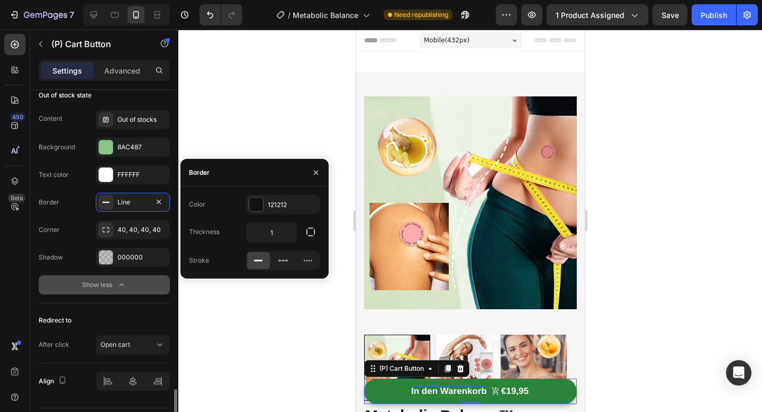
scroll to position [1161, 0]
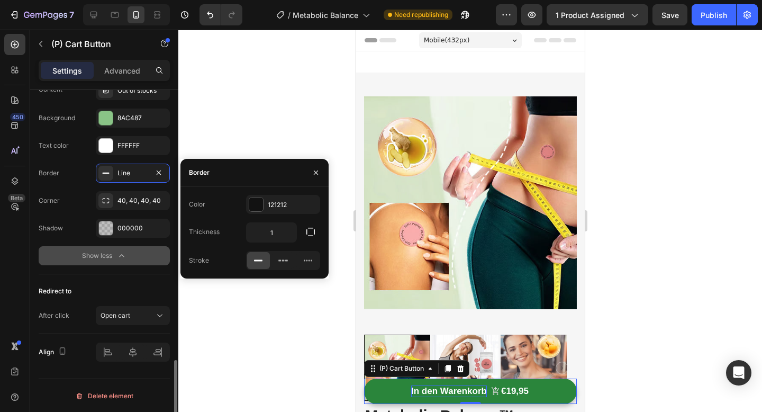
click at [85, 285] on div "Redirect to" at bounding box center [104, 290] width 131 height 17
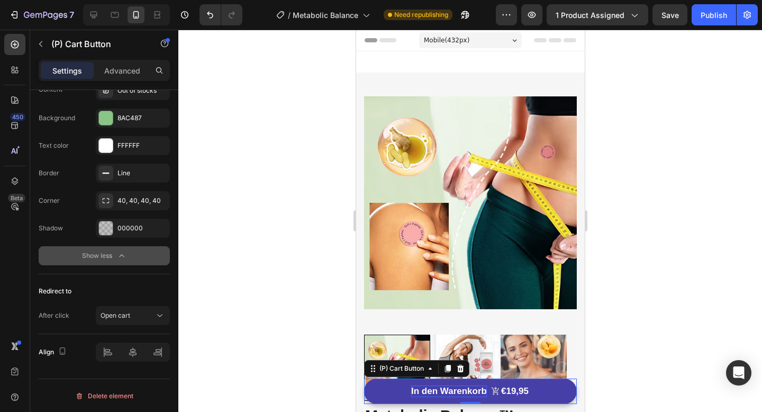
click at [396, 398] on button "In den Warenkorb €19,95" at bounding box center [469, 390] width 213 height 25
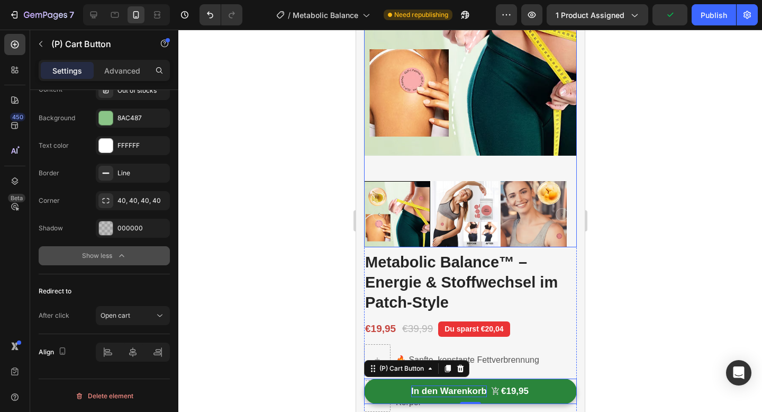
scroll to position [217, 0]
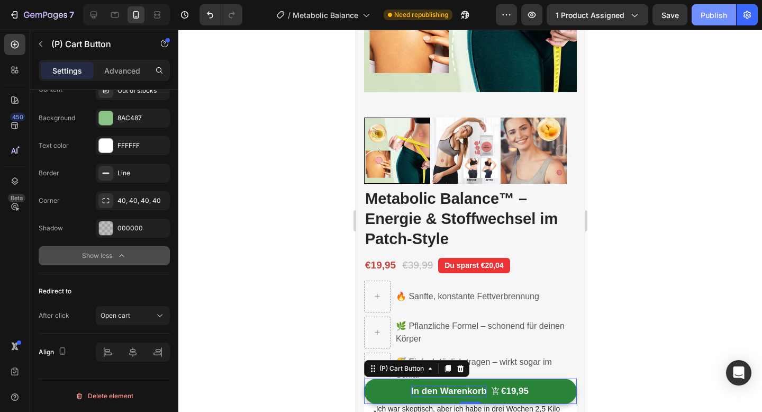
click at [708, 13] on div "Publish" at bounding box center [713, 15] width 26 height 11
click at [708, 13] on button "Publish" at bounding box center [713, 14] width 44 height 21
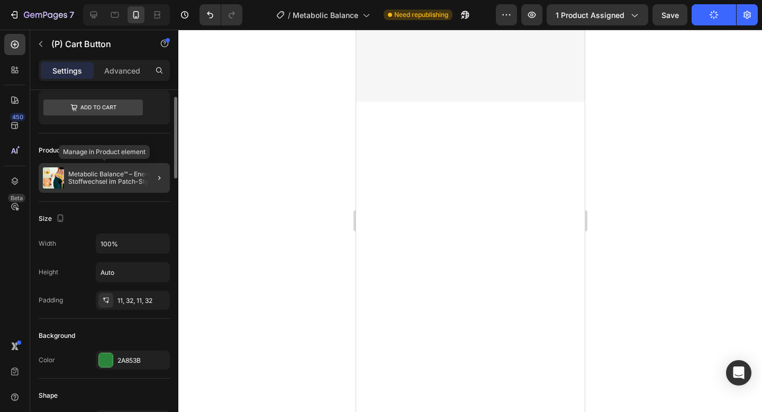
scroll to position [0, 0]
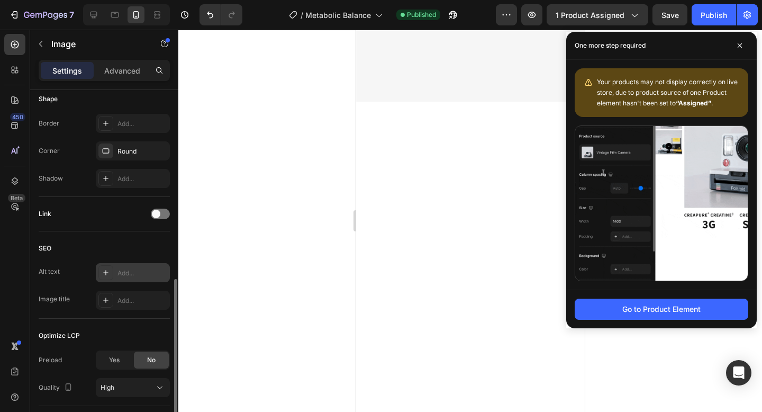
scroll to position [443, 0]
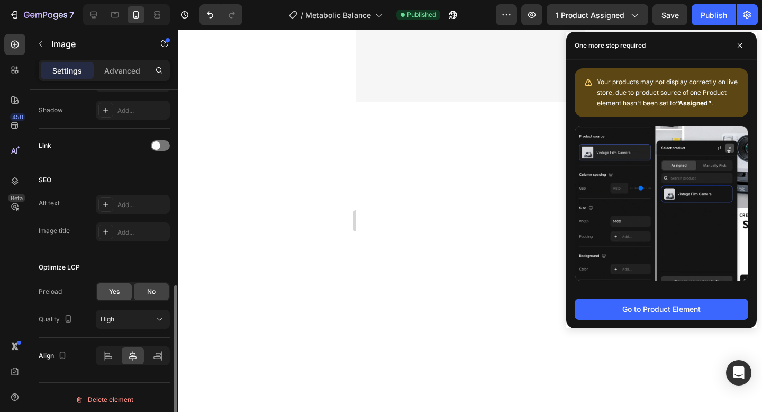
click at [122, 295] on div "Yes" at bounding box center [114, 291] width 35 height 17
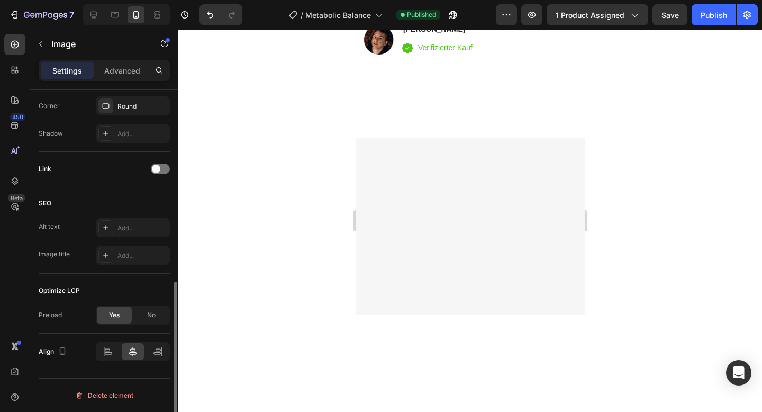
scroll to position [419, 0]
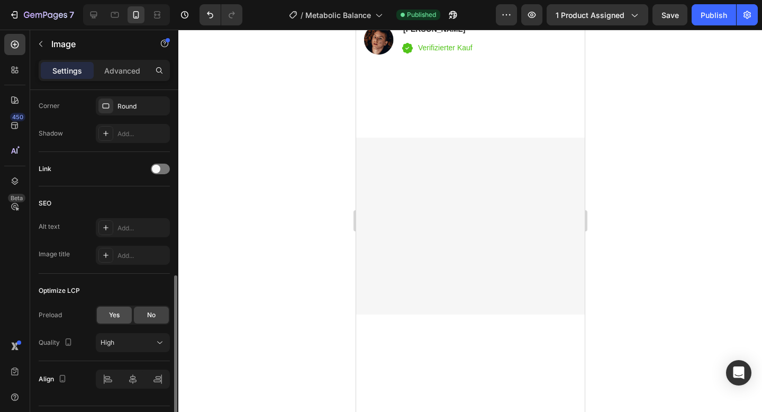
click at [114, 315] on span "Yes" at bounding box center [114, 315] width 11 height 10
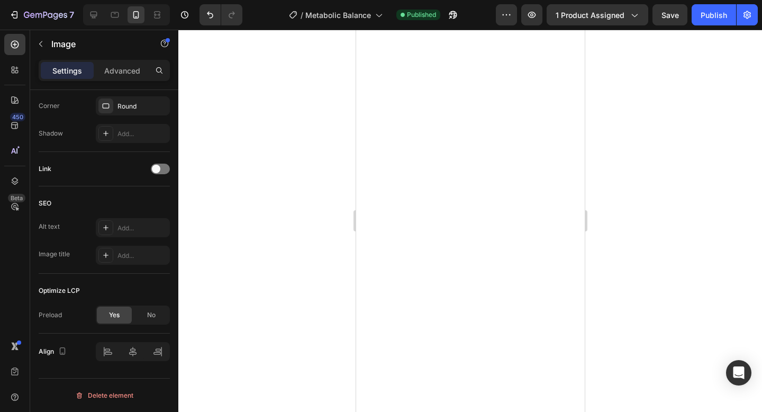
scroll to position [2233, 0]
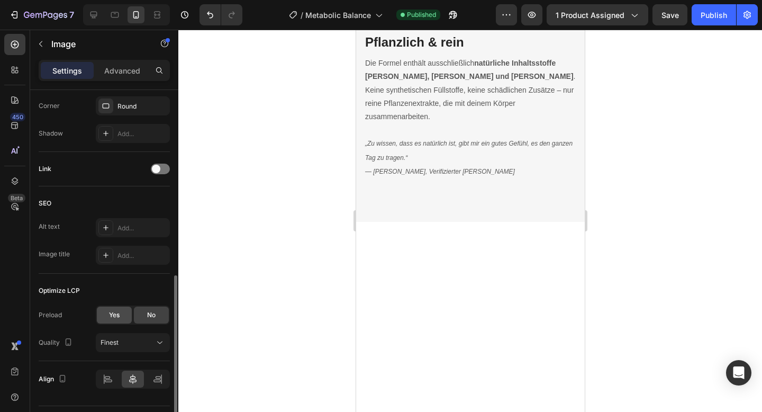
click at [122, 314] on div "Yes" at bounding box center [114, 314] width 35 height 17
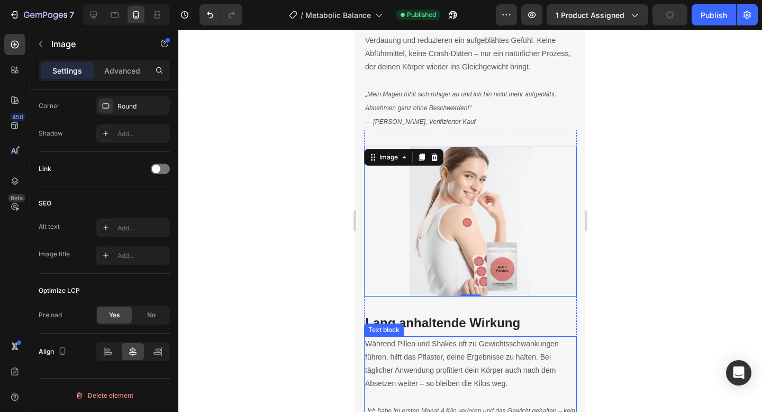
scroll to position [1721, 0]
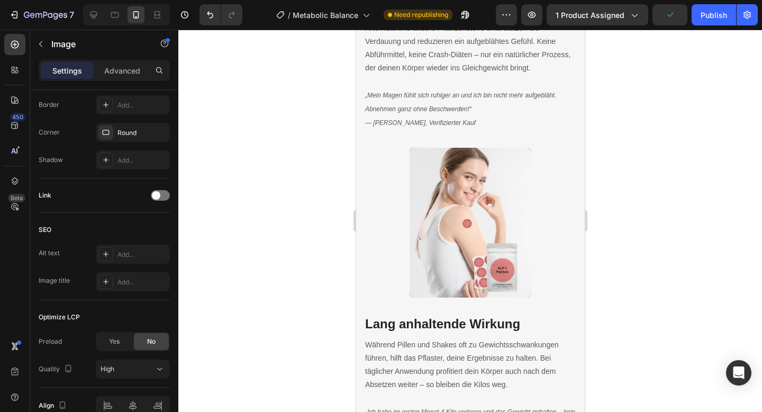
click at [116, 340] on span "Yes" at bounding box center [114, 341] width 11 height 10
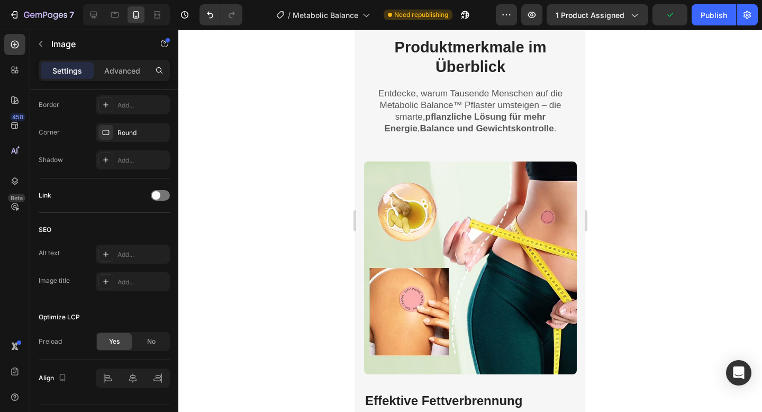
scroll to position [1364, 0]
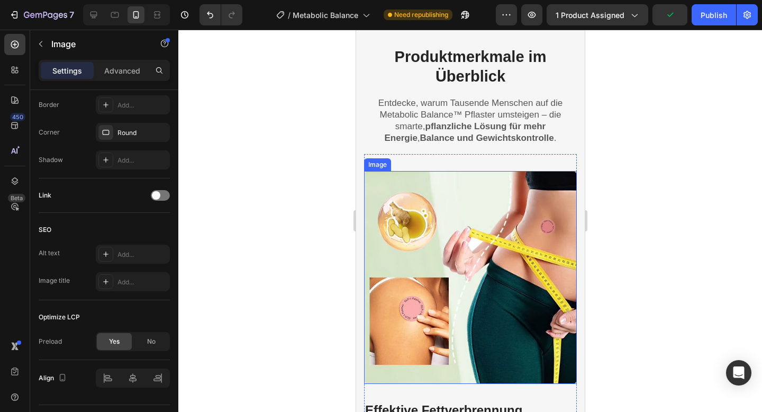
click at [398, 242] on img at bounding box center [469, 277] width 213 height 213
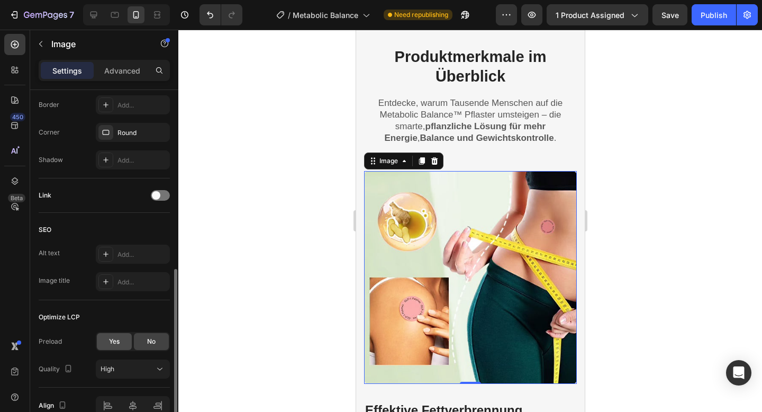
click at [120, 346] on div "Yes" at bounding box center [114, 341] width 35 height 17
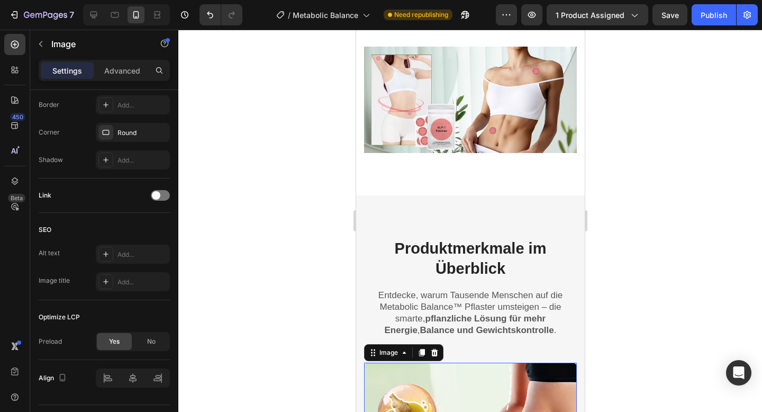
scroll to position [1028, 0]
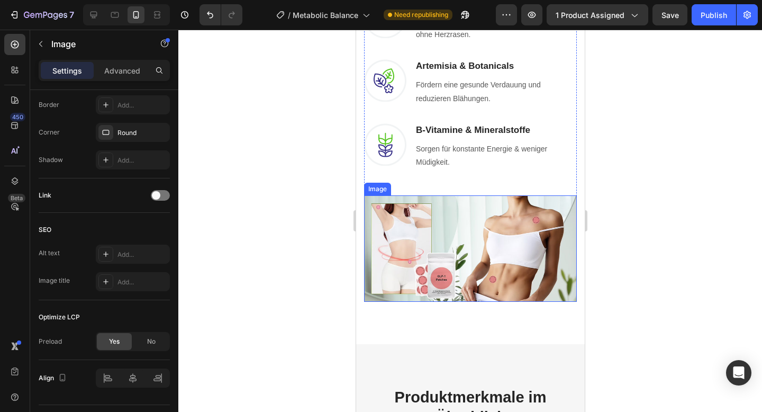
click at [396, 235] on img at bounding box center [469, 248] width 213 height 106
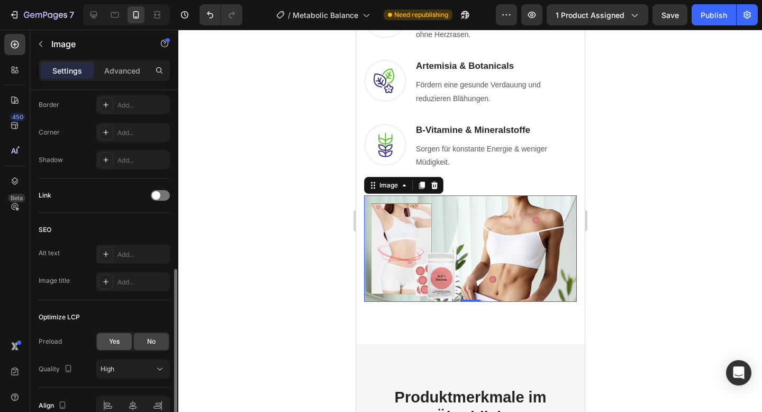
click at [106, 340] on div "Yes" at bounding box center [114, 341] width 35 height 17
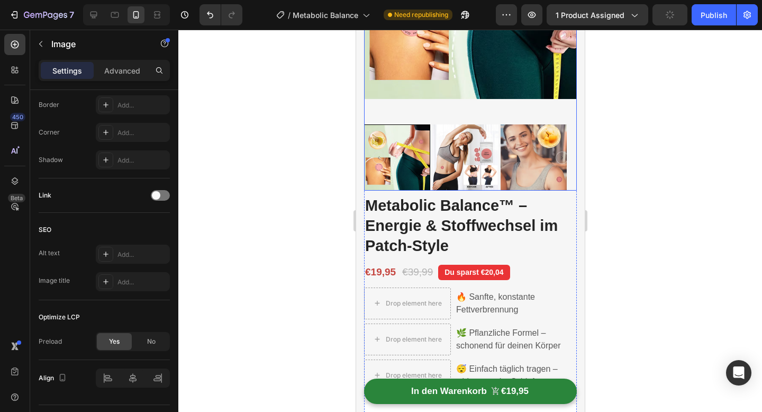
scroll to position [2, 0]
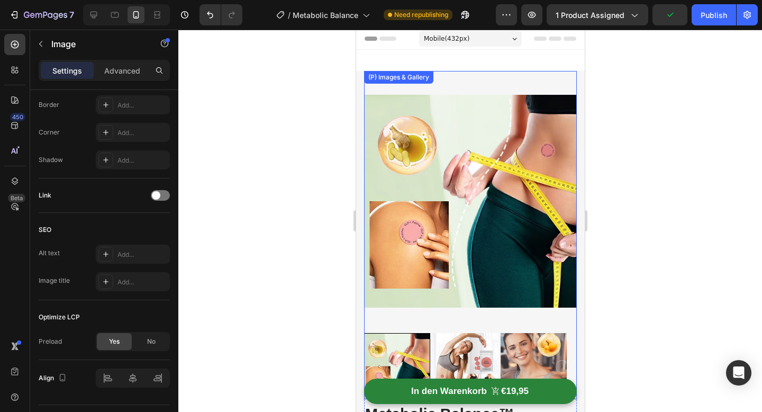
click at [399, 138] on img at bounding box center [469, 201] width 213 height 260
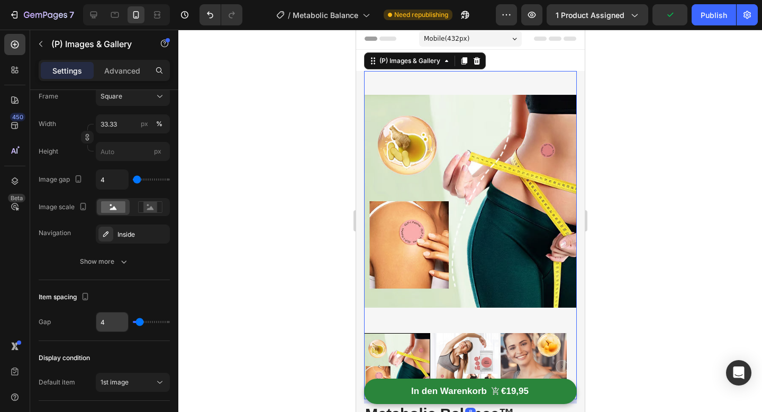
scroll to position [502, 0]
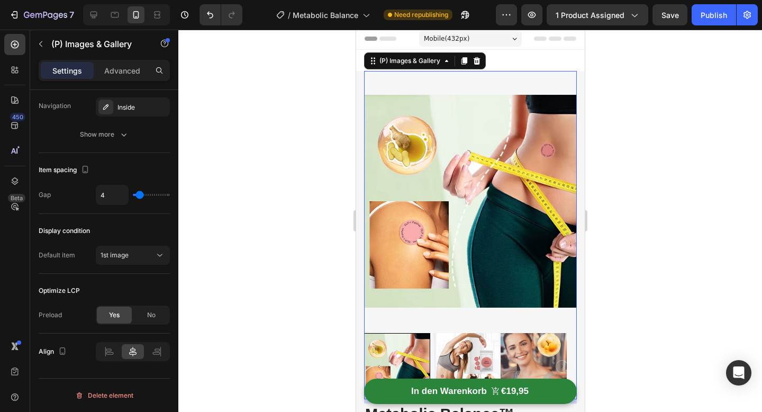
click at [373, 309] on img at bounding box center [469, 201] width 213 height 260
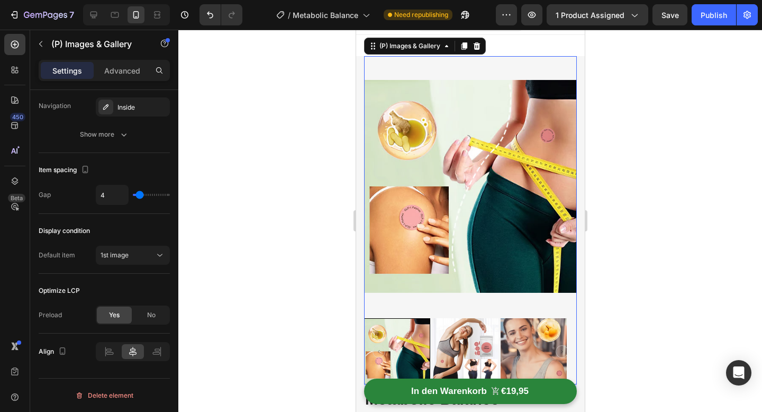
scroll to position [23, 0]
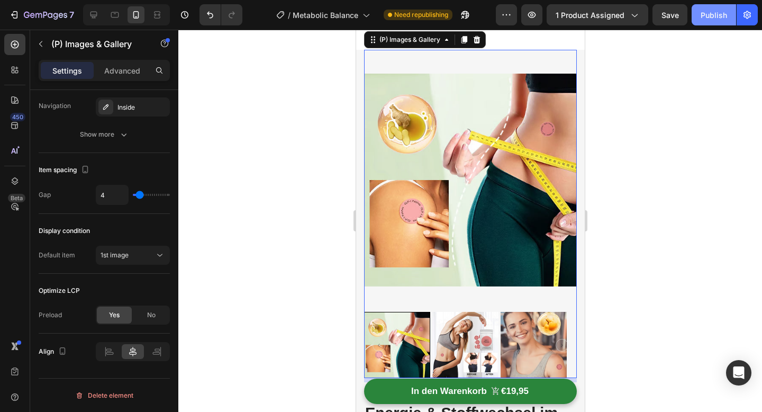
click at [715, 18] on div "Publish" at bounding box center [713, 15] width 26 height 11
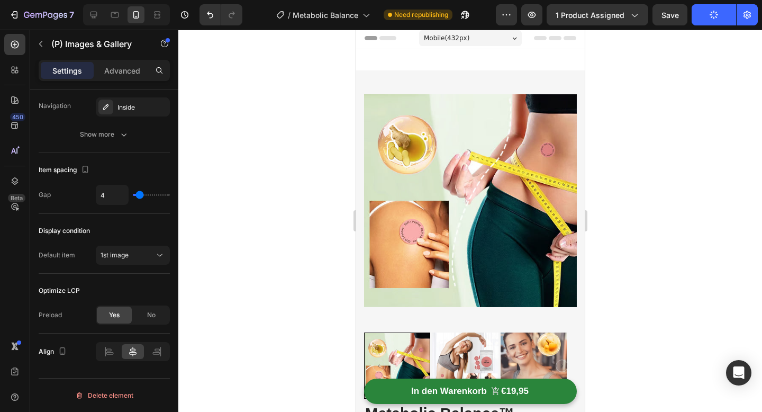
scroll to position [0, 0]
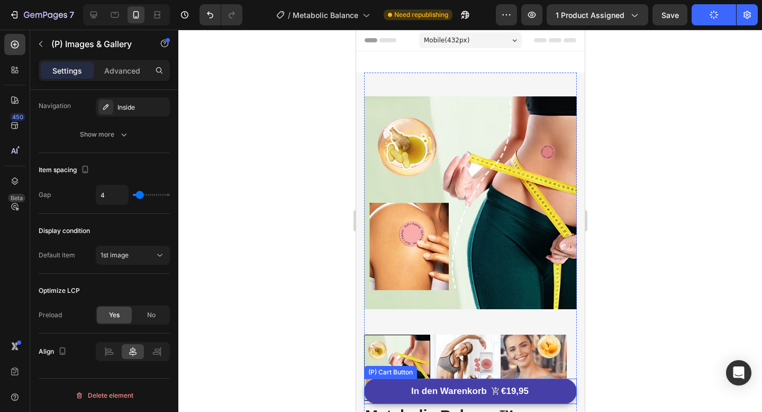
click at [526, 385] on button "In den Warenkorb €19,95" at bounding box center [469, 390] width 213 height 25
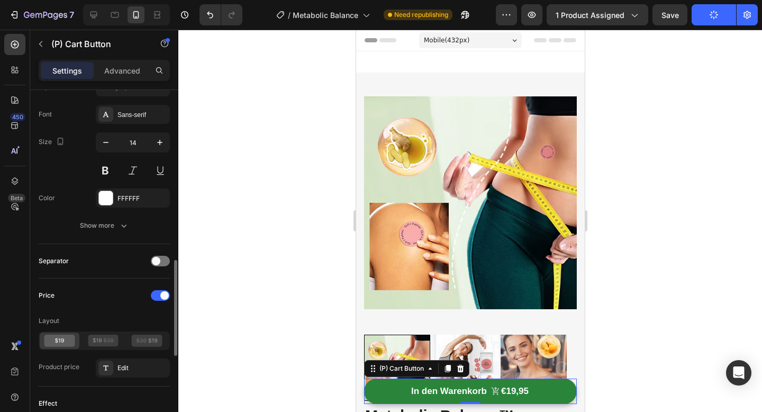
scroll to position [718, 0]
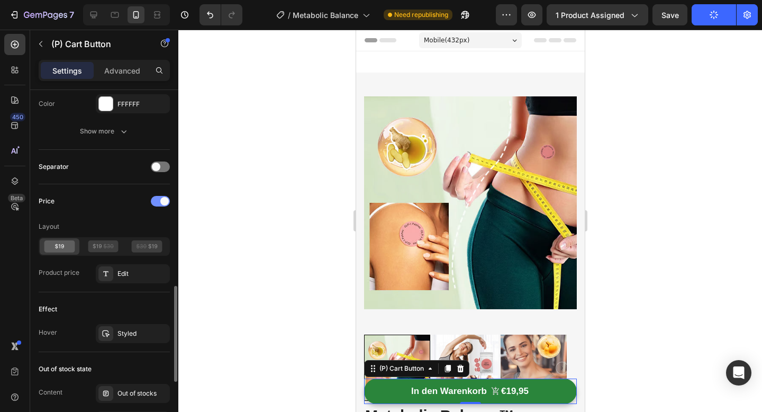
click at [158, 203] on div at bounding box center [160, 201] width 19 height 11
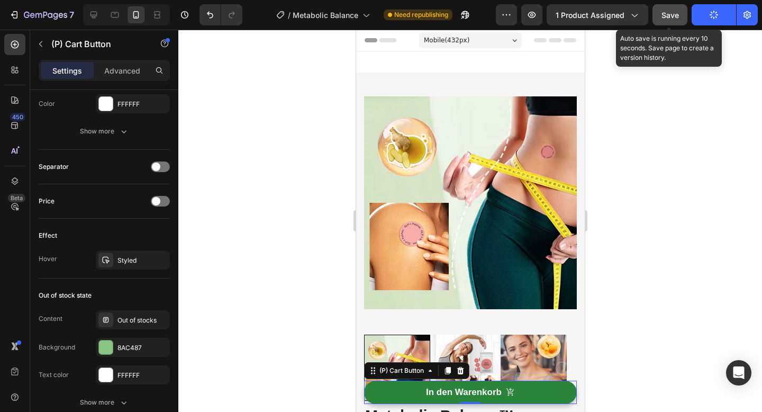
click at [676, 13] on span "Save" at bounding box center [669, 15] width 17 height 9
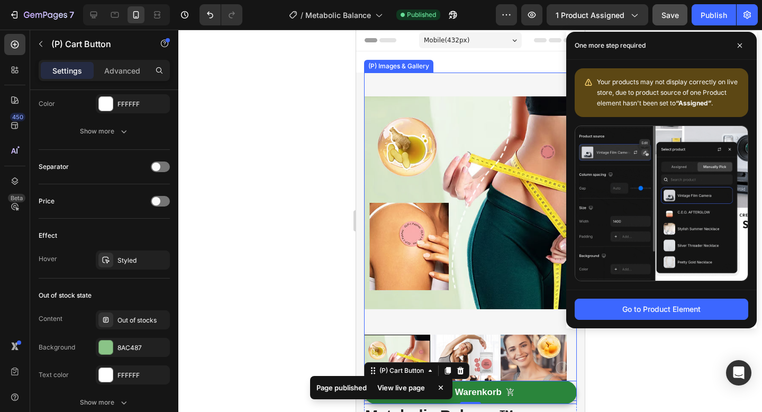
click at [419, 184] on img at bounding box center [469, 202] width 213 height 260
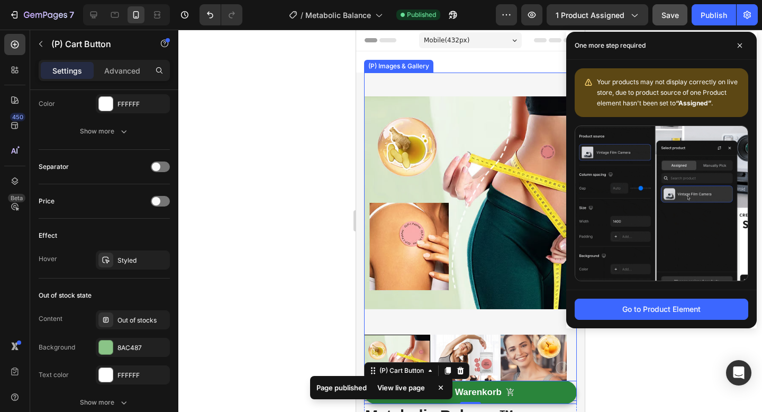
click at [419, 184] on img at bounding box center [469, 202] width 213 height 260
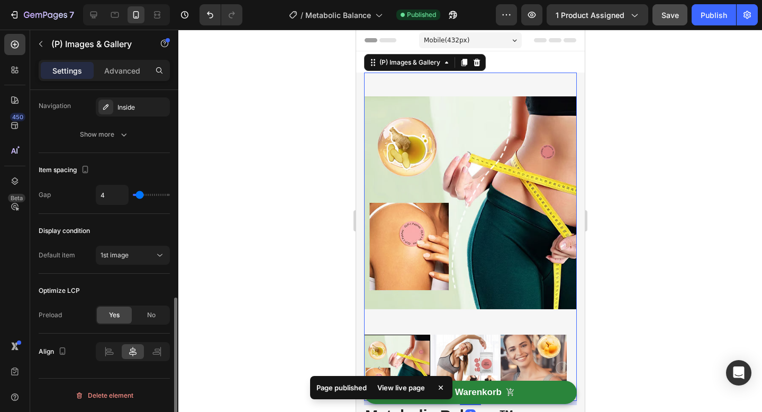
scroll to position [0, 0]
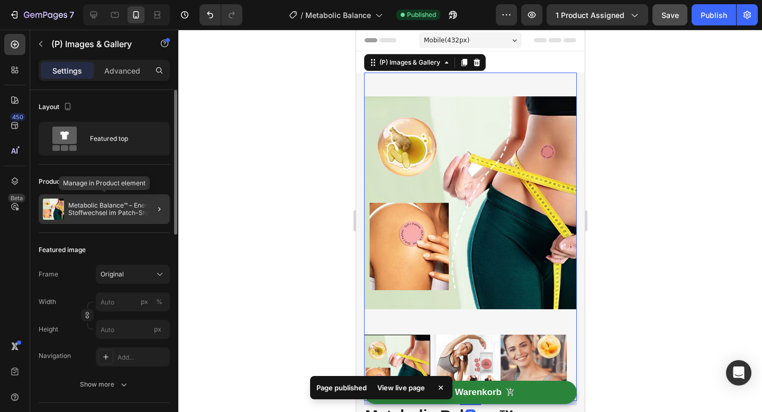
click at [97, 207] on p "Metabolic Balance™ – Energie & Stoffwechsel im Patch-Style" at bounding box center [116, 209] width 97 height 15
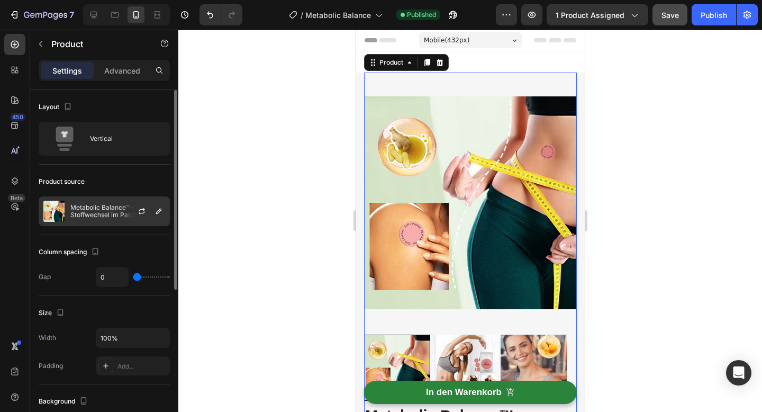
click at [103, 212] on p "Metabolic Balance™ – Energie & Stoffwechsel im Patch-Style" at bounding box center [117, 211] width 95 height 15
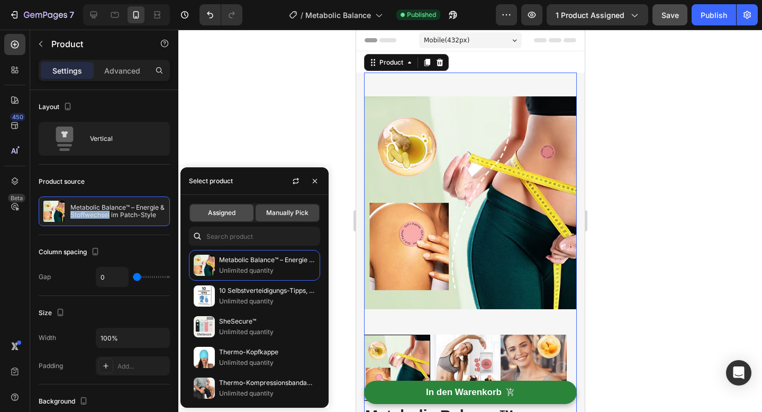
click at [204, 207] on div "Assigned" at bounding box center [221, 212] width 63 height 17
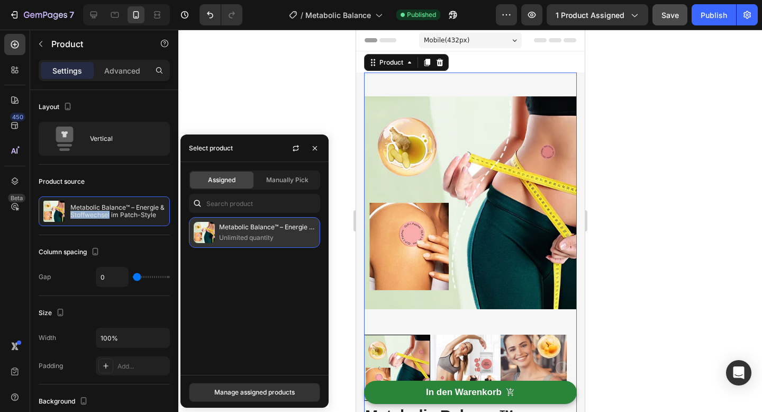
click at [238, 239] on p "Unlimited quantity" at bounding box center [267, 237] width 96 height 11
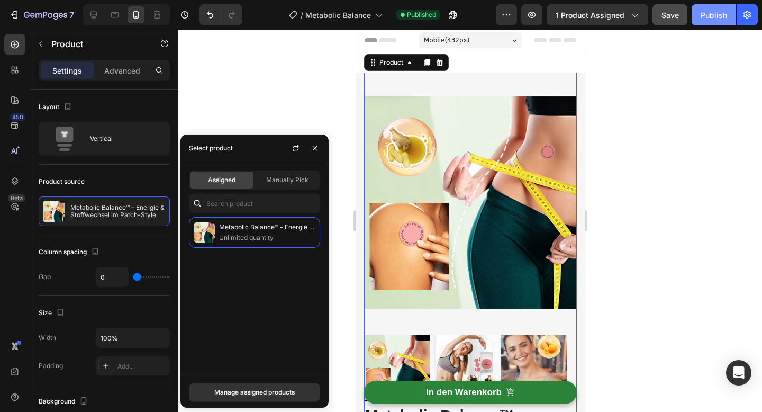
click at [703, 19] on div "Publish" at bounding box center [713, 15] width 26 height 11
click at [703, 19] on button "Publish" at bounding box center [713, 14] width 44 height 21
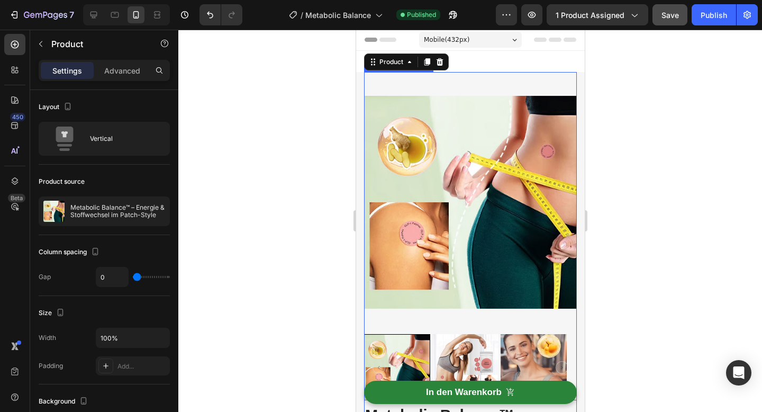
scroll to position [210, 0]
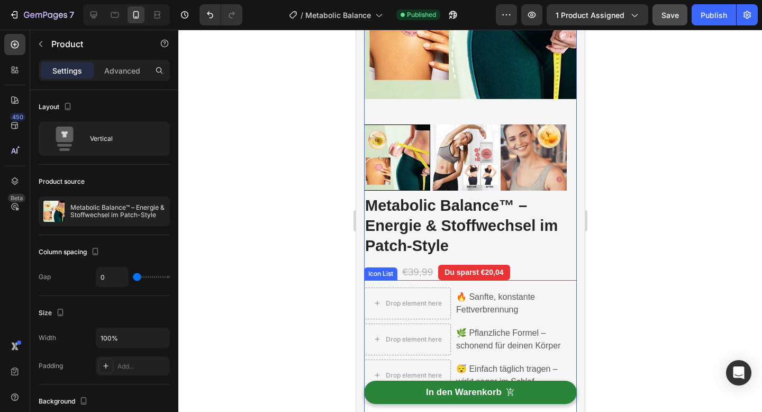
click at [376, 269] on div "Icon List" at bounding box center [380, 274] width 29 height 10
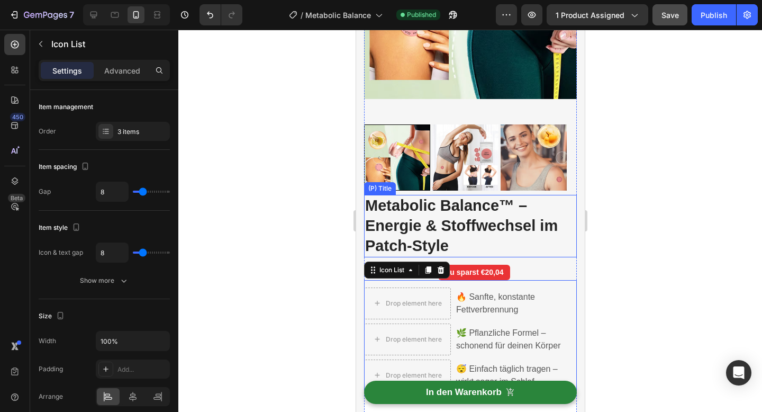
click at [514, 241] on h2 "Metabolic Balance™ – Energie & Stoffwechsel im Patch-Style" at bounding box center [469, 226] width 213 height 62
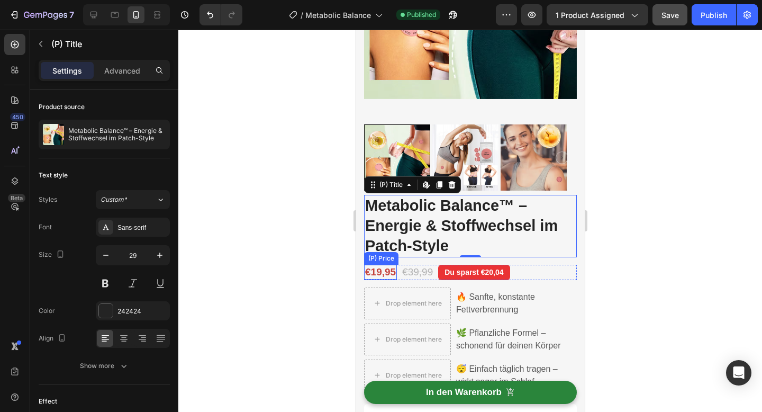
click at [385, 264] on div "€19,95" at bounding box center [379, 271] width 33 height 15
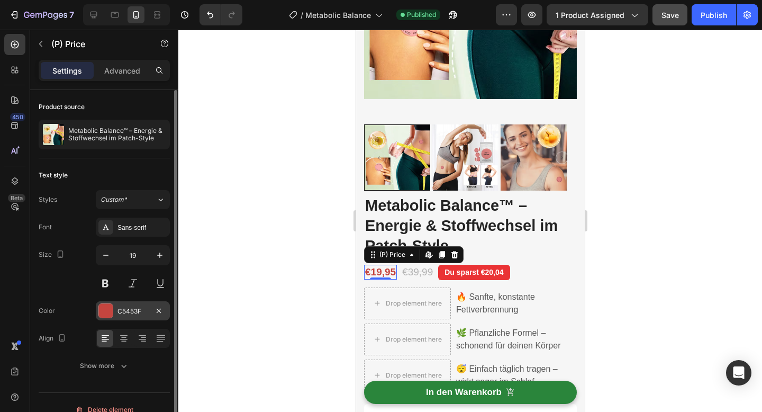
click at [119, 309] on div "C5453F" at bounding box center [132, 311] width 31 height 10
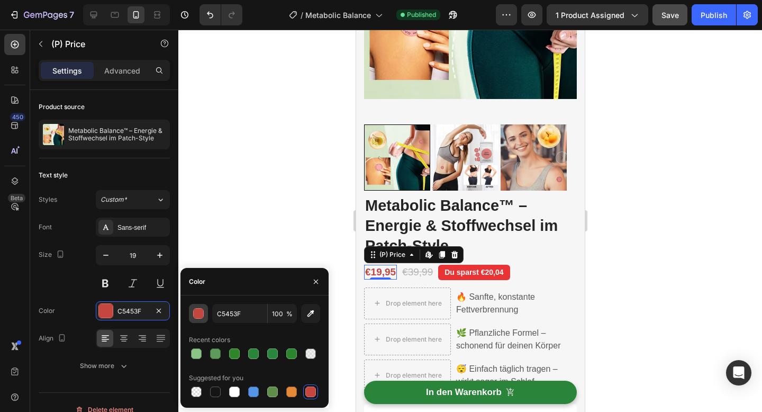
click at [197, 311] on div "button" at bounding box center [199, 313] width 11 height 11
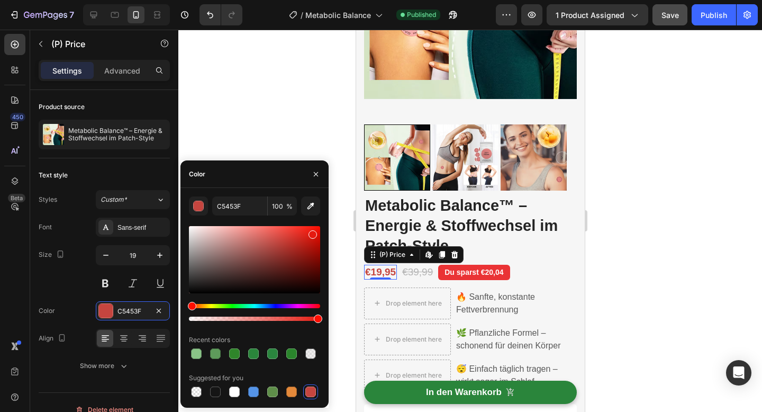
click at [312, 232] on div at bounding box center [254, 259] width 131 height 67
drag, startPoint x: 316, startPoint y: 232, endPoint x: 319, endPoint y: 224, distance: 8.4
click at [318, 230] on div at bounding box center [318, 234] width 8 height 8
click at [319, 224] on div at bounding box center [254, 273] width 131 height 99
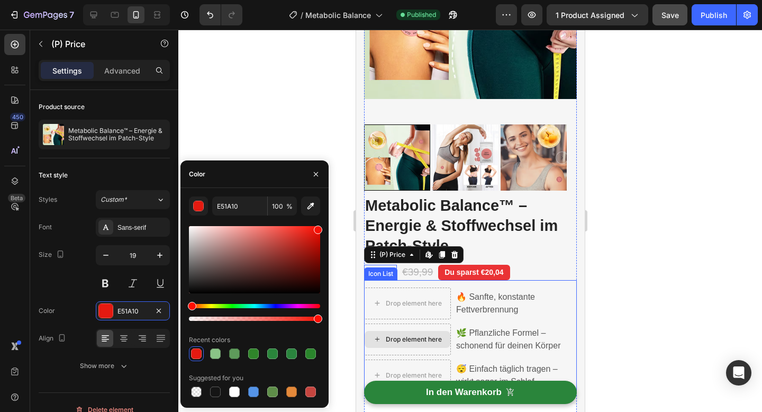
type input "F71104"
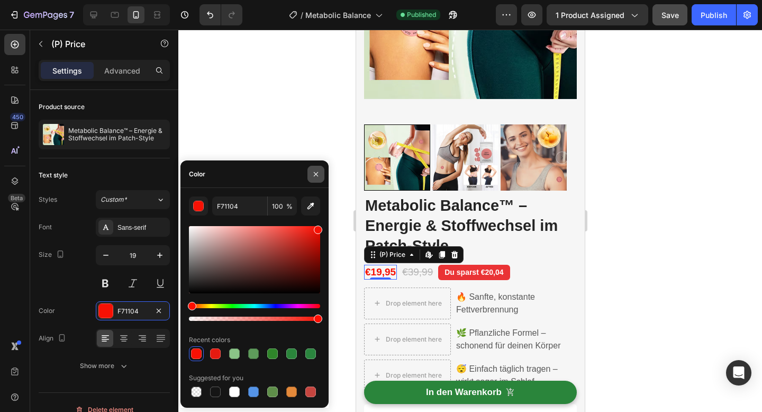
click at [315, 172] on icon "button" at bounding box center [316, 174] width 8 height 8
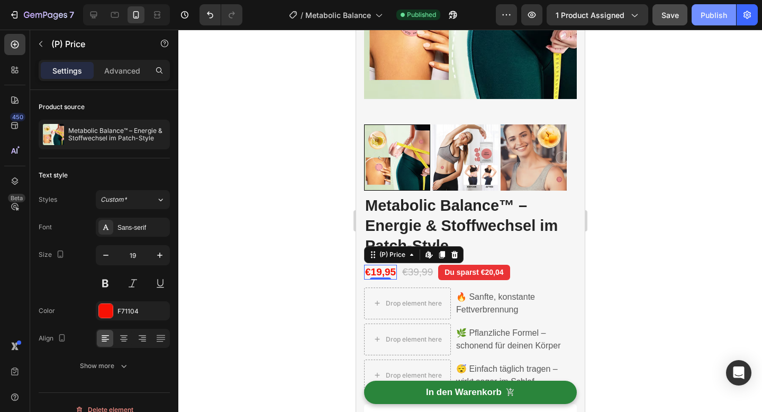
click at [702, 20] on div "Publish" at bounding box center [713, 15] width 26 height 11
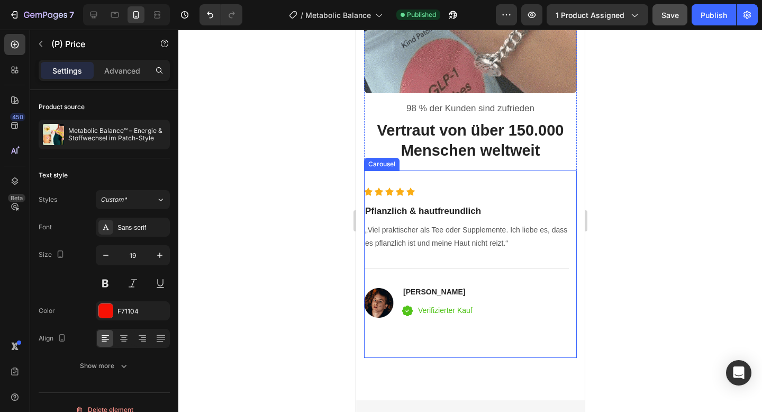
scroll to position [3448, 0]
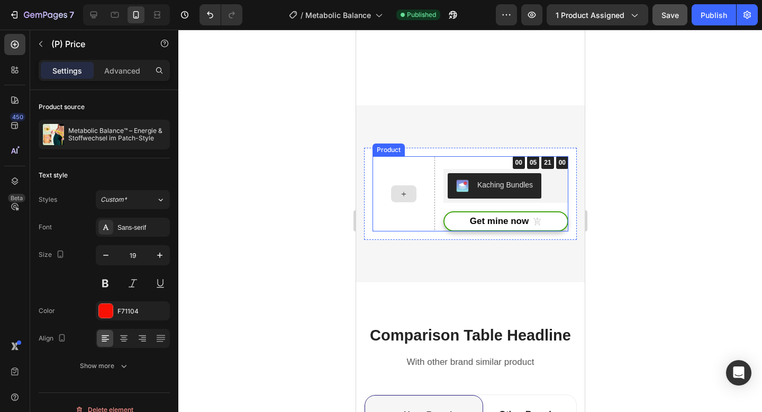
click at [422, 161] on div at bounding box center [403, 193] width 62 height 75
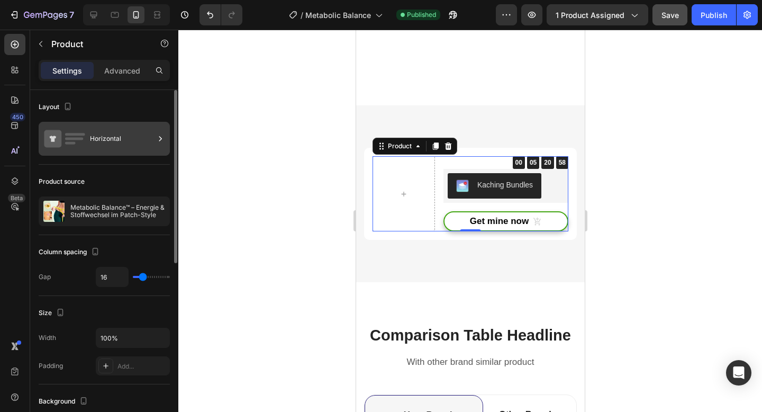
click at [56, 149] on icon at bounding box center [64, 138] width 42 height 24
click at [81, 140] on icon at bounding box center [64, 138] width 42 height 24
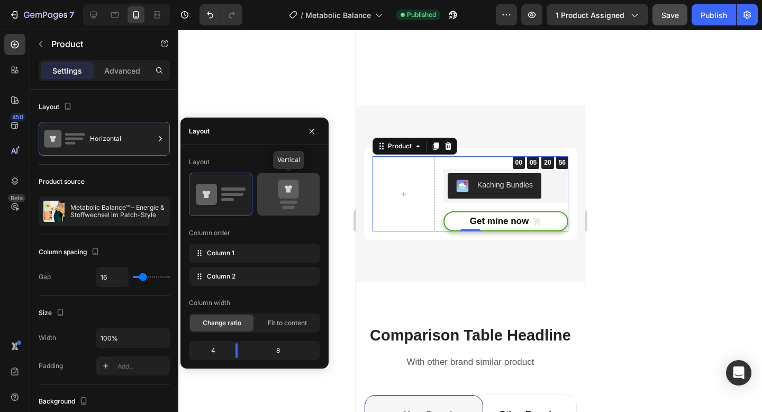
click at [268, 191] on icon at bounding box center [288, 194] width 50 height 30
type input "0"
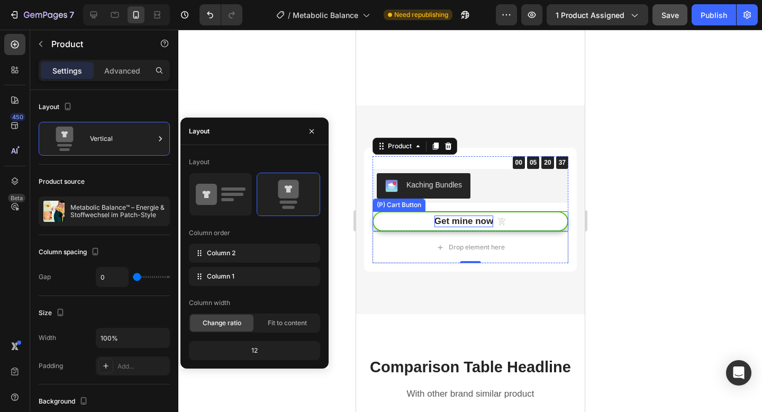
click at [453, 215] on div "Get mine now" at bounding box center [463, 221] width 59 height 12
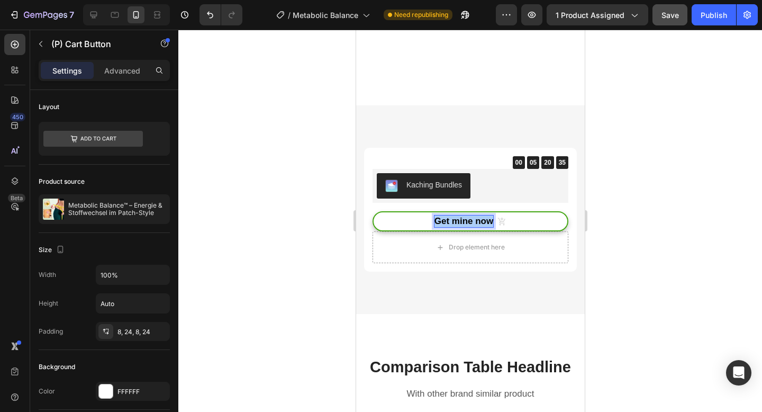
click at [348, 197] on div at bounding box center [469, 221] width 583 height 382
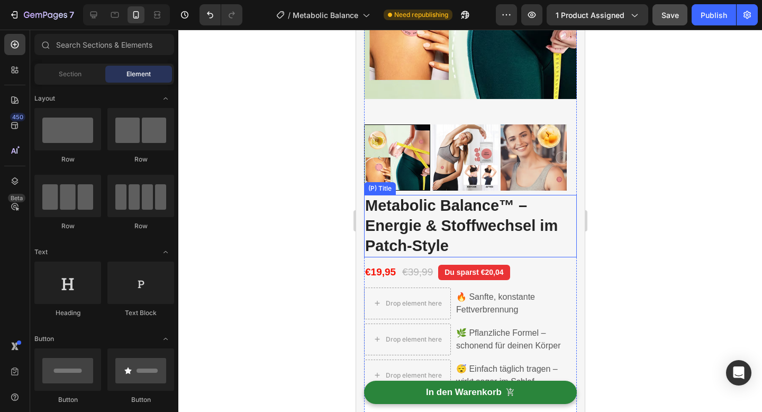
scroll to position [0, 0]
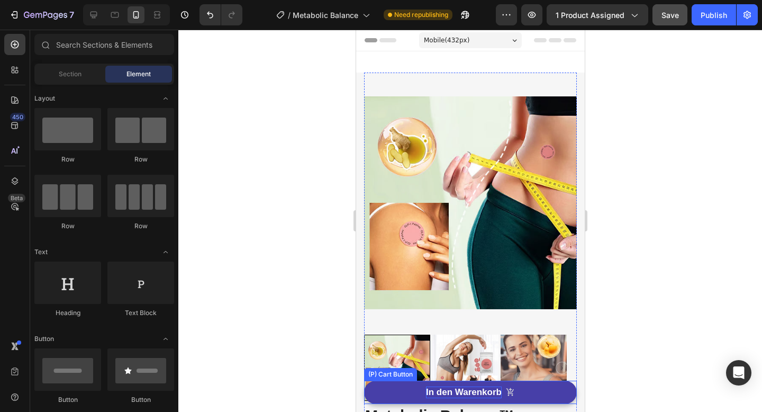
click at [458, 394] on strong "In den Warenkorb" at bounding box center [463, 392] width 76 height 12
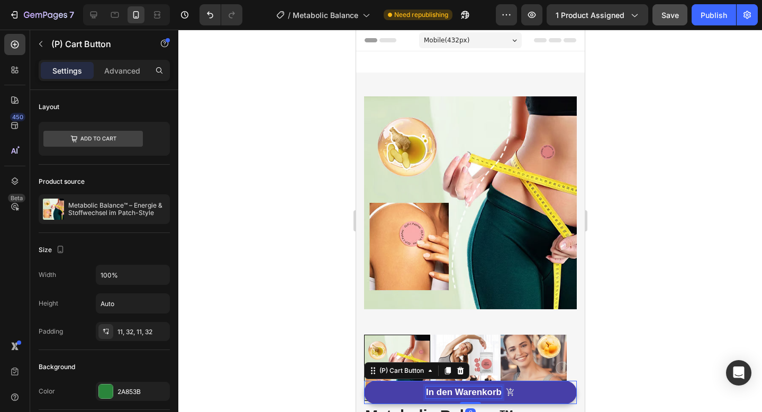
click at [458, 394] on strong "In den Warenkorb" at bounding box center [463, 392] width 76 height 10
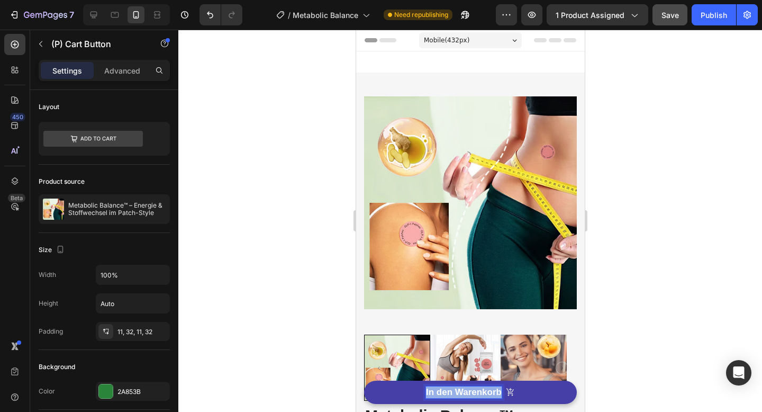
copy strong "In den Warenkorb"
click at [629, 325] on div at bounding box center [469, 221] width 583 height 382
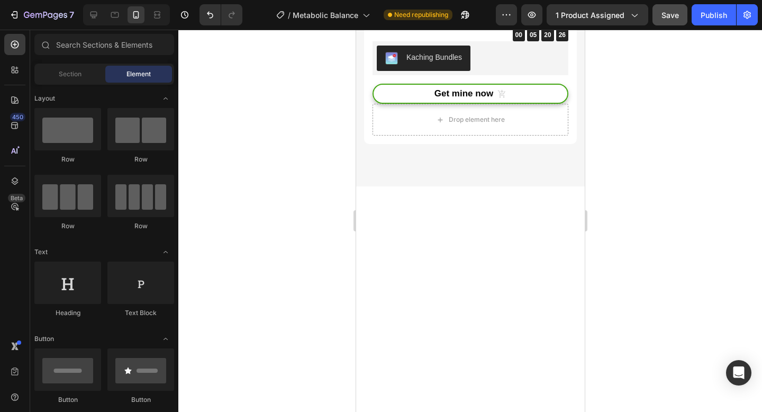
scroll to position [3306, 0]
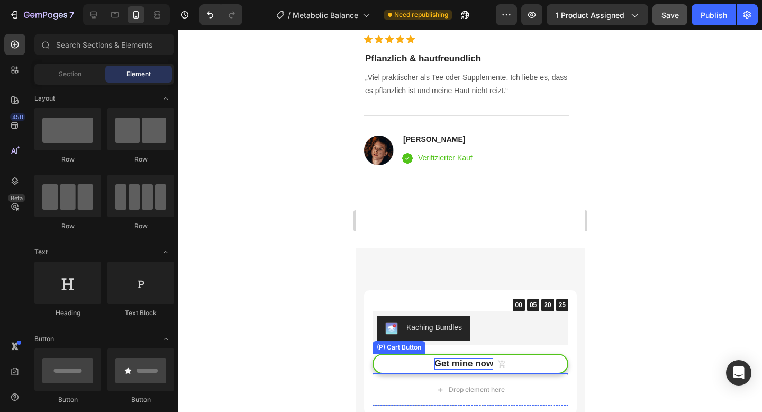
click at [466, 358] on div "Get mine now" at bounding box center [463, 364] width 59 height 12
click at [466, 358] on p "Get mine now" at bounding box center [463, 364] width 59 height 12
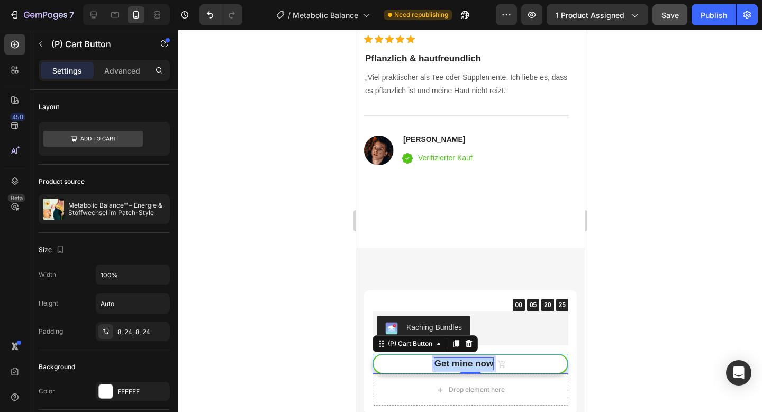
click at [466, 358] on p "Get mine now" at bounding box center [463, 364] width 59 height 12
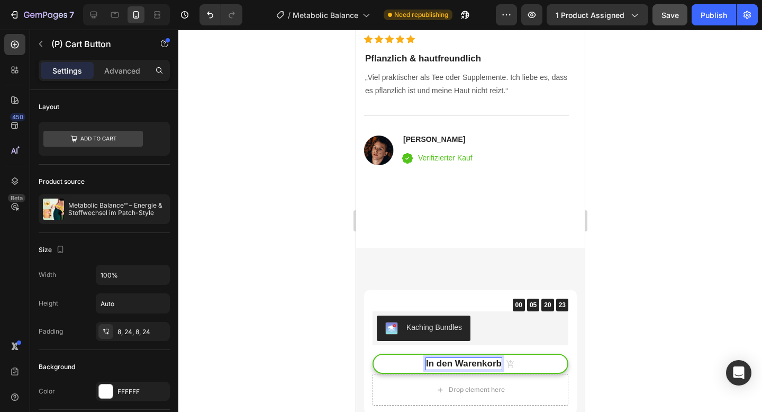
click at [388, 357] on button "In den Warenkorb" at bounding box center [470, 363] width 196 height 20
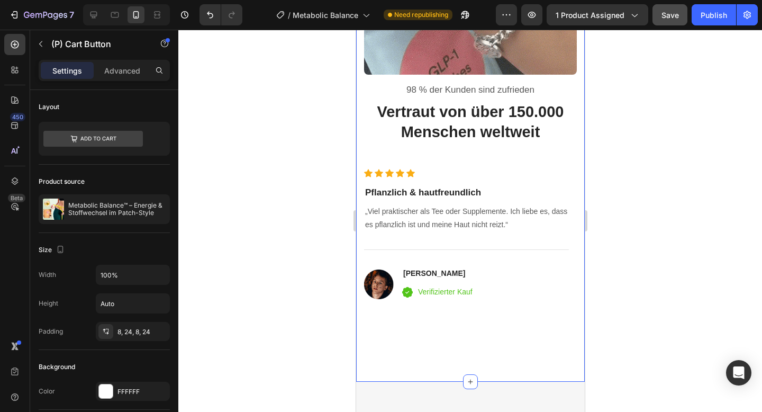
scroll to position [3519, 0]
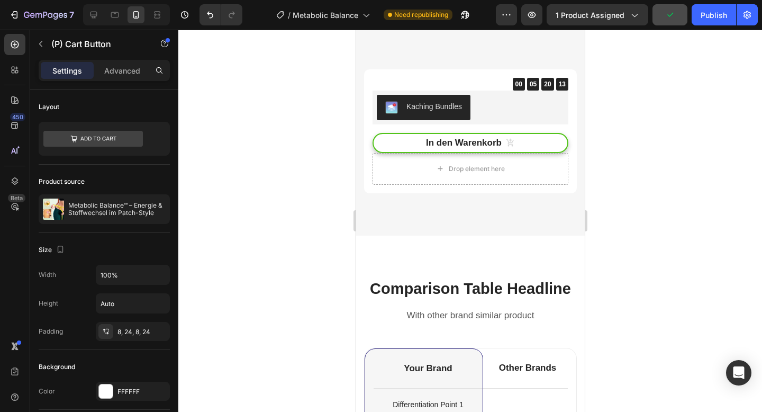
click at [388, 144] on button "In den Warenkorb" at bounding box center [470, 143] width 196 height 20
click at [393, 144] on button "In den Warenkorb" at bounding box center [470, 143] width 196 height 20
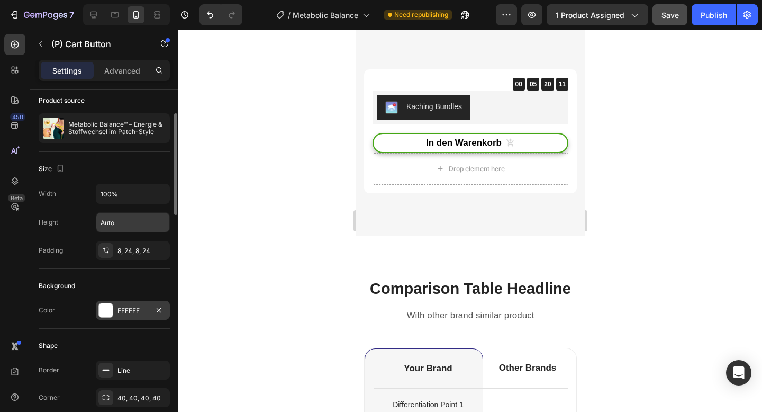
click at [101, 311] on div at bounding box center [106, 310] width 14 height 14
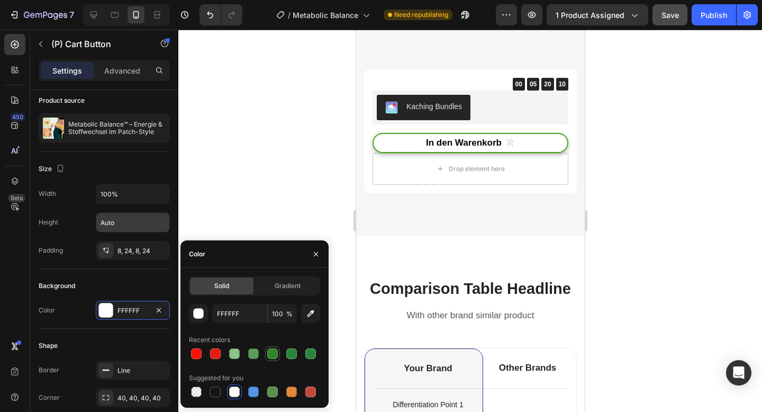
click at [273, 354] on div at bounding box center [272, 353] width 11 height 11
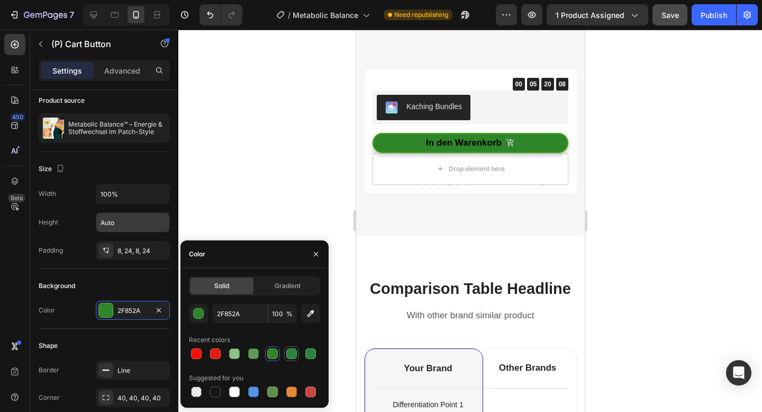
click at [291, 354] on div at bounding box center [291, 353] width 11 height 11
click at [310, 354] on div at bounding box center [310, 353] width 11 height 11
click at [258, 358] on div at bounding box center [253, 353] width 13 height 13
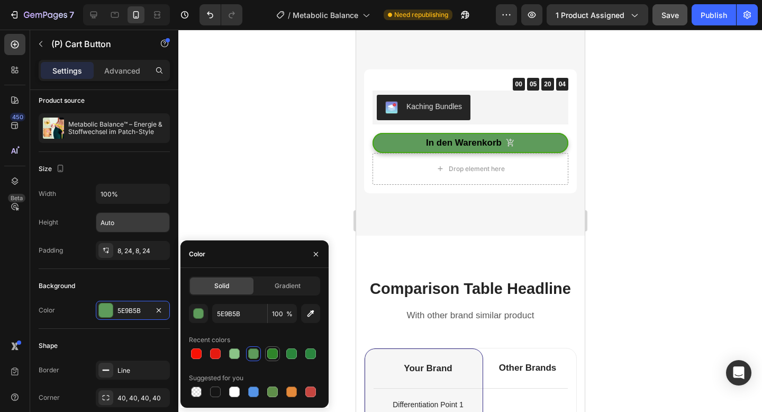
click at [270, 357] on div at bounding box center [272, 353] width 11 height 11
type input "2F852A"
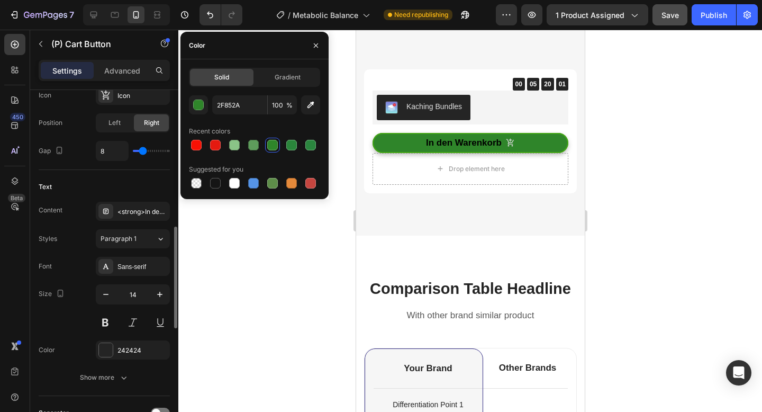
scroll to position [576, 0]
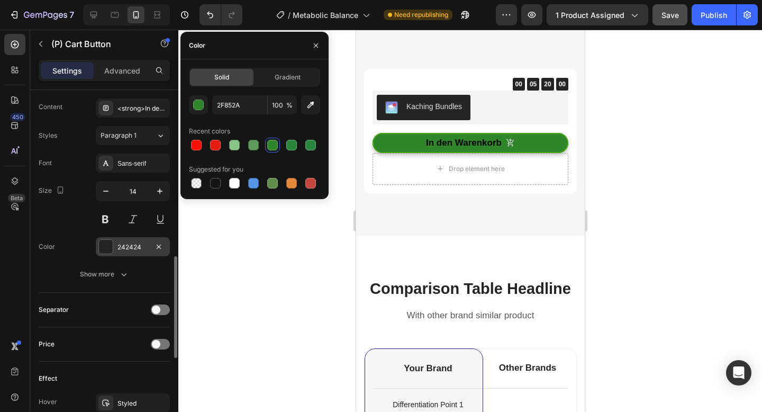
click at [108, 248] on div at bounding box center [106, 247] width 14 height 14
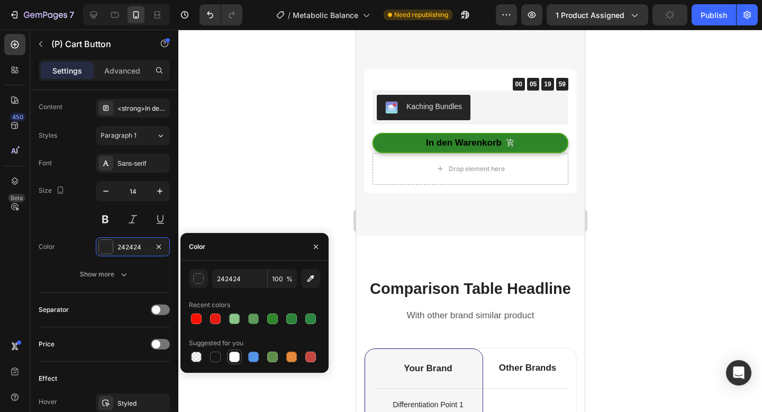
click at [233, 353] on div at bounding box center [234, 356] width 11 height 11
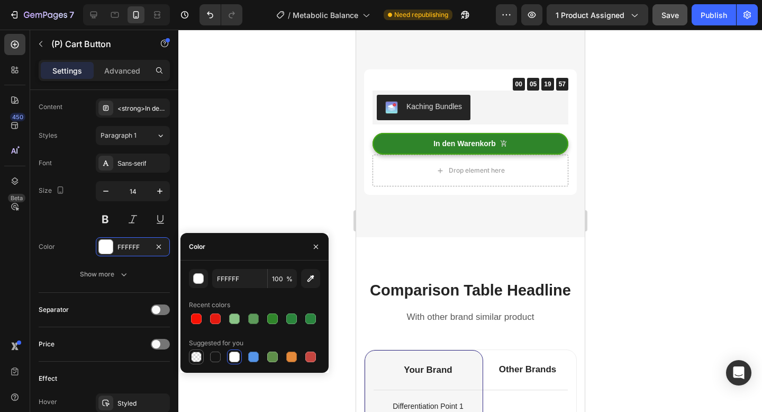
click at [201, 357] on div at bounding box center [196, 356] width 11 height 11
type input "000000"
type input "0"
click at [229, 355] on div at bounding box center [234, 356] width 11 height 11
type input "FFFFFF"
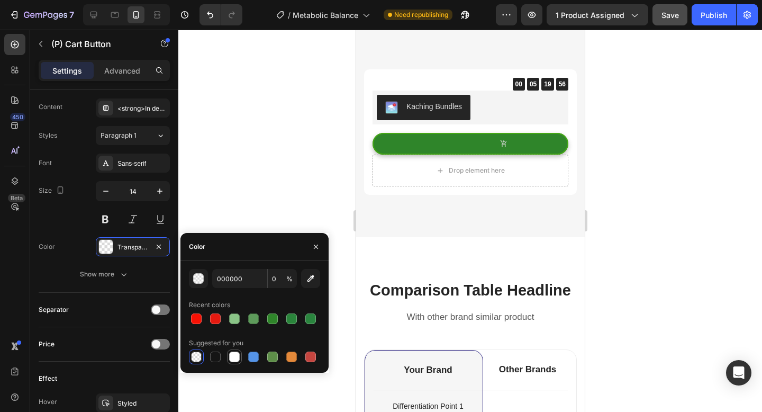
type input "100"
click at [199, 281] on div "button" at bounding box center [199, 278] width 11 height 11
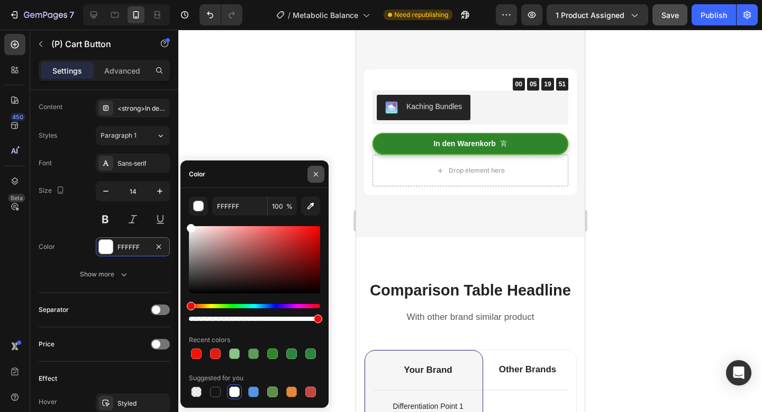
click at [314, 175] on icon "button" at bounding box center [316, 173] width 4 height 4
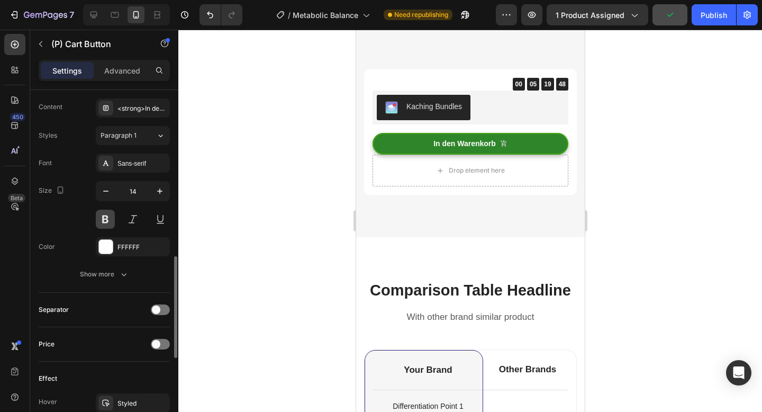
click at [108, 218] on button at bounding box center [105, 218] width 19 height 19
click at [319, 133] on div at bounding box center [469, 221] width 583 height 382
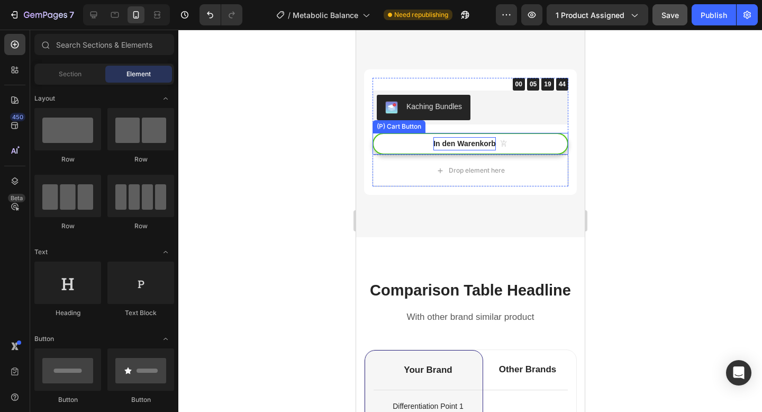
click at [450, 144] on strong "In den Warenkorb" at bounding box center [464, 143] width 62 height 13
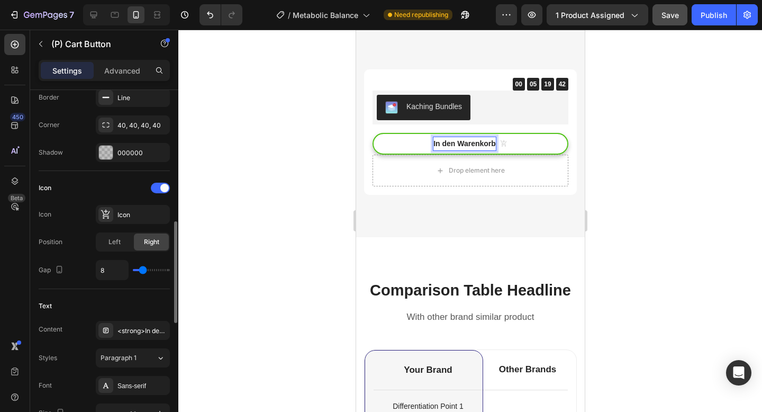
scroll to position [561, 0]
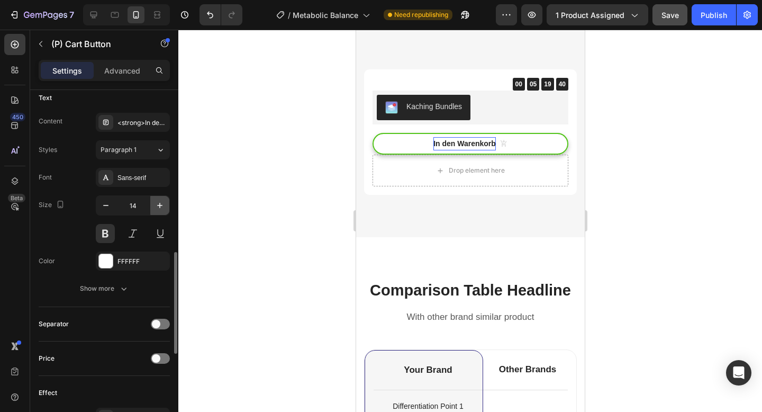
click at [159, 208] on icon "button" at bounding box center [159, 205] width 11 height 11
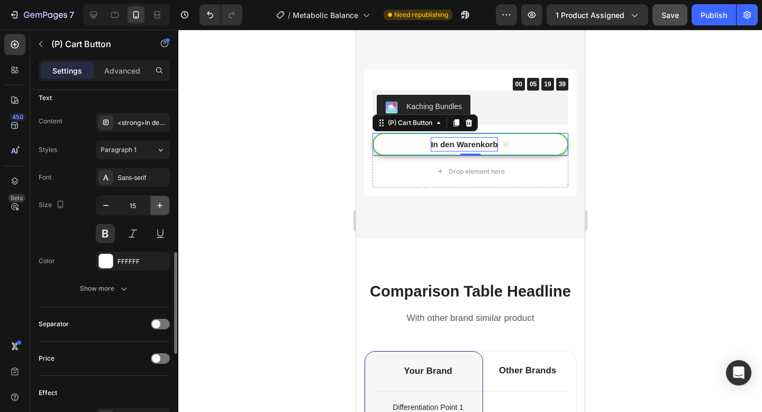
click at [159, 208] on icon "button" at bounding box center [159, 205] width 11 height 11
type input "16"
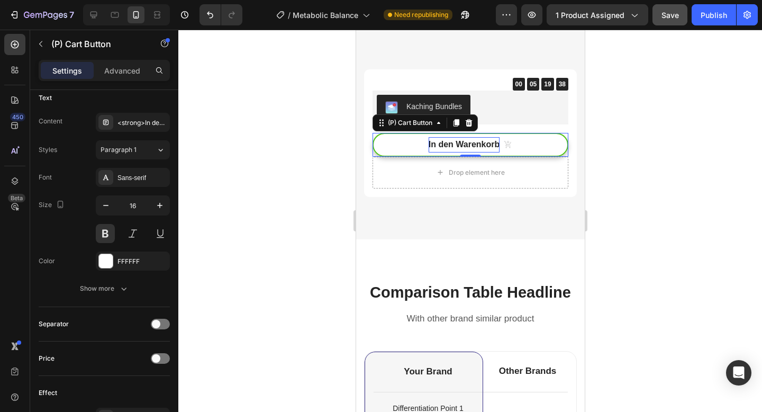
click at [234, 195] on div at bounding box center [469, 221] width 583 height 382
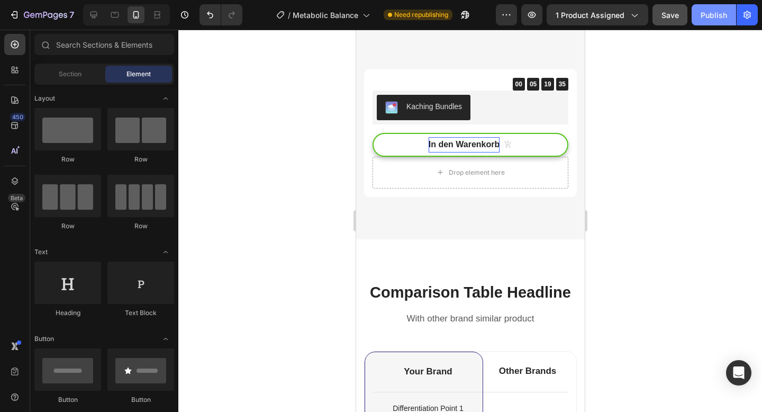
click at [710, 19] on div "Publish" at bounding box center [713, 15] width 26 height 11
click at [710, 19] on button "Publish" at bounding box center [713, 14] width 44 height 21
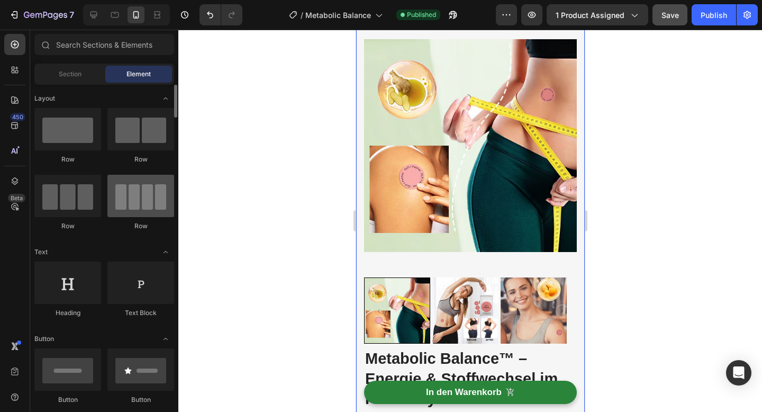
scroll to position [61, 0]
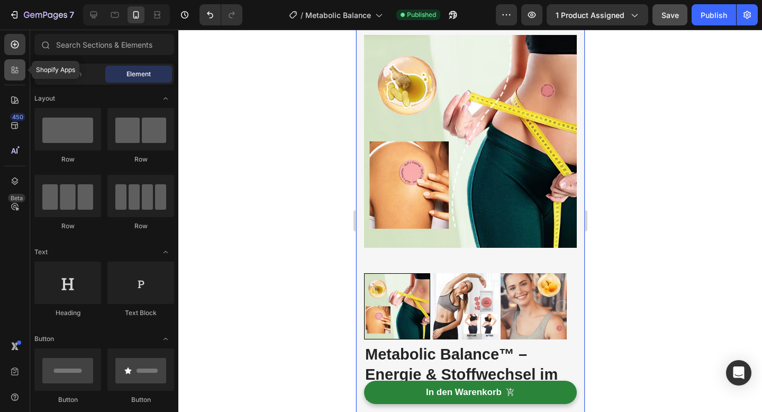
click at [17, 72] on icon at bounding box center [16, 71] width 3 height 3
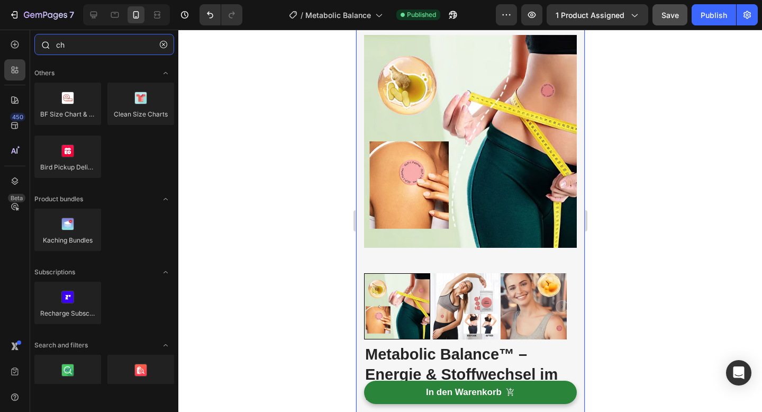
type input "c"
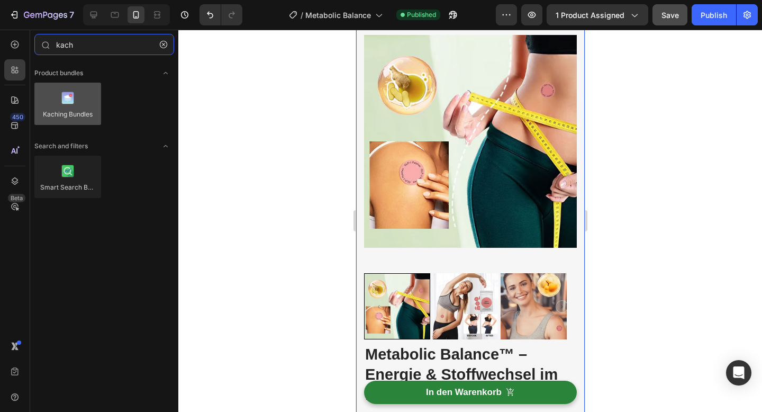
type input "kach"
click at [44, 106] on div at bounding box center [67, 104] width 67 height 42
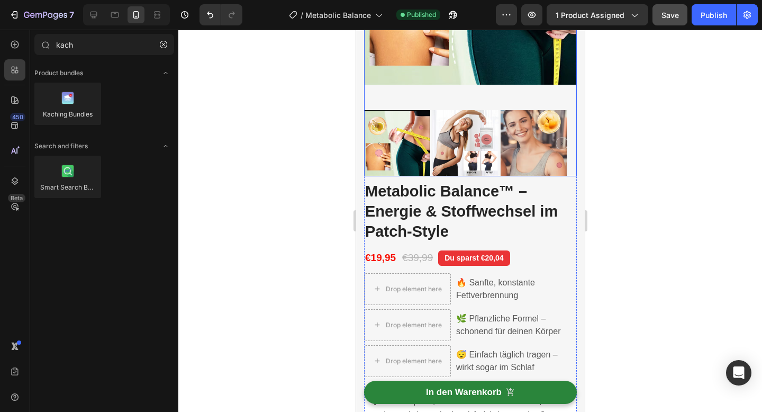
scroll to position [397, 0]
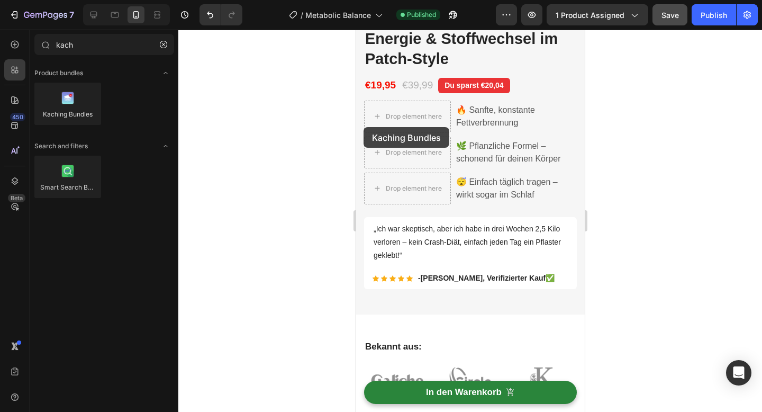
drag, startPoint x: 414, startPoint y: 139, endPoint x: 441, endPoint y: 167, distance: 39.3
click at [412, 136] on div "Drop element here" at bounding box center [406, 152] width 87 height 32
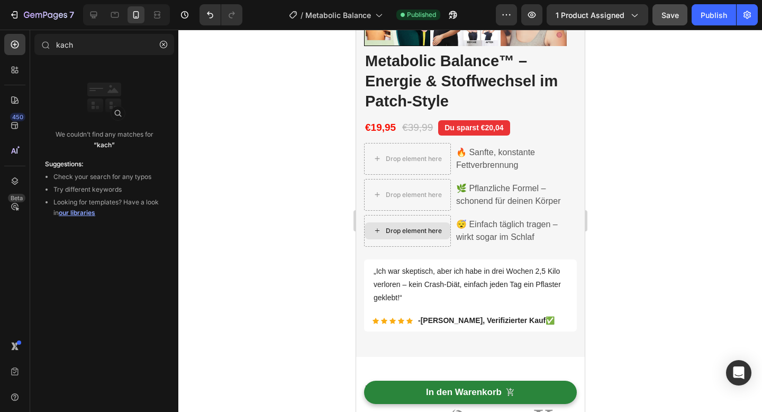
scroll to position [439, 0]
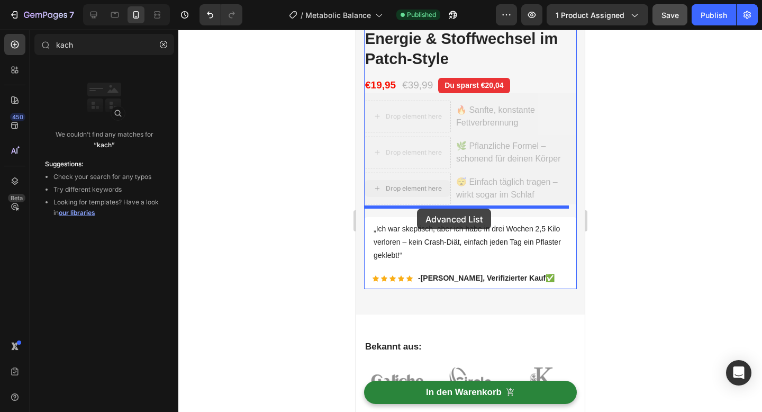
drag, startPoint x: 441, startPoint y: 167, endPoint x: 416, endPoint y: 208, distance: 47.9
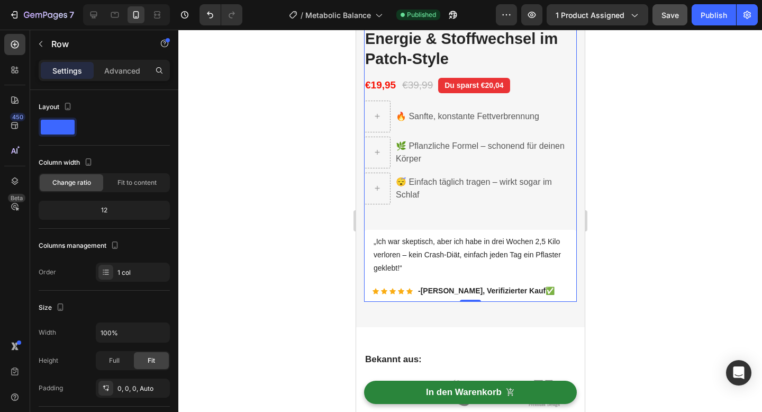
click at [649, 134] on div at bounding box center [469, 221] width 583 height 382
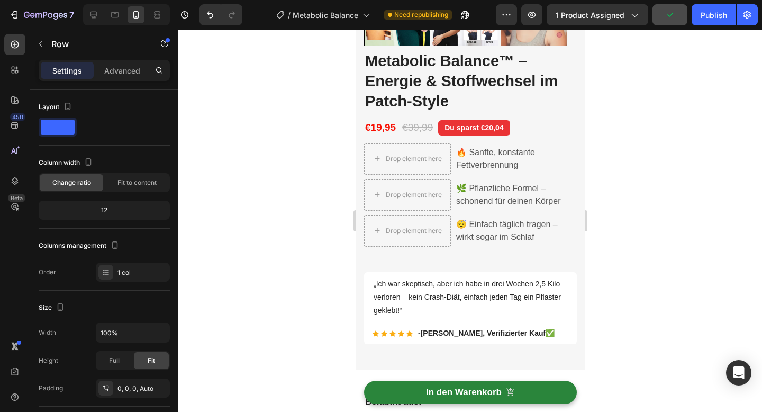
scroll to position [421, 0]
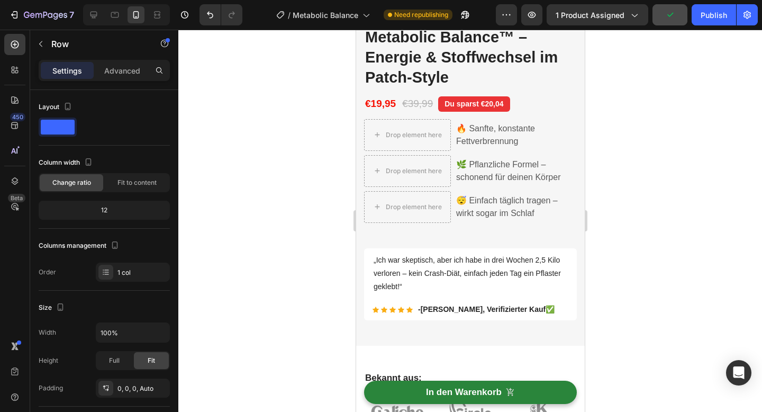
click at [476, 191] on li "Drop element here 😴 Einfach täglich tragen – wirkt sogar im Schlaf Text block" at bounding box center [469, 207] width 213 height 32
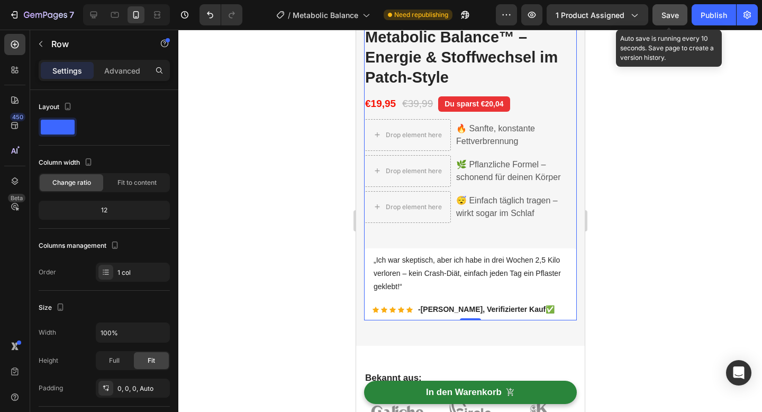
click at [655, 17] on button "Save" at bounding box center [669, 14] width 35 height 21
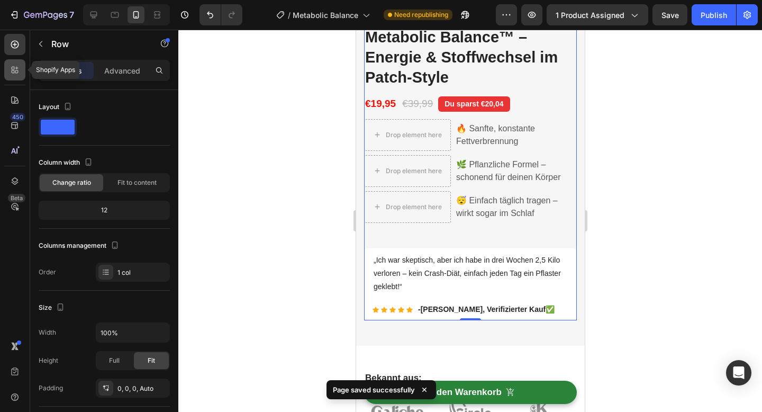
click at [15, 76] on div at bounding box center [14, 69] width 21 height 21
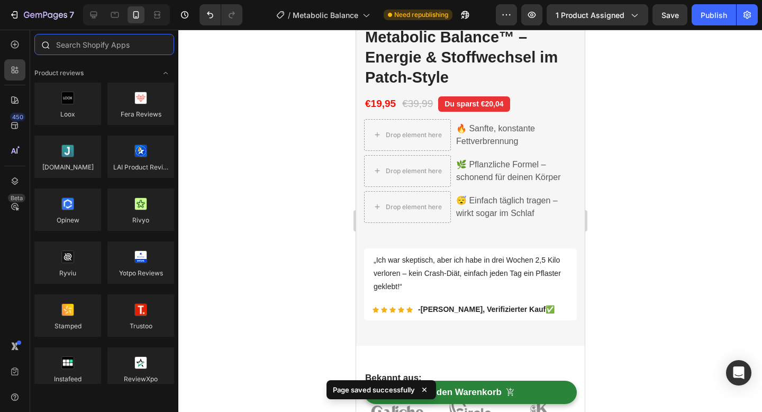
click at [95, 49] on input "text" at bounding box center [104, 44] width 140 height 21
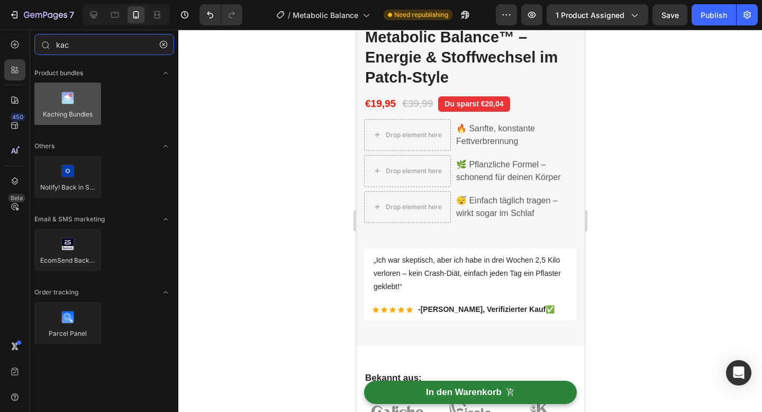
type input "kac"
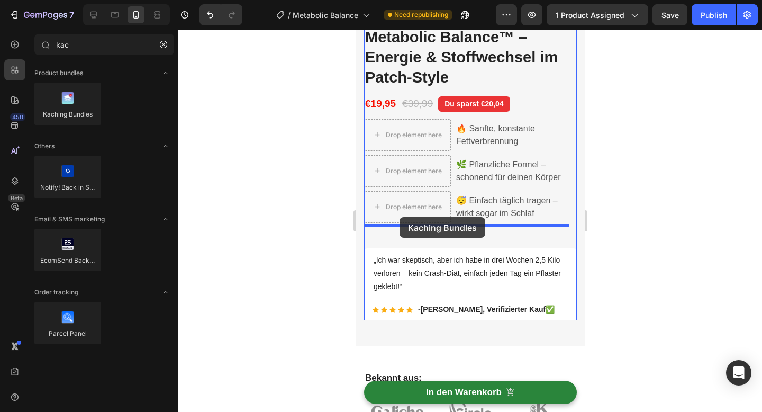
drag, startPoint x: 433, startPoint y: 133, endPoint x: 399, endPoint y: 217, distance: 90.2
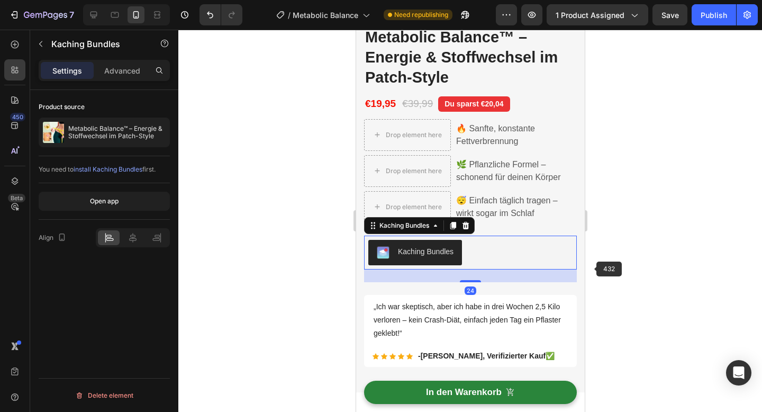
click at [642, 266] on div at bounding box center [469, 221] width 583 height 382
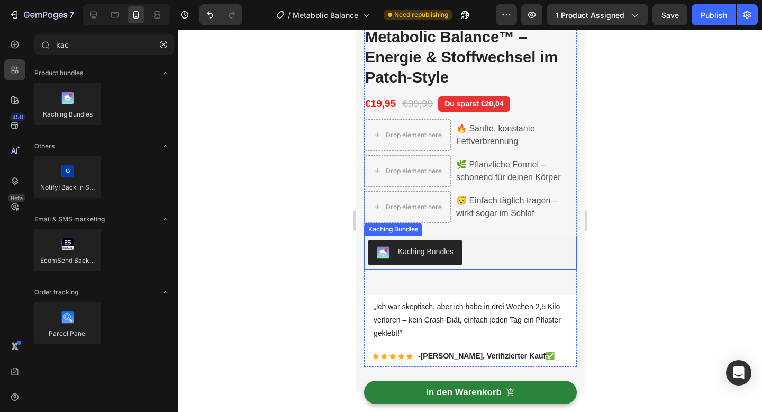
click at [493, 254] on div "Kaching Bundles" at bounding box center [470, 252] width 204 height 25
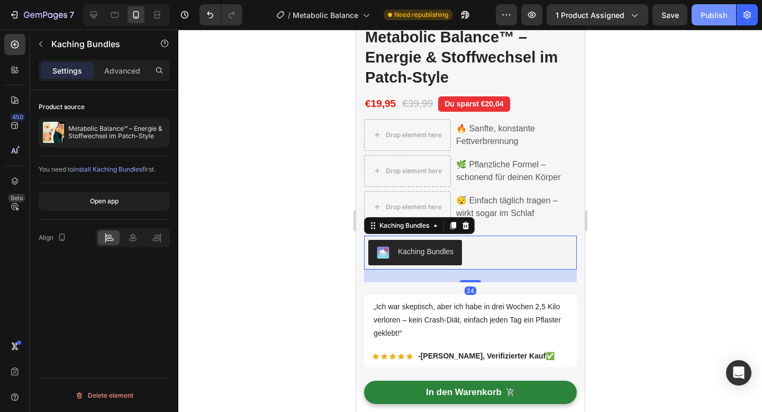
click at [704, 10] on div "Publish" at bounding box center [713, 15] width 26 height 11
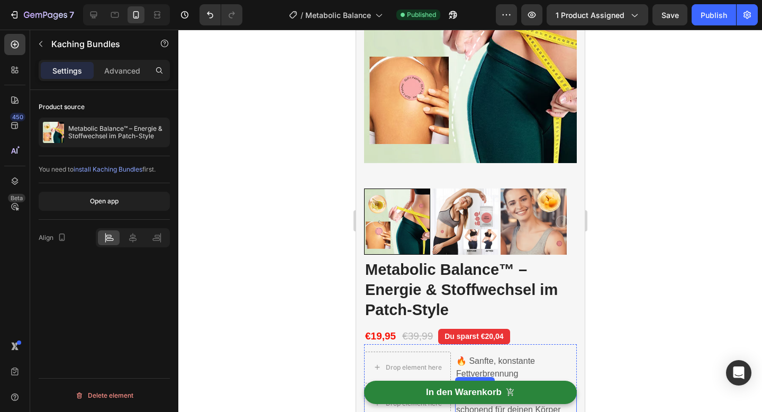
scroll to position [0, 0]
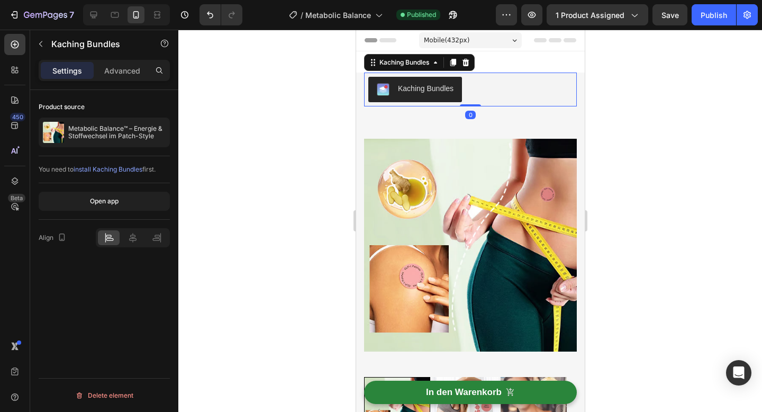
click at [505, 99] on div "Kaching Bundles" at bounding box center [470, 89] width 204 height 25
click at [465, 58] on icon at bounding box center [465, 62] width 8 height 8
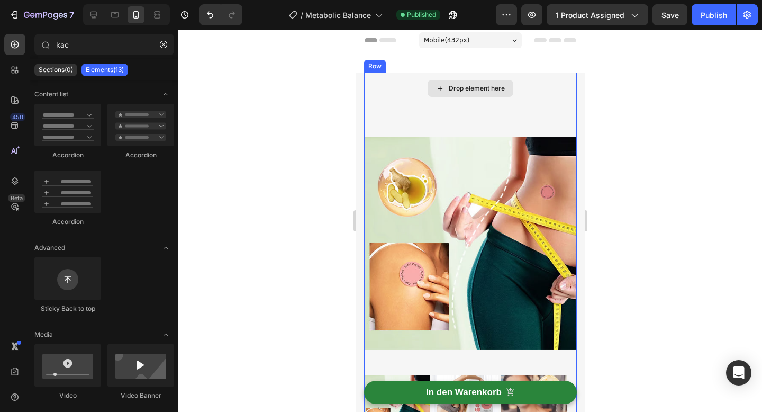
click at [519, 96] on div "Drop element here" at bounding box center [469, 88] width 213 height 32
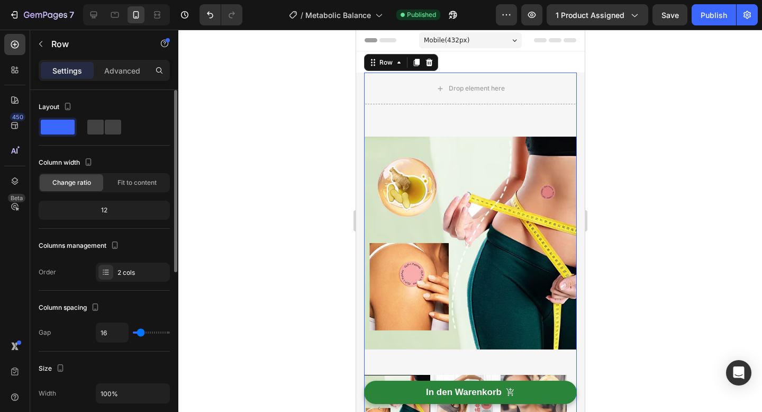
click at [58, 131] on span at bounding box center [58, 127] width 34 height 15
click at [105, 126] on span at bounding box center [113, 127] width 16 height 15
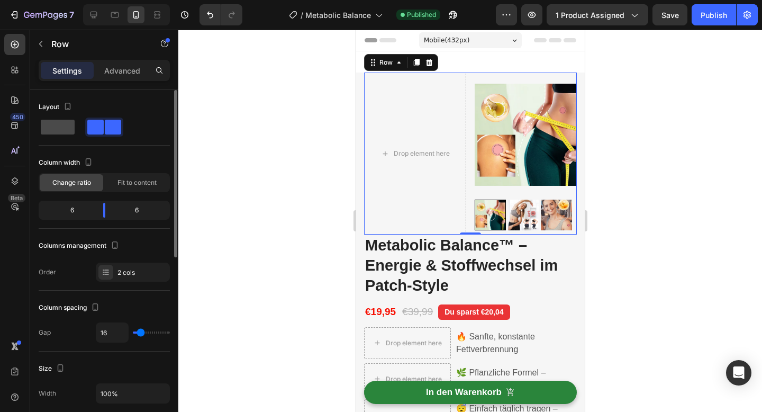
click at [62, 127] on span at bounding box center [58, 127] width 34 height 15
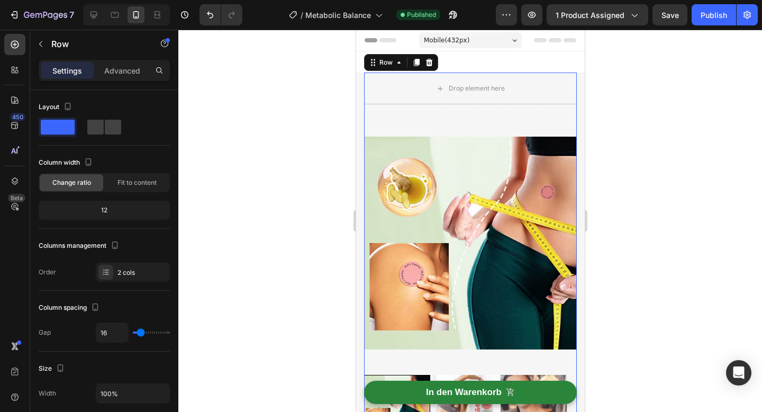
click at [290, 172] on div at bounding box center [469, 221] width 583 height 382
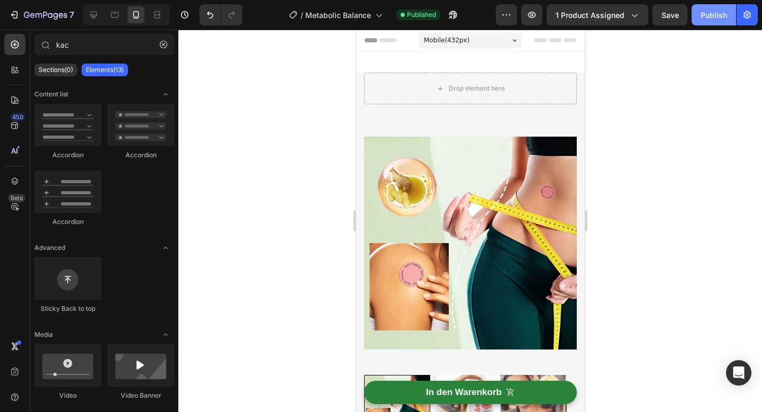
click at [724, 25] on button "Publish" at bounding box center [713, 14] width 44 height 21
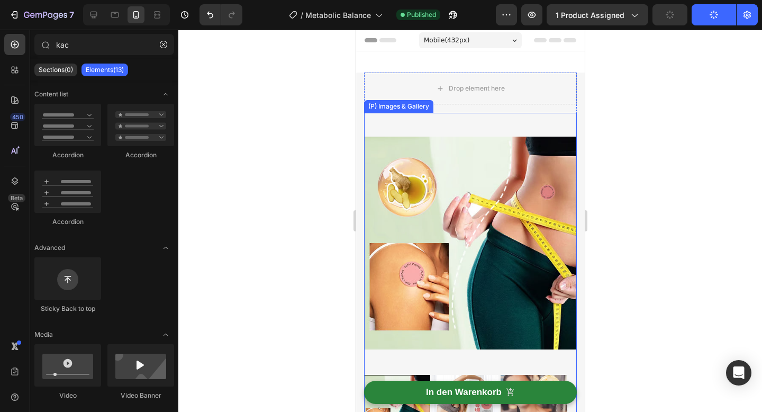
click at [440, 182] on img at bounding box center [469, 243] width 213 height 260
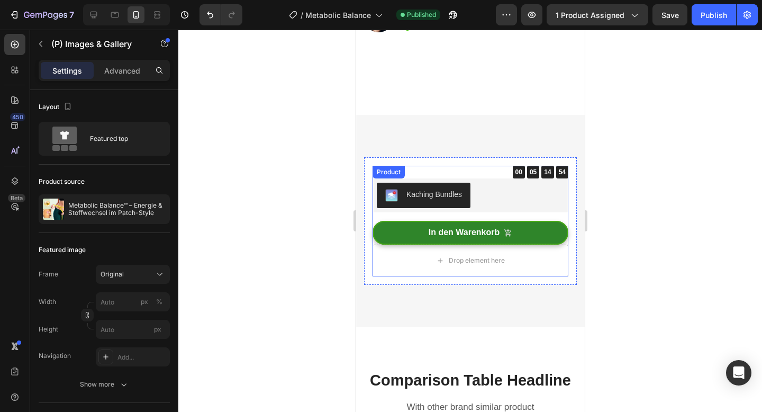
scroll to position [3458, 0]
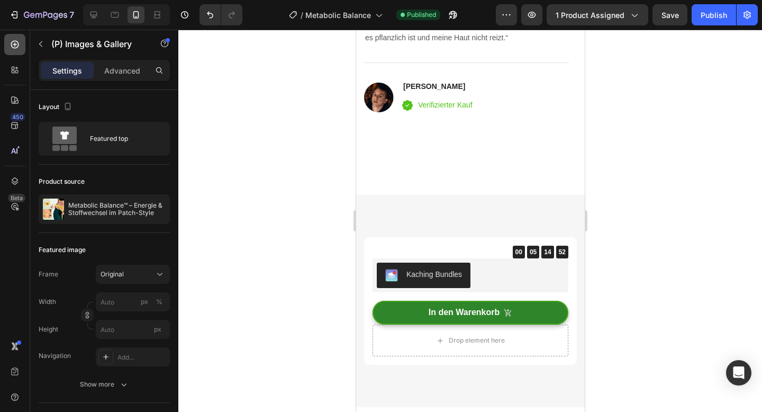
click at [16, 48] on icon at bounding box center [15, 45] width 8 height 8
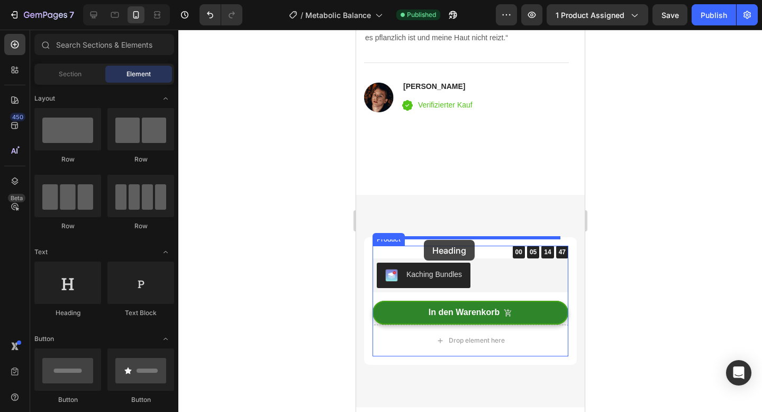
drag, startPoint x: 436, startPoint y: 319, endPoint x: 423, endPoint y: 240, distance: 80.4
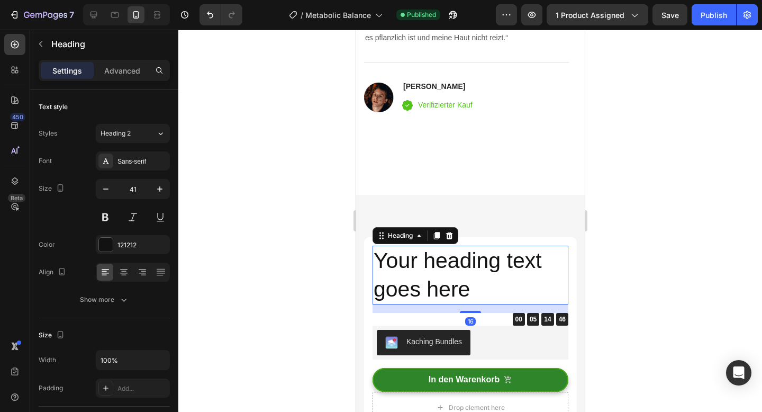
click at [409, 254] on h2 "Your heading text goes here" at bounding box center [470, 274] width 196 height 59
click at [409, 254] on p "Your heading text goes here" at bounding box center [470, 275] width 194 height 57
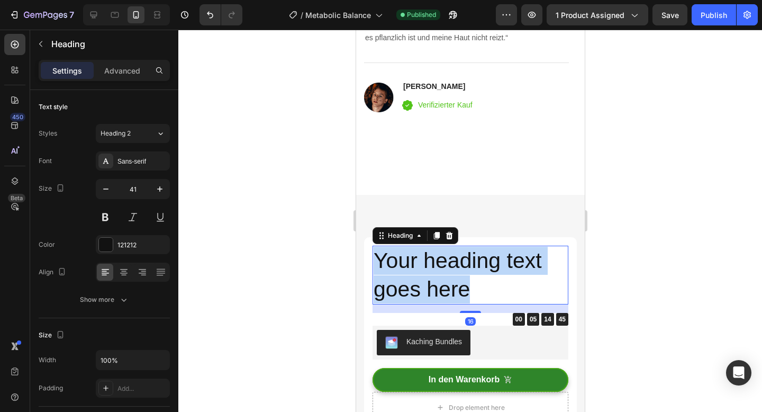
click at [409, 254] on p "Your heading text goes here" at bounding box center [470, 275] width 194 height 57
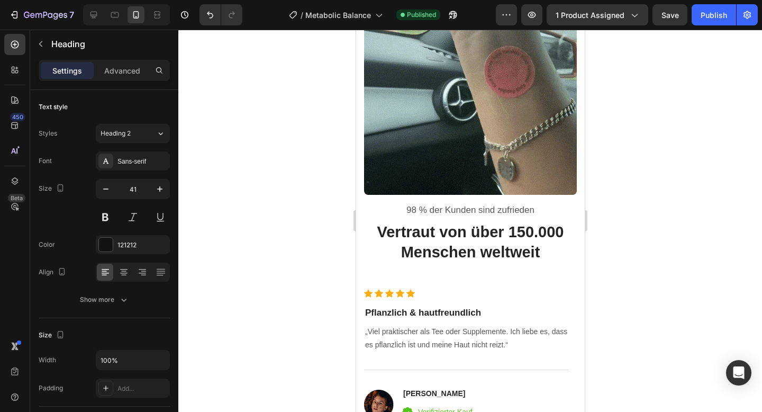
scroll to position [3121, 0]
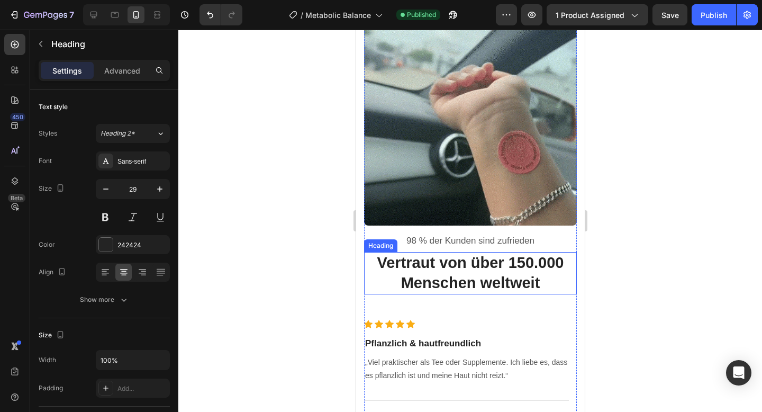
click at [422, 254] on h2 "Vertraut von über 150.000 Menschen weltweit" at bounding box center [469, 273] width 213 height 42
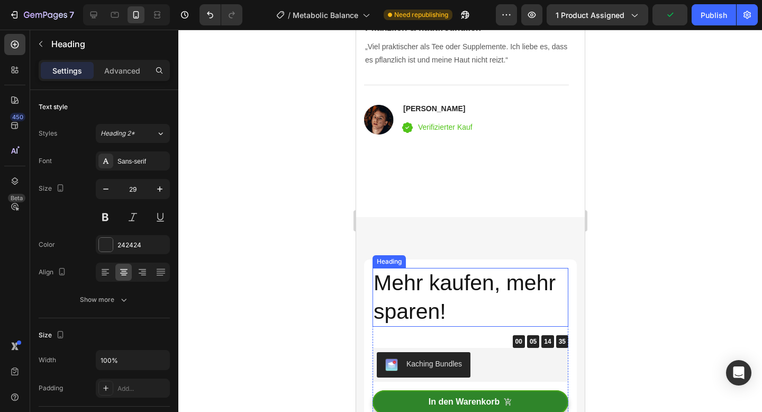
scroll to position [3437, 0]
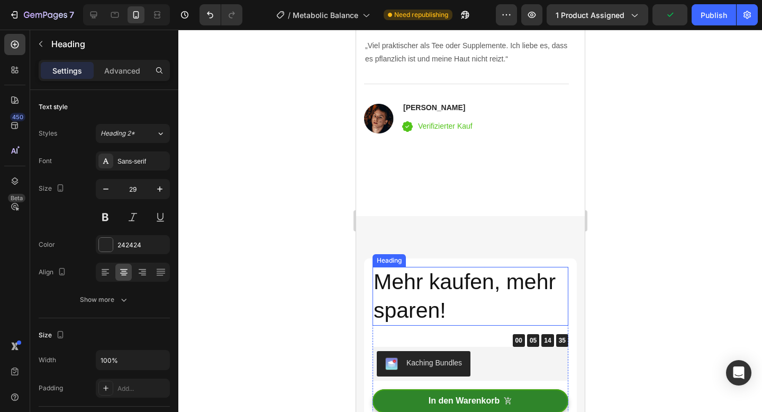
click at [424, 280] on h2 "Mehr kaufen, mehr sparen!" at bounding box center [470, 296] width 196 height 59
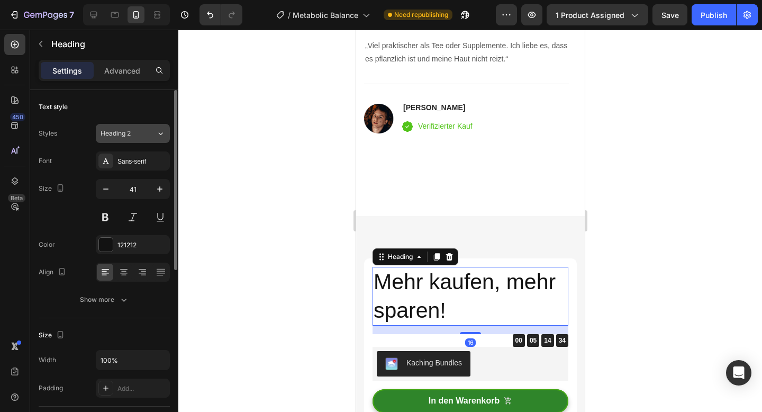
click at [153, 133] on div "Heading 2" at bounding box center [129, 134] width 56 height 10
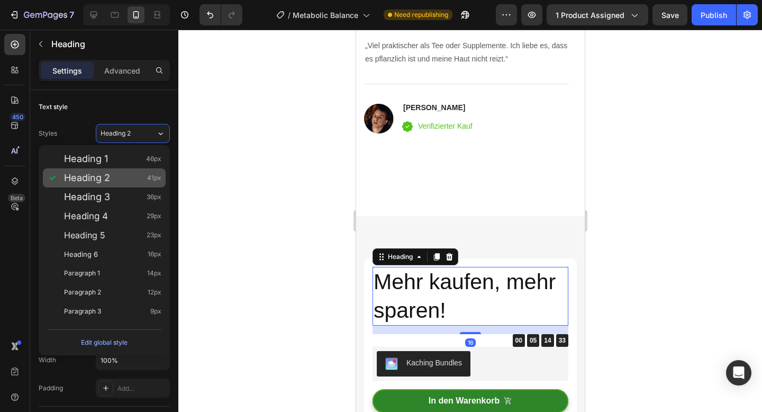
click at [114, 179] on div "Heading 2 41px" at bounding box center [112, 177] width 97 height 11
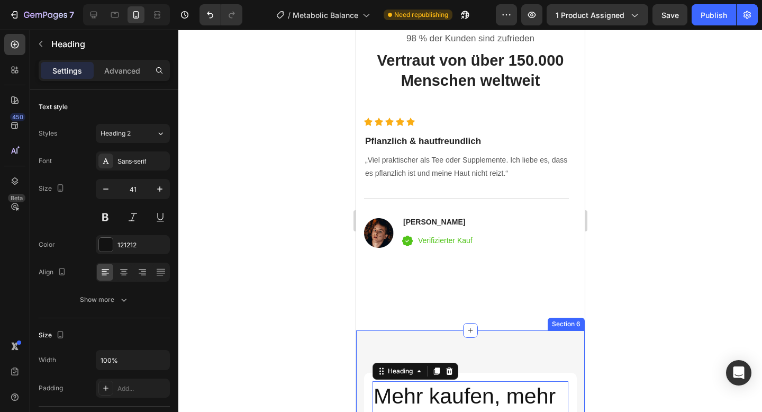
scroll to position [3253, 0]
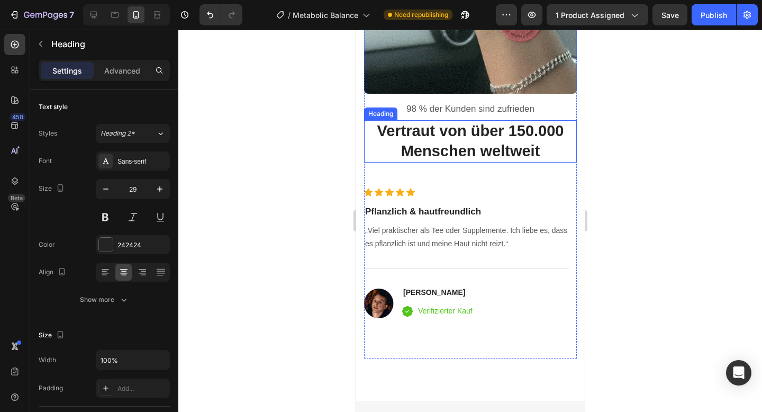
click at [436, 131] on h2 "Vertraut von über 150.000 Menschen weltweit" at bounding box center [469, 141] width 213 height 42
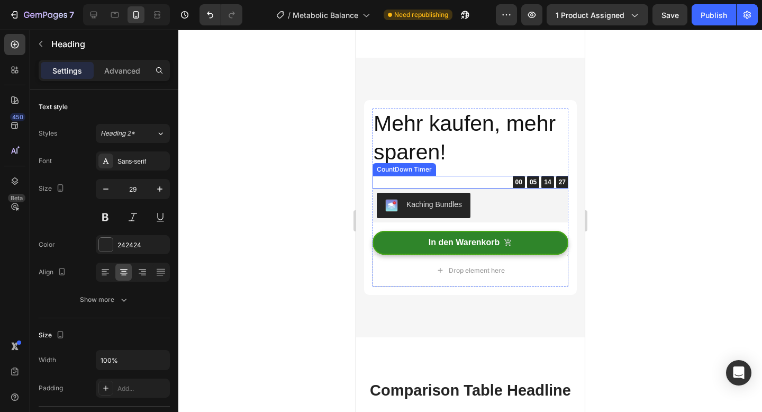
scroll to position [3608, 0]
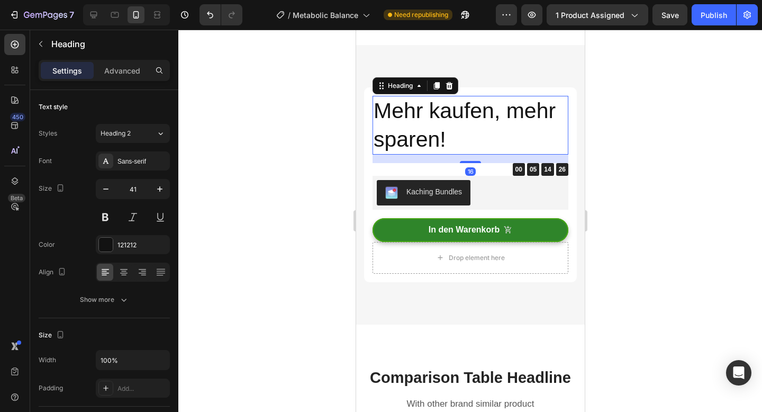
click at [419, 113] on h2 "Mehr kaufen, mehr sparen!" at bounding box center [470, 125] width 196 height 59
click at [125, 276] on icon at bounding box center [123, 272] width 11 height 11
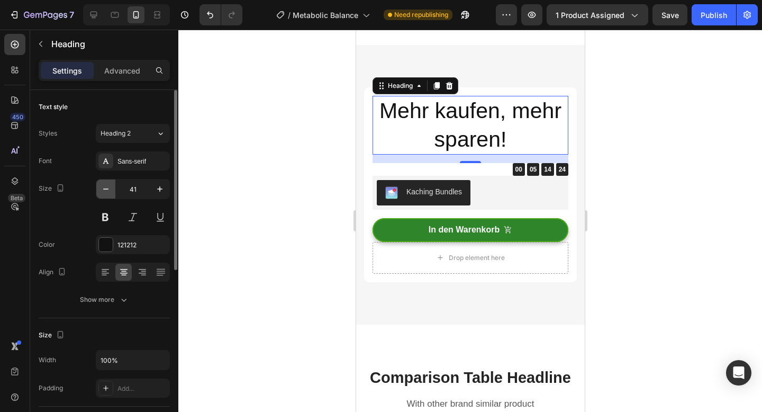
click at [106, 190] on icon "button" at bounding box center [106, 189] width 11 height 11
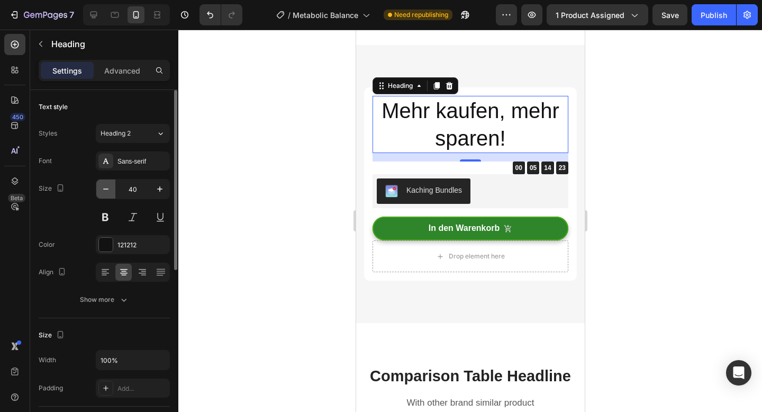
click at [106, 190] on icon "button" at bounding box center [106, 189] width 11 height 11
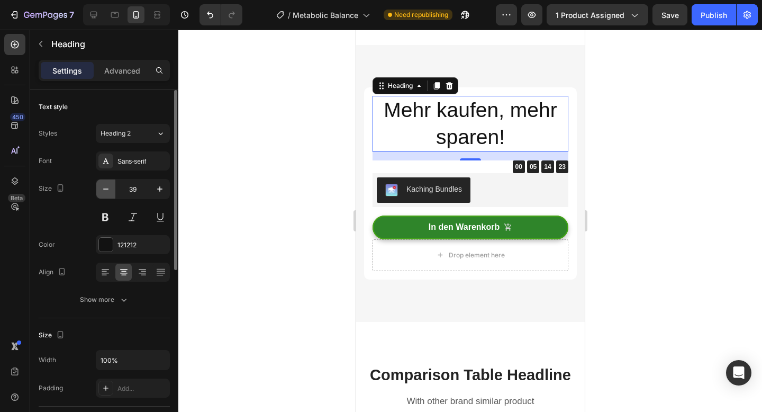
click at [106, 190] on icon "button" at bounding box center [106, 189] width 11 height 11
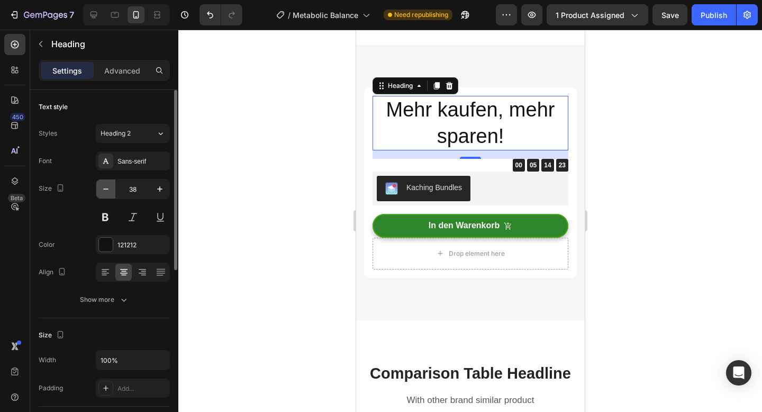
click at [106, 190] on icon "button" at bounding box center [106, 189] width 11 height 11
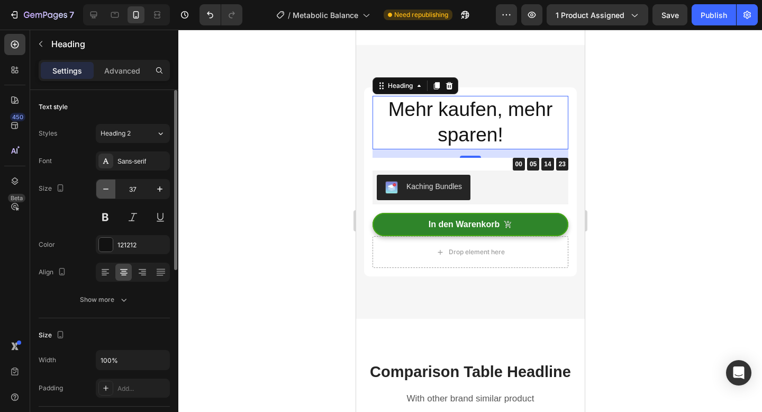
click at [106, 190] on icon "button" at bounding box center [106, 189] width 11 height 11
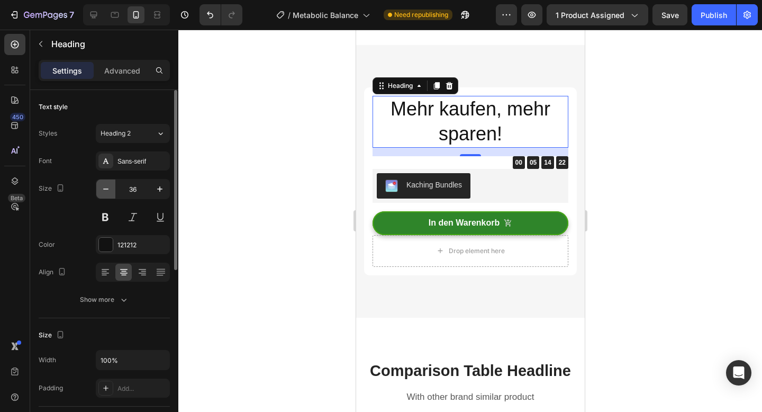
click at [106, 190] on icon "button" at bounding box center [106, 189] width 11 height 11
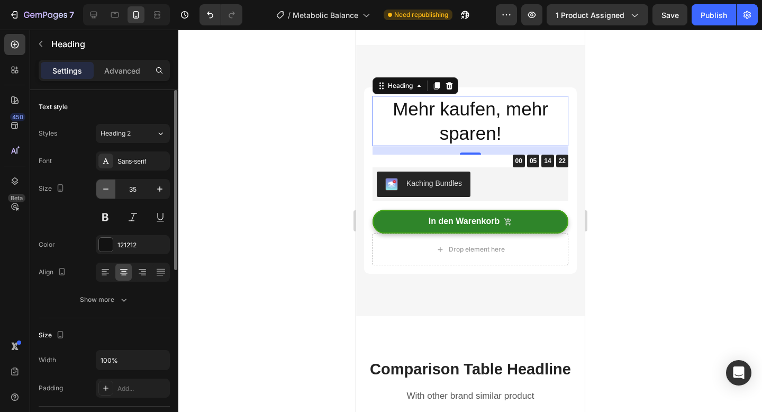
click at [106, 190] on icon "button" at bounding box center [106, 189] width 11 height 11
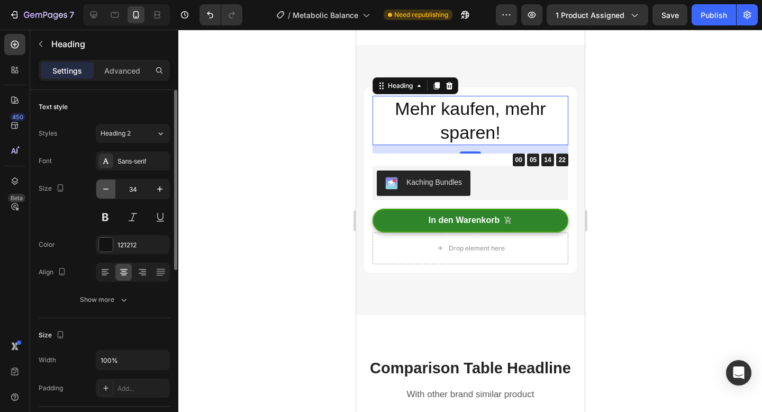
click at [106, 190] on icon "button" at bounding box center [106, 189] width 11 height 11
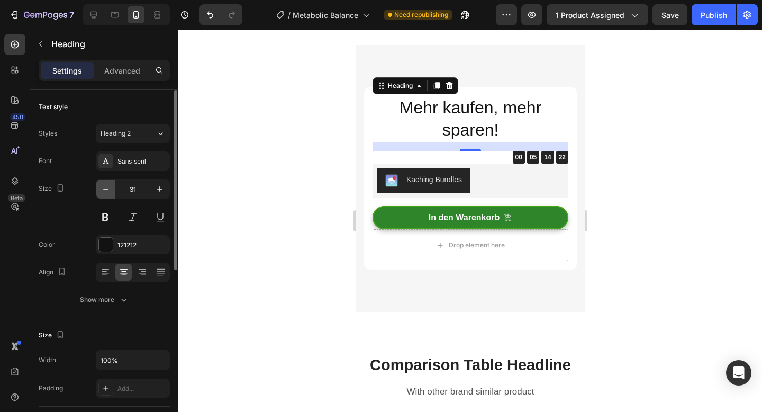
click at [106, 190] on icon "button" at bounding box center [106, 189] width 11 height 11
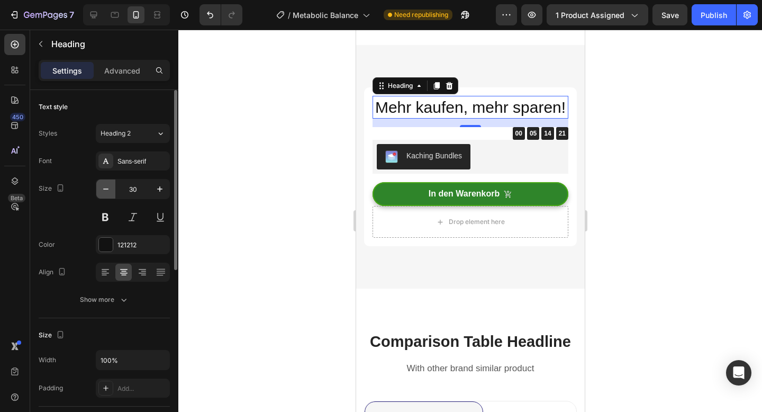
click at [106, 190] on icon "button" at bounding box center [106, 189] width 11 height 11
type input "29"
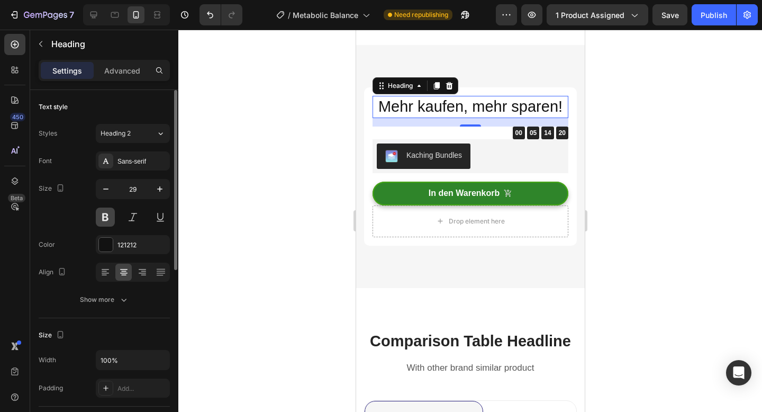
click at [108, 216] on button at bounding box center [105, 216] width 19 height 19
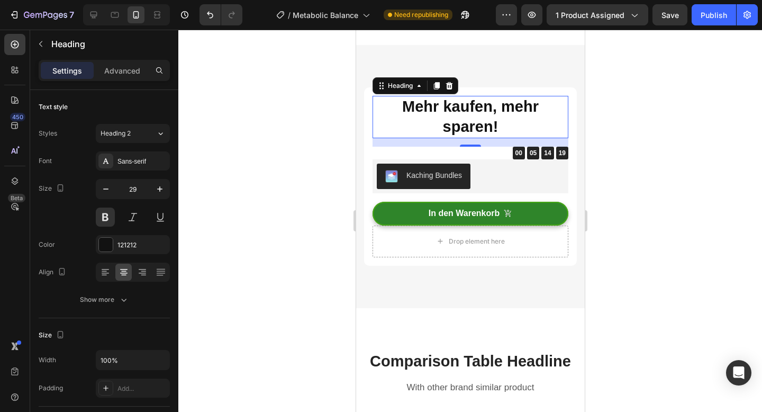
click at [291, 200] on div at bounding box center [469, 221] width 583 height 382
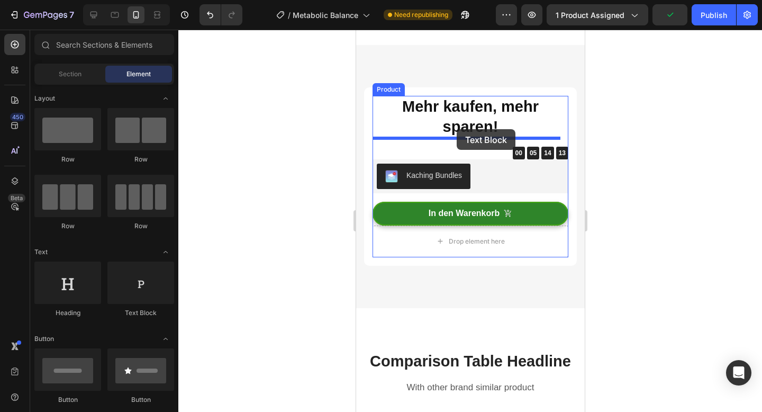
drag, startPoint x: 483, startPoint y: 318, endPoint x: 456, endPoint y: 130, distance: 190.8
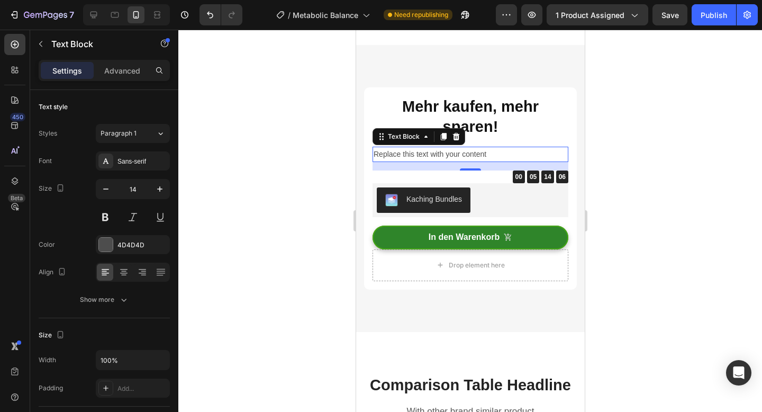
click at [426, 147] on div "Replace this text with your content" at bounding box center [470, 154] width 196 height 15
click at [426, 148] on p "Replace this text with your content" at bounding box center [470, 154] width 194 height 13
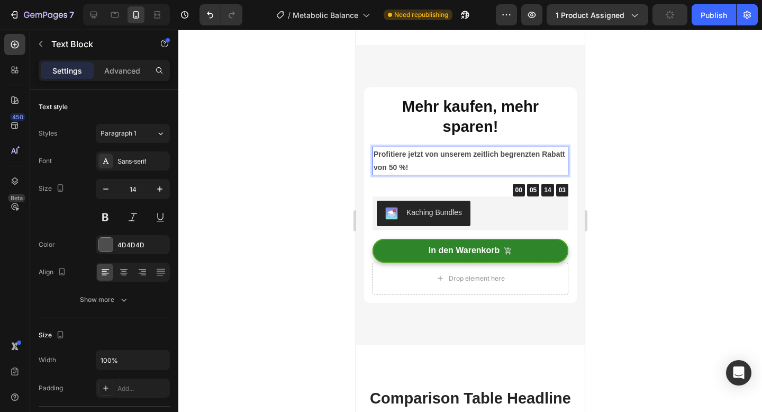
click at [686, 137] on div at bounding box center [469, 221] width 583 height 382
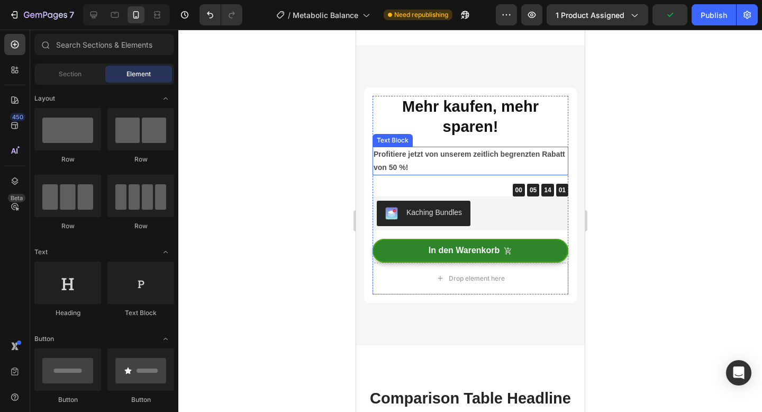
click at [503, 156] on p "Profitiere jetzt von unserem zeitlich begrenzten Rabatt von 50 %!" at bounding box center [470, 161] width 194 height 26
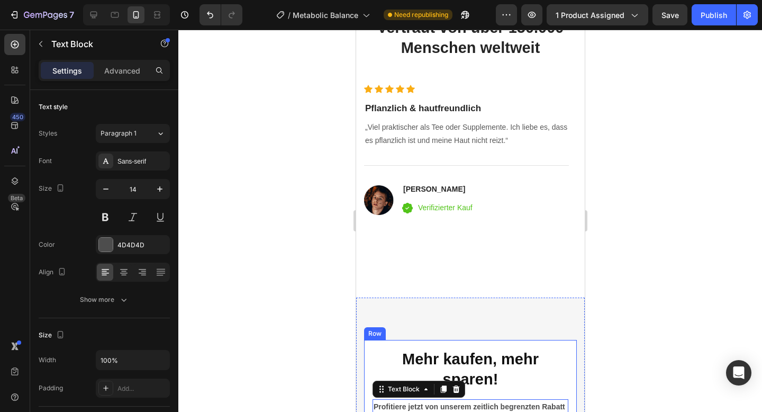
scroll to position [3344, 0]
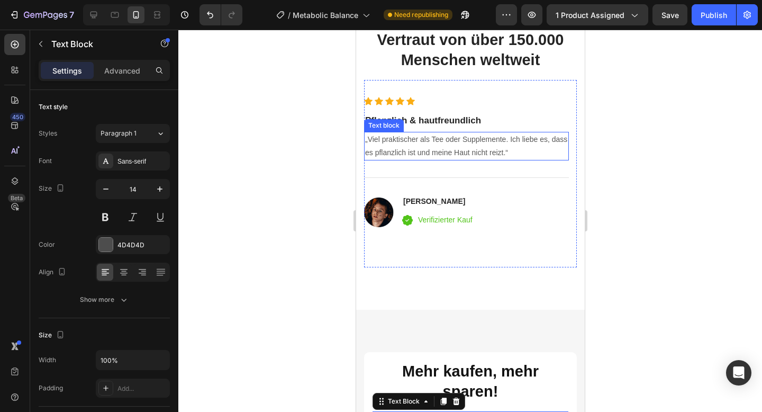
click at [391, 140] on p "„Viel praktischer als Tee oder Supplemente. Ich liebe es, dass es pflanzlich is…" at bounding box center [465, 146] width 203 height 26
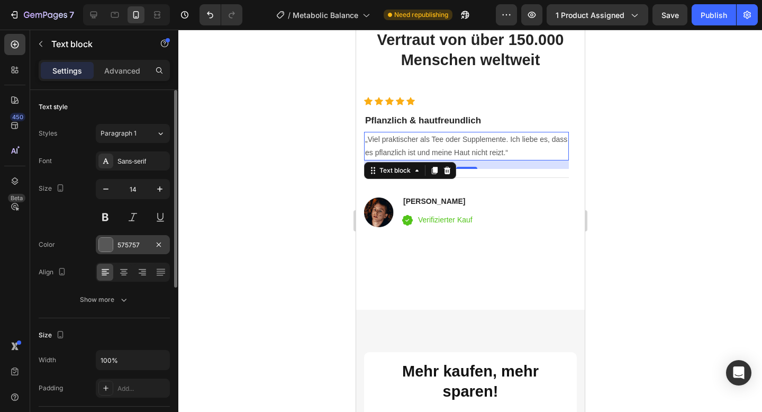
click at [131, 246] on div "575757" at bounding box center [132, 245] width 31 height 10
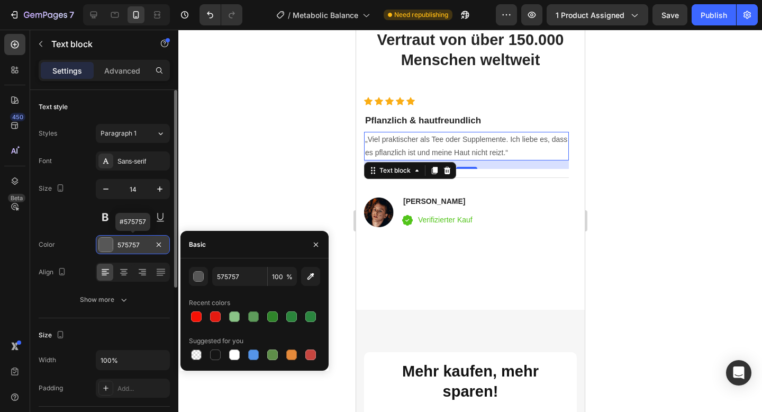
click at [131, 245] on div "575757" at bounding box center [132, 245] width 31 height 10
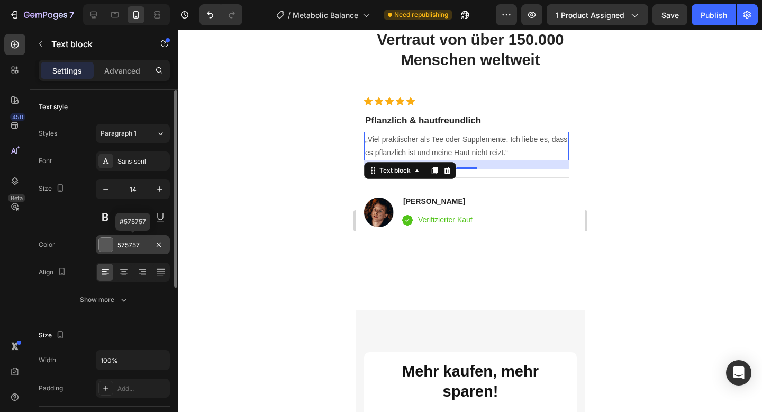
click at [131, 245] on div "575757" at bounding box center [132, 245] width 31 height 10
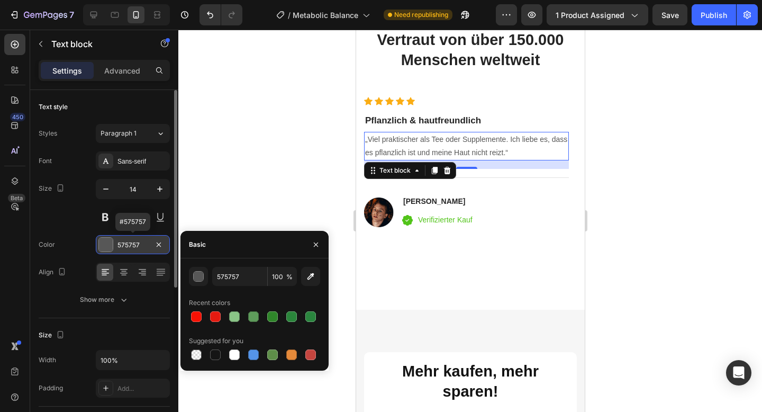
click at [128, 241] on div "575757" at bounding box center [132, 245] width 31 height 10
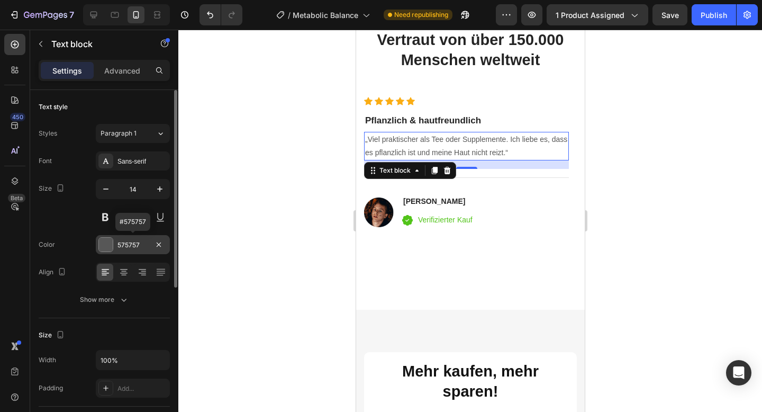
click at [128, 241] on div "575757" at bounding box center [132, 245] width 31 height 10
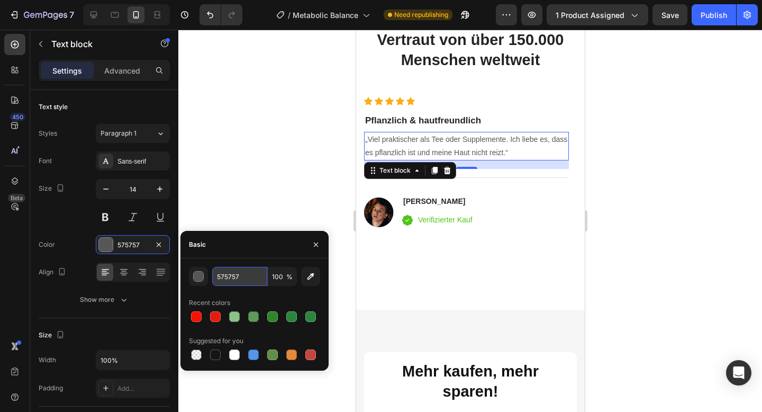
click at [227, 280] on input "575757" at bounding box center [239, 276] width 55 height 19
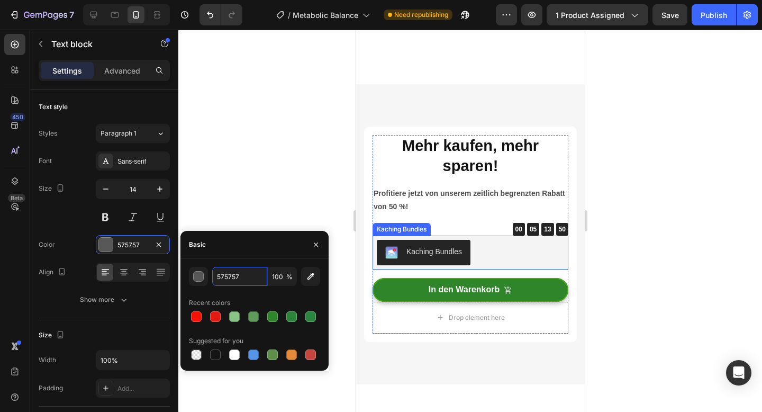
scroll to position [3567, 0]
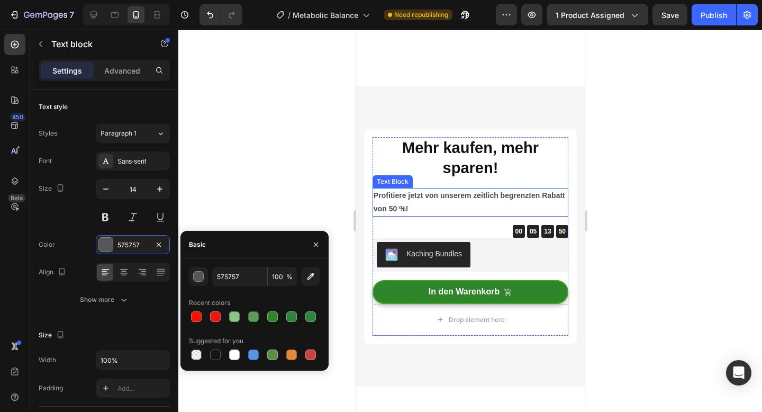
click at [400, 194] on p "Profitiere jetzt von unserem zeitlich begrenzten Rabatt von 50 %!" at bounding box center [470, 202] width 194 height 26
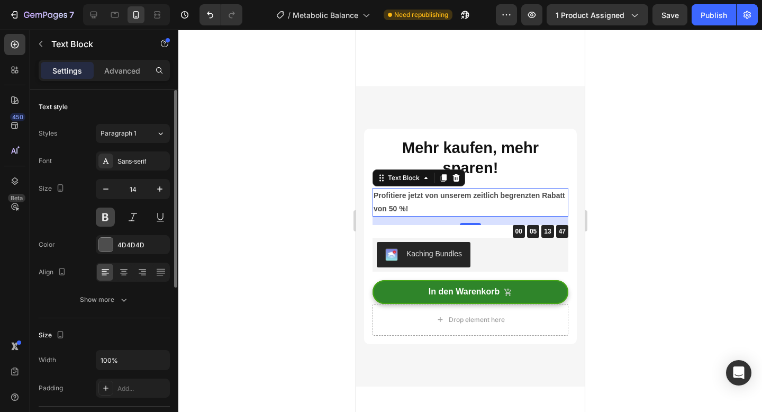
click at [105, 221] on button at bounding box center [105, 216] width 19 height 19
click at [410, 197] on strong "Profitiere jetzt von unserem zeitlich begrenzten Rabatt von 50 %!" at bounding box center [468, 202] width 191 height 22
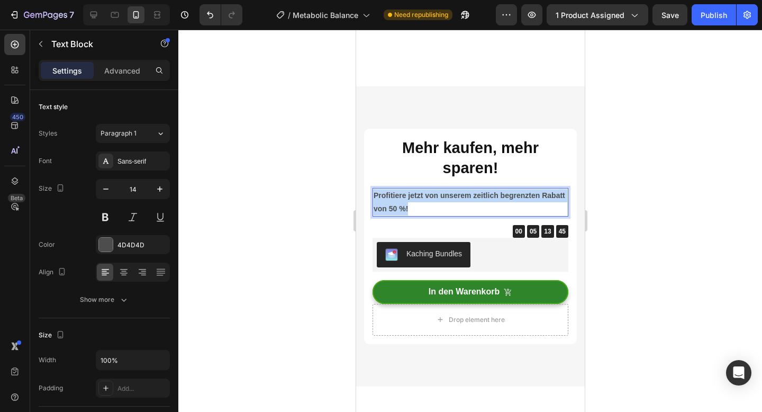
click at [410, 197] on strong "Profitiere jetzt von unserem zeitlich begrenzten Rabatt von 50 %!" at bounding box center [468, 202] width 191 height 22
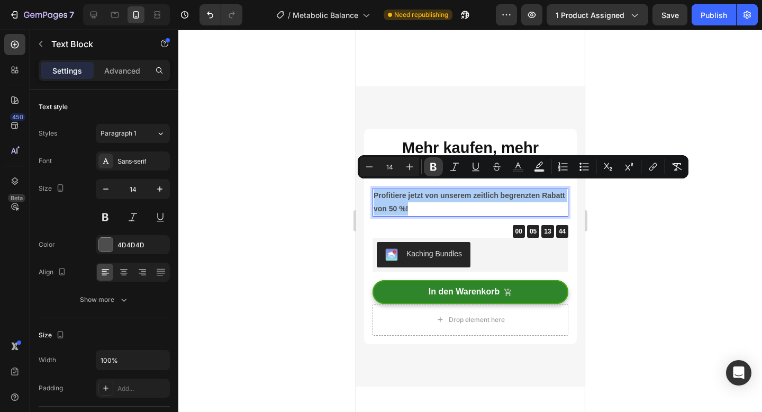
click at [427, 168] on button "Bold" at bounding box center [433, 166] width 19 height 19
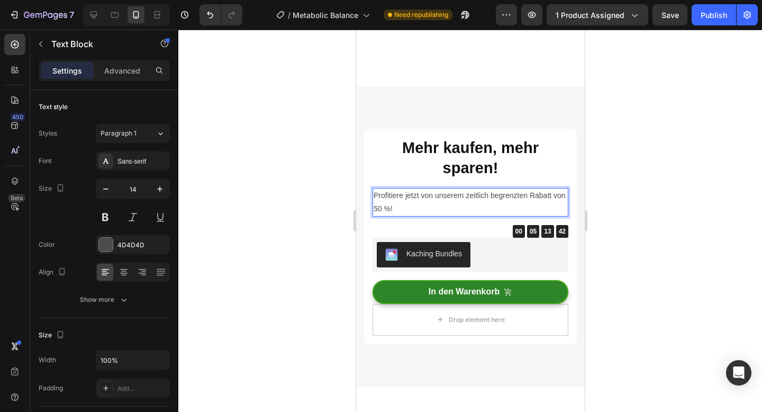
click at [396, 189] on p "Profitiere jetzt von unserem zeitlich begrenzten Rabatt von 50 %!" at bounding box center [470, 202] width 194 height 26
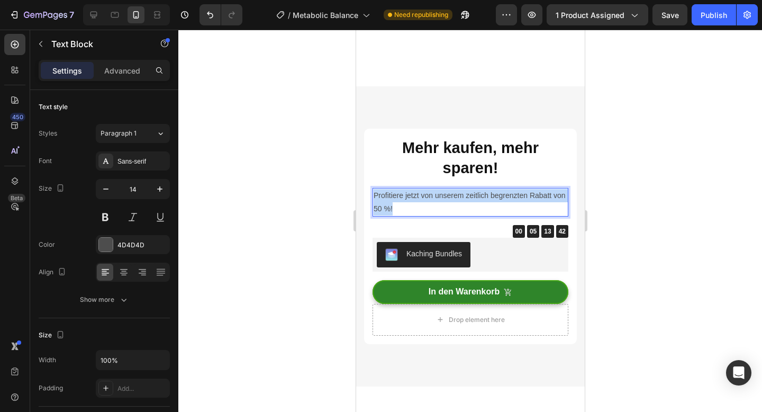
click at [396, 189] on p "Profitiere jetzt von unserem zeitlich begrenzten Rabatt von 50 %!" at bounding box center [470, 202] width 194 height 26
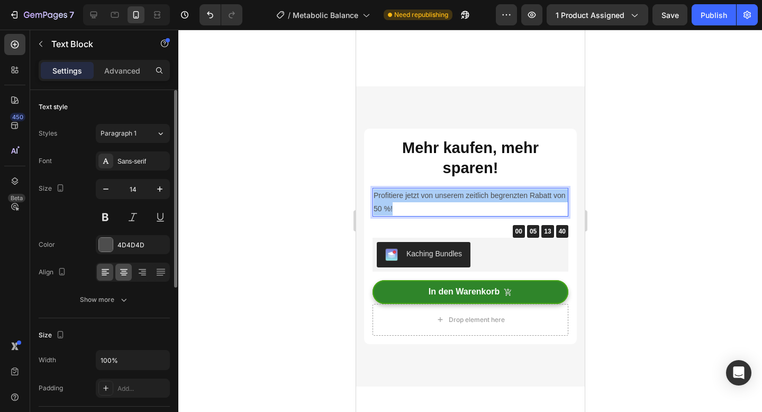
click at [123, 272] on icon at bounding box center [123, 272] width 7 height 1
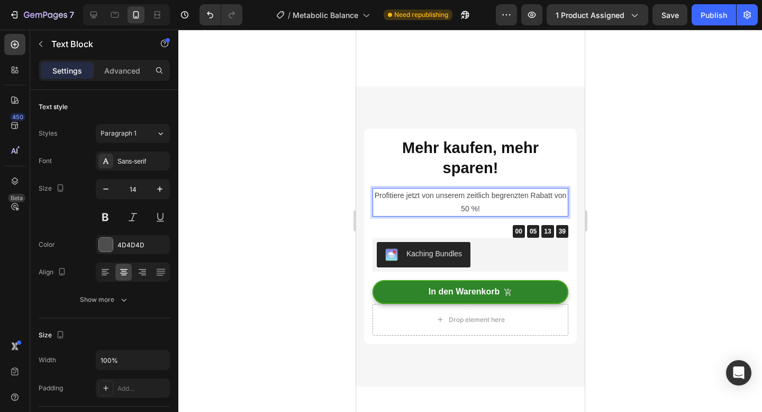
click at [315, 222] on div at bounding box center [469, 221] width 583 height 382
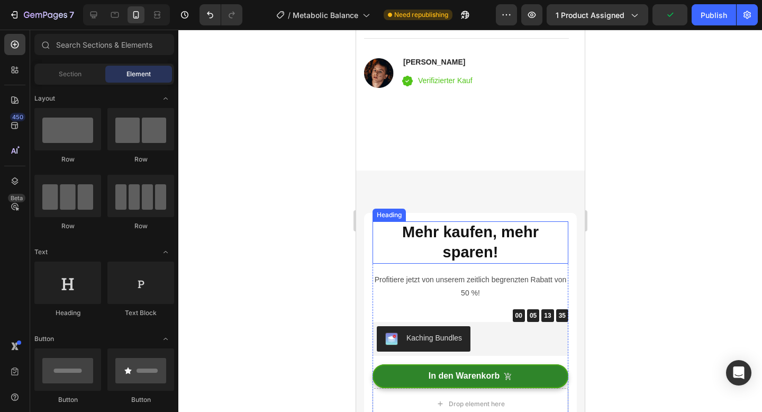
scroll to position [3499, 0]
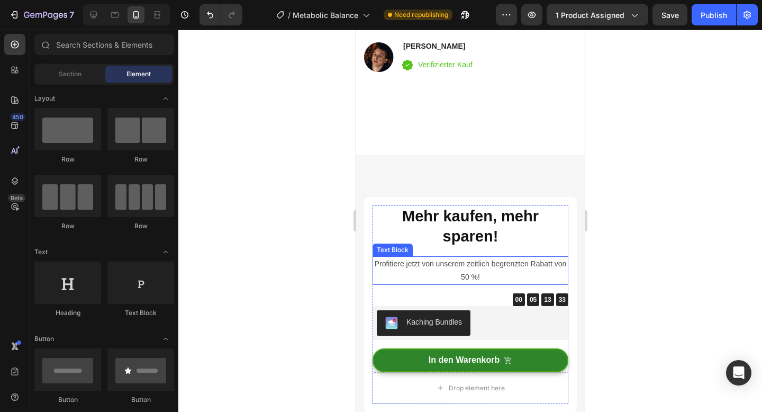
click at [469, 259] on p "Profitiere jetzt von unserem zeitlich begrenzten Rabatt von 50 %!" at bounding box center [470, 270] width 194 height 26
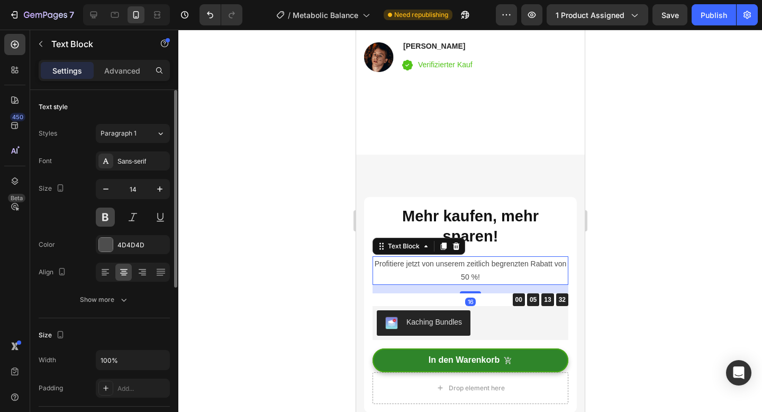
click at [112, 214] on button at bounding box center [105, 216] width 19 height 19
click at [112, 215] on button at bounding box center [105, 216] width 19 height 19
click at [321, 250] on div at bounding box center [469, 221] width 583 height 382
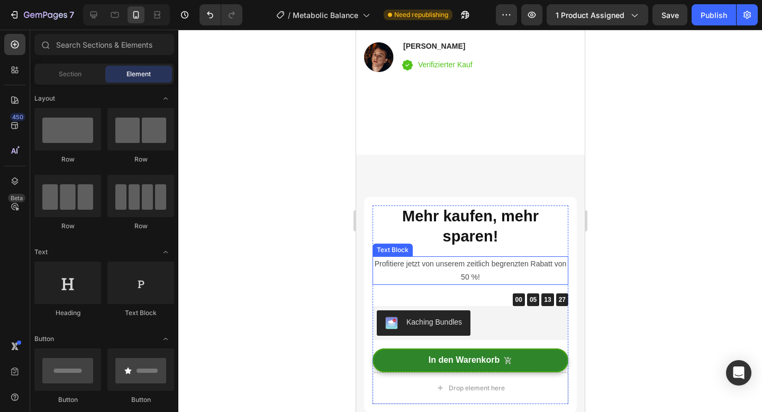
click at [417, 259] on p "Profitiere jetzt von unserem zeitlich begrenzten Rabatt von 50 %!" at bounding box center [470, 270] width 194 height 26
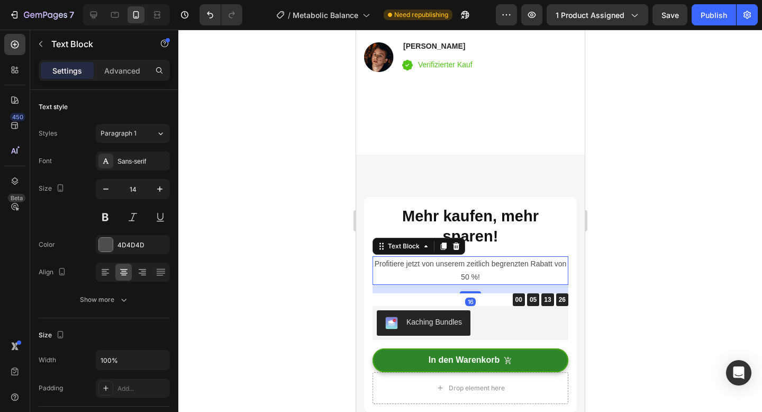
click at [301, 258] on div at bounding box center [469, 221] width 583 height 382
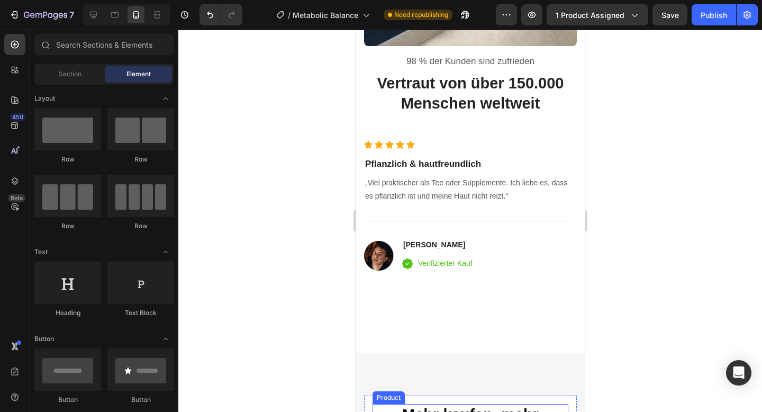
scroll to position [3380, 0]
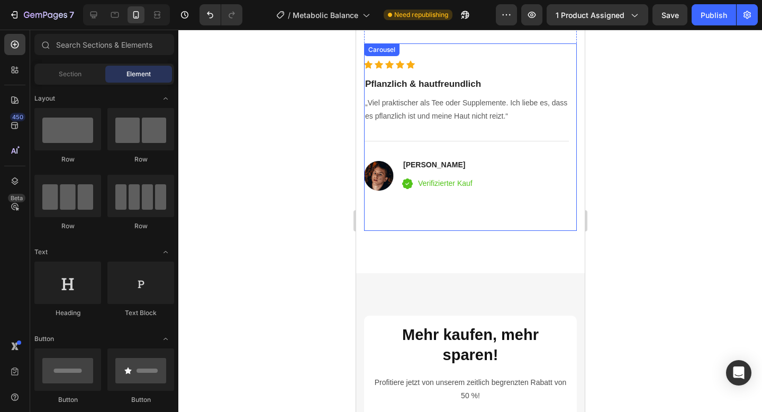
click at [470, 207] on div "Icon Icon Icon Icon Icon Icon List Hoz Pflanzlich & hautfreundlich Heading „Vie…" at bounding box center [465, 145] width 205 height 171
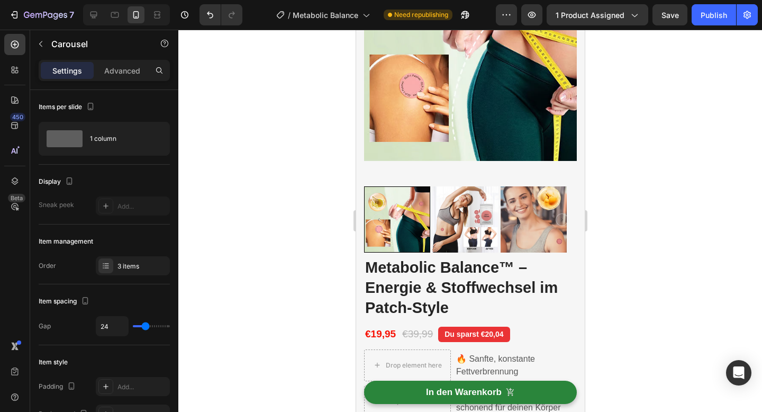
scroll to position [0, 0]
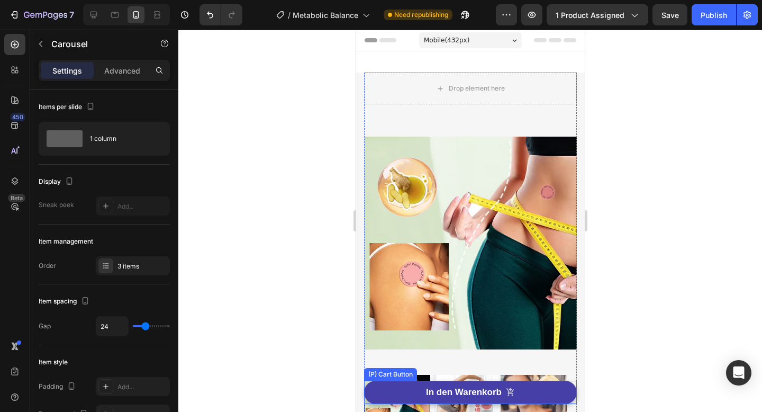
click at [400, 392] on button "In den Warenkorb" at bounding box center [469, 391] width 213 height 23
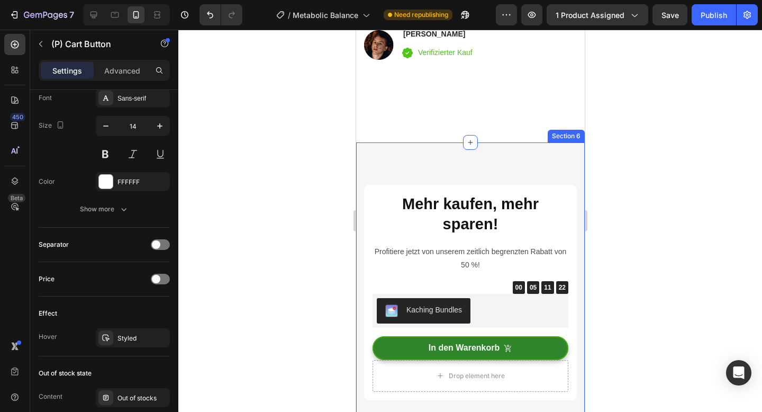
scroll to position [3518, 0]
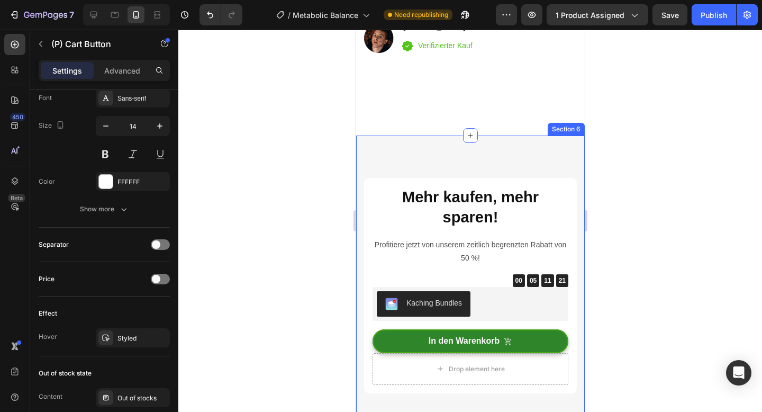
click at [473, 145] on div "Drop element here Mehr kaufen, mehr sparen! Heading Profitiere jetzt von unsere…" at bounding box center [469, 285] width 229 height 300
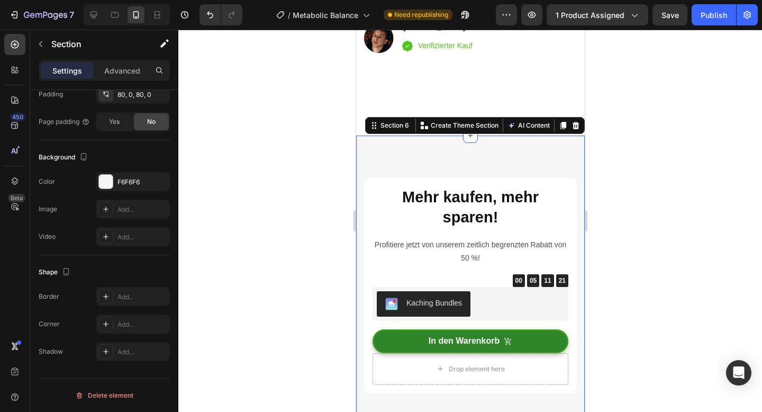
scroll to position [0, 0]
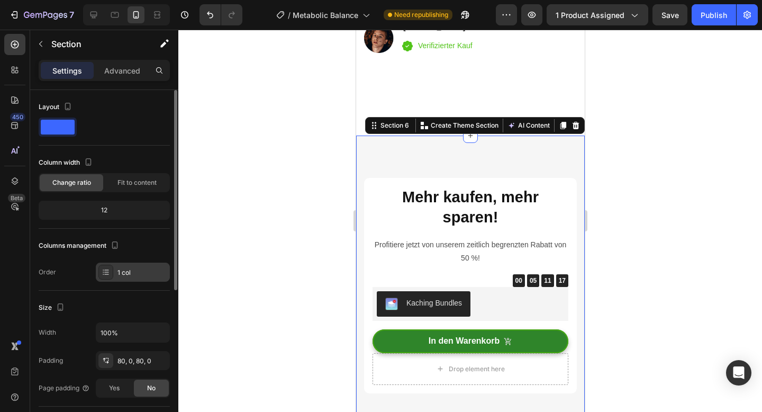
click at [138, 275] on div "1 col" at bounding box center [142, 273] width 50 height 10
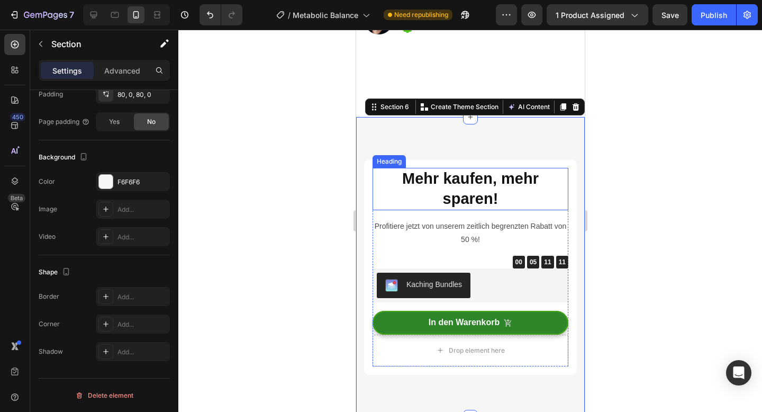
scroll to position [3552, 0]
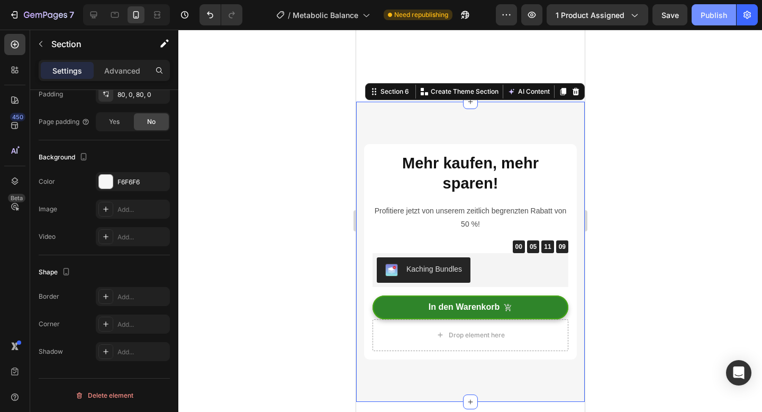
click at [715, 21] on button "Publish" at bounding box center [713, 14] width 44 height 21
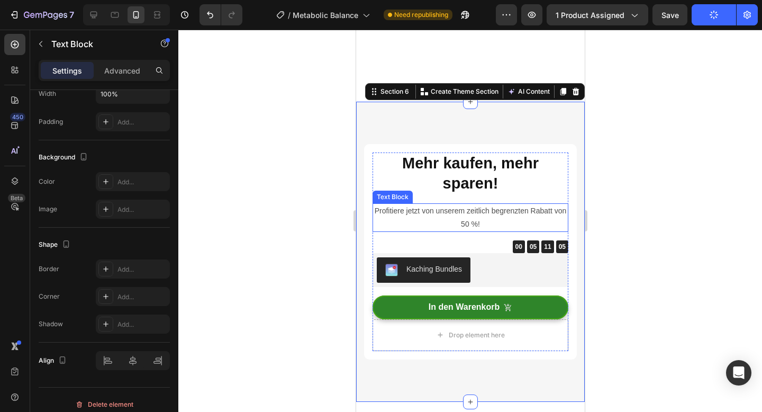
click at [469, 207] on p "Profitiere jetzt von unserem zeitlich begrenzten Rabatt von 50 %!" at bounding box center [470, 217] width 194 height 26
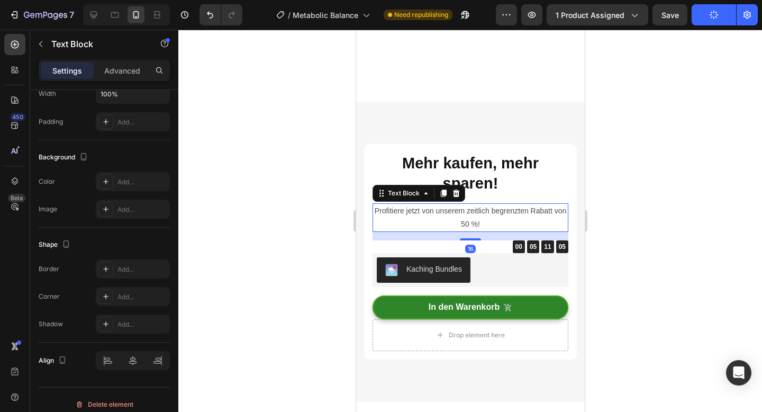
scroll to position [0, 0]
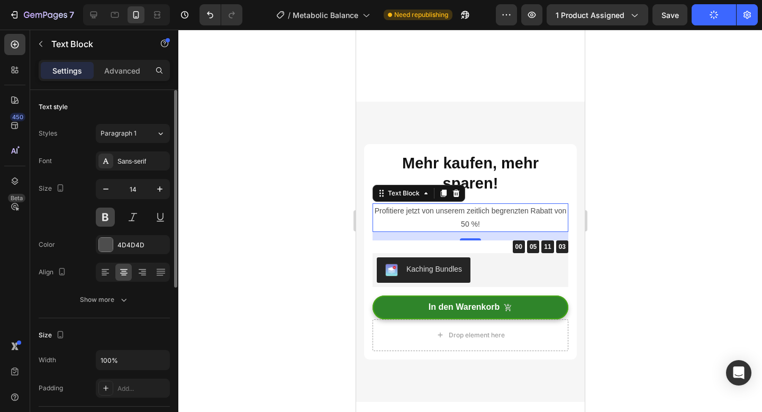
click at [104, 208] on button at bounding box center [105, 216] width 19 height 19
click at [284, 170] on div at bounding box center [469, 221] width 583 height 382
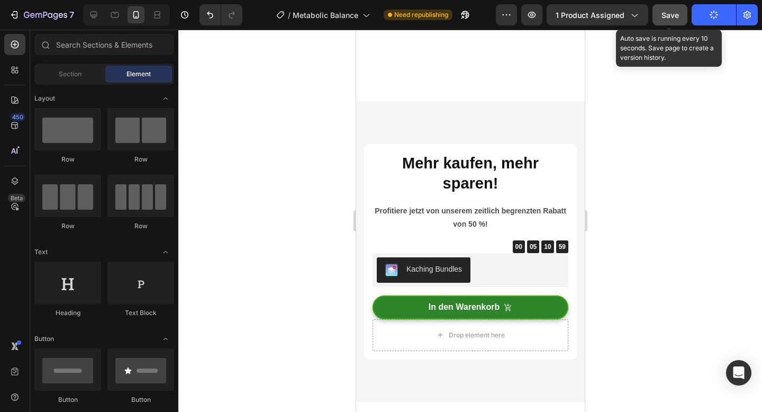
click at [681, 19] on button "Save" at bounding box center [669, 14] width 35 height 21
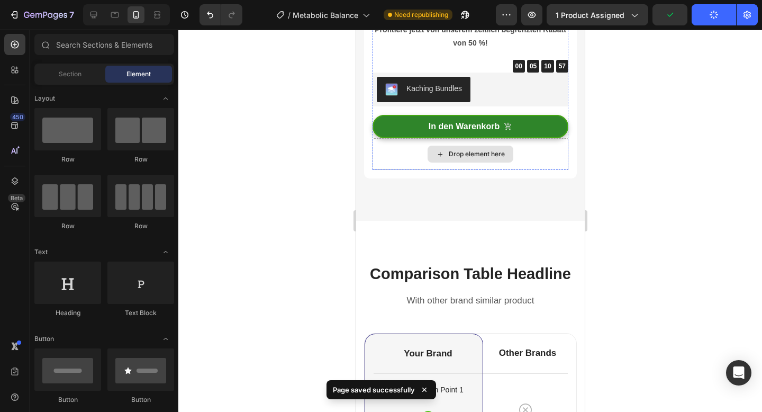
scroll to position [3723, 0]
